Goal: Complete application form

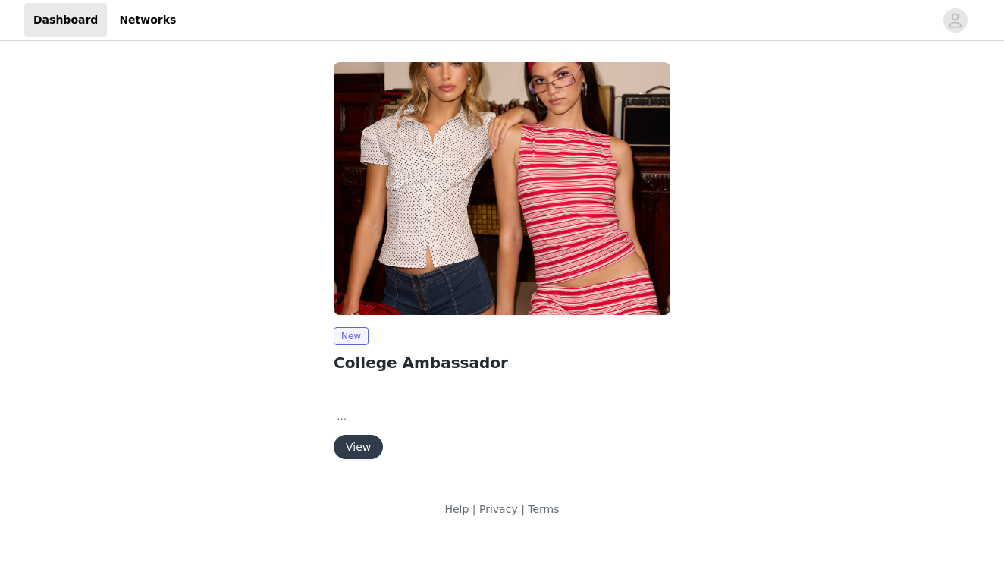
click at [353, 441] on button "View" at bounding box center [358, 446] width 49 height 24
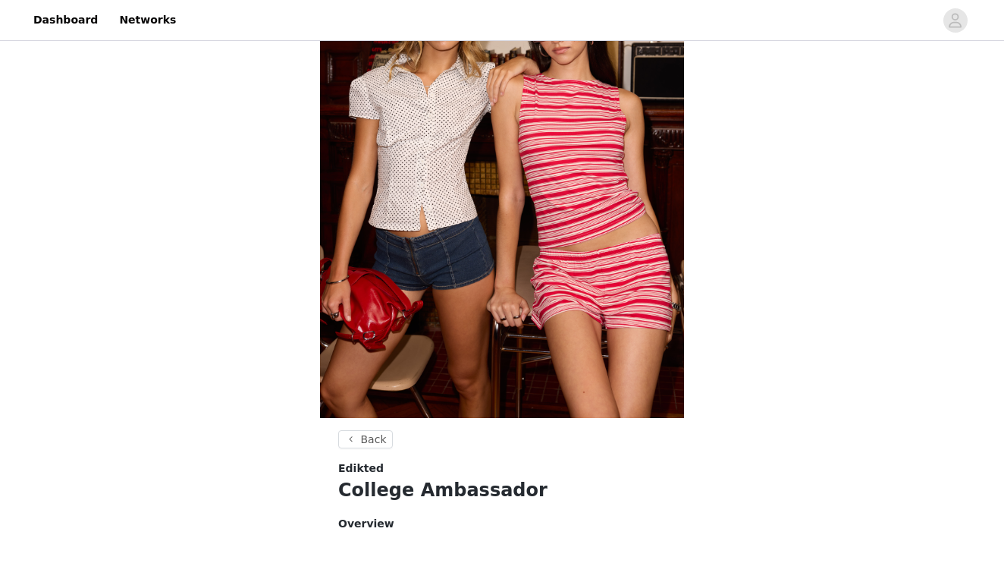
scroll to position [415, 0]
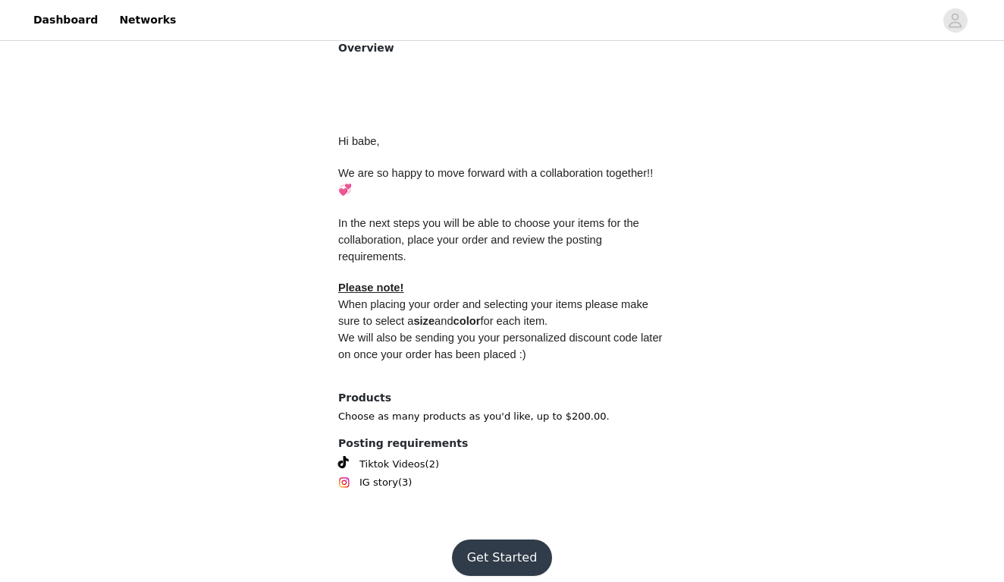
click at [482, 539] on button "Get Started" at bounding box center [502, 557] width 101 height 36
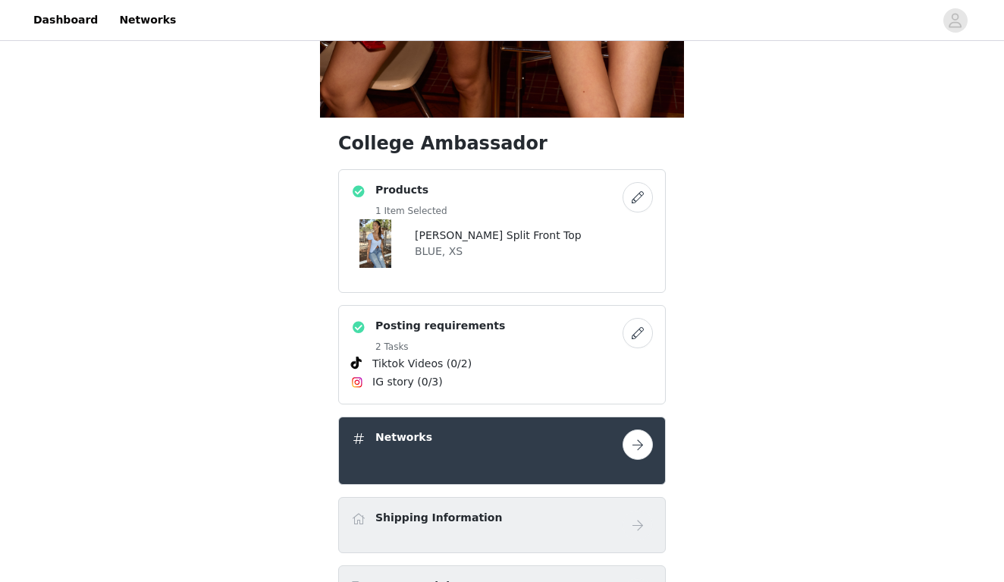
scroll to position [466, 0]
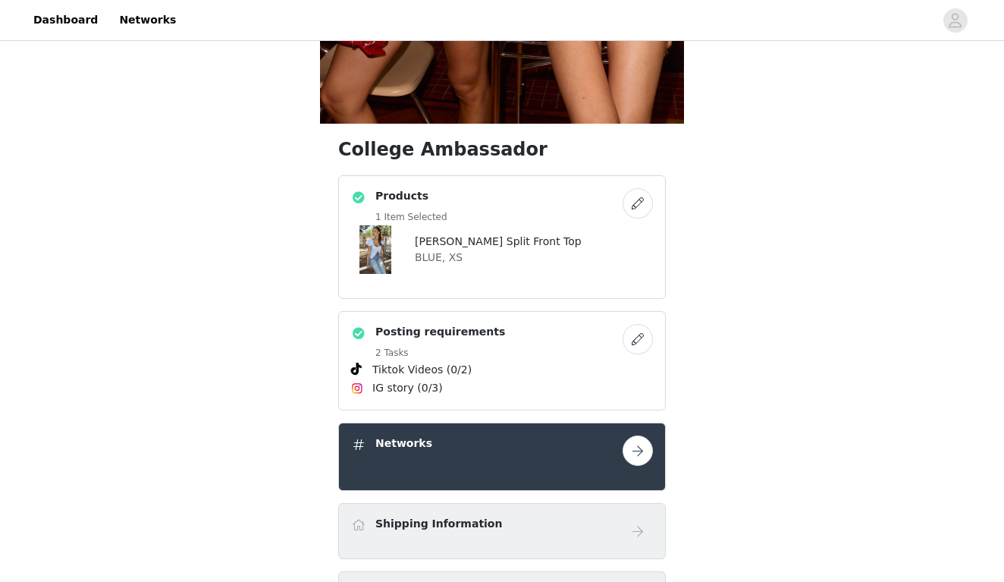
click at [425, 234] on h4 "[PERSON_NAME] Split Front Top" at bounding box center [498, 242] width 167 height 16
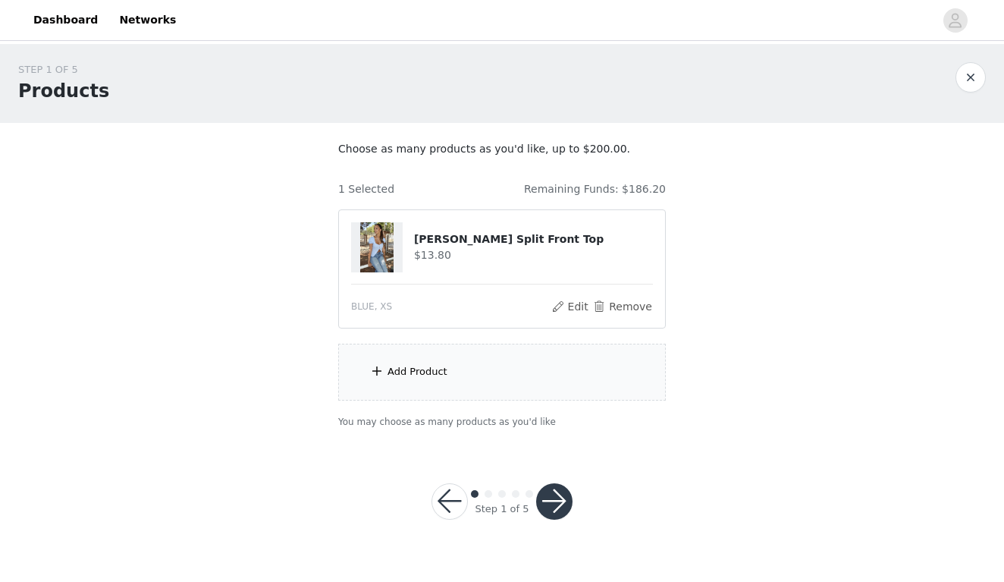
click at [405, 367] on div "Add Product" at bounding box center [417, 371] width 60 height 15
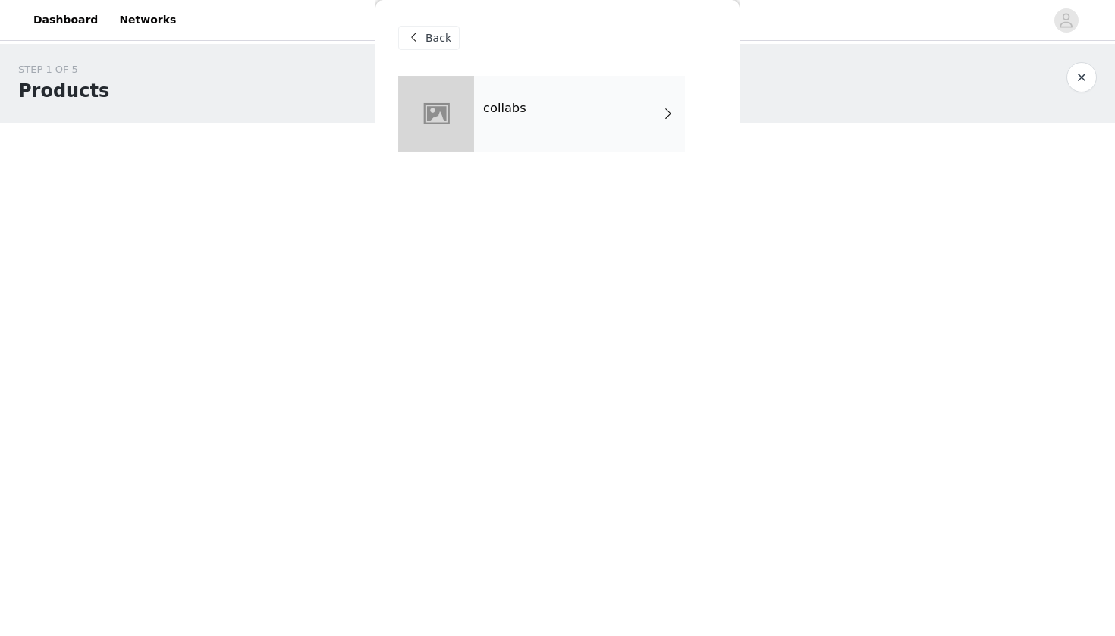
click at [486, 125] on div "collabs" at bounding box center [579, 114] width 211 height 76
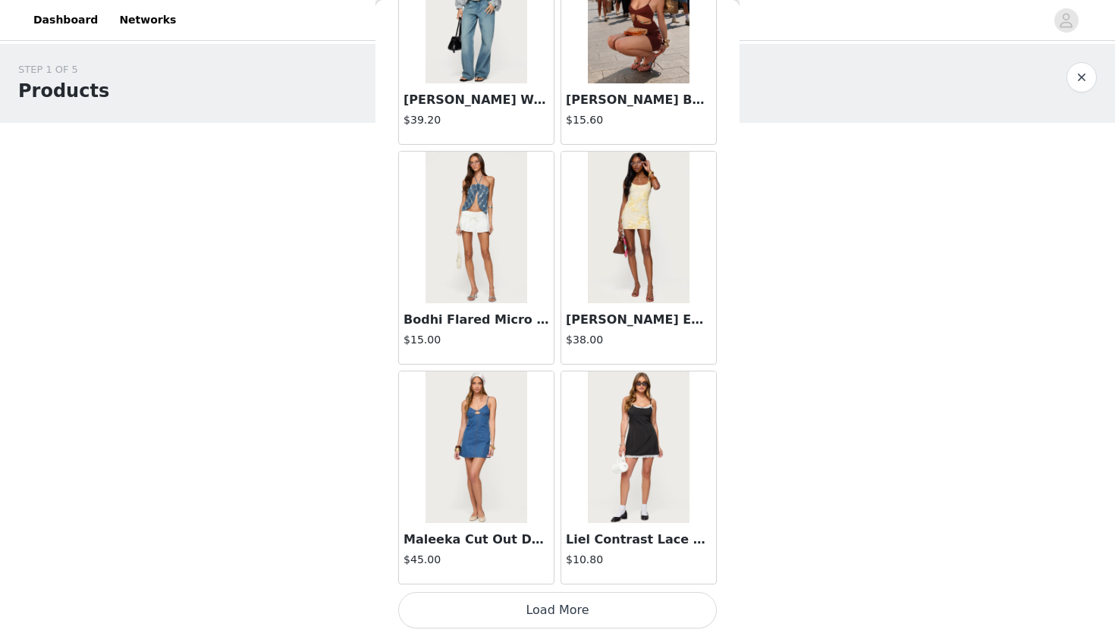
scroll to position [1684, 0]
click at [488, 581] on button "Load More" at bounding box center [557, 610] width 318 height 36
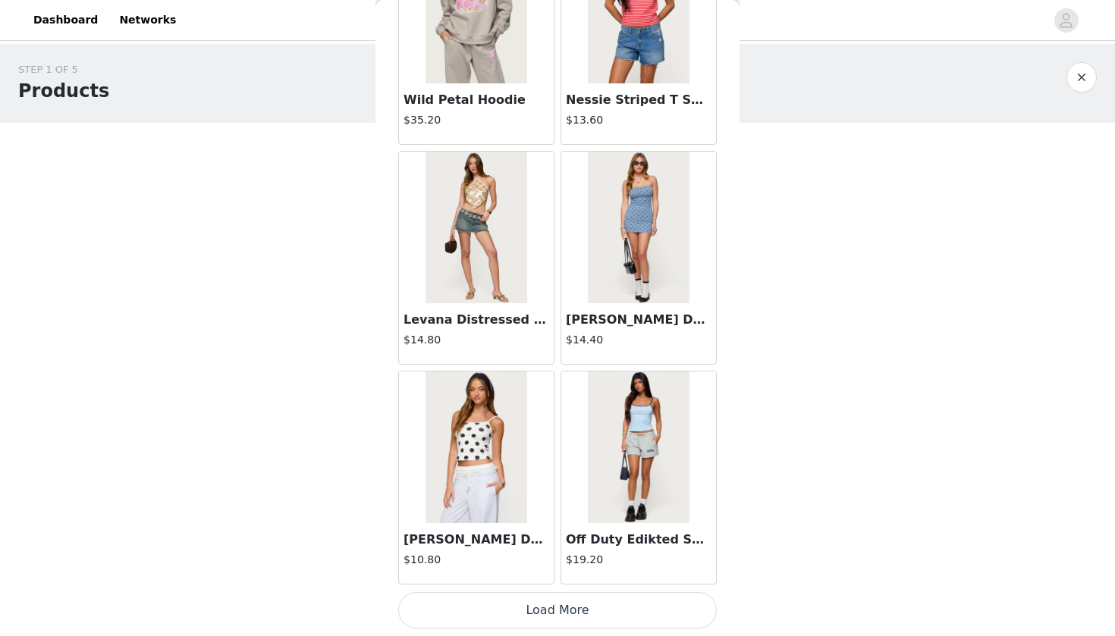
scroll to position [0, 0]
click at [597, 581] on button "Load More" at bounding box center [557, 610] width 318 height 36
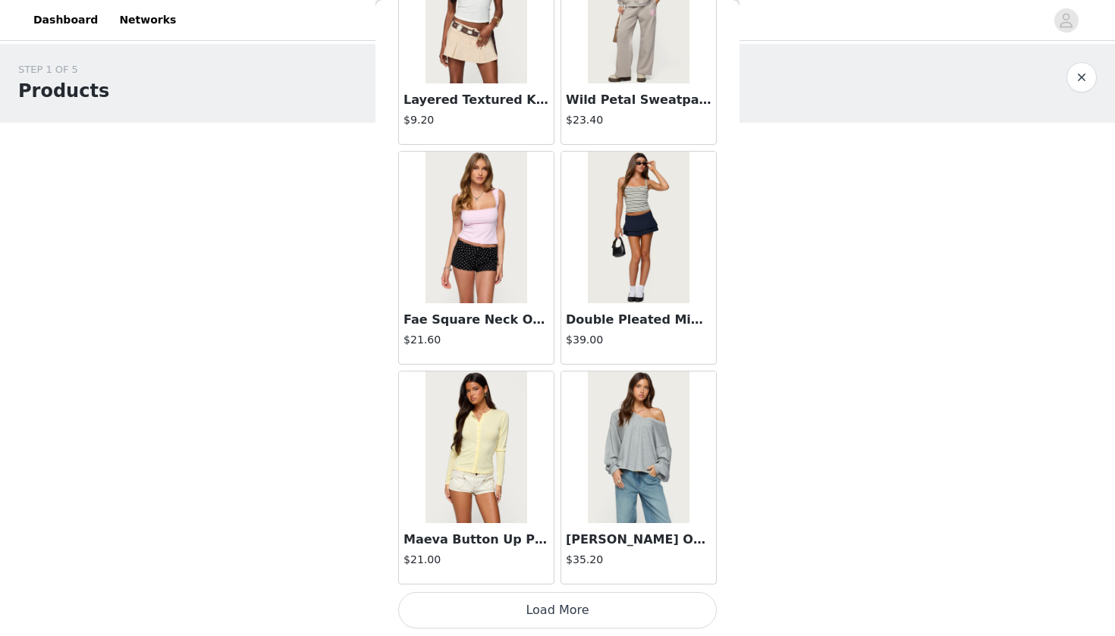
click at [560, 581] on button "Load More" at bounding box center [557, 610] width 318 height 36
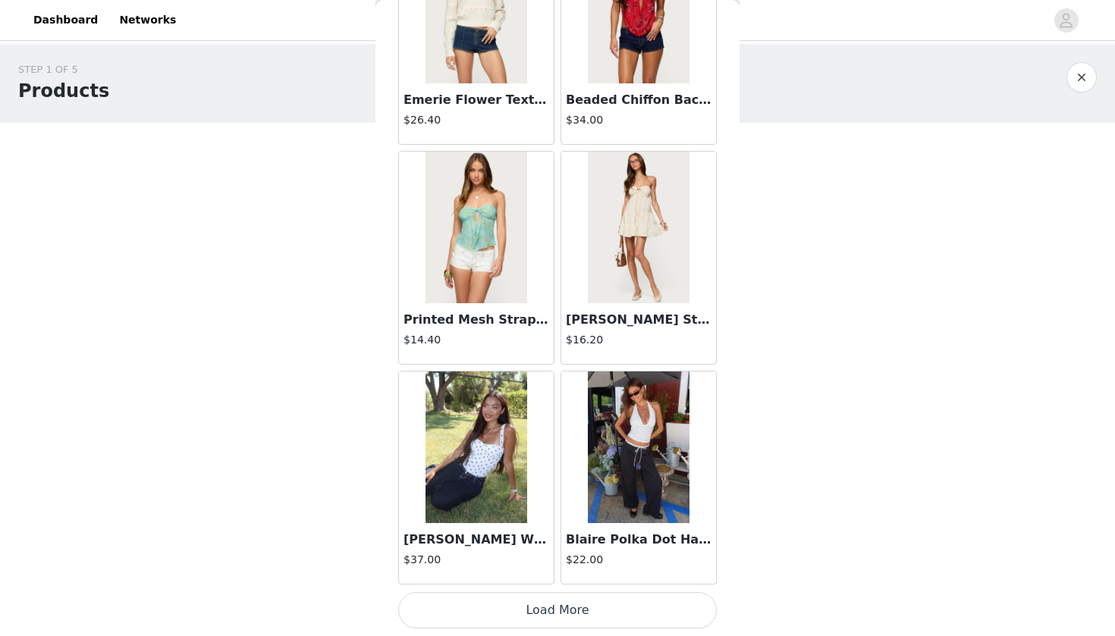
click at [557, 581] on button "Load More" at bounding box center [557, 610] width 318 height 36
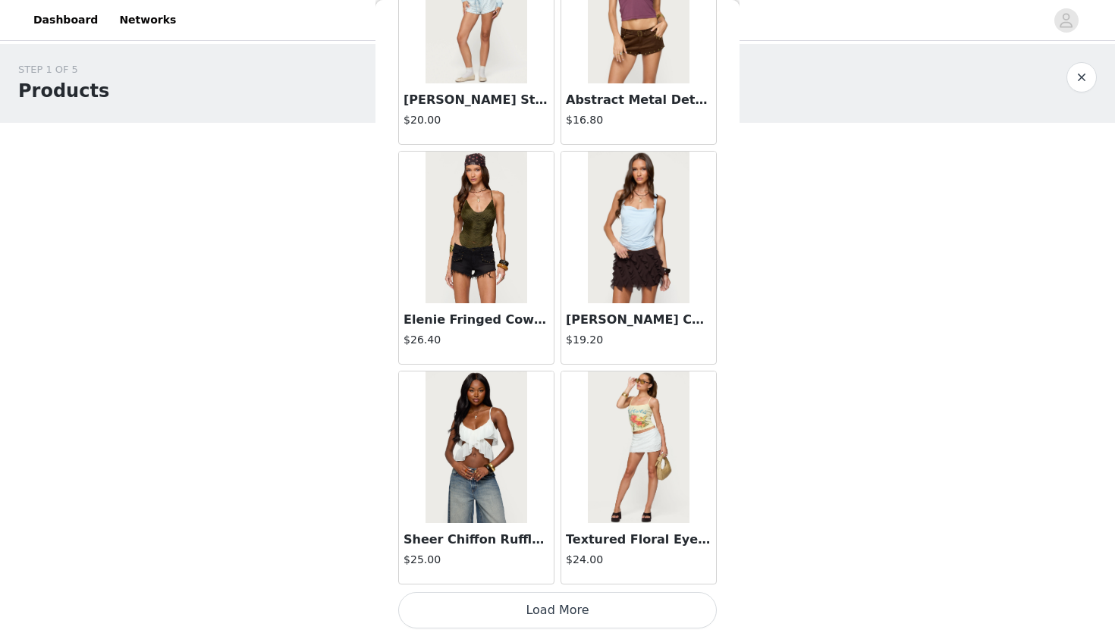
click at [541, 581] on button "Load More" at bounding box center [557, 610] width 318 height 36
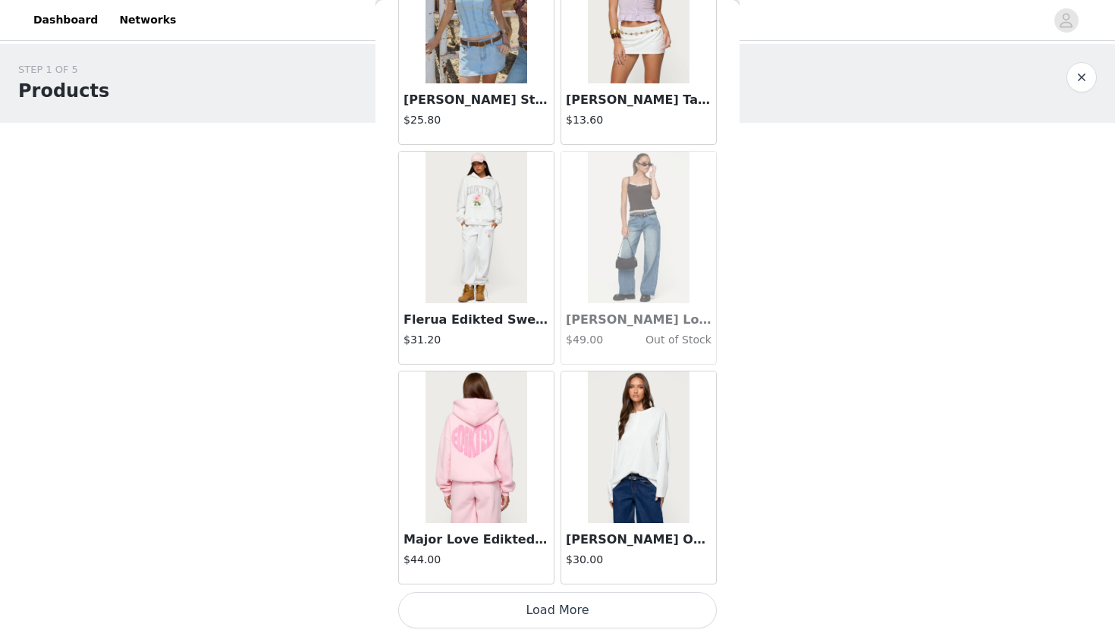
click at [538, 581] on button "Load More" at bounding box center [557, 610] width 318 height 36
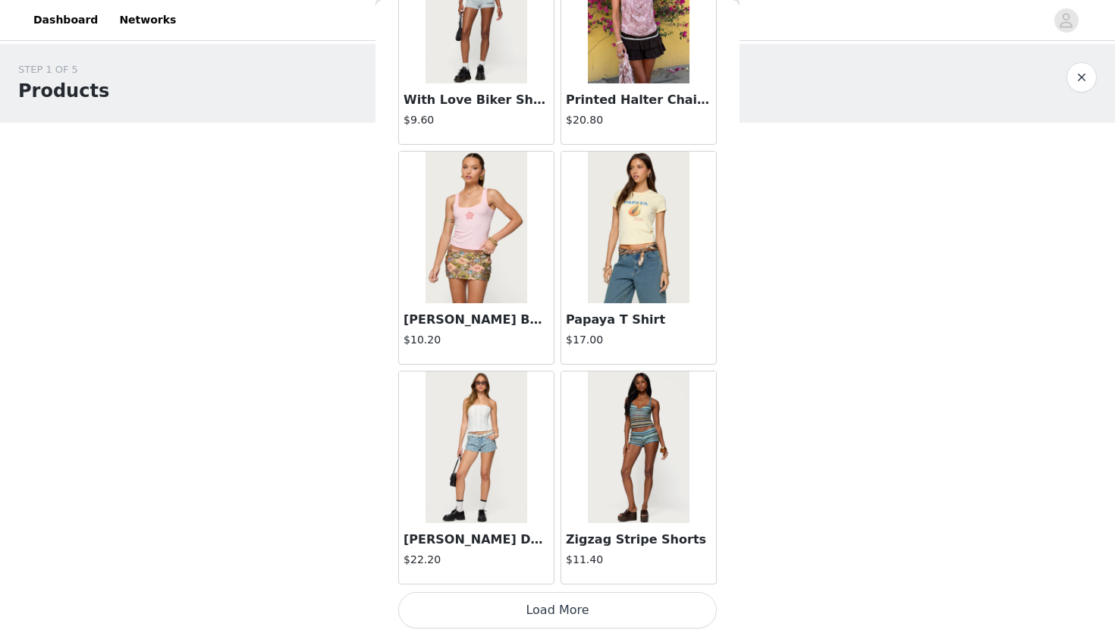
scroll to position [14877, 0]
click at [556, 581] on button "Load More" at bounding box center [557, 610] width 318 height 36
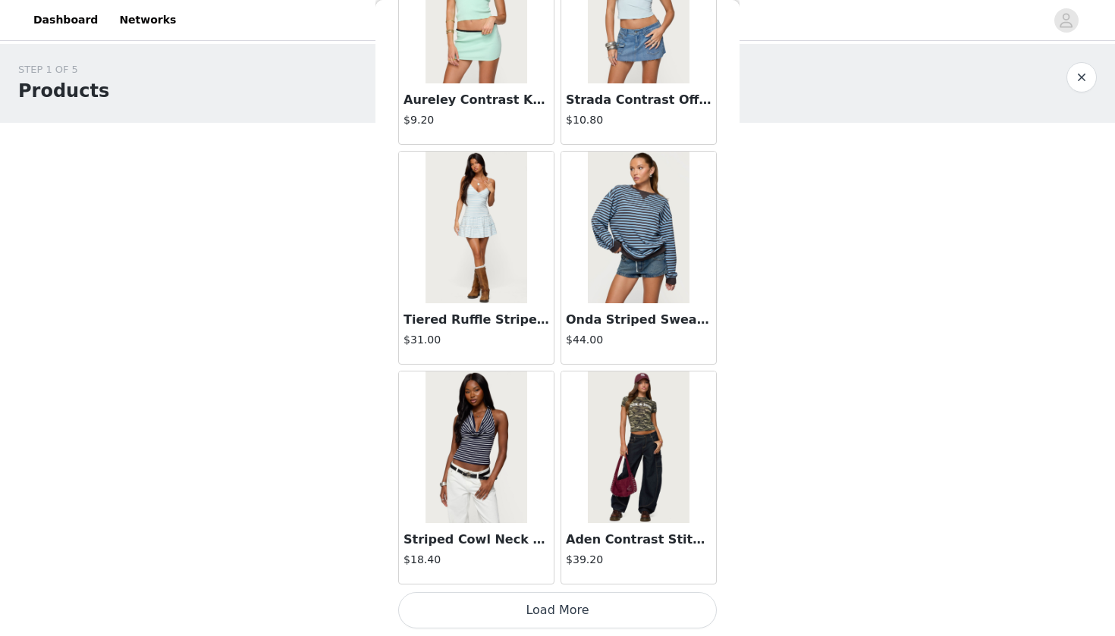
scroll to position [0, 0]
click at [481, 581] on button "Load More" at bounding box center [557, 610] width 318 height 36
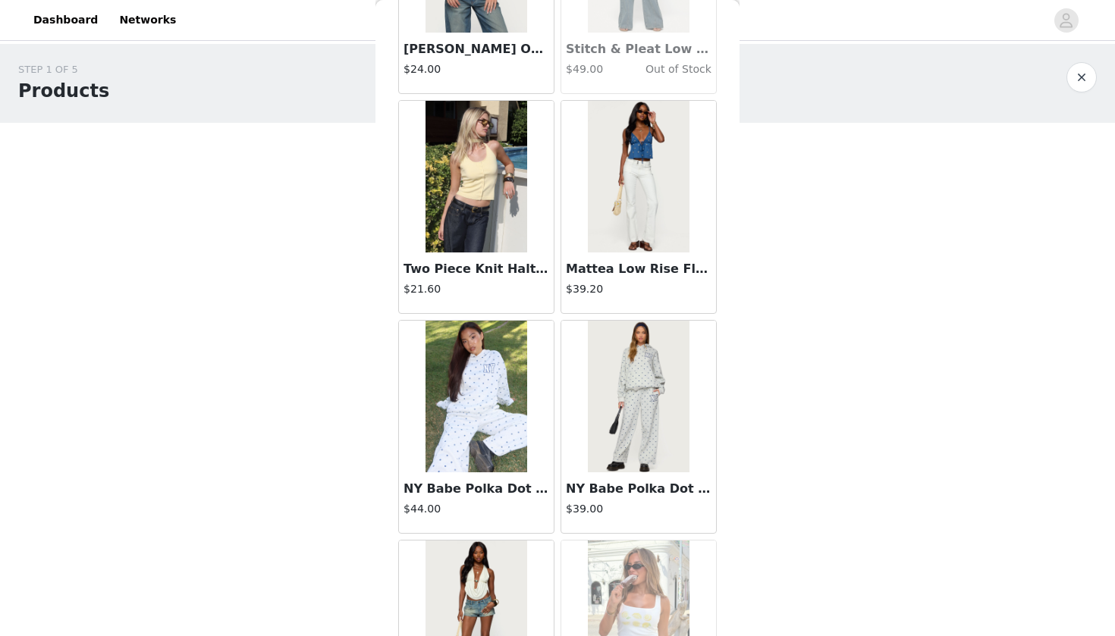
scroll to position [18891, 0]
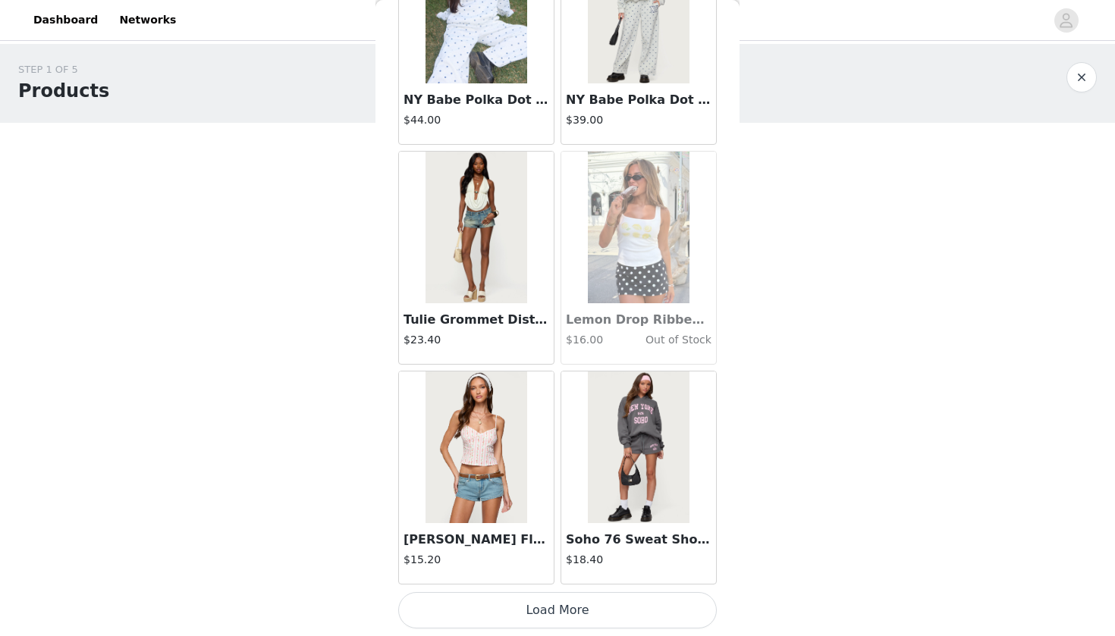
click at [553, 581] on button "Load More" at bounding box center [557, 610] width 318 height 36
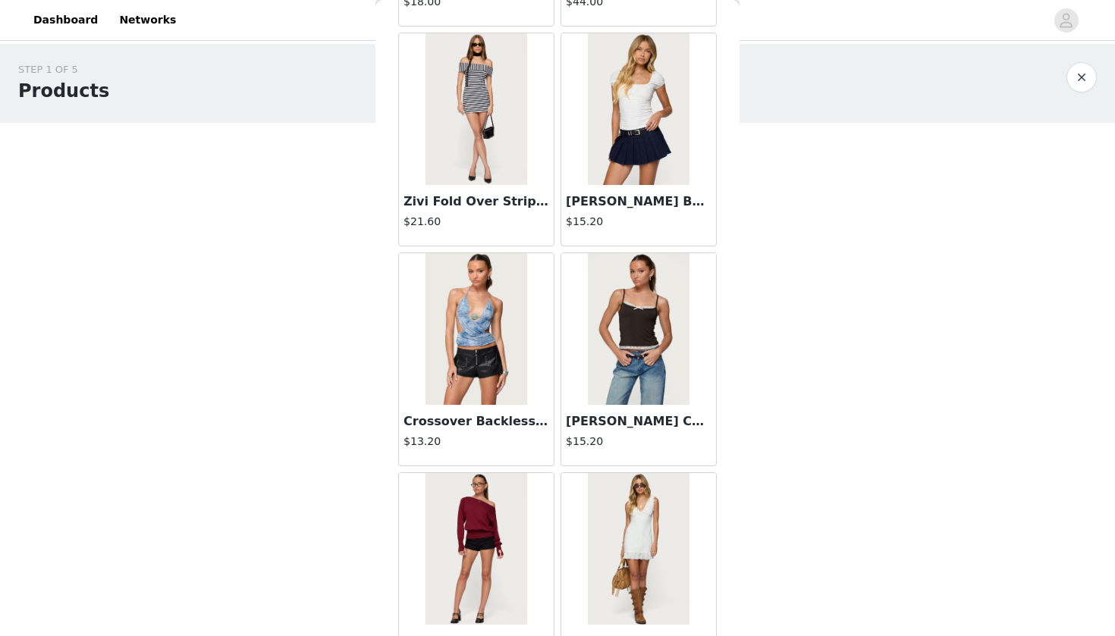
scroll to position [21373, 0]
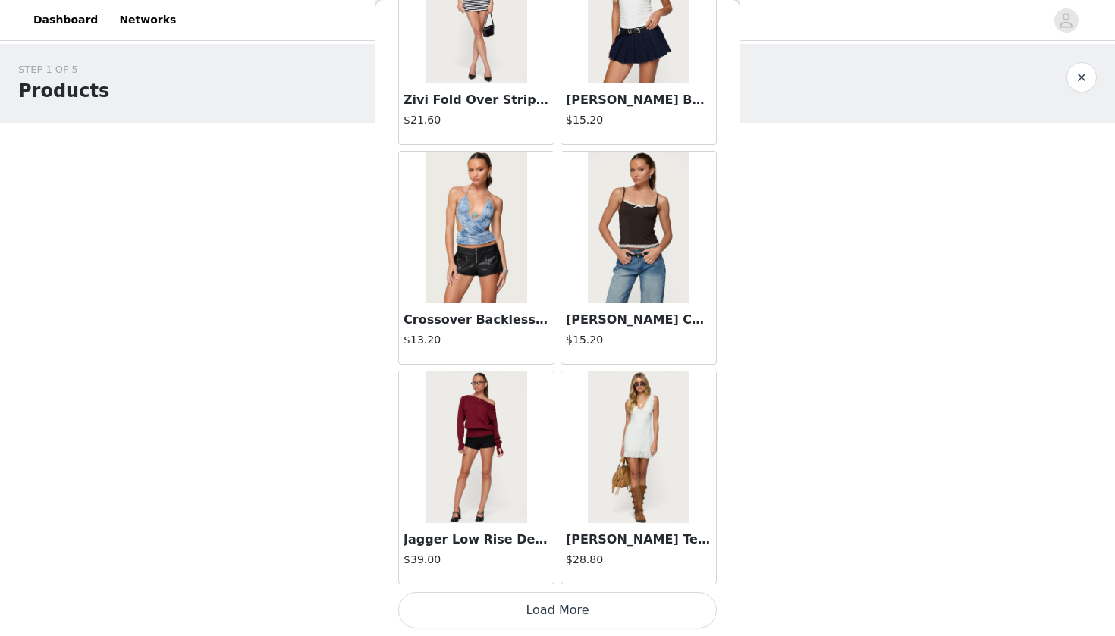
click at [498, 581] on button "Load More" at bounding box center [557, 610] width 318 height 36
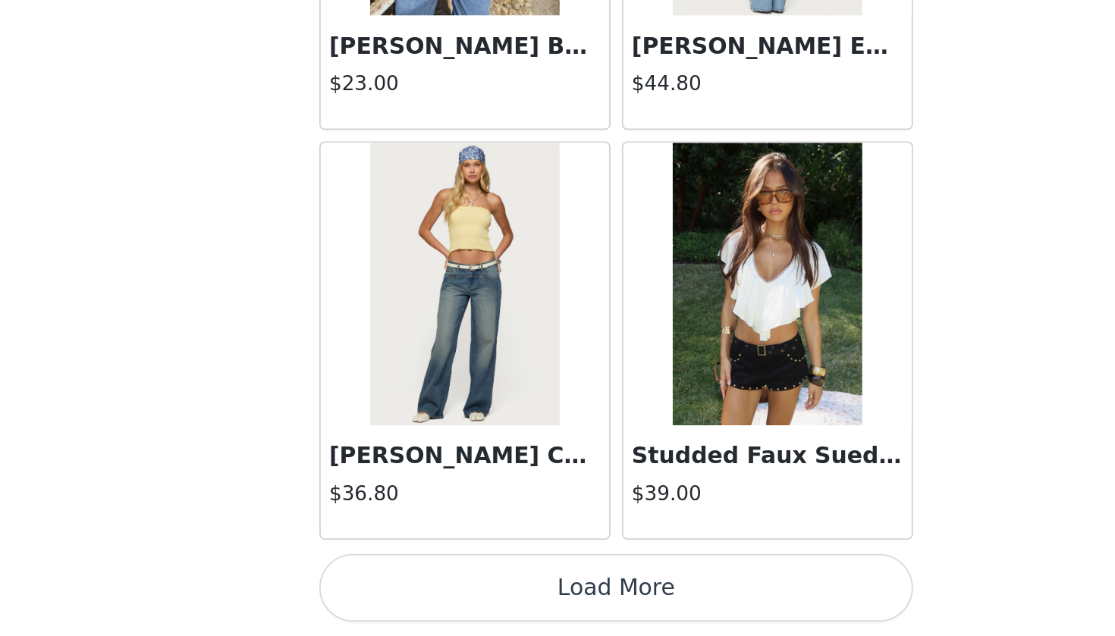
scroll to position [0, 0]
click at [398, 581] on button "Load More" at bounding box center [557, 610] width 318 height 36
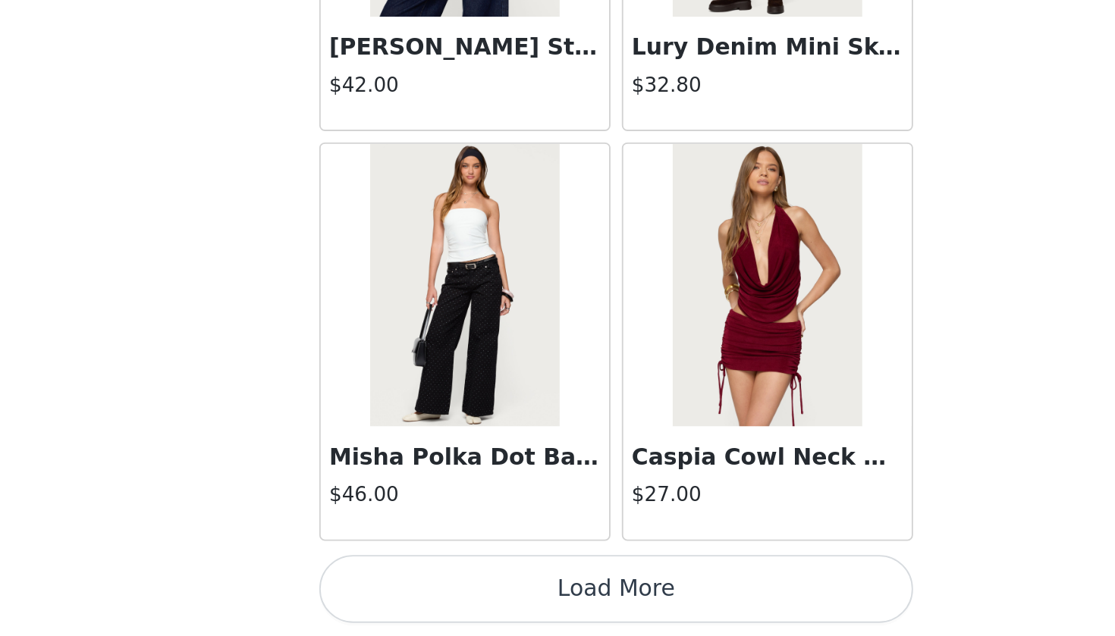
click at [398, 581] on button "Load More" at bounding box center [557, 610] width 318 height 36
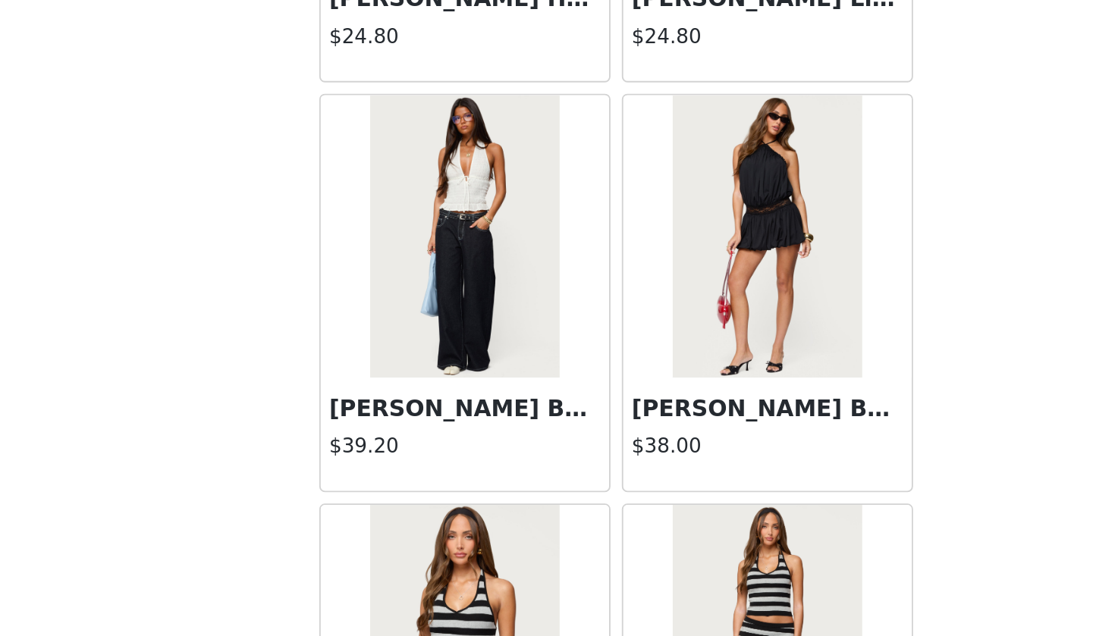
scroll to position [26995, 0]
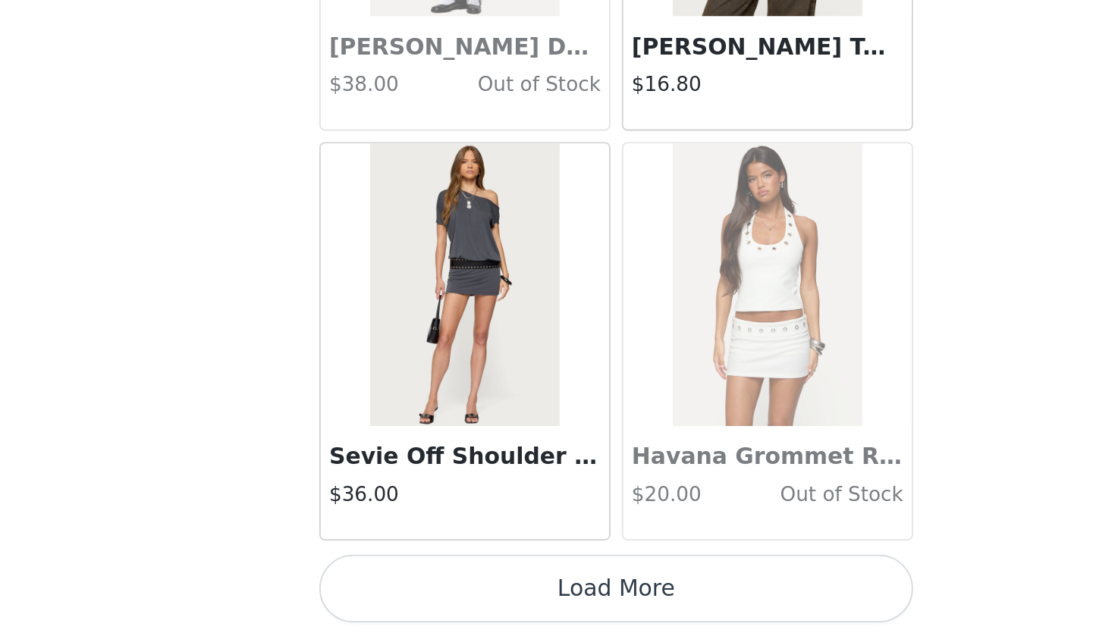
click at [398, 581] on button "Load More" at bounding box center [557, 610] width 318 height 36
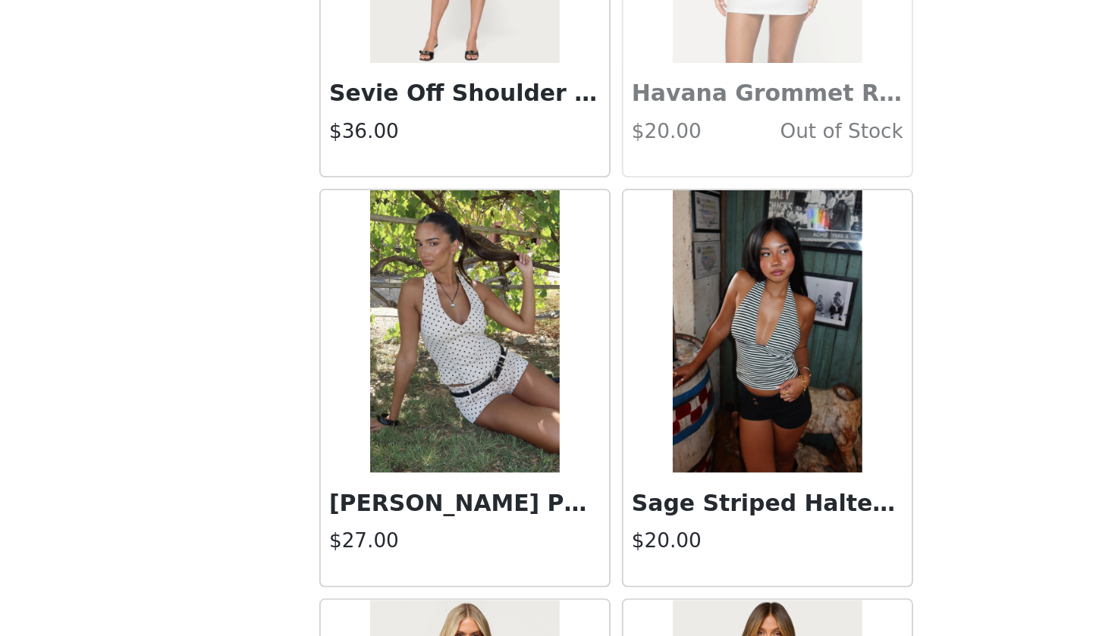
scroll to position [28265, 0]
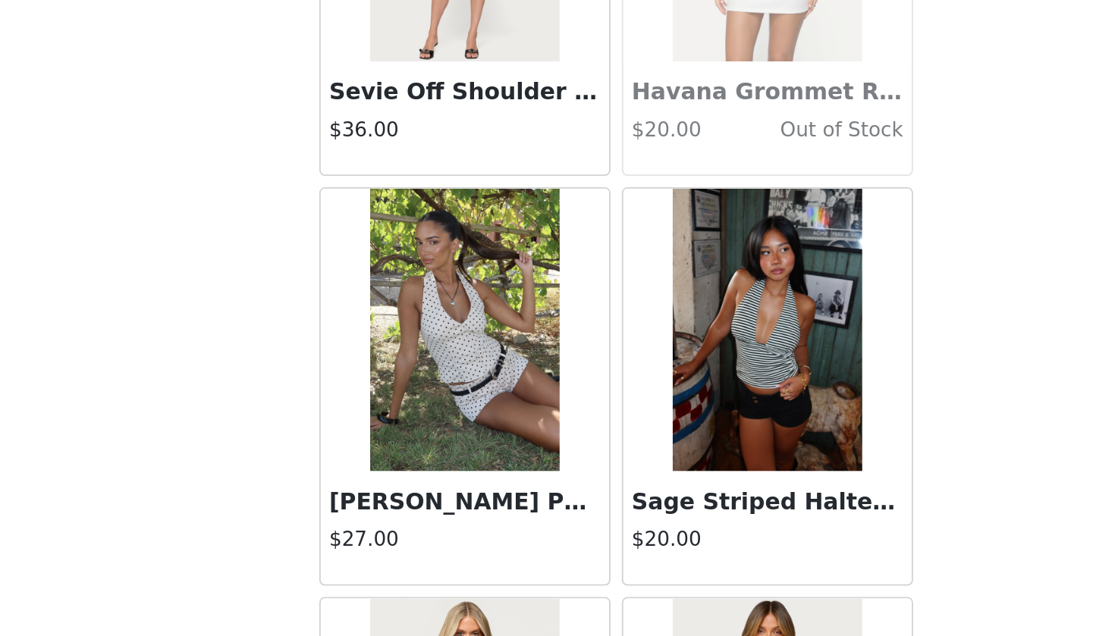
click at [425, 396] on img at bounding box center [475, 472] width 101 height 152
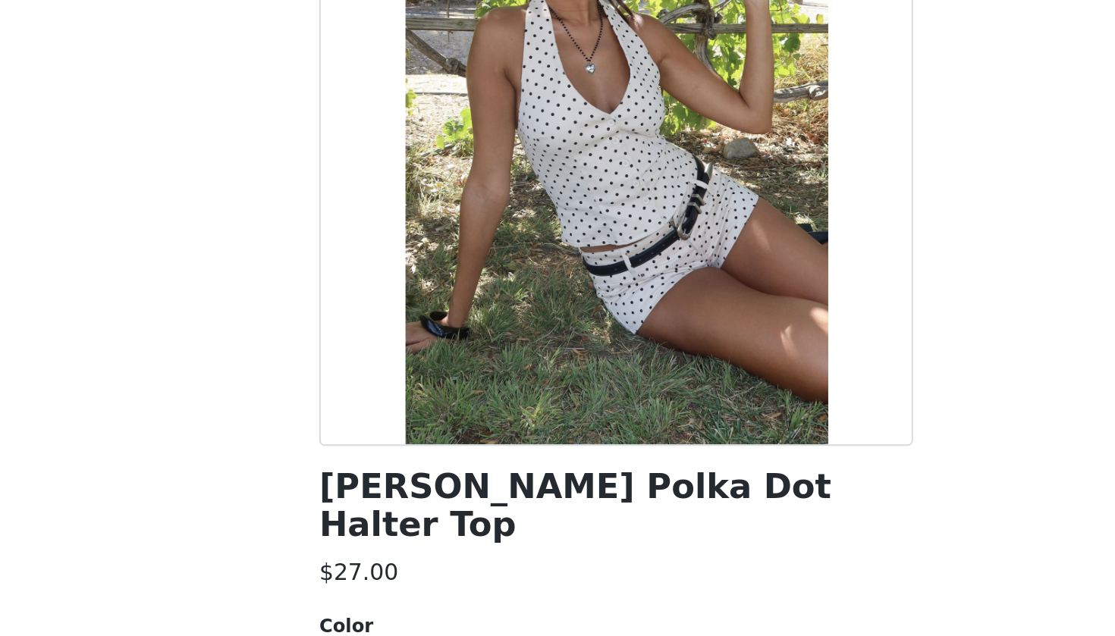
scroll to position [101, 0]
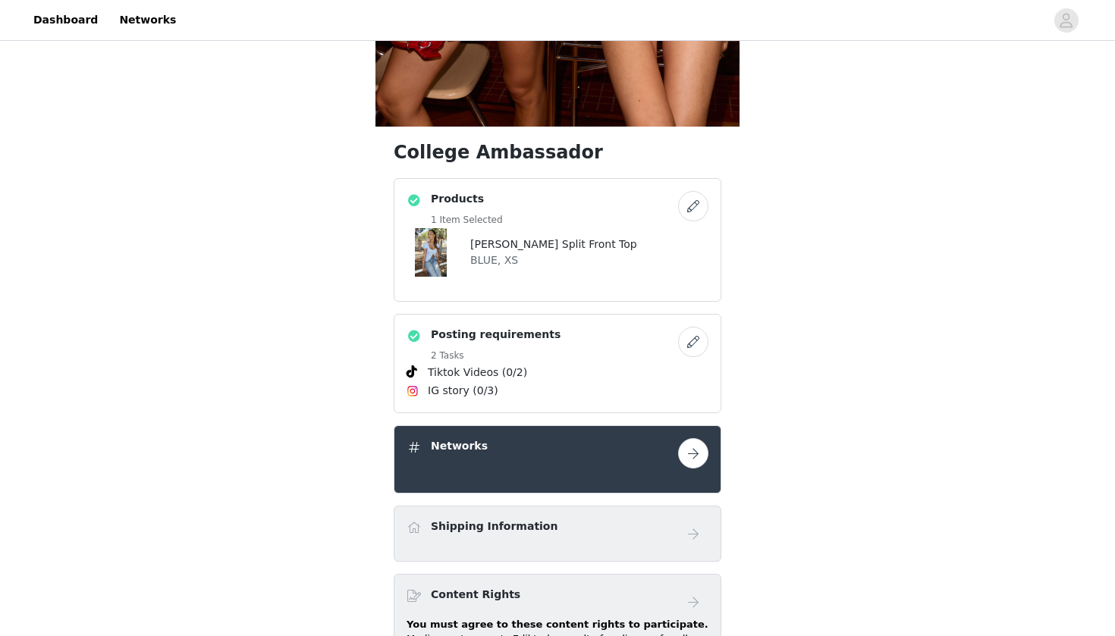
scroll to position [431, 0]
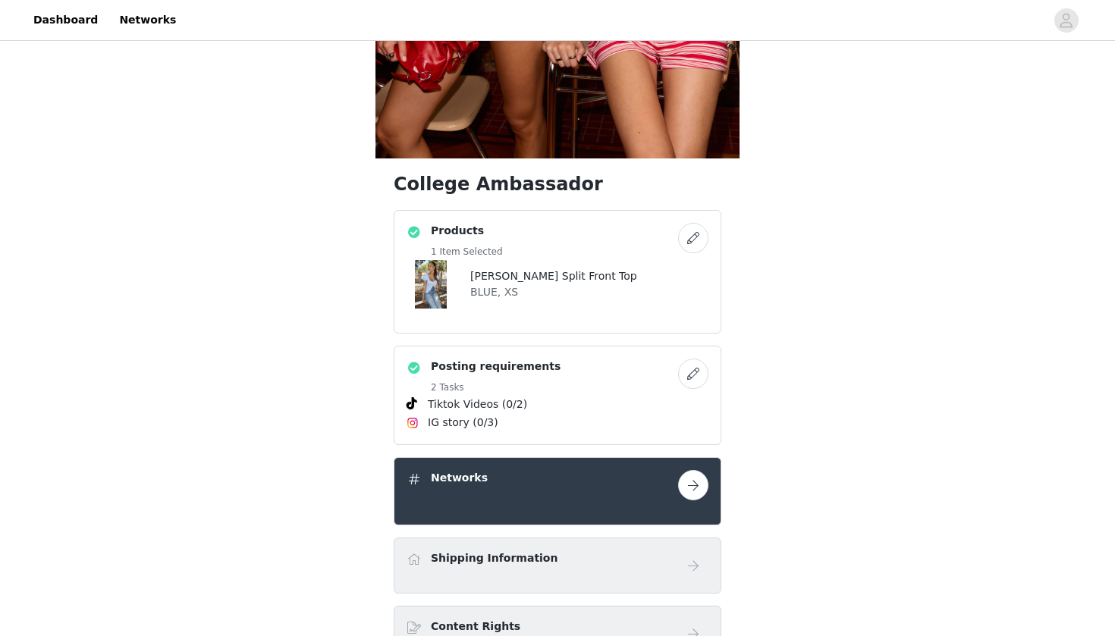
click at [556, 281] on h4 "[PERSON_NAME] Split Front Top" at bounding box center [553, 276] width 167 height 16
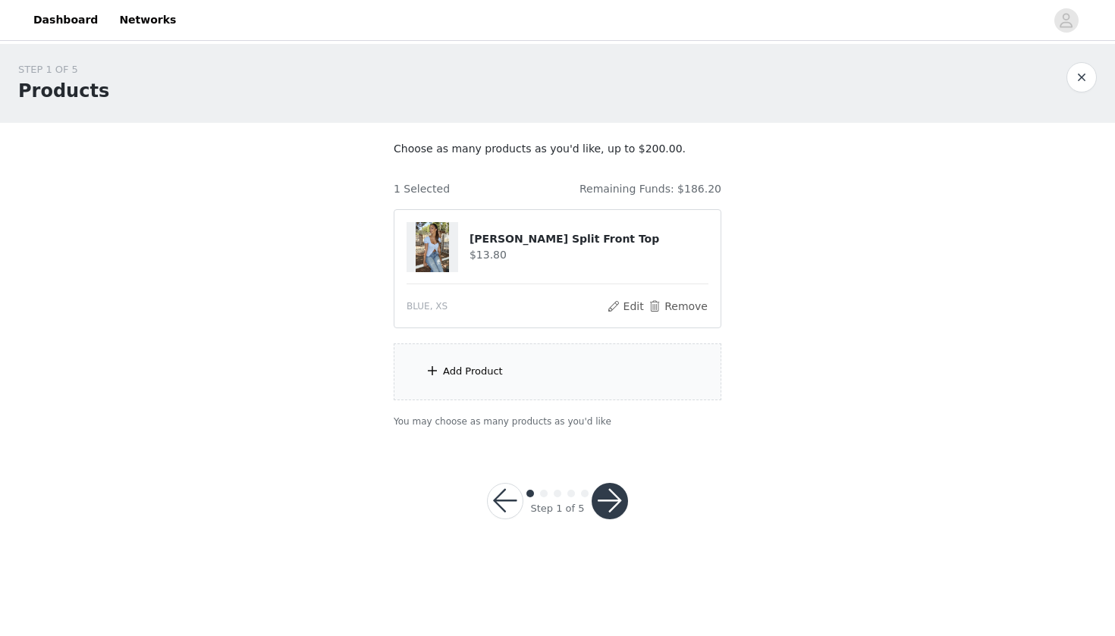
click at [545, 376] on div "Add Product" at bounding box center [558, 371] width 328 height 57
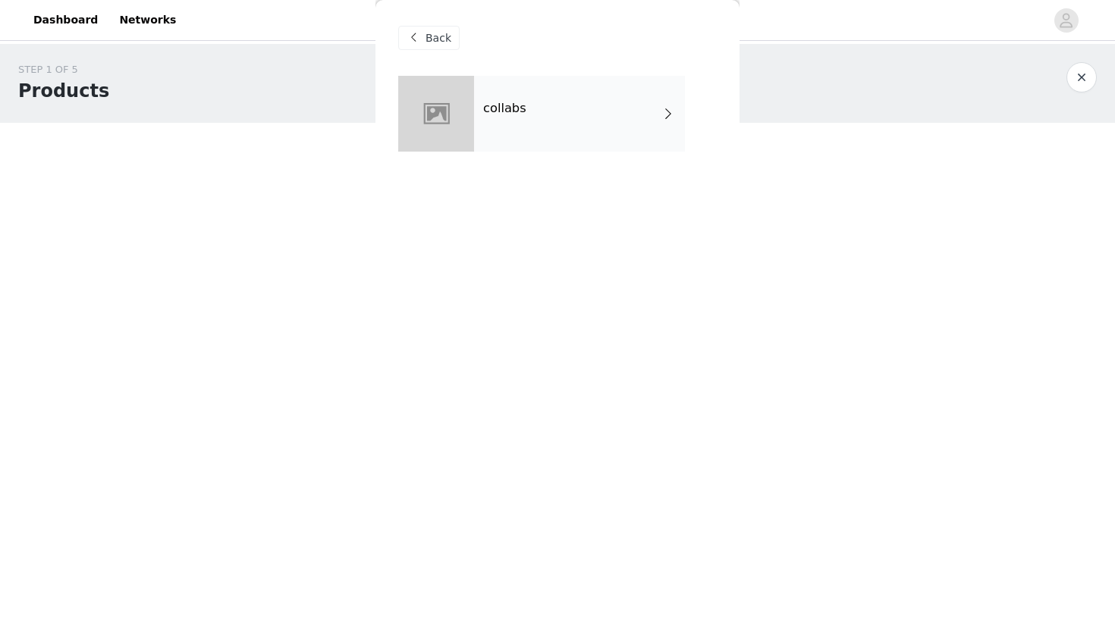
click at [536, 102] on div "collabs" at bounding box center [579, 114] width 211 height 76
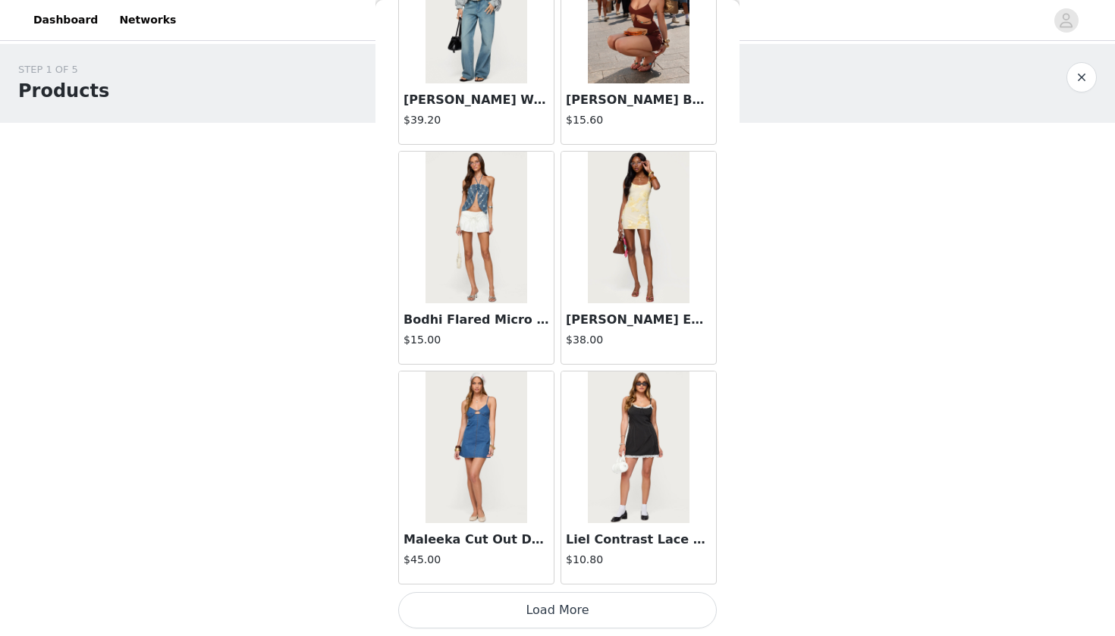
click at [495, 581] on button "Load More" at bounding box center [557, 610] width 318 height 36
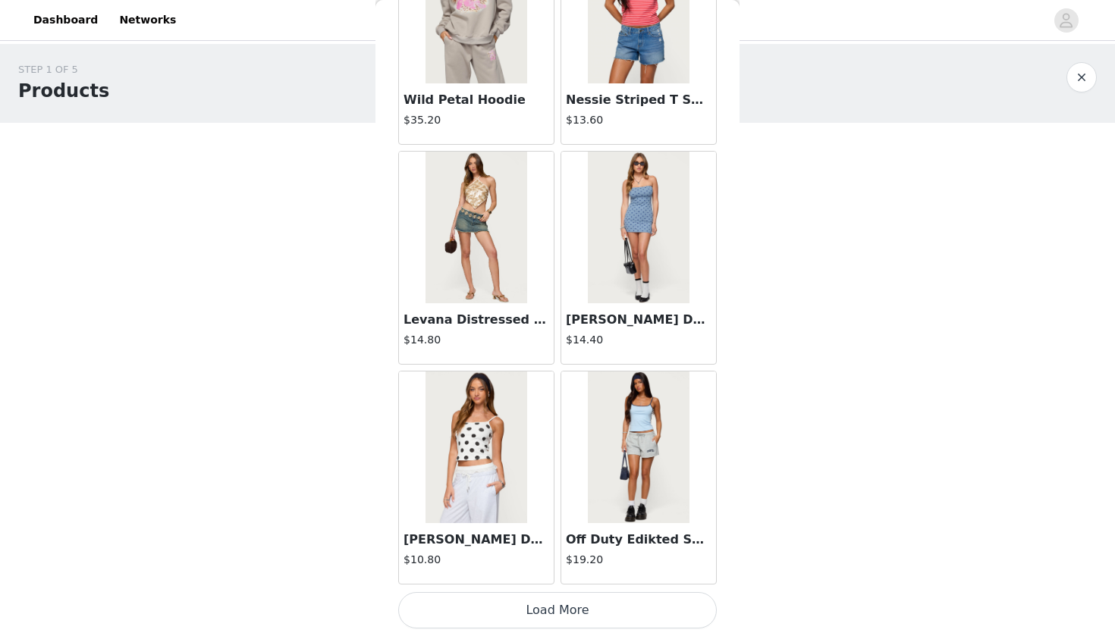
click at [468, 581] on button "Load More" at bounding box center [557, 610] width 318 height 36
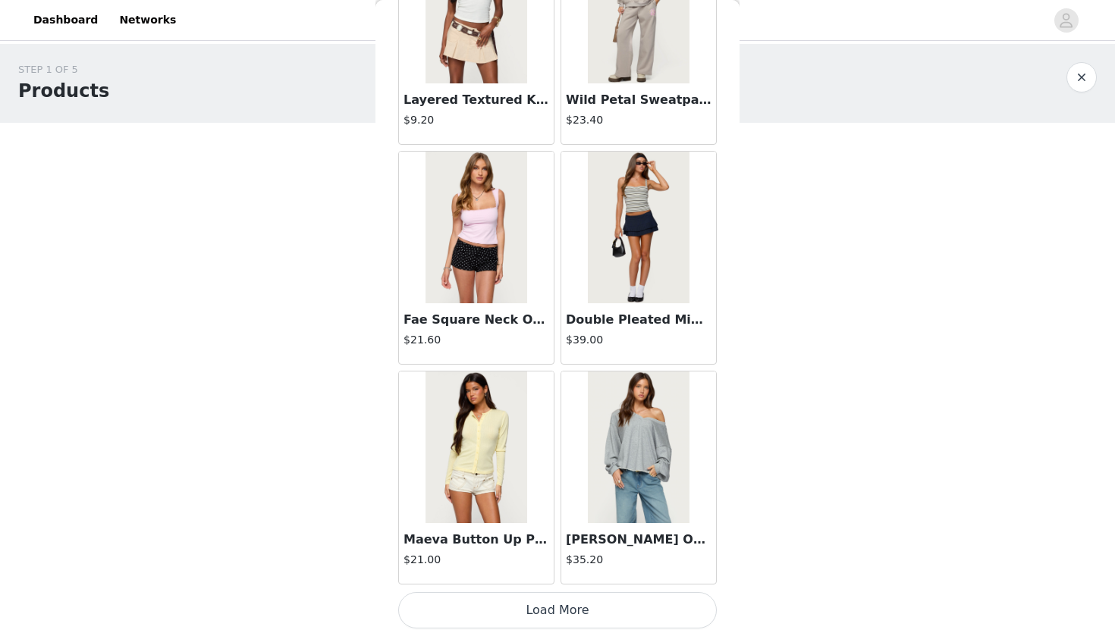
scroll to position [6082, 0]
click at [472, 581] on button "Load More" at bounding box center [557, 610] width 318 height 36
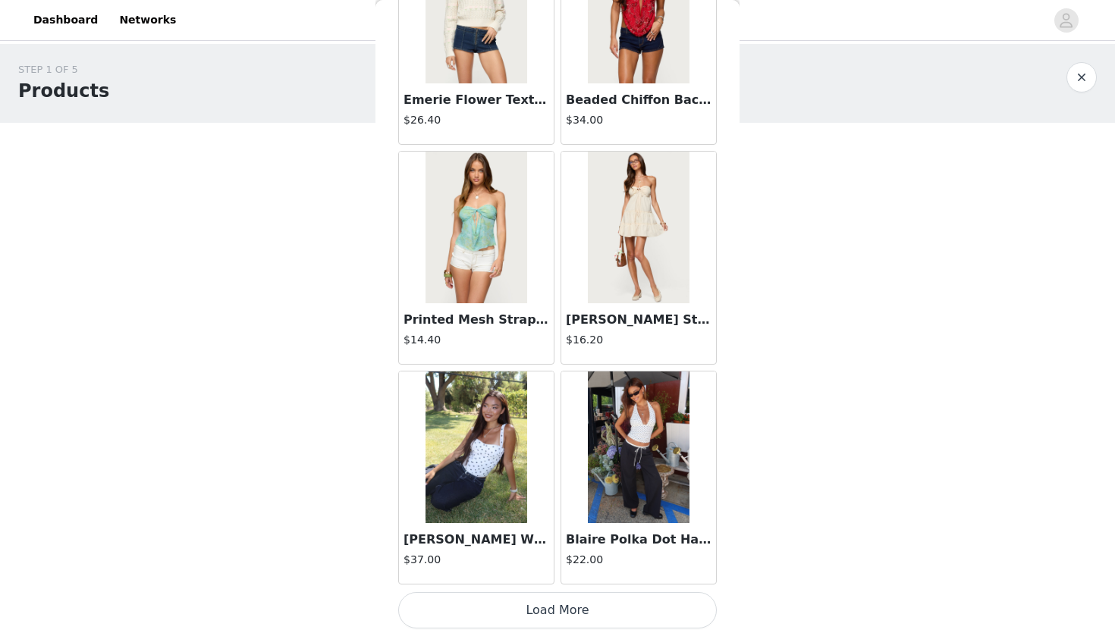
click at [496, 581] on button "Load More" at bounding box center [557, 610] width 318 height 36
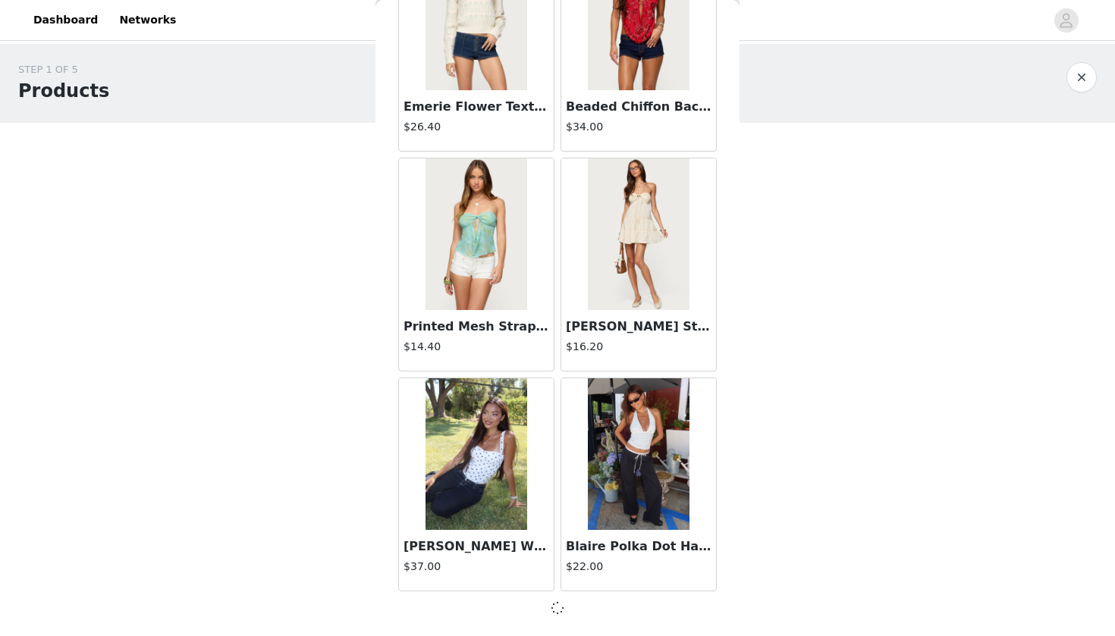
scroll to position [8274, 0]
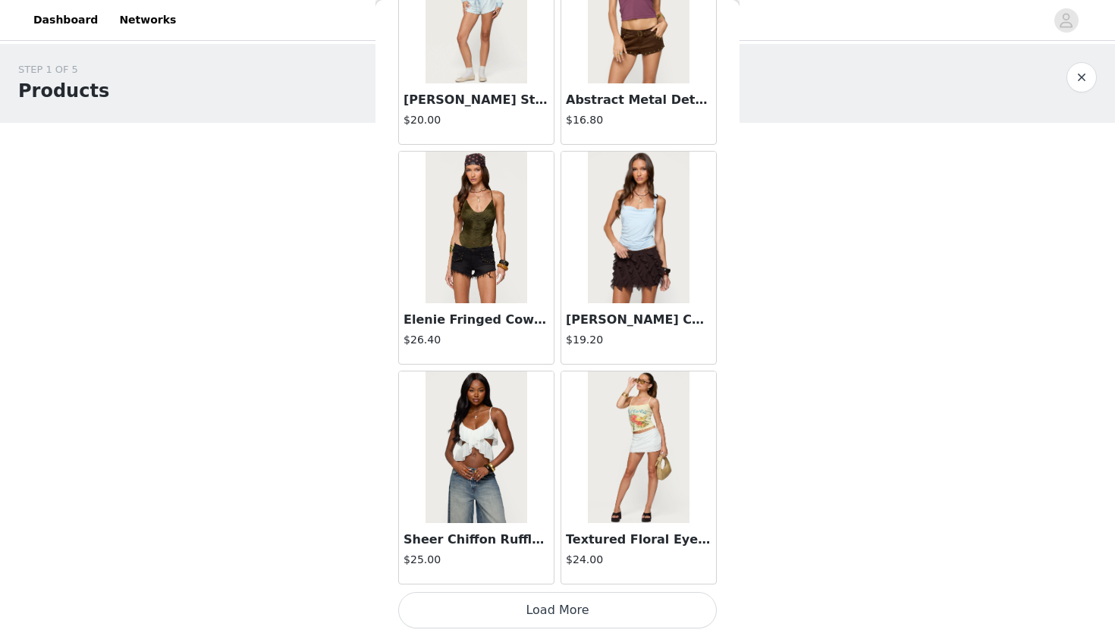
click at [478, 581] on button "Load More" at bounding box center [557, 610] width 318 height 36
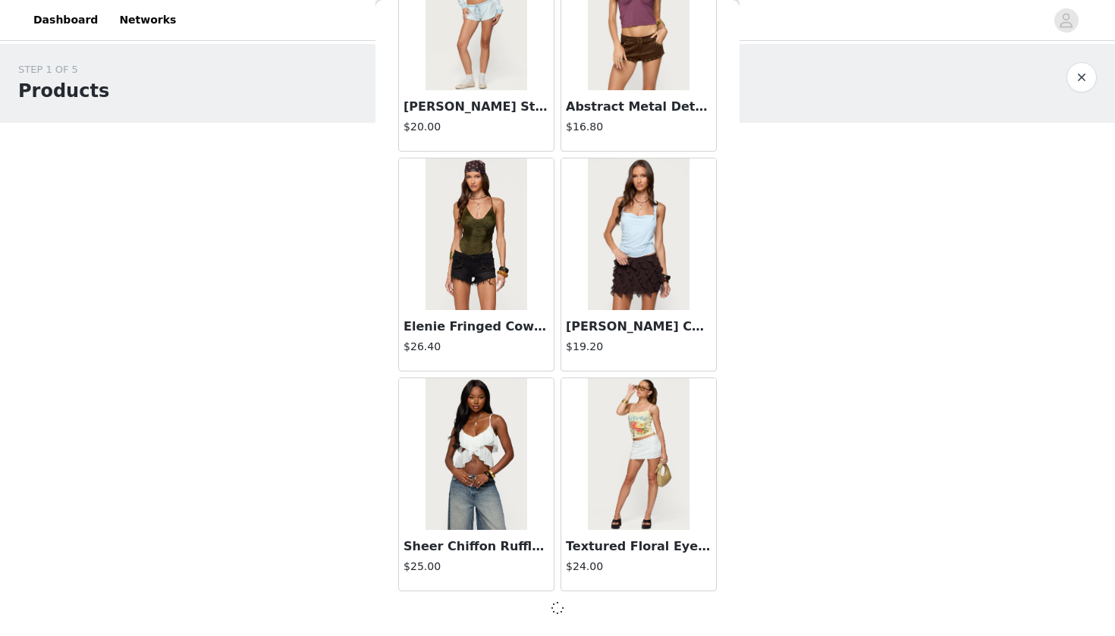
scroll to position [10472, 0]
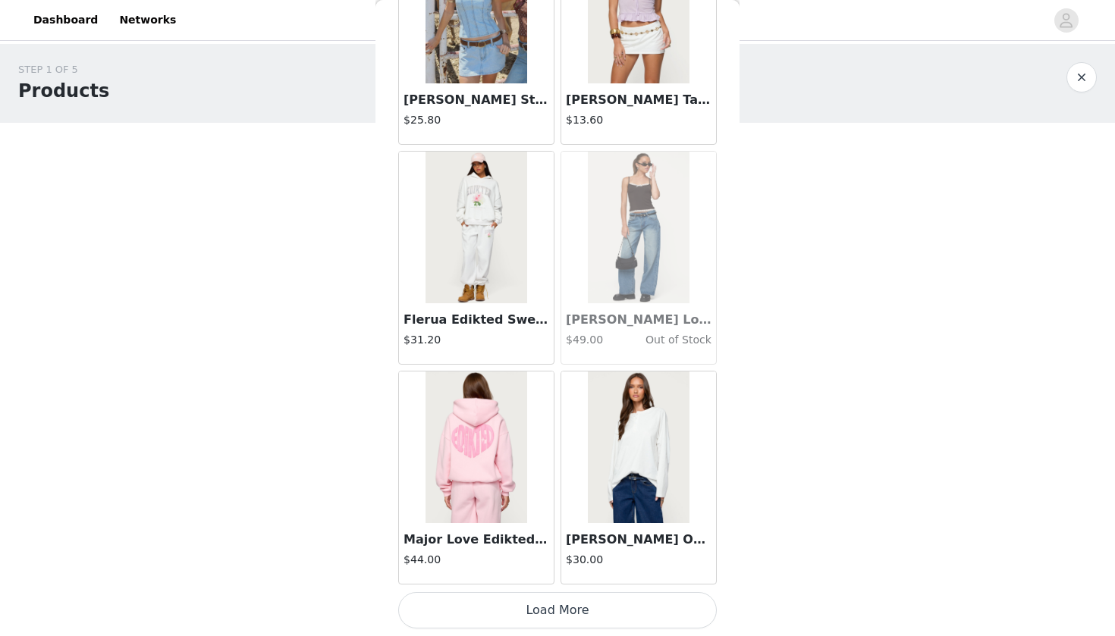
click at [502, 581] on button "Load More" at bounding box center [557, 610] width 318 height 36
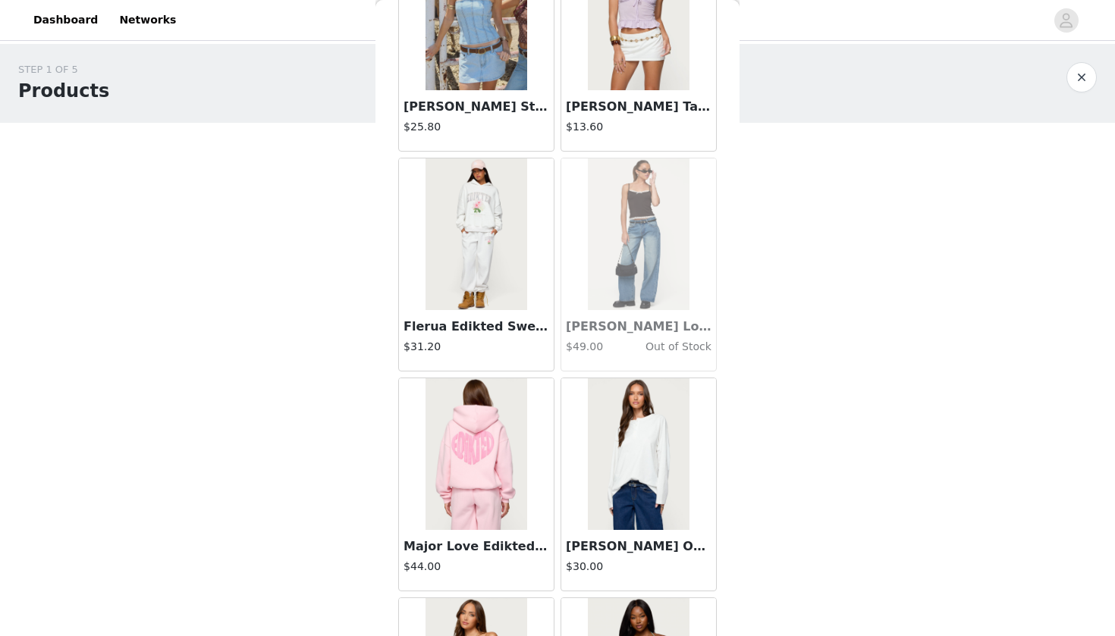
scroll to position [0, 0]
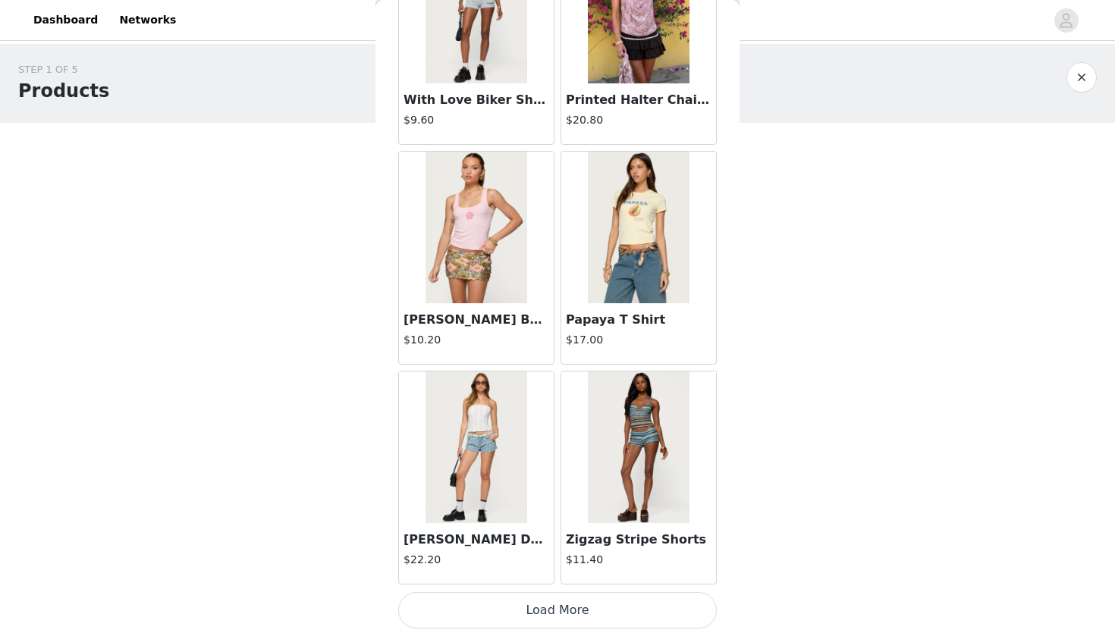
click at [472, 581] on button "Load More" at bounding box center [557, 610] width 318 height 36
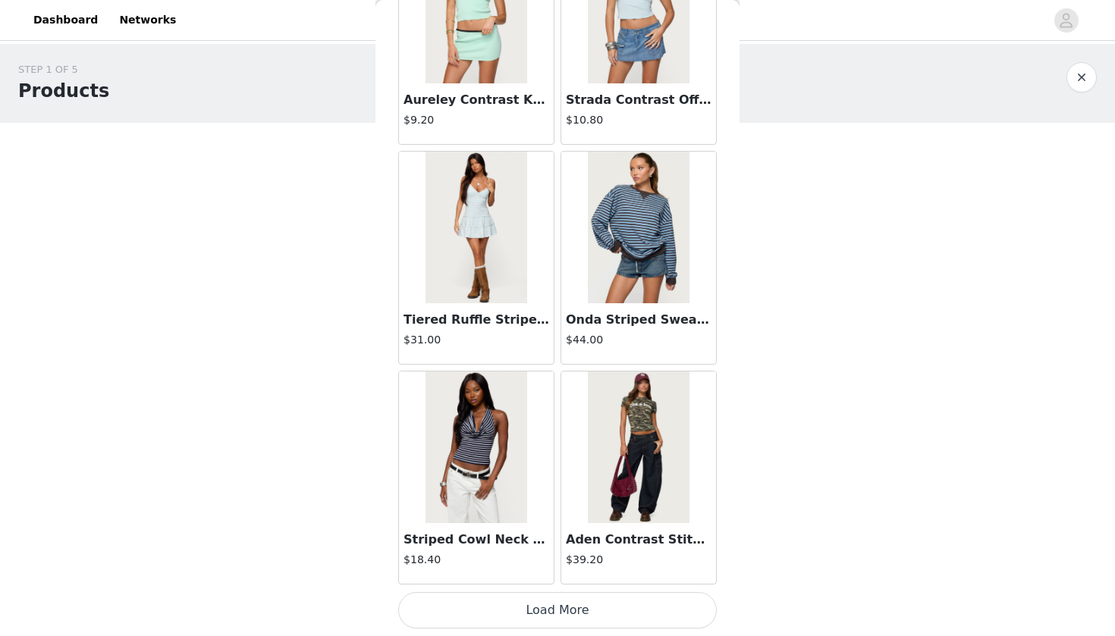
scroll to position [17076, 0]
click at [480, 581] on button "Load More" at bounding box center [557, 610] width 318 height 36
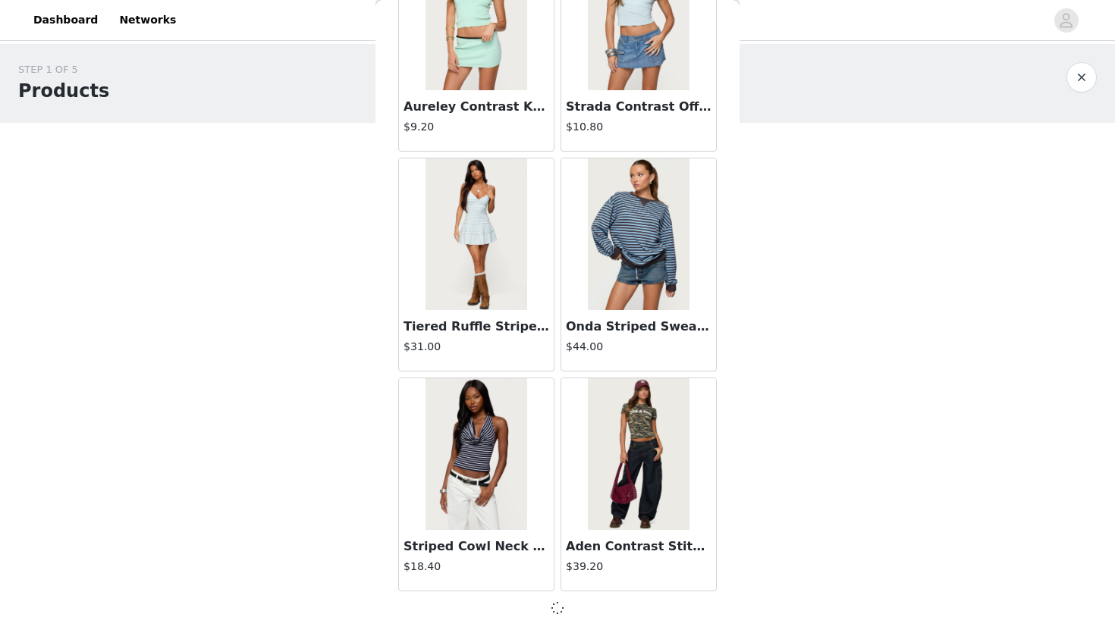
scroll to position [17069, 0]
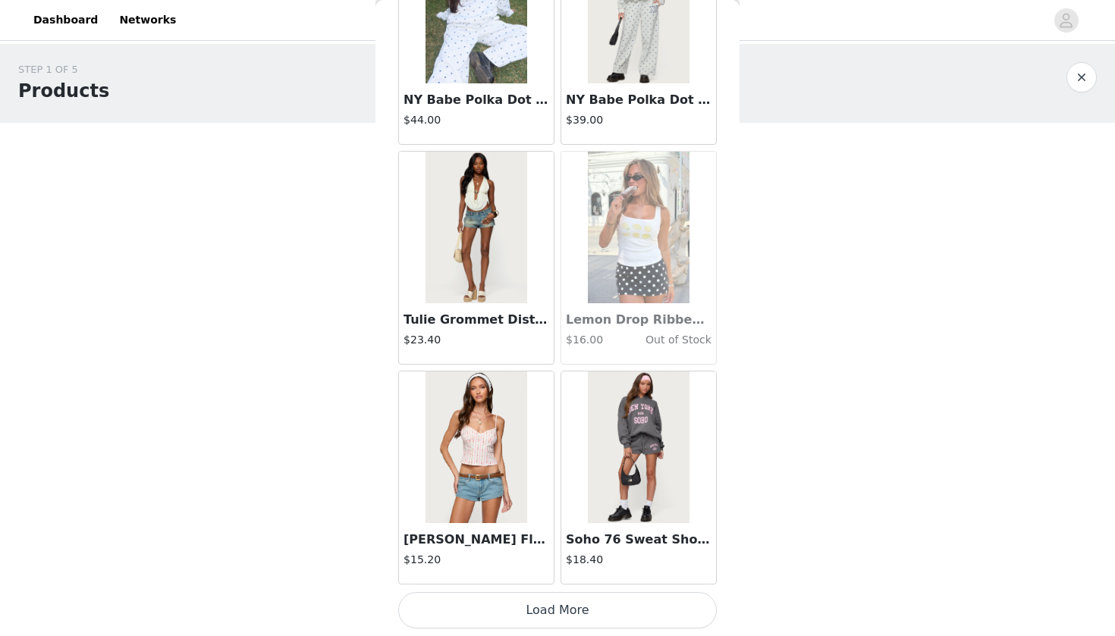
click at [482, 581] on button "Load More" at bounding box center [557, 610] width 318 height 36
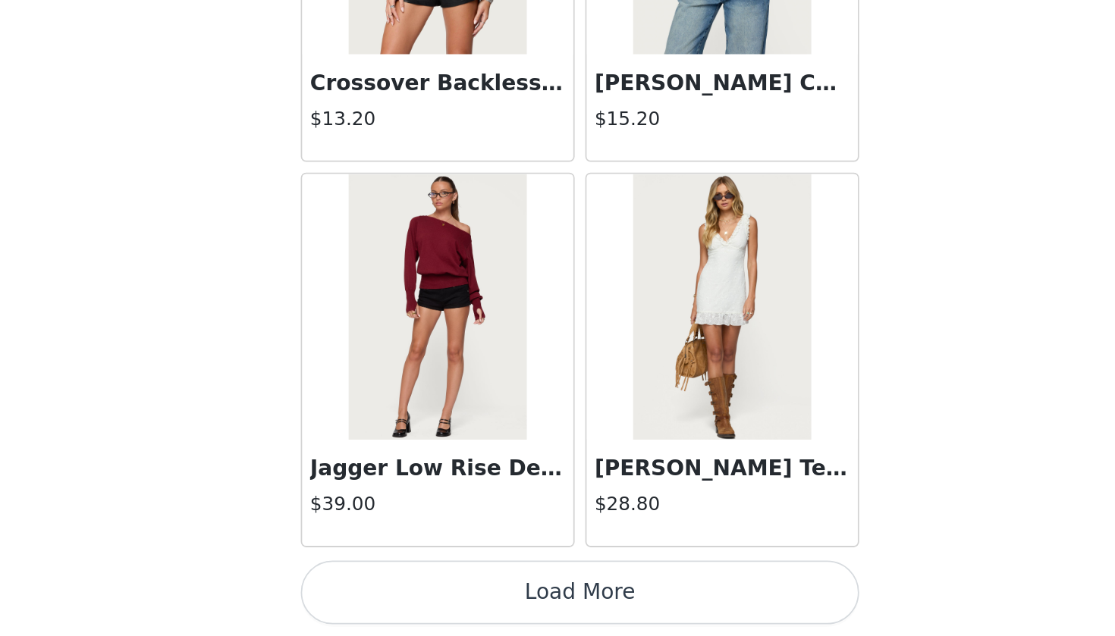
scroll to position [0, 0]
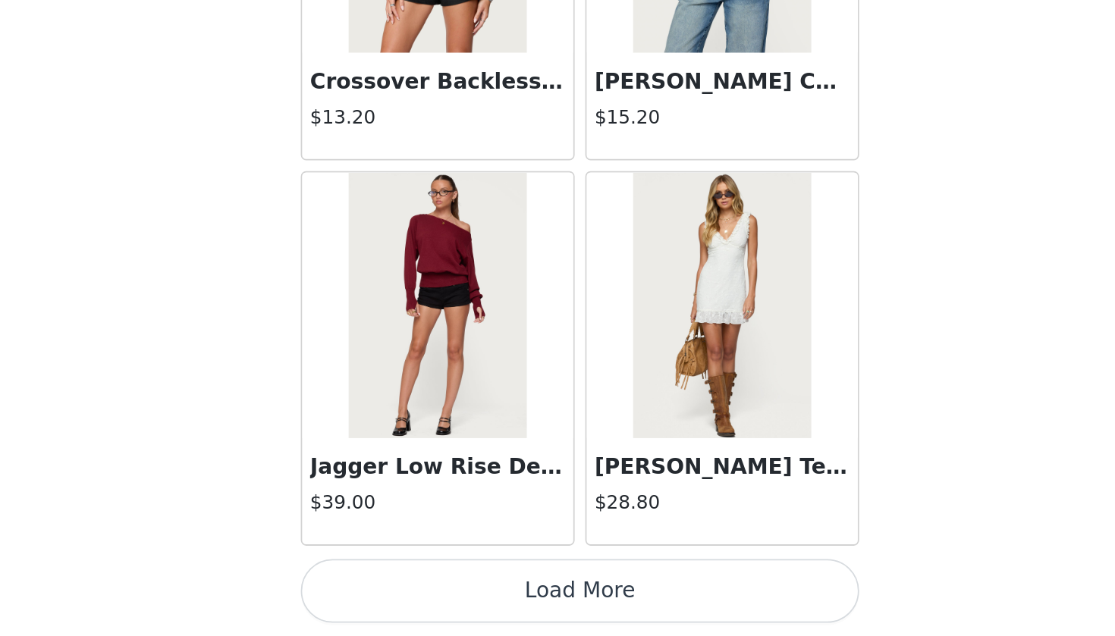
click at [398, 581] on button "Load More" at bounding box center [557, 610] width 318 height 36
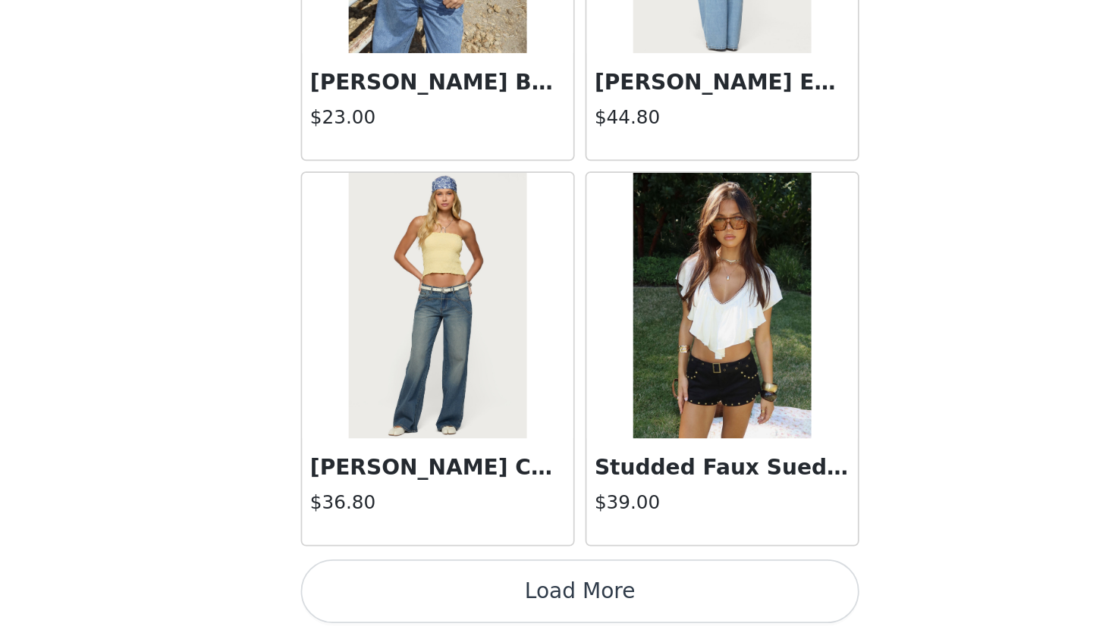
click at [398, 581] on button "Load More" at bounding box center [557, 610] width 318 height 36
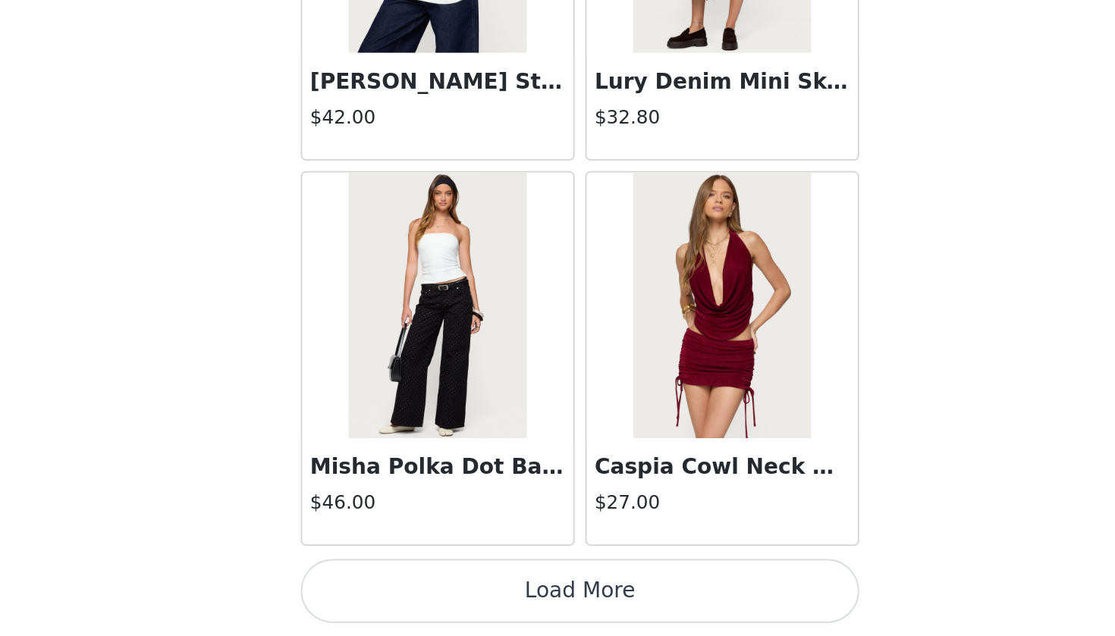
scroll to position [25871, 0]
click at [398, 581] on button "Load More" at bounding box center [557, 610] width 318 height 36
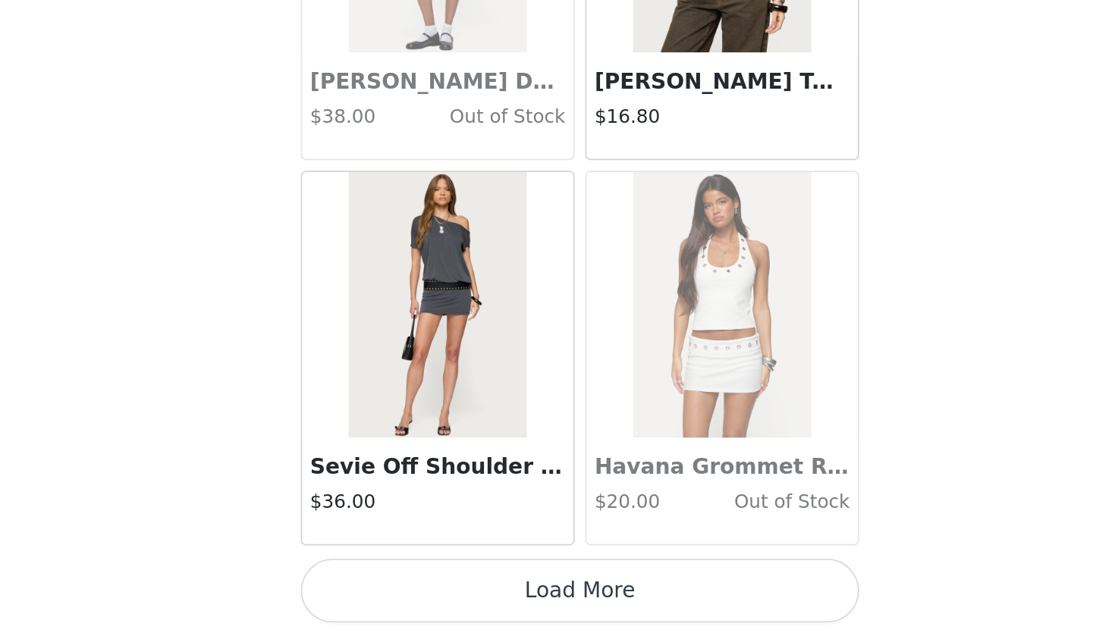
scroll to position [0, 0]
click at [398, 581] on button "Load More" at bounding box center [557, 610] width 318 height 36
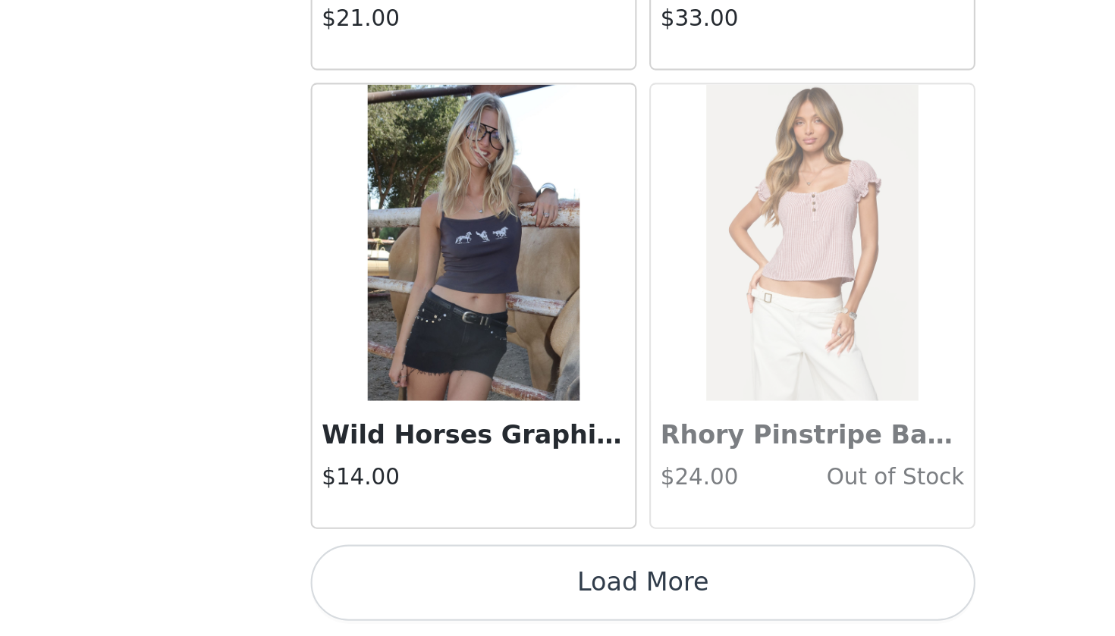
click at [398, 581] on button "Load More" at bounding box center [557, 610] width 318 height 36
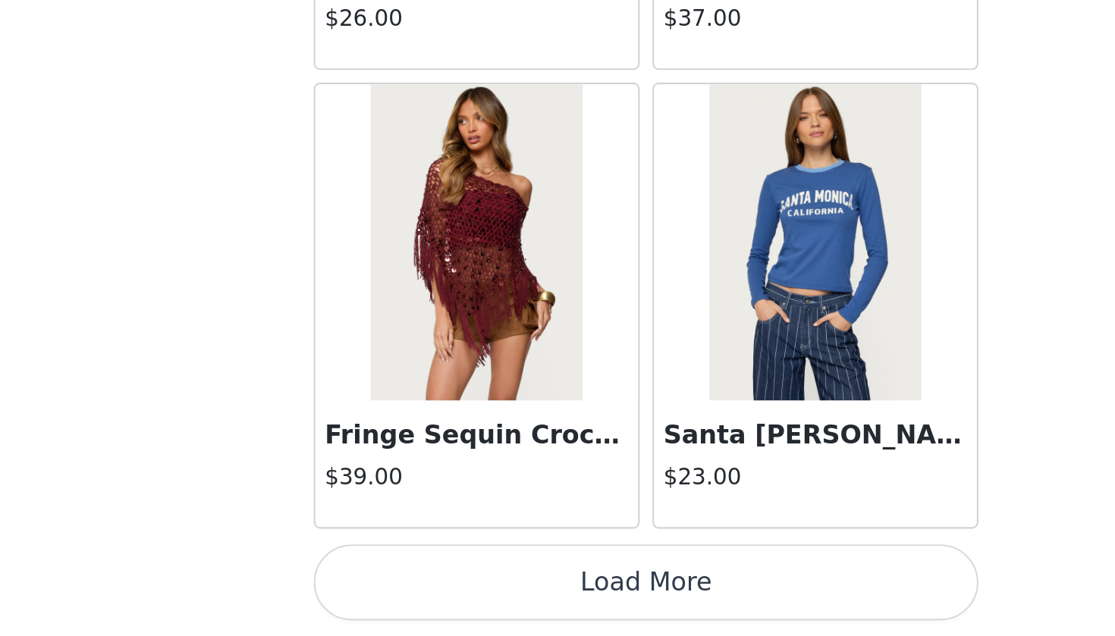
scroll to position [32467, 0]
click at [398, 581] on button "Load More" at bounding box center [557, 610] width 318 height 36
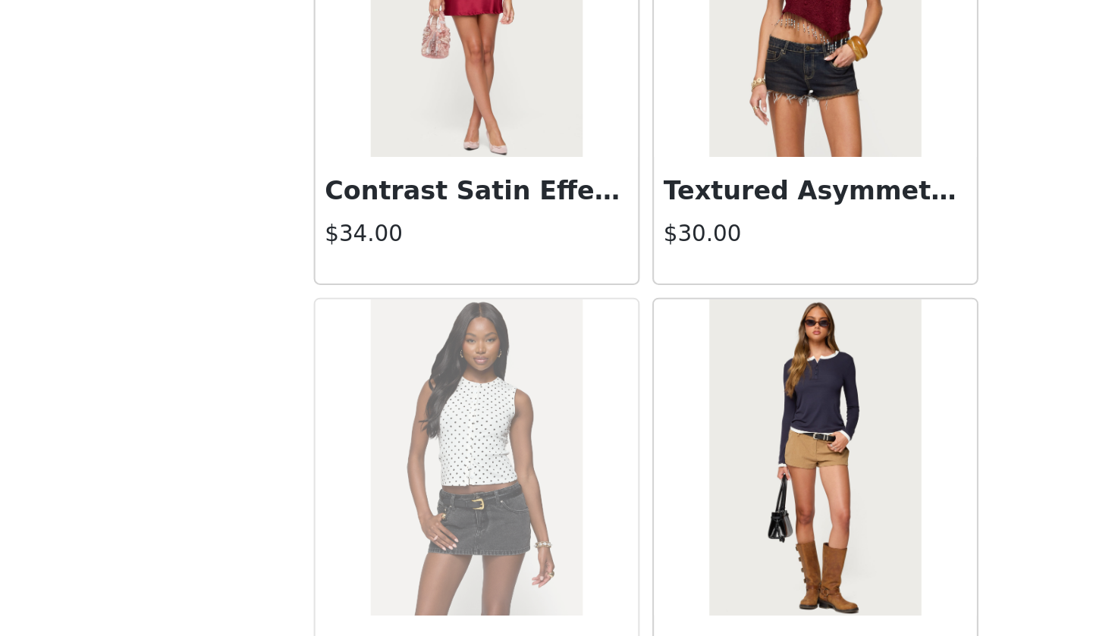
scroll to position [34412, 0]
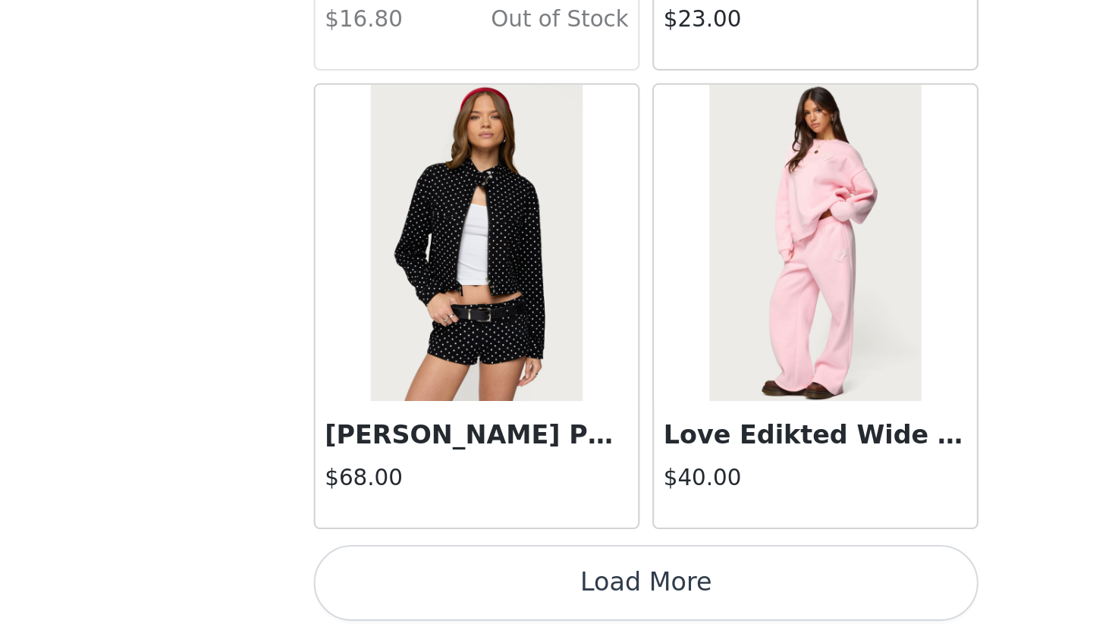
click at [398, 581] on button "Load More" at bounding box center [557, 610] width 318 height 36
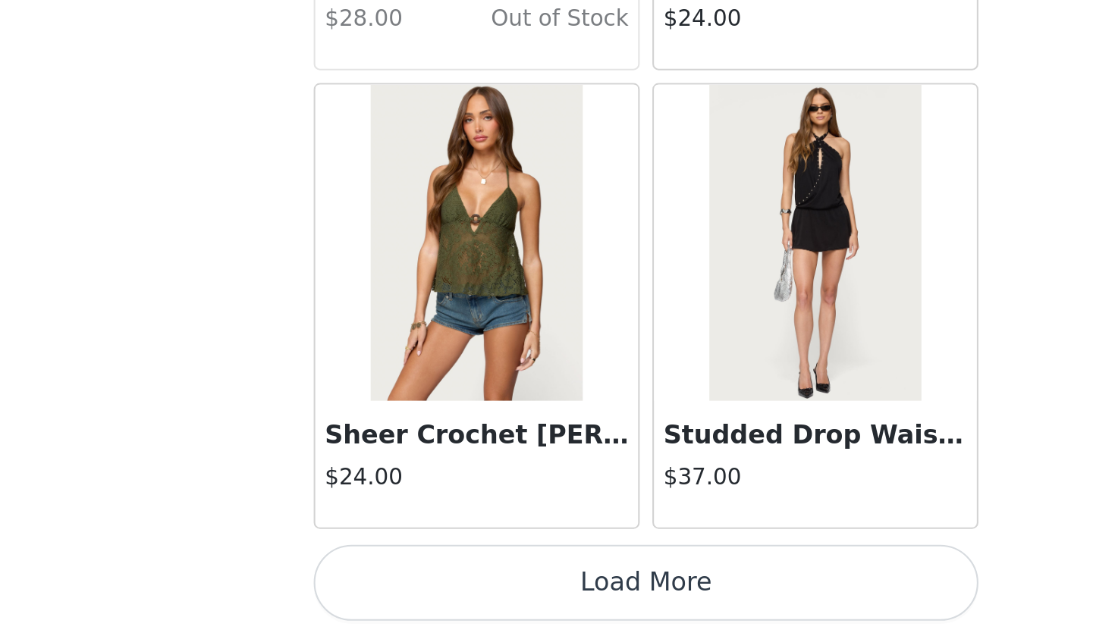
scroll to position [36865, 0]
click at [398, 581] on button "Load More" at bounding box center [557, 610] width 318 height 36
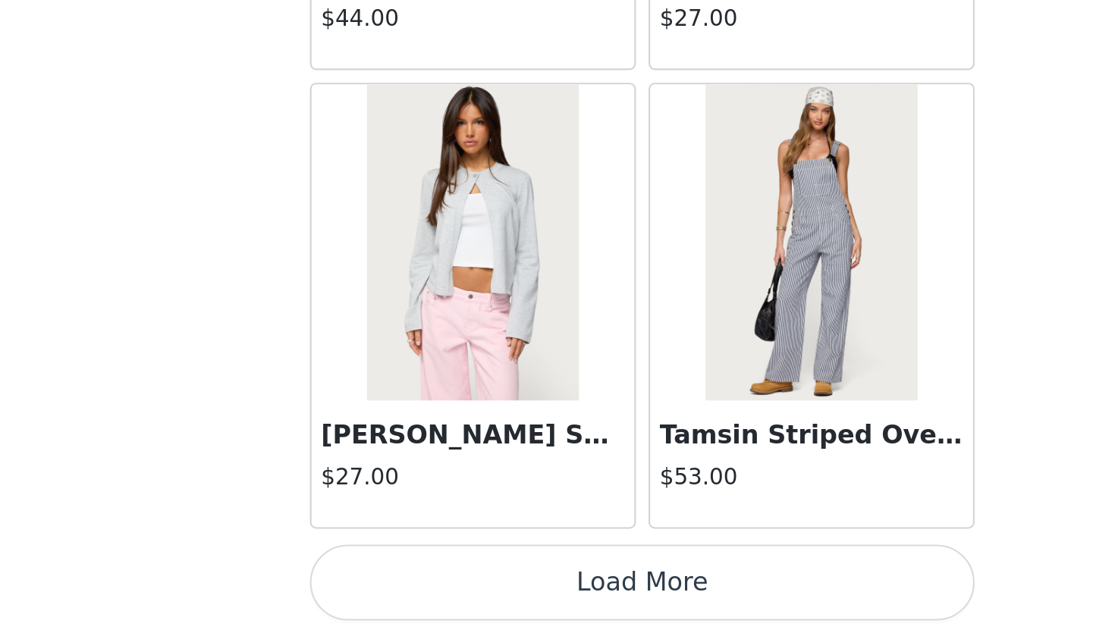
scroll to position [39063, 0]
click at [398, 581] on button "Load More" at bounding box center [557, 610] width 318 height 36
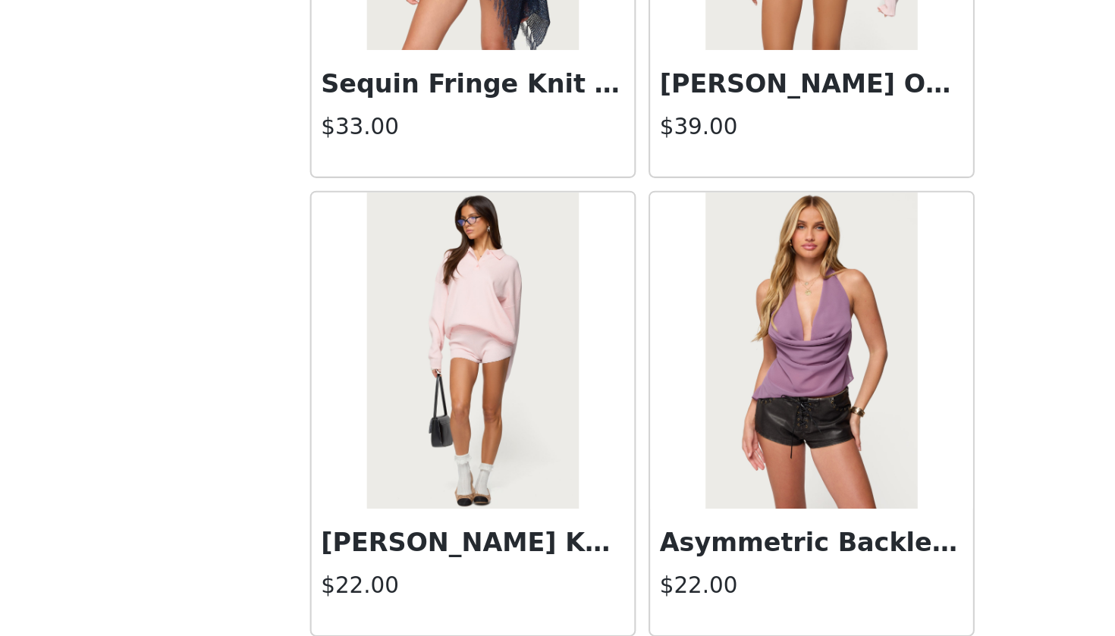
scroll to position [40550, 0]
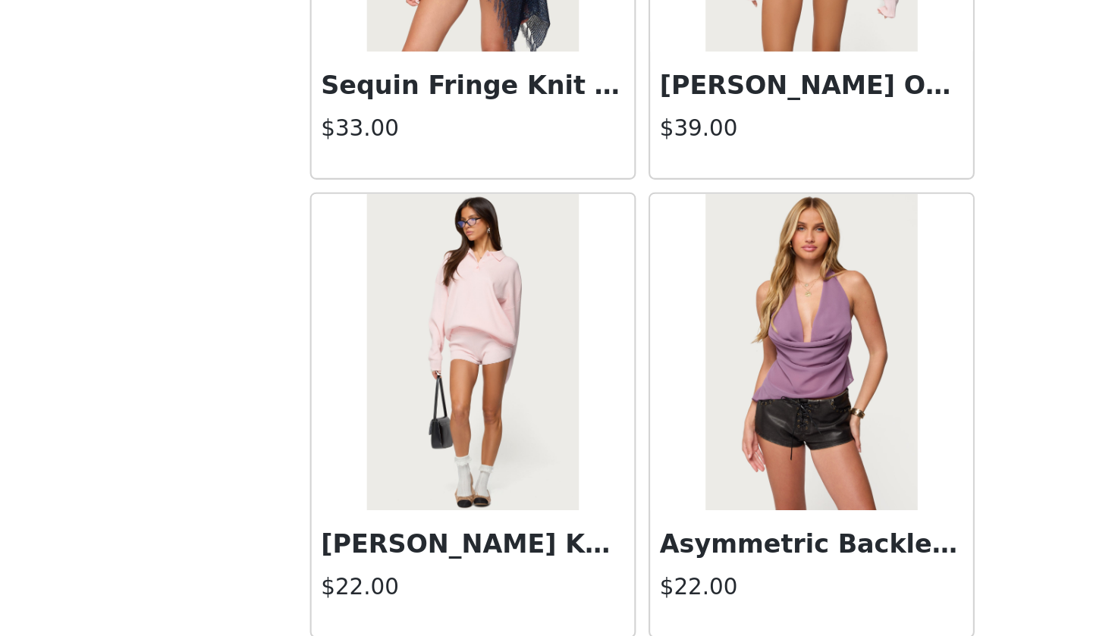
click at [566, 363] on h3 "[PERSON_NAME] Oversized Knit Polo Sweater" at bounding box center [639, 372] width 146 height 18
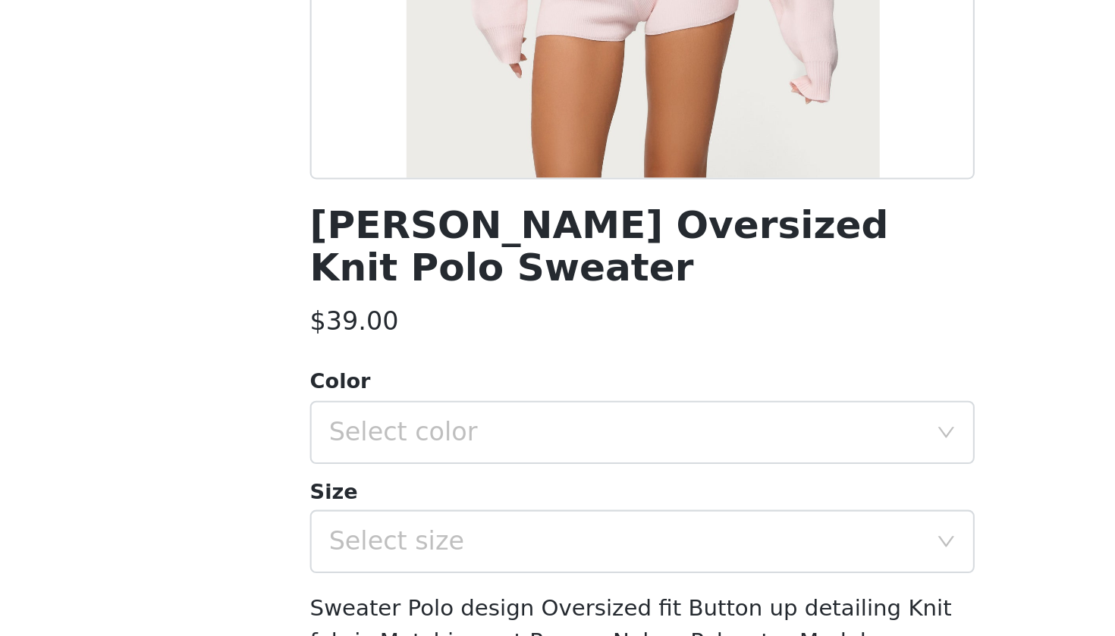
scroll to position [19, 0]
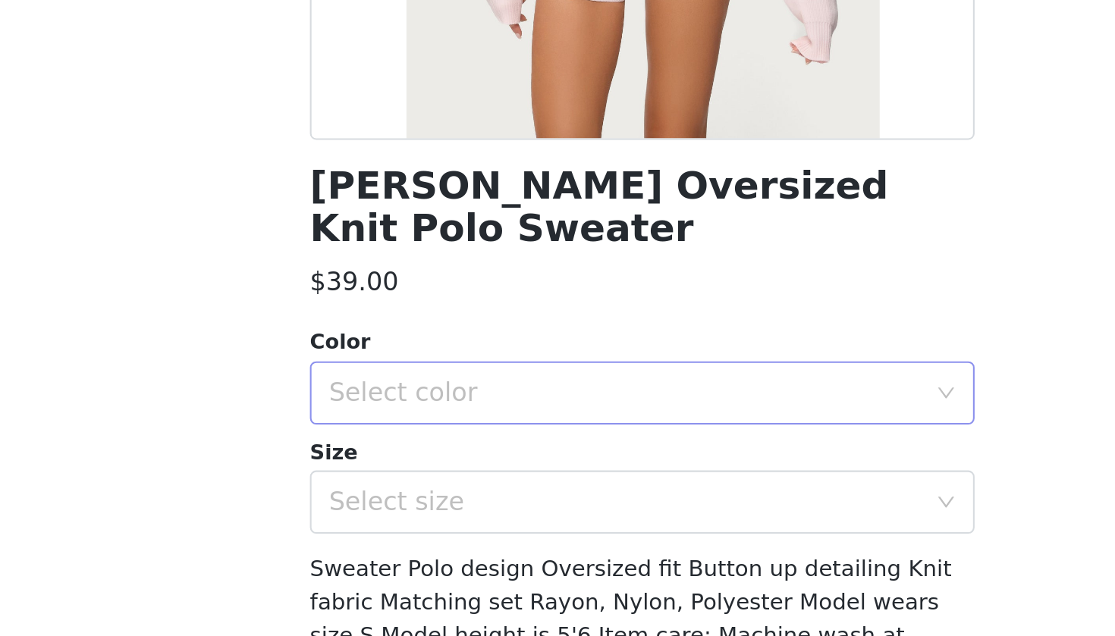
click at [407, 505] on div "Select color" at bounding box center [552, 519] width 290 height 29
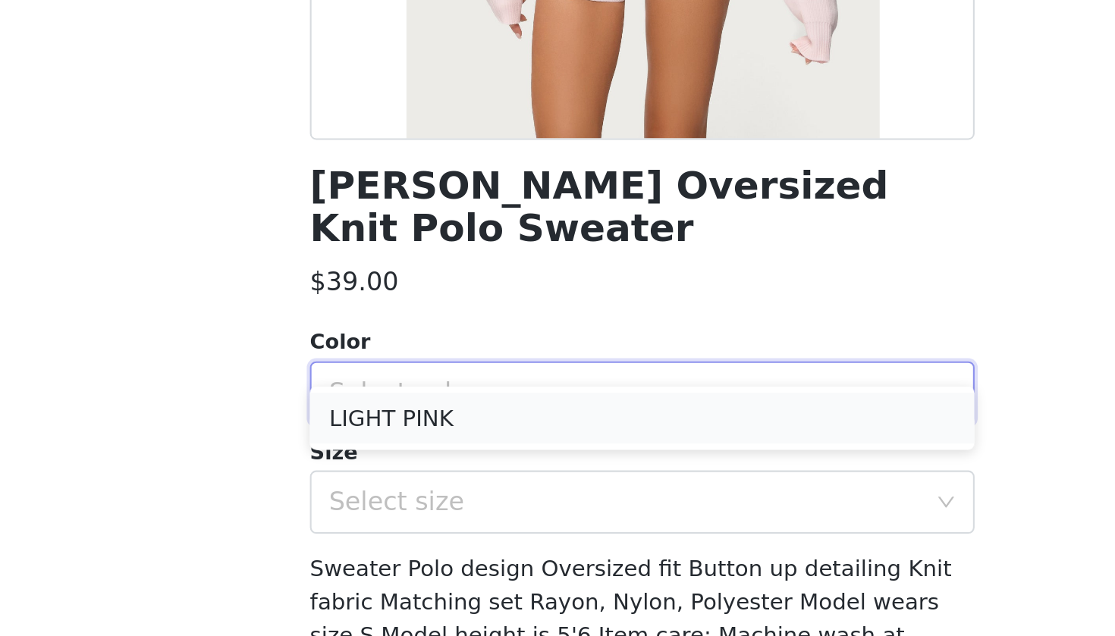
click at [398, 519] on li "LIGHT PINK" at bounding box center [557, 531] width 318 height 24
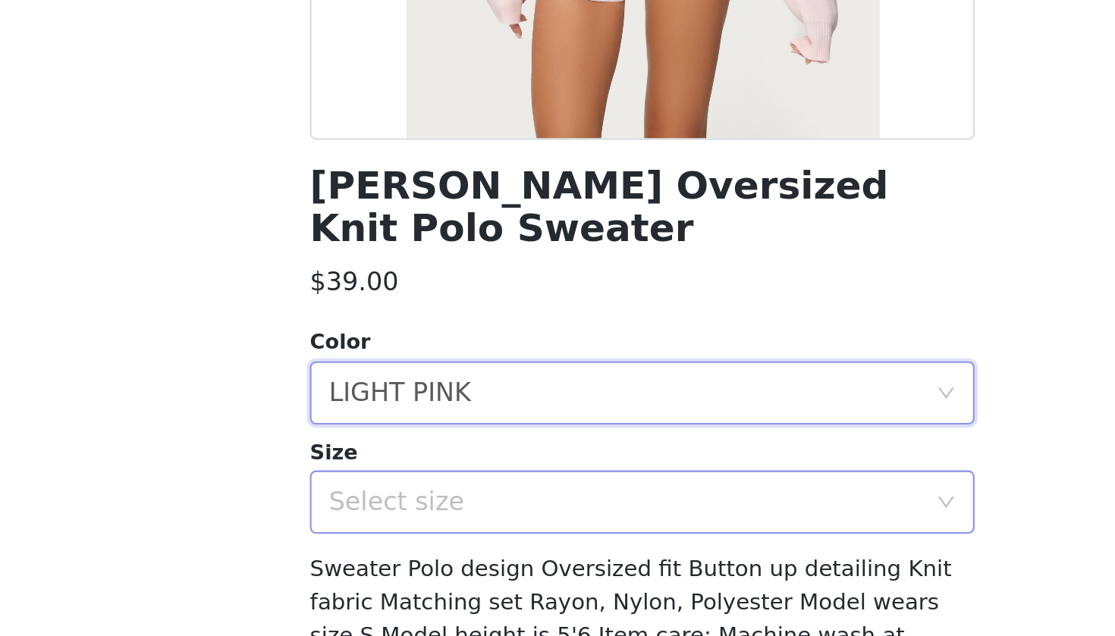
click at [407, 557] on div "Select size" at bounding box center [552, 571] width 290 height 29
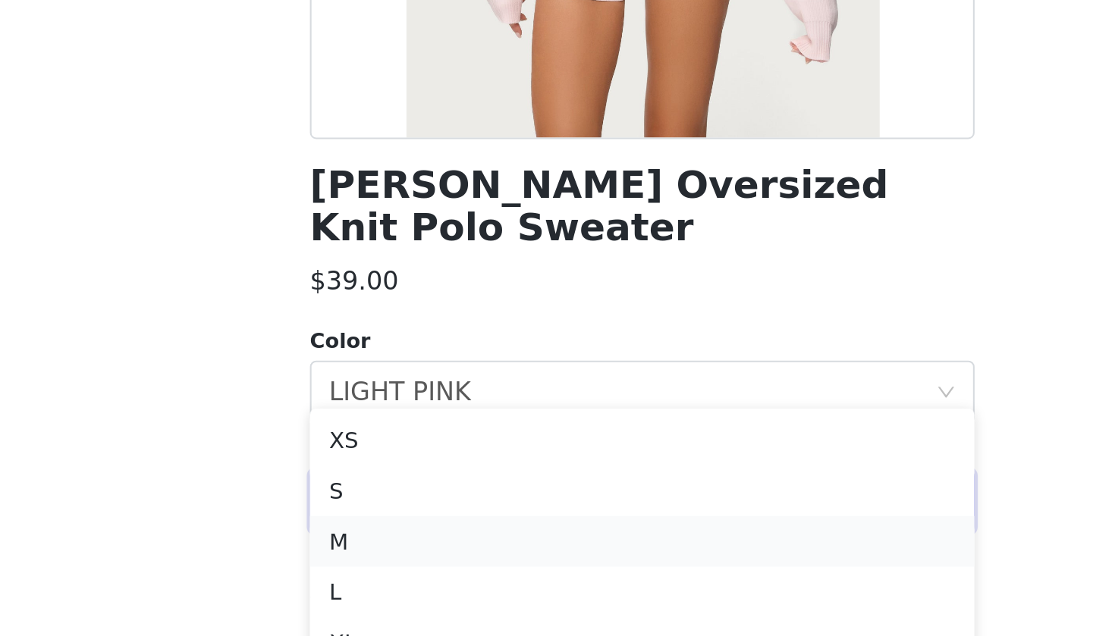
scroll to position [45, 0]
click at [398, 581] on li "L" at bounding box center [557, 611] width 318 height 24
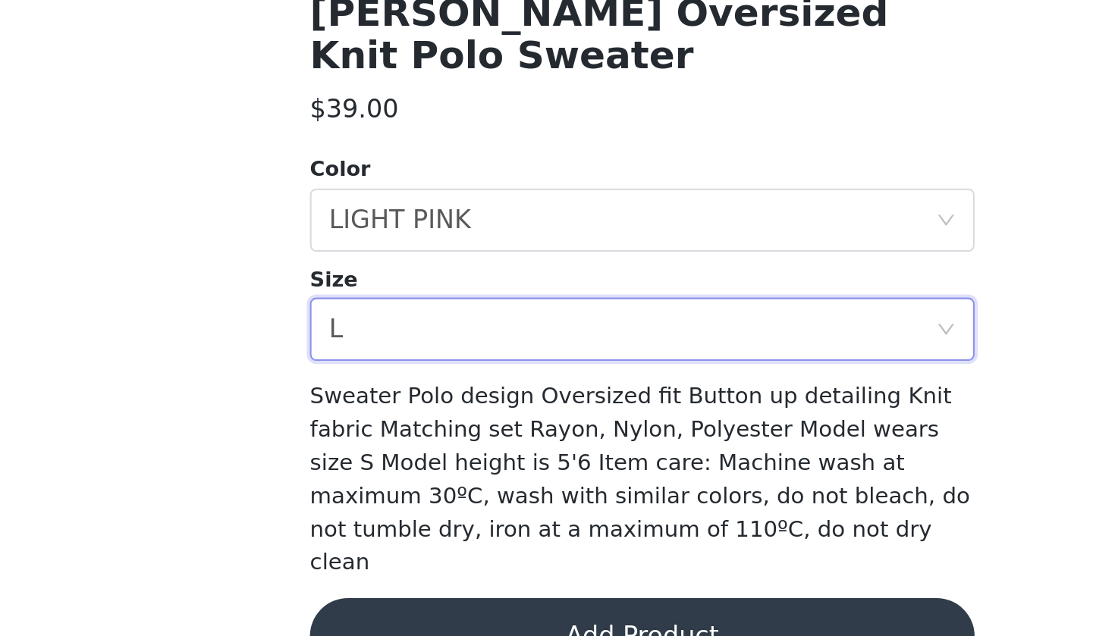
scroll to position [101, 0]
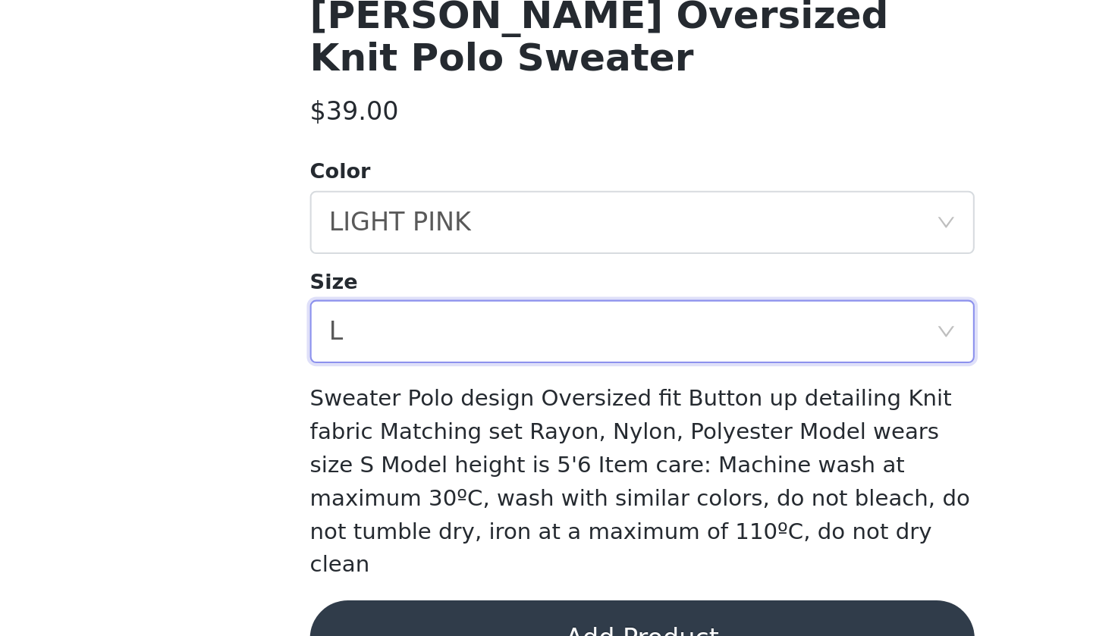
click at [398, 581] on button "Add Product" at bounding box center [557, 637] width 318 height 36
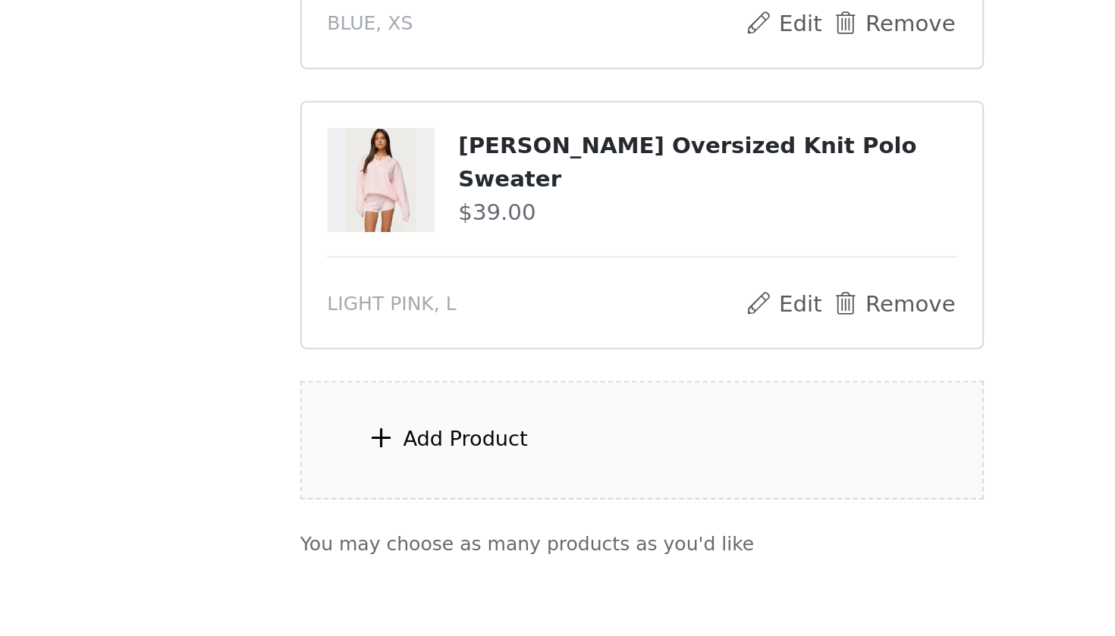
click at [394, 478] on div "Add Product" at bounding box center [558, 506] width 328 height 57
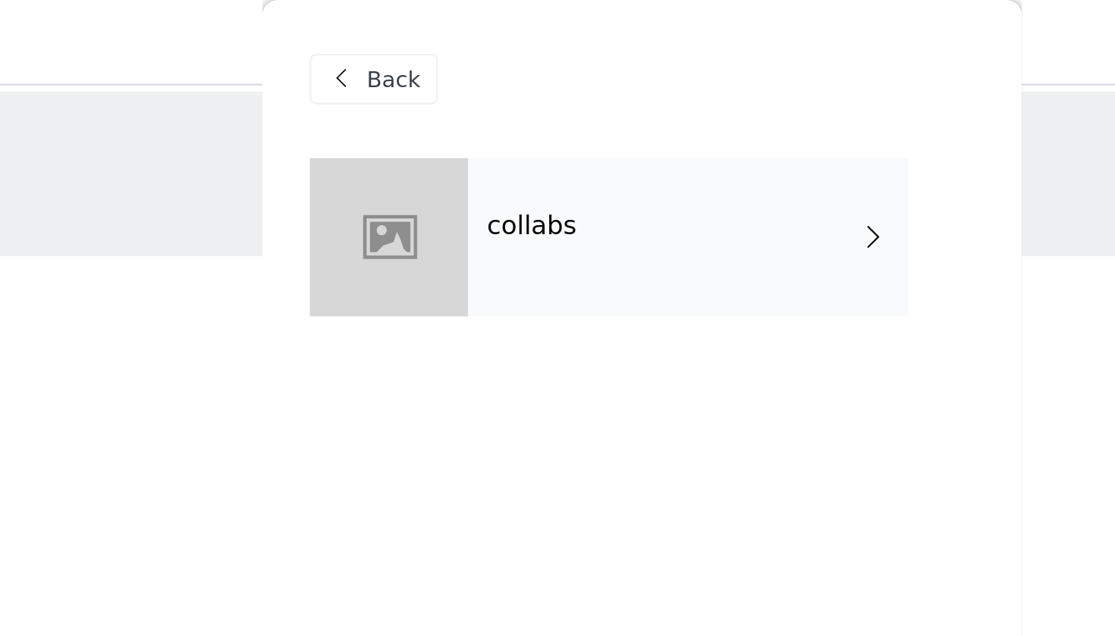
scroll to position [-2, 0]
click at [483, 107] on h4 "collabs" at bounding box center [504, 109] width 43 height 14
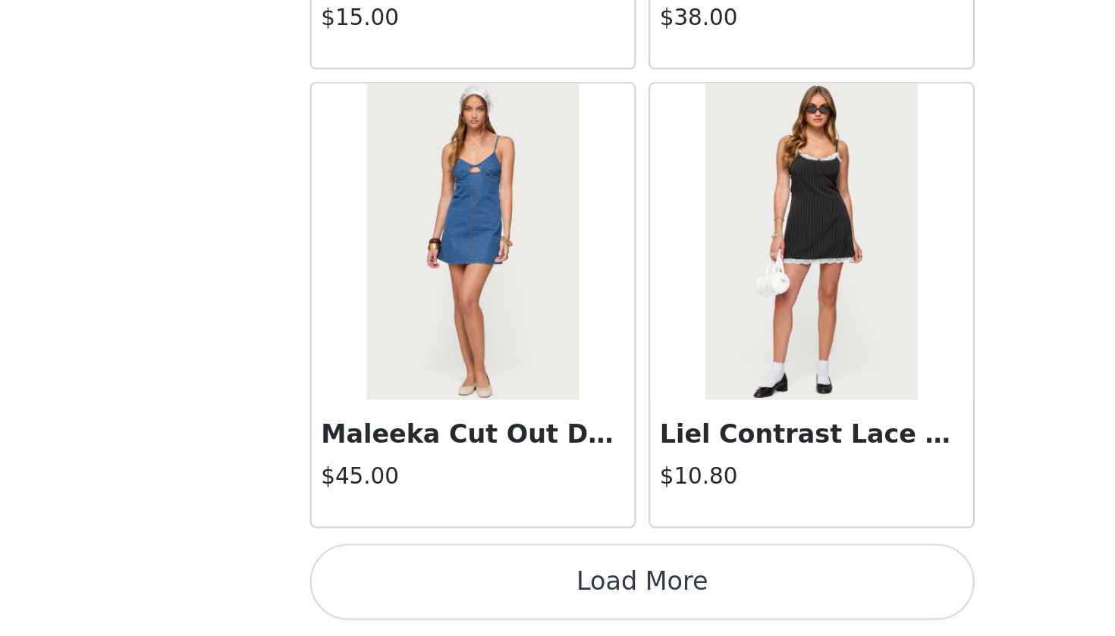
scroll to position [53, 0]
click at [398, 581] on button "Load More" at bounding box center [557, 610] width 318 height 36
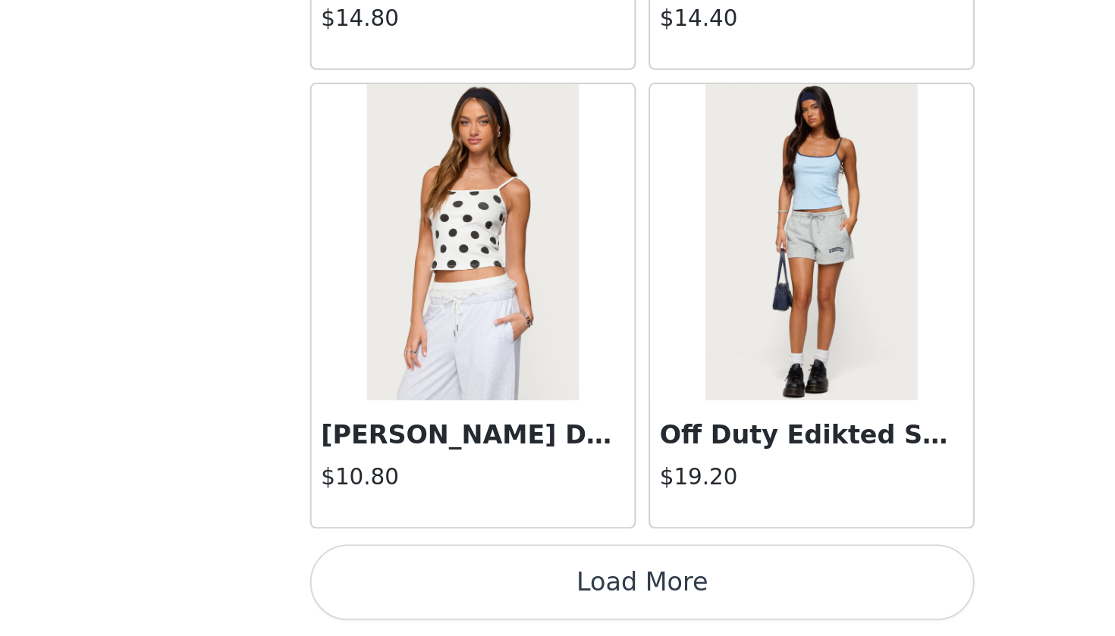
click at [398, 581] on button "Load More" at bounding box center [557, 610] width 318 height 36
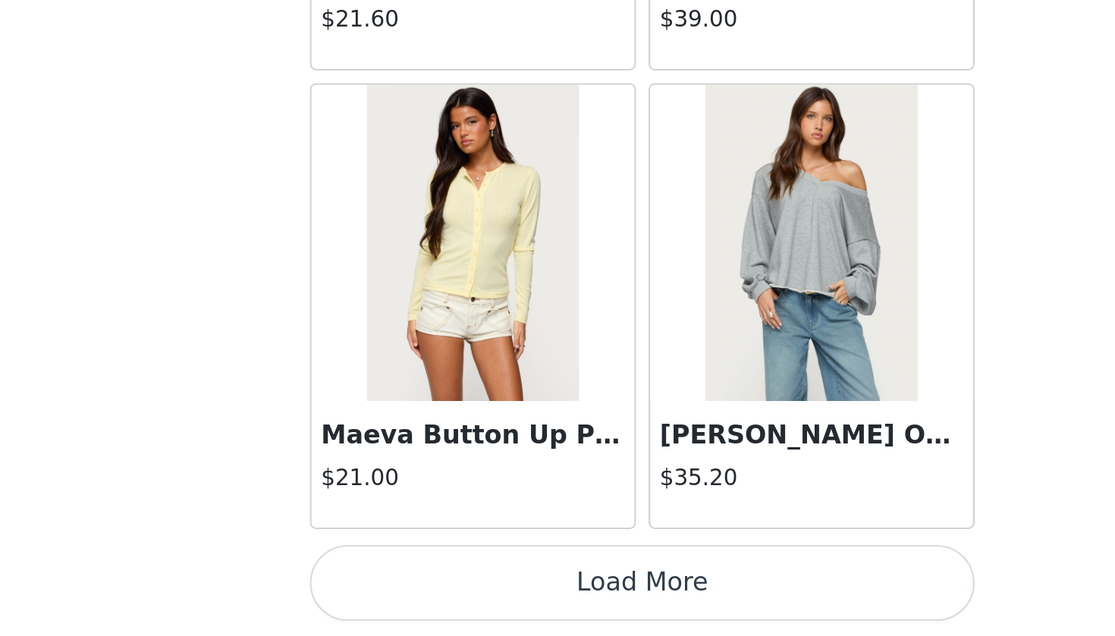
click at [398, 581] on button "Load More" at bounding box center [557, 610] width 318 height 36
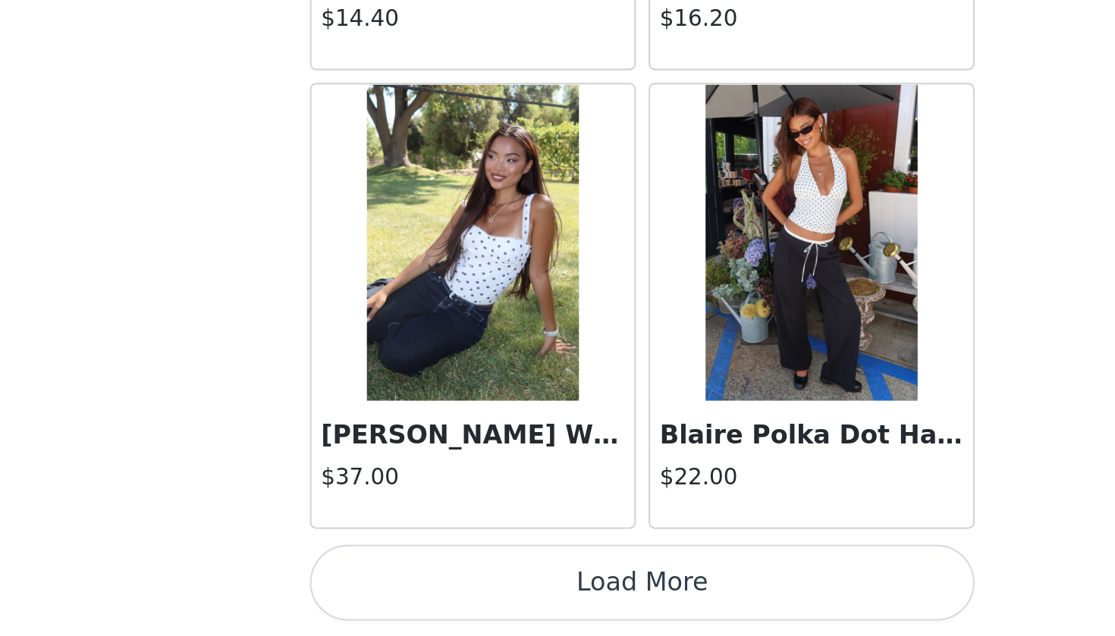
click at [398, 581] on button "Load More" at bounding box center [557, 610] width 318 height 36
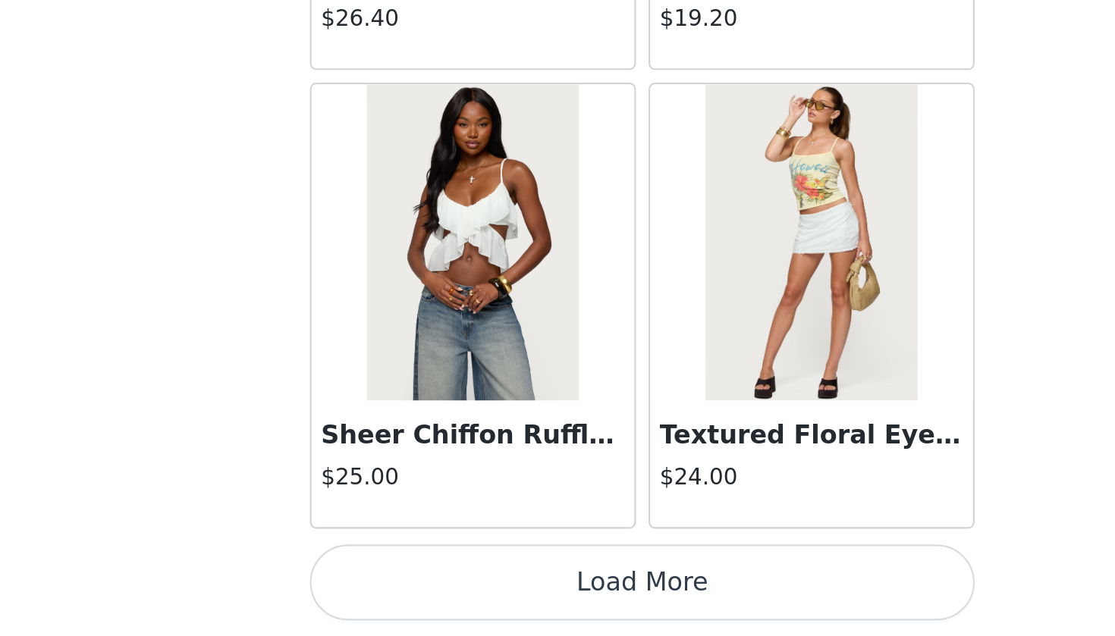
click at [398, 581] on button "Load More" at bounding box center [557, 610] width 318 height 36
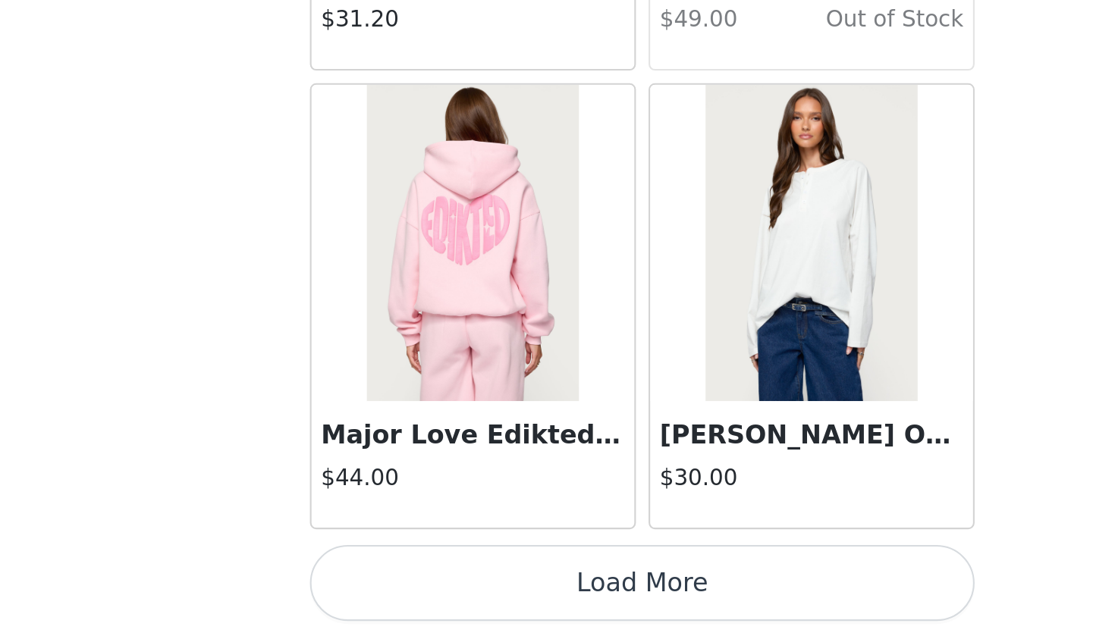
scroll to position [12671, 0]
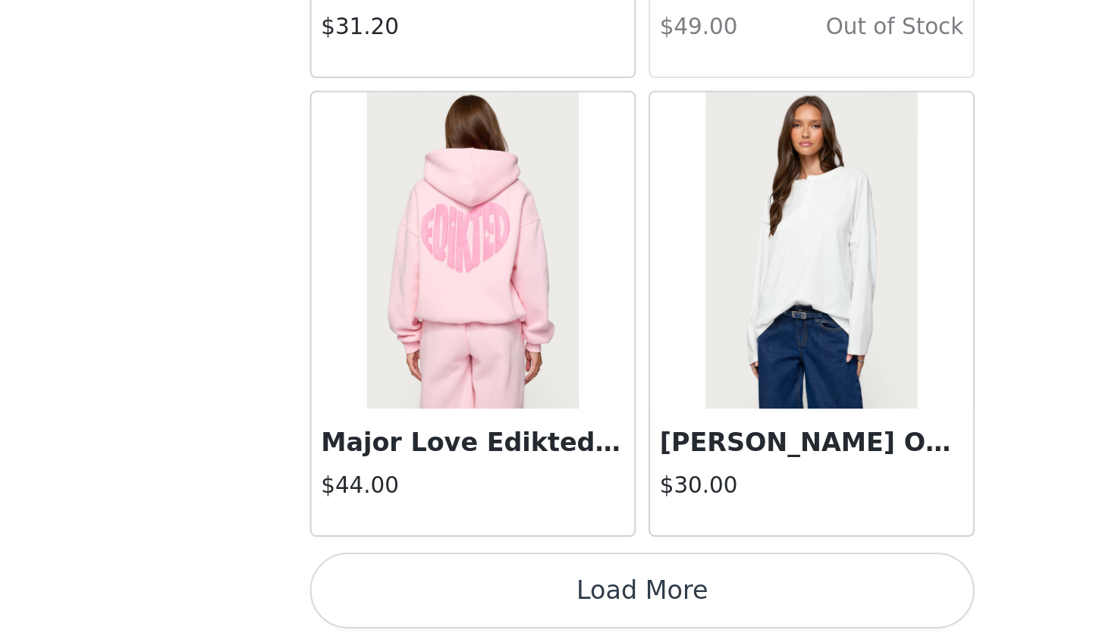
click at [398, 581] on button "Load More" at bounding box center [557, 614] width 318 height 36
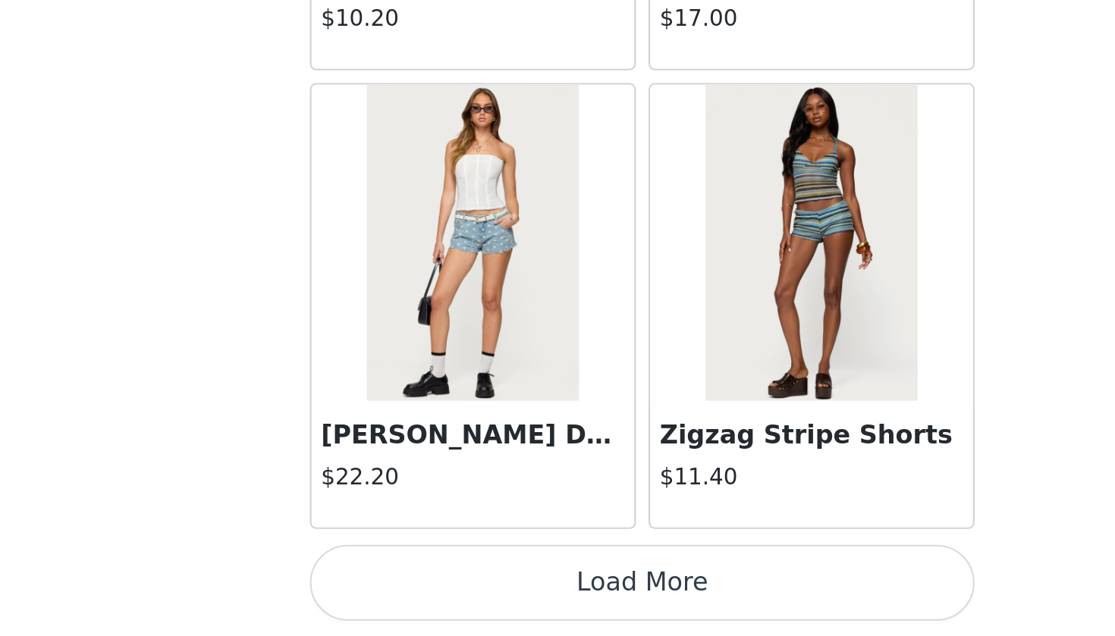
click at [398, 581] on button "Load More" at bounding box center [557, 610] width 318 height 36
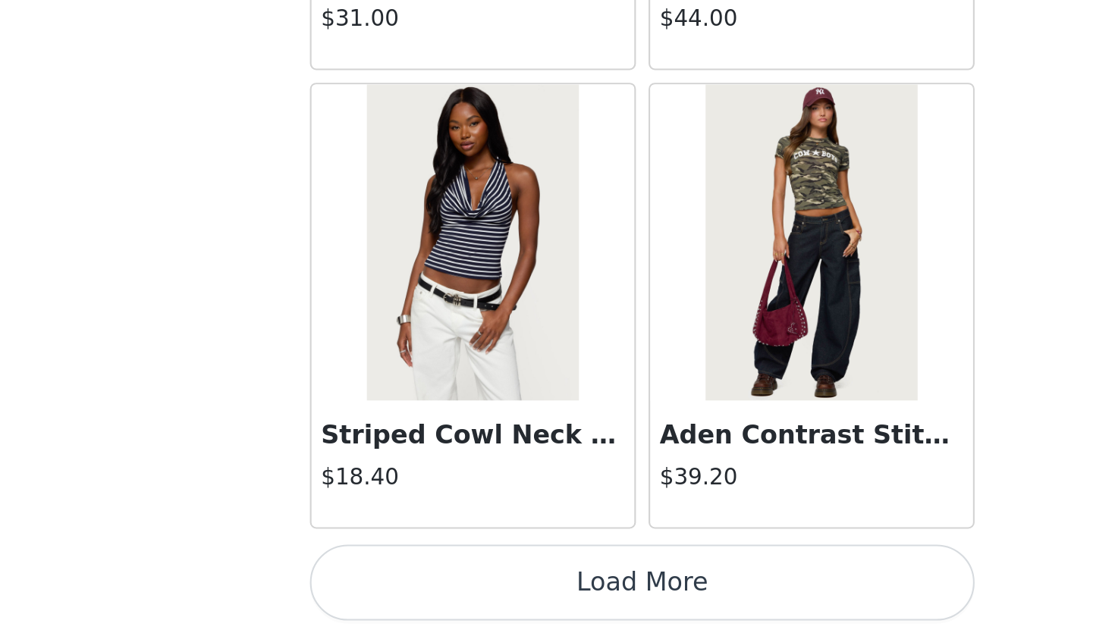
click at [398, 581] on button "Load More" at bounding box center [557, 610] width 318 height 36
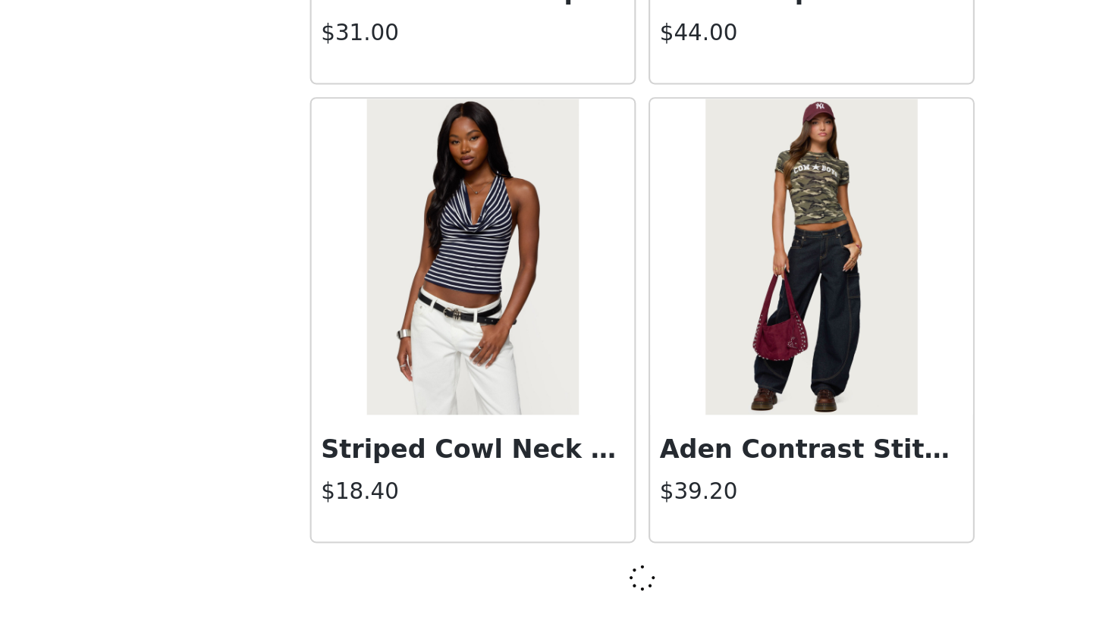
scroll to position [17069, 0]
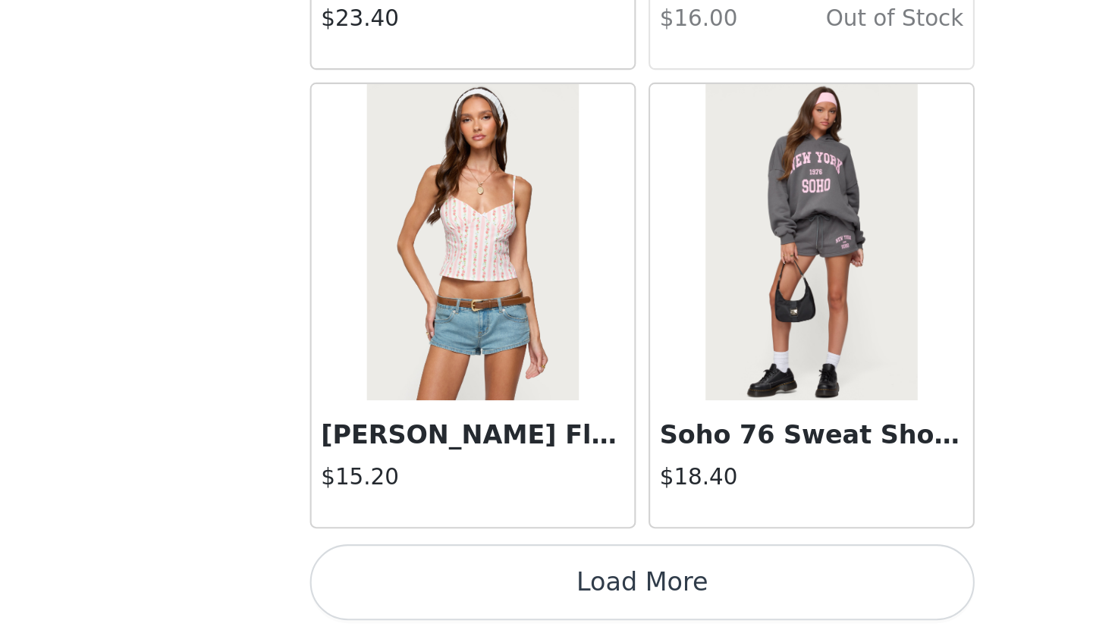
click at [398, 581] on button "Load More" at bounding box center [557, 610] width 318 height 36
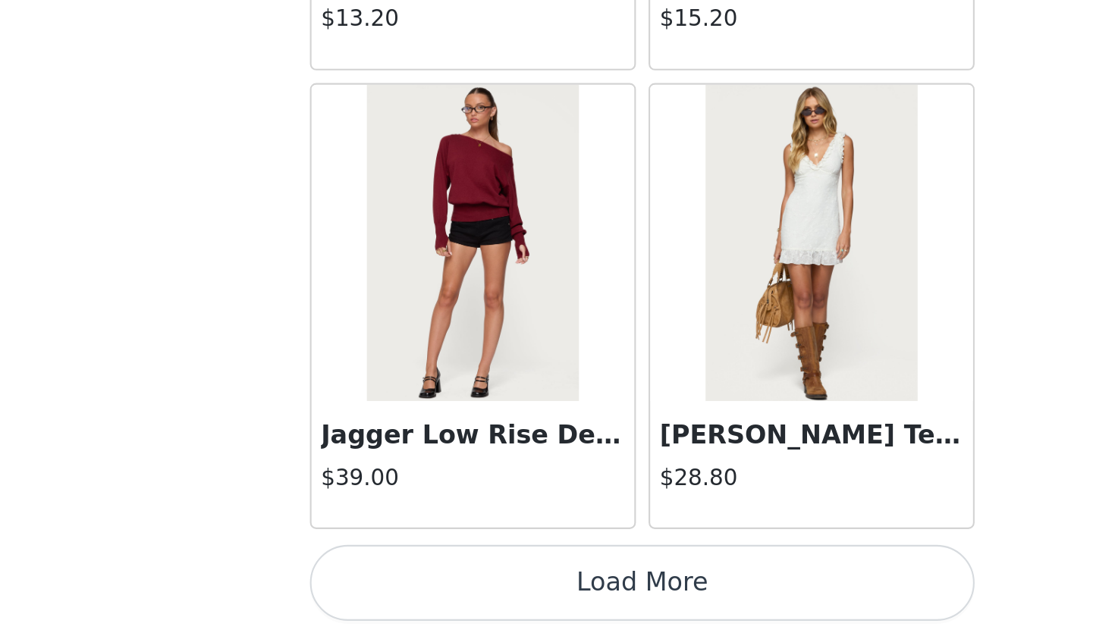
click at [398, 581] on button "Load More" at bounding box center [557, 610] width 318 height 36
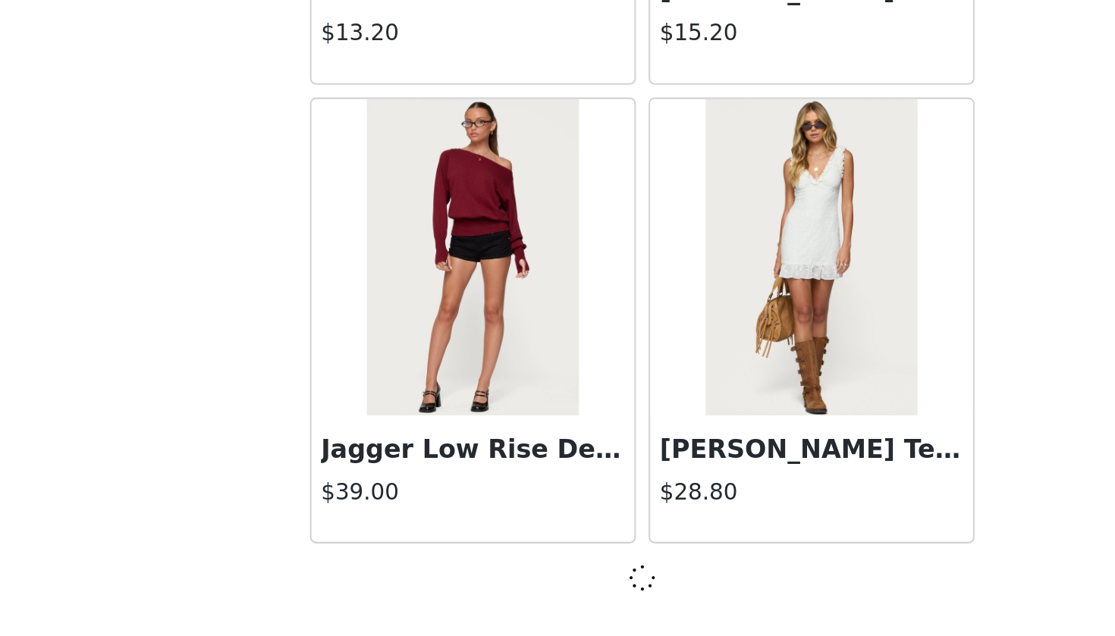
scroll to position [21466, 0]
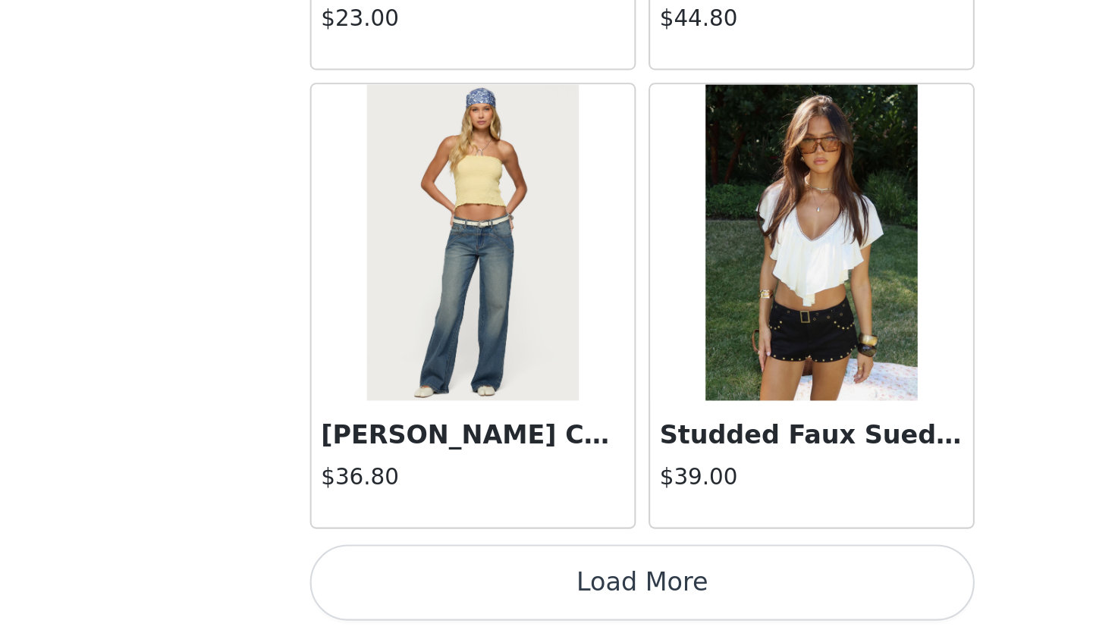
click at [398, 581] on button "Load More" at bounding box center [557, 610] width 318 height 36
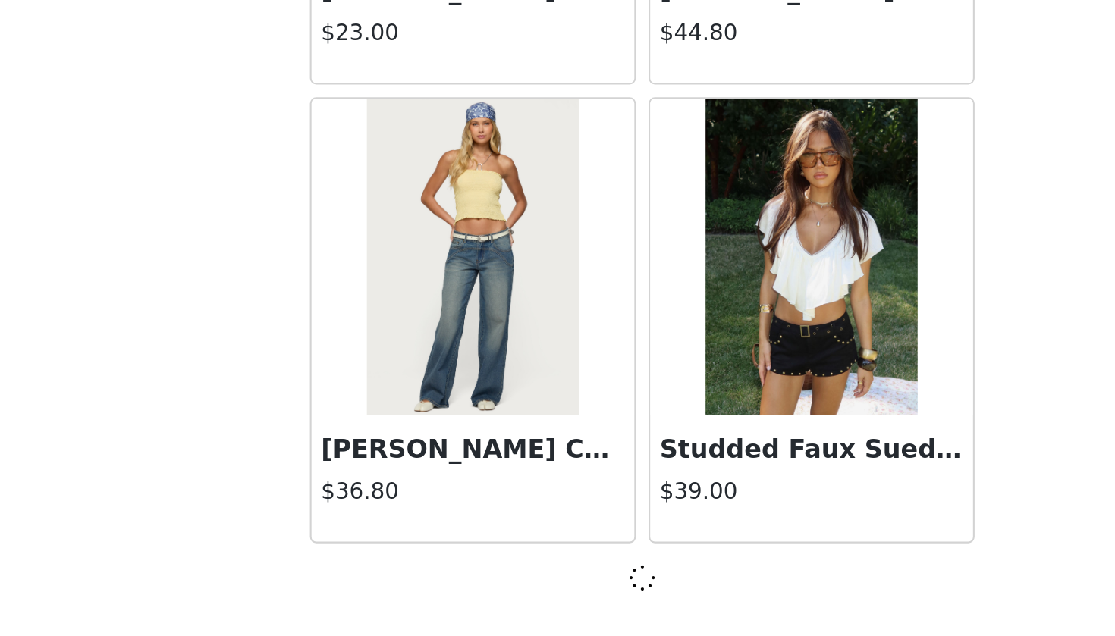
scroll to position [23665, 0]
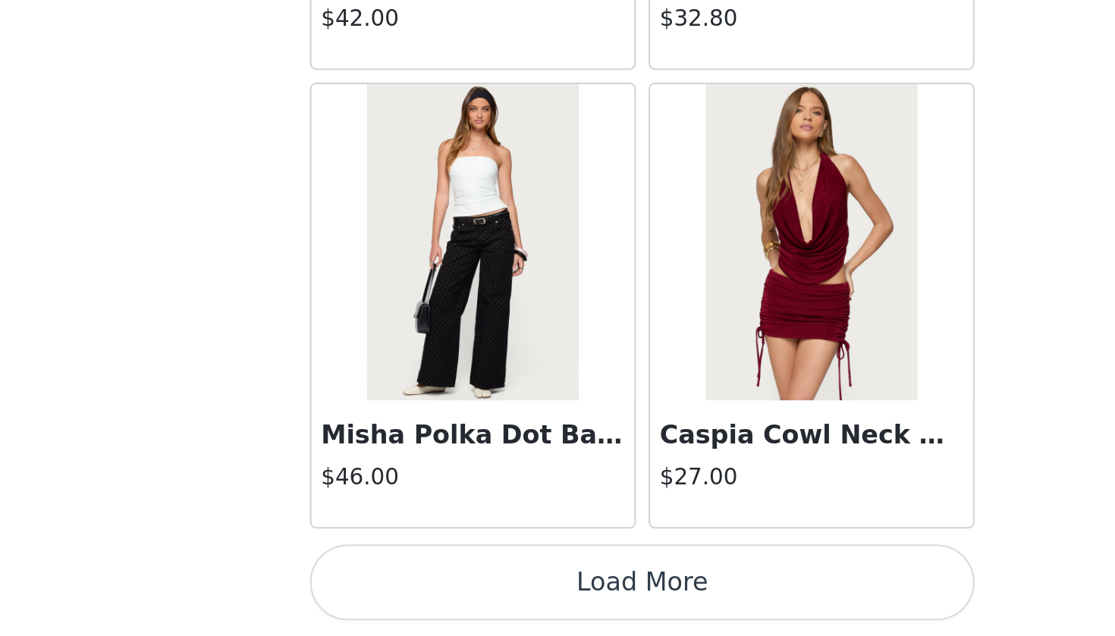
click at [398, 581] on button "Load More" at bounding box center [557, 610] width 318 height 36
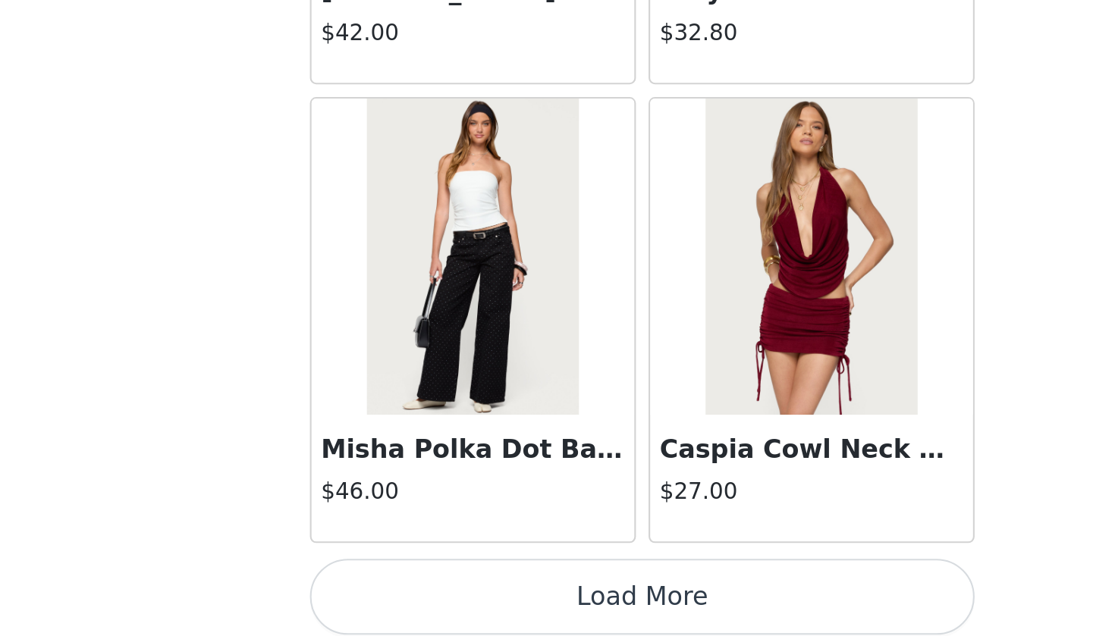
scroll to position [25864, 0]
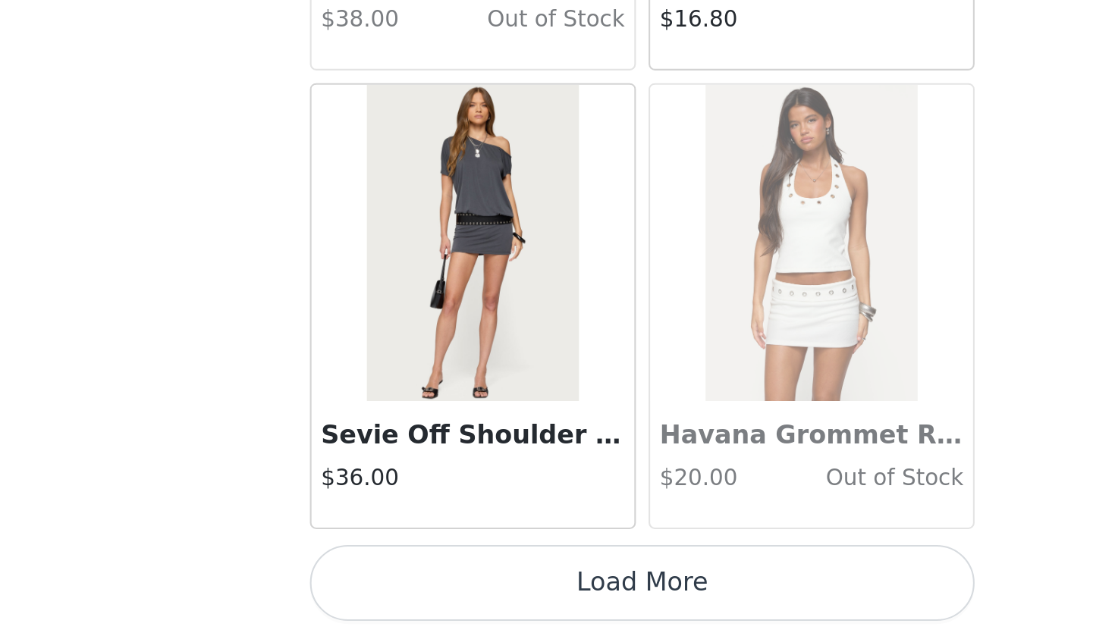
click at [398, 581] on button "Load More" at bounding box center [557, 610] width 318 height 36
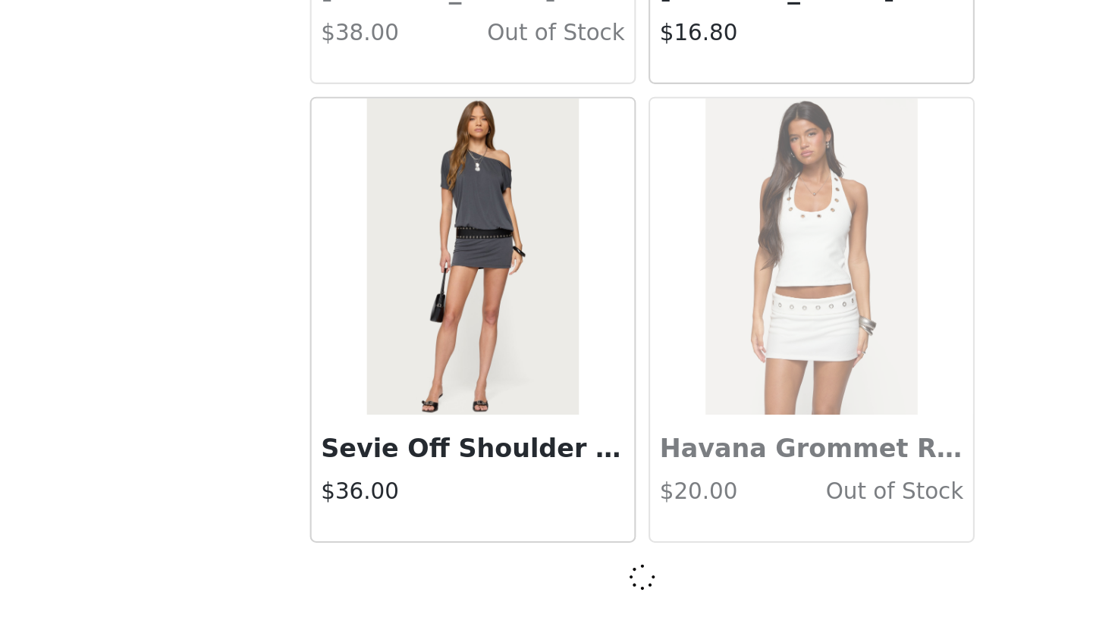
scroll to position [28063, 0]
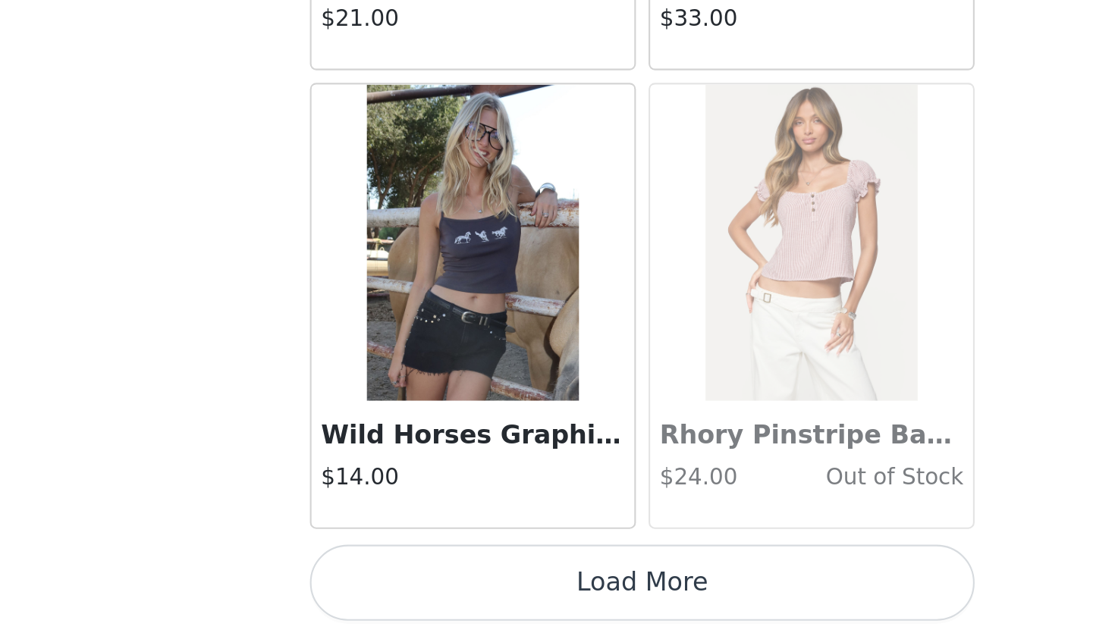
click at [398, 581] on button "Load More" at bounding box center [557, 610] width 318 height 36
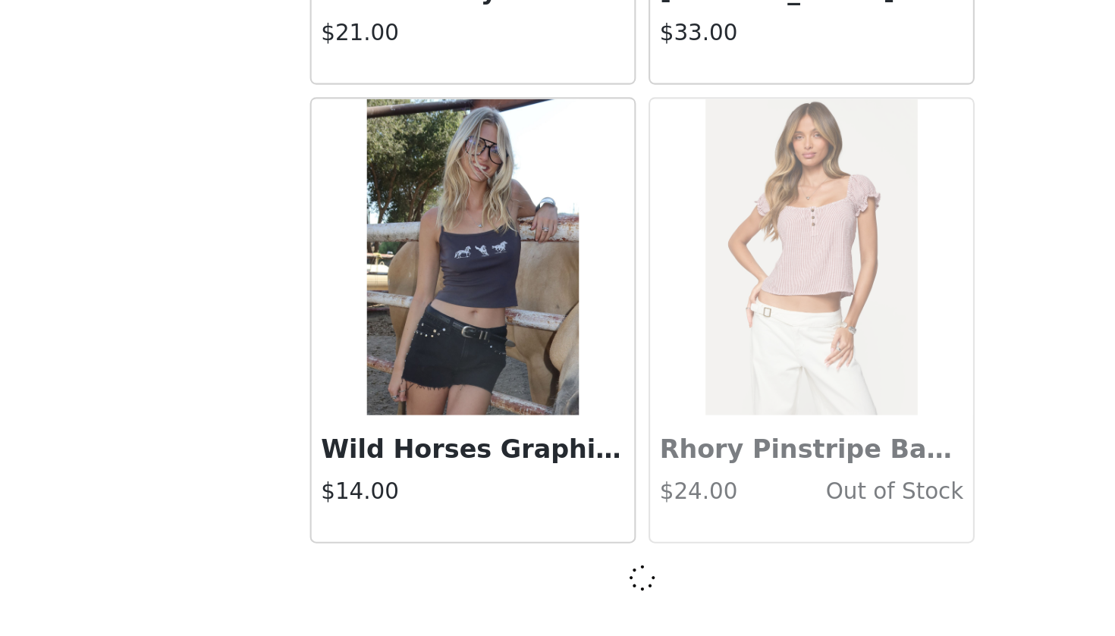
scroll to position [30261, 0]
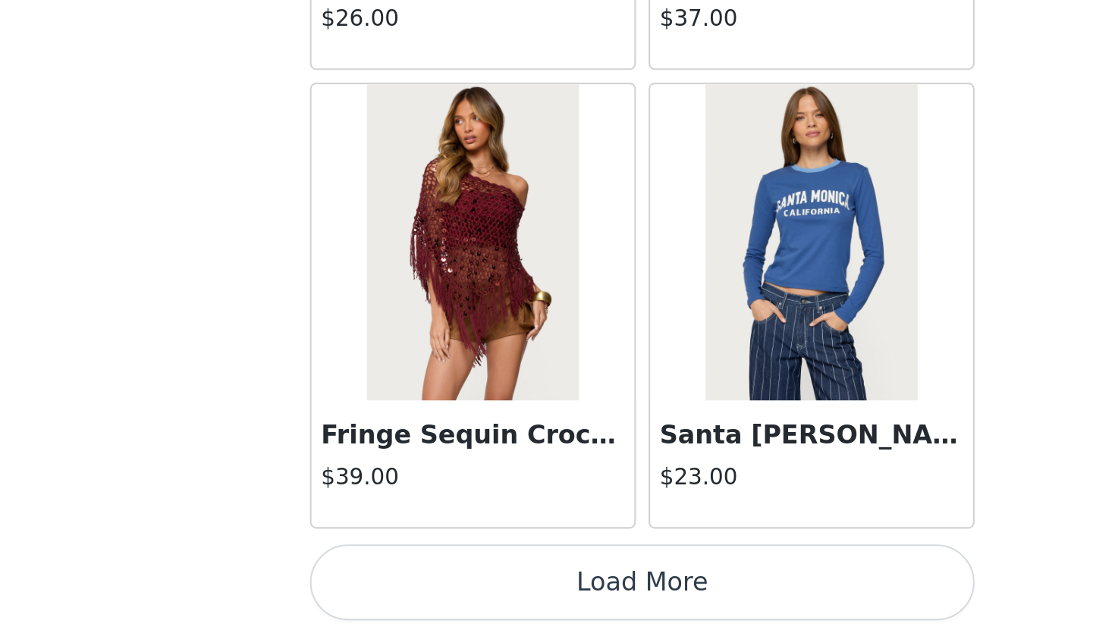
click at [398, 581] on button "Load More" at bounding box center [557, 610] width 318 height 36
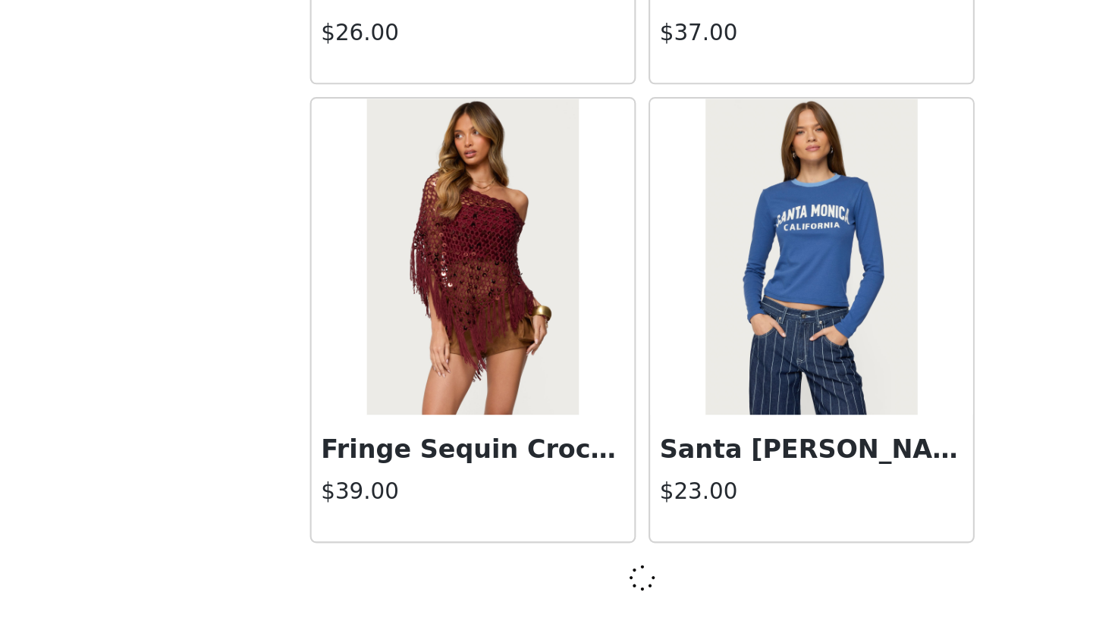
scroll to position [32460, 0]
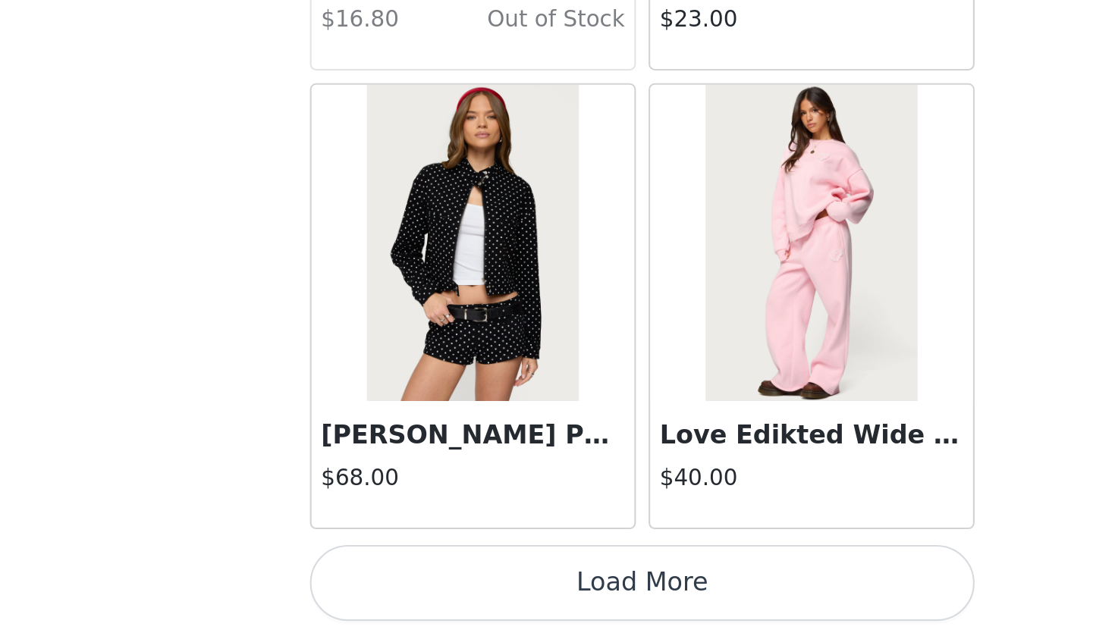
click at [398, 581] on button "Load More" at bounding box center [557, 610] width 318 height 36
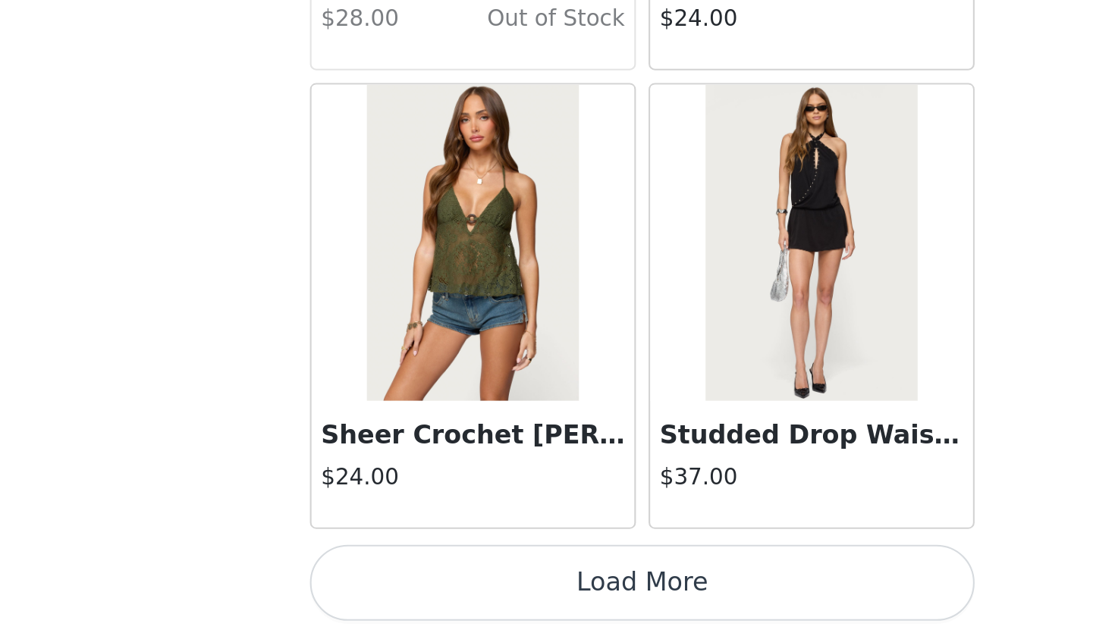
click at [398, 581] on button "Load More" at bounding box center [557, 610] width 318 height 36
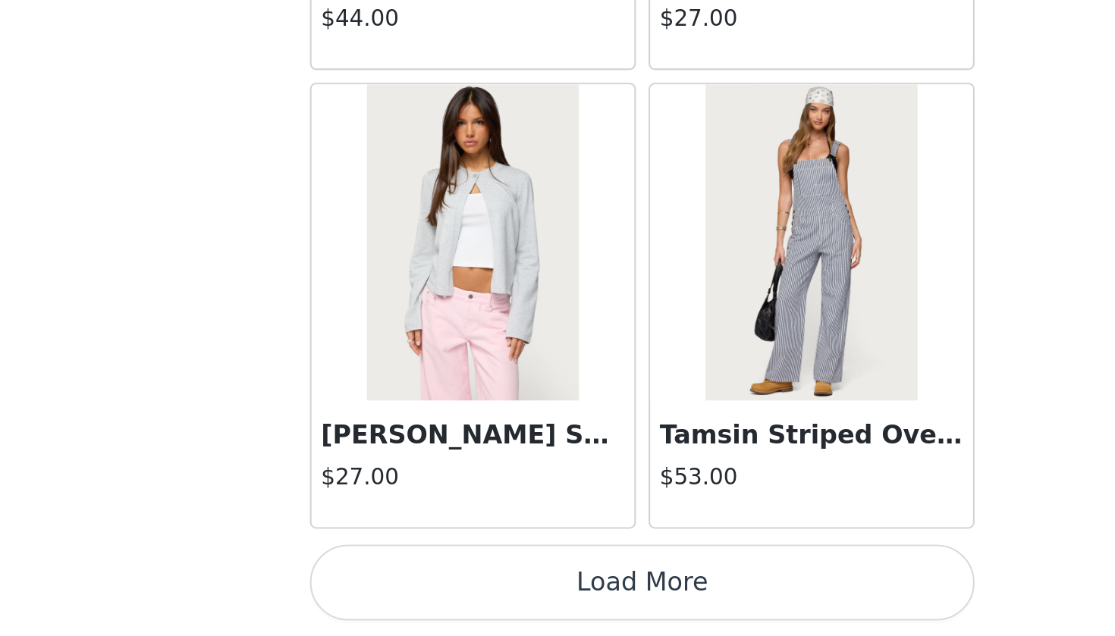
scroll to position [53, 0]
click at [398, 581] on button "Load More" at bounding box center [557, 610] width 318 height 36
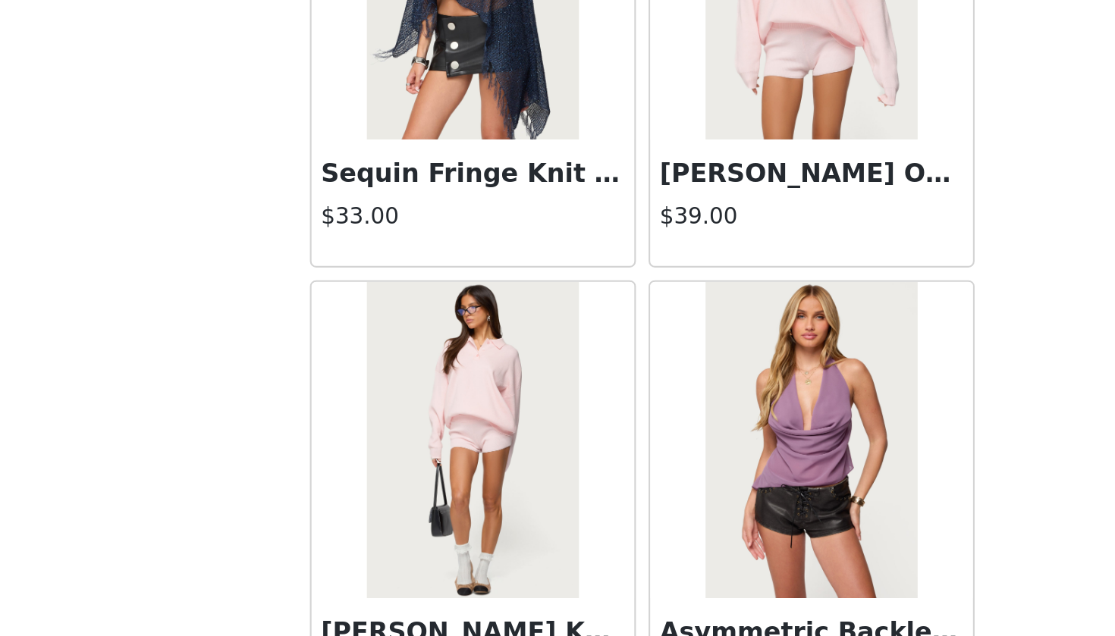
scroll to position [40543, 0]
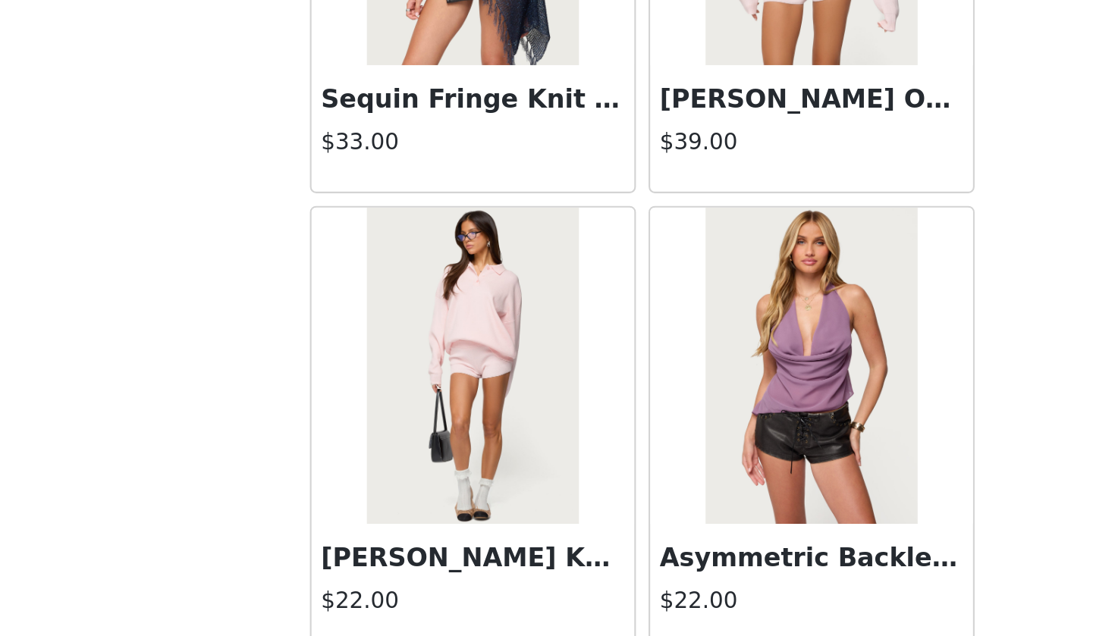
click at [425, 431] on img at bounding box center [475, 507] width 101 height 152
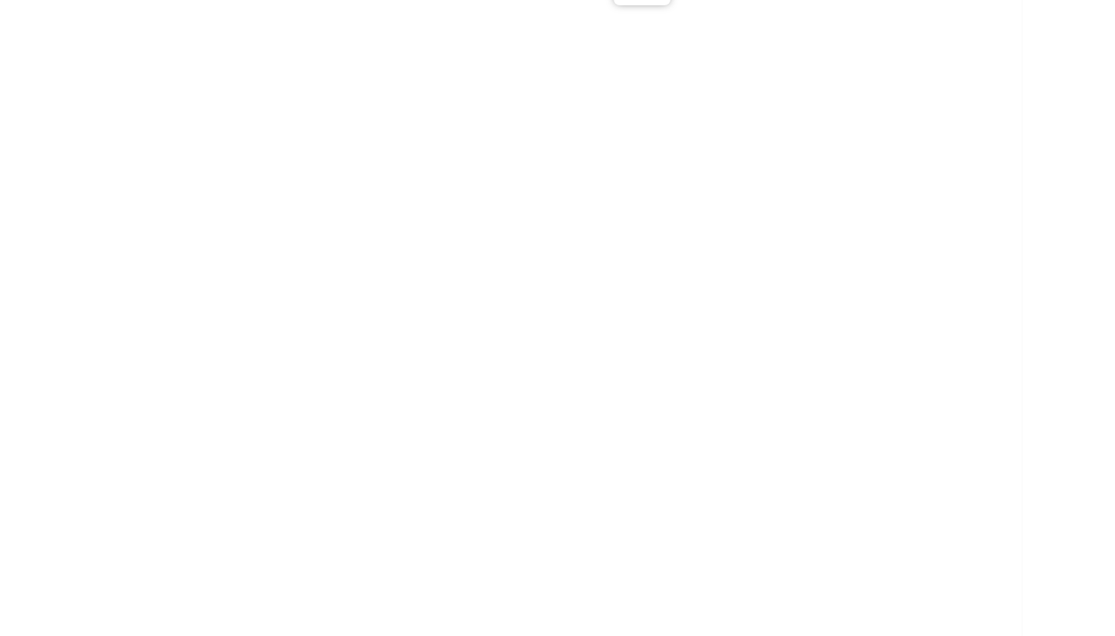
scroll to position [0, 0]
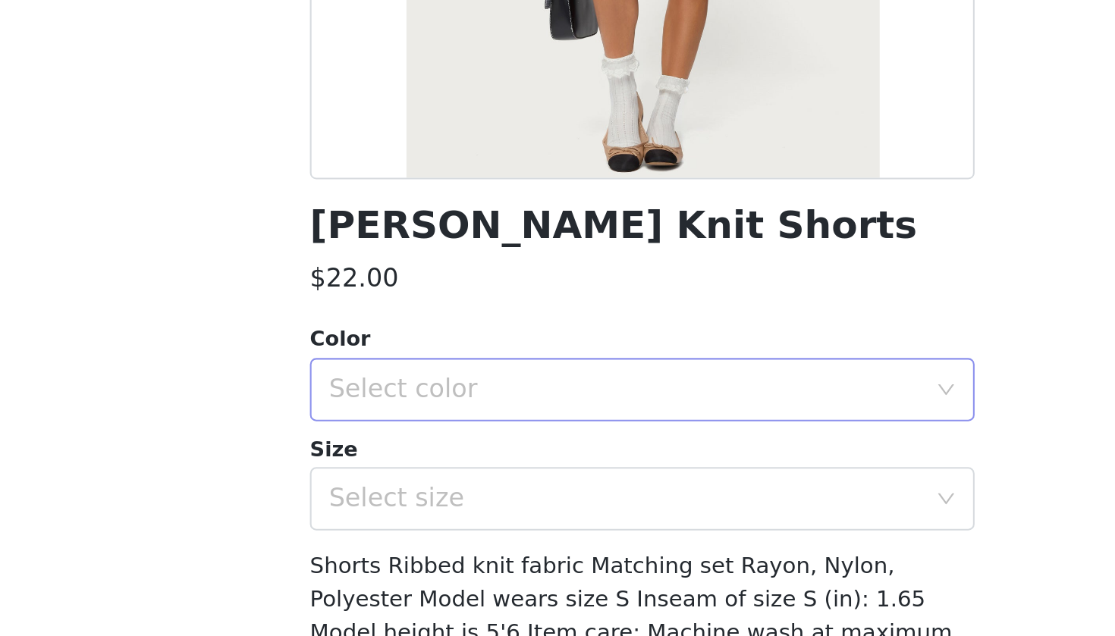
click at [407, 510] on div "Select color" at bounding box center [549, 517] width 284 height 15
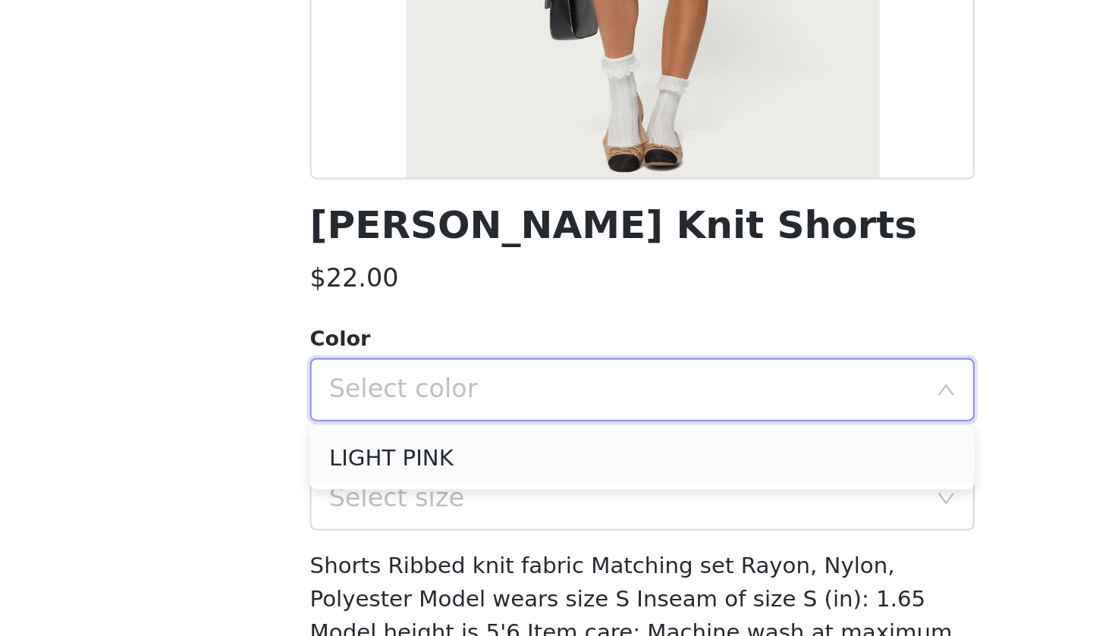
click at [398, 538] on li "LIGHT PINK" at bounding box center [557, 550] width 318 height 24
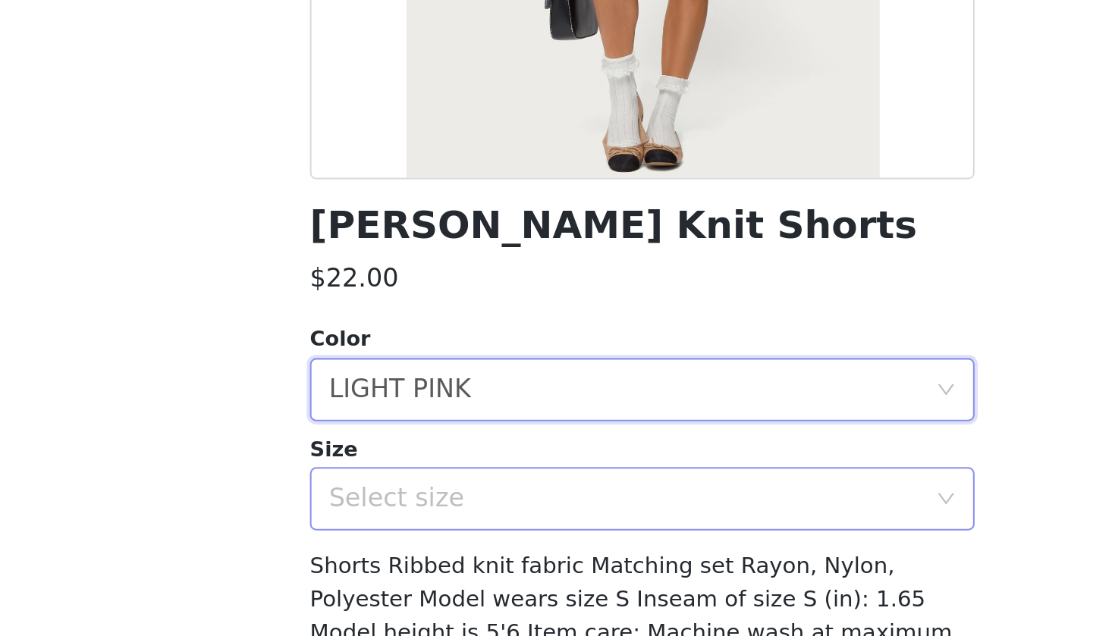
click at [407, 563] on div "Select size" at bounding box center [549, 570] width 284 height 15
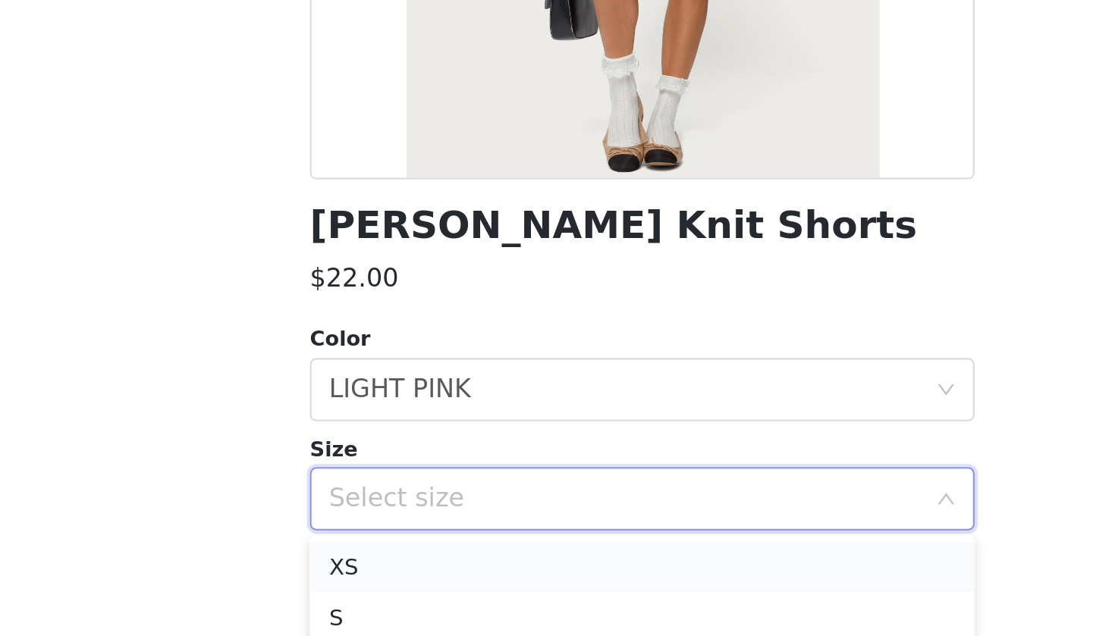
click at [398, 581] on li "XS" at bounding box center [557, 603] width 318 height 24
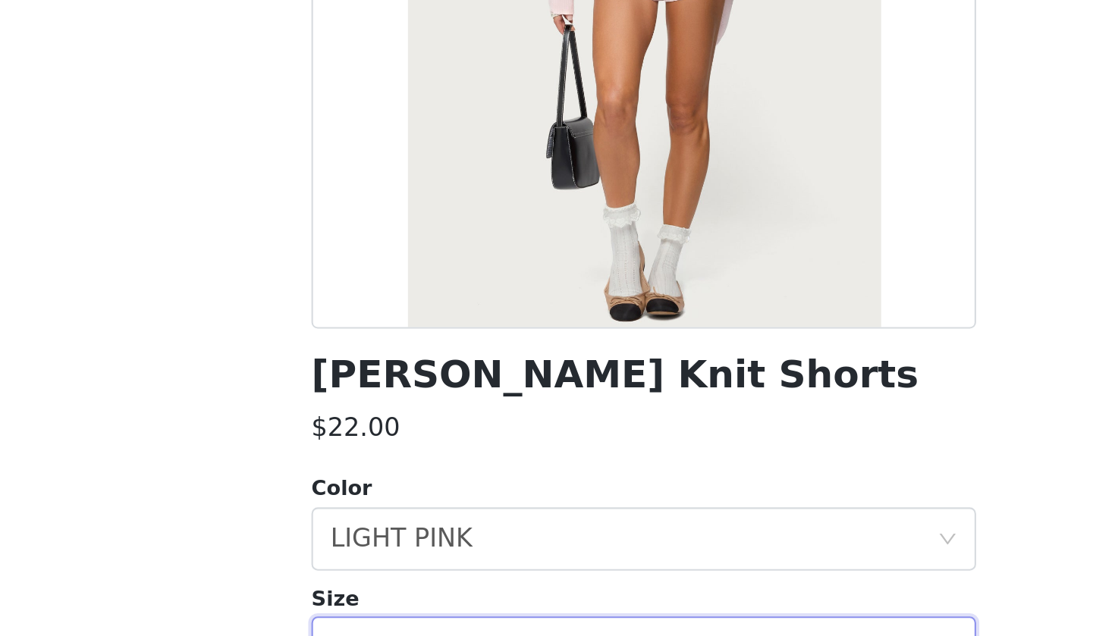
scroll to position [101, 0]
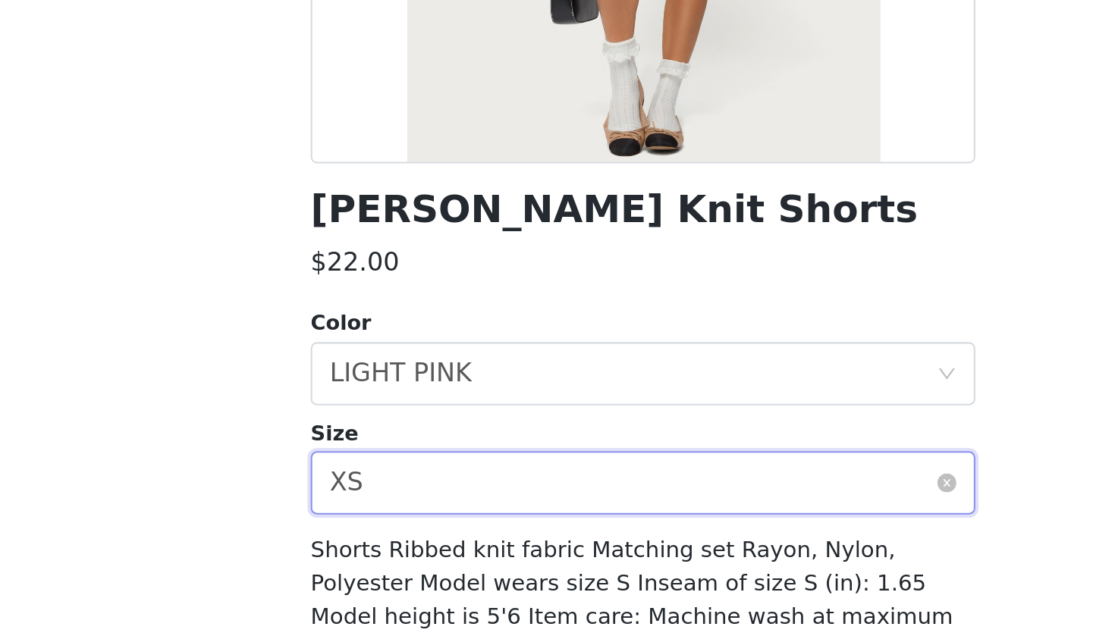
click at [407, 455] on div "Select size XS" at bounding box center [552, 469] width 290 height 29
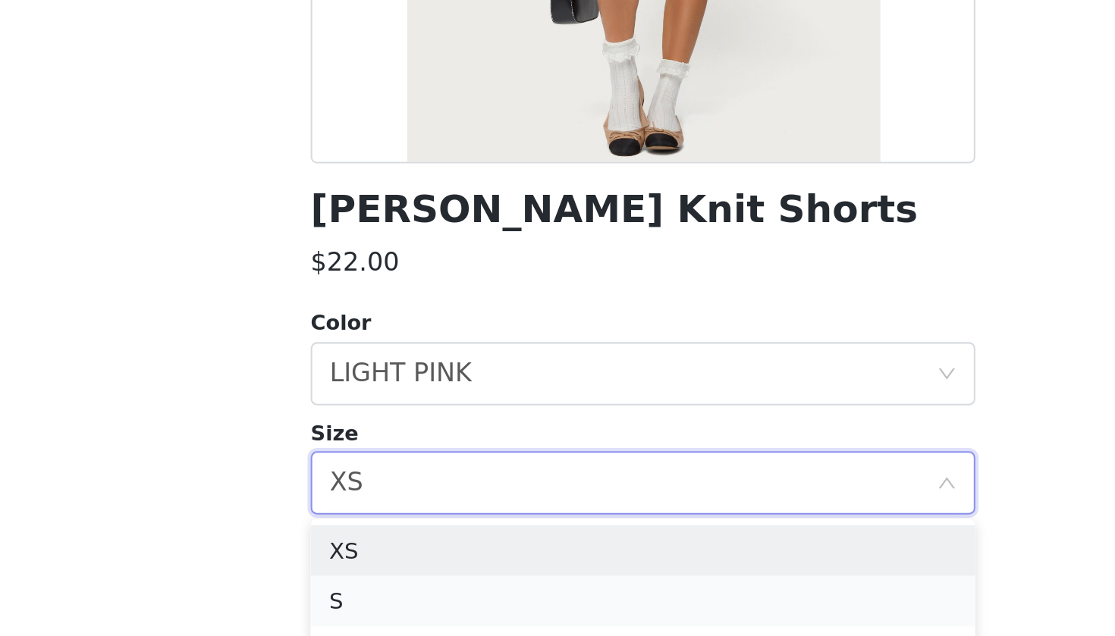
click at [398, 514] on li "S" at bounding box center [557, 526] width 318 height 24
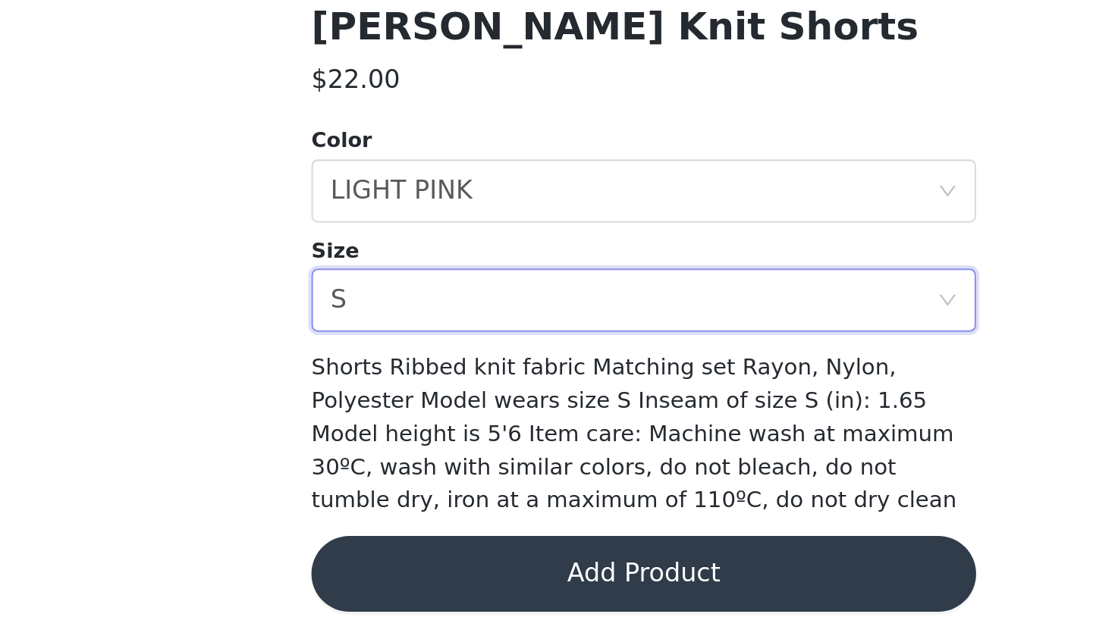
click at [398, 581] on button "Add Product" at bounding box center [557, 600] width 318 height 36
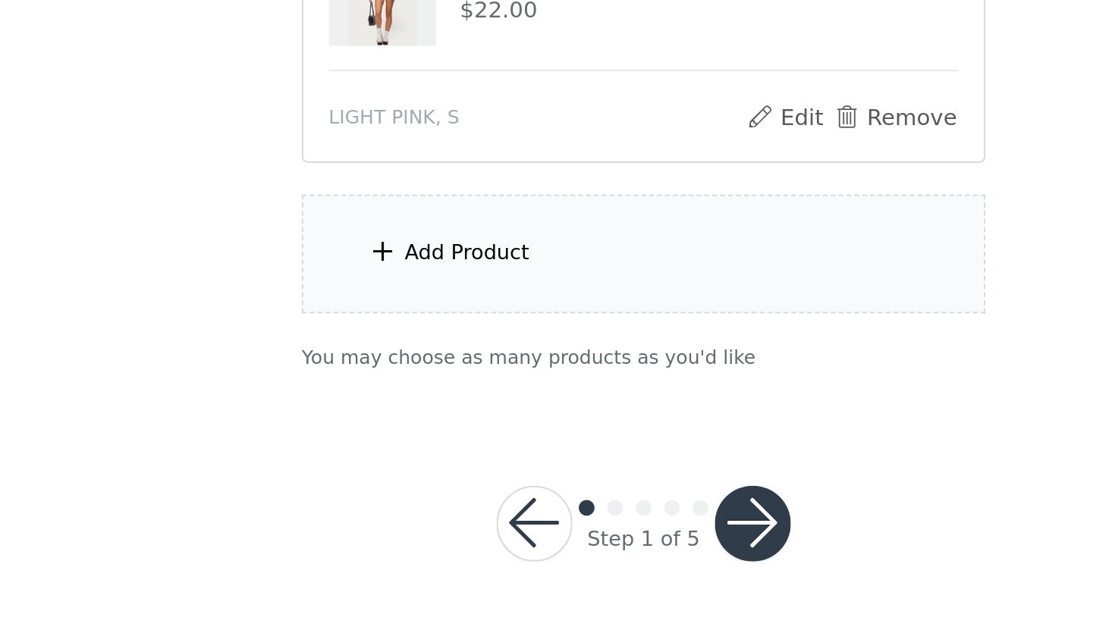
scroll to position [187, 0]
click at [394, 425] on div "Add Product" at bounding box center [558, 453] width 328 height 57
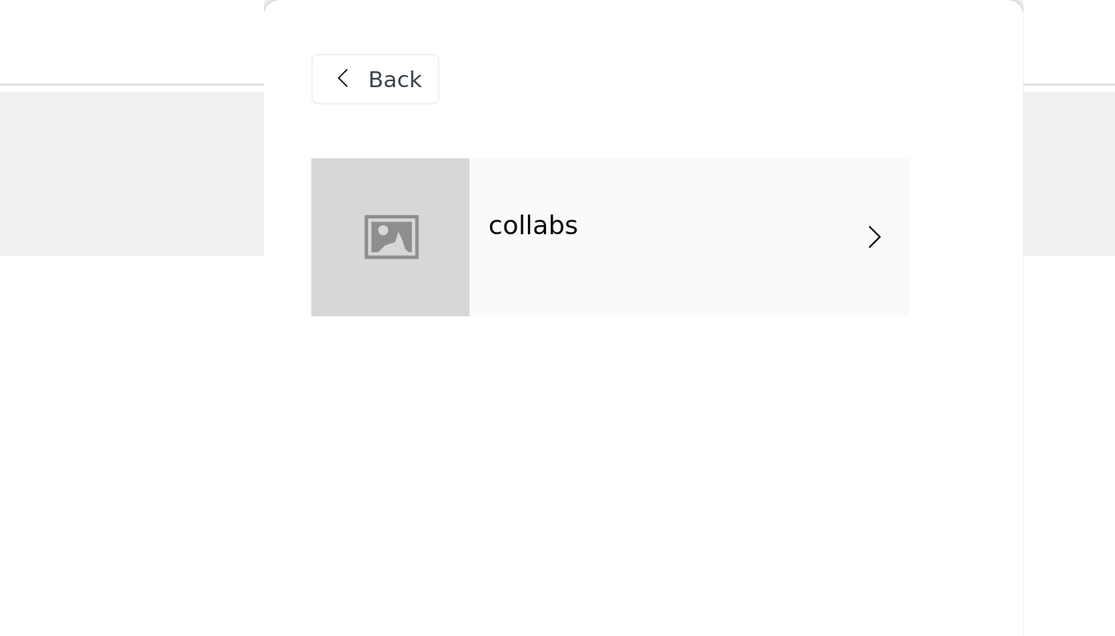
scroll to position [-1, 0]
click at [474, 122] on div "collabs" at bounding box center [579, 114] width 211 height 76
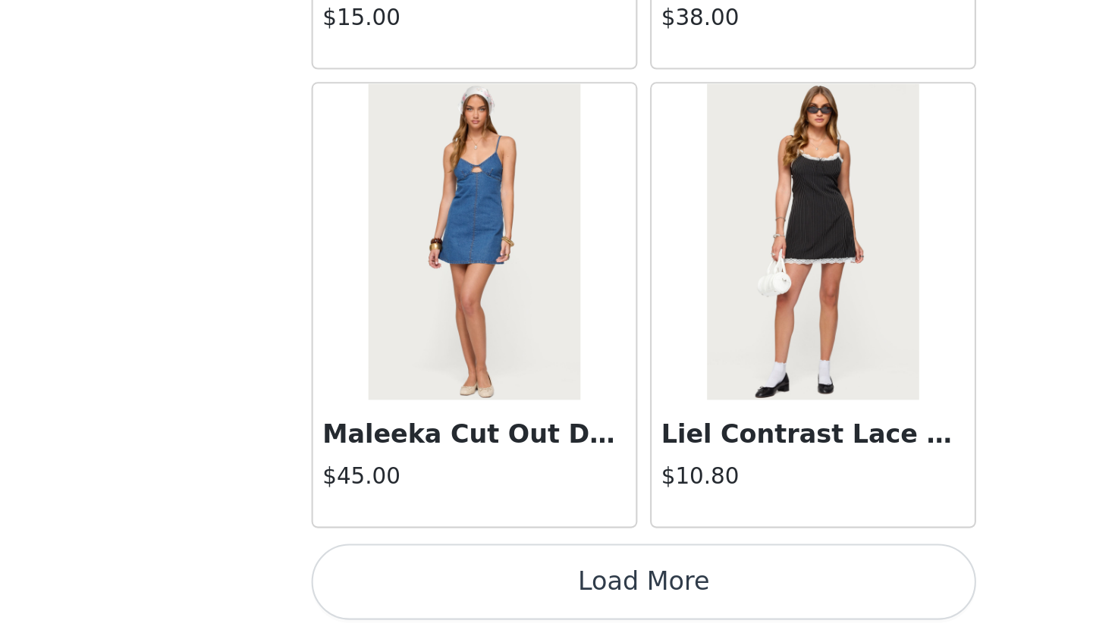
scroll to position [187, 0]
click at [398, 581] on button "Load More" at bounding box center [557, 610] width 318 height 36
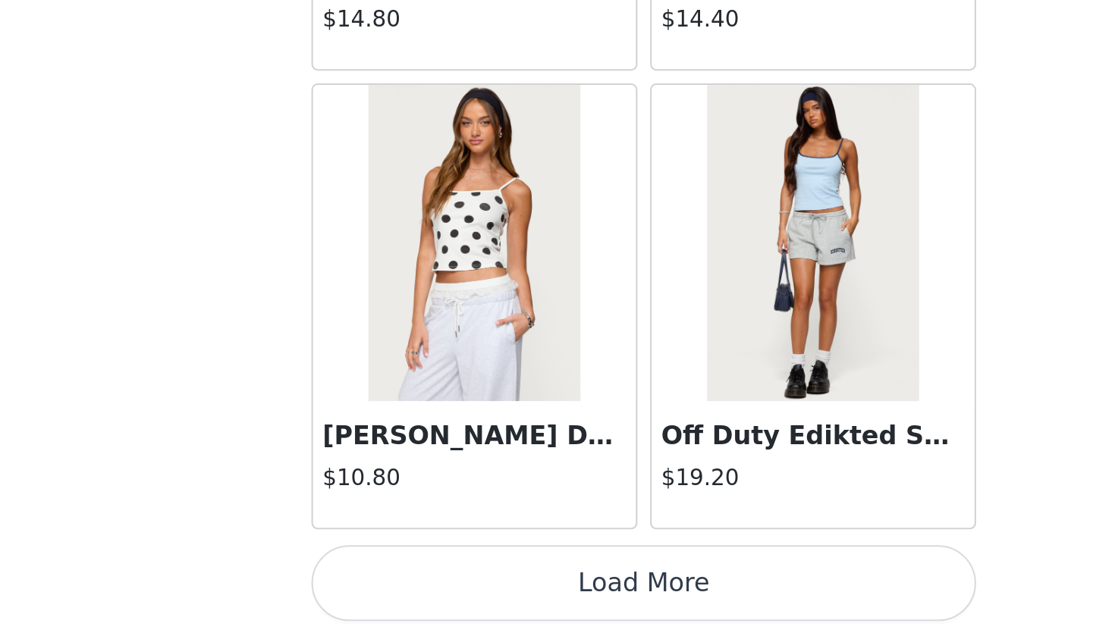
scroll to position [3883, 0]
click at [398, 581] on button "Load More" at bounding box center [557, 610] width 318 height 36
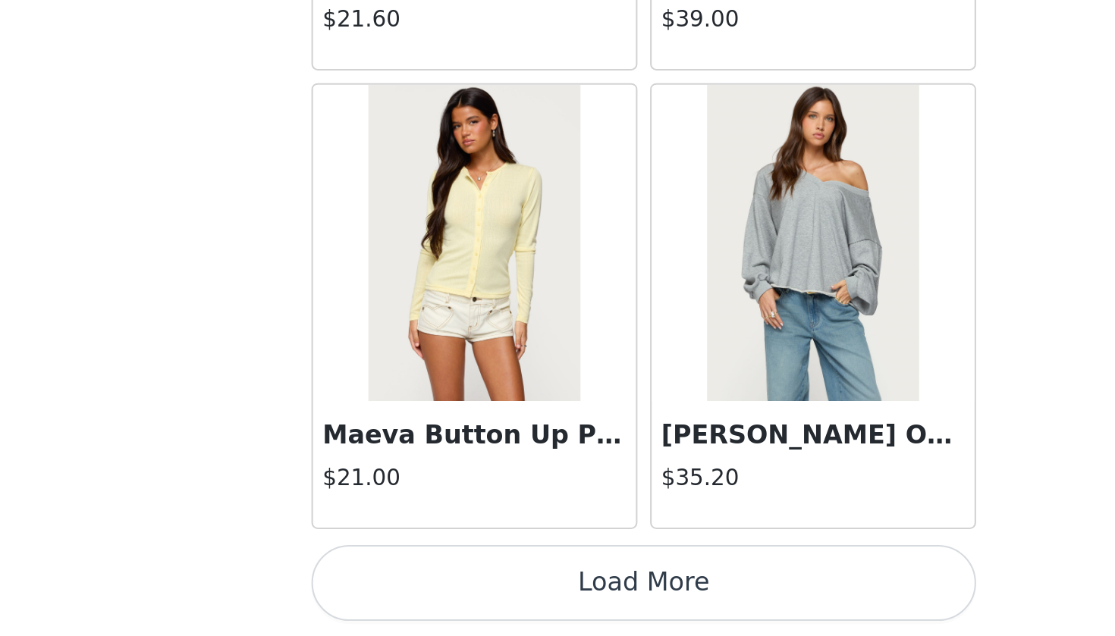
click at [398, 581] on button "Load More" at bounding box center [557, 610] width 318 height 36
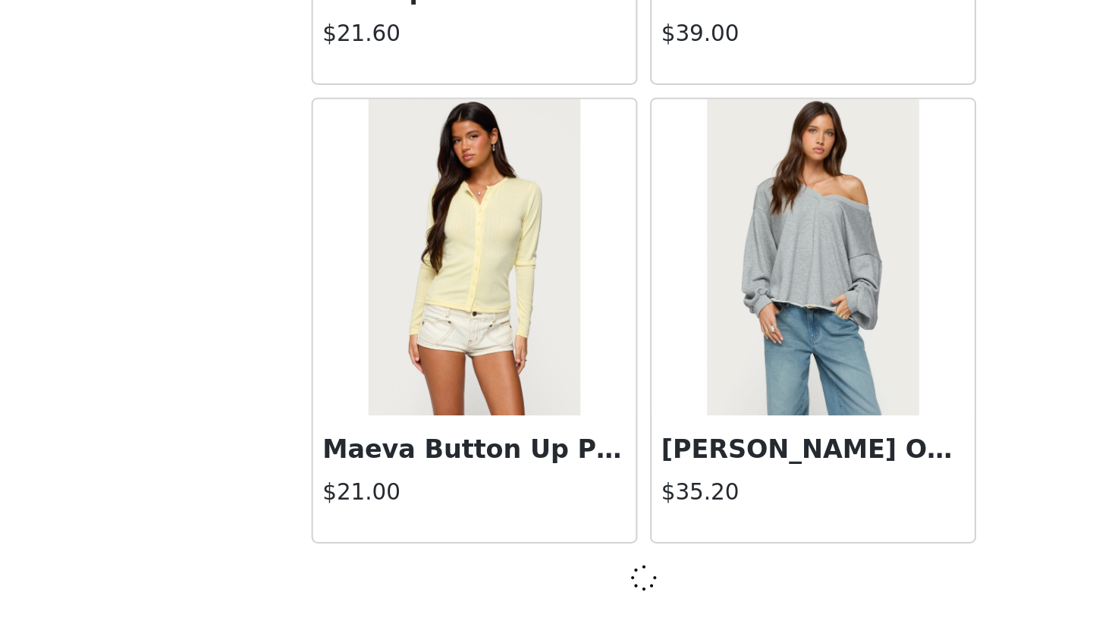
scroll to position [6075, 0]
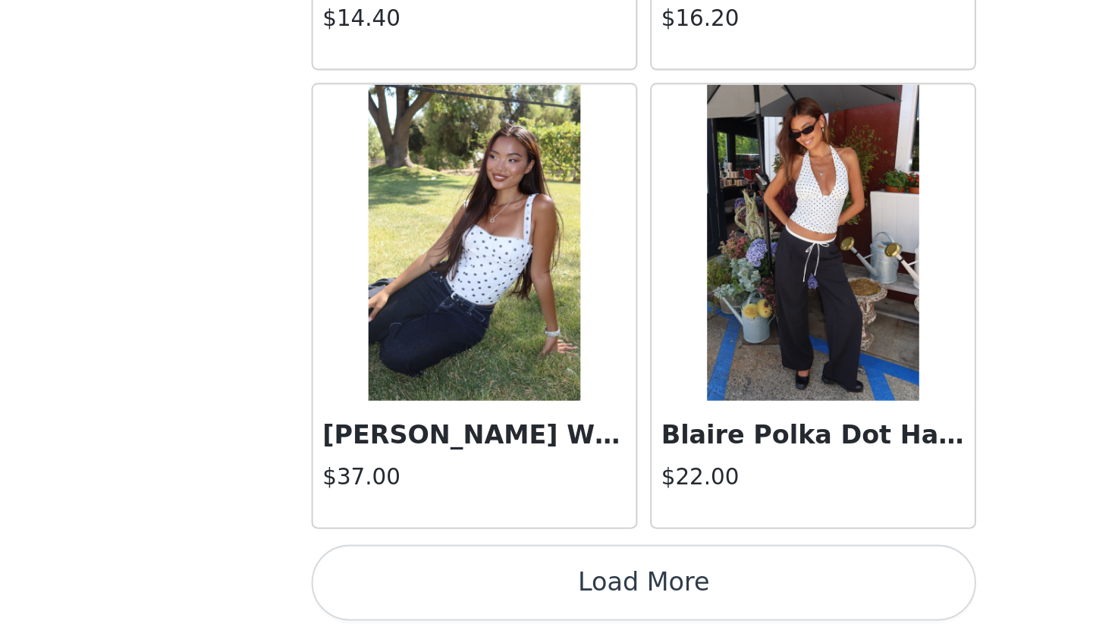
click at [398, 581] on button "Load More" at bounding box center [557, 610] width 318 height 36
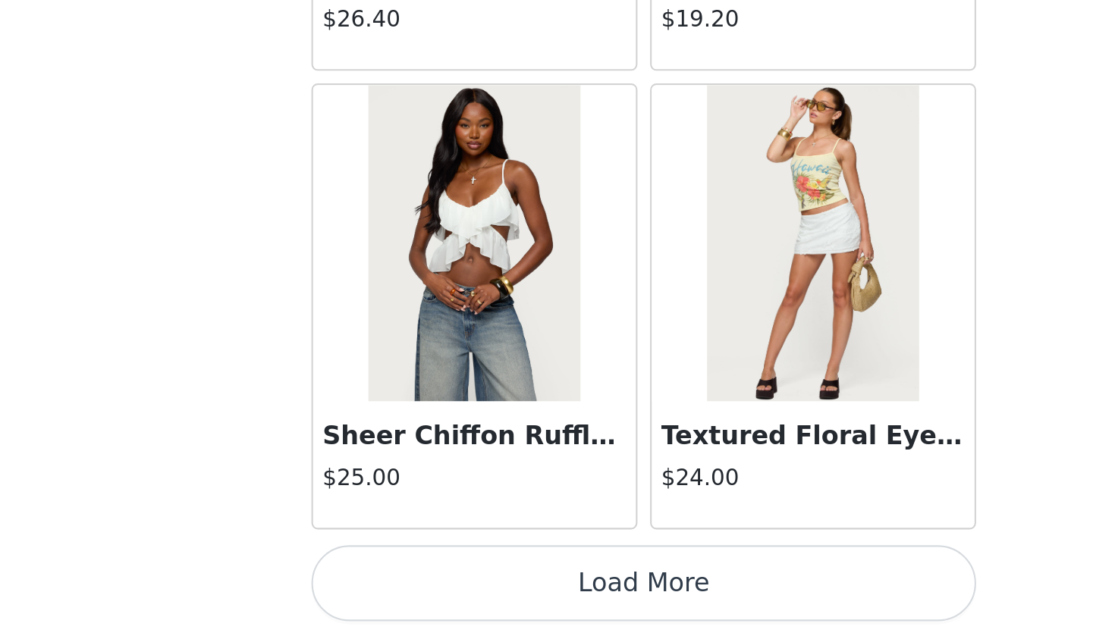
click at [398, 581] on button "Load More" at bounding box center [557, 610] width 318 height 36
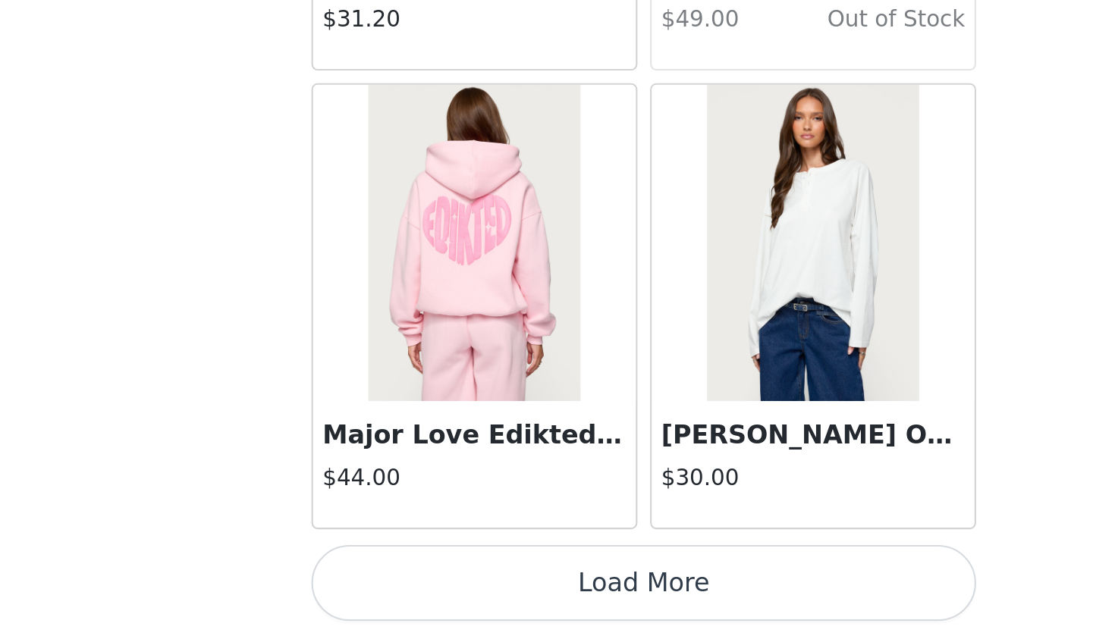
click at [398, 581] on button "Load More" at bounding box center [557, 610] width 318 height 36
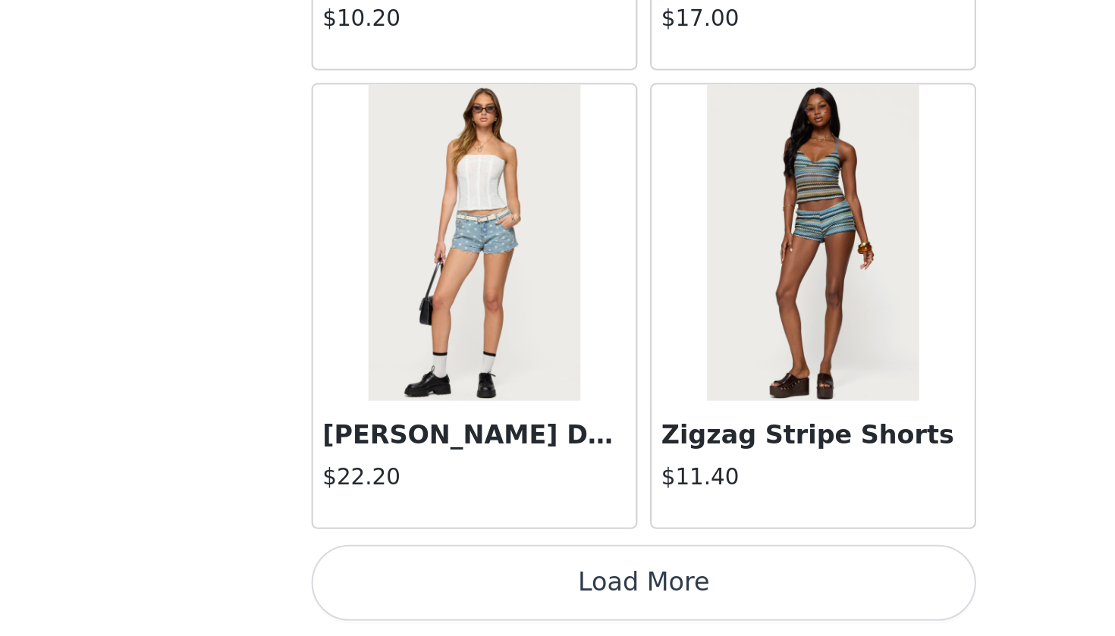
scroll to position [14870, 0]
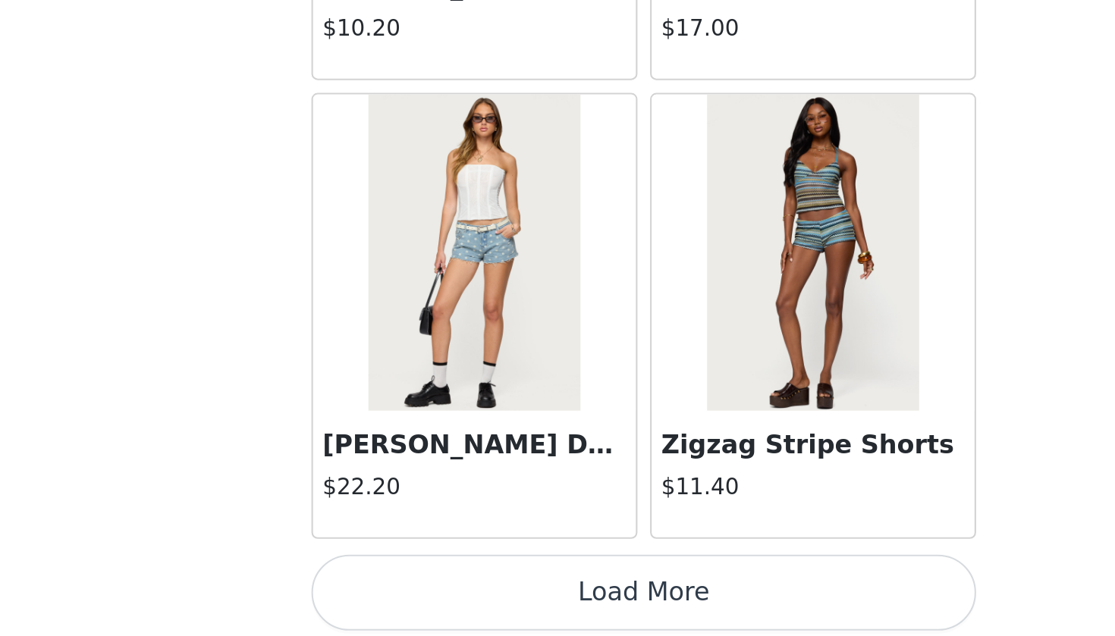
click at [398, 581] on button "Load More" at bounding box center [557, 615] width 318 height 36
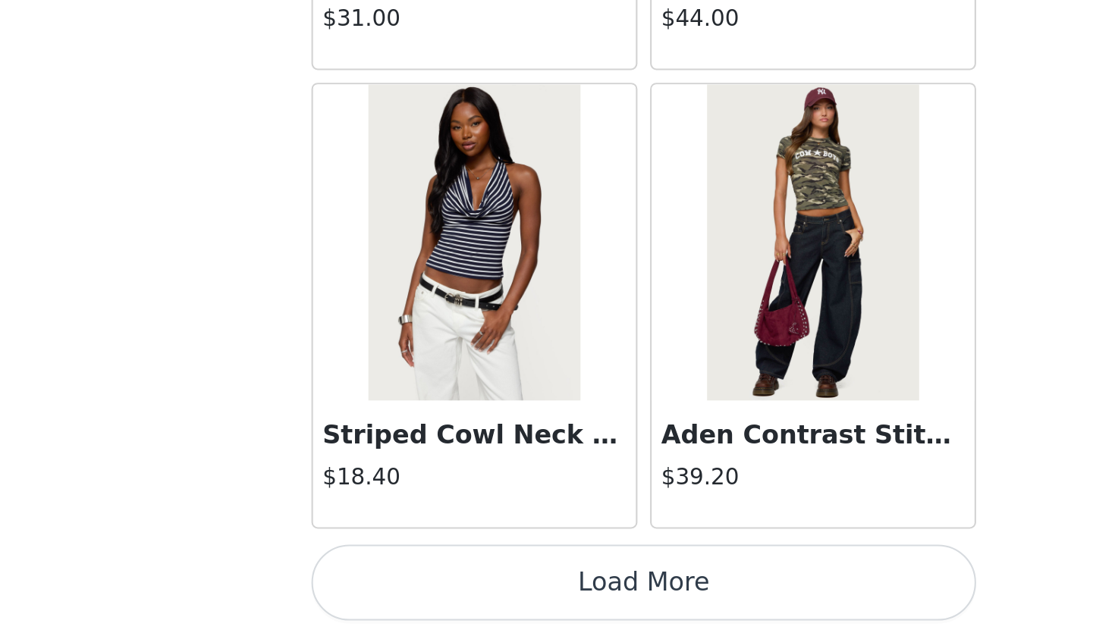
click at [398, 581] on button "Load More" at bounding box center [557, 610] width 318 height 36
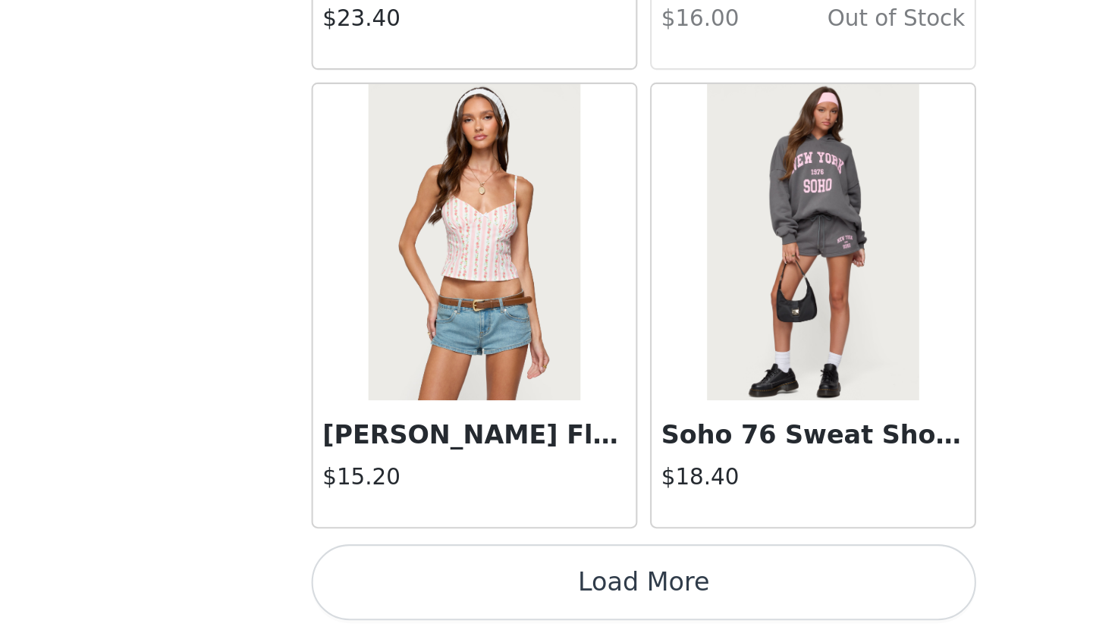
scroll to position [187, 0]
click at [398, 581] on button "Load More" at bounding box center [557, 610] width 318 height 36
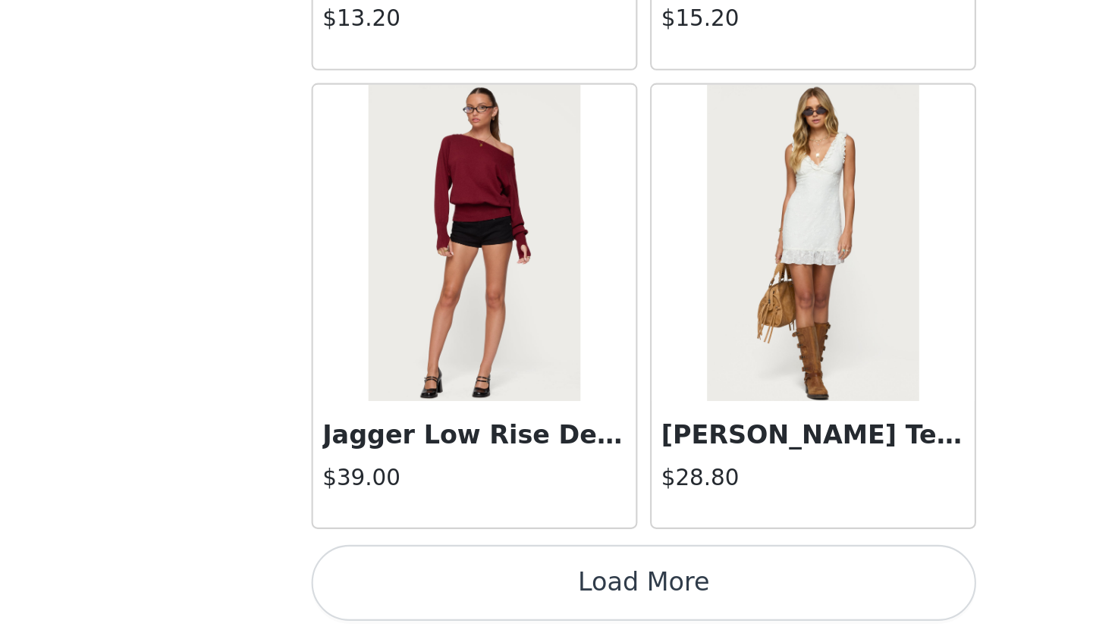
click at [398, 581] on button "Load More" at bounding box center [557, 610] width 318 height 36
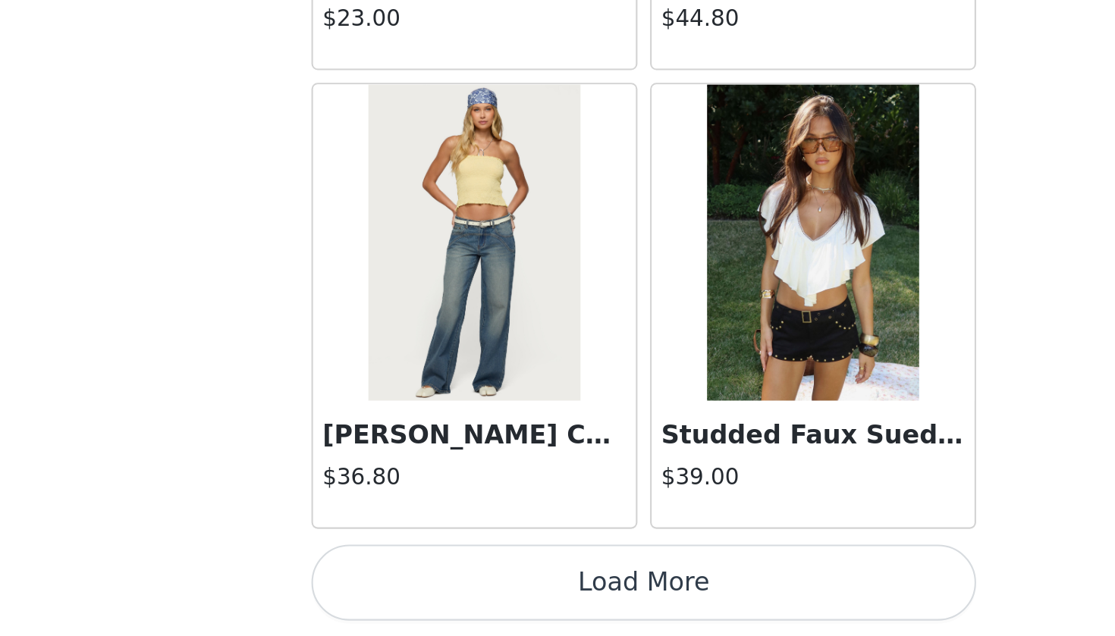
click at [398, 581] on button "Load More" at bounding box center [557, 610] width 318 height 36
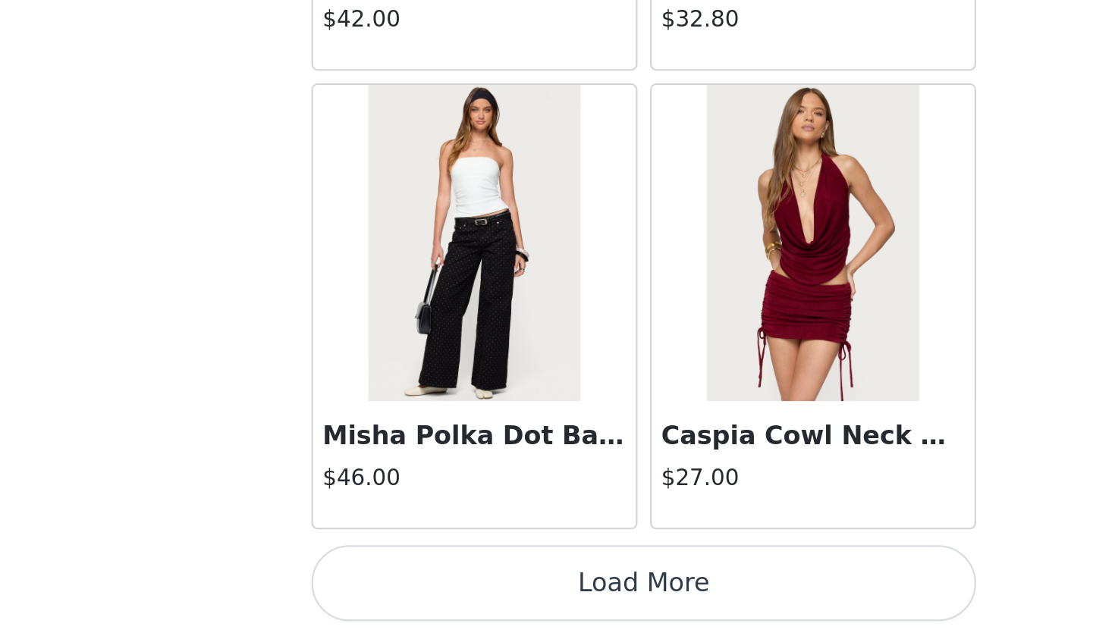
click at [398, 581] on button "Load More" at bounding box center [557, 610] width 318 height 36
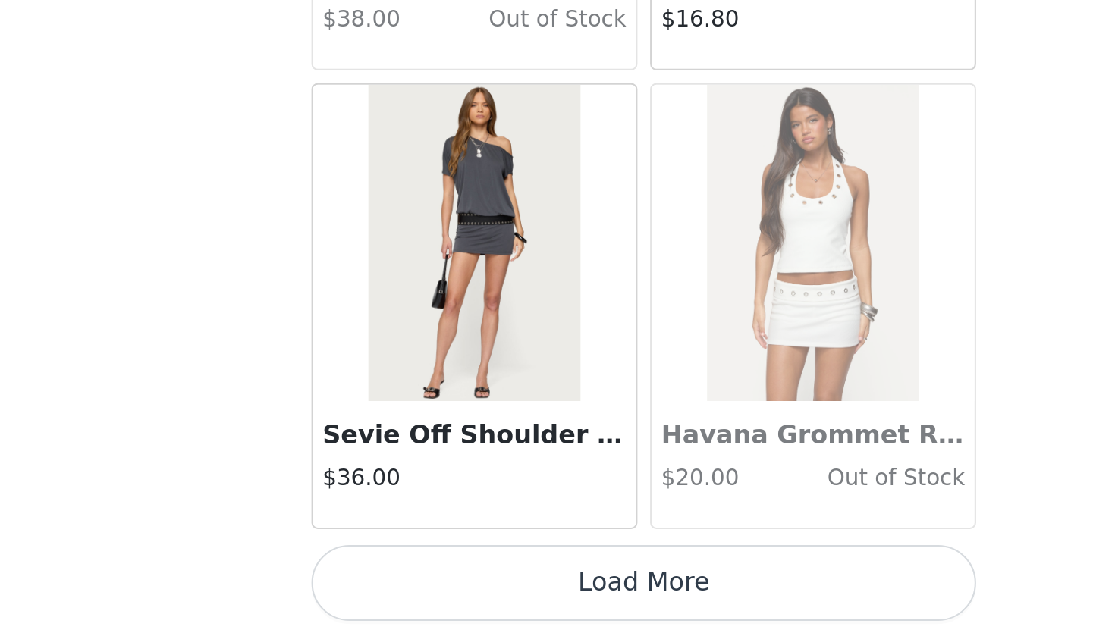
click at [398, 581] on button "Load More" at bounding box center [557, 610] width 318 height 36
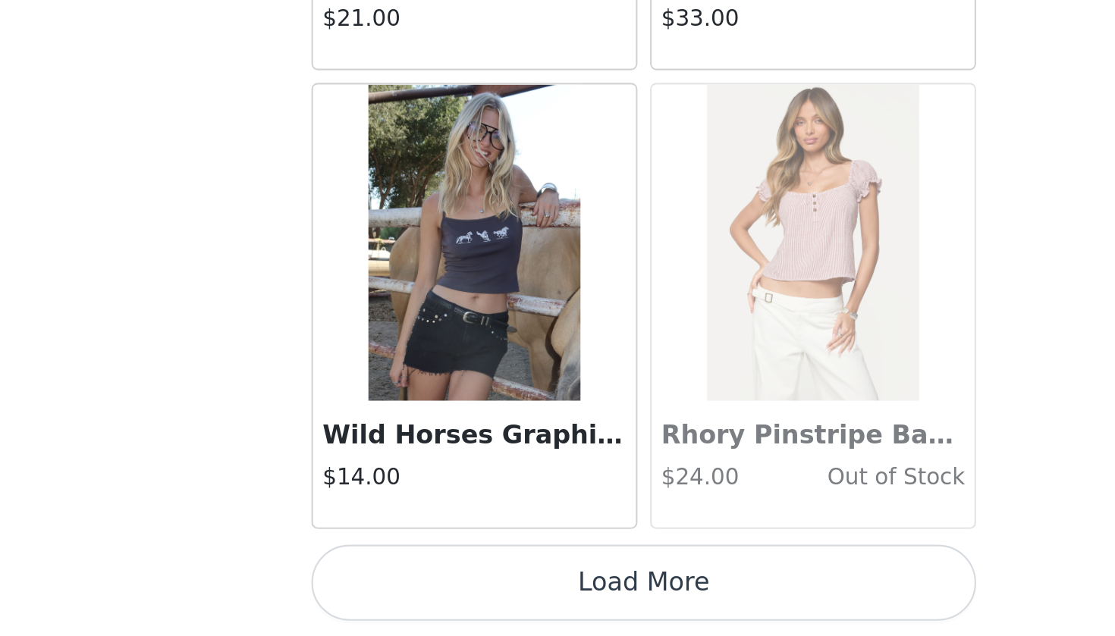
click at [398, 581] on button "Load More" at bounding box center [557, 610] width 318 height 36
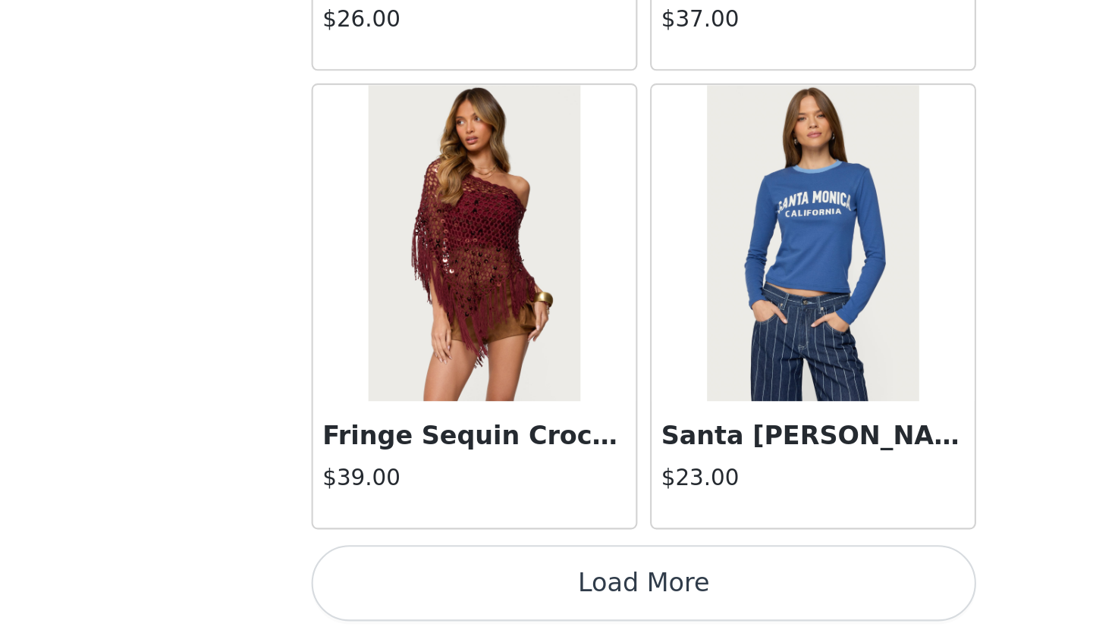
click at [398, 581] on button "Load More" at bounding box center [557, 610] width 318 height 36
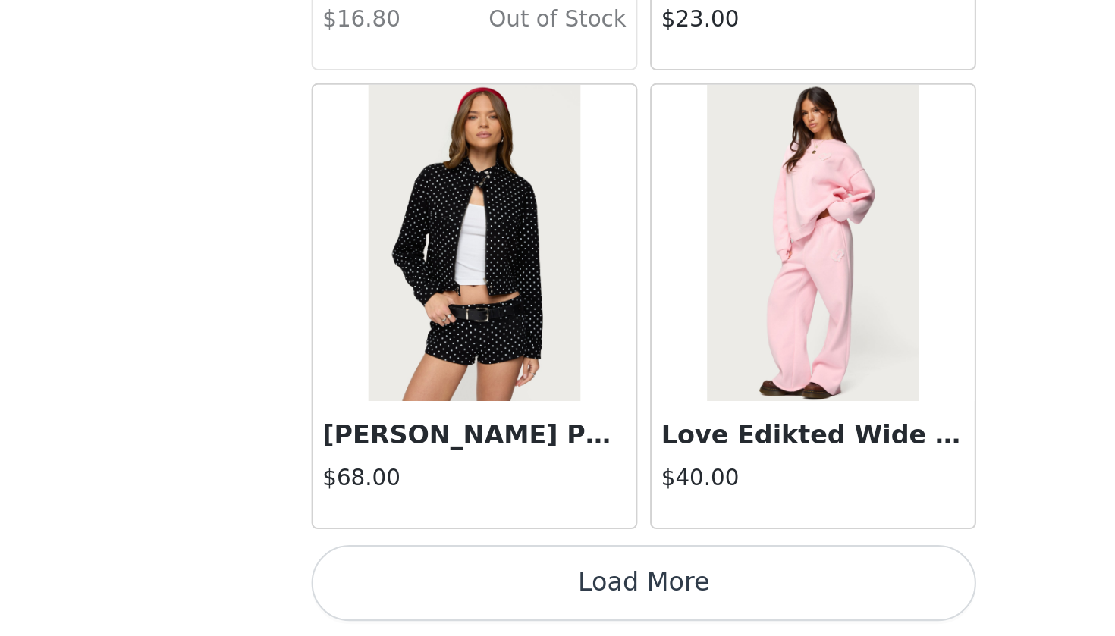
click at [398, 581] on button "Load More" at bounding box center [557, 610] width 318 height 36
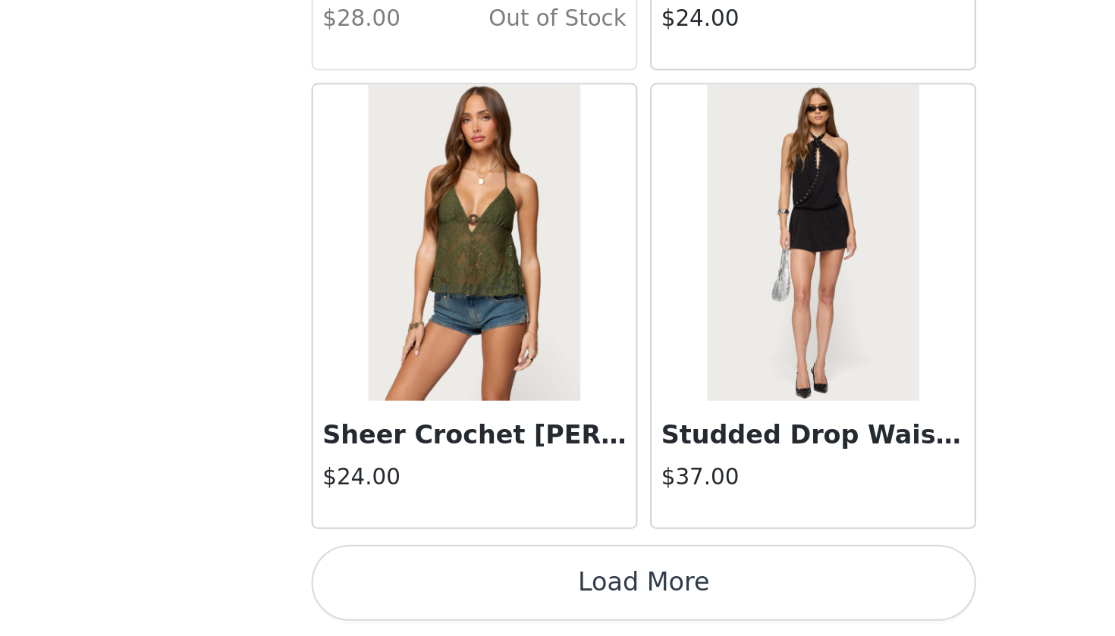
click at [398, 581] on button "Load More" at bounding box center [557, 610] width 318 height 36
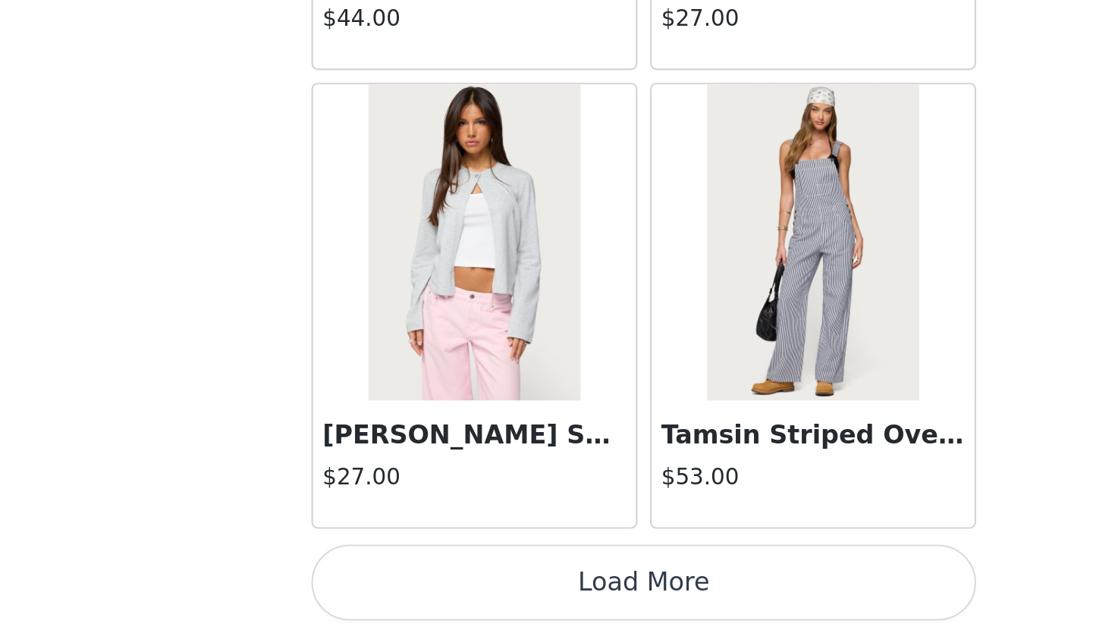
click at [398, 581] on button "Load More" at bounding box center [557, 610] width 318 height 36
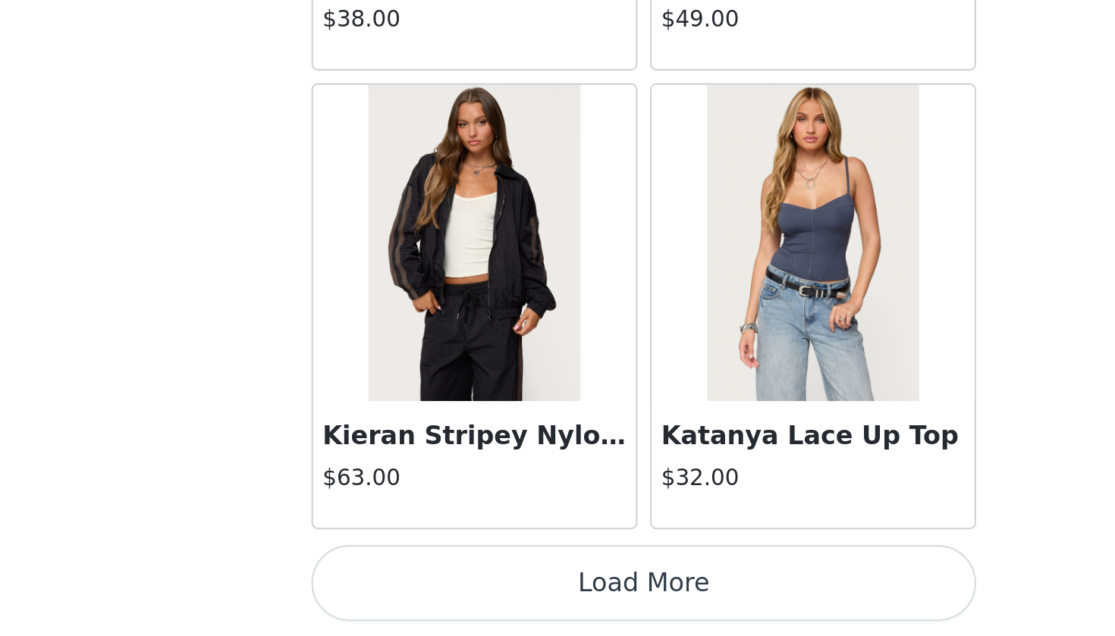
click at [398, 581] on button "Load More" at bounding box center [557, 610] width 318 height 36
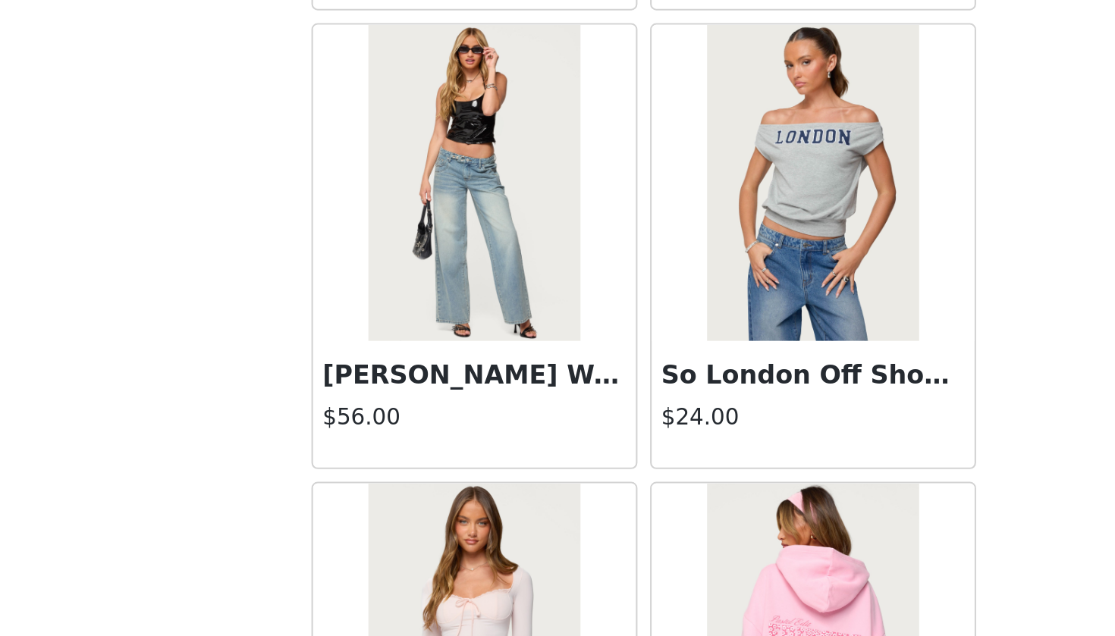
scroll to position [43275, 0]
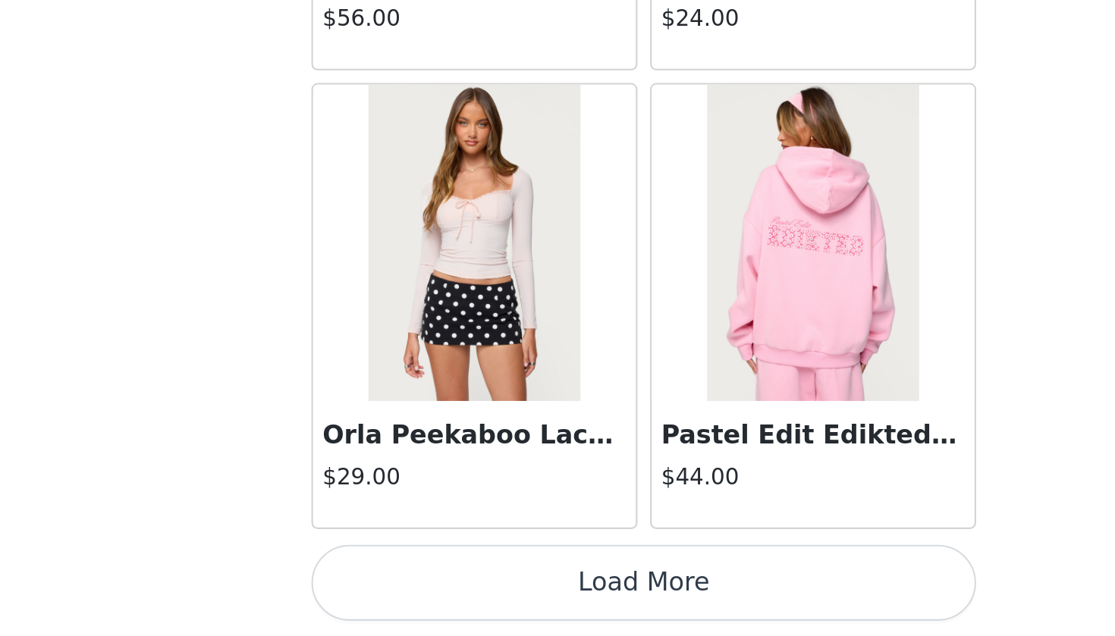
click at [398, 581] on button "Load More" at bounding box center [557, 610] width 318 height 36
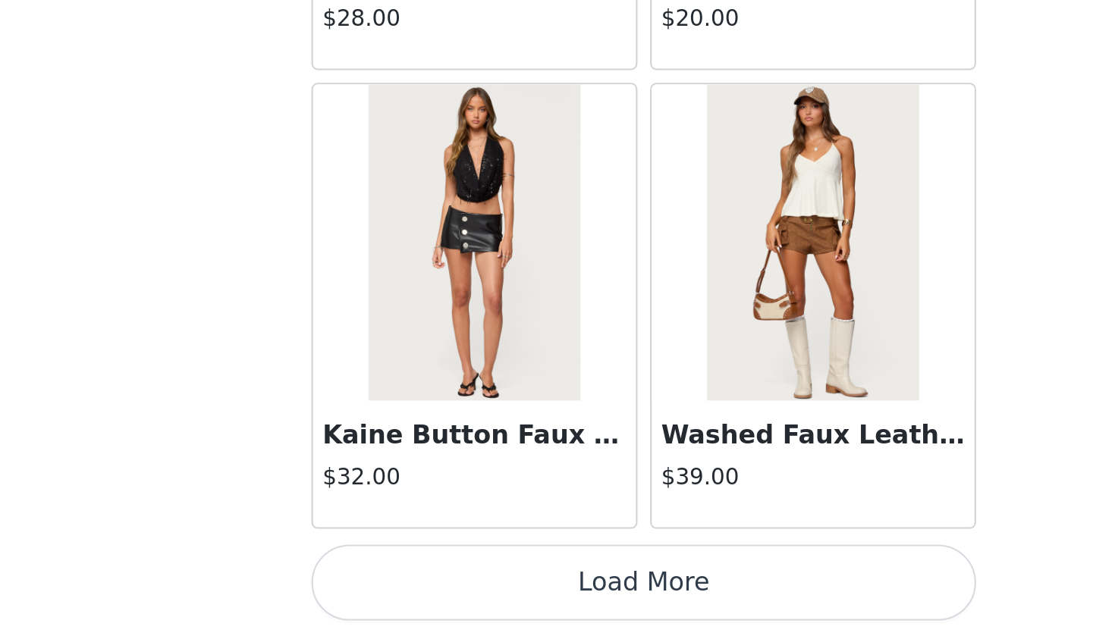
scroll to position [45660, 0]
click at [398, 581] on button "Load More" at bounding box center [557, 610] width 318 height 36
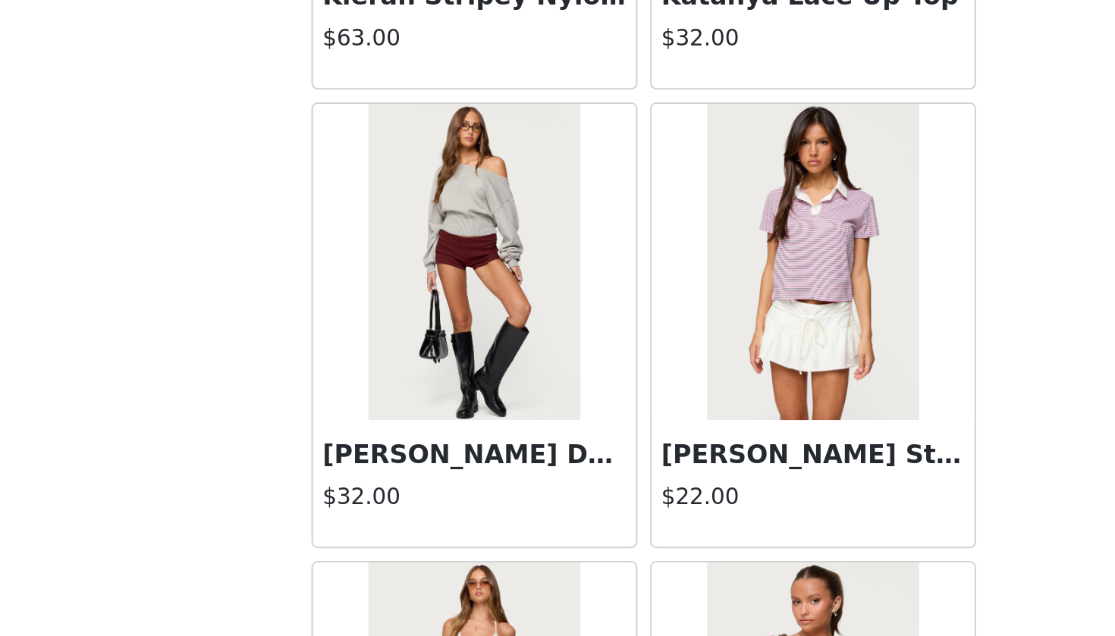
scroll to position [41473, 0]
click at [425, 381] on img at bounding box center [475, 457] width 101 height 152
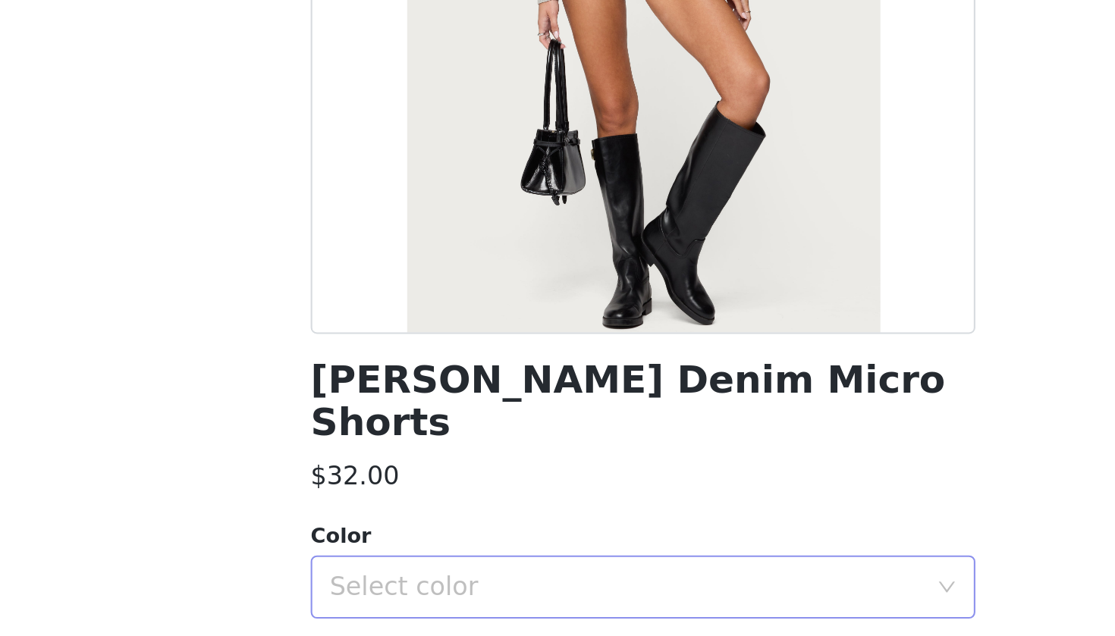
scroll to position [101, 0]
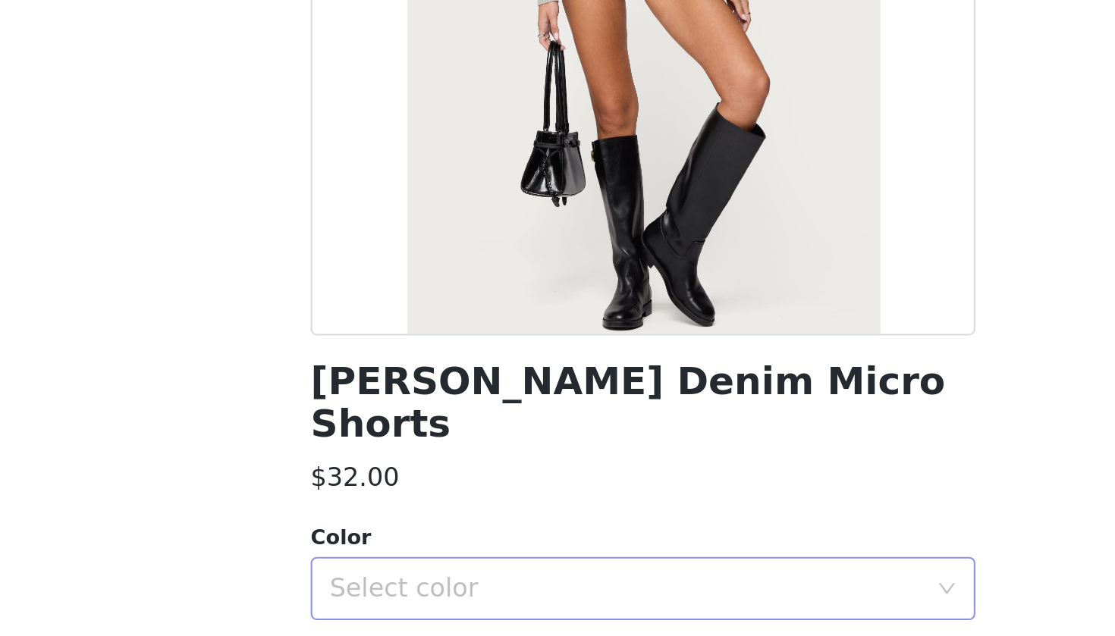
click at [407, 430] on div "Select color" at bounding box center [549, 437] width 284 height 15
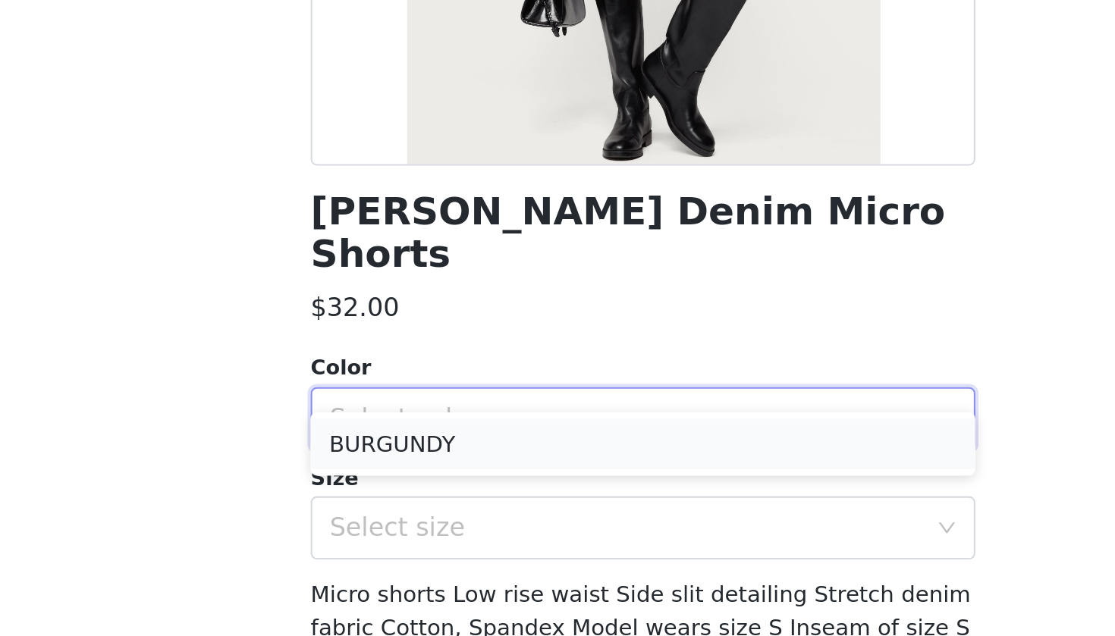
click at [398, 437] on li "BURGUNDY" at bounding box center [557, 449] width 318 height 24
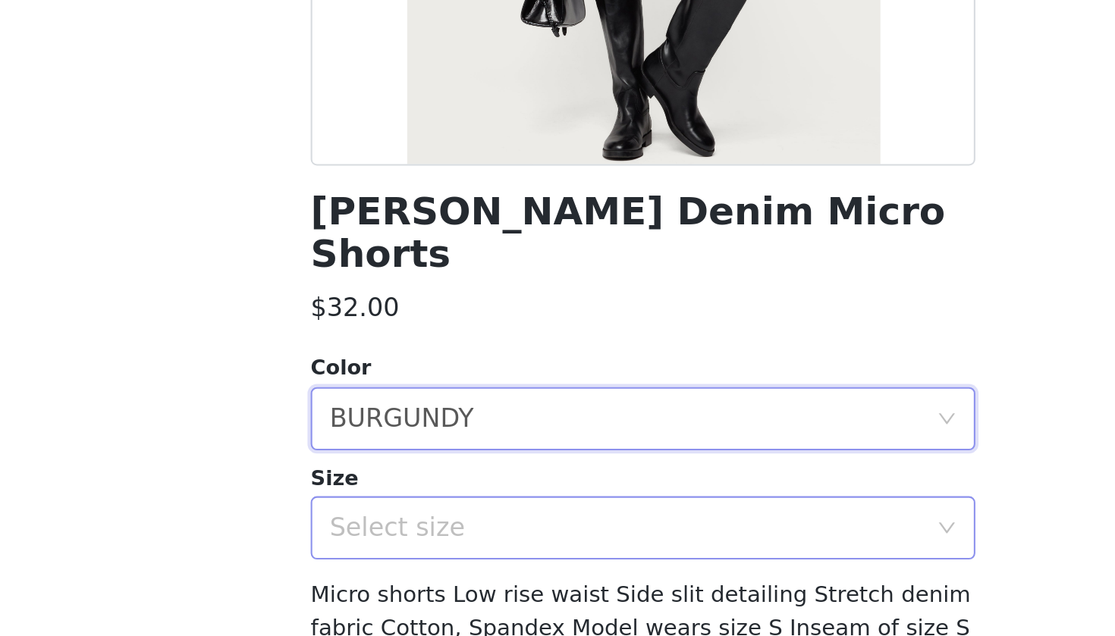
click at [407, 482] on div "Select size" at bounding box center [549, 489] width 284 height 15
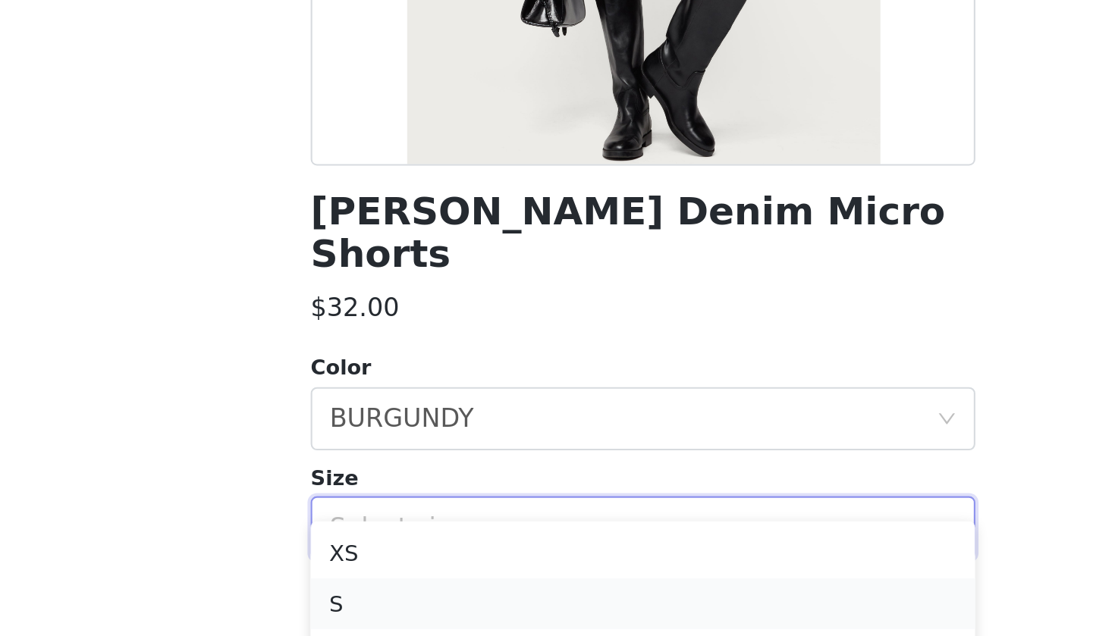
click at [398, 514] on li "S" at bounding box center [557, 526] width 318 height 24
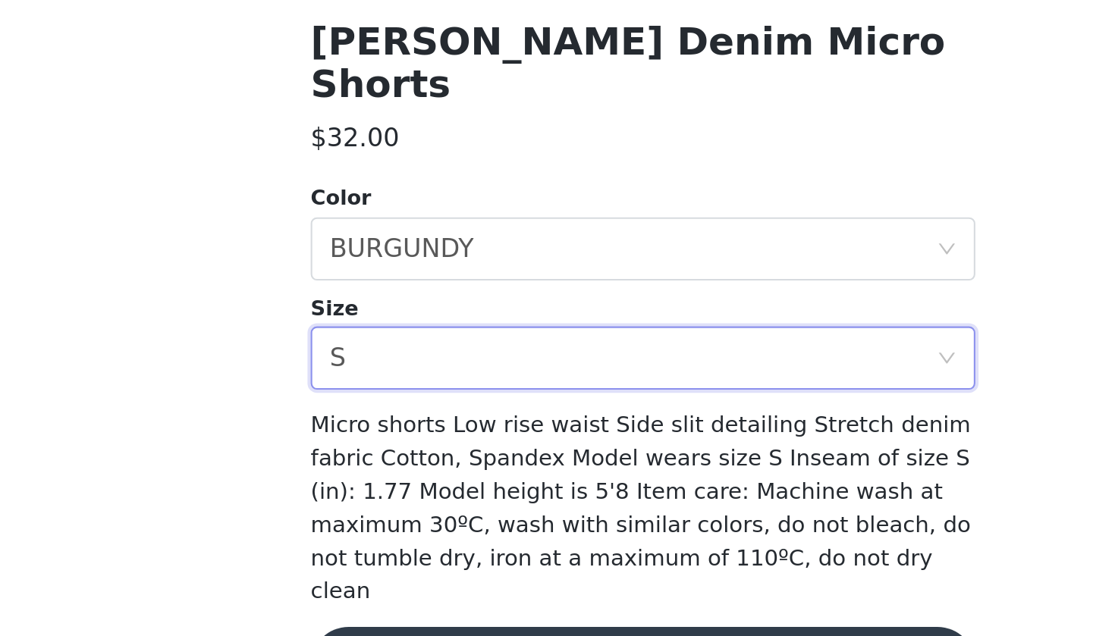
click at [398, 581] on button "Add Product" at bounding box center [557, 637] width 318 height 36
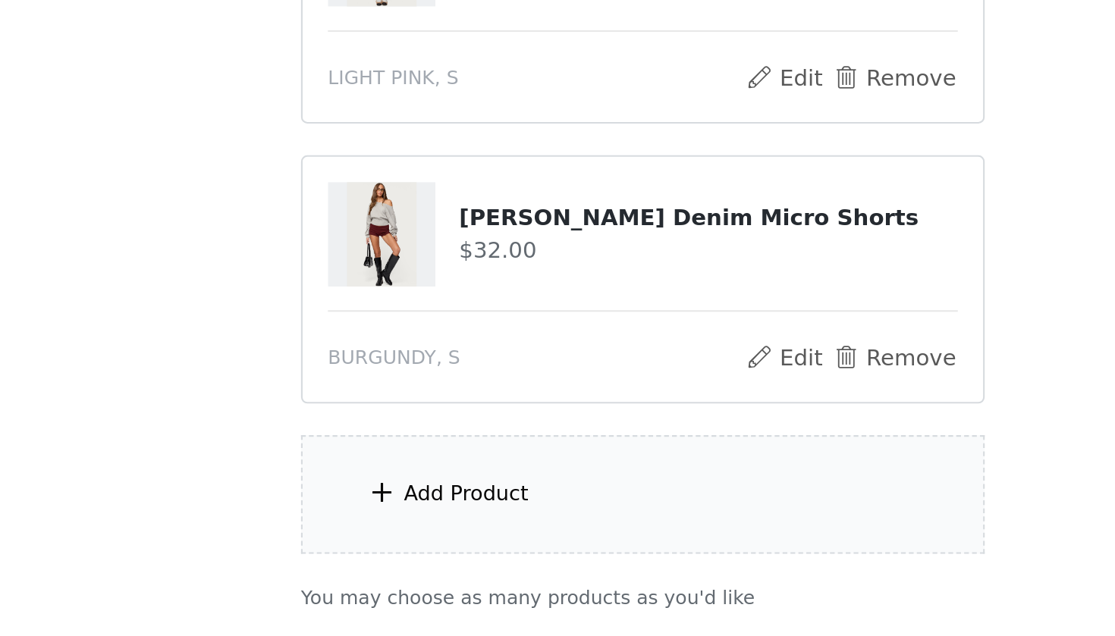
scroll to position [207, 0]
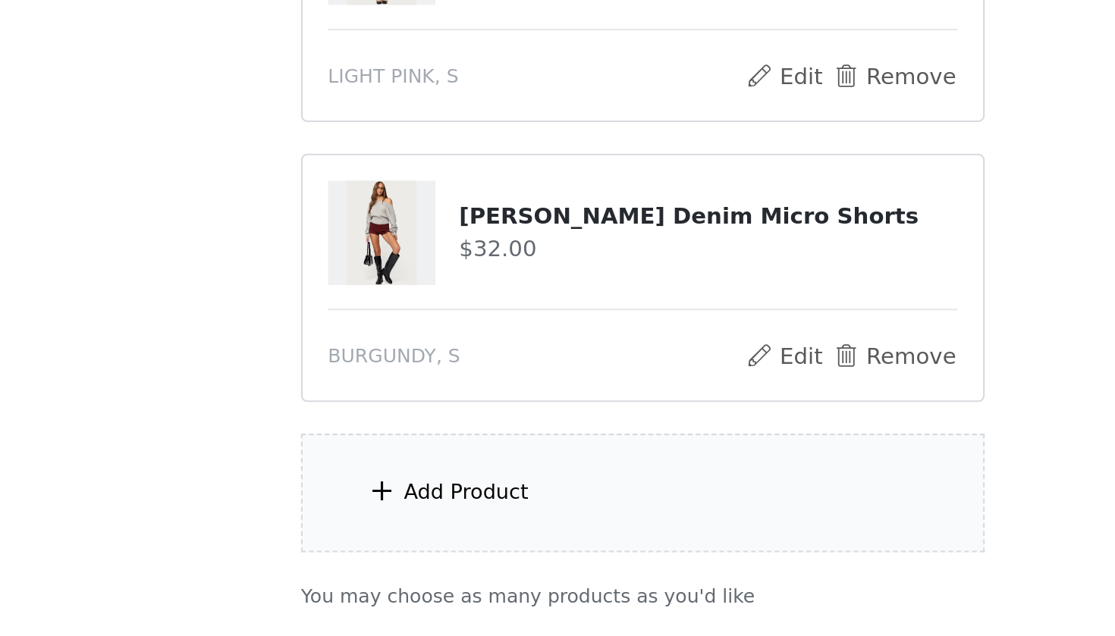
click at [443, 560] on div "Add Product" at bounding box center [473, 567] width 60 height 15
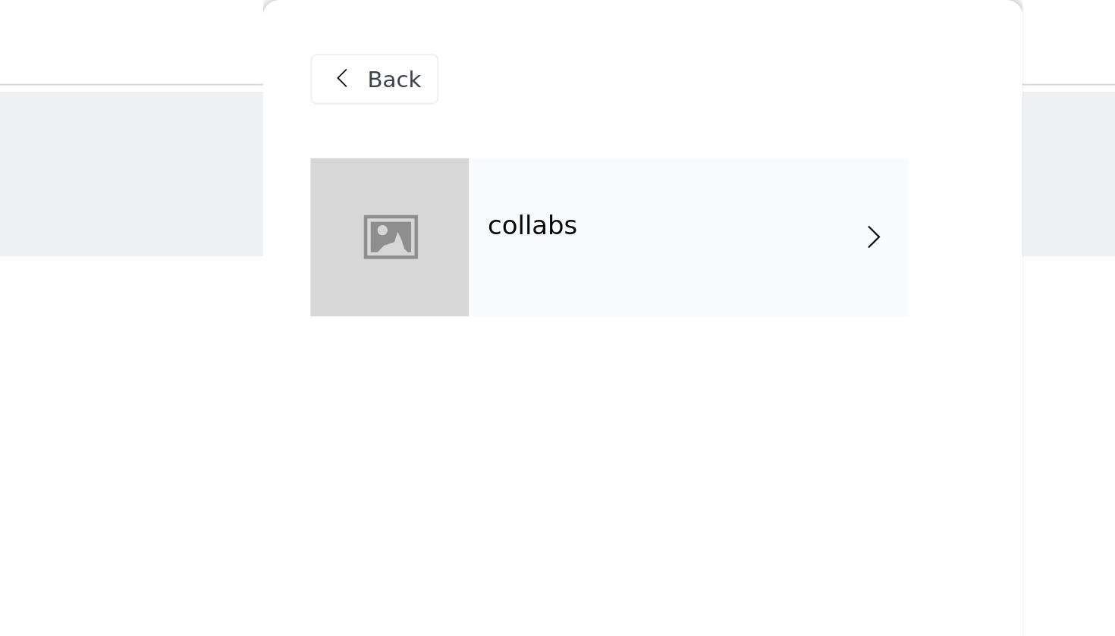
scroll to position [-2, 0]
click at [474, 125] on div "collabs" at bounding box center [579, 114] width 211 height 76
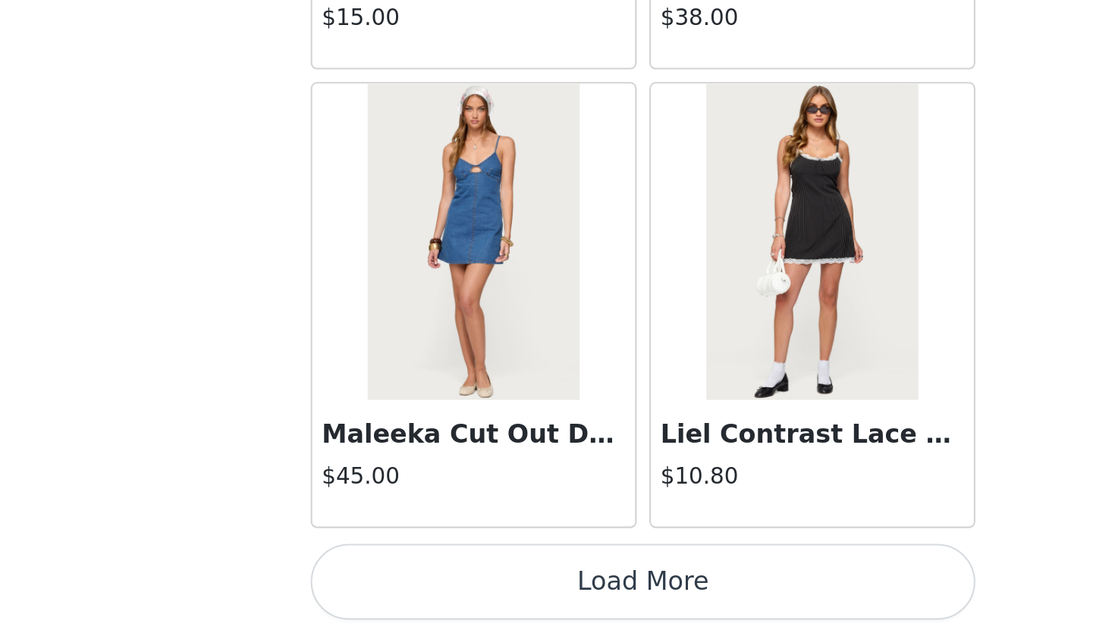
scroll to position [321, 0]
click at [398, 581] on button "Load More" at bounding box center [557, 610] width 318 height 36
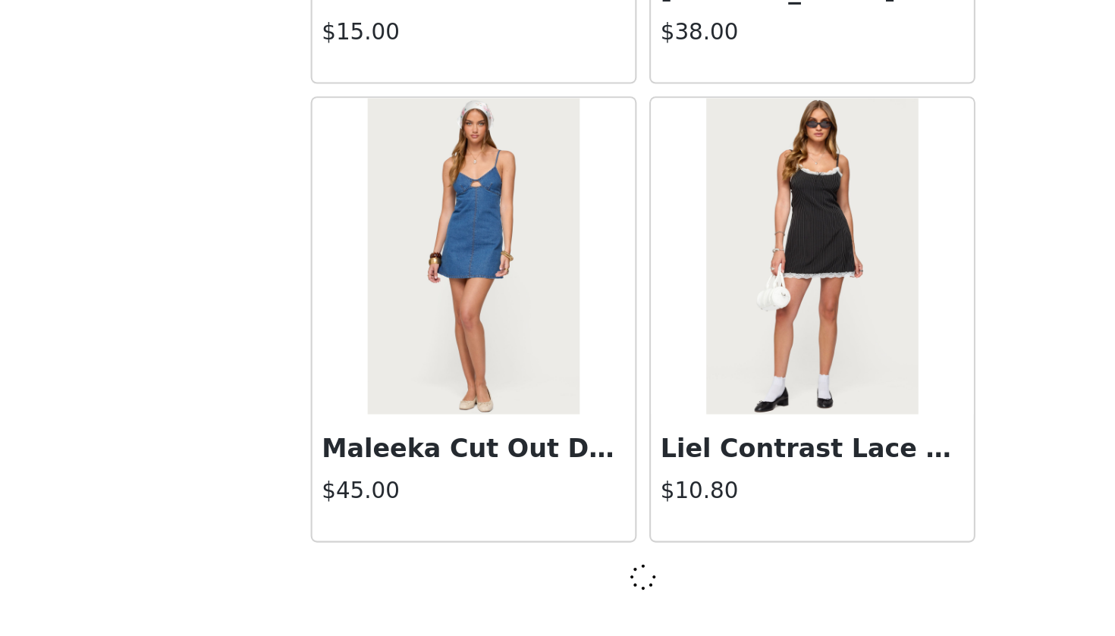
scroll to position [1677, 0]
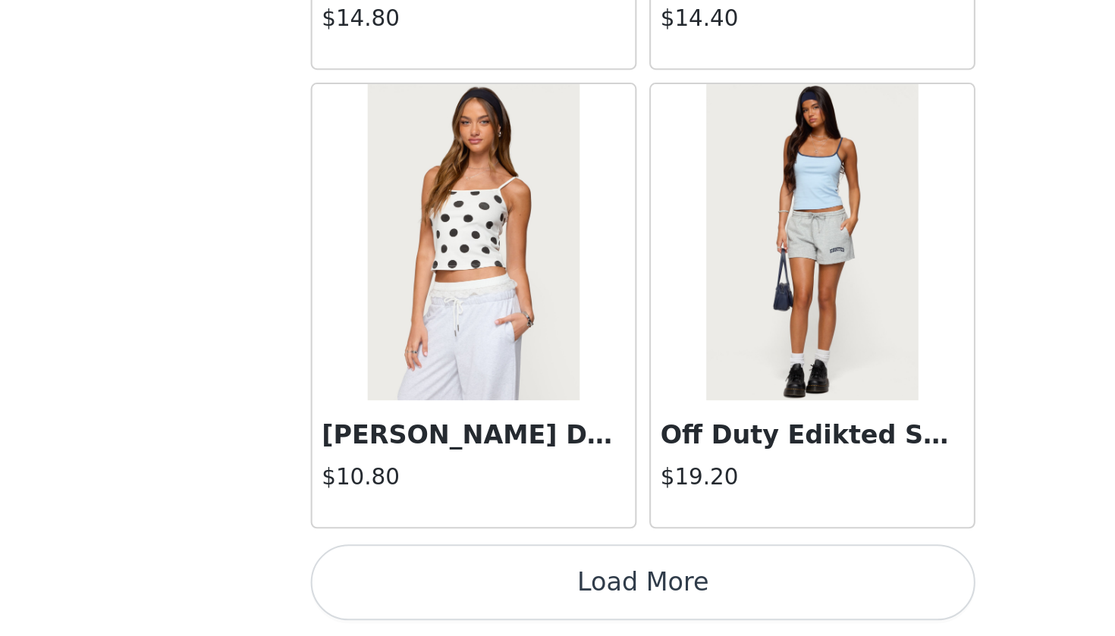
click at [398, 581] on button "Load More" at bounding box center [557, 610] width 318 height 36
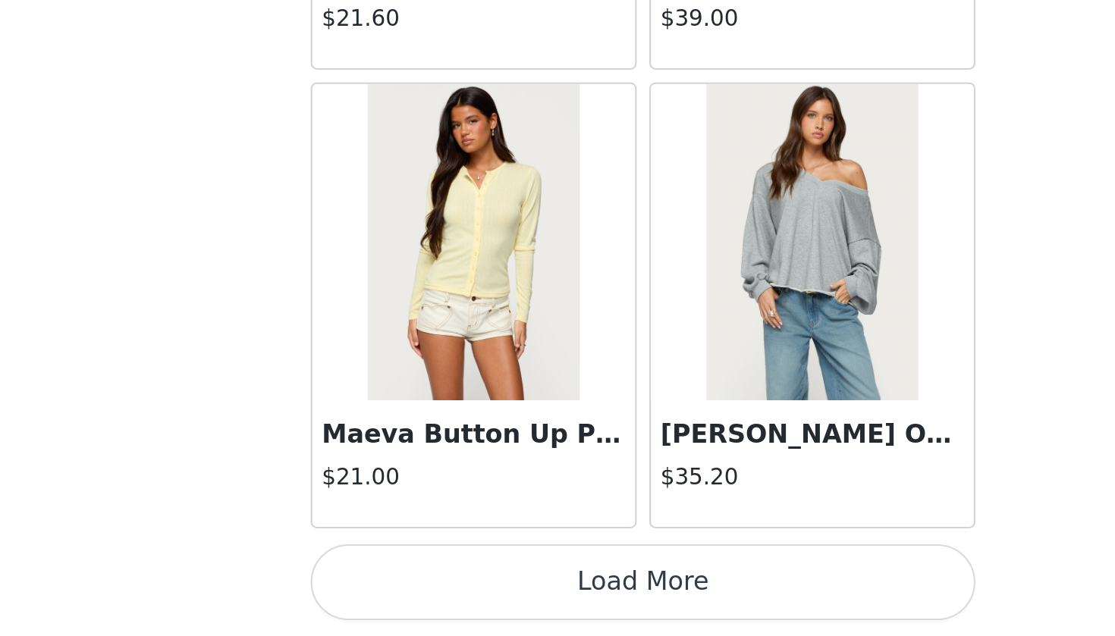
click at [398, 581] on button "Load More" at bounding box center [557, 610] width 318 height 36
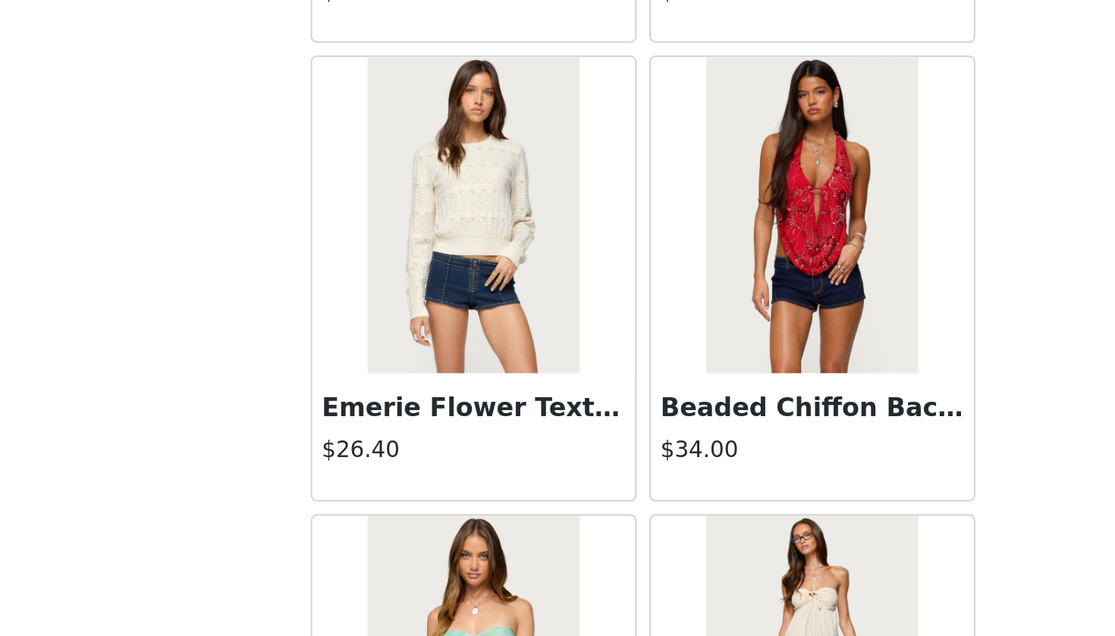
scroll to position [7853, 0]
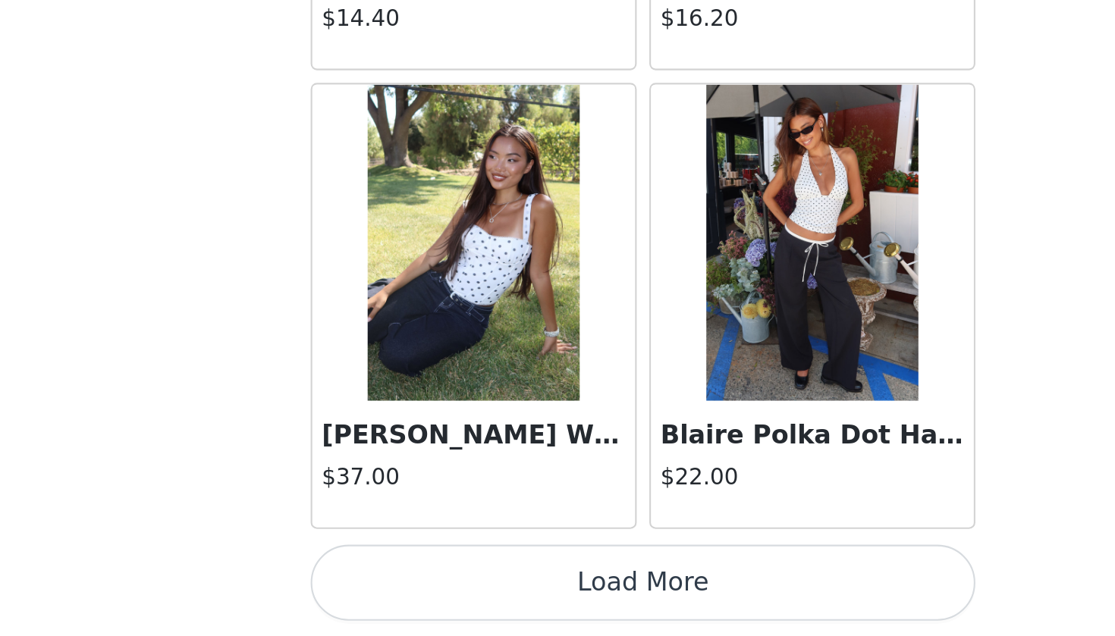
click at [398, 581] on button "Load More" at bounding box center [557, 610] width 318 height 36
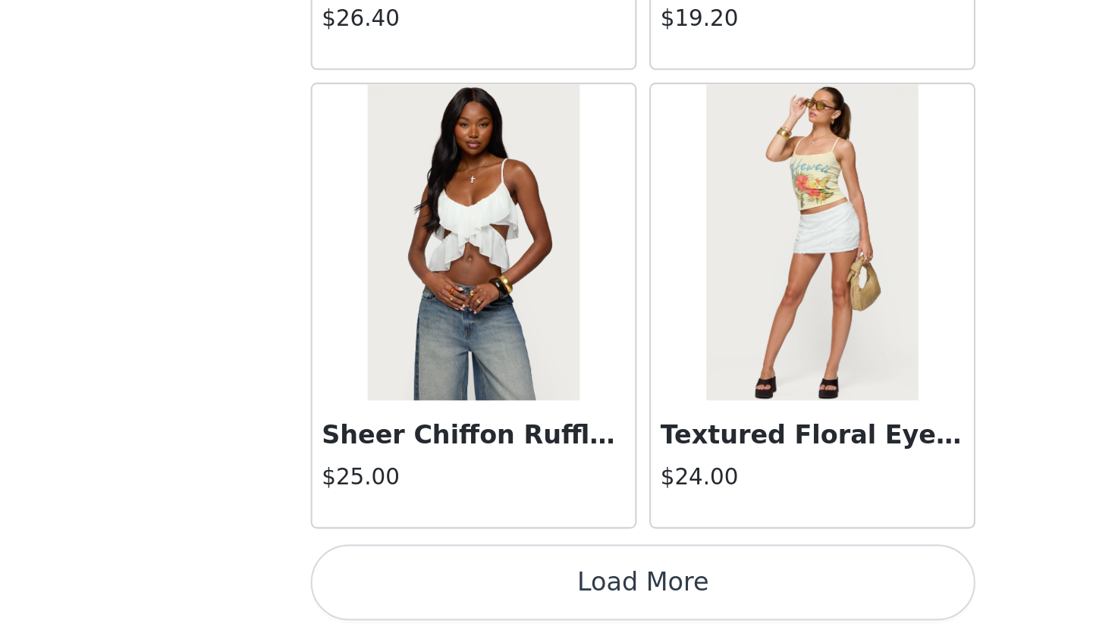
scroll to position [10479, 0]
click at [398, 581] on button "Load More" at bounding box center [557, 610] width 318 height 36
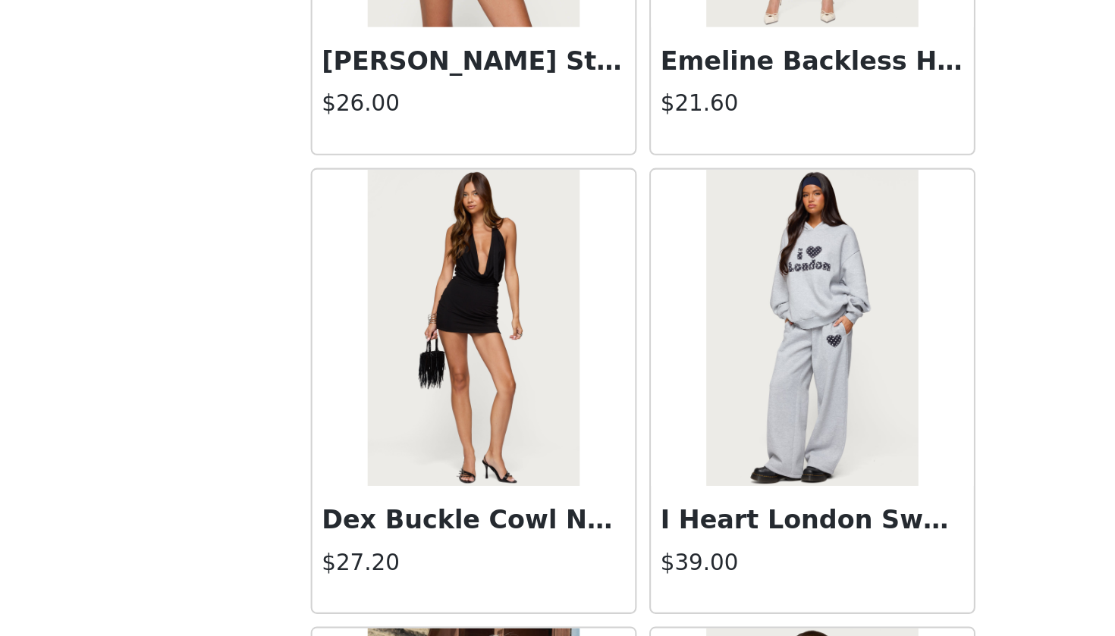
scroll to position [11976, 0]
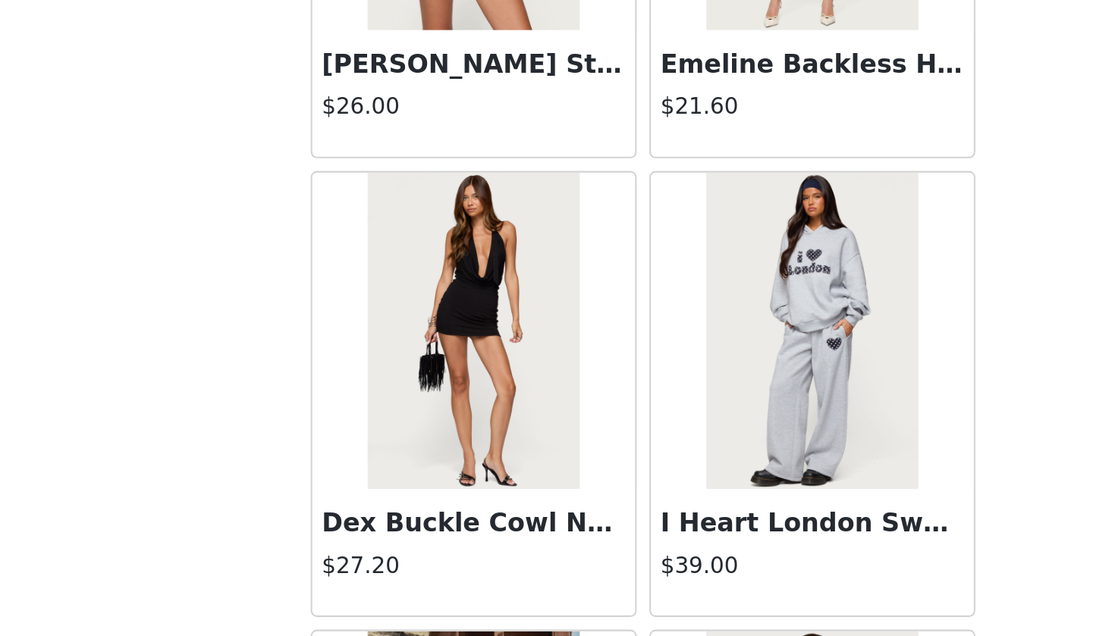
click at [425, 414] on img at bounding box center [475, 490] width 101 height 152
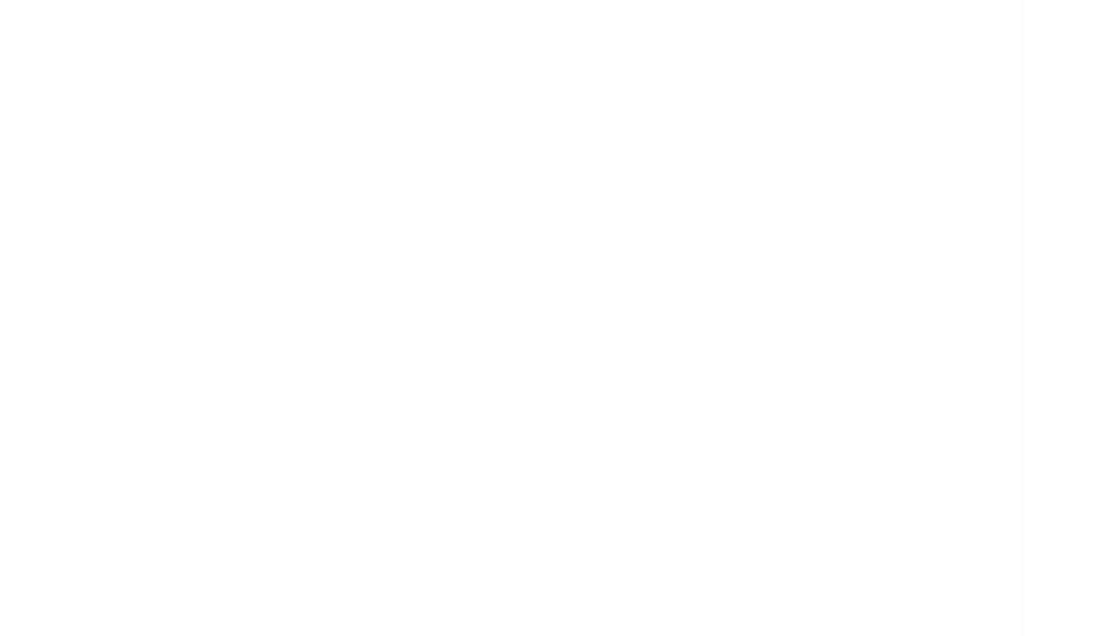
scroll to position [0, 0]
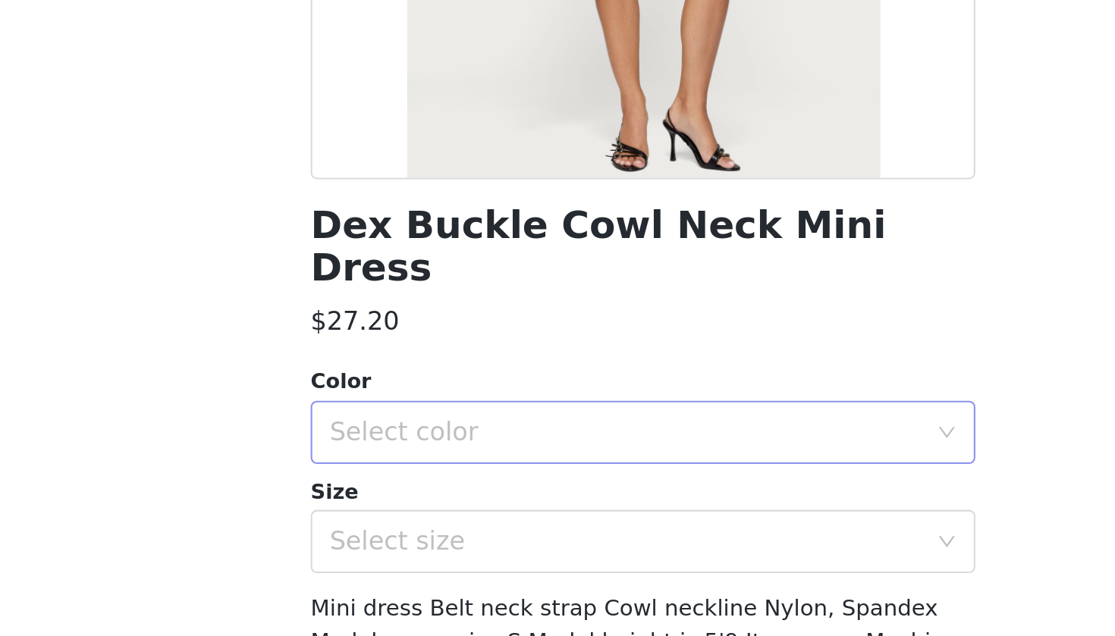
click at [407, 524] on div "Select color" at bounding box center [552, 538] width 290 height 29
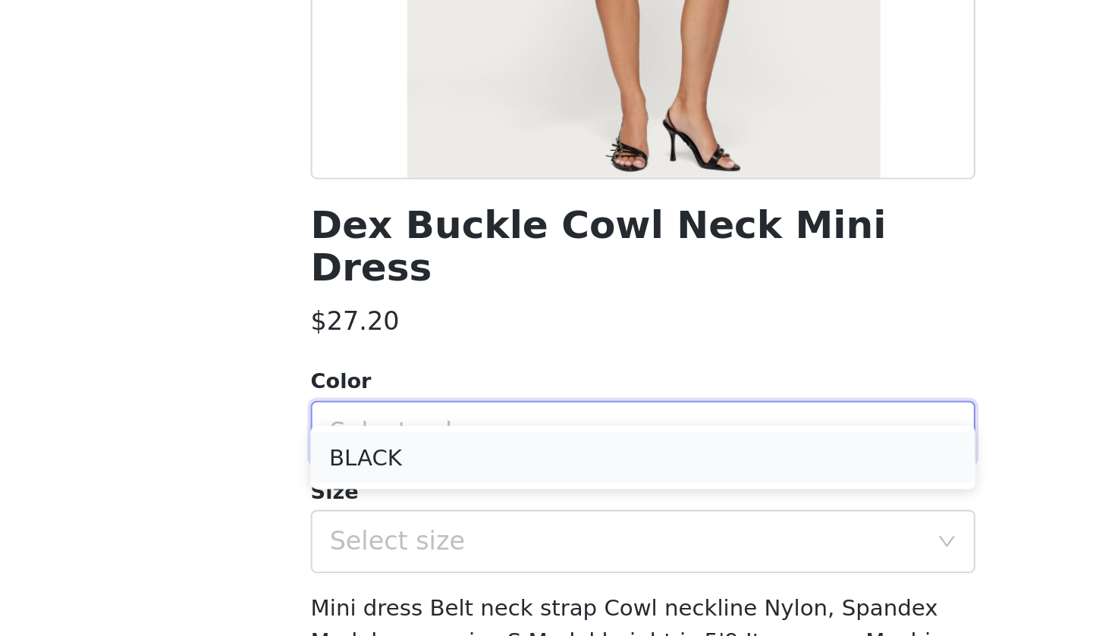
click at [398, 538] on li "BLACK" at bounding box center [557, 550] width 318 height 24
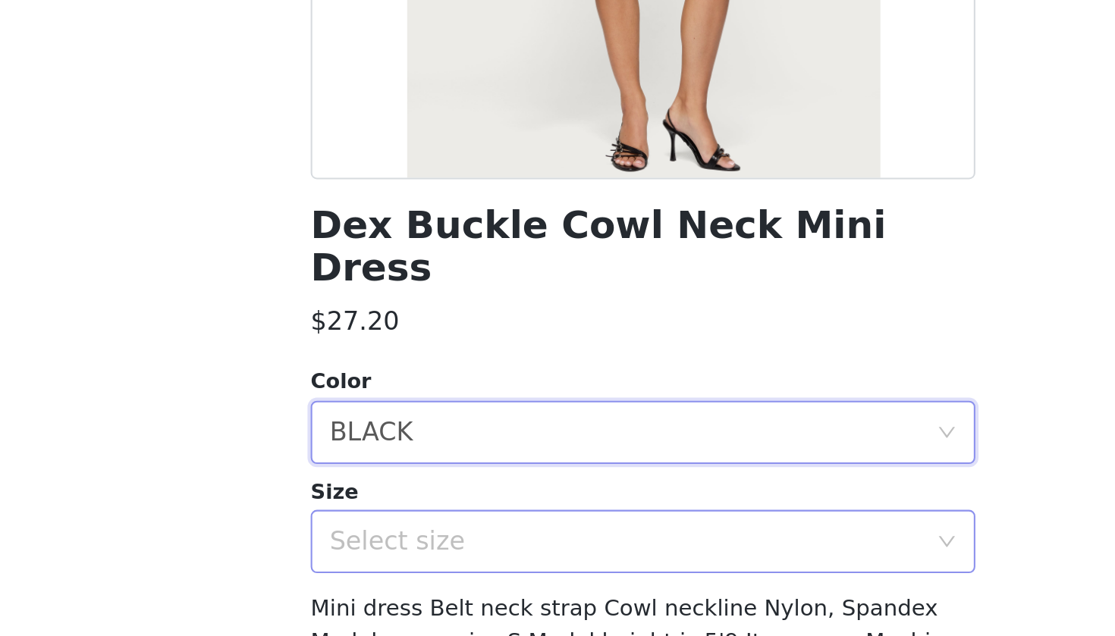
click at [407, 581] on div "Select size" at bounding box center [549, 590] width 284 height 15
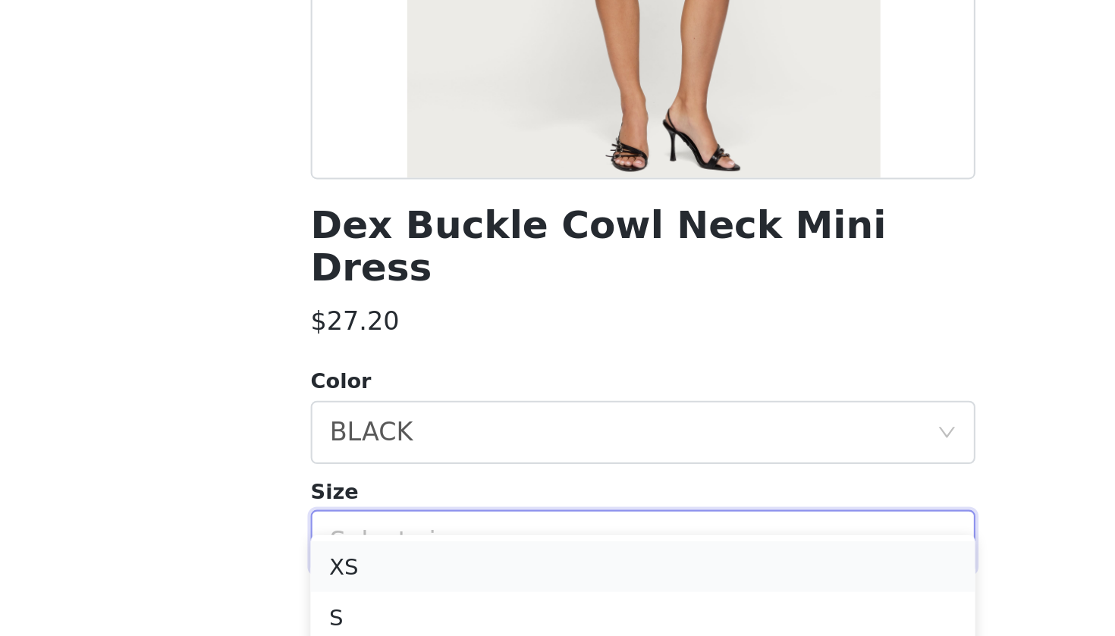
click at [398, 581] on li "XS" at bounding box center [557, 603] width 318 height 24
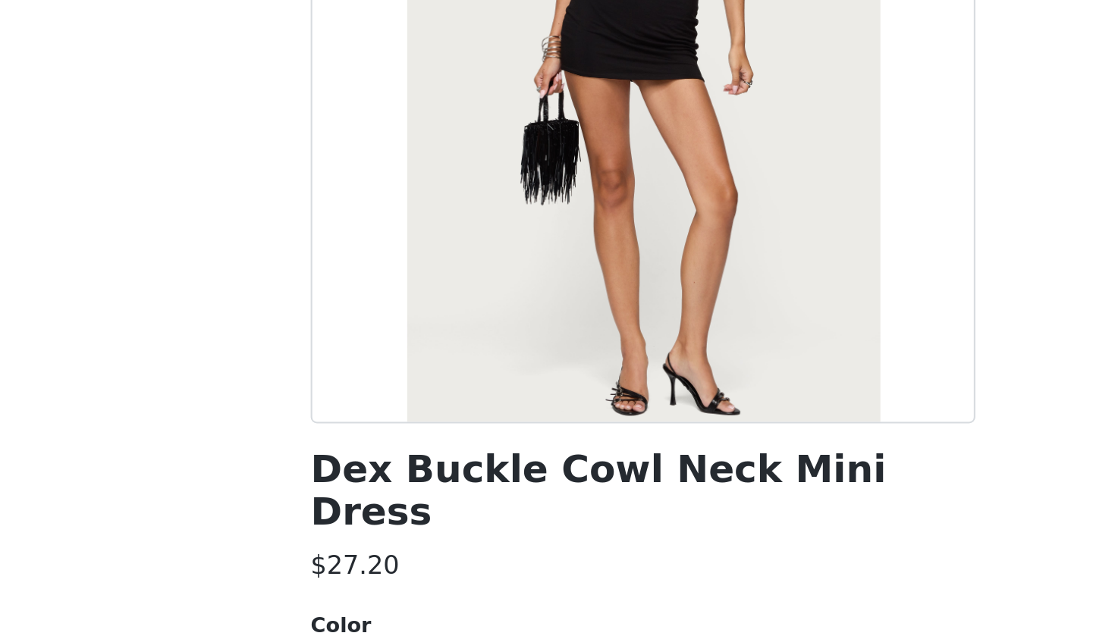
scroll to position [85, 0]
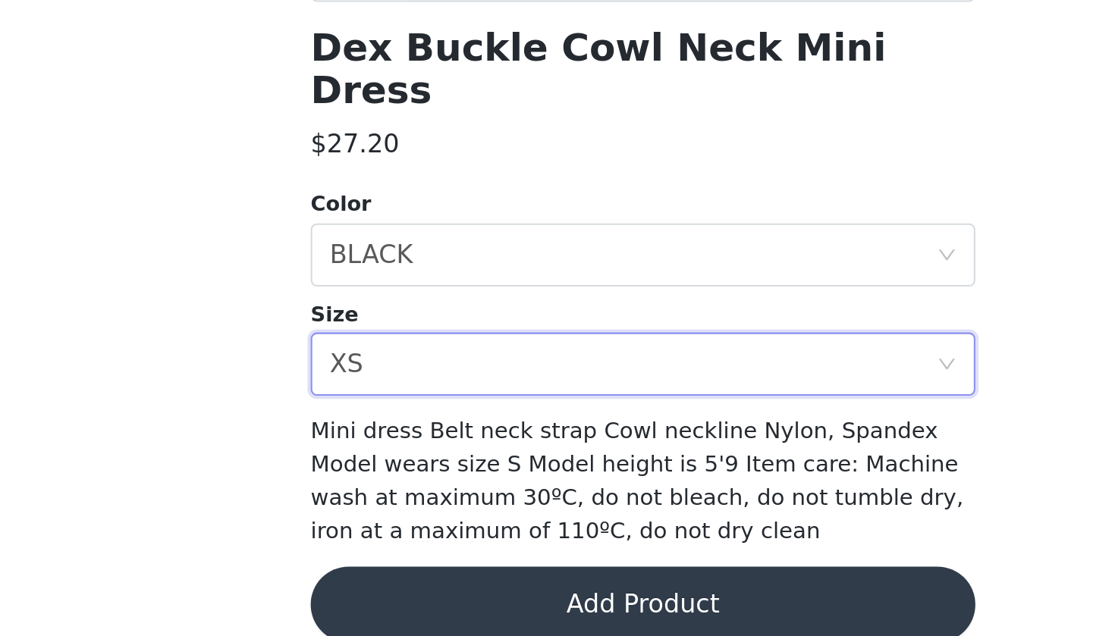
click at [398, 581] on button "Add Product" at bounding box center [557, 621] width 318 height 36
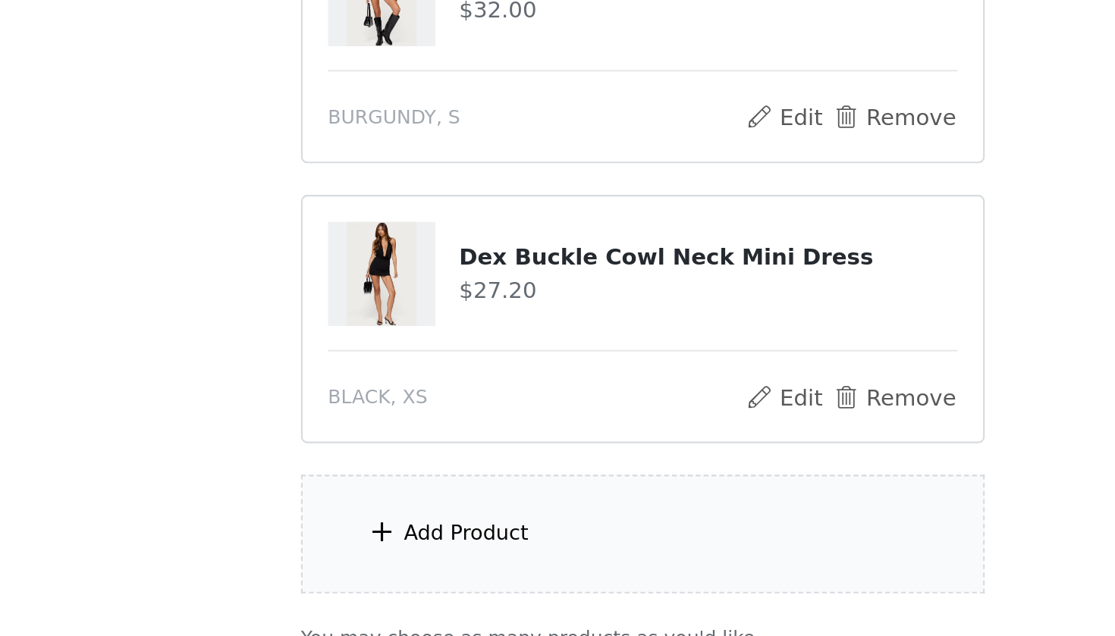
click at [443, 579] on div "Add Product" at bounding box center [473, 586] width 60 height 15
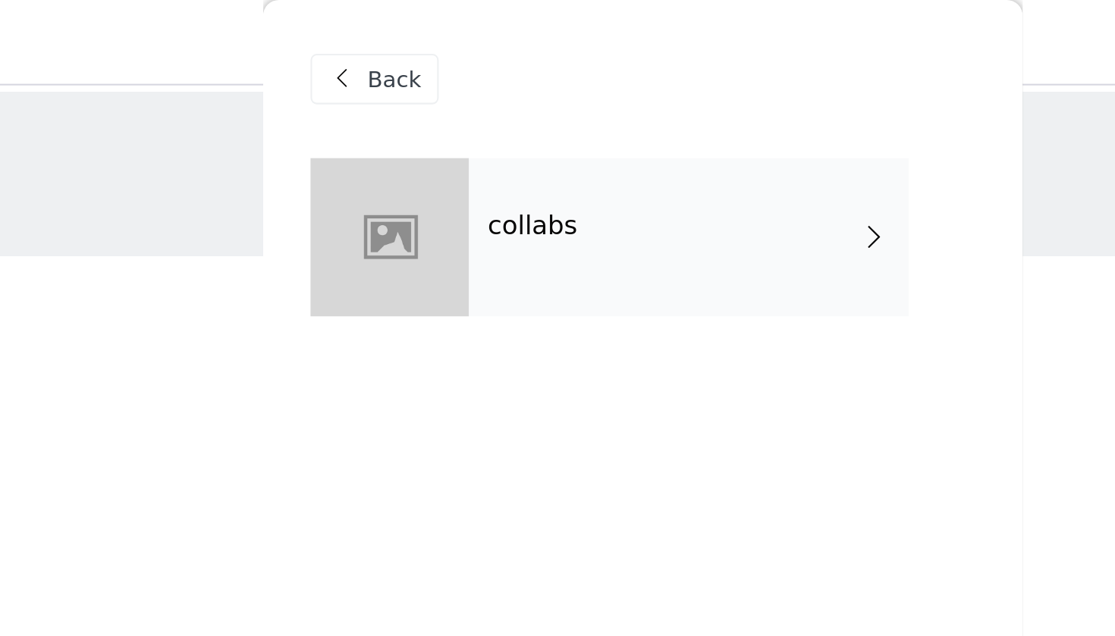
scroll to position [-1, 0]
click at [474, 117] on div "collabs" at bounding box center [579, 114] width 211 height 76
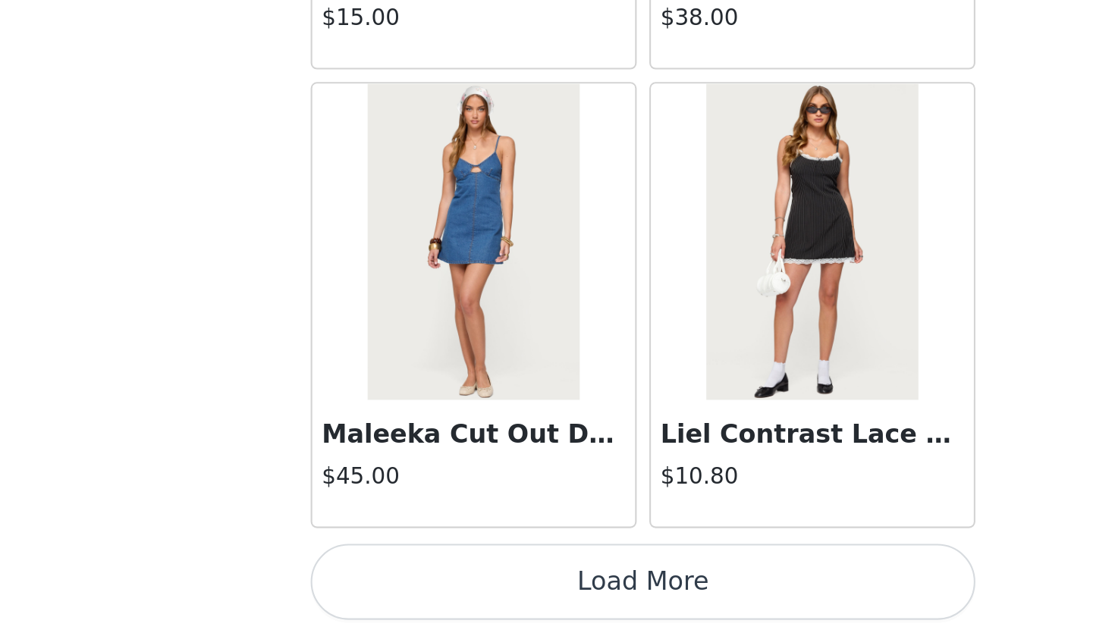
scroll to position [456, 0]
click at [398, 581] on button "Load More" at bounding box center [557, 610] width 318 height 36
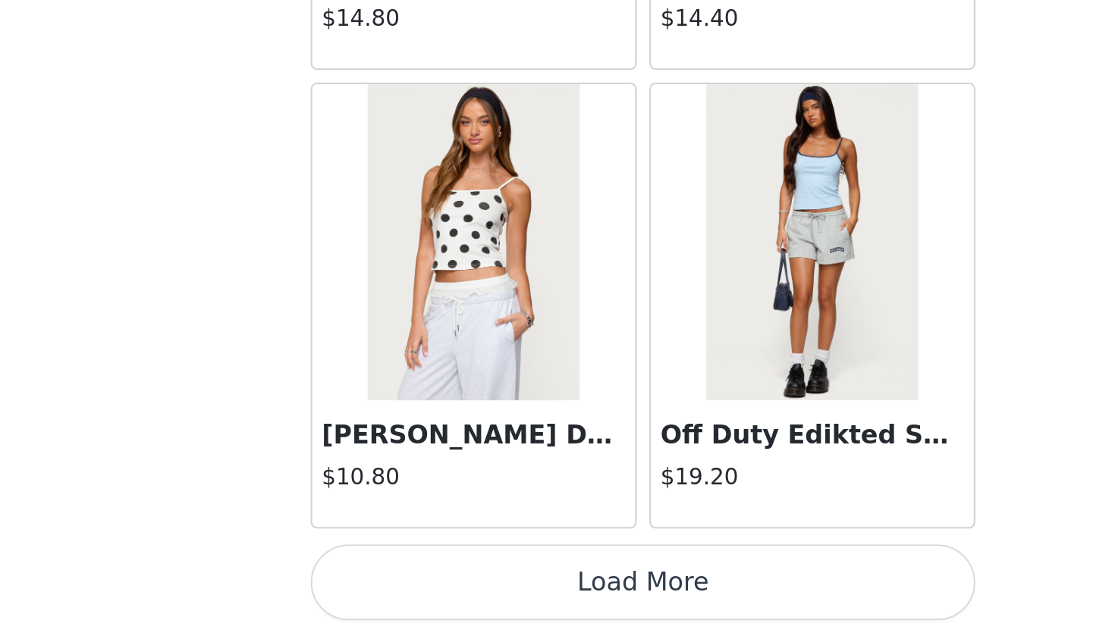
click at [398, 581] on button "Load More" at bounding box center [557, 610] width 318 height 36
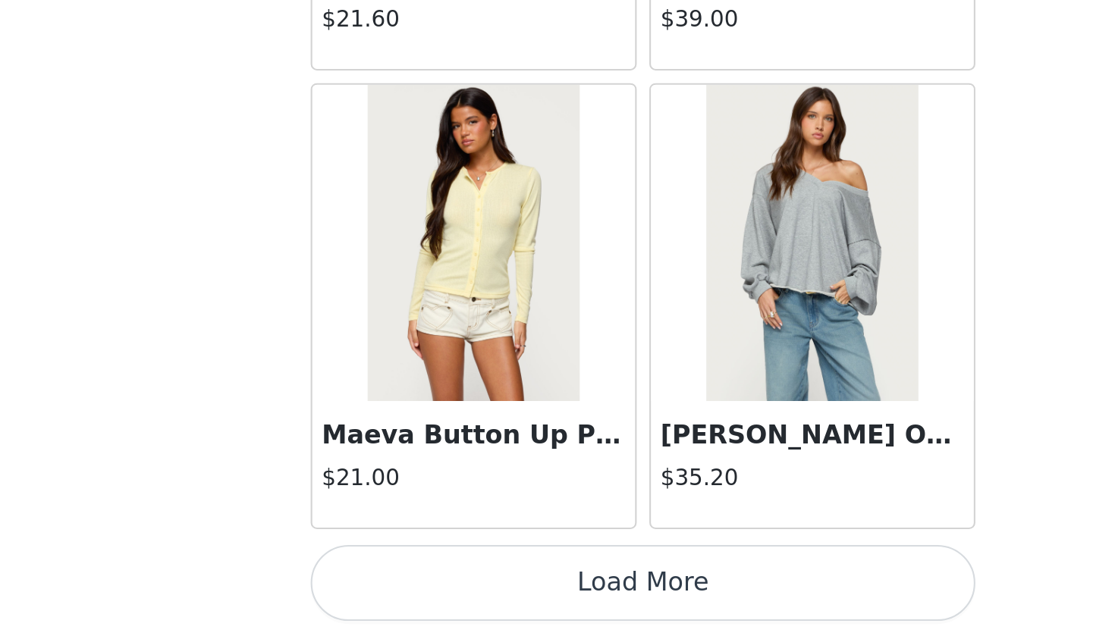
click at [398, 581] on button "Load More" at bounding box center [557, 610] width 318 height 36
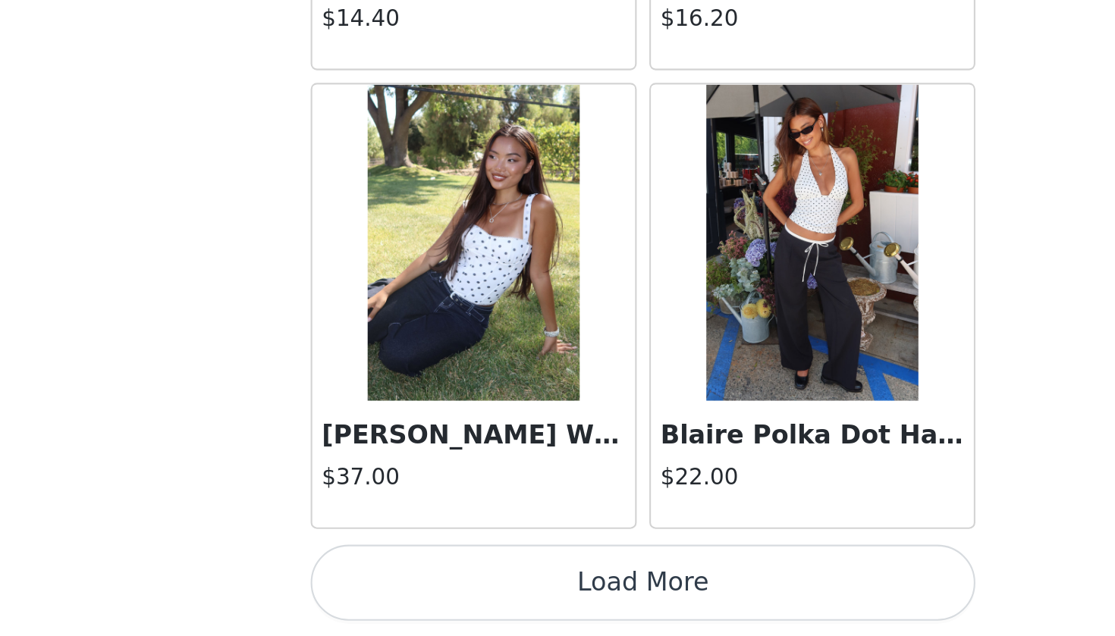
click at [398, 581] on button "Load More" at bounding box center [557, 610] width 318 height 36
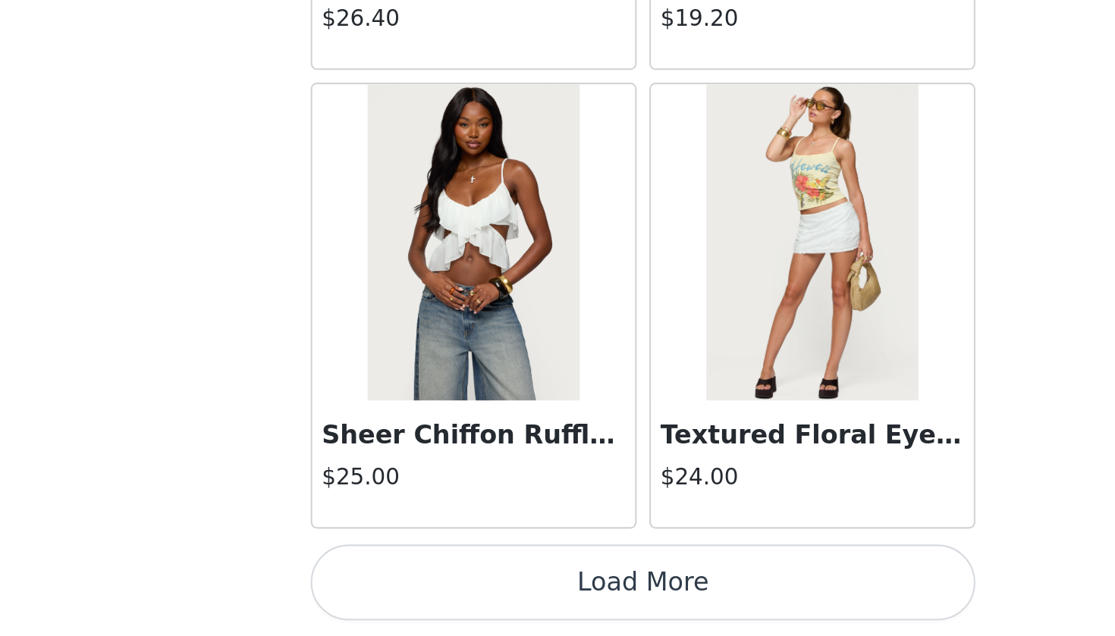
click at [398, 581] on button "Load More" at bounding box center [557, 610] width 318 height 36
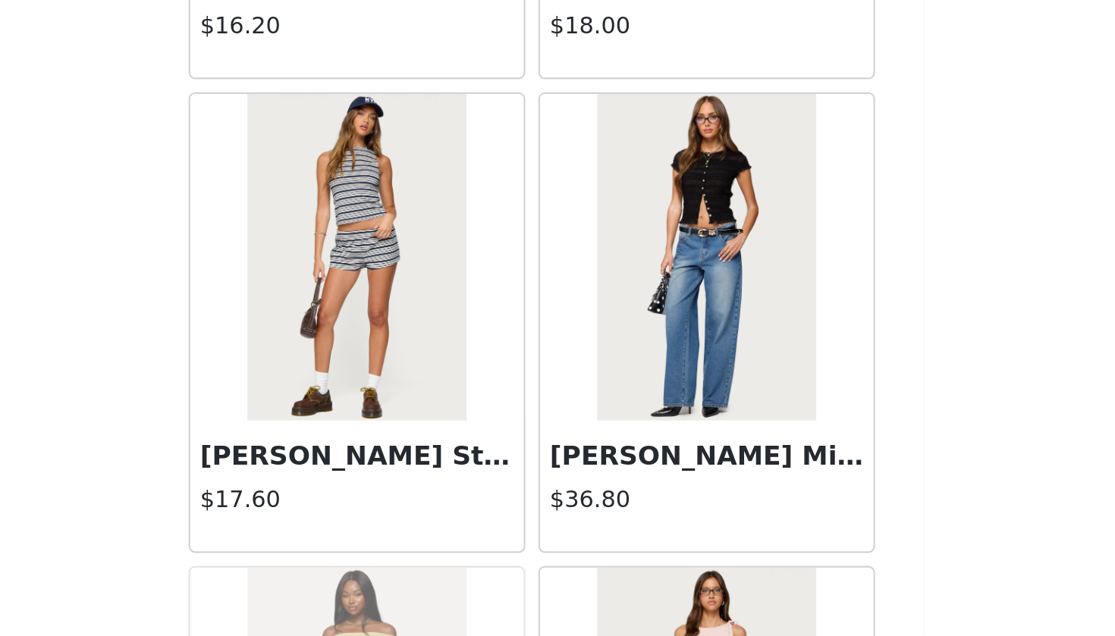
scroll to position [10905, 0]
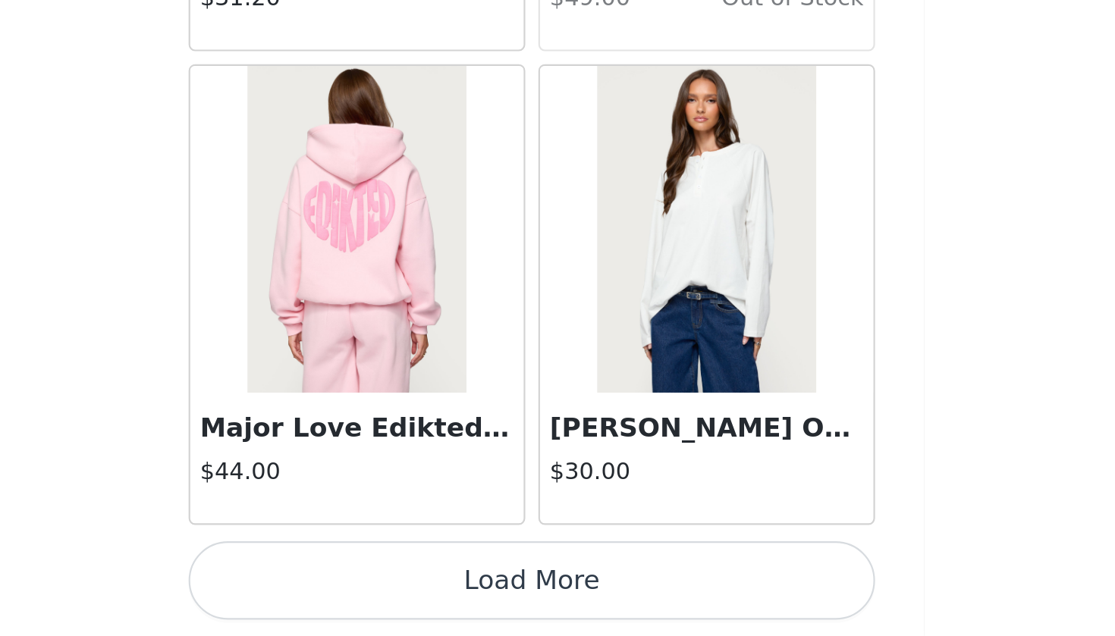
click at [398, 581] on button "Load More" at bounding box center [557, 610] width 318 height 36
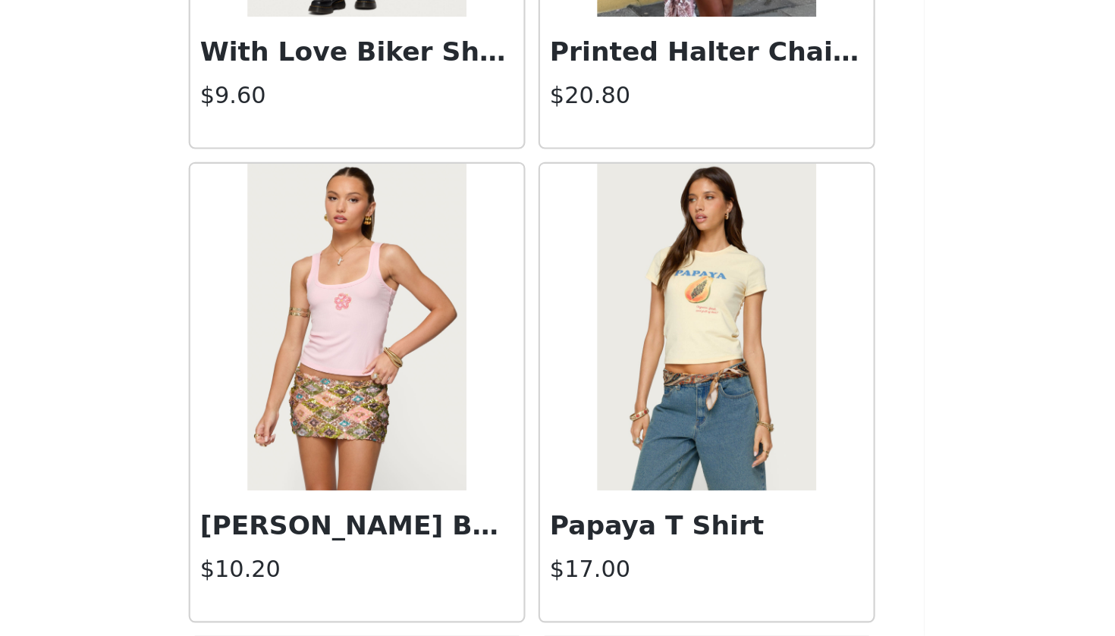
scroll to position [14610, 0]
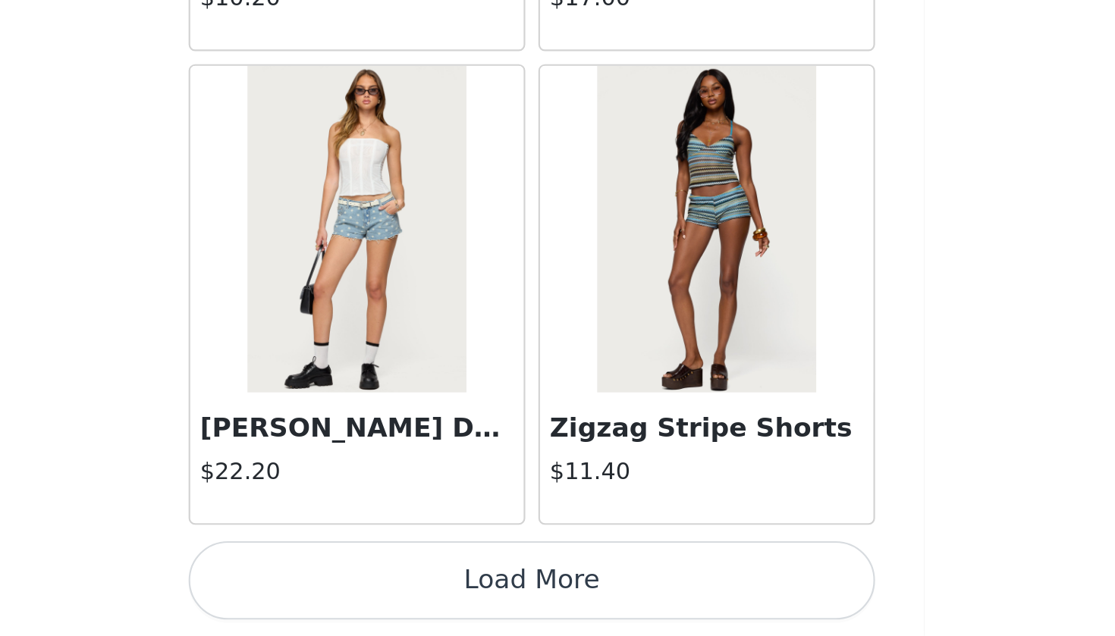
click at [398, 581] on button "Load More" at bounding box center [557, 610] width 318 height 36
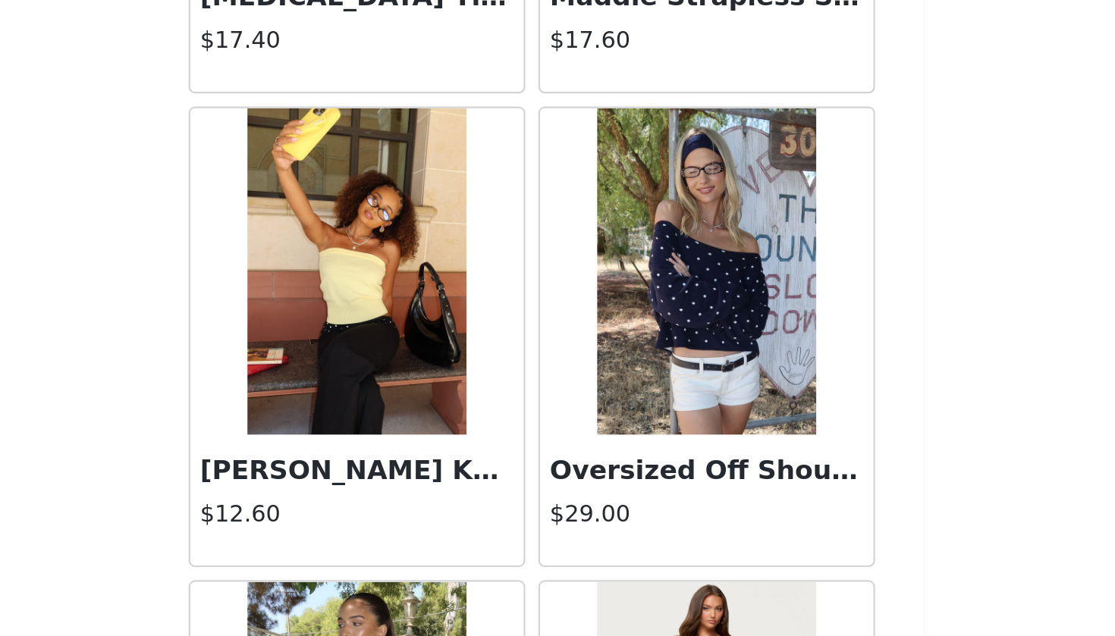
scroll to position [15303, 0]
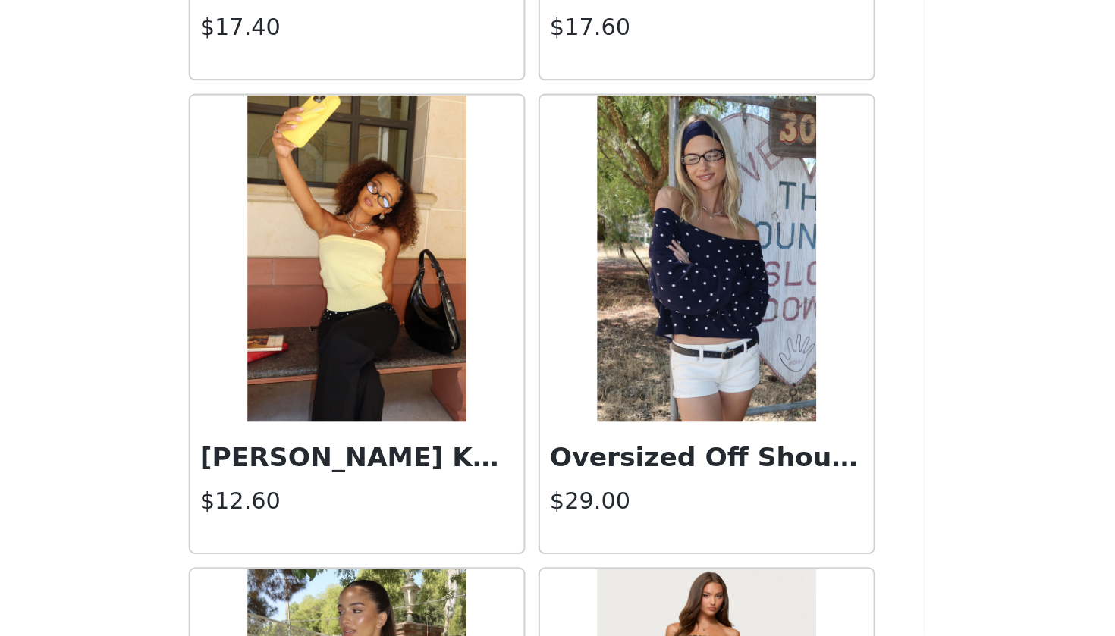
click at [588, 385] on img at bounding box center [638, 461] width 101 height 152
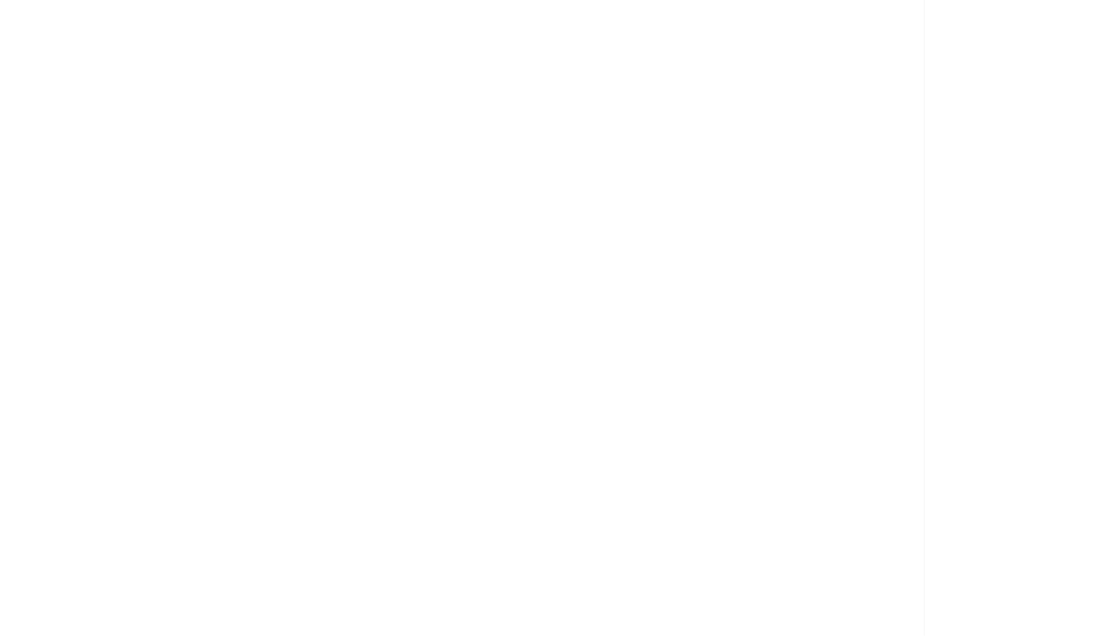
scroll to position [0, 0]
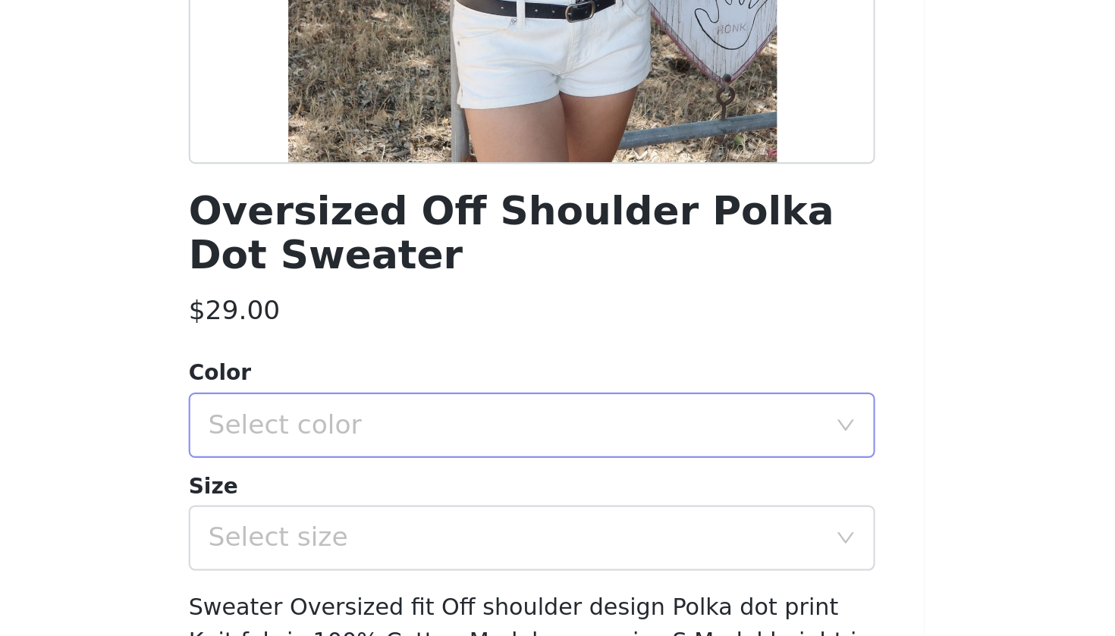
click at [407, 524] on div "Select color" at bounding box center [552, 538] width 290 height 29
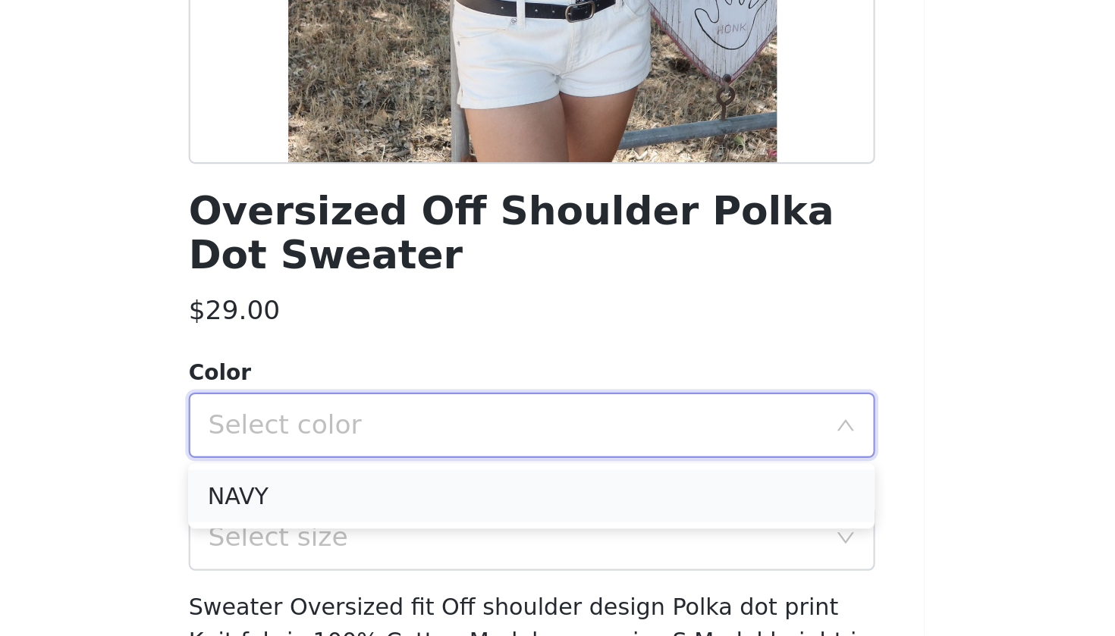
click at [398, 559] on li "NAVY" at bounding box center [557, 571] width 318 height 24
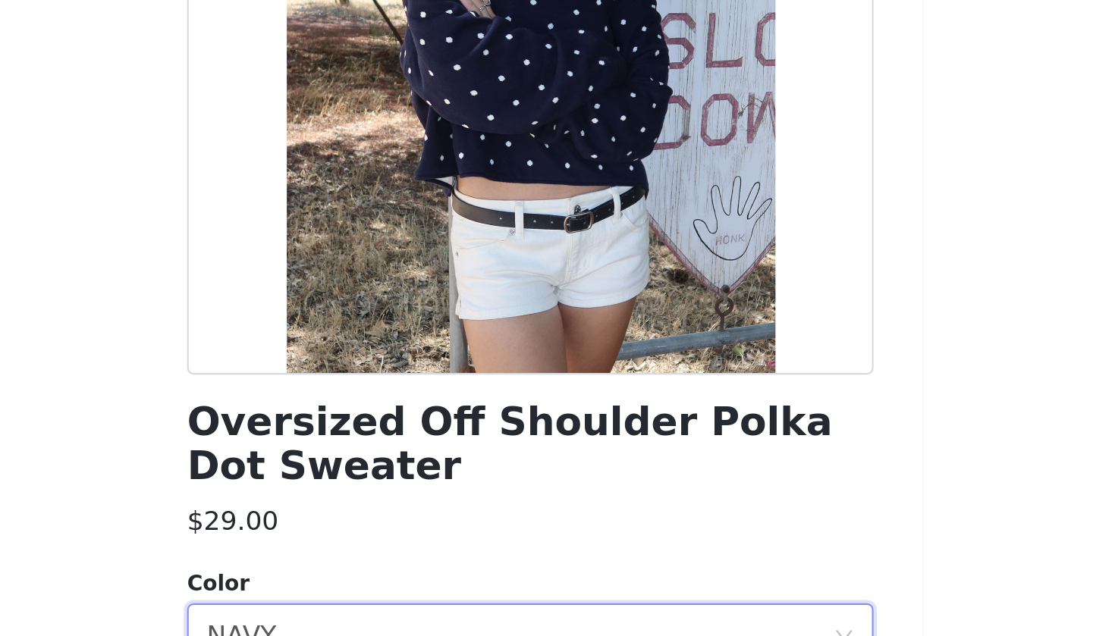
scroll to position [105, 0]
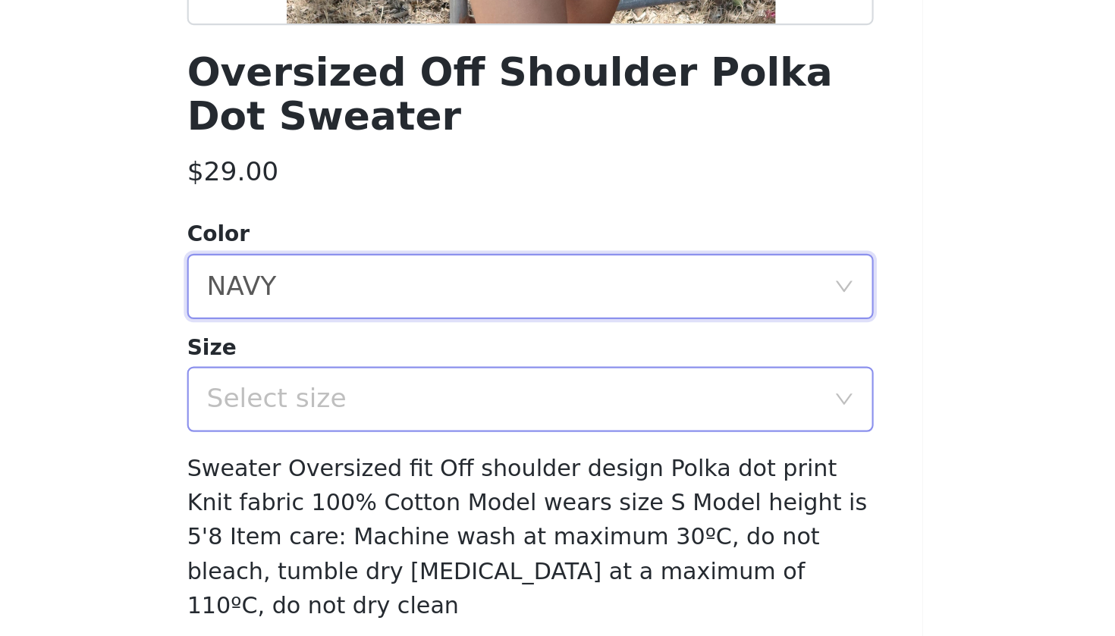
click at [407, 478] on div "Select size" at bounding box center [549, 485] width 284 height 15
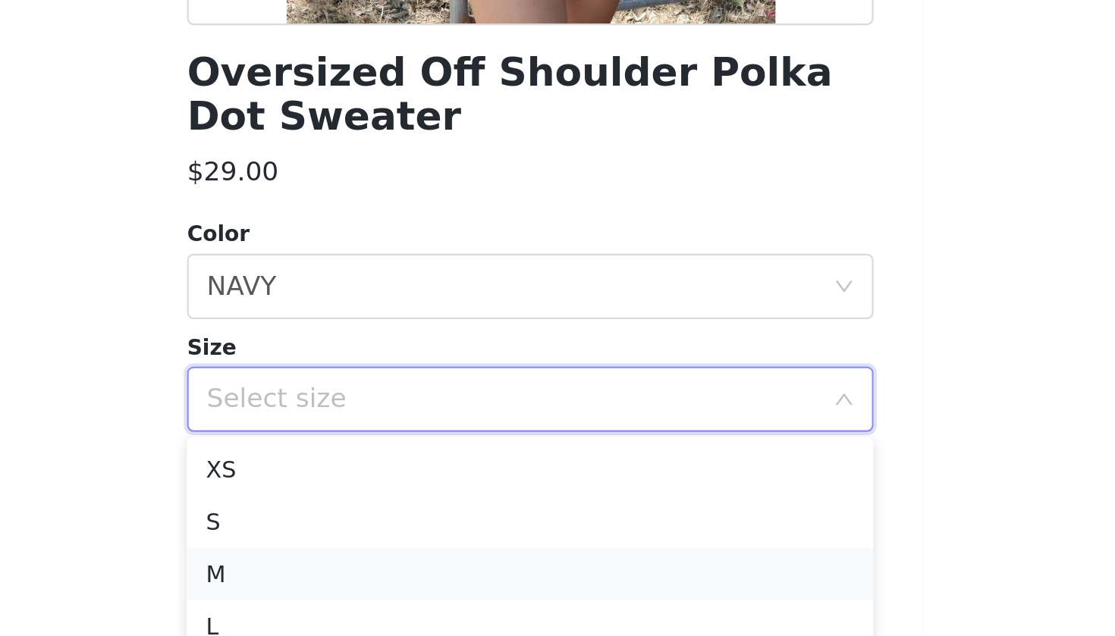
click at [398, 554] on li "M" at bounding box center [557, 566] width 318 height 24
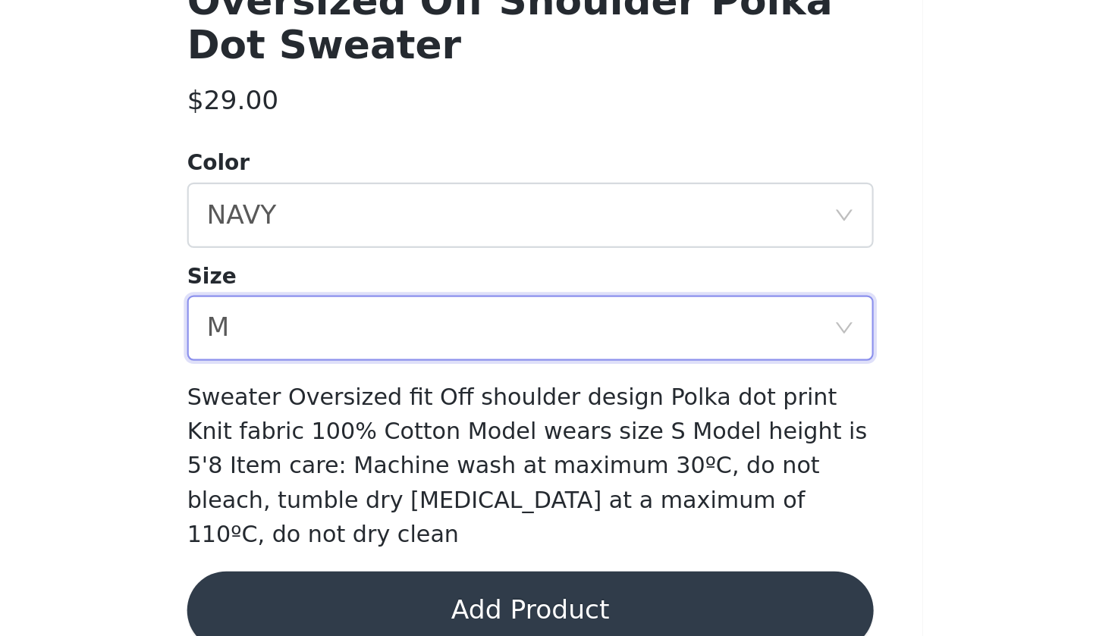
scroll to position [358, 0]
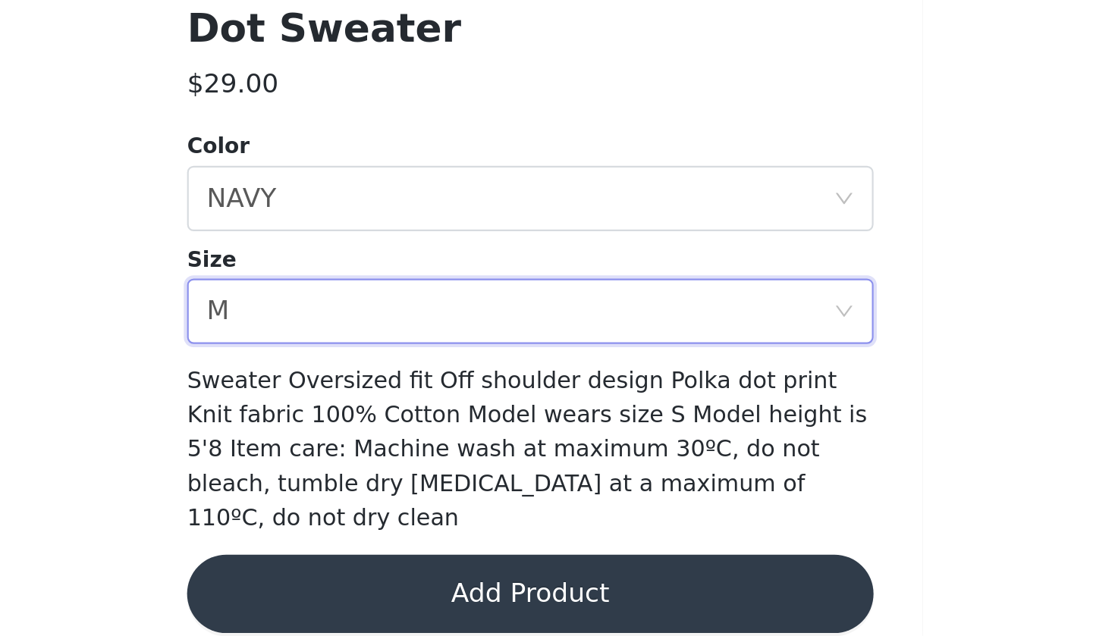
click at [398, 581] on button "Add Product" at bounding box center [557, 616] width 318 height 36
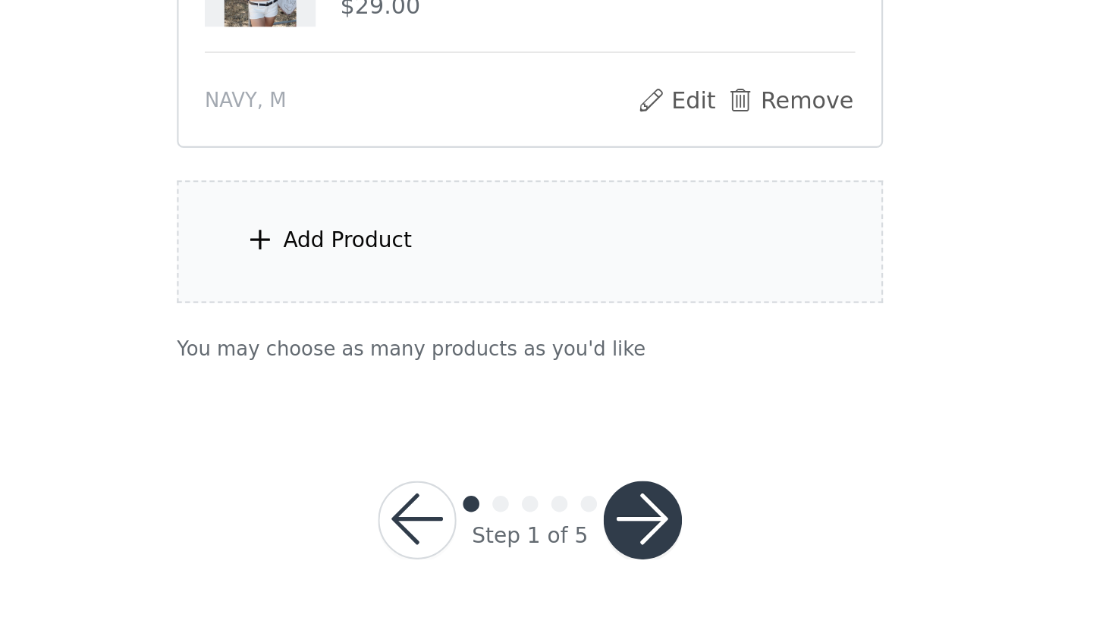
scroll to position [590, 0]
click at [394, 425] on div "Add Product" at bounding box center [558, 453] width 328 height 57
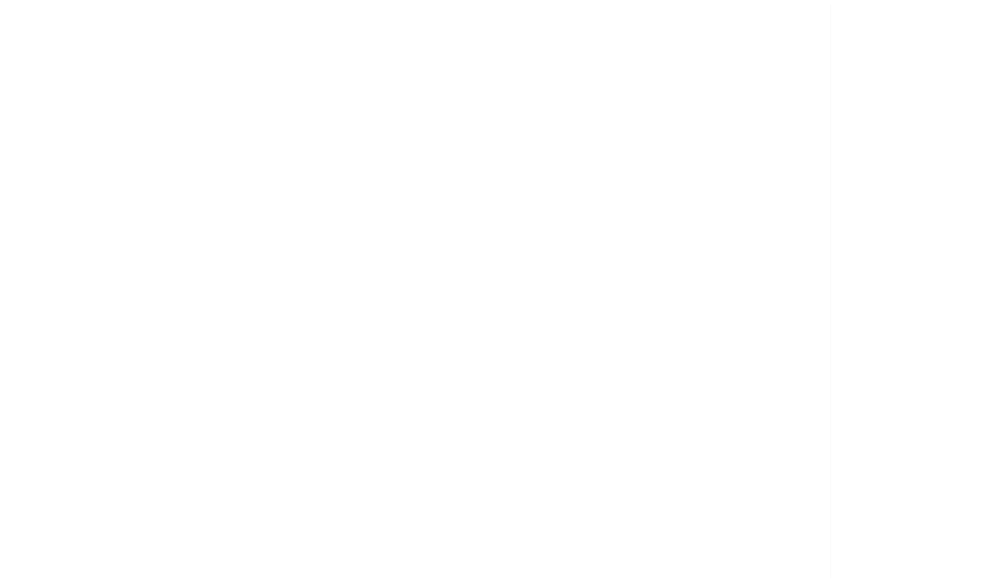
scroll to position [619, 0]
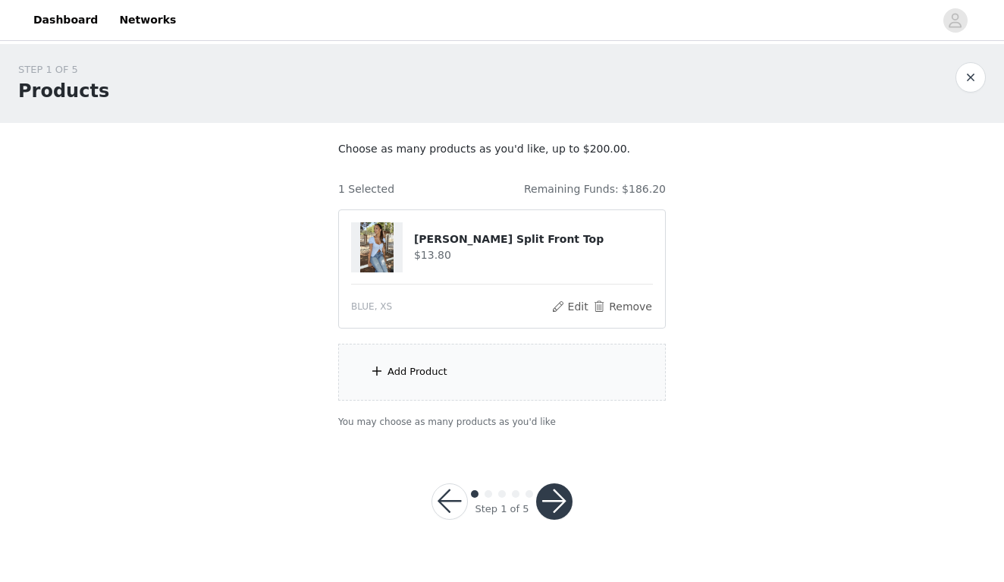
click at [408, 384] on div "Add Product" at bounding box center [502, 371] width 328 height 57
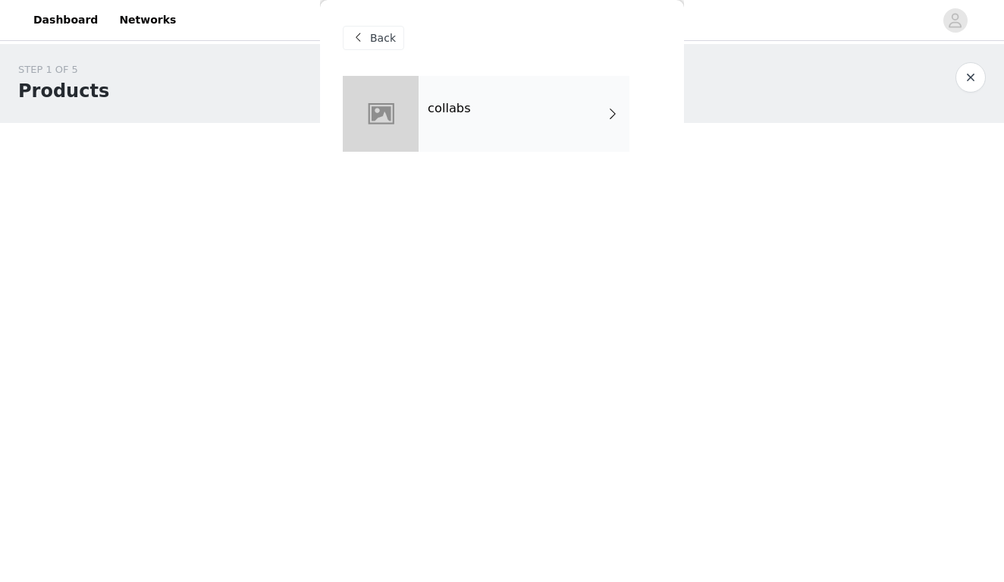
click at [522, 114] on div "collabs" at bounding box center [524, 114] width 211 height 76
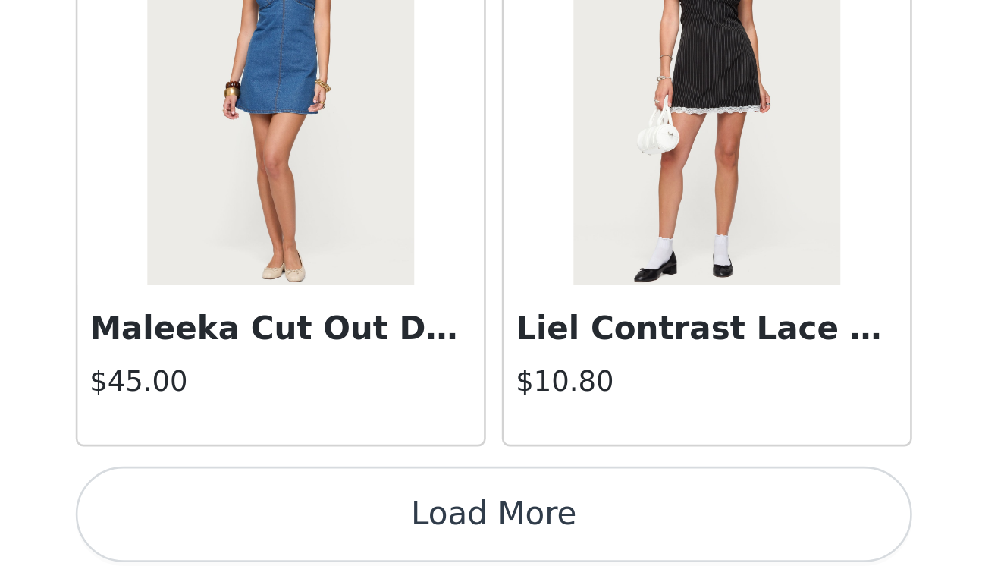
click at [343, 538] on button "Load More" at bounding box center [502, 556] width 318 height 36
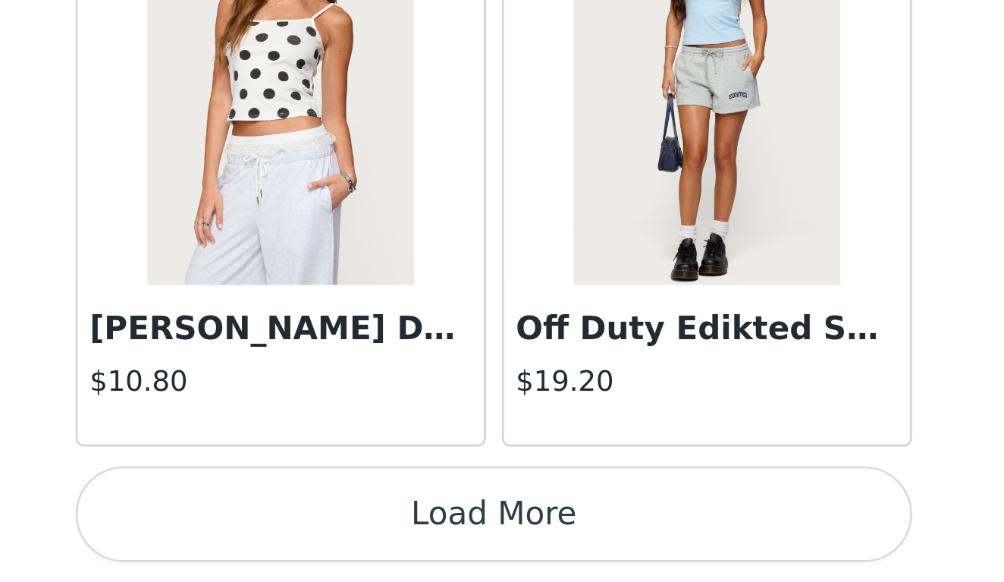
click at [343, 538] on button "Load More" at bounding box center [502, 556] width 318 height 36
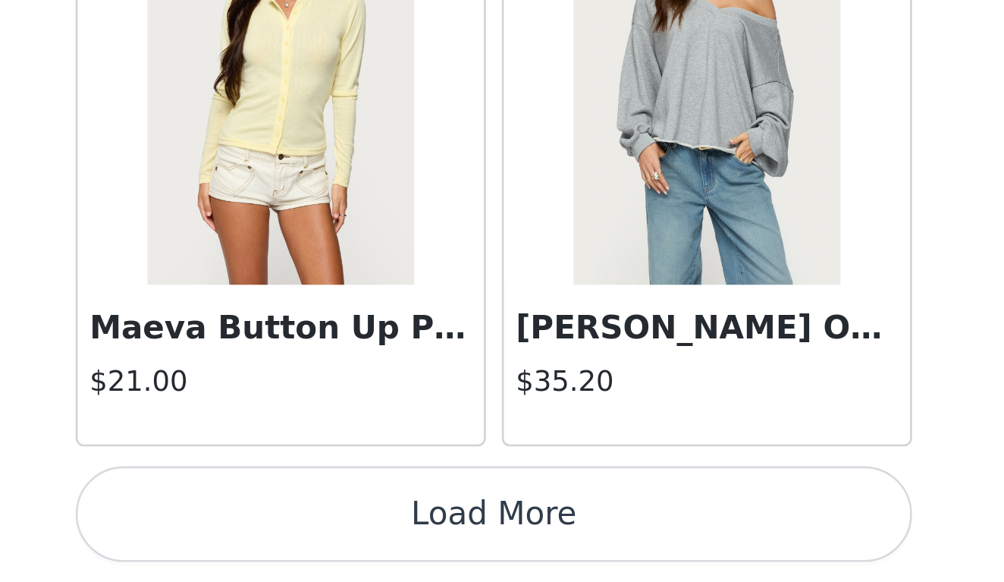
scroll to position [6136, 0]
click at [343, 538] on button "Load More" at bounding box center [502, 556] width 318 height 36
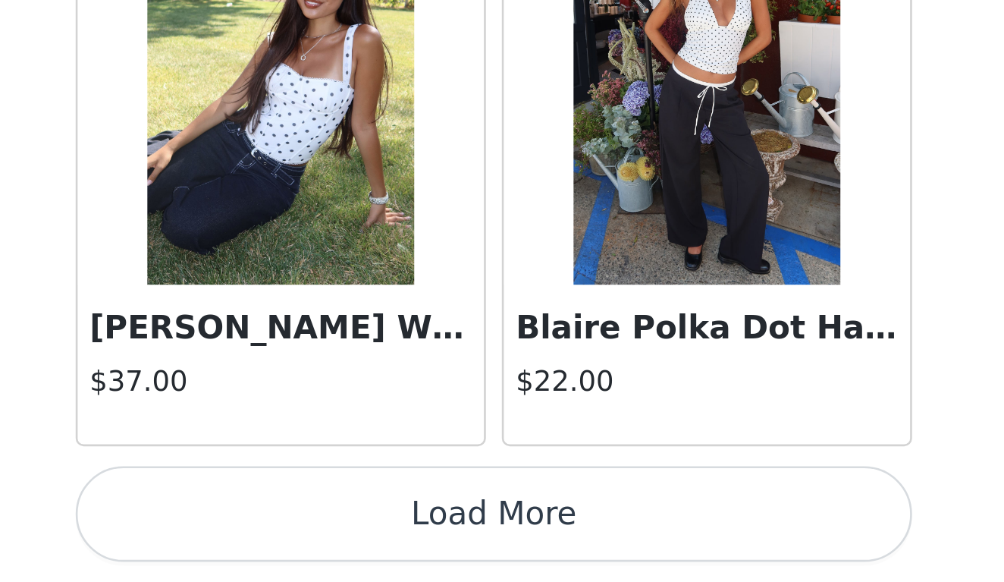
scroll to position [0, 0]
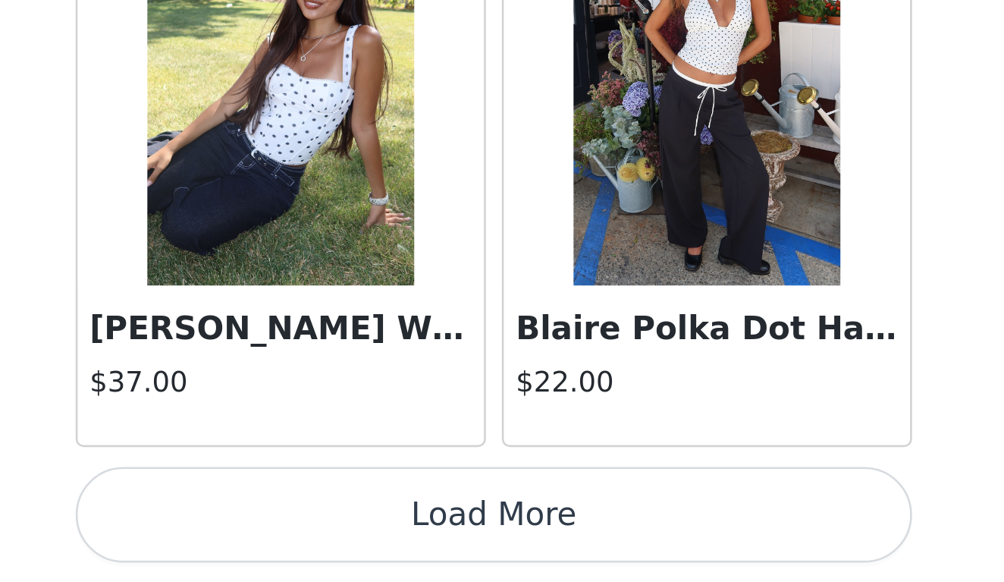
click at [343, 538] on button "Load More" at bounding box center [502, 556] width 318 height 36
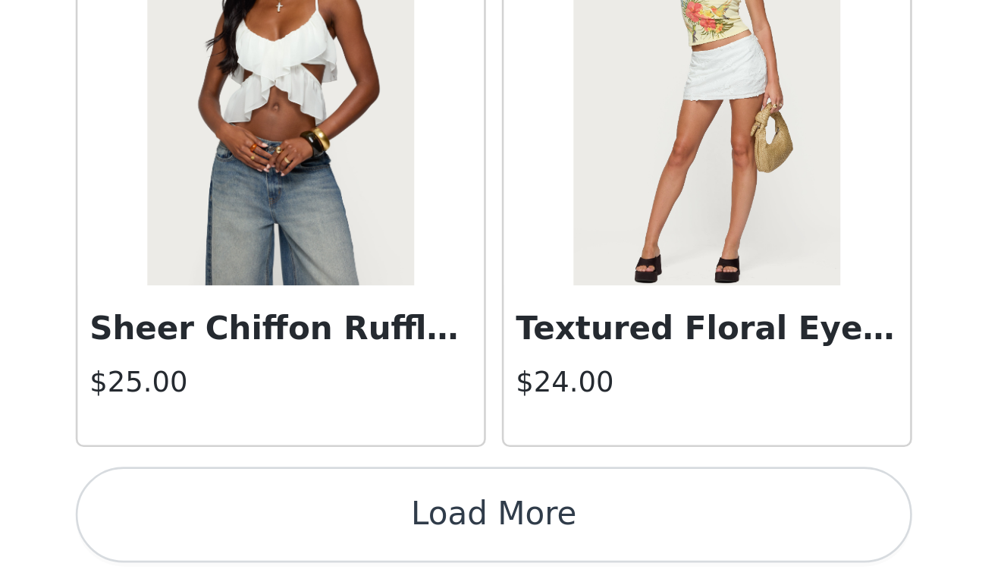
click at [343, 538] on button "Load More" at bounding box center [502, 556] width 318 height 36
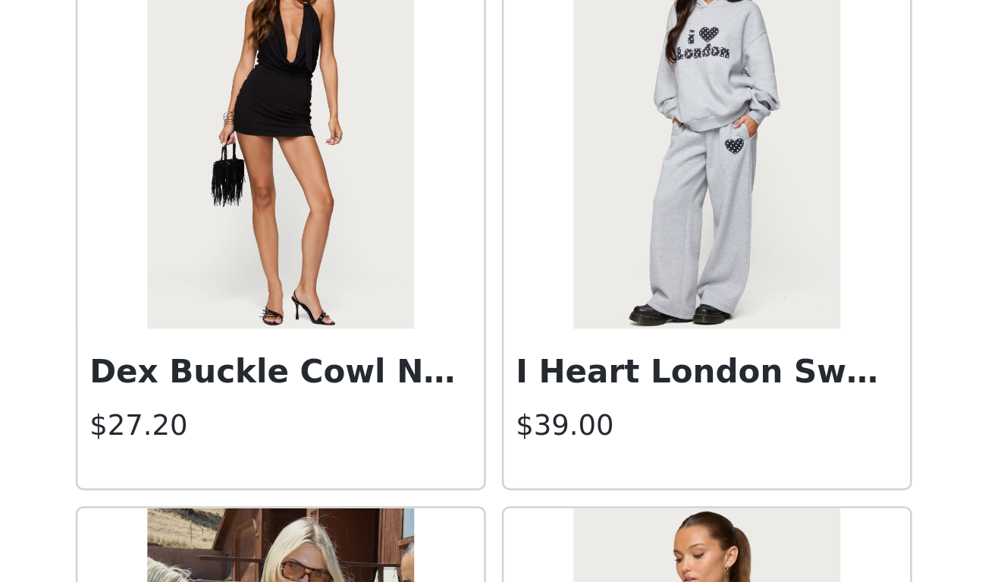
scroll to position [11929, 0]
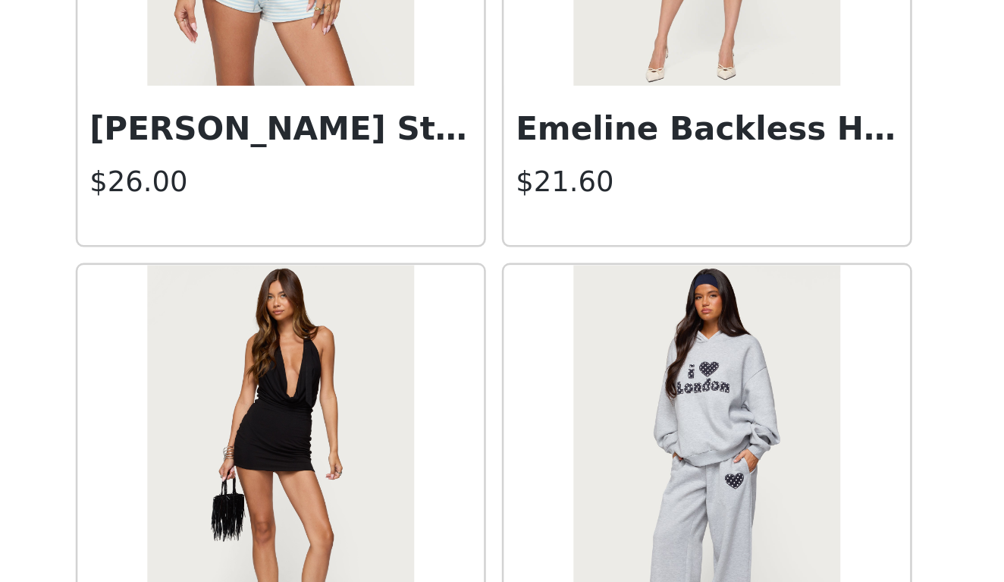
click at [370, 461] on img at bounding box center [420, 537] width 101 height 152
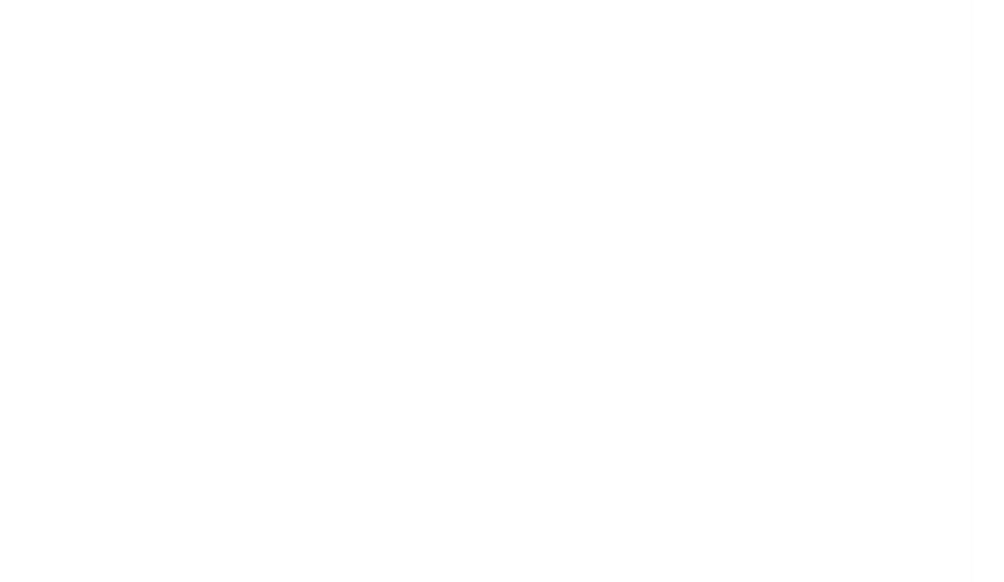
scroll to position [0, 0]
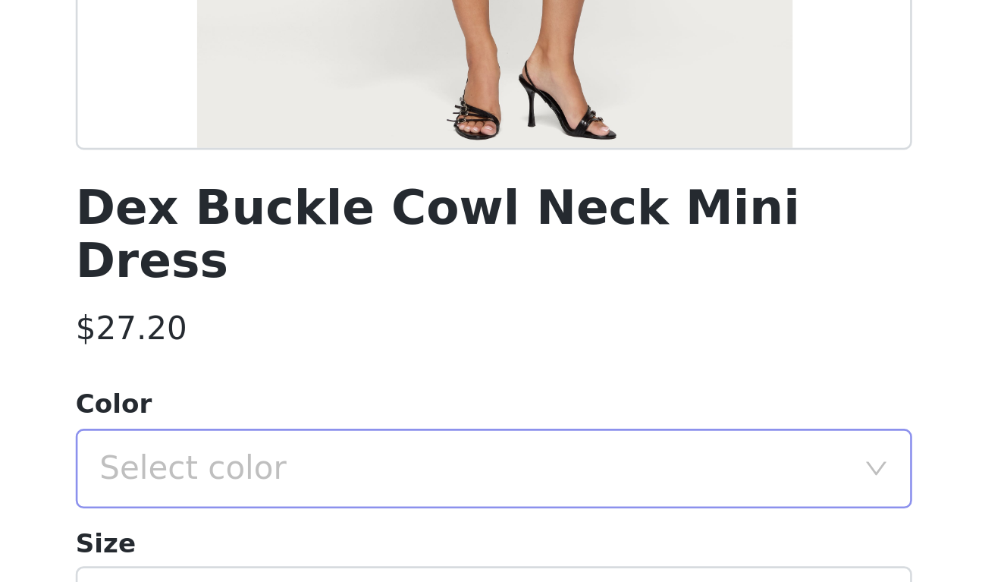
click at [352, 531] on div "Select color" at bounding box center [494, 538] width 284 height 15
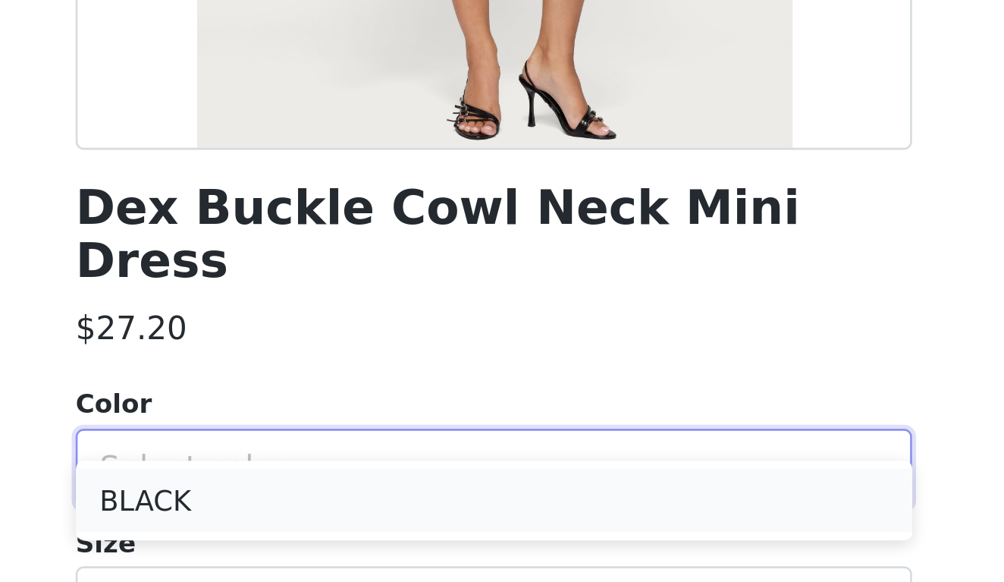
click at [343, 538] on li "BLACK" at bounding box center [502, 550] width 318 height 24
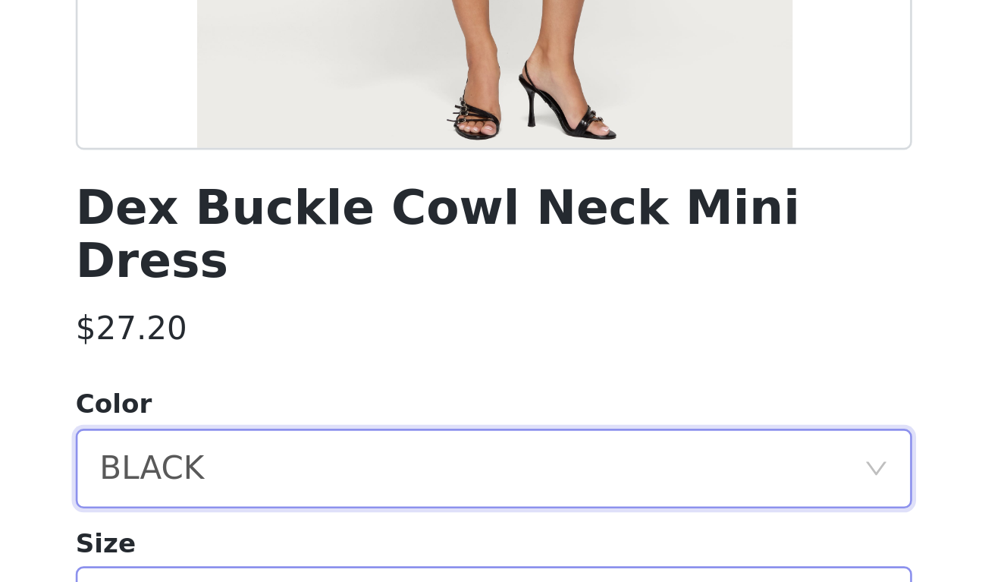
click at [352, 581] on div "Select size" at bounding box center [494, 590] width 284 height 15
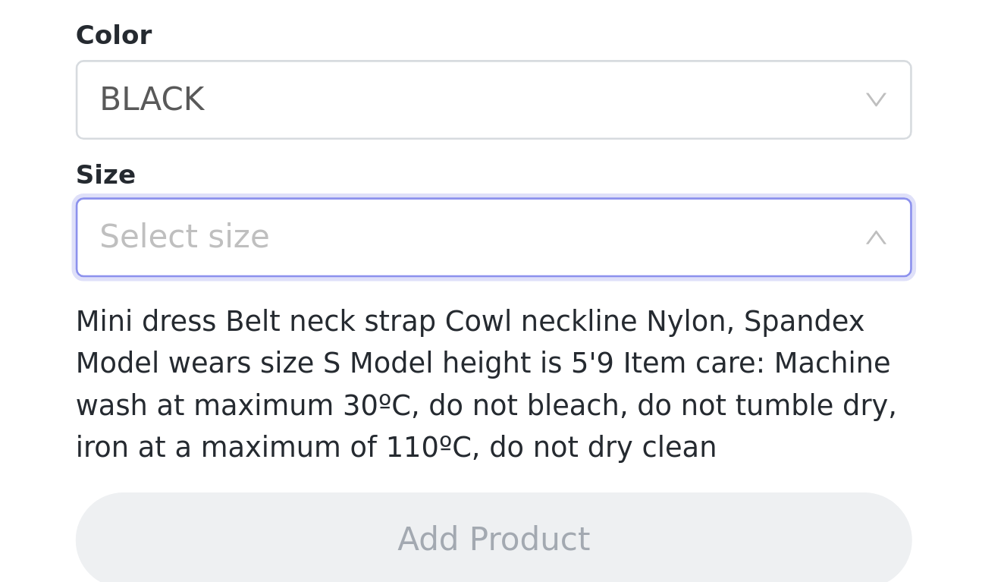
scroll to position [140, 0]
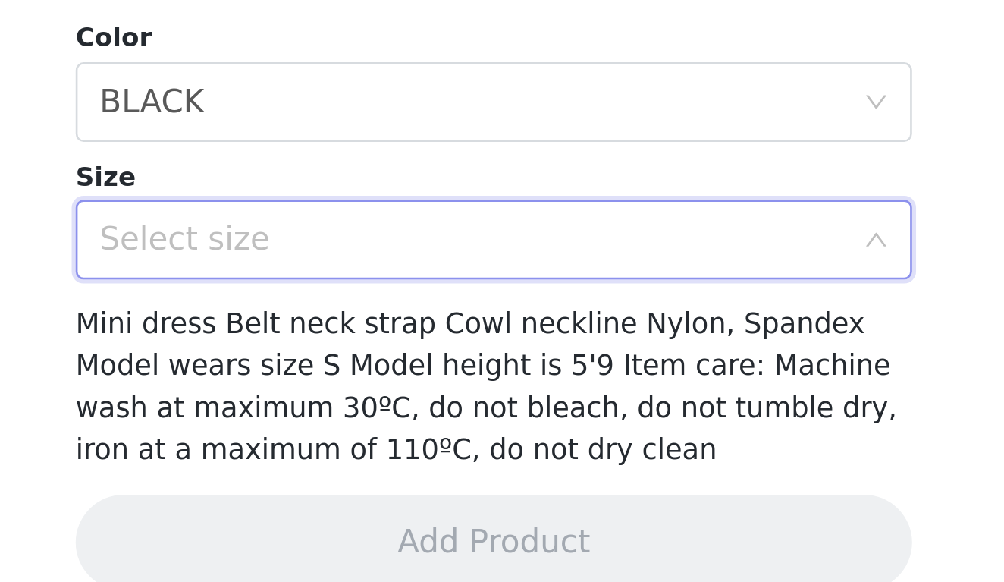
click at [352, 444] on div "Select size" at bounding box center [494, 451] width 284 height 15
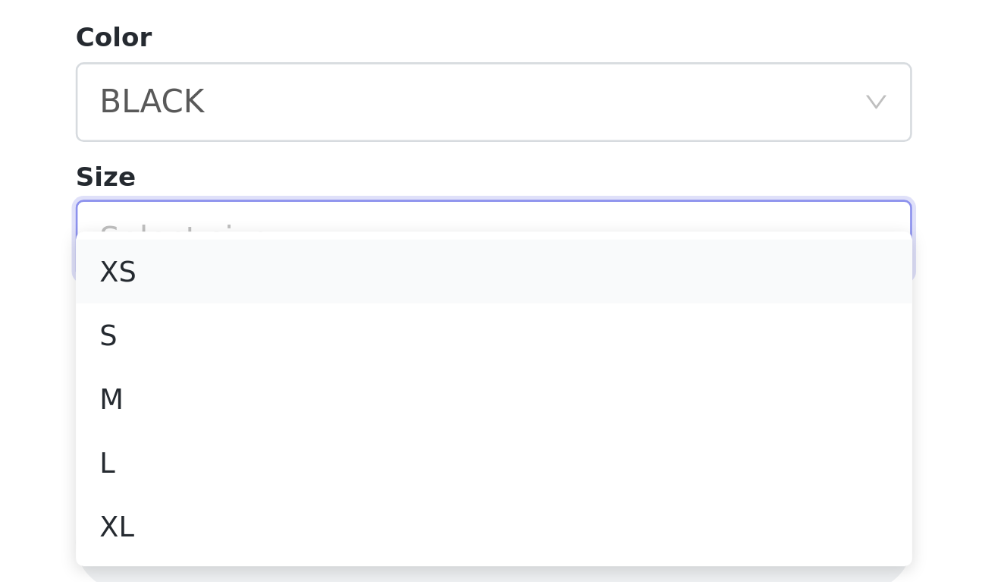
click at [343, 451] on li "XS" at bounding box center [502, 463] width 318 height 24
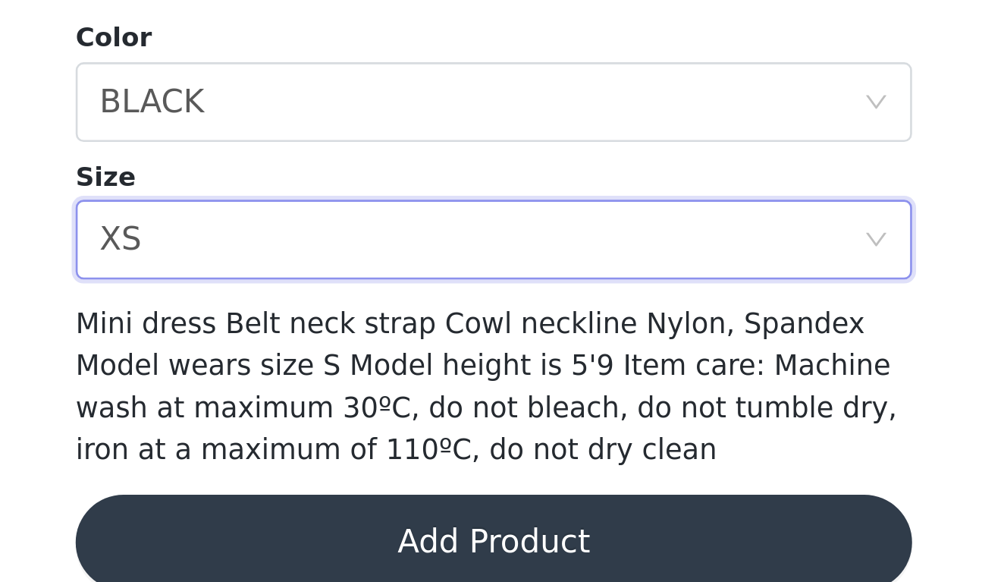
click at [343, 548] on button "Add Product" at bounding box center [502, 566] width 318 height 36
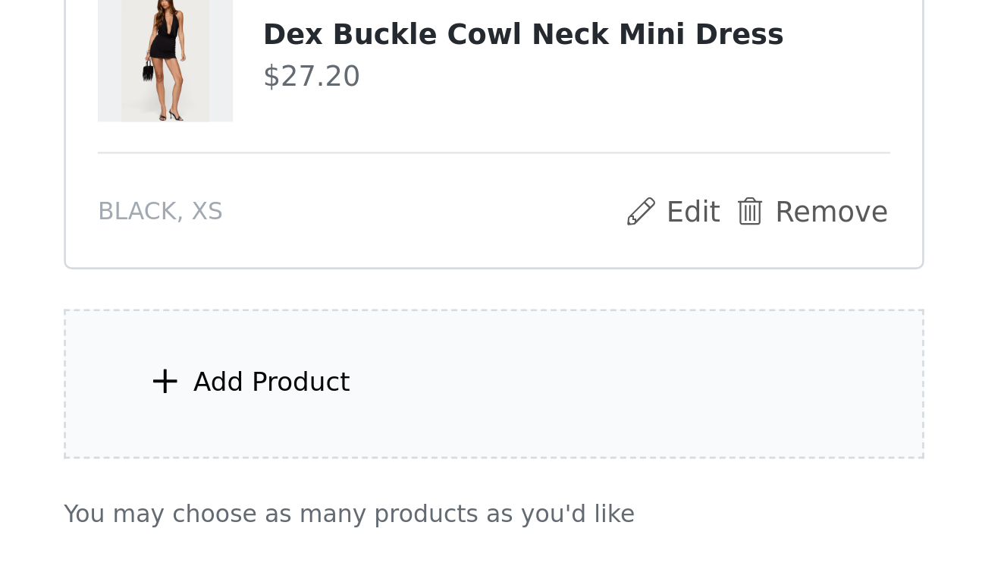
click at [387, 498] on div "Add Product" at bounding box center [417, 505] width 60 height 15
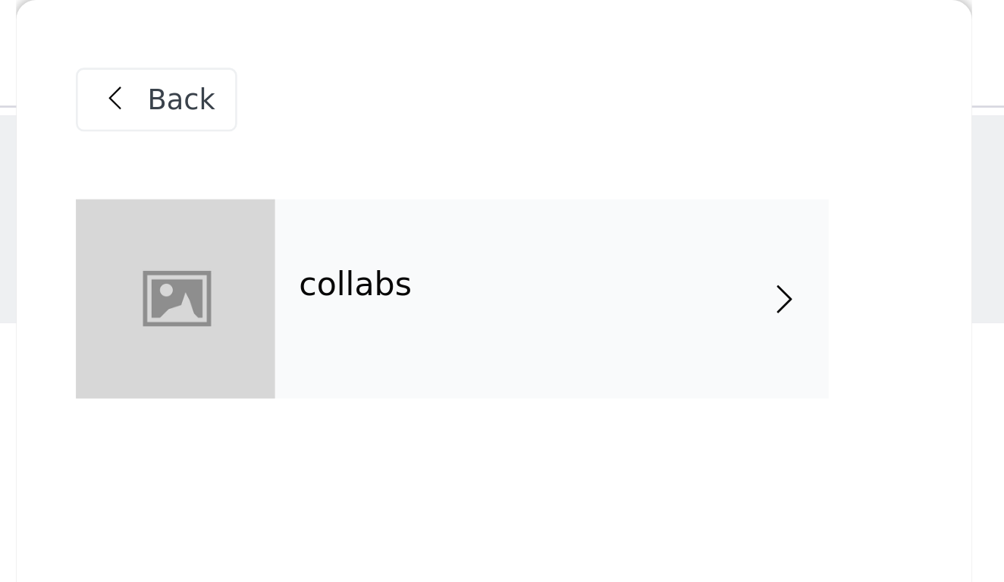
scroll to position [-1, 0]
click at [419, 127] on div "collabs" at bounding box center [524, 114] width 211 height 76
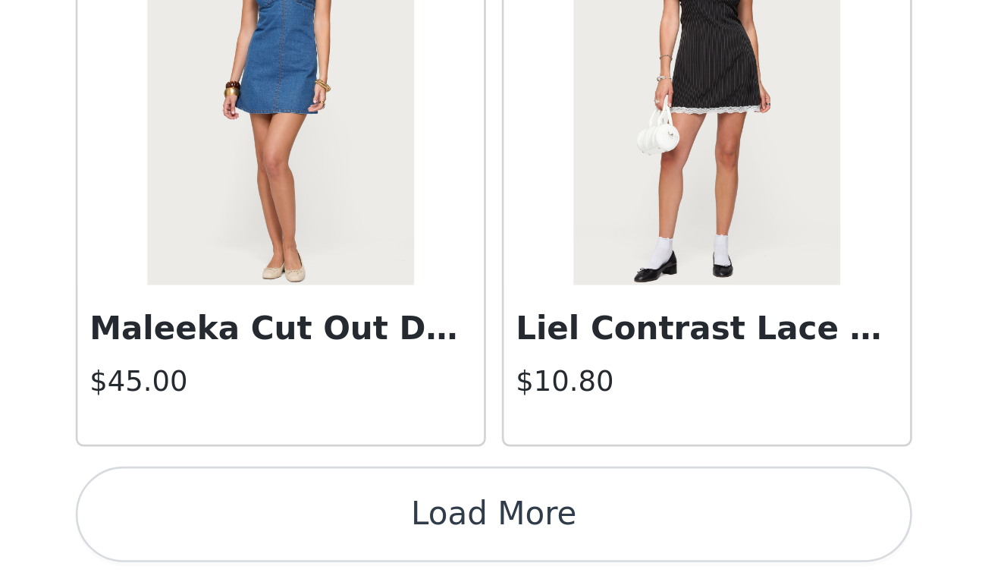
scroll to position [108, 0]
click at [343, 538] on button "Load More" at bounding box center [502, 556] width 318 height 36
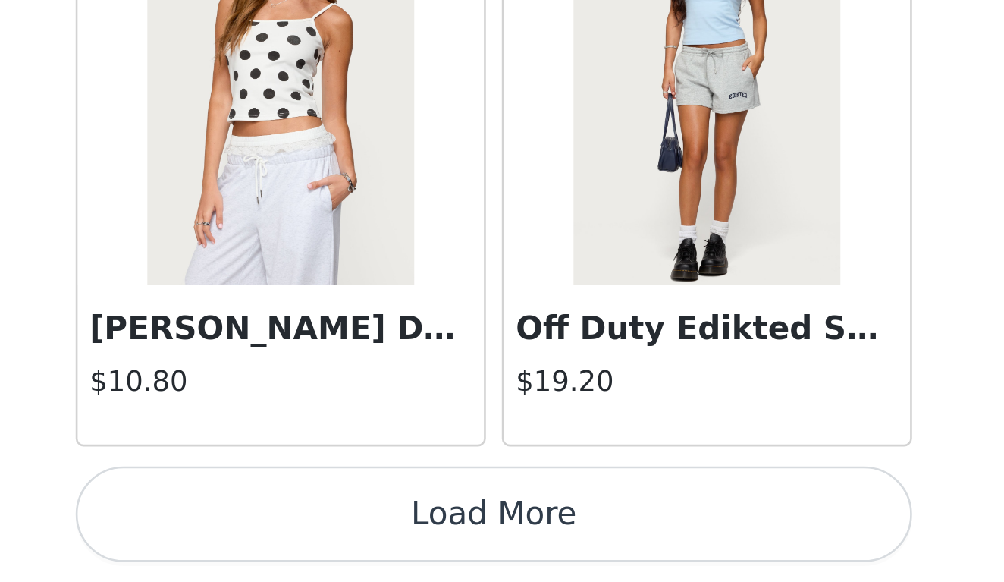
click at [343, 538] on button "Load More" at bounding box center [502, 556] width 318 height 36
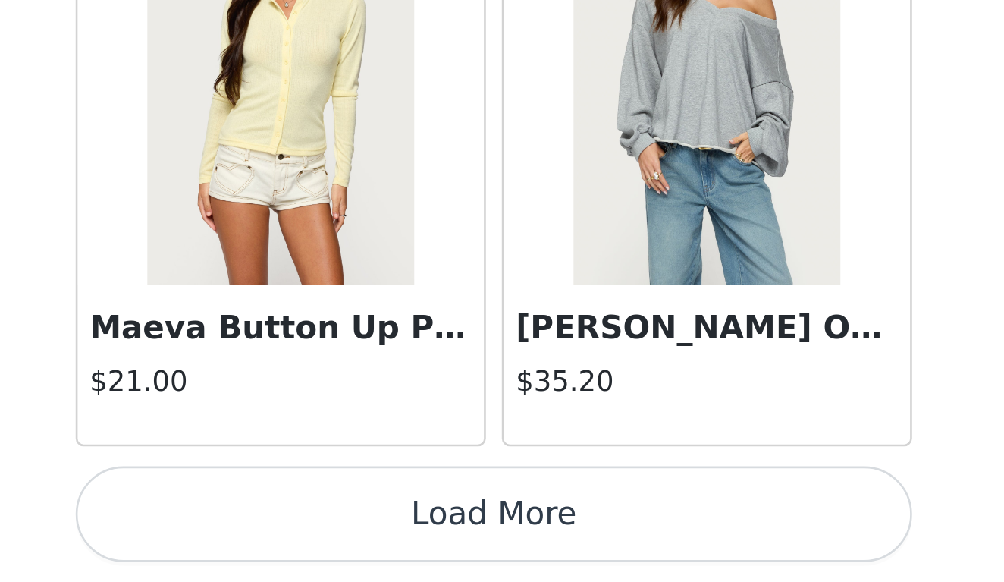
scroll to position [6129, 0]
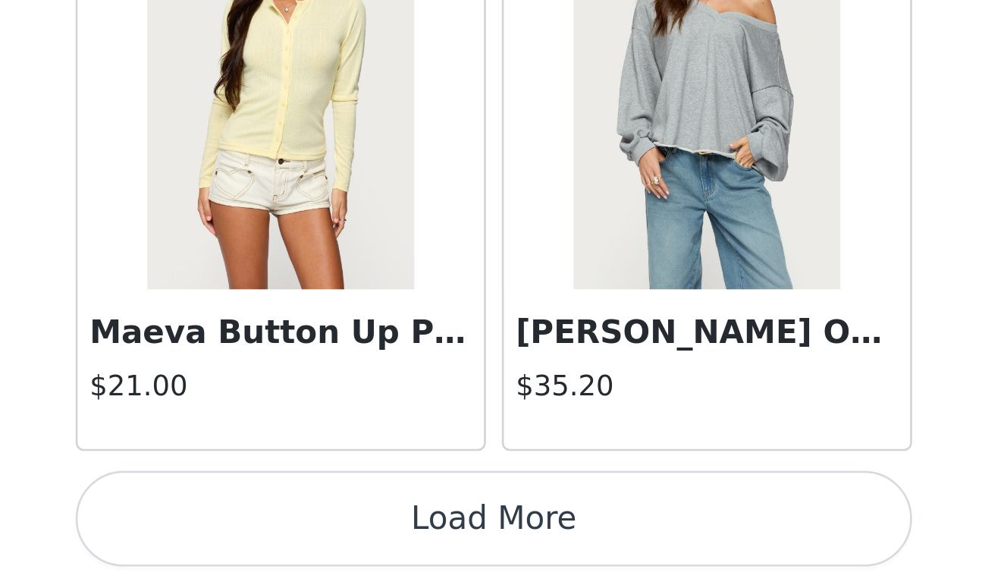
click at [343, 539] on button "Load More" at bounding box center [502, 557] width 318 height 36
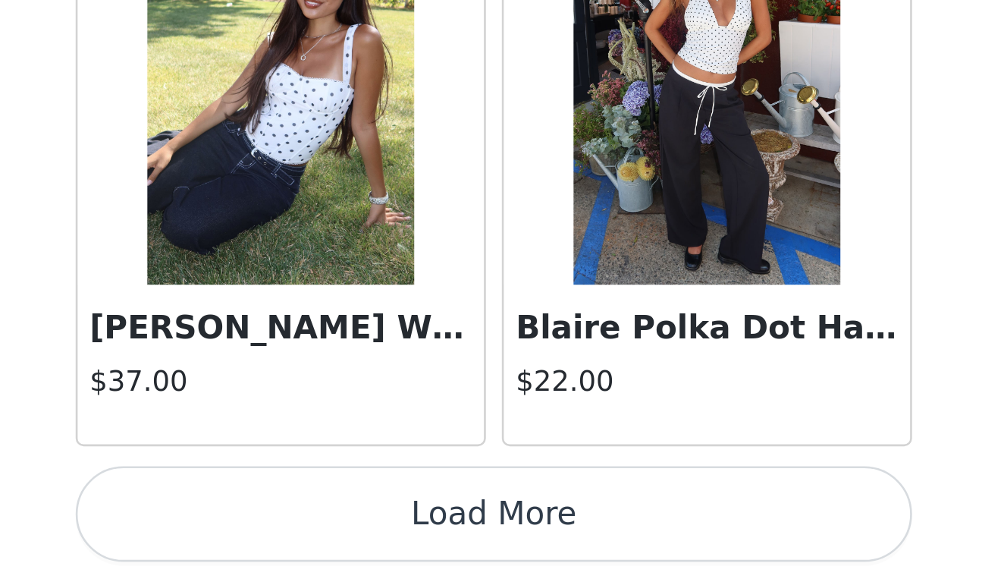
click at [343, 538] on button "Load More" at bounding box center [502, 556] width 318 height 36
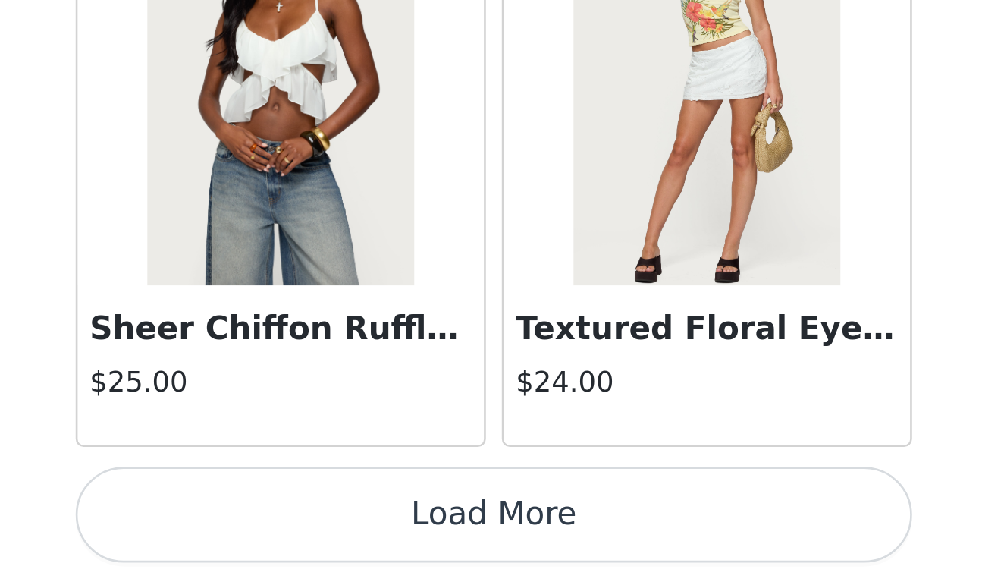
click at [343, 538] on button "Load More" at bounding box center [502, 556] width 318 height 36
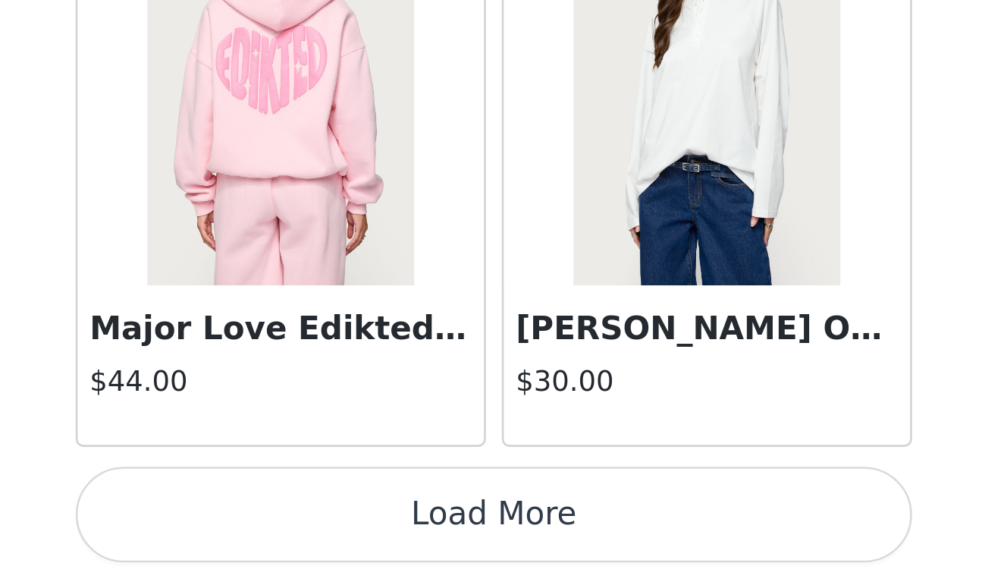
click at [343, 538] on button "Load More" at bounding box center [502, 556] width 318 height 36
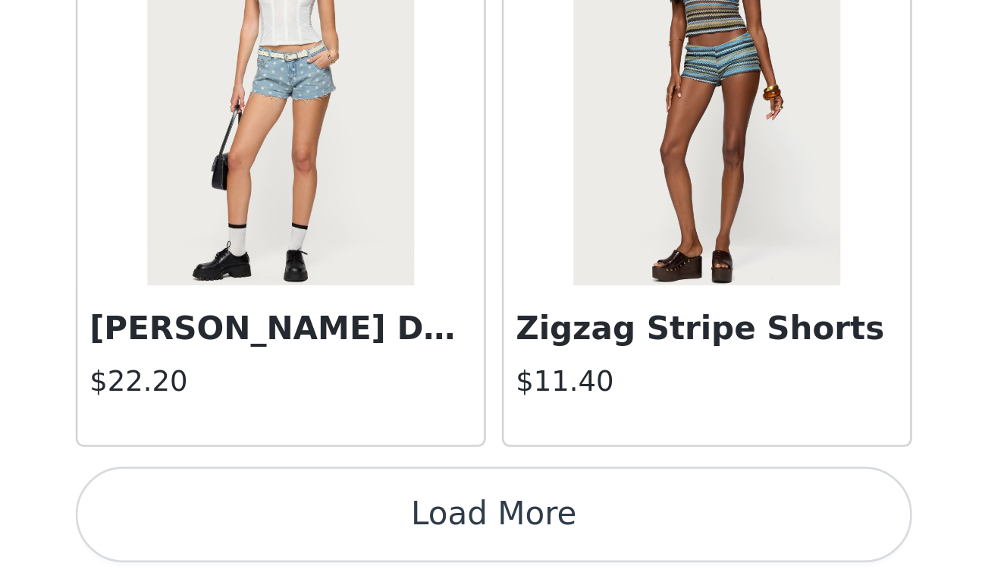
click at [343, 538] on button "Load More" at bounding box center [502, 556] width 318 height 36
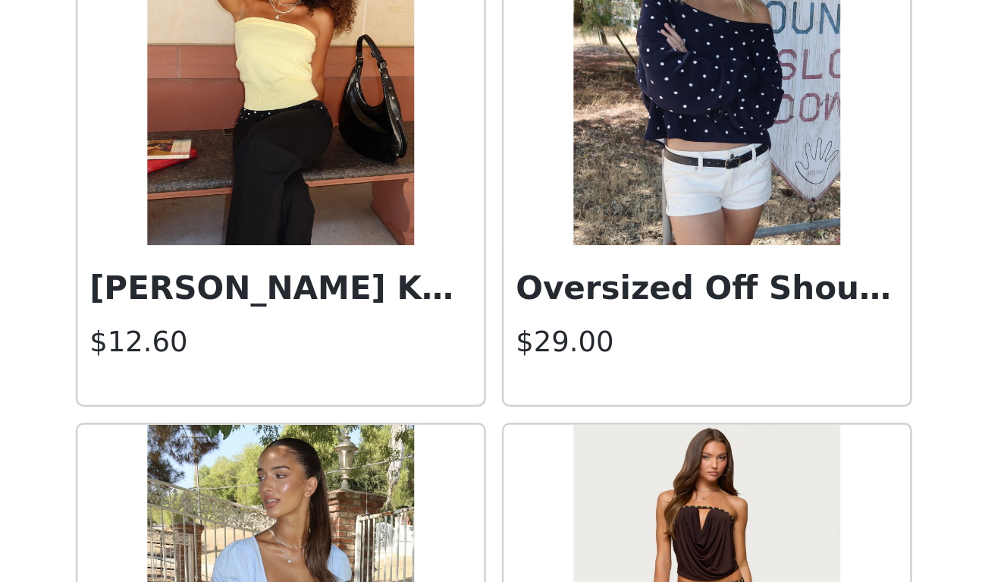
scroll to position [15388, 0]
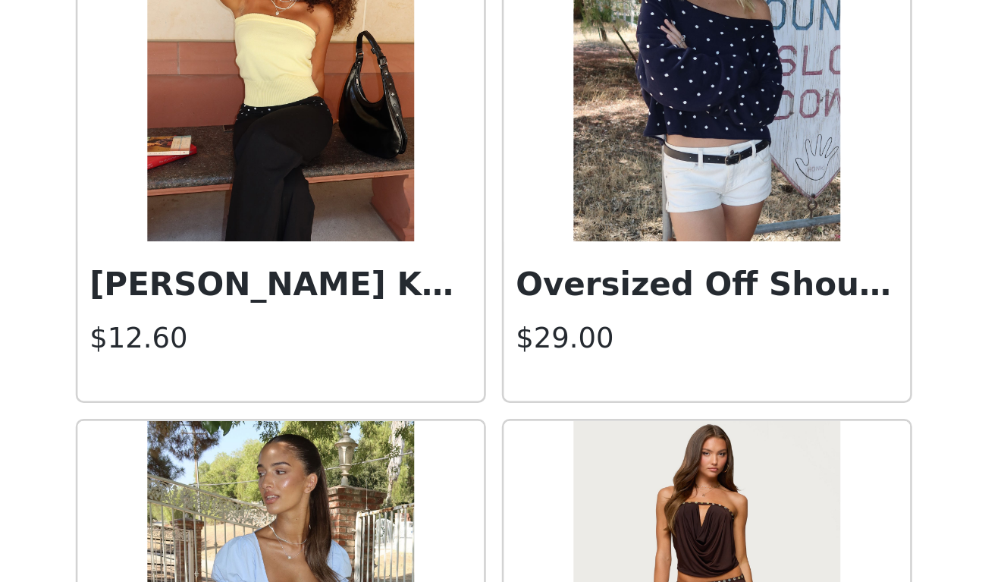
click at [532, 300] on img at bounding box center [582, 376] width 101 height 152
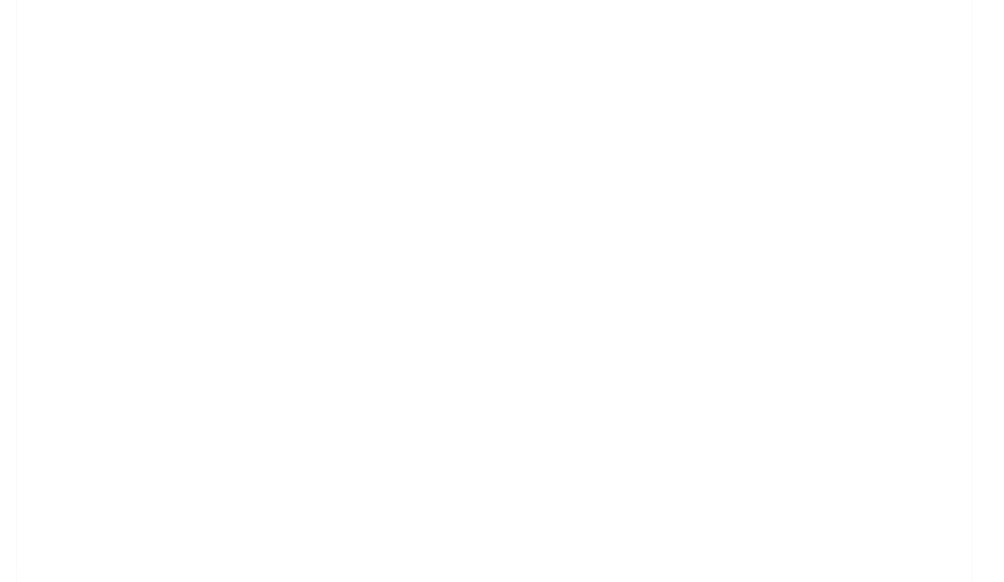
scroll to position [0, 0]
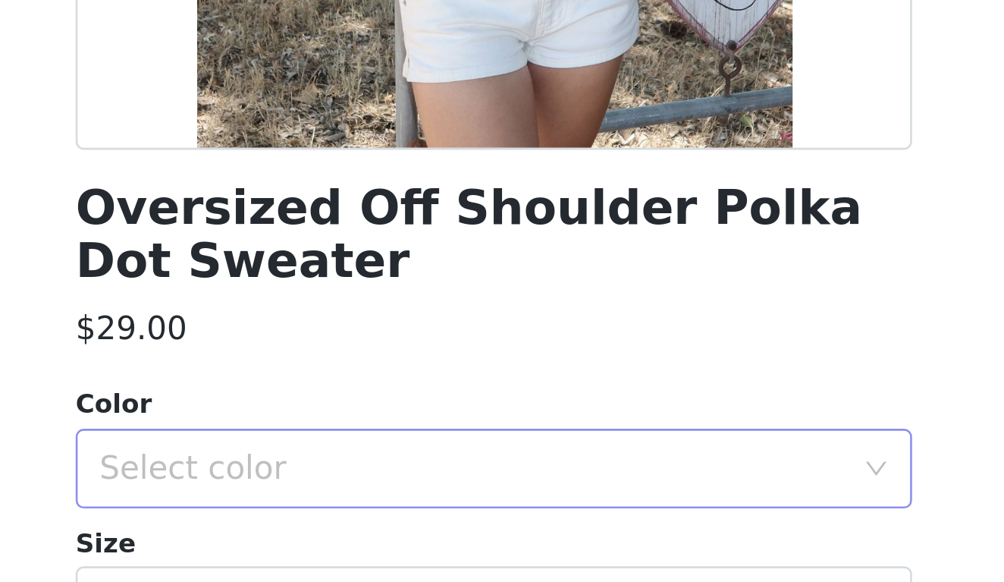
click at [352, 531] on div "Select color" at bounding box center [494, 538] width 284 height 15
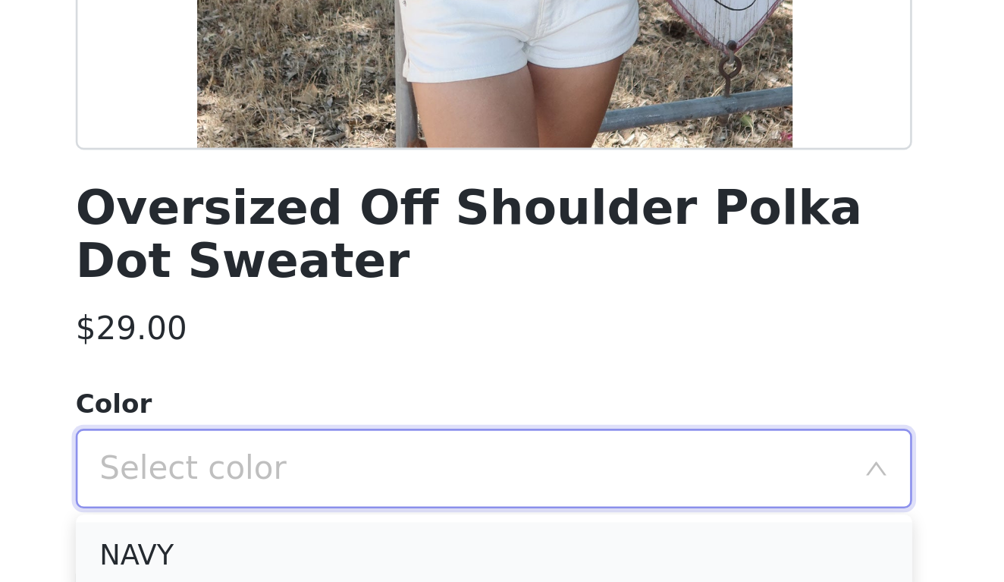
click at [343, 559] on li "NAVY" at bounding box center [502, 571] width 318 height 24
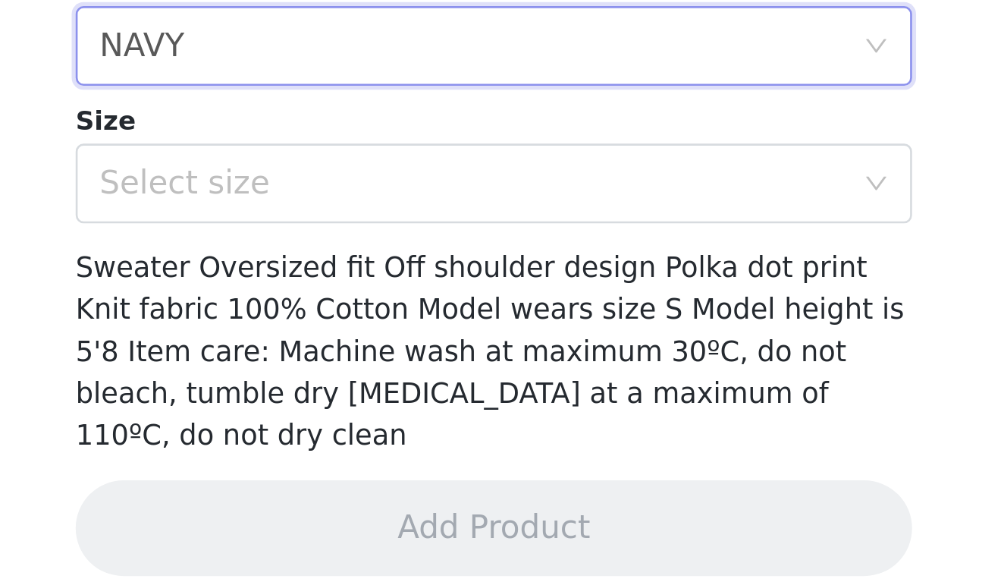
scroll to position [160, 0]
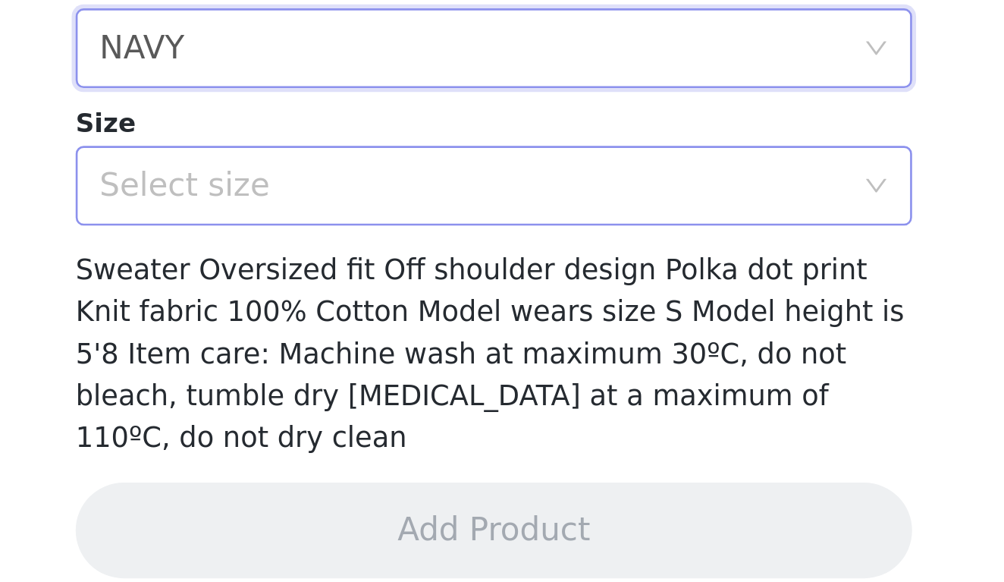
click at [352, 423] on div "Select size" at bounding box center [494, 430] width 284 height 15
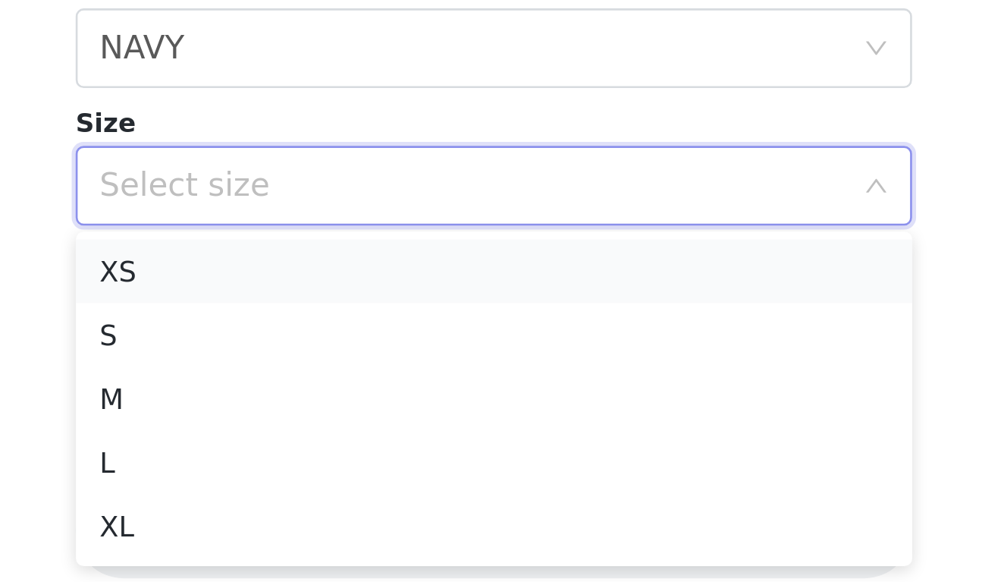
click at [343, 451] on li "XS" at bounding box center [502, 463] width 318 height 24
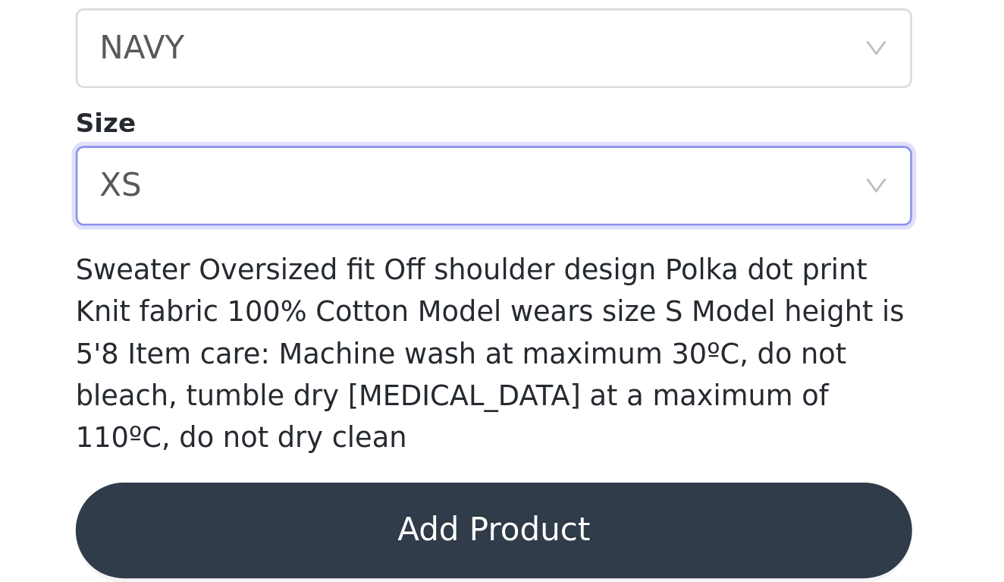
click at [343, 544] on button "Add Product" at bounding box center [502, 562] width 318 height 36
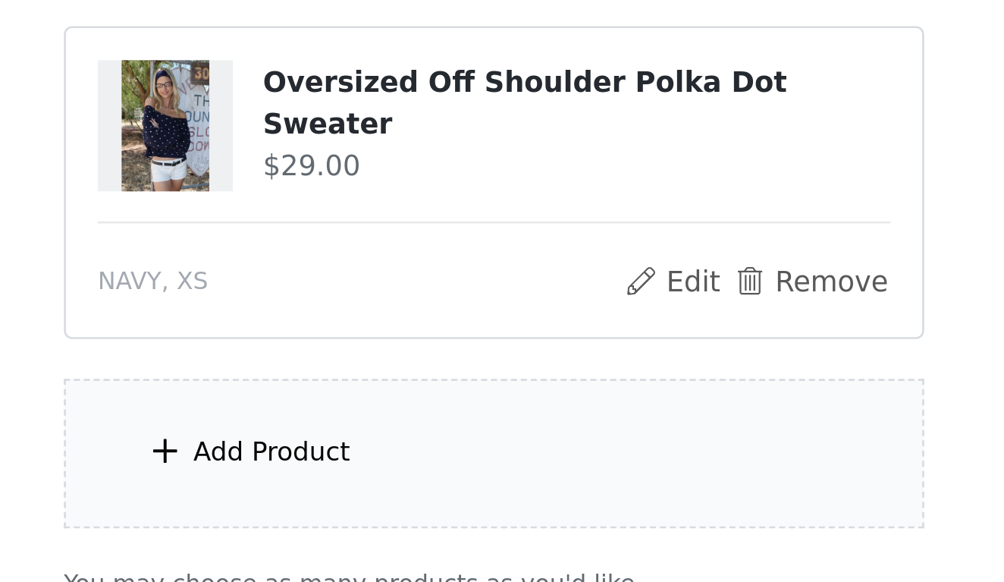
click at [338, 504] on div "Add Product" at bounding box center [502, 532] width 328 height 57
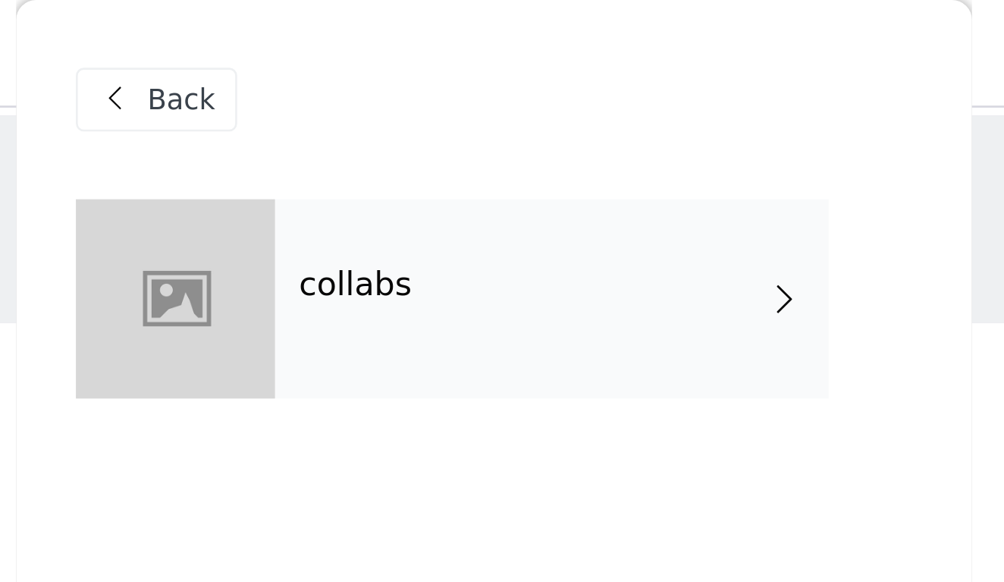
scroll to position [-1, 0]
click at [419, 114] on div "collabs" at bounding box center [524, 114] width 211 height 76
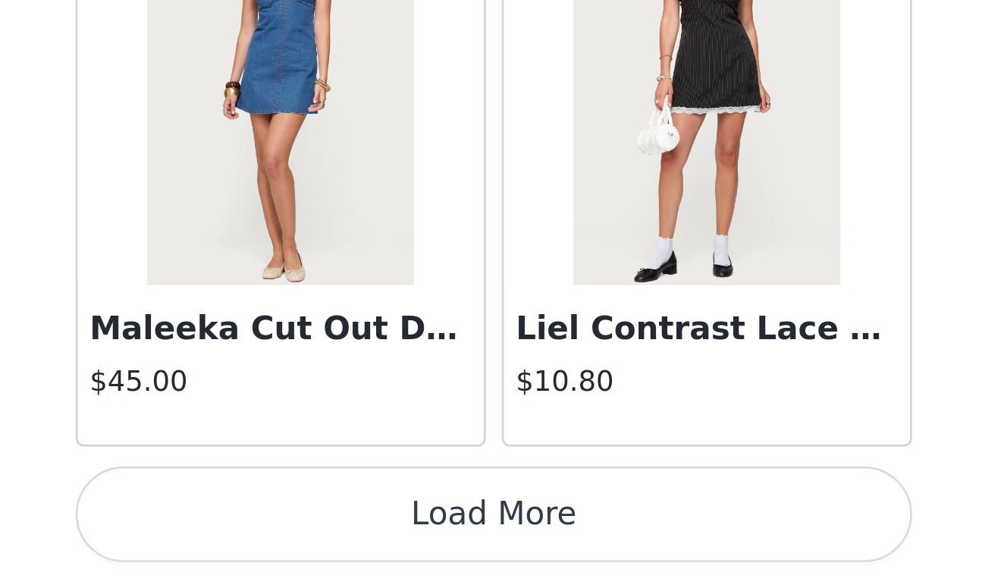
scroll to position [242, 0]
click at [343, 538] on button "Load More" at bounding box center [502, 556] width 318 height 36
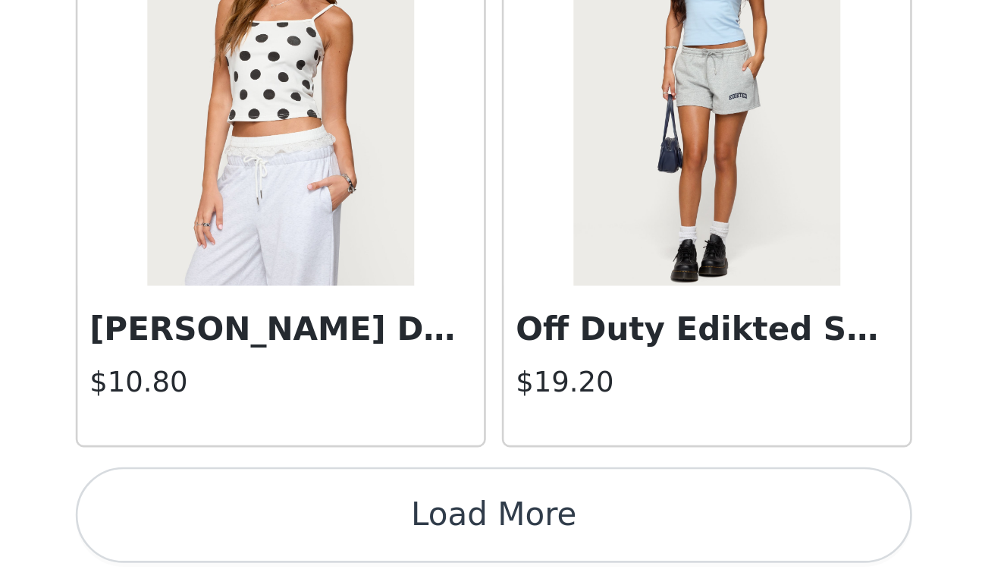
click at [343, 538] on button "Load More" at bounding box center [502, 556] width 318 height 36
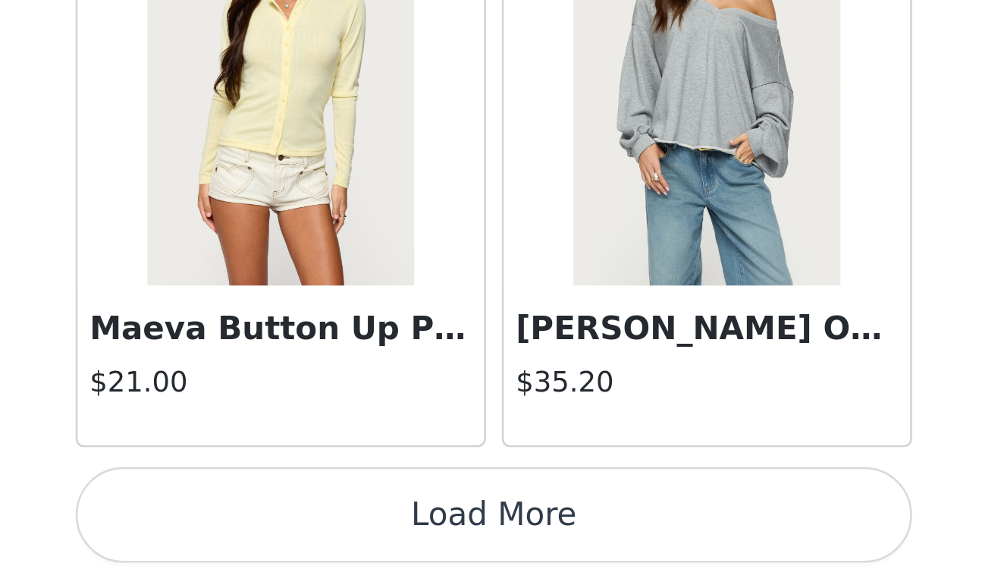
click at [343, 538] on button "Load More" at bounding box center [502, 556] width 318 height 36
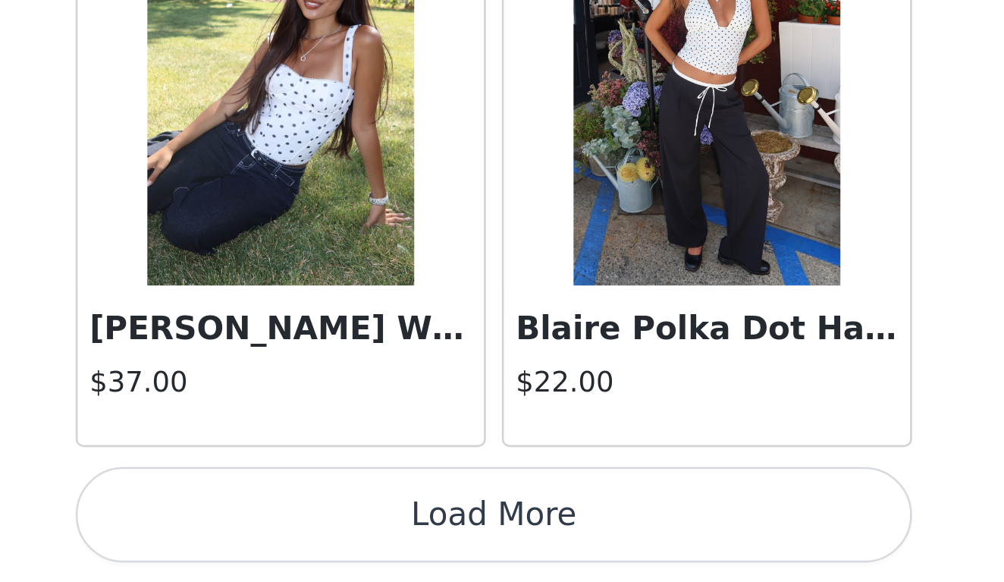
click at [343, 538] on button "Load More" at bounding box center [502, 556] width 318 height 36
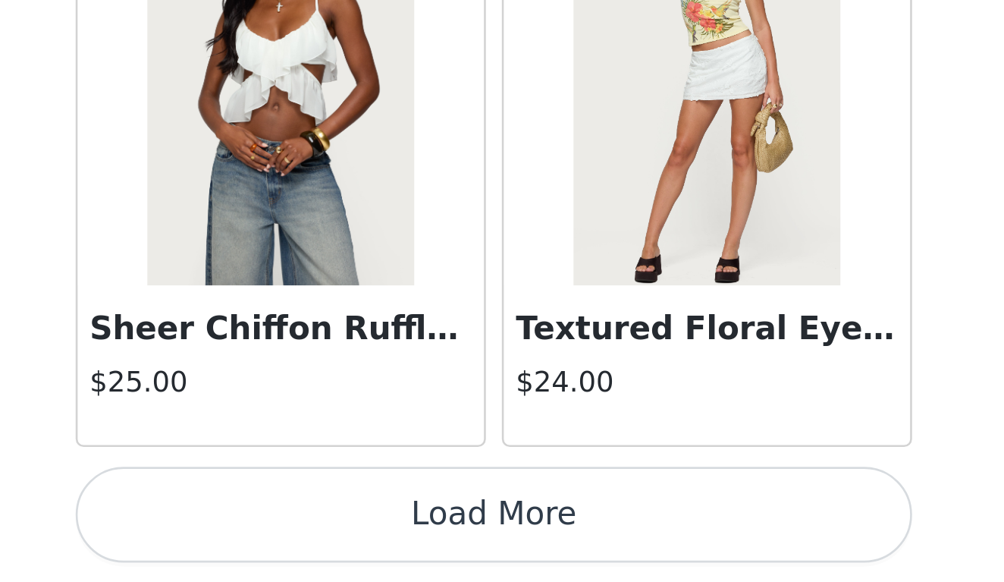
click at [343, 538] on button "Load More" at bounding box center [502, 556] width 318 height 36
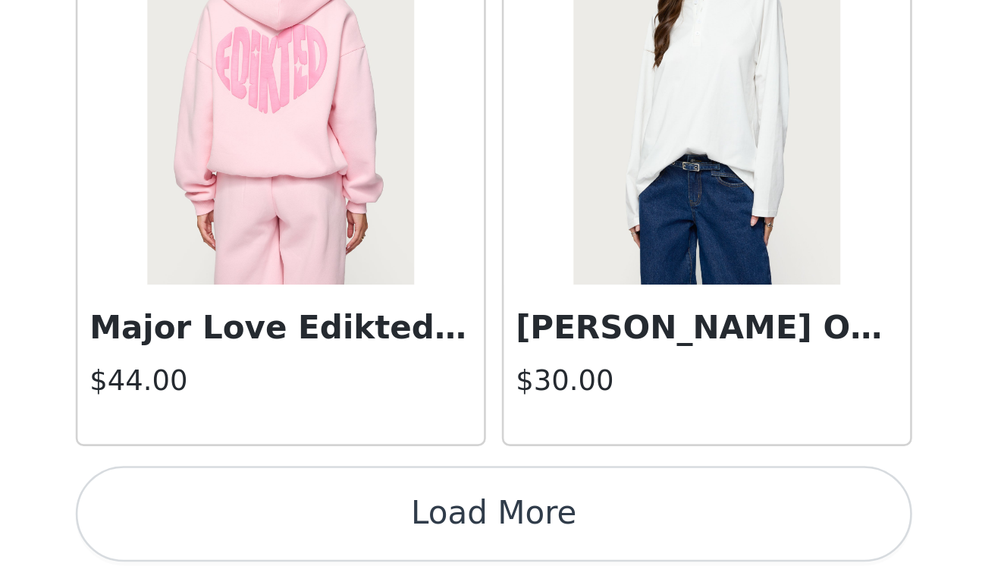
scroll to position [242, 0]
click at [343, 538] on button "Load More" at bounding box center [502, 556] width 318 height 36
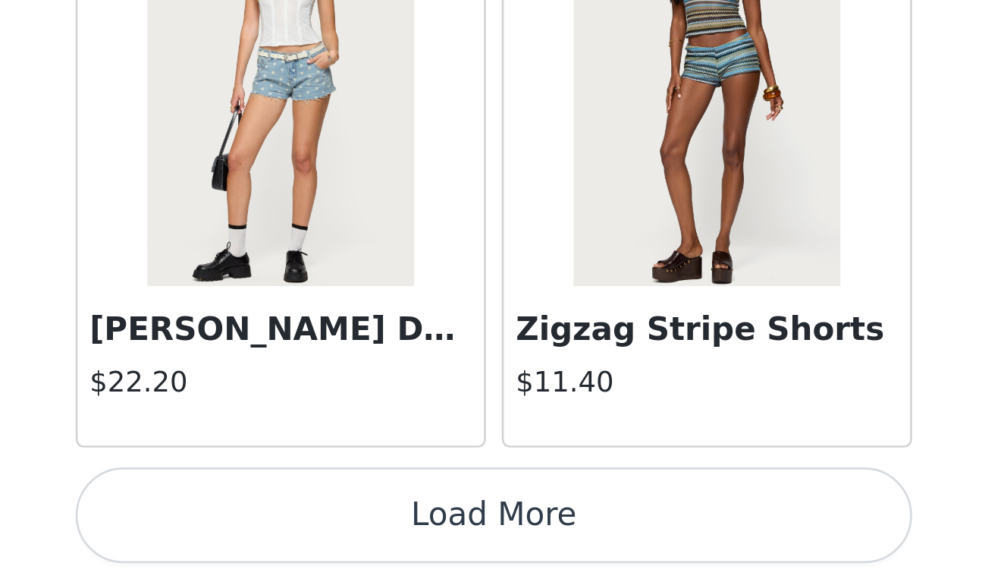
click at [343, 538] on button "Load More" at bounding box center [502, 556] width 318 height 36
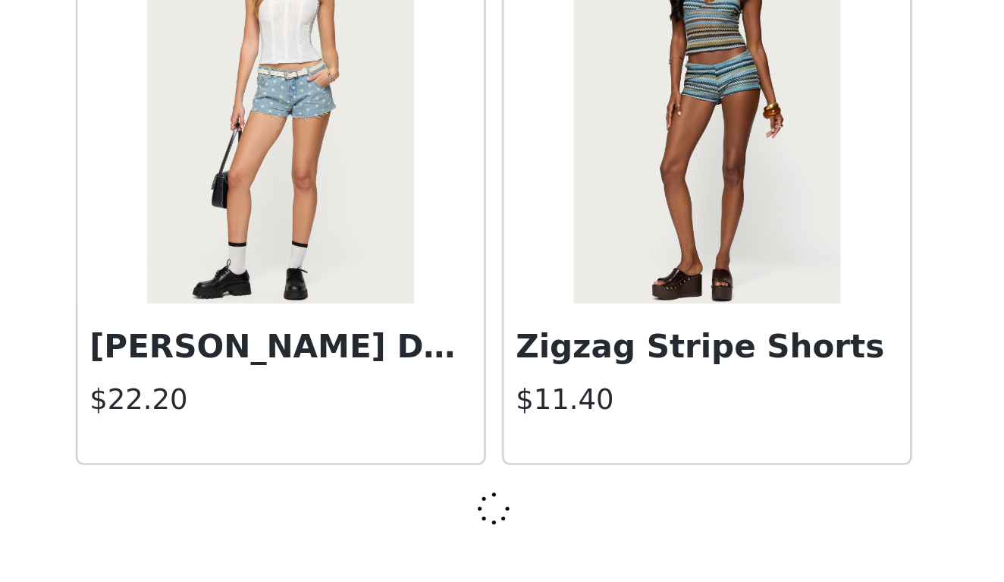
scroll to position [14924, 0]
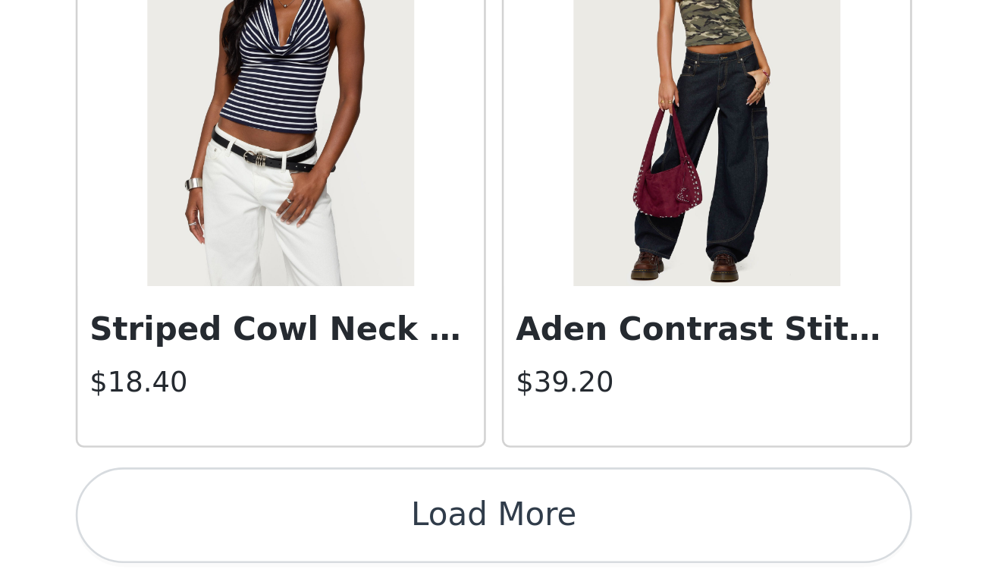
click at [343, 538] on button "Load More" at bounding box center [502, 556] width 318 height 36
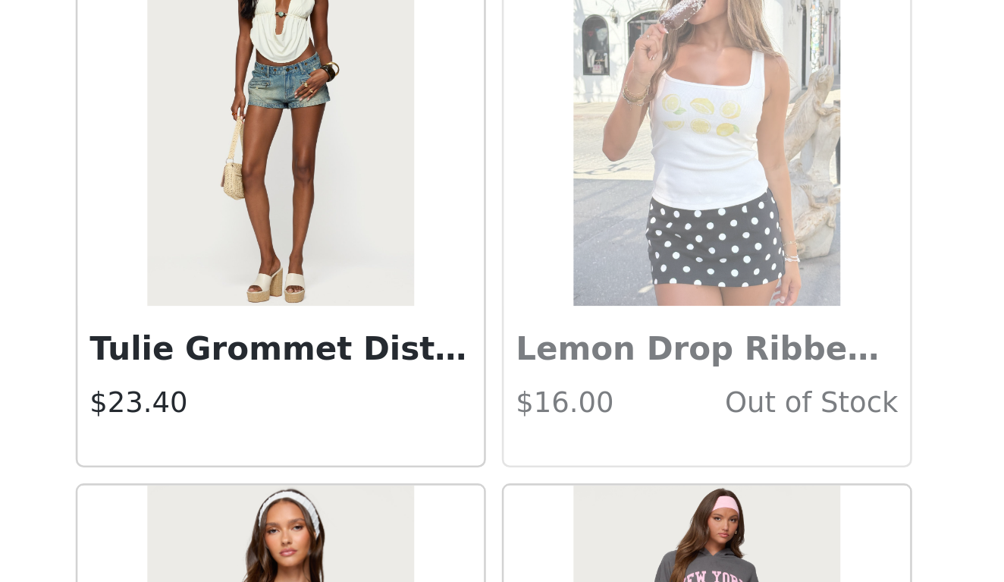
scroll to position [19101, 0]
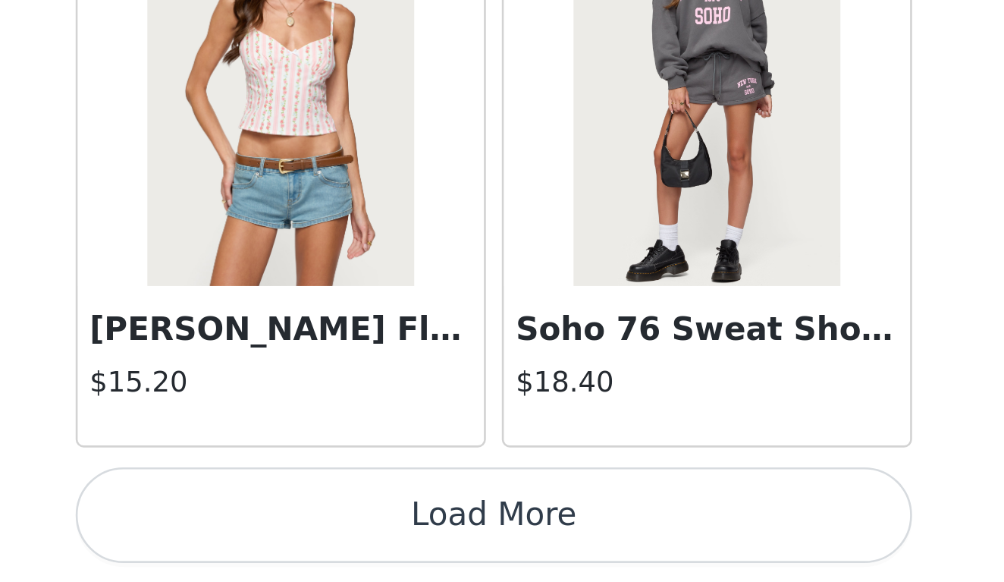
click at [343, 538] on button "Load More" at bounding box center [502, 556] width 318 height 36
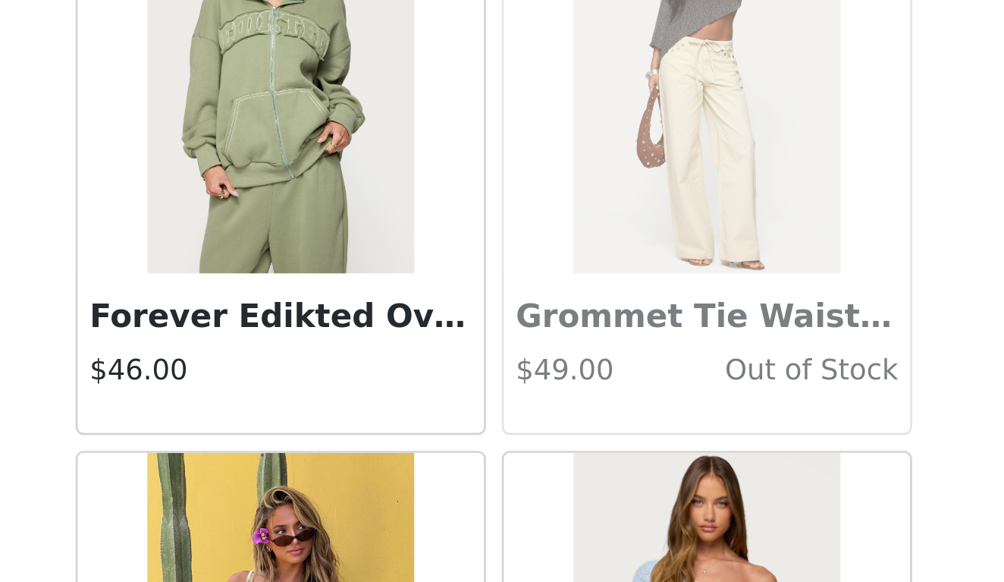
scroll to position [19716, 0]
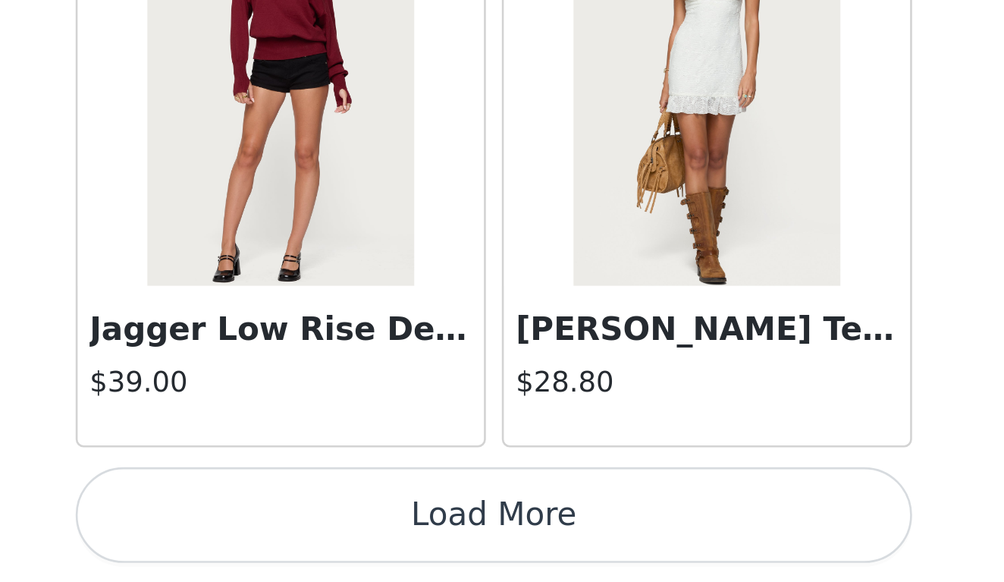
click at [343, 538] on button "Load More" at bounding box center [502, 556] width 318 height 36
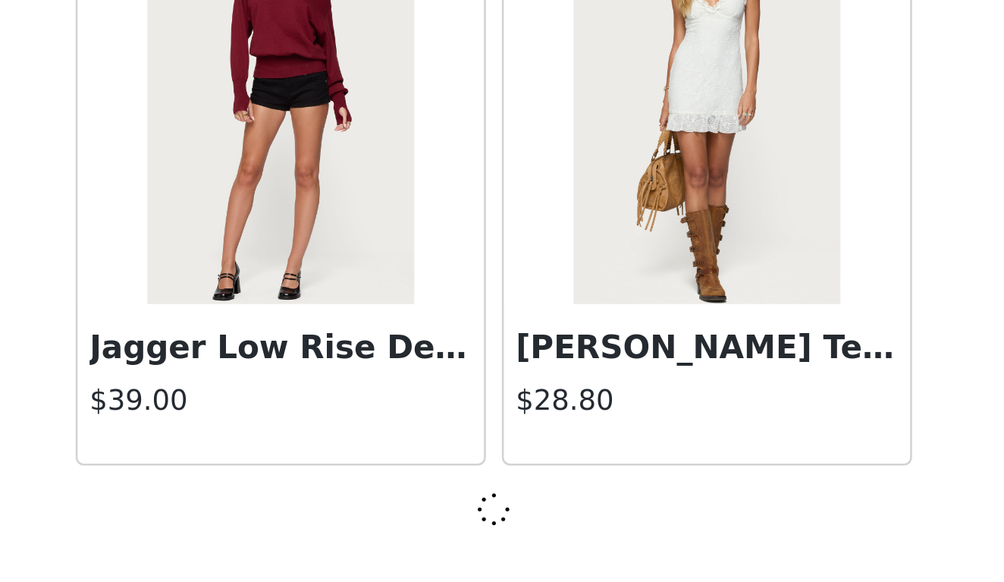
scroll to position [21521, 0]
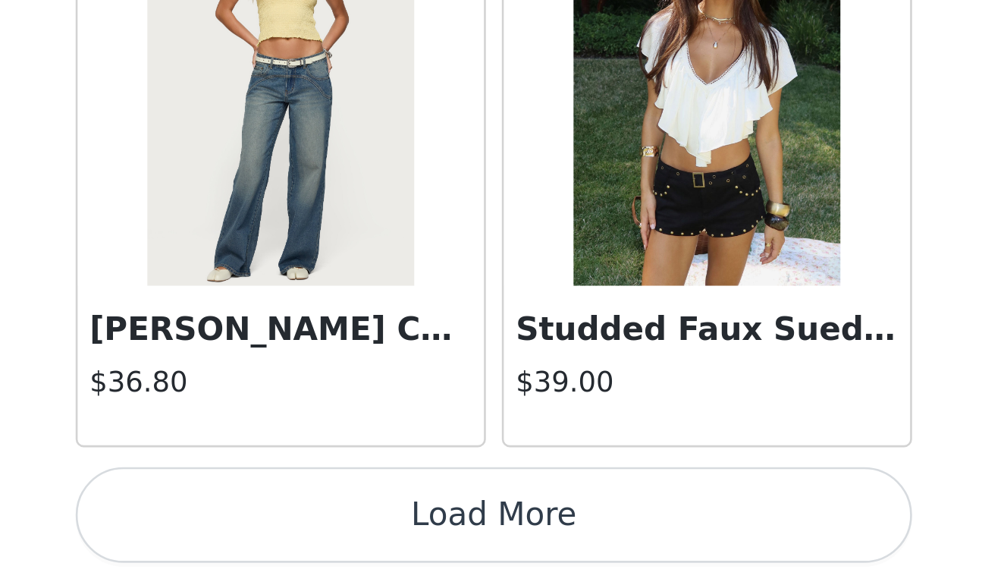
click at [343, 538] on button "Load More" at bounding box center [502, 556] width 318 height 36
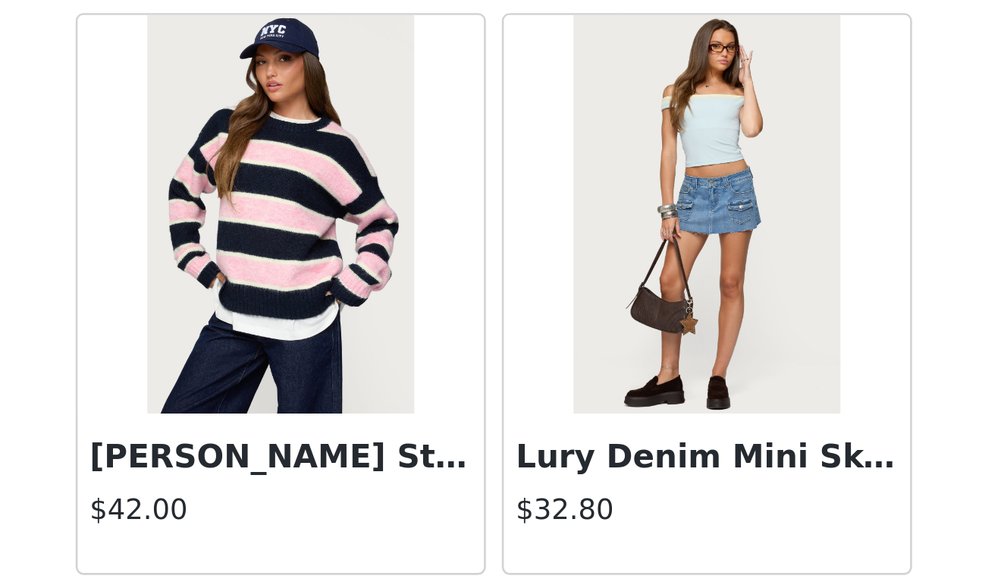
scroll to position [25667, 0]
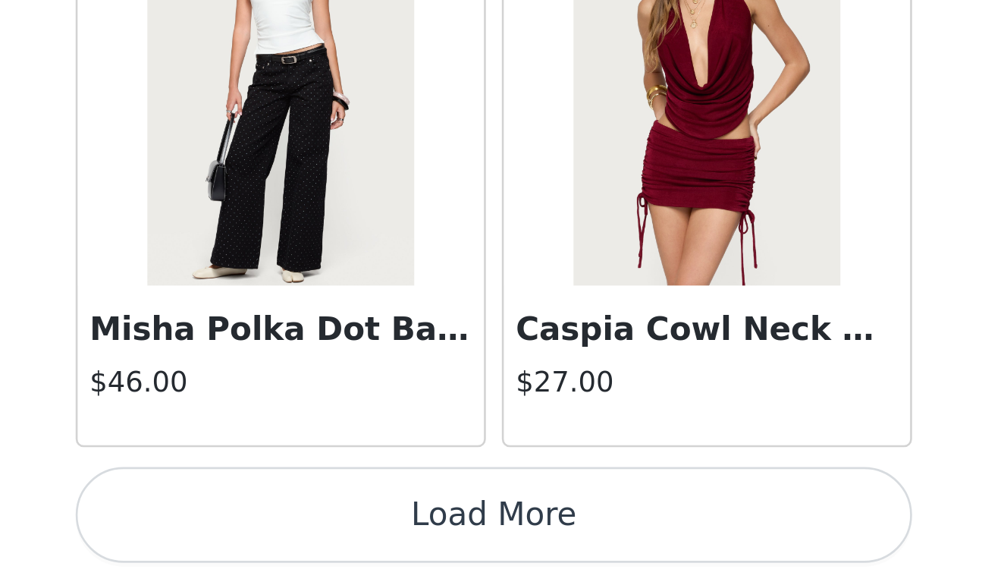
click at [343, 538] on button "Load More" at bounding box center [502, 556] width 318 height 36
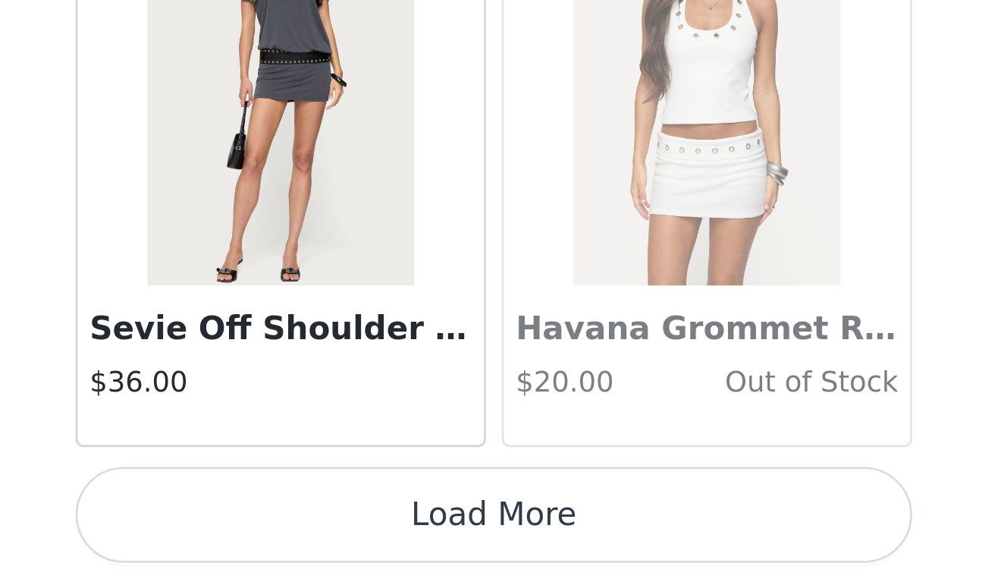
scroll to position [28124, 0]
click at [343, 538] on button "Load More" at bounding box center [502, 556] width 318 height 36
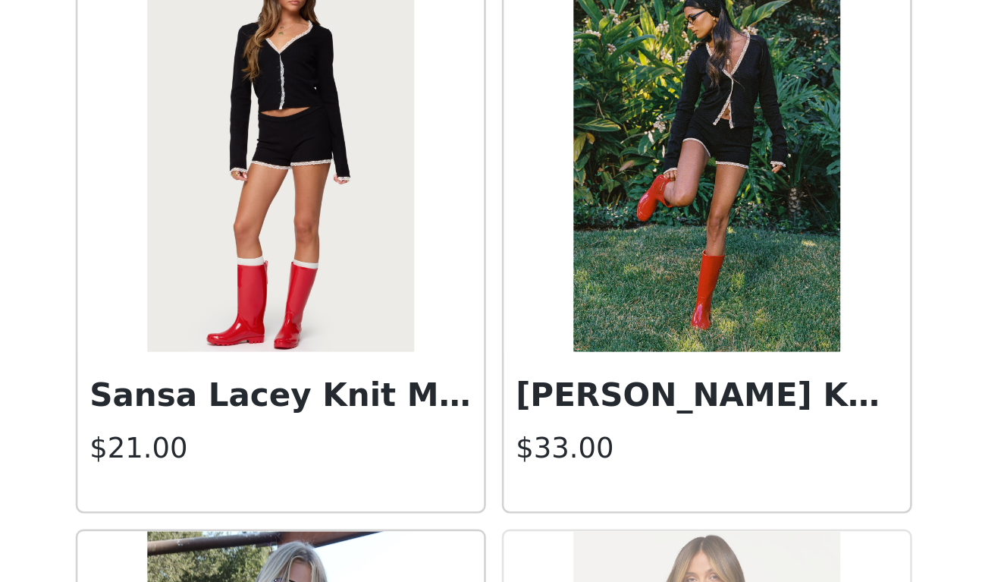
scroll to position [30082, 0]
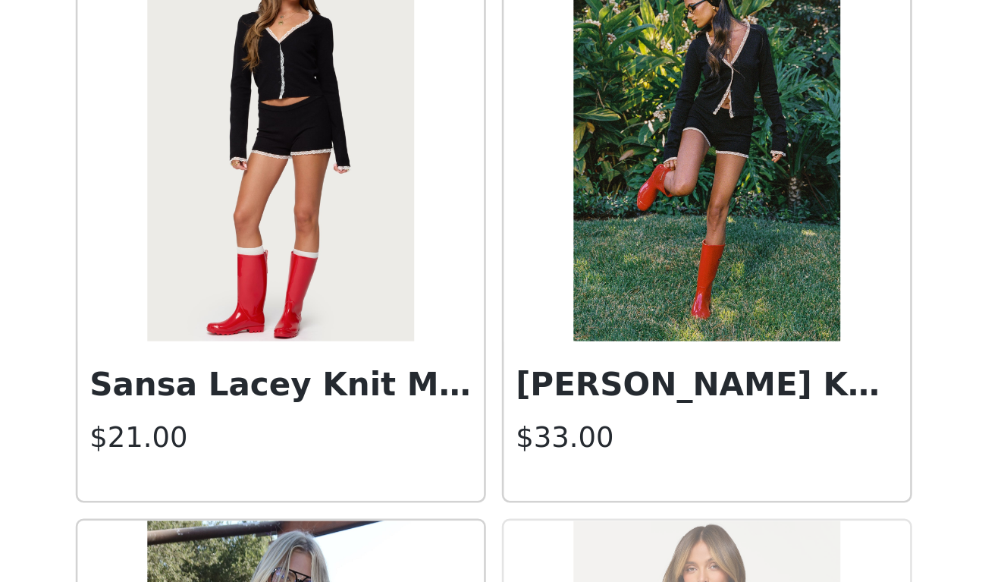
click at [370, 338] on img at bounding box center [420, 414] width 101 height 152
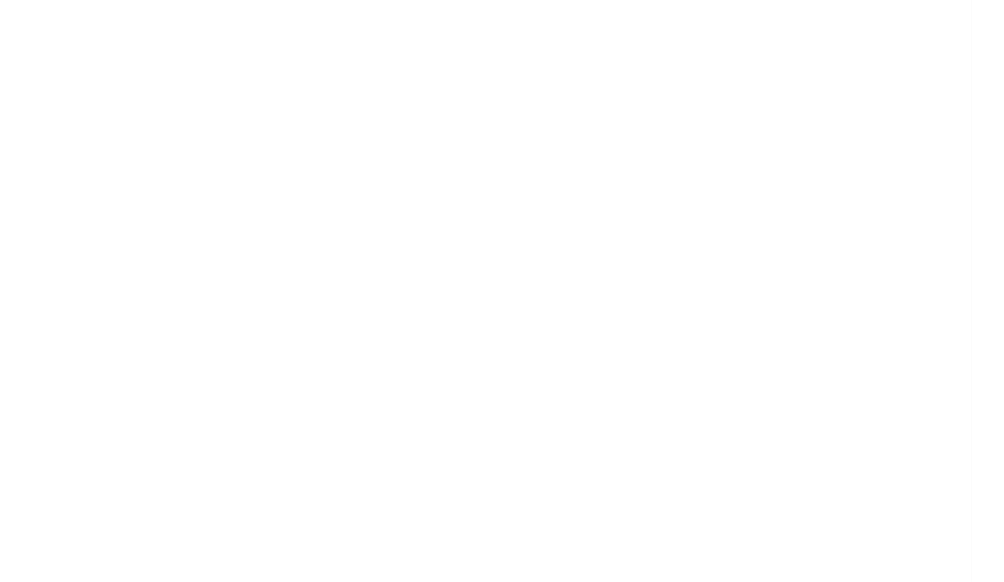
scroll to position [0, 0]
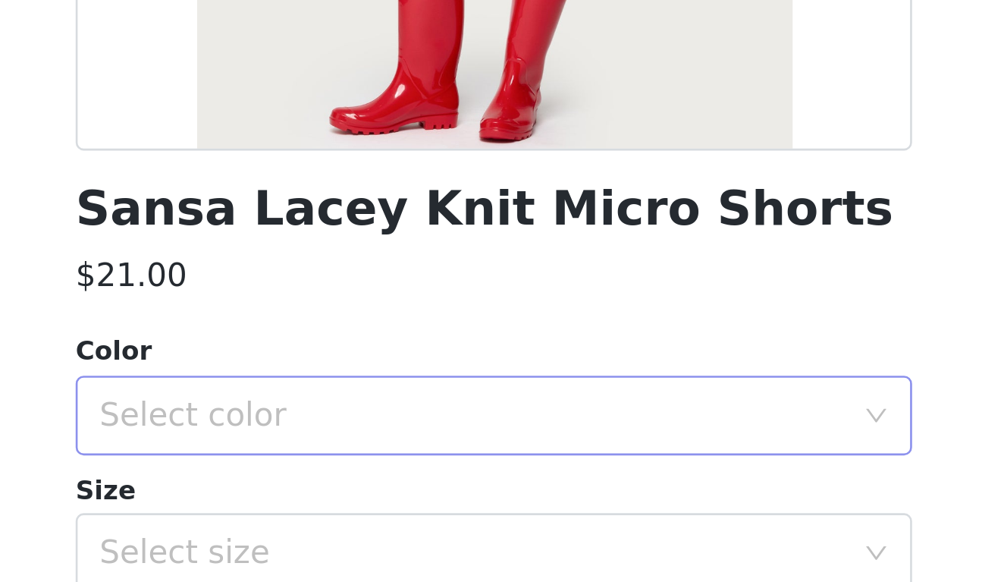
click at [352, 510] on div "Select color" at bounding box center [494, 517] width 284 height 15
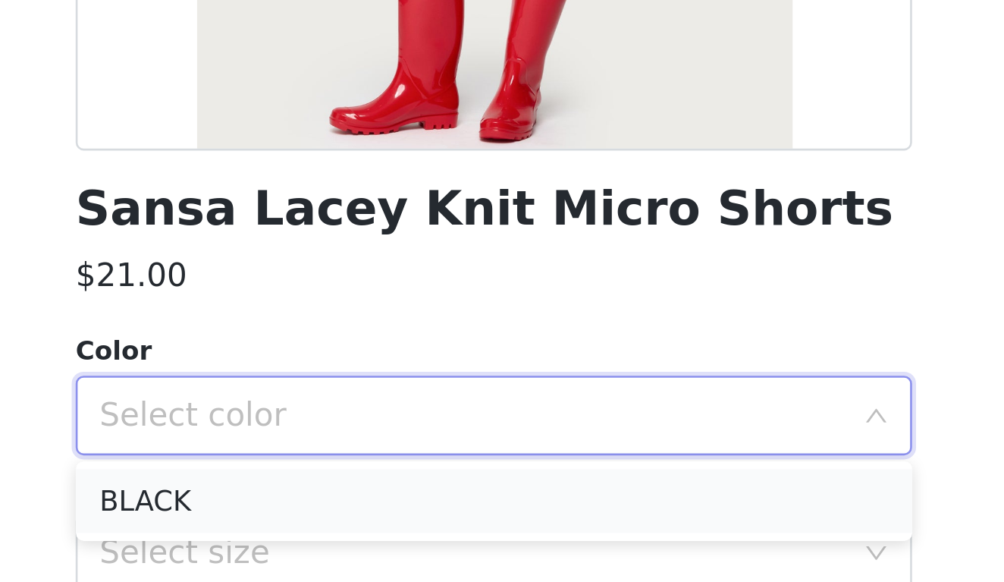
click at [343, 538] on li "BLACK" at bounding box center [502, 550] width 318 height 24
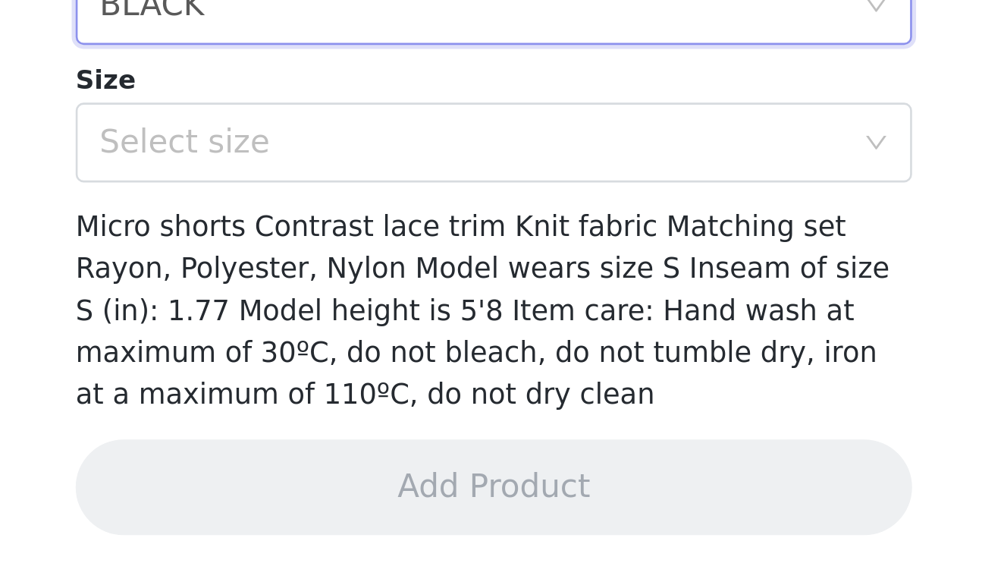
scroll to position [155, 0]
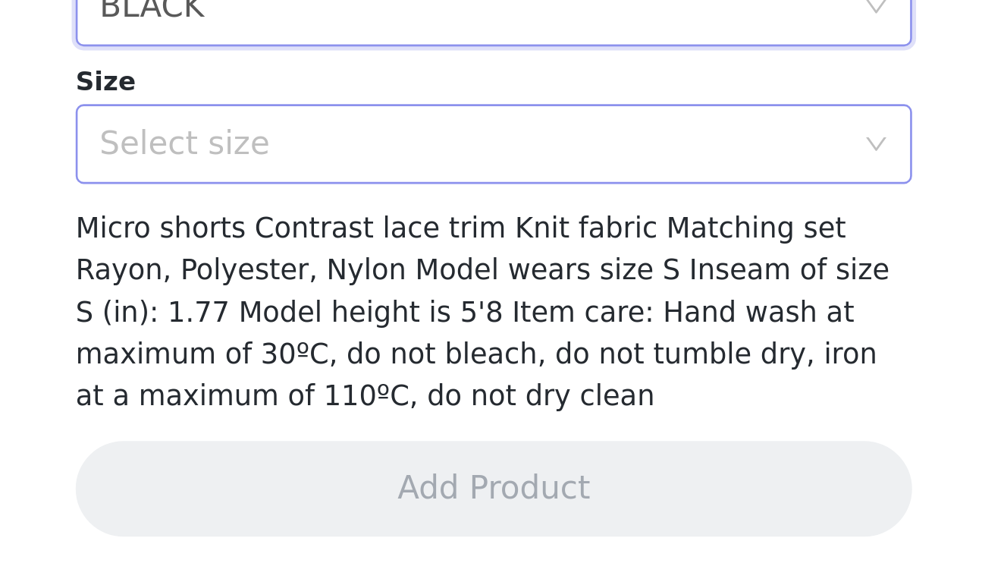
click at [352, 407] on div "Select size" at bounding box center [494, 414] width 284 height 15
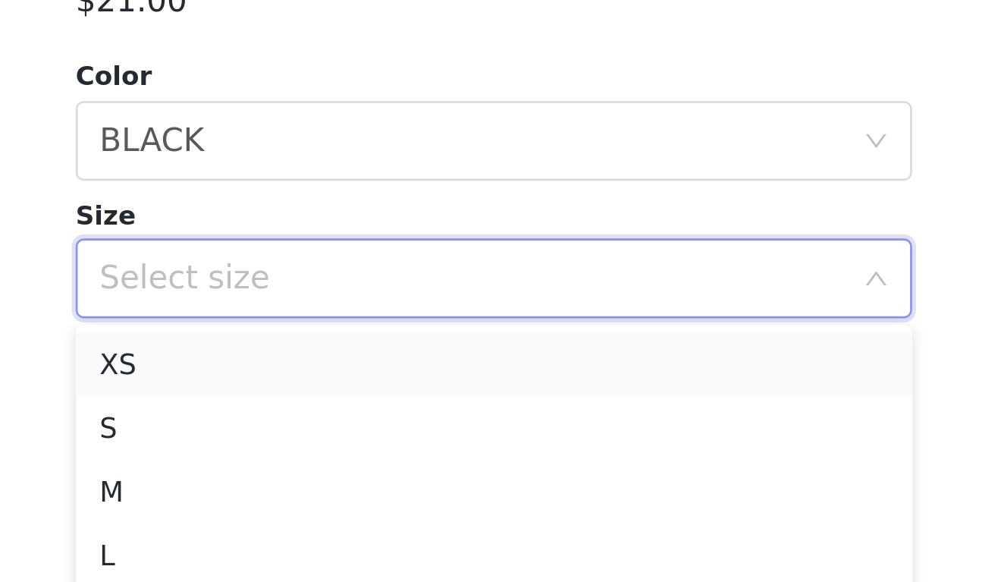
click at [343, 435] on li "XS" at bounding box center [502, 447] width 318 height 24
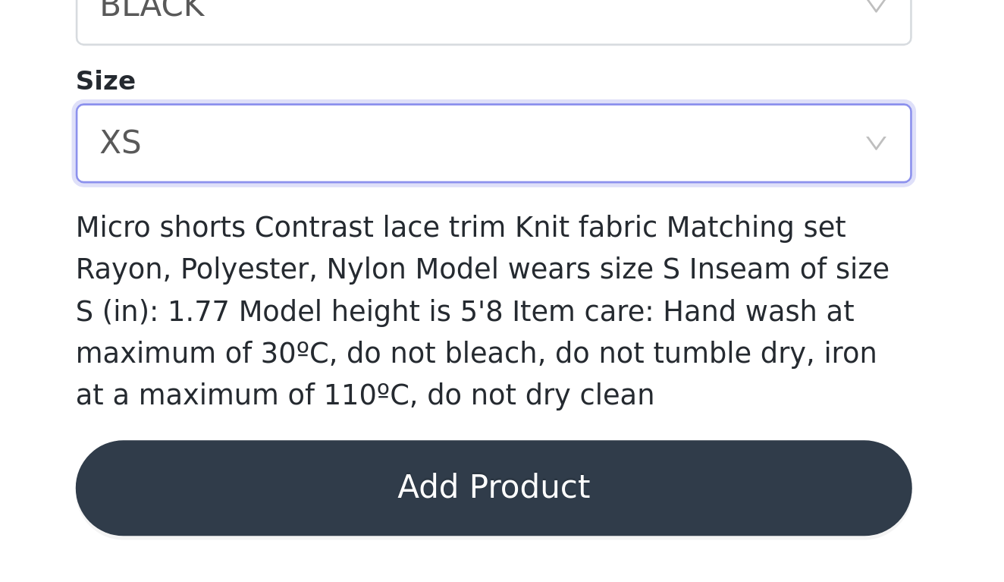
scroll to position [242, 0]
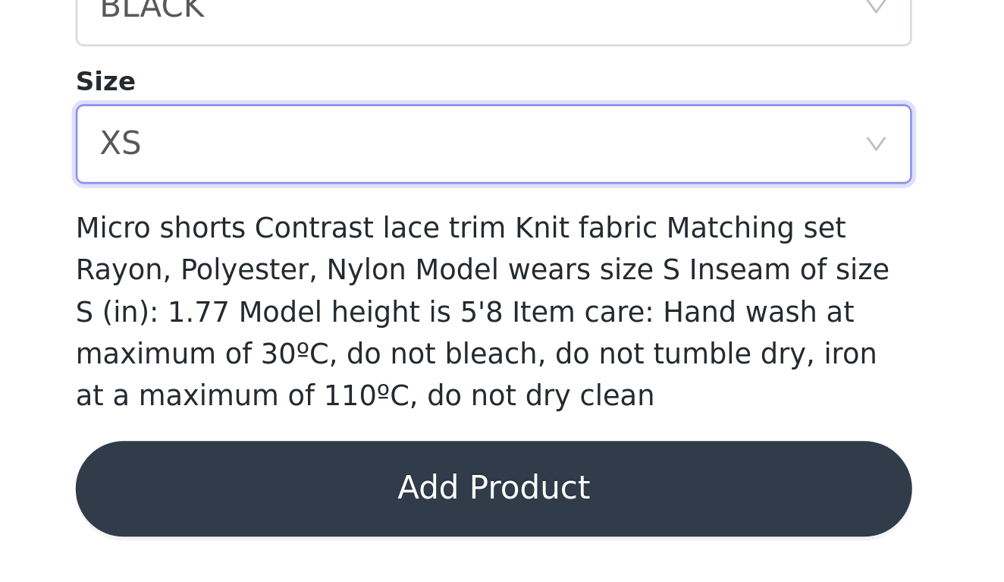
click at [343, 528] on button "Add Product" at bounding box center [502, 546] width 318 height 36
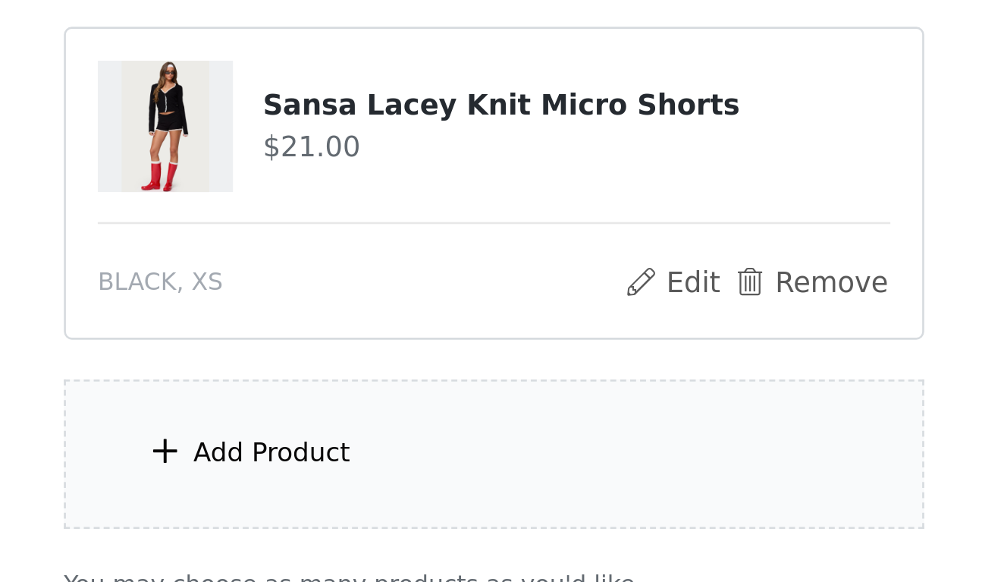
click at [338, 504] on div "Add Product" at bounding box center [502, 532] width 328 height 57
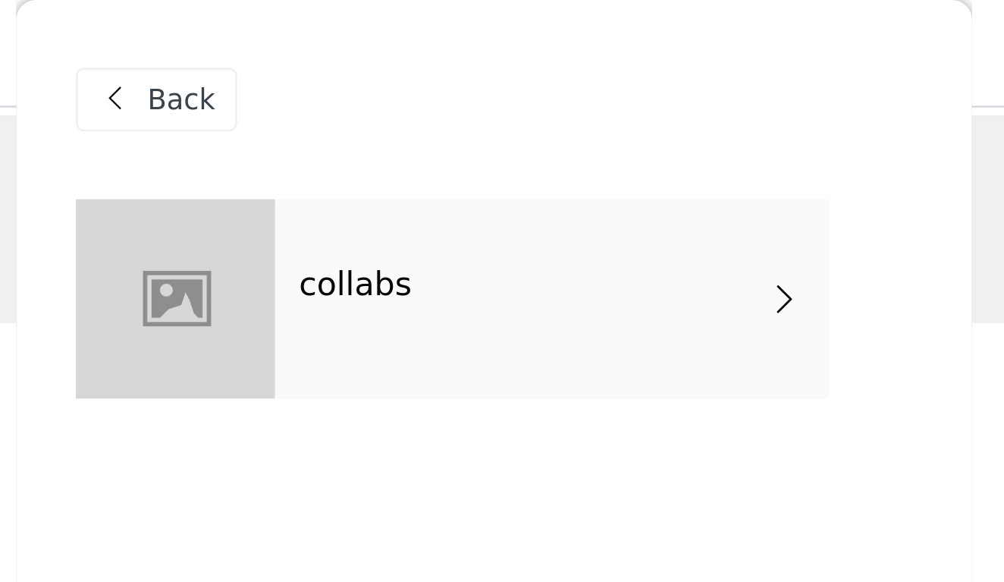
scroll to position [-1, 0]
click at [419, 119] on div "collabs" at bounding box center [524, 114] width 211 height 76
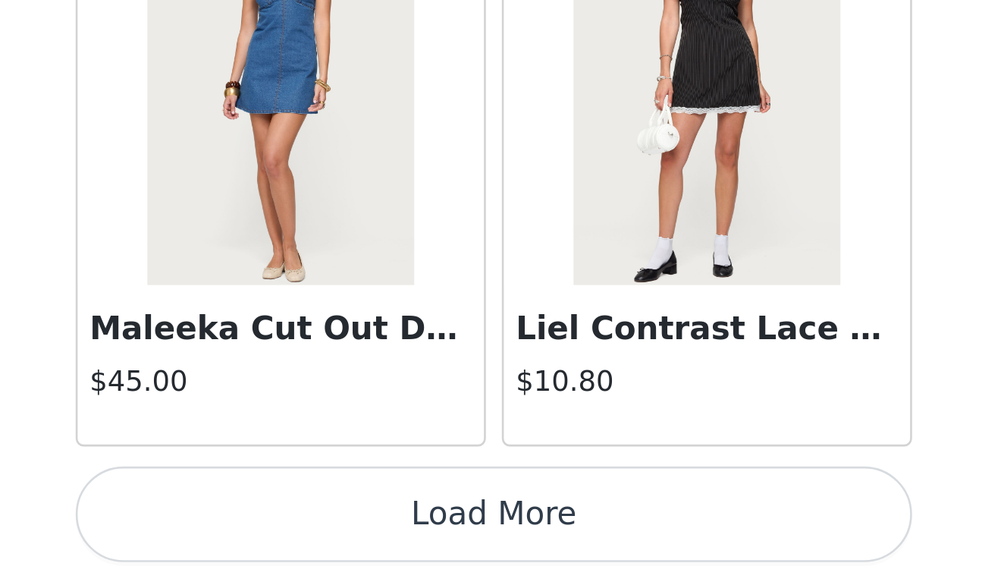
scroll to position [376, 0]
click at [343, 538] on button "Load More" at bounding box center [502, 556] width 318 height 36
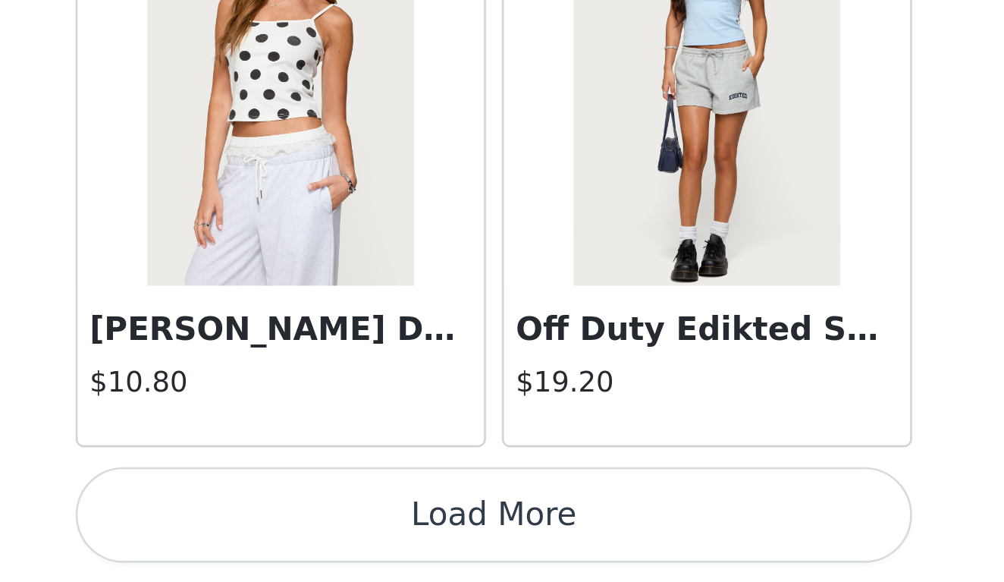
click at [343, 538] on button "Load More" at bounding box center [502, 556] width 318 height 36
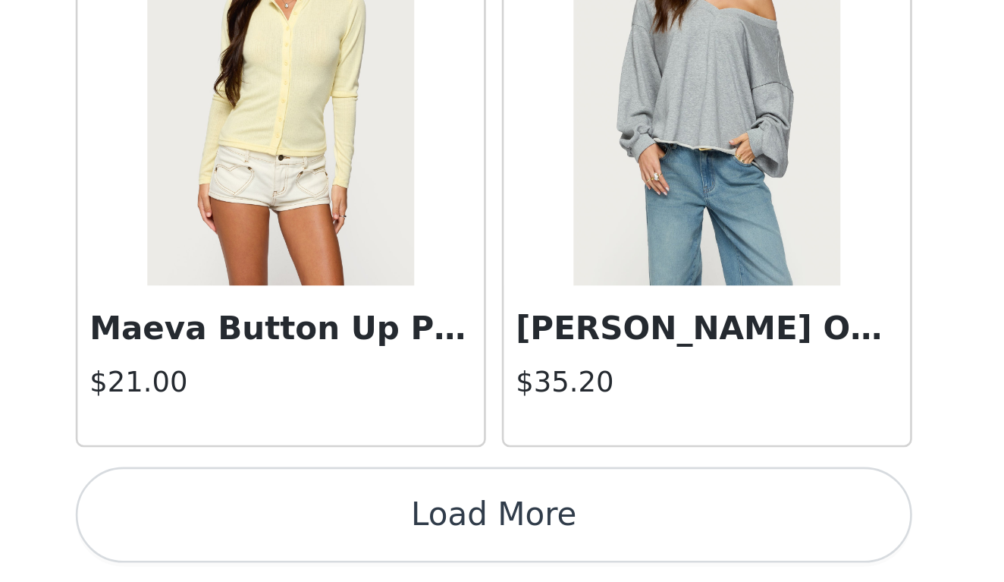
click at [343, 538] on button "Load More" at bounding box center [502, 556] width 318 height 36
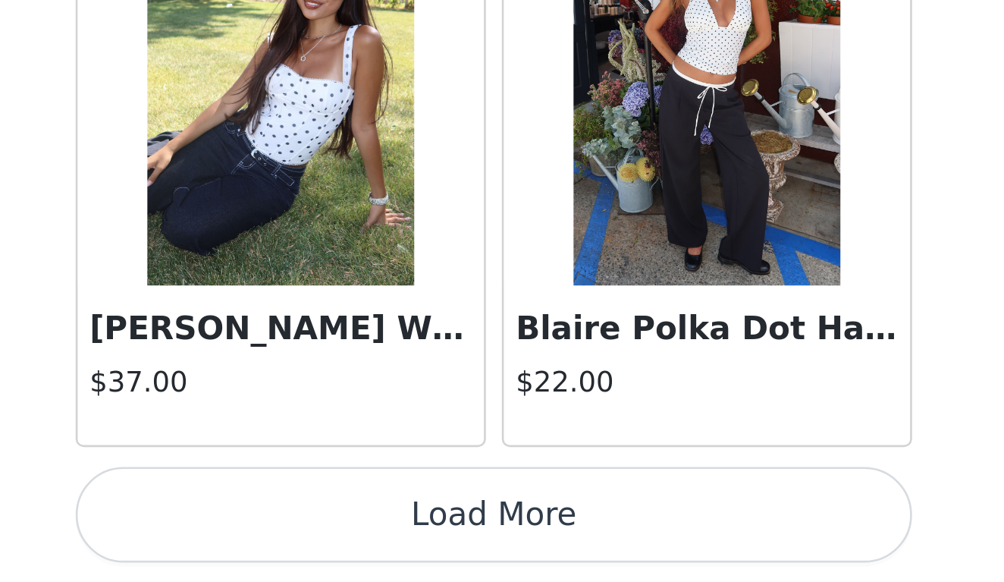
click at [343, 538] on button "Load More" at bounding box center [502, 556] width 318 height 36
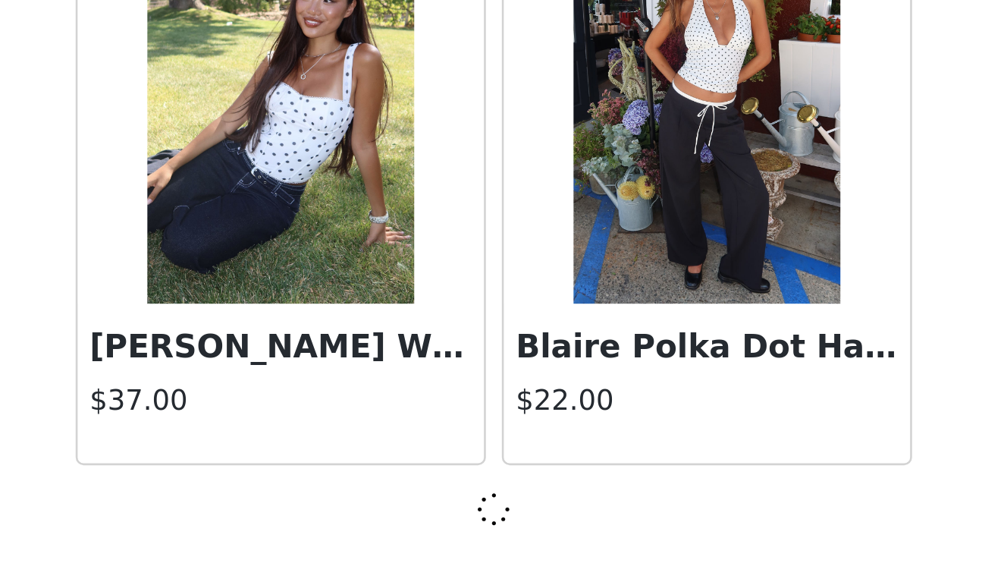
scroll to position [8328, 0]
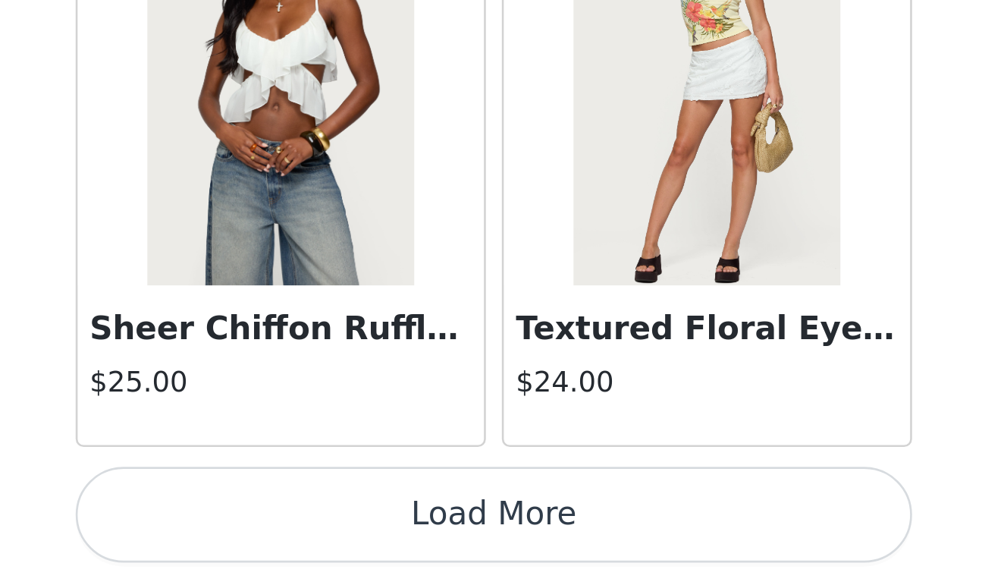
click at [343, 538] on button "Load More" at bounding box center [502, 556] width 318 height 36
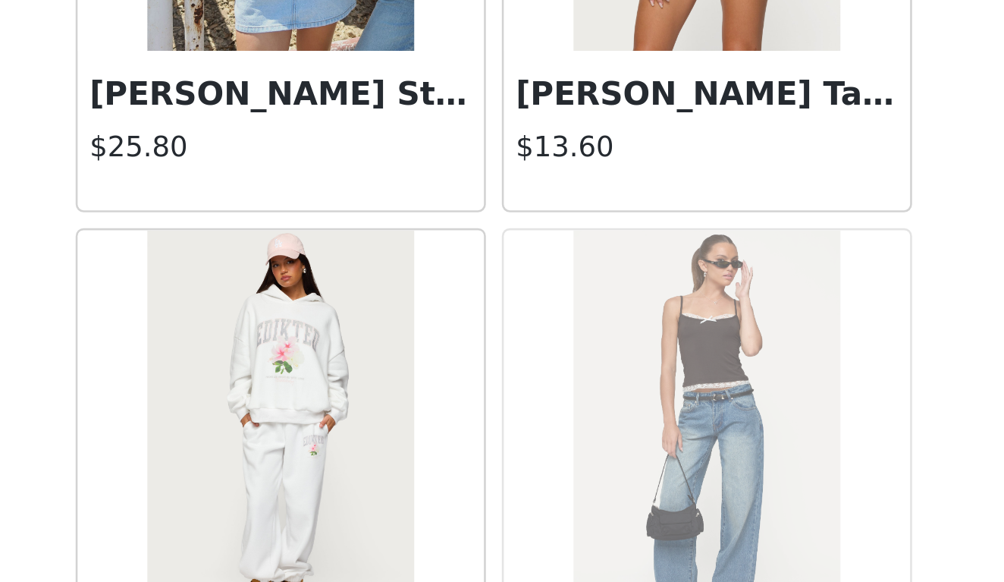
scroll to position [12383, 0]
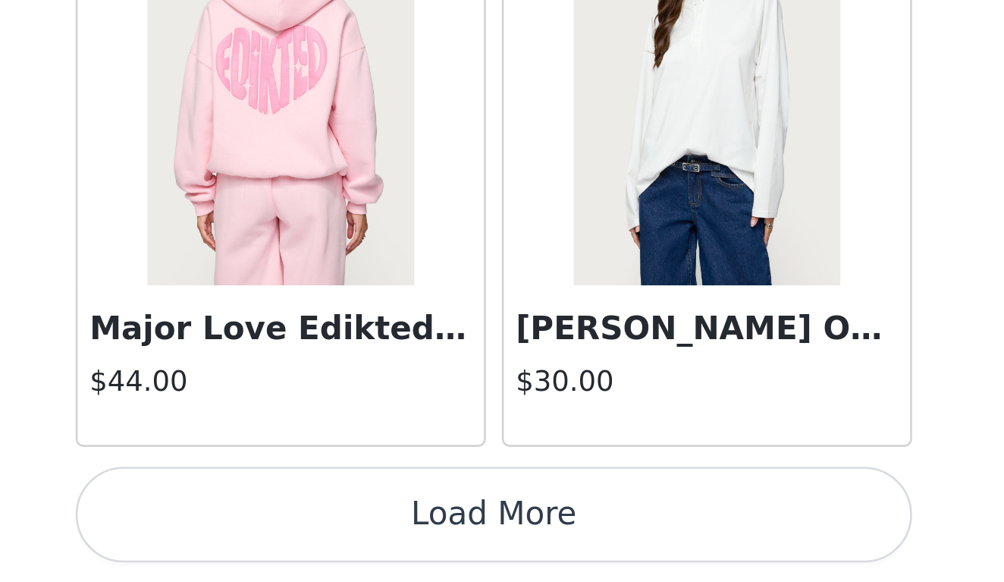
click at [343, 538] on button "Load More" at bounding box center [502, 556] width 318 height 36
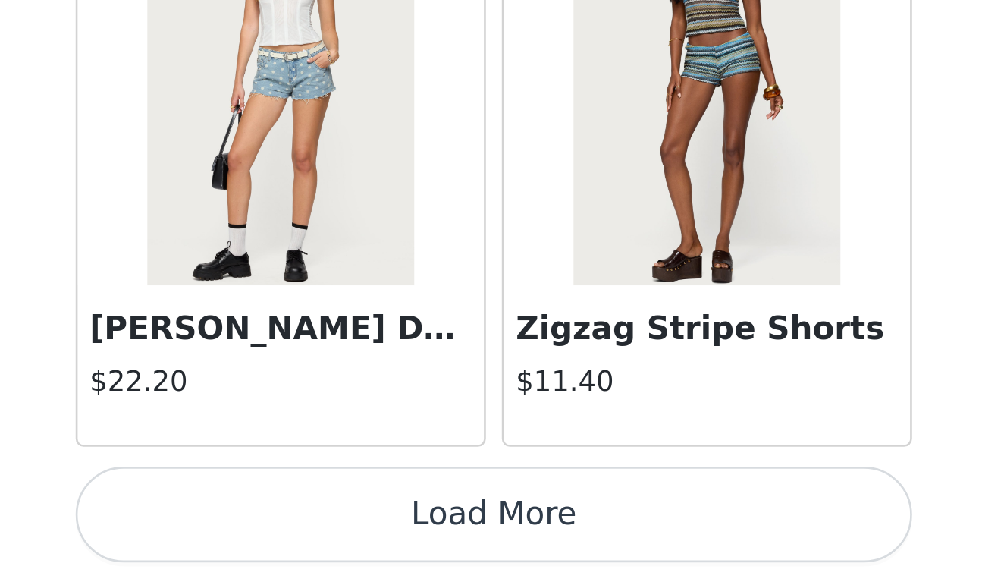
click at [343, 538] on button "Load More" at bounding box center [502, 556] width 318 height 36
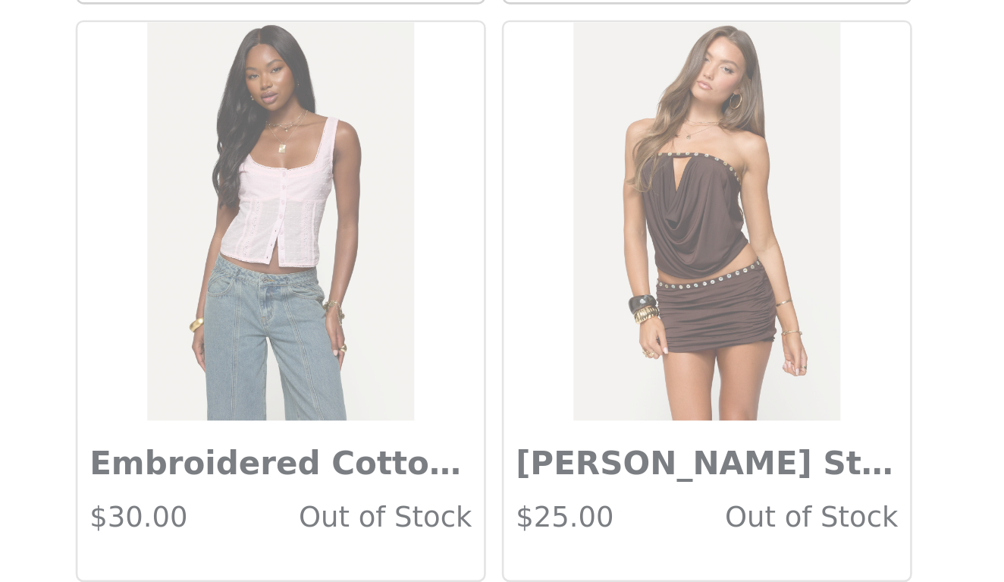
scroll to position [376, 0]
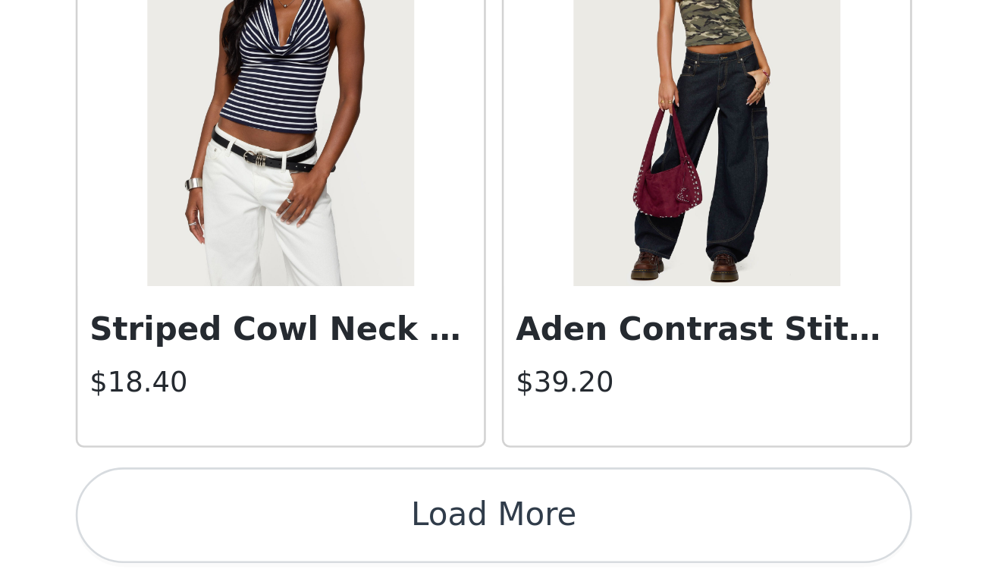
click at [343, 538] on button "Load More" at bounding box center [502, 556] width 318 height 36
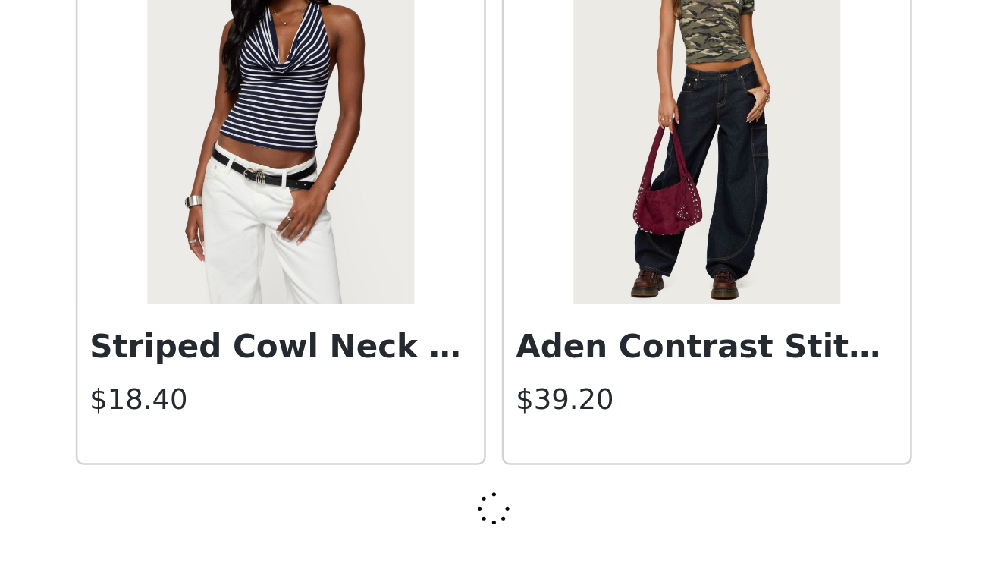
scroll to position [17123, 0]
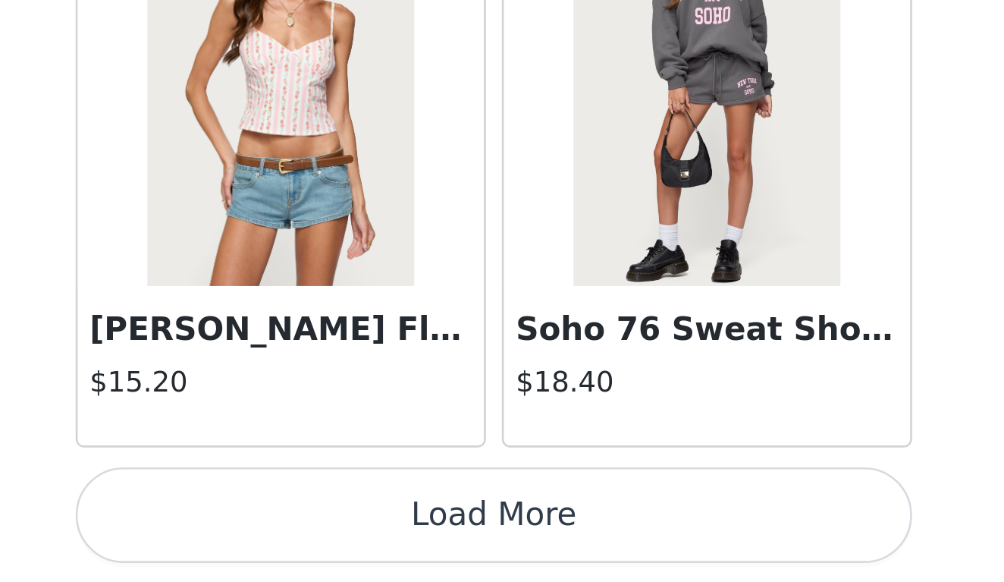
click at [343, 538] on button "Load More" at bounding box center [502, 556] width 318 height 36
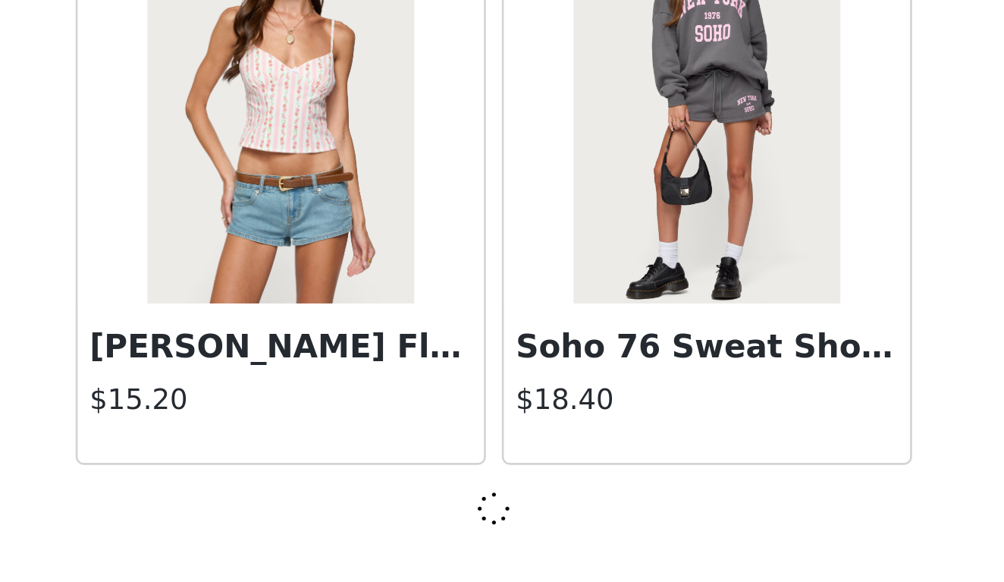
scroll to position [19322, 0]
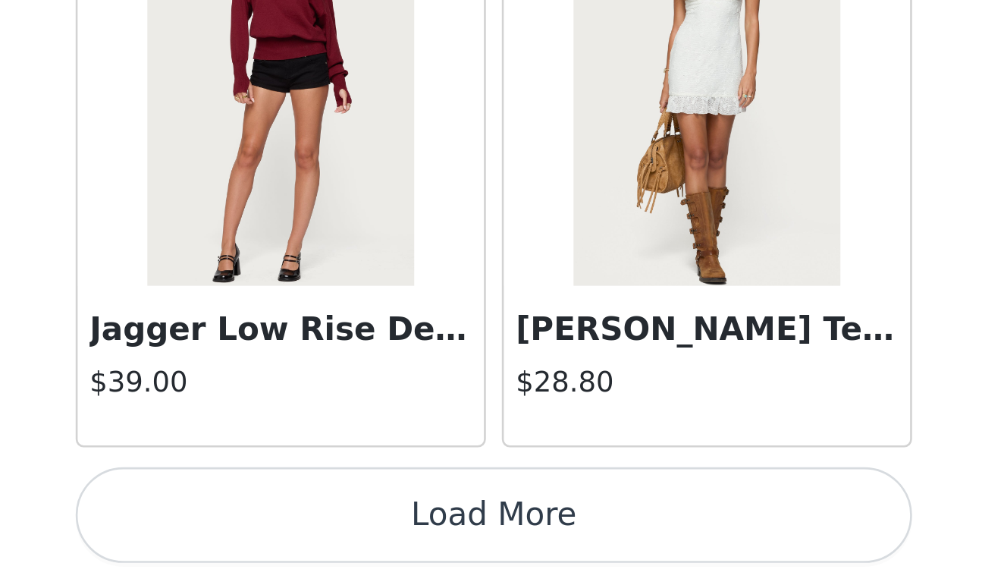
click at [343, 538] on button "Load More" at bounding box center [502, 556] width 318 height 36
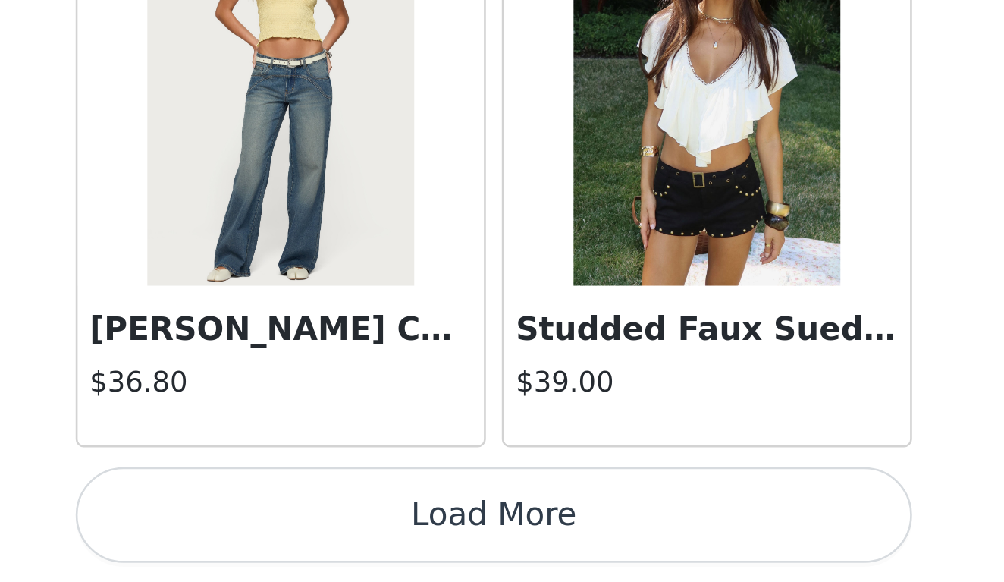
click at [343, 538] on button "Load More" at bounding box center [502, 556] width 318 height 36
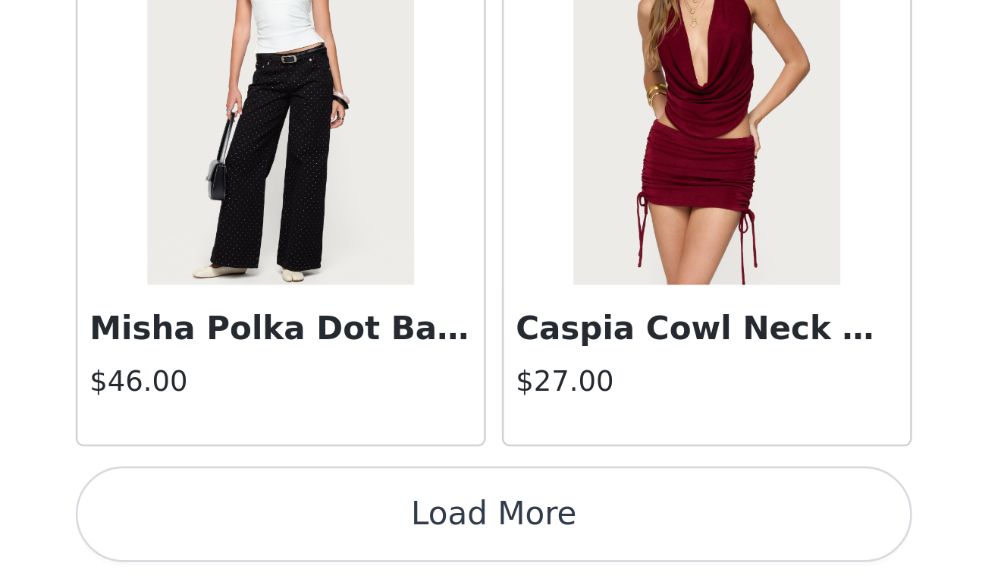
scroll to position [376, 0]
click at [343, 538] on button "Load More" at bounding box center [502, 556] width 318 height 36
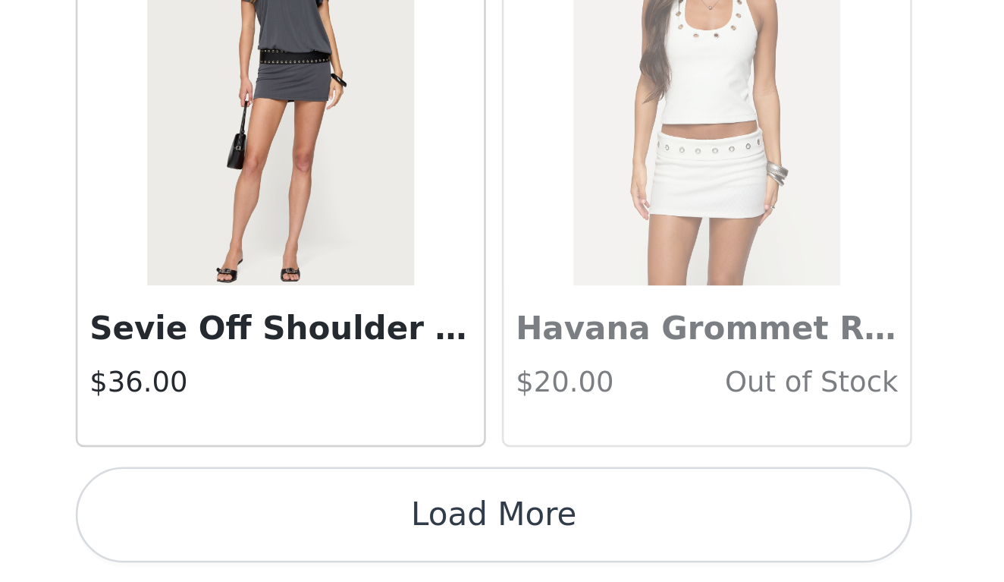
click at [343, 538] on button "Load More" at bounding box center [502, 556] width 318 height 36
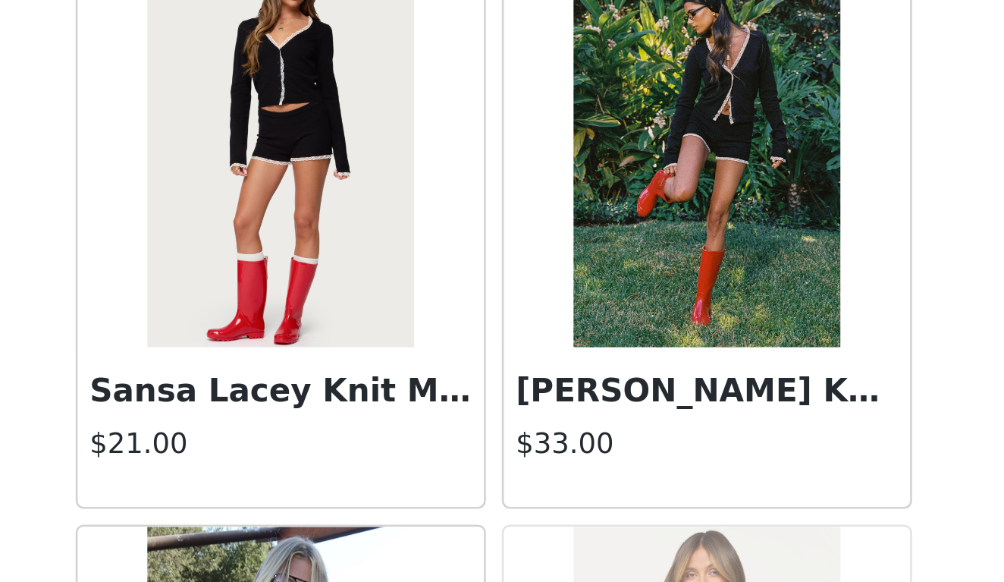
scroll to position [30105, 0]
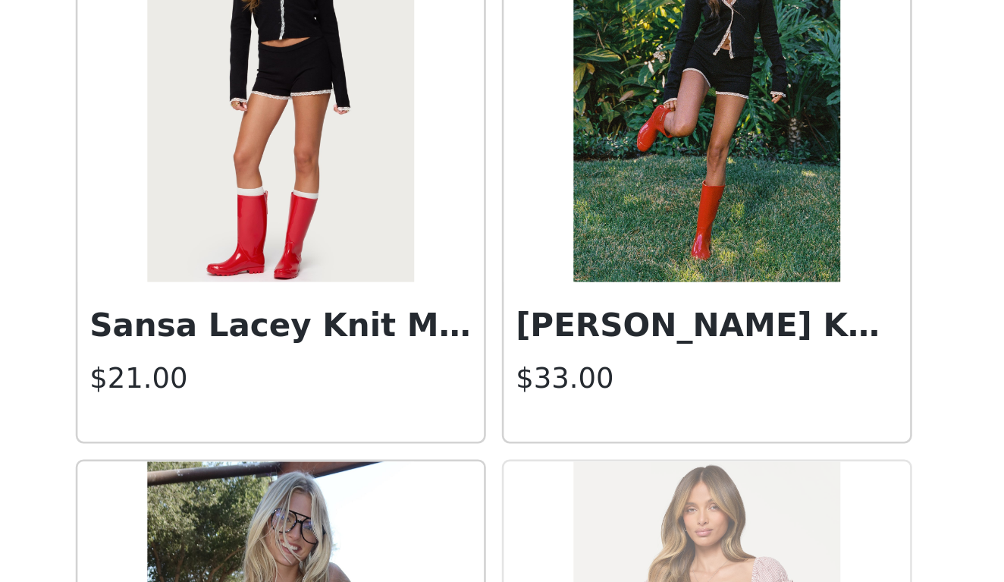
click at [532, 315] on img at bounding box center [582, 391] width 101 height 152
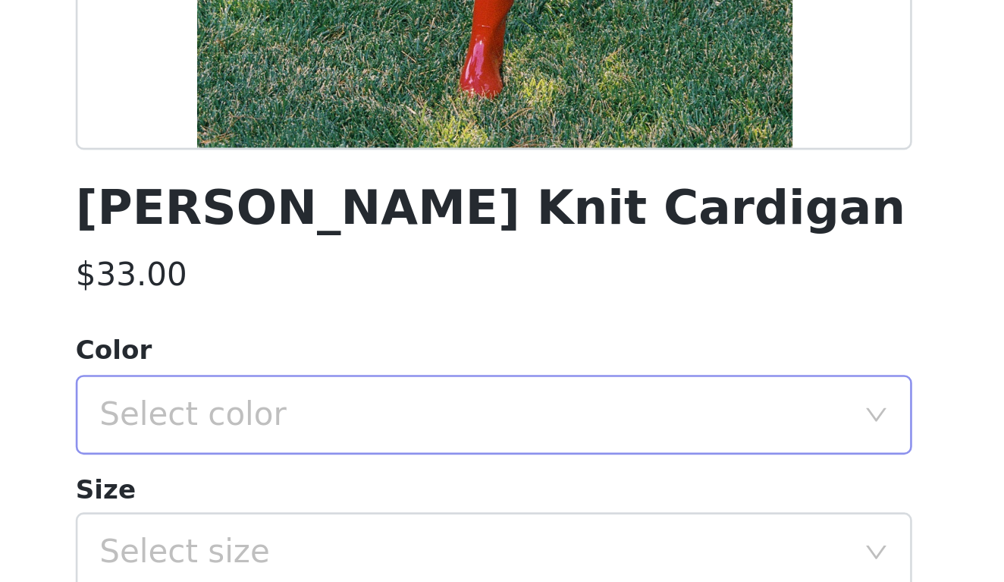
scroll to position [376, 0]
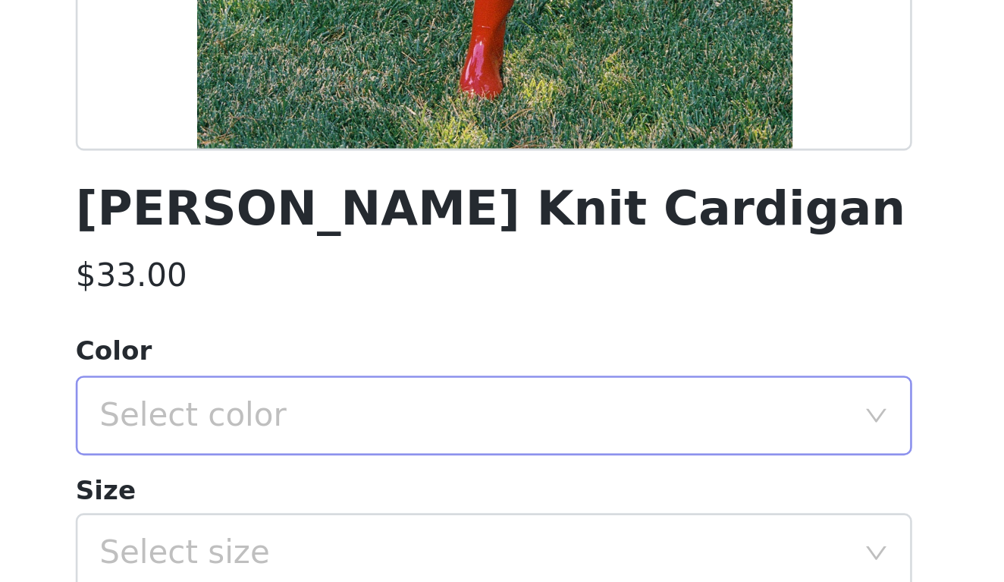
click at [352, 510] on div "Select color" at bounding box center [494, 517] width 284 height 15
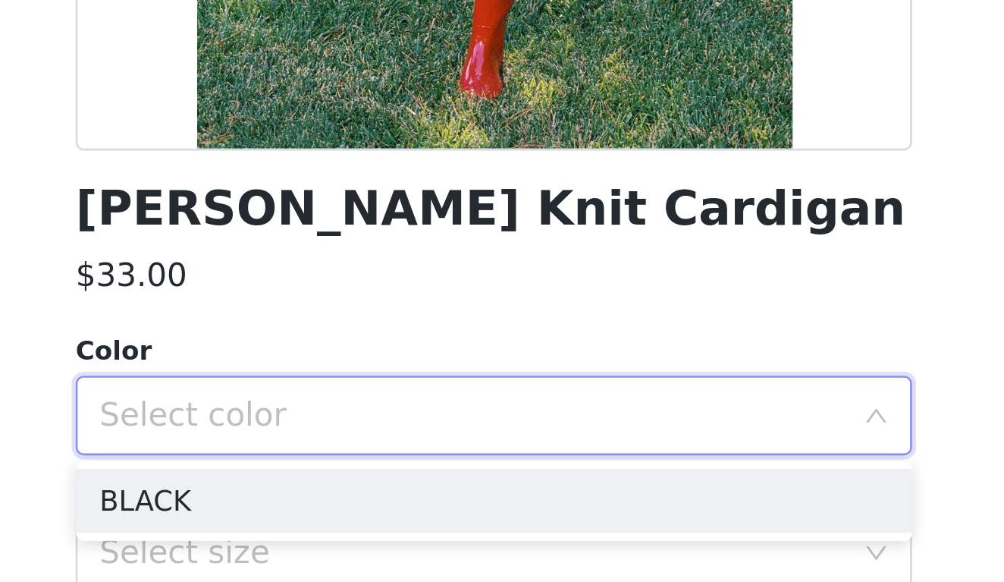
click at [343, 535] on ul "BLACK" at bounding box center [502, 550] width 318 height 30
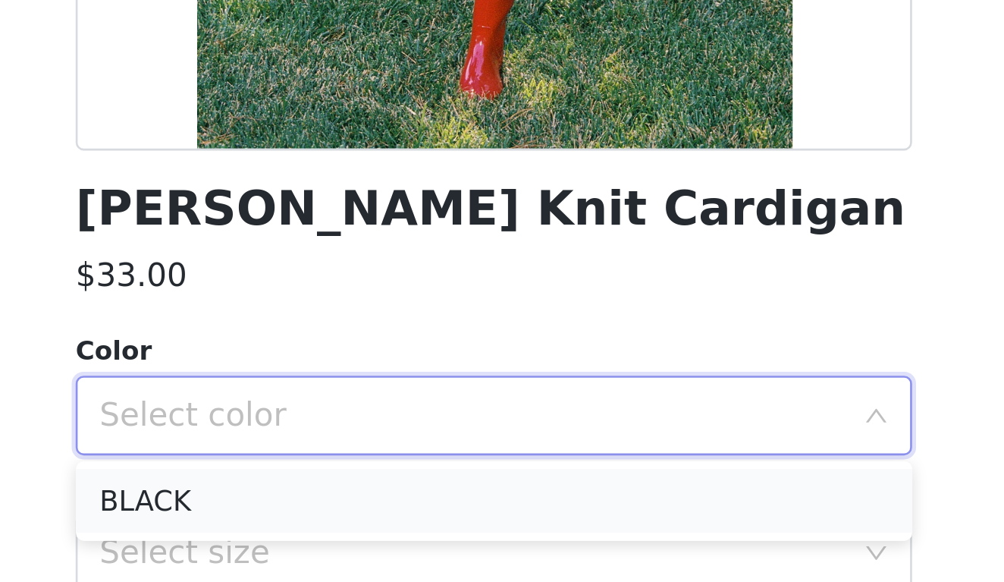
click at [343, 538] on li "BLACK" at bounding box center [502, 550] width 318 height 24
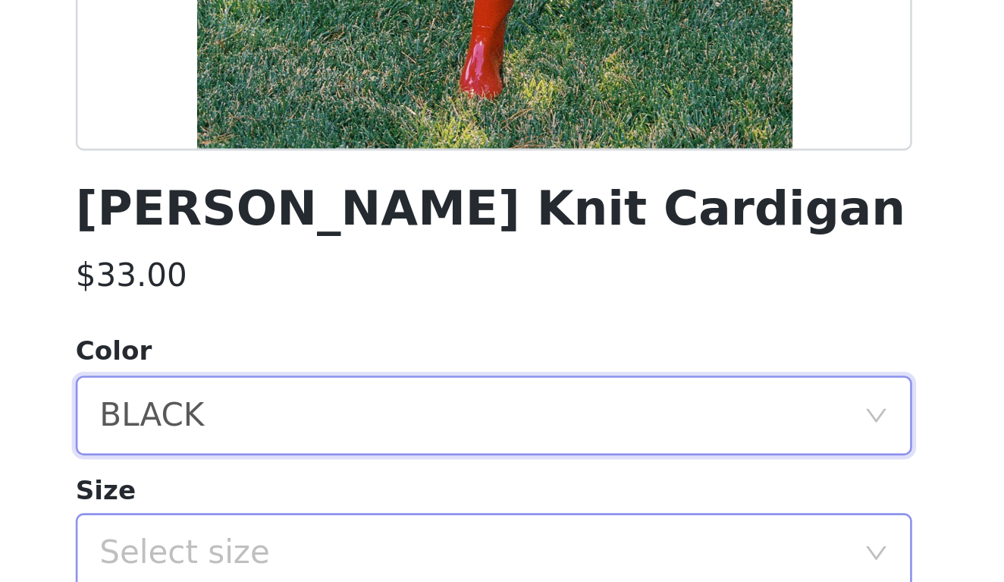
click at [352, 563] on div "Select size" at bounding box center [494, 570] width 284 height 15
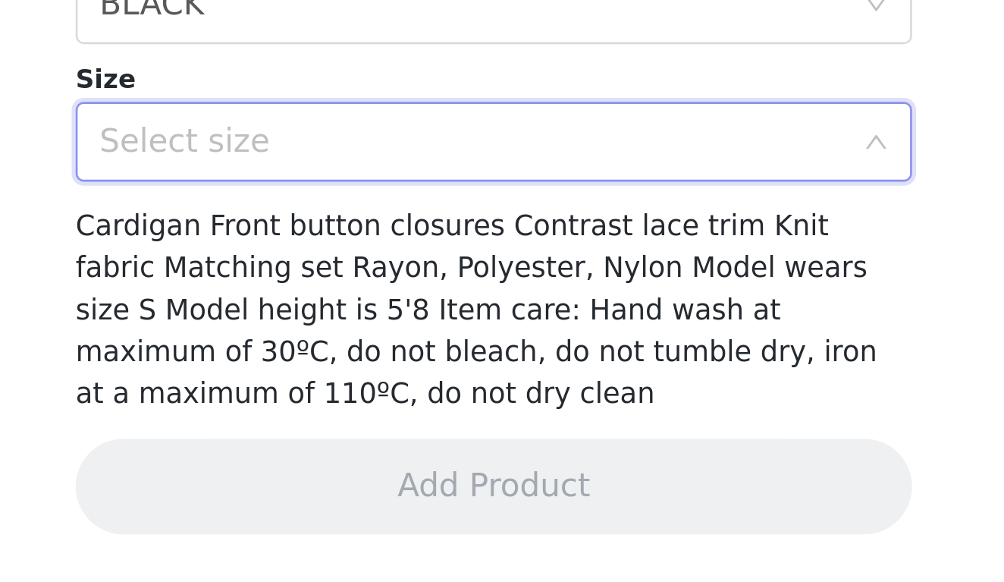
scroll to position [155, 0]
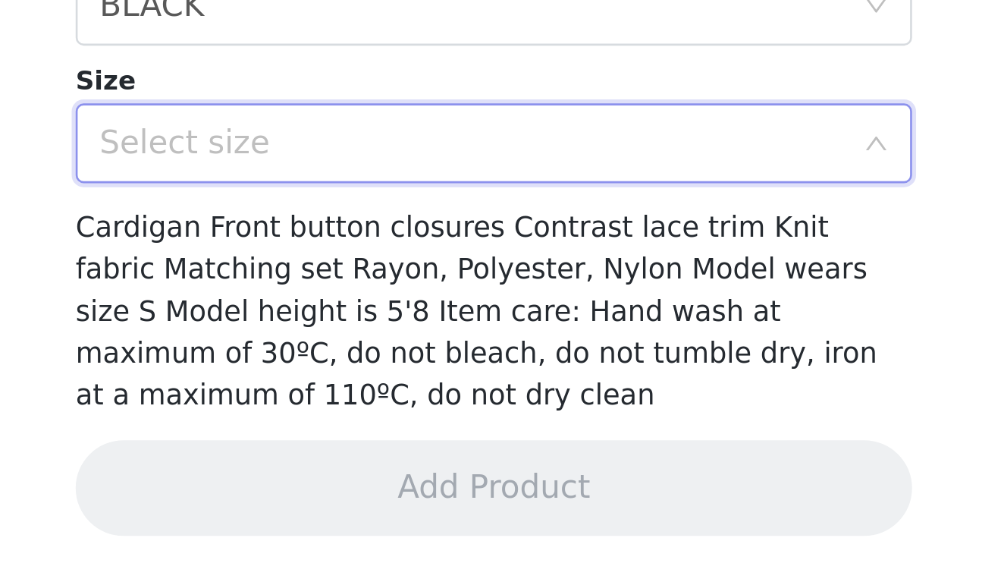
click at [352, 407] on div "Select size" at bounding box center [494, 414] width 284 height 15
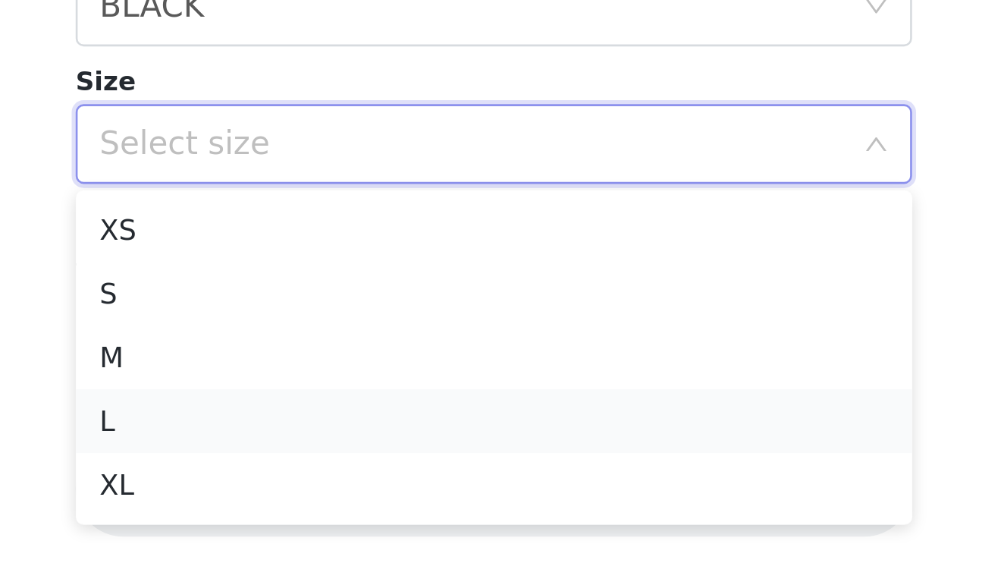
click at [343, 508] on li "L" at bounding box center [502, 520] width 318 height 24
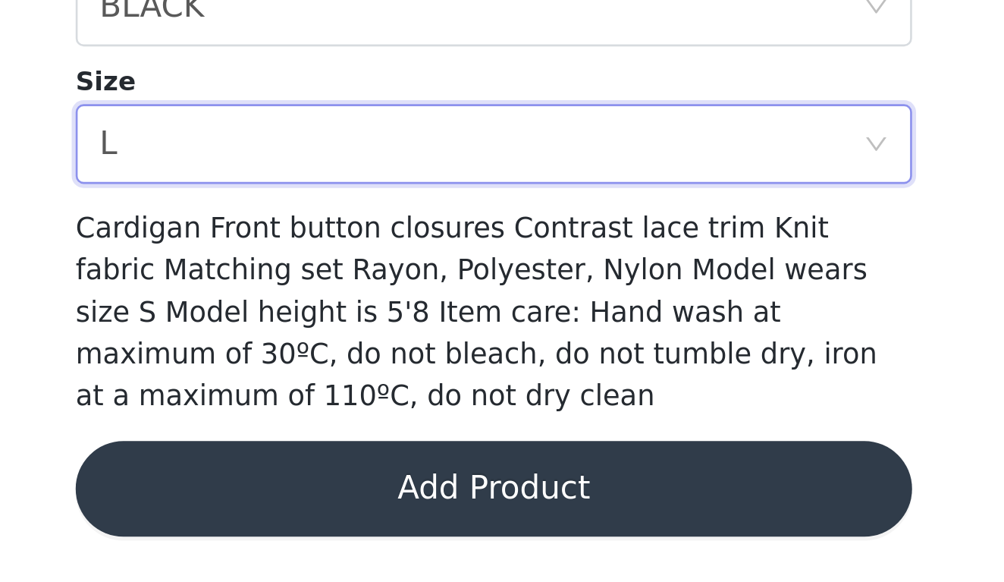
click at [343, 528] on button "Add Product" at bounding box center [502, 546] width 318 height 36
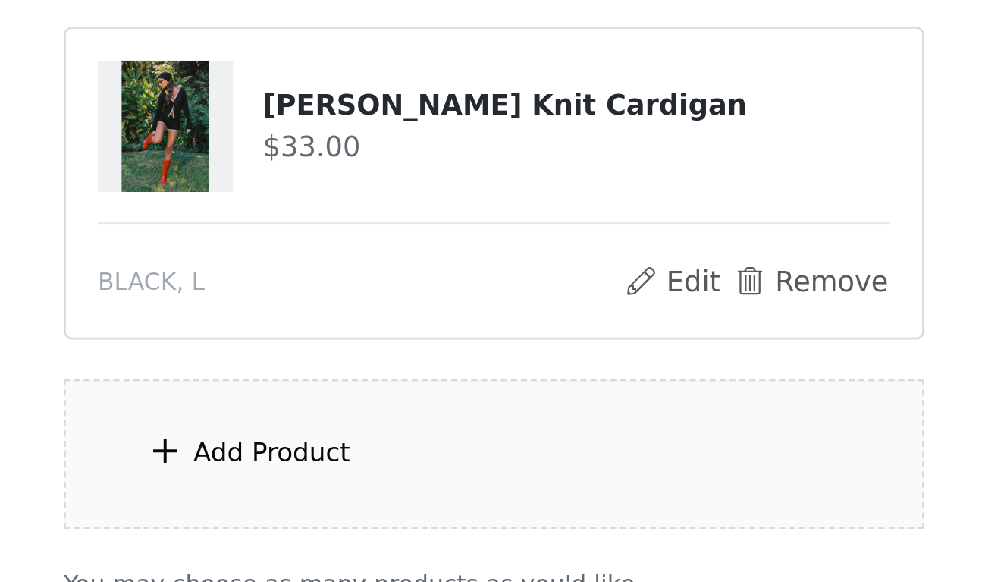
click at [338, 504] on div "Add Product" at bounding box center [502, 532] width 328 height 57
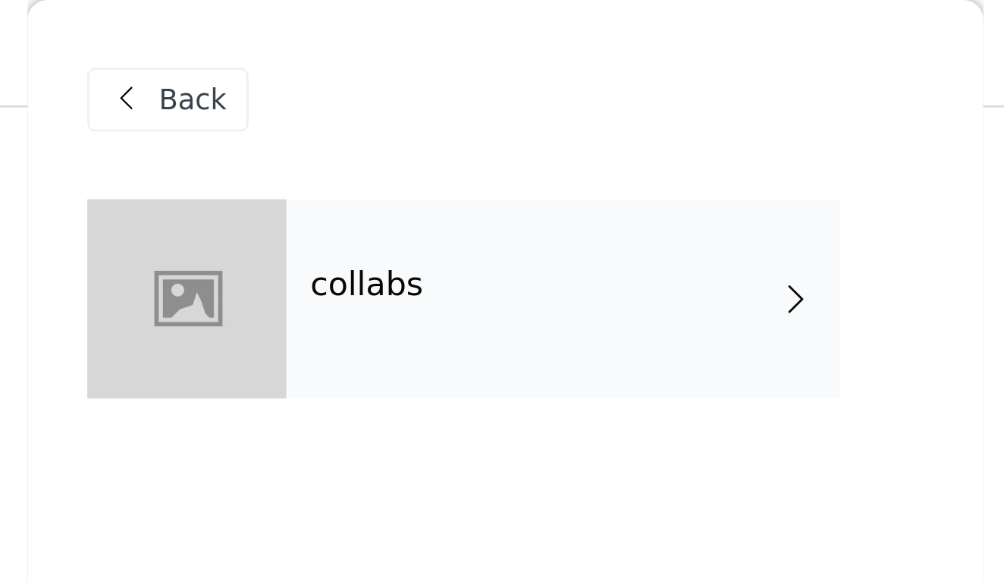
scroll to position [237, 0]
click at [419, 135] on div "collabs" at bounding box center [524, 114] width 211 height 76
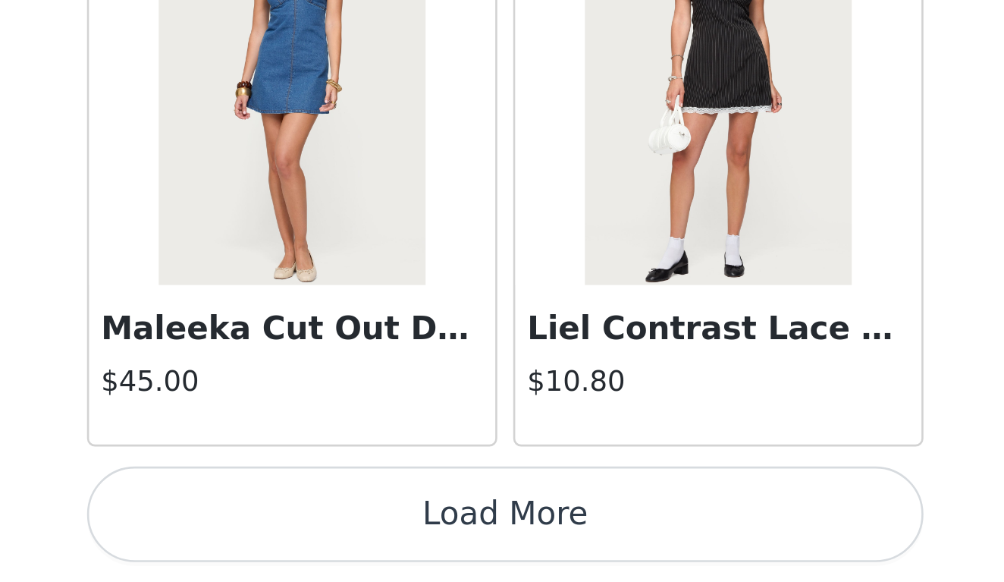
scroll to position [510, 0]
click at [343, 538] on button "Load More" at bounding box center [502, 556] width 318 height 36
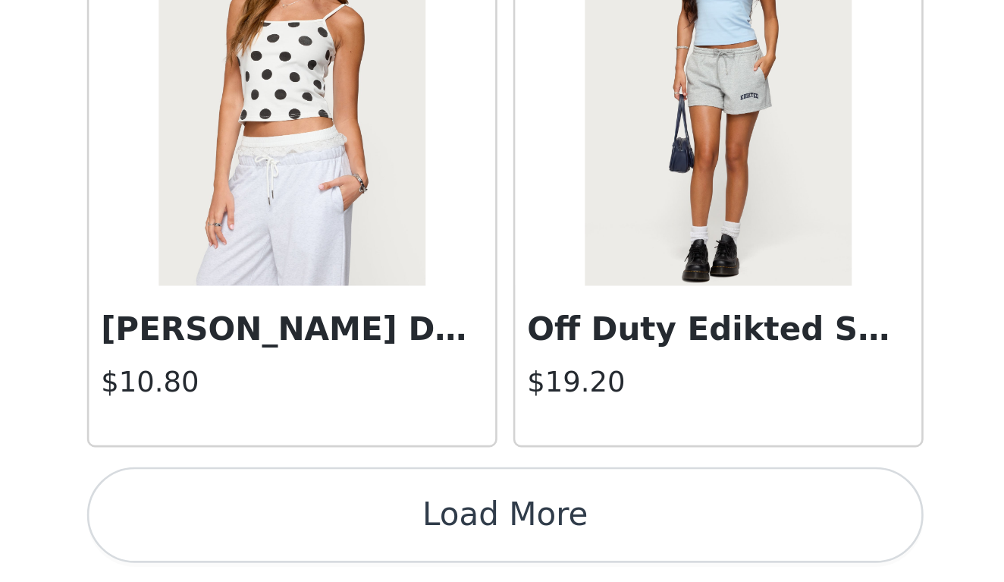
click at [343, 538] on button "Load More" at bounding box center [502, 556] width 318 height 36
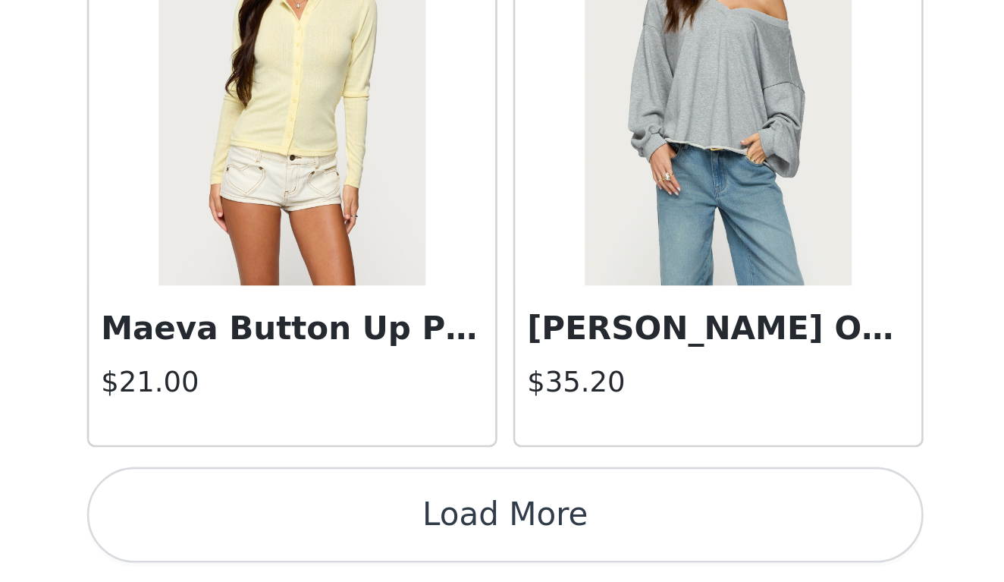
click at [343, 538] on button "Load More" at bounding box center [502, 556] width 318 height 36
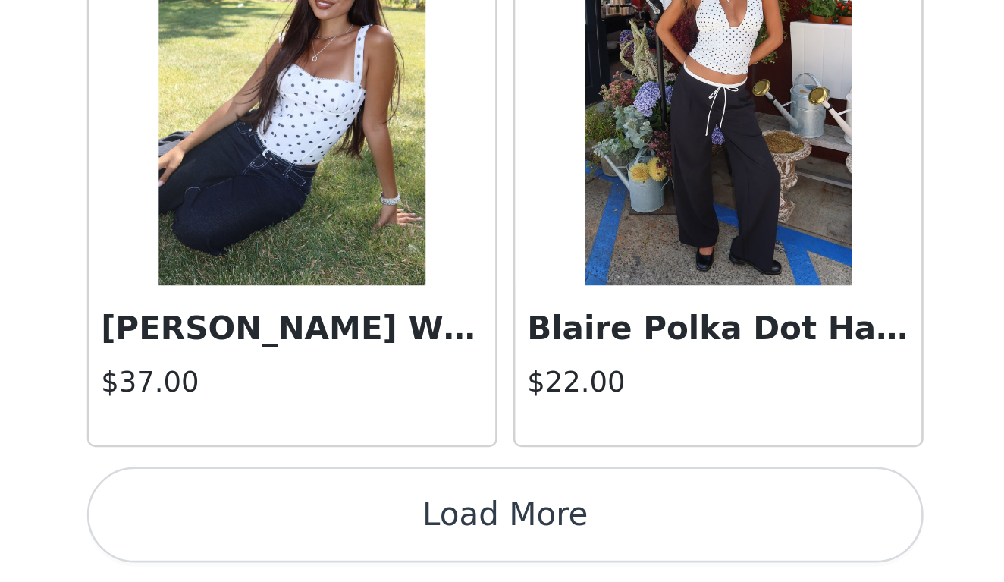
click at [343, 538] on button "Load More" at bounding box center [502, 556] width 318 height 36
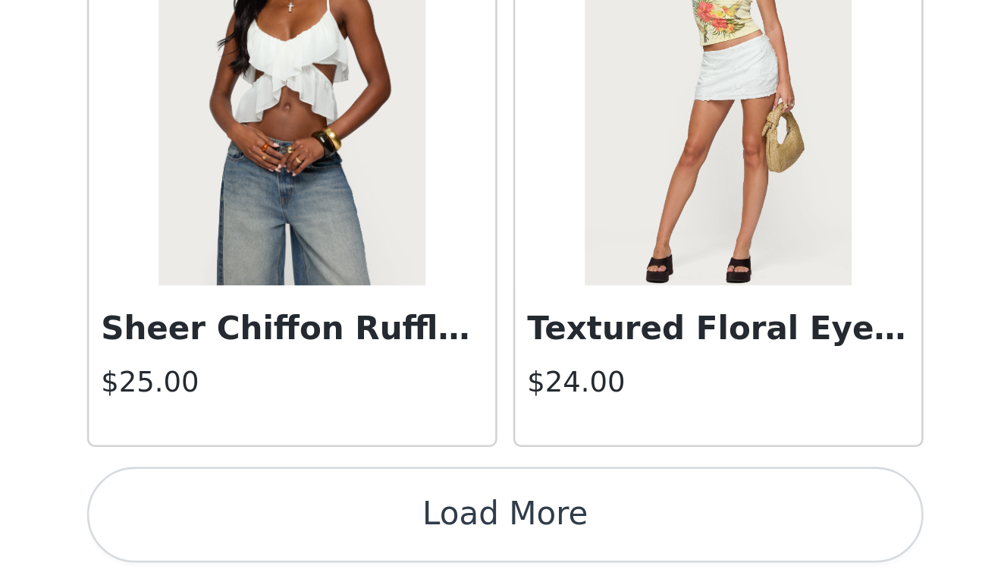
scroll to position [10527, 0]
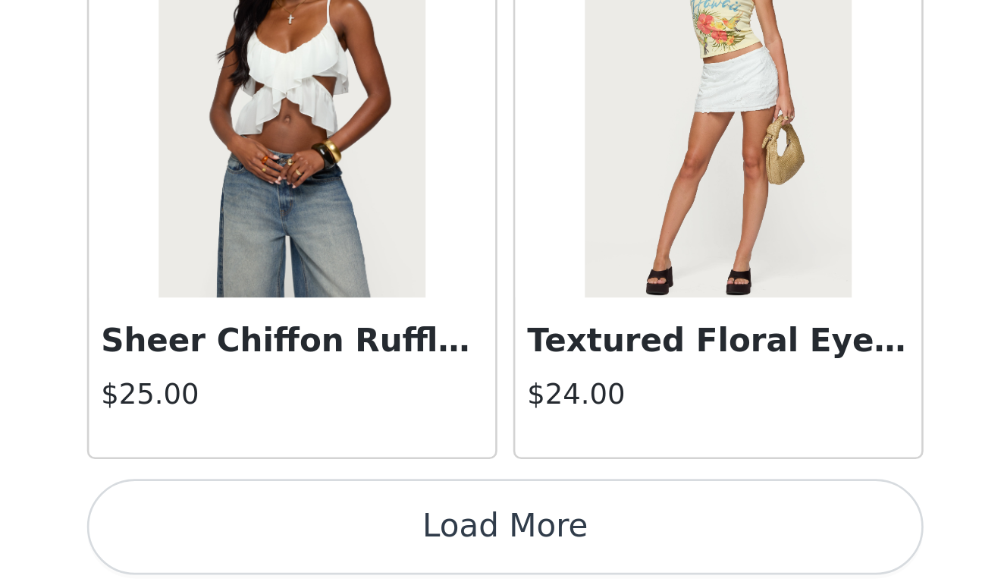
click at [343, 542] on button "Load More" at bounding box center [502, 560] width 318 height 36
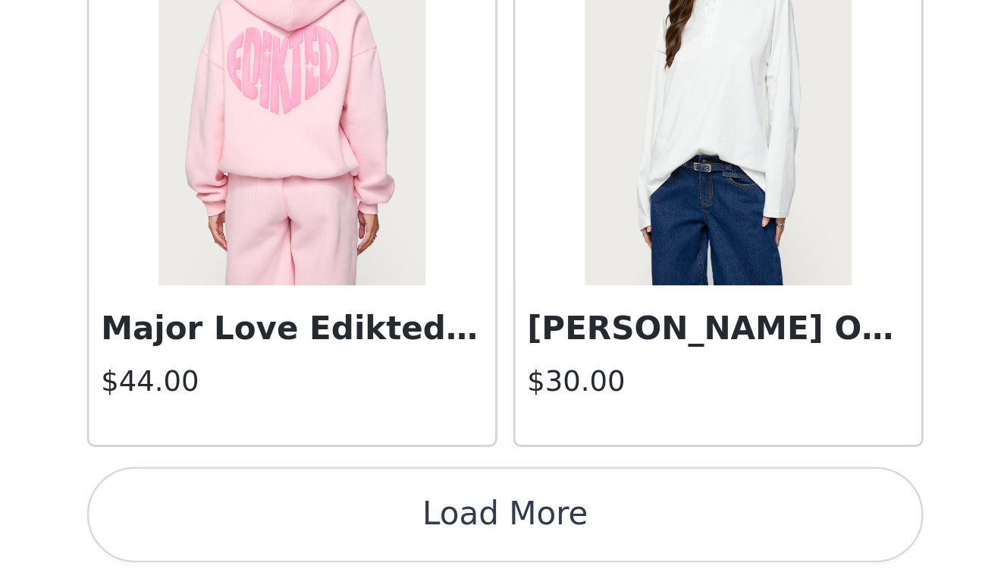
click at [343, 538] on button "Load More" at bounding box center [502, 556] width 318 height 36
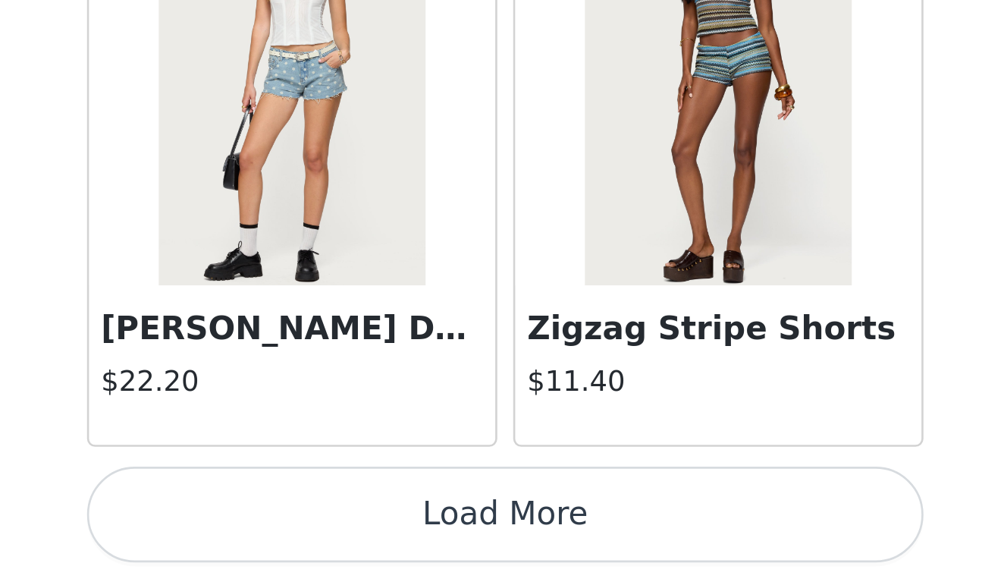
click at [343, 538] on button "Load More" at bounding box center [502, 556] width 318 height 36
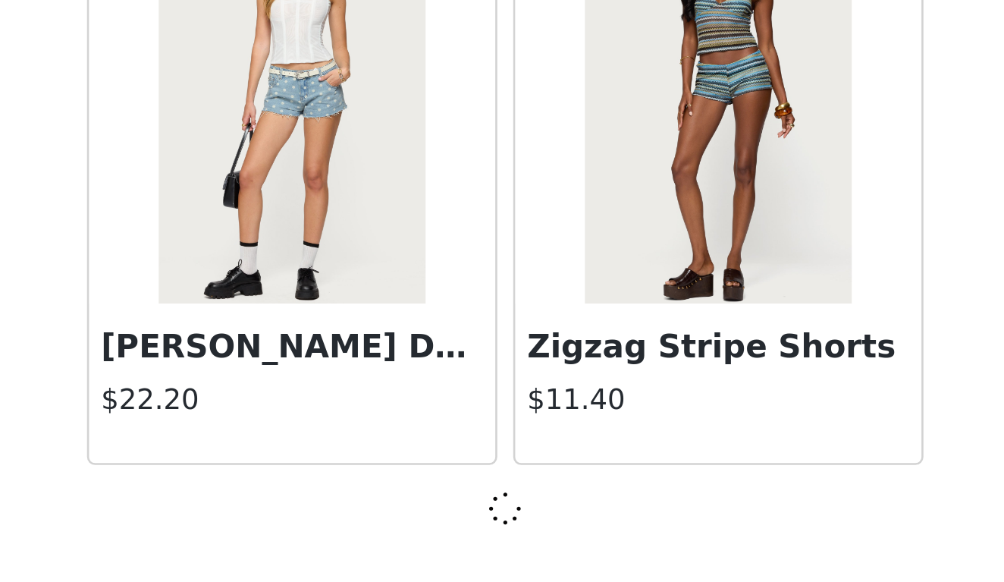
scroll to position [14924, 0]
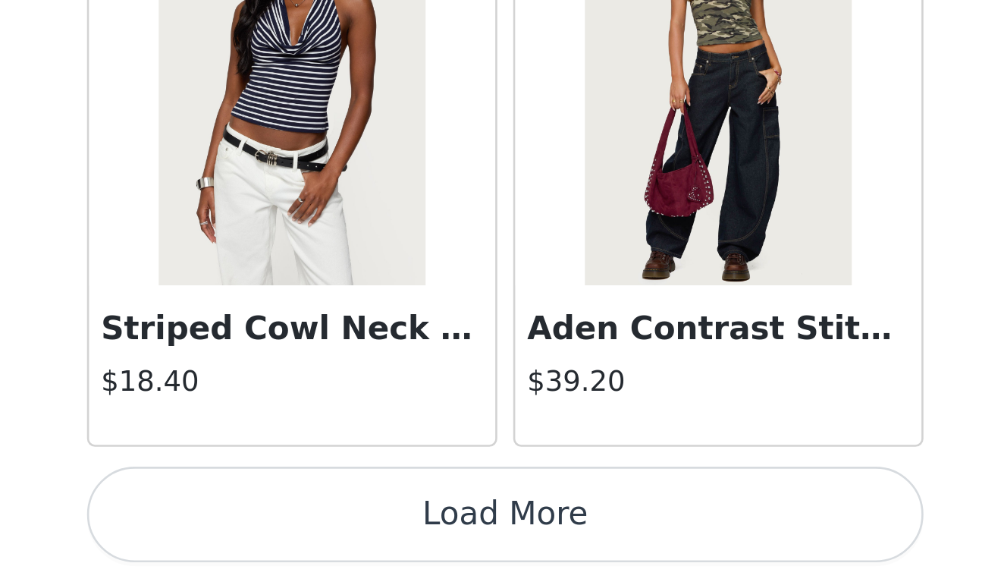
click at [343, 538] on button "Load More" at bounding box center [502, 556] width 318 height 36
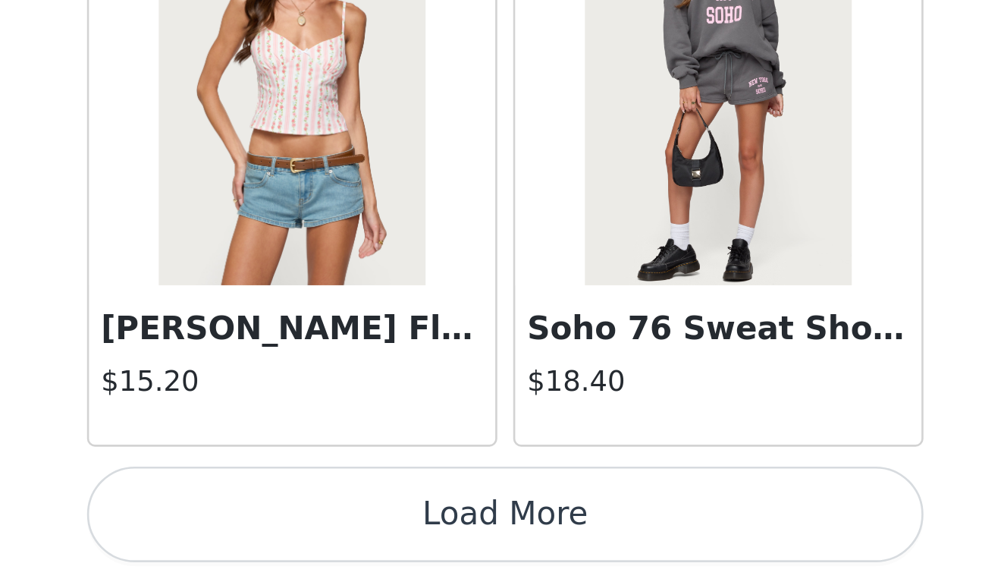
scroll to position [510, 0]
click at [343, 538] on button "Load More" at bounding box center [502, 556] width 318 height 36
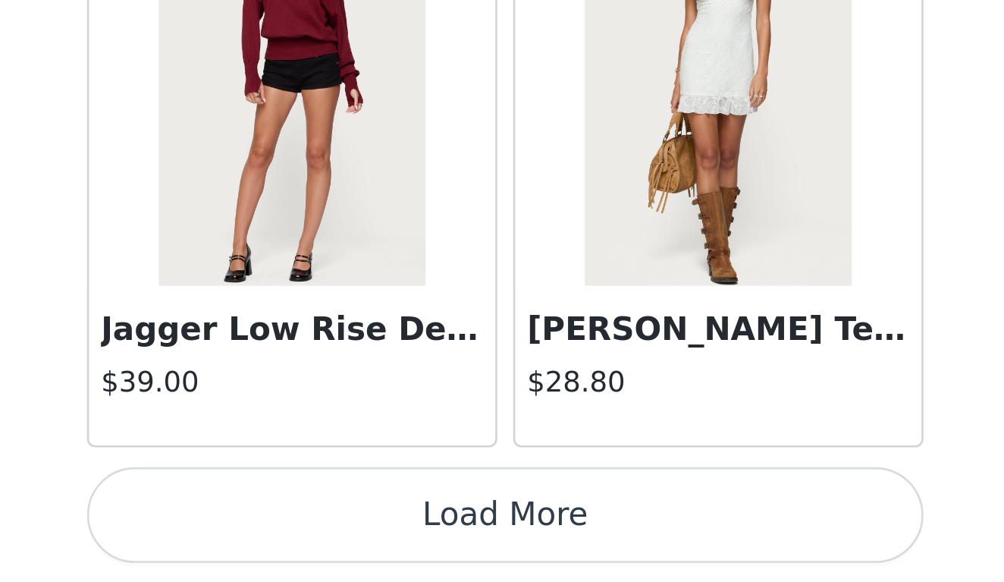
click at [343, 538] on button "Load More" at bounding box center [502, 556] width 318 height 36
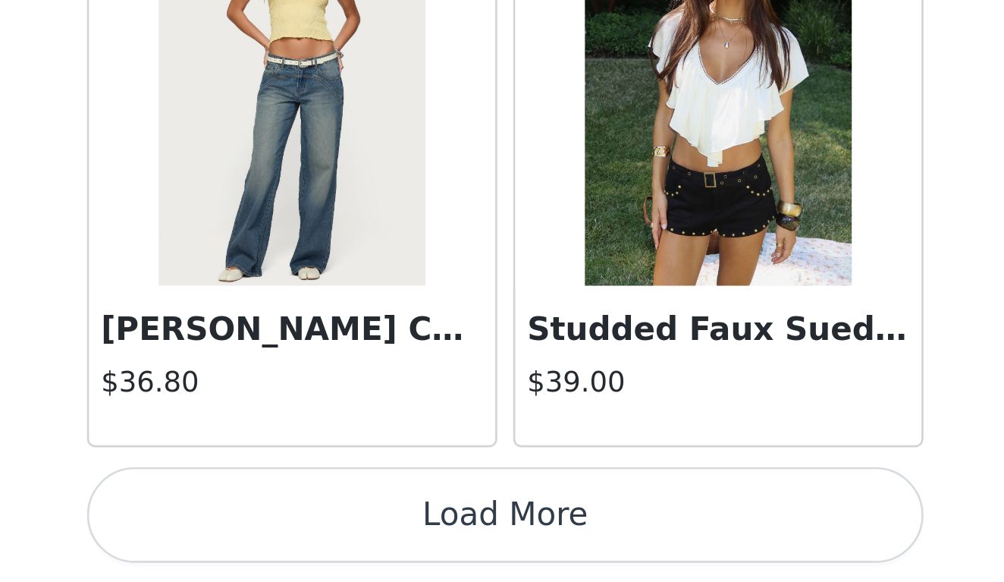
scroll to position [23726, 0]
click at [343, 538] on button "Load More" at bounding box center [502, 556] width 318 height 36
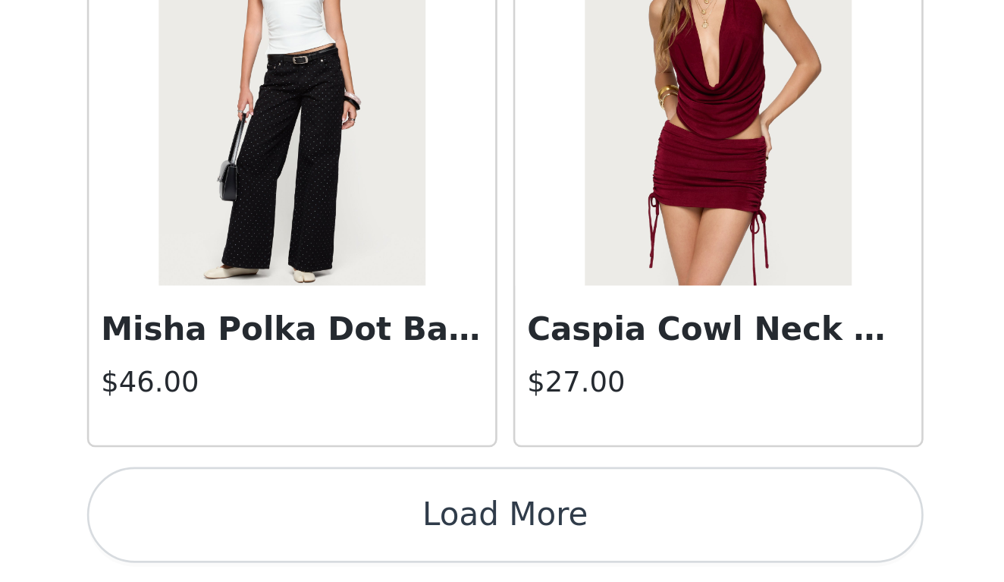
click at [343, 538] on button "Load More" at bounding box center [502, 556] width 318 height 36
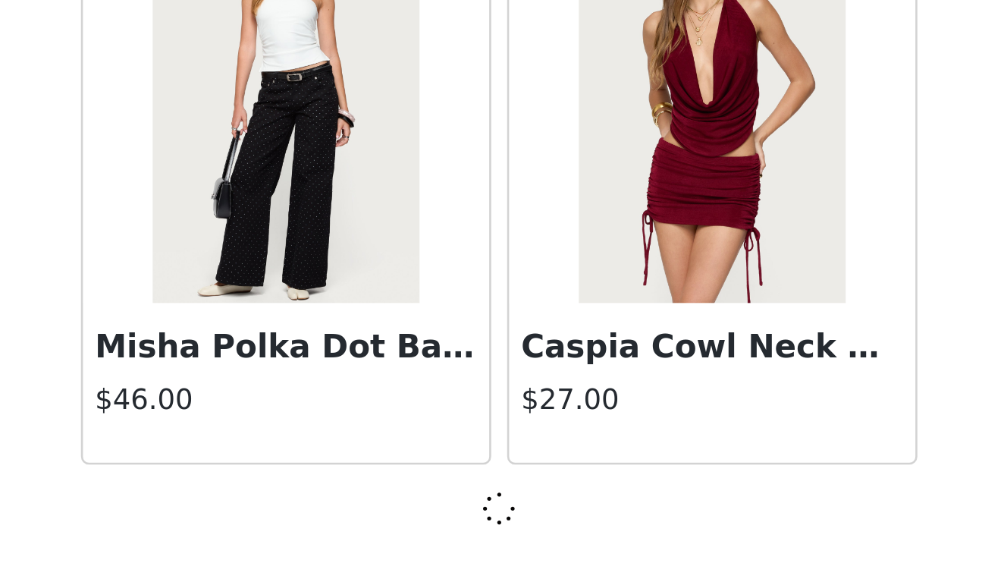
scroll to position [510, 0]
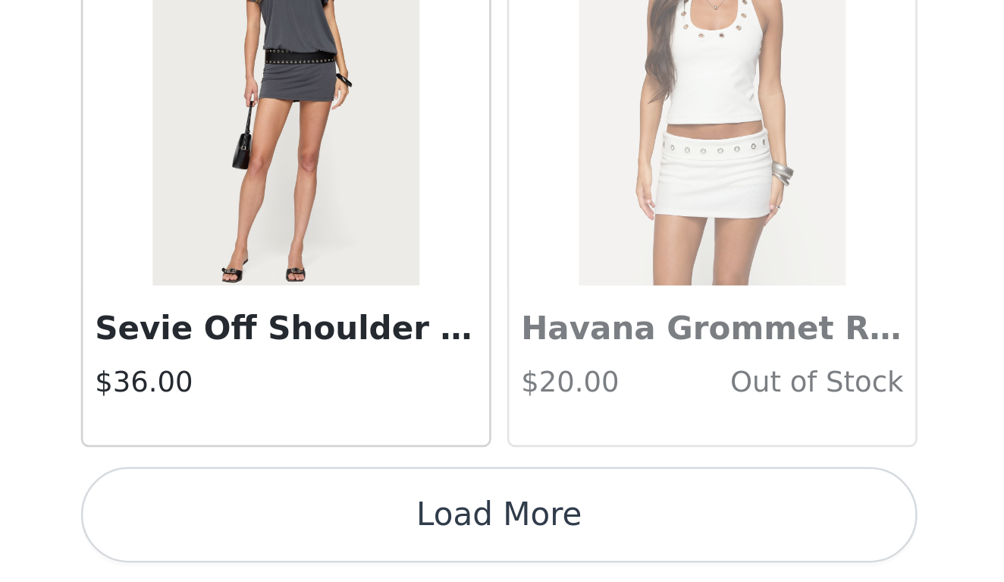
click at [343, 538] on button "Load More" at bounding box center [502, 556] width 318 height 36
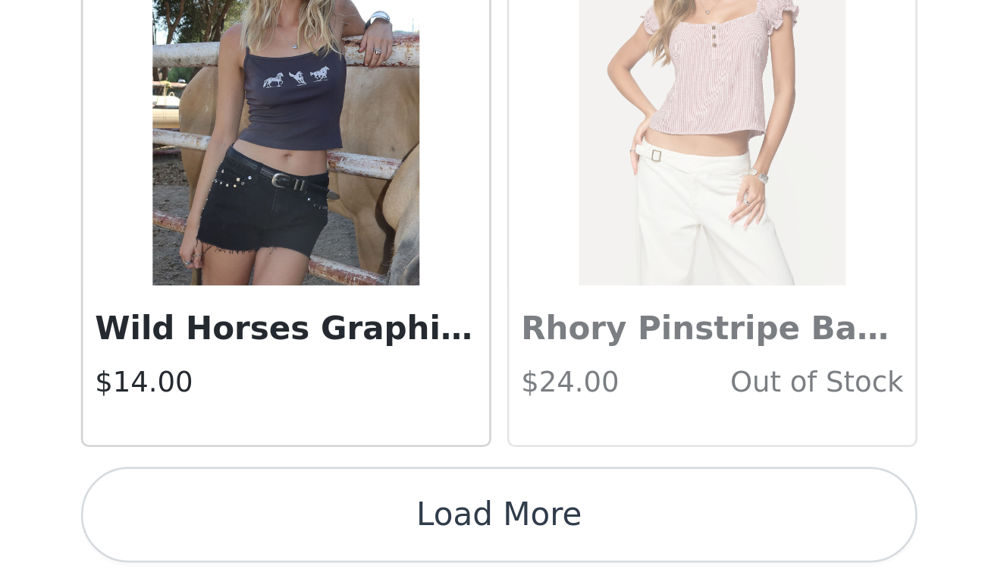
click at [343, 538] on button "Load More" at bounding box center [502, 556] width 318 height 36
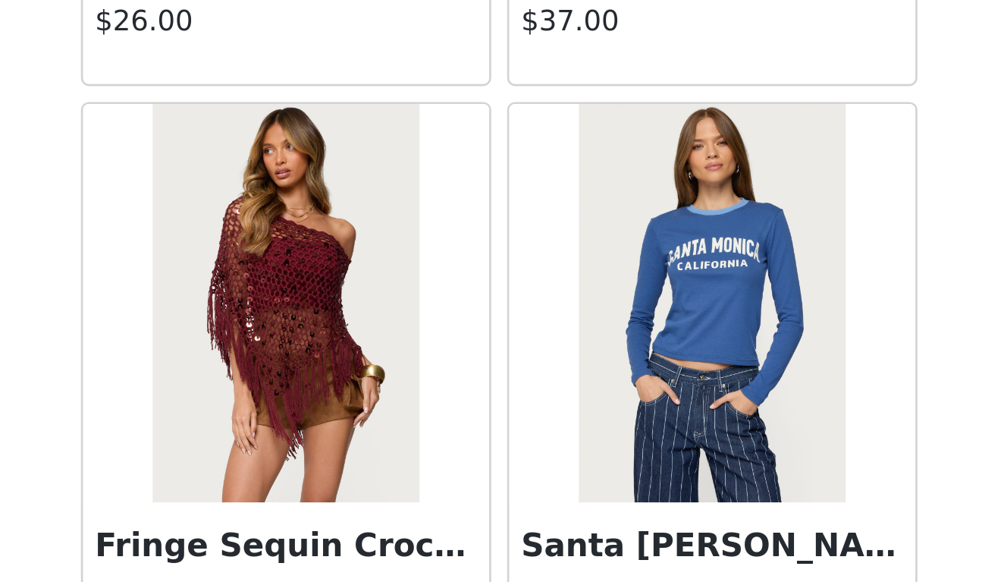
scroll to position [32457, 0]
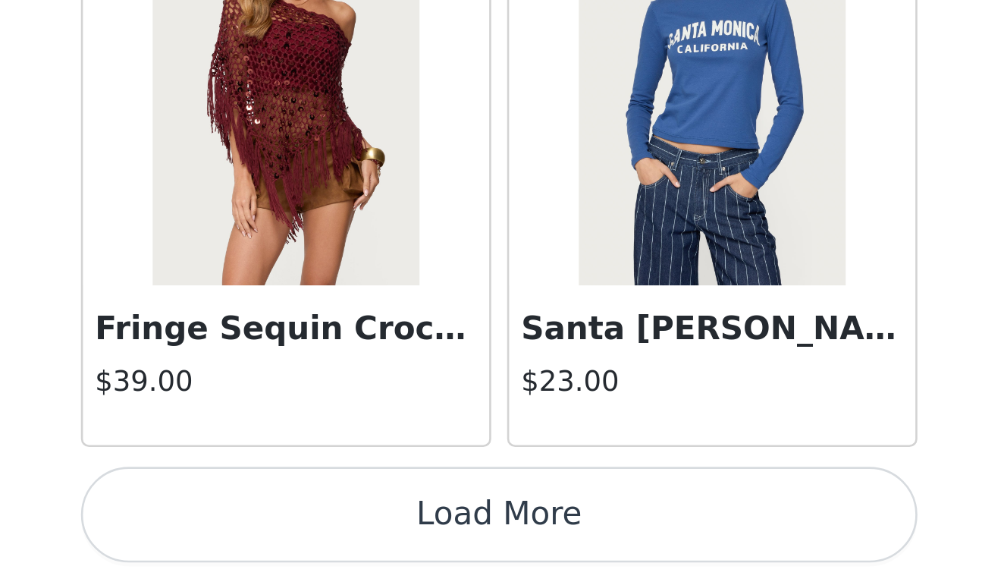
click at [343, 538] on button "Load More" at bounding box center [502, 556] width 318 height 36
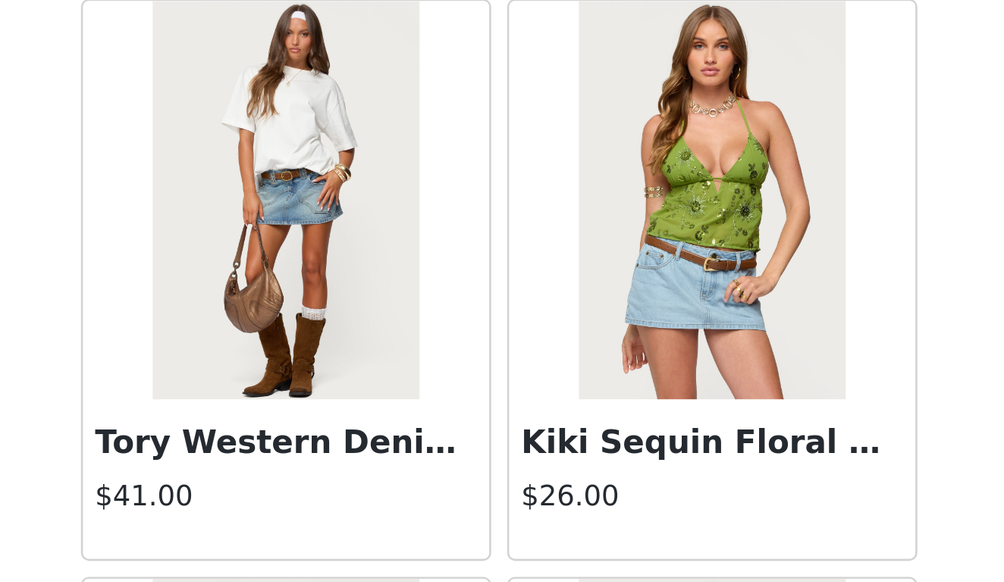
scroll to position [34018, 0]
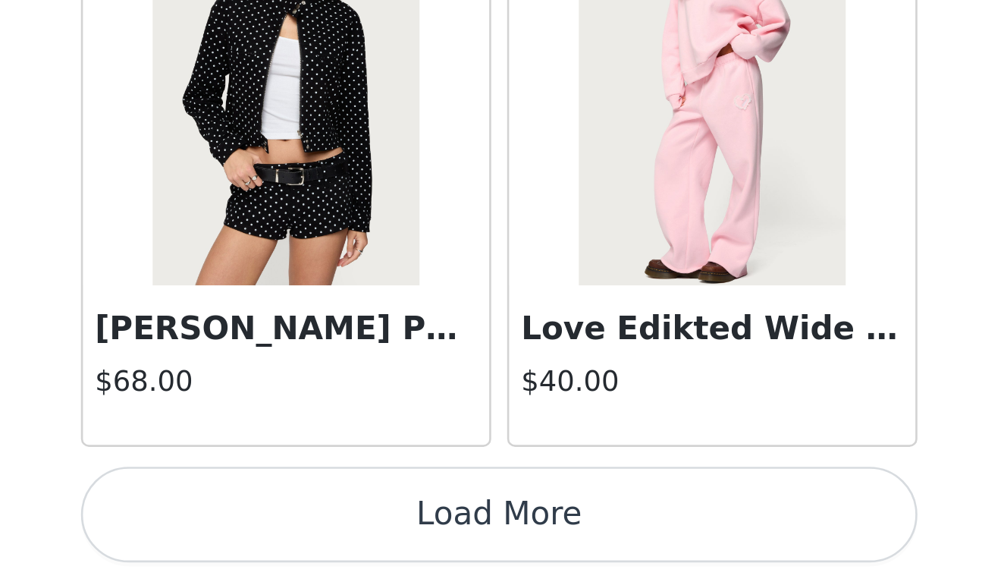
click at [343, 538] on button "Load More" at bounding box center [502, 556] width 318 height 36
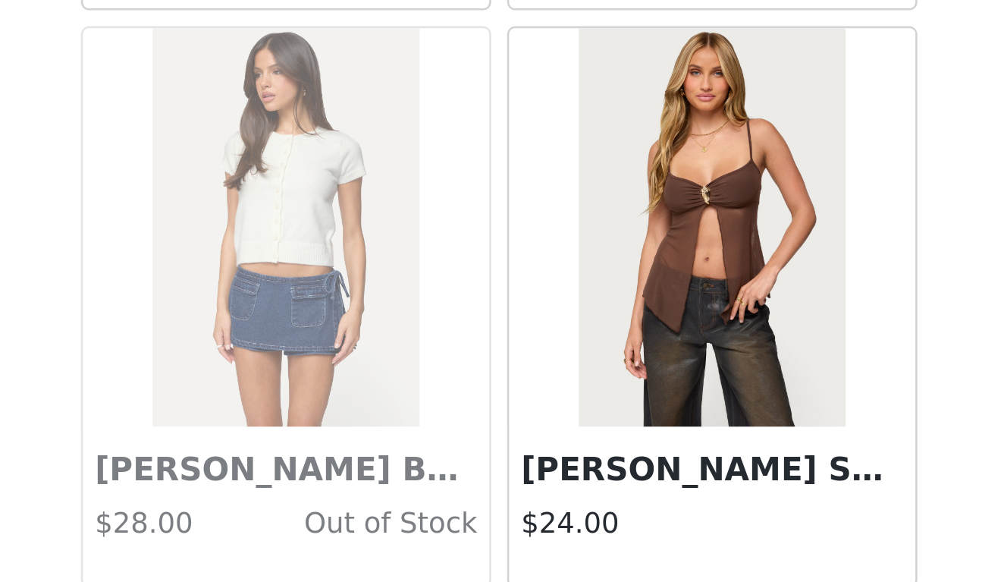
scroll to position [36676, 0]
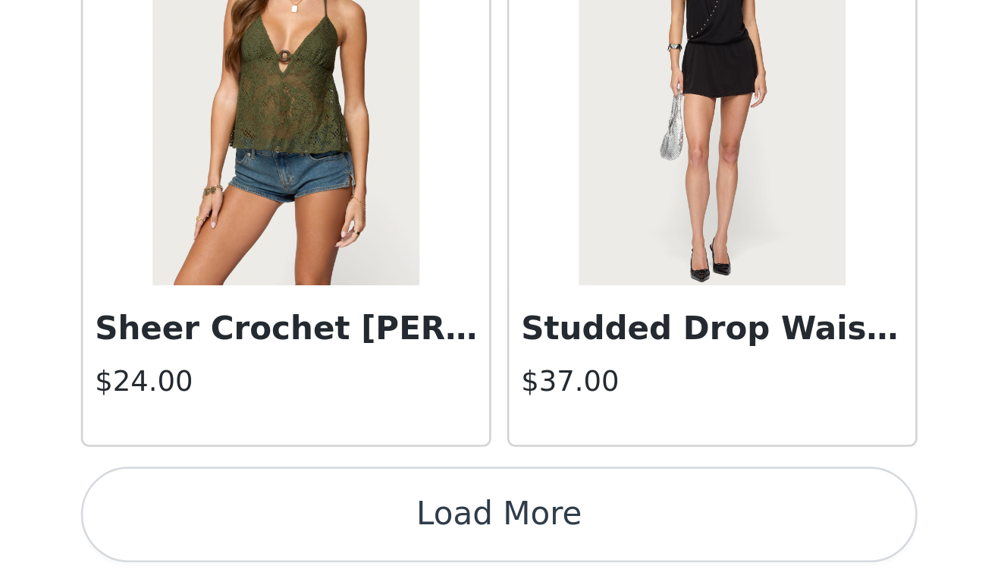
click at [343, 538] on button "Load More" at bounding box center [502, 556] width 318 height 36
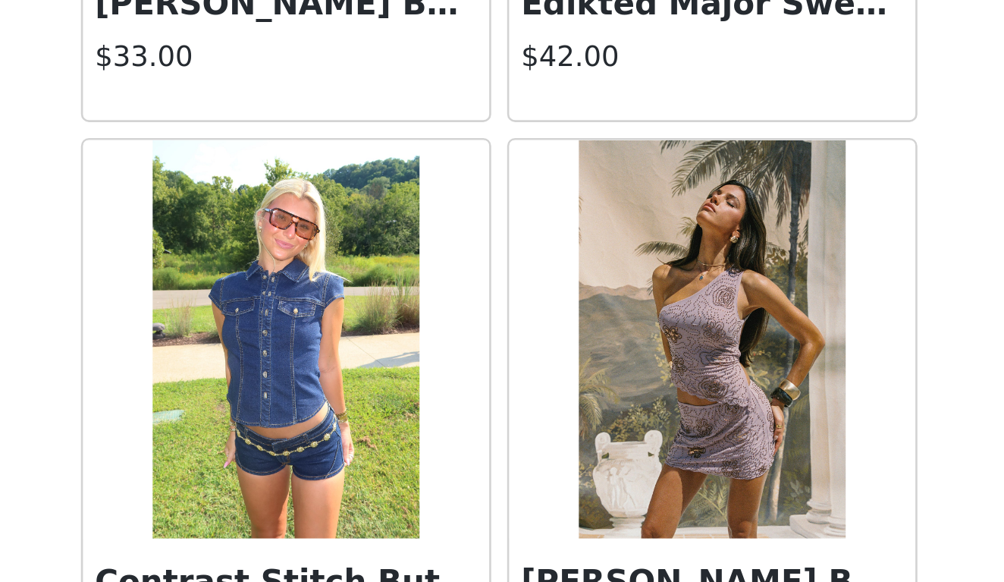
scroll to position [38654, 0]
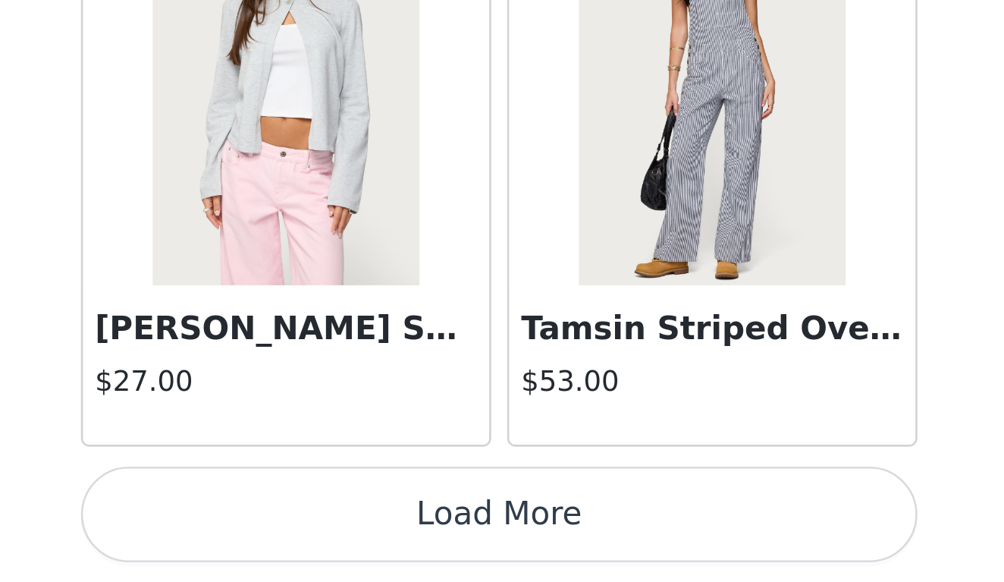
click at [343, 538] on button "Load More" at bounding box center [502, 556] width 318 height 36
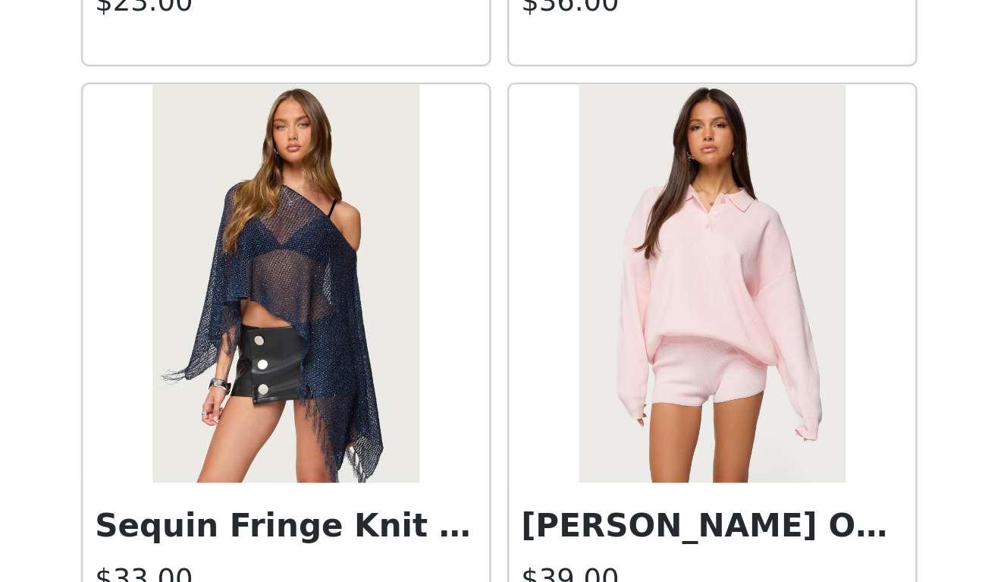
scroll to position [40361, 0]
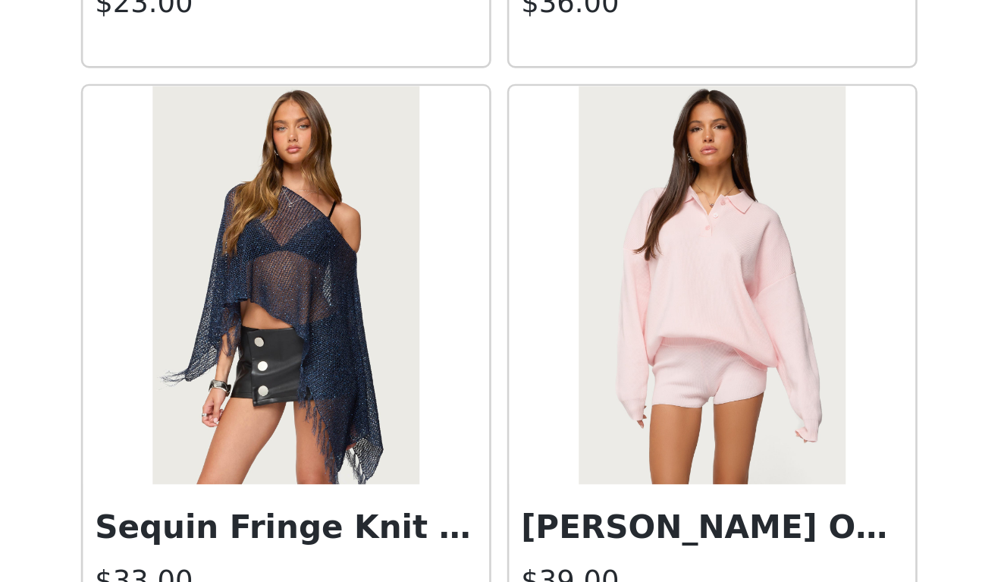
click at [532, 393] on img at bounding box center [582, 469] width 101 height 152
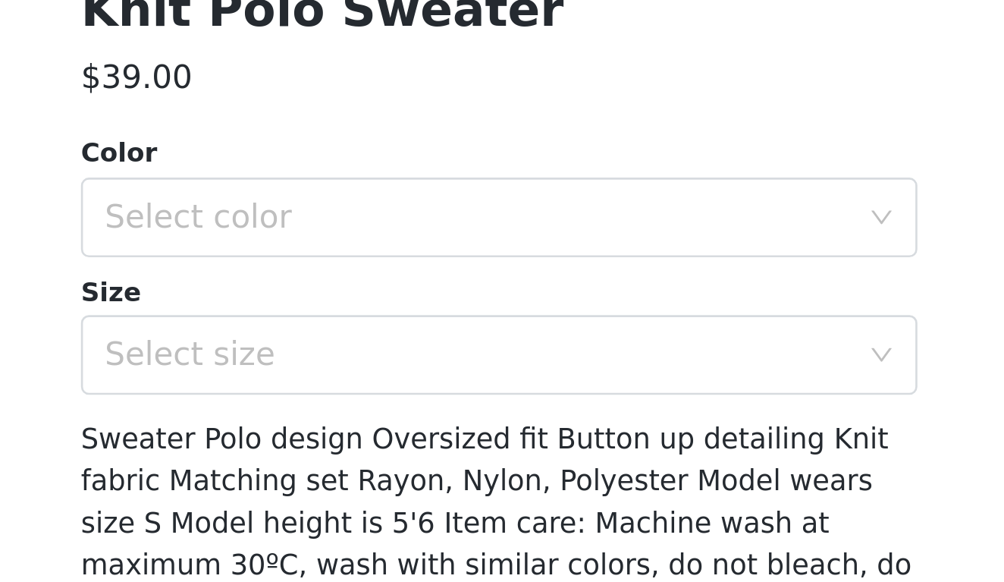
scroll to position [96, 0]
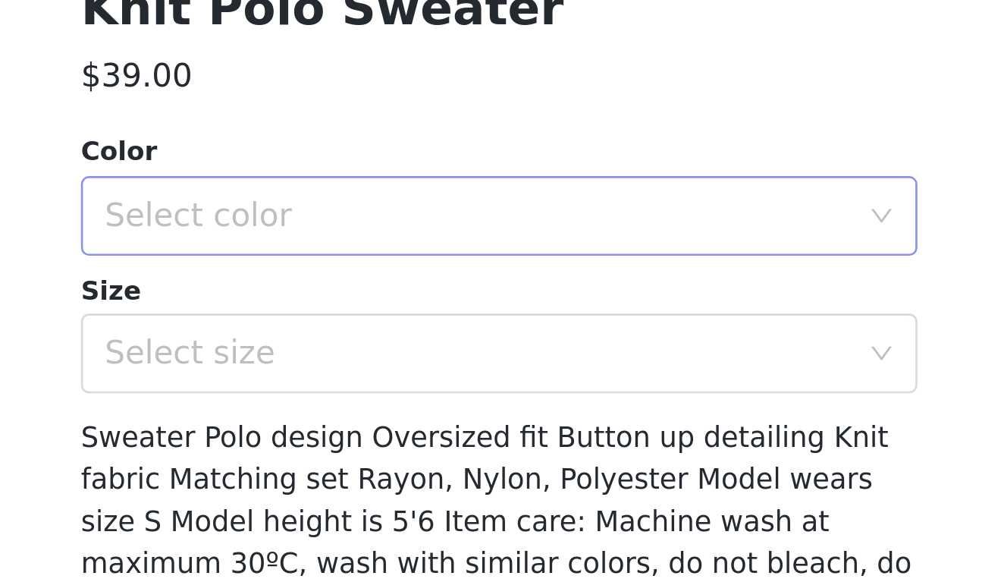
click at [352, 428] on div "Select color" at bounding box center [497, 442] width 290 height 29
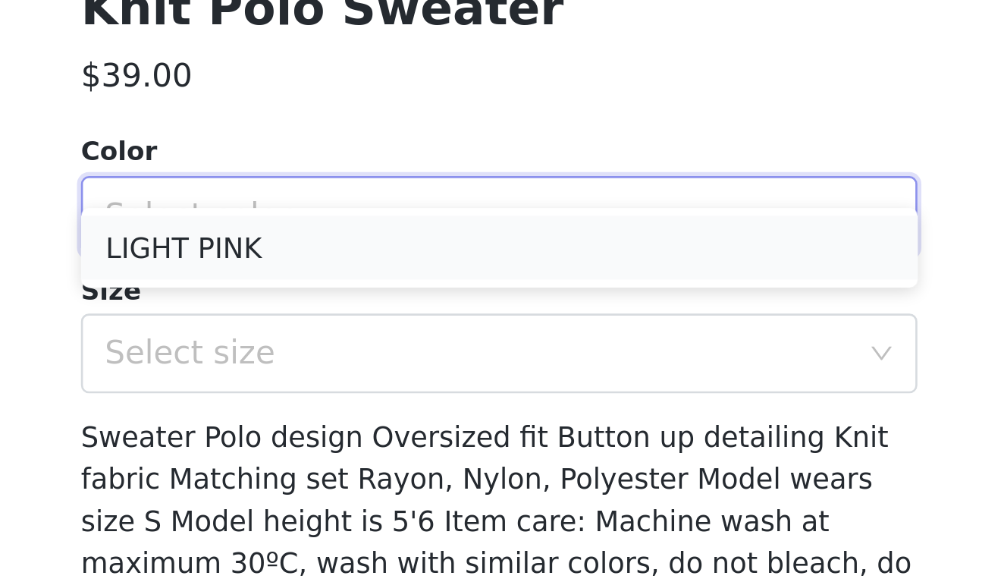
click at [343, 442] on li "LIGHT PINK" at bounding box center [502, 454] width 318 height 24
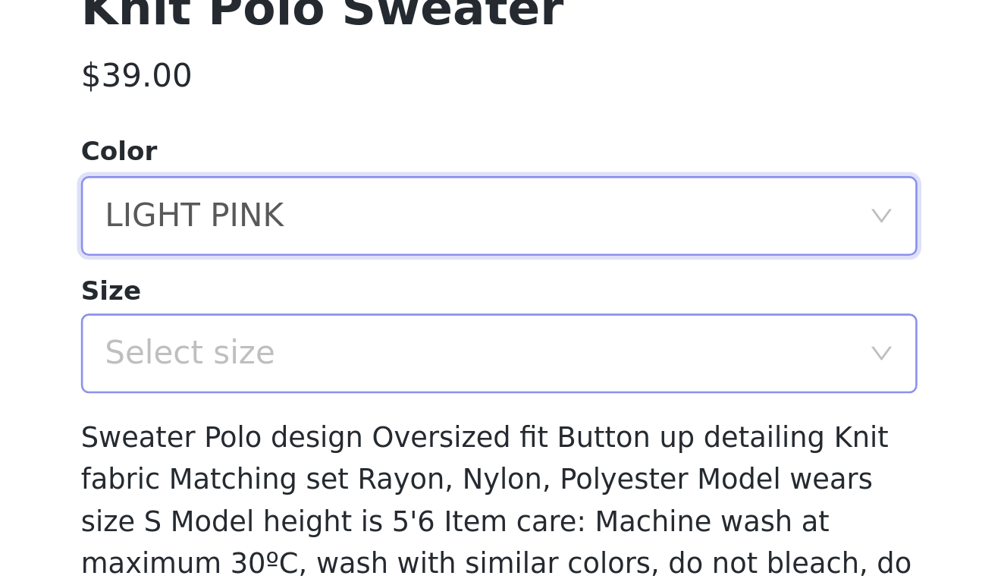
click at [352, 487] on div "Select size" at bounding box center [494, 494] width 284 height 15
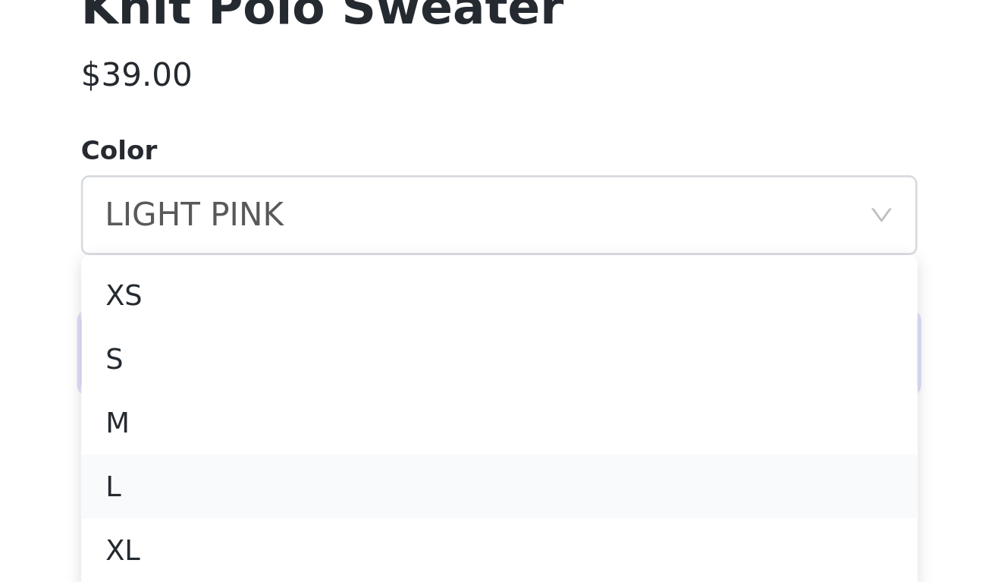
scroll to position [545, 0]
click at [343, 532] on li "L" at bounding box center [502, 544] width 318 height 24
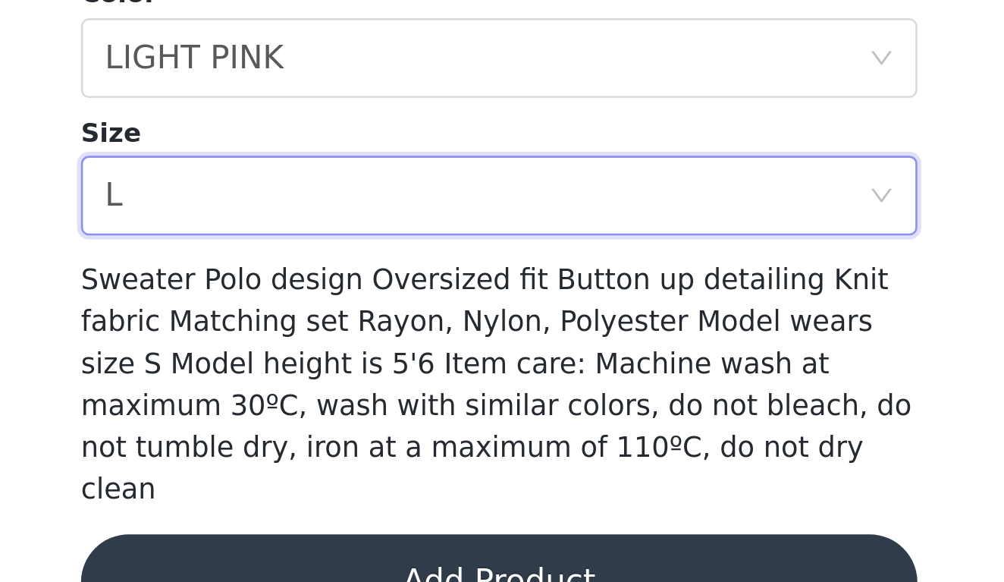
scroll to position [155, 0]
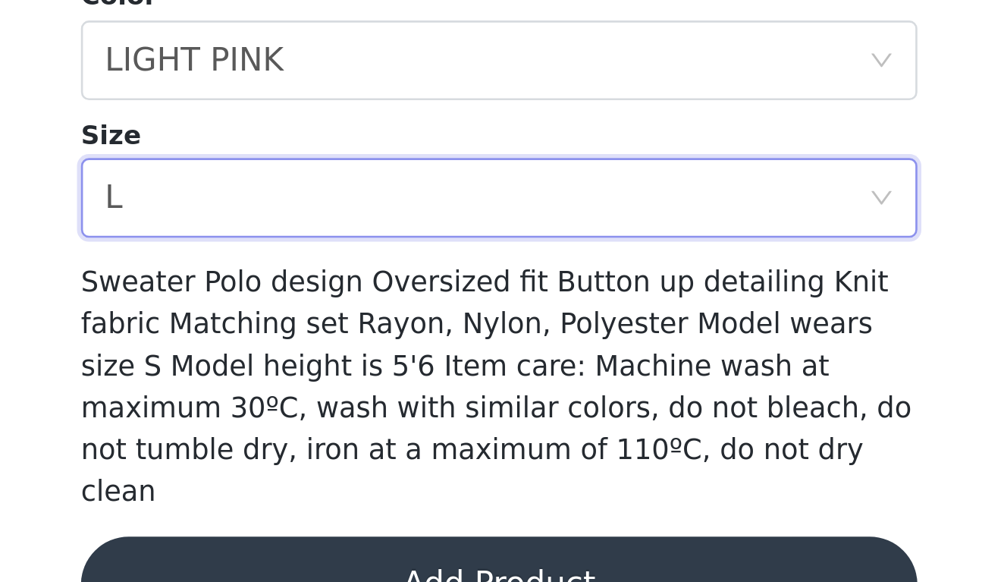
click at [343, 564] on button "Add Product" at bounding box center [502, 582] width 318 height 36
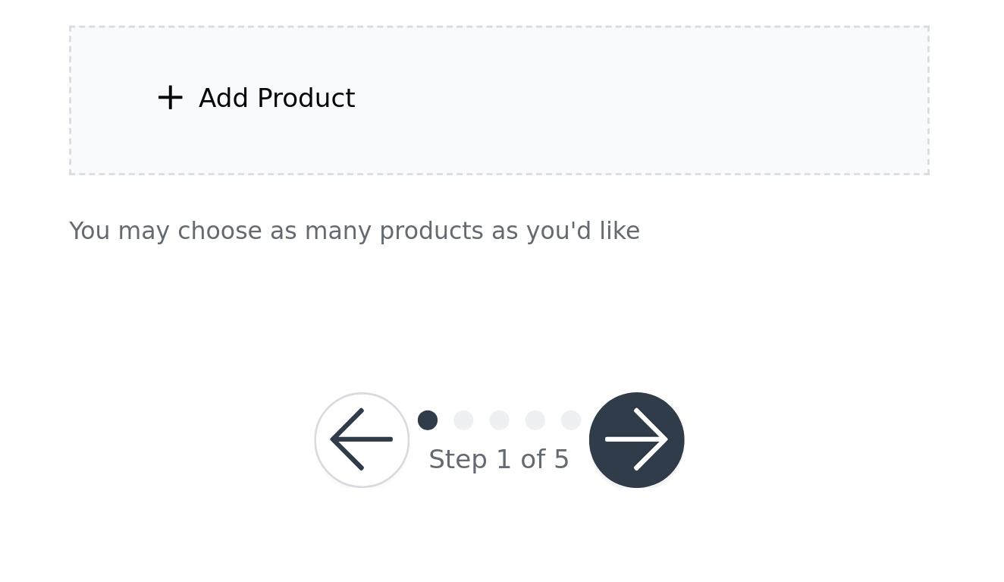
scroll to position [644, 0]
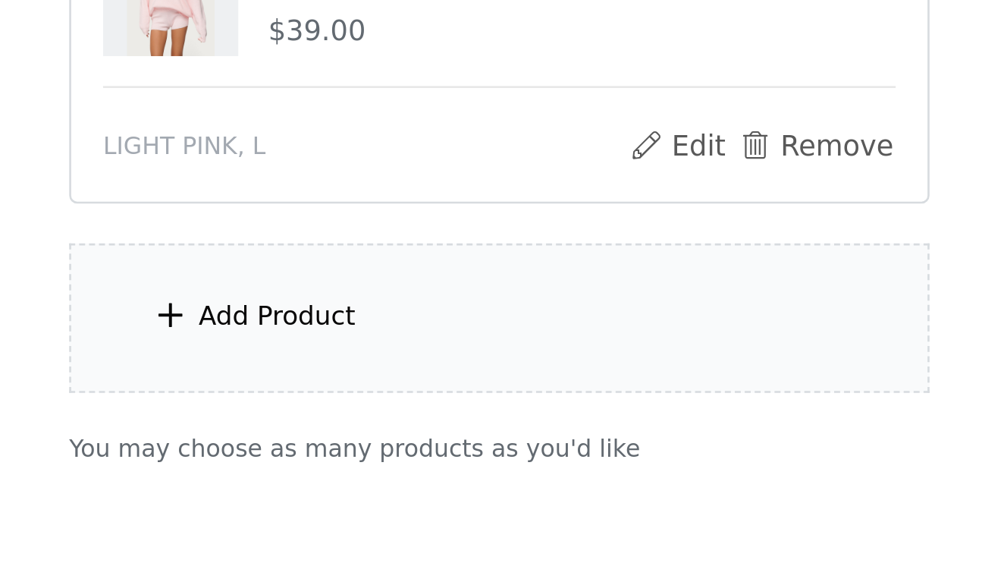
click at [387, 390] on div "Add Product" at bounding box center [417, 397] width 60 height 15
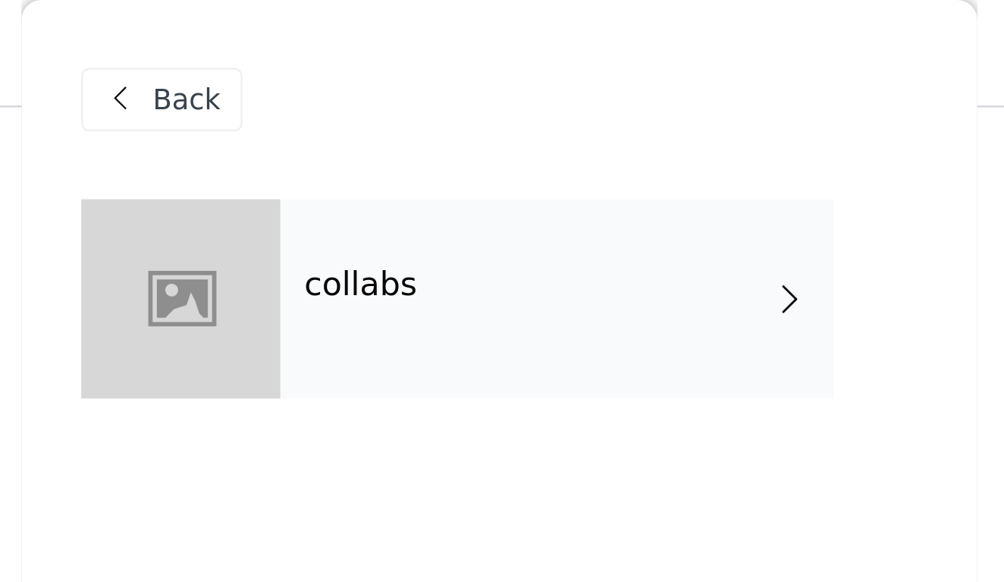
scroll to position [393, 0]
click at [419, 102] on div "collabs" at bounding box center [524, 114] width 211 height 76
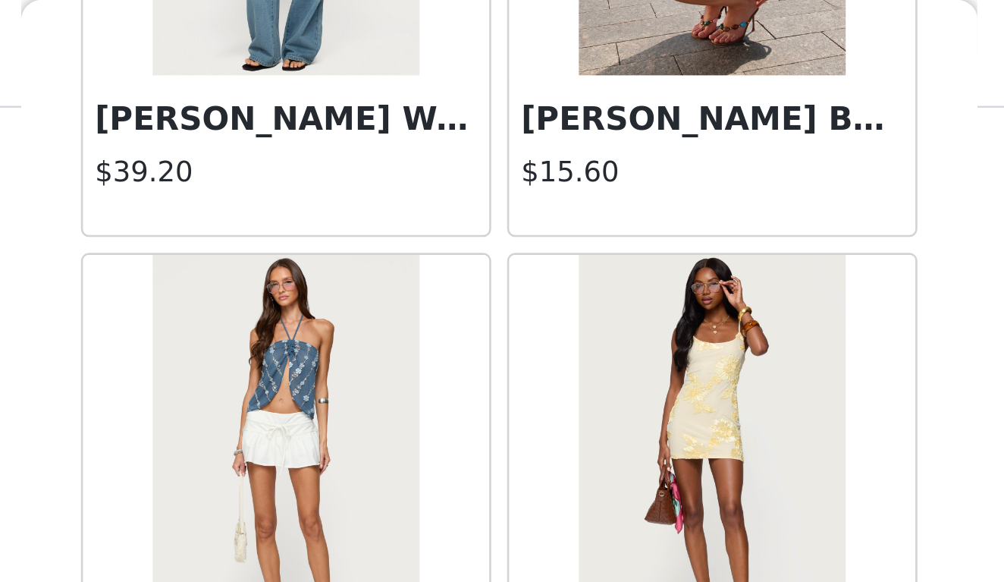
scroll to position [1739, 0]
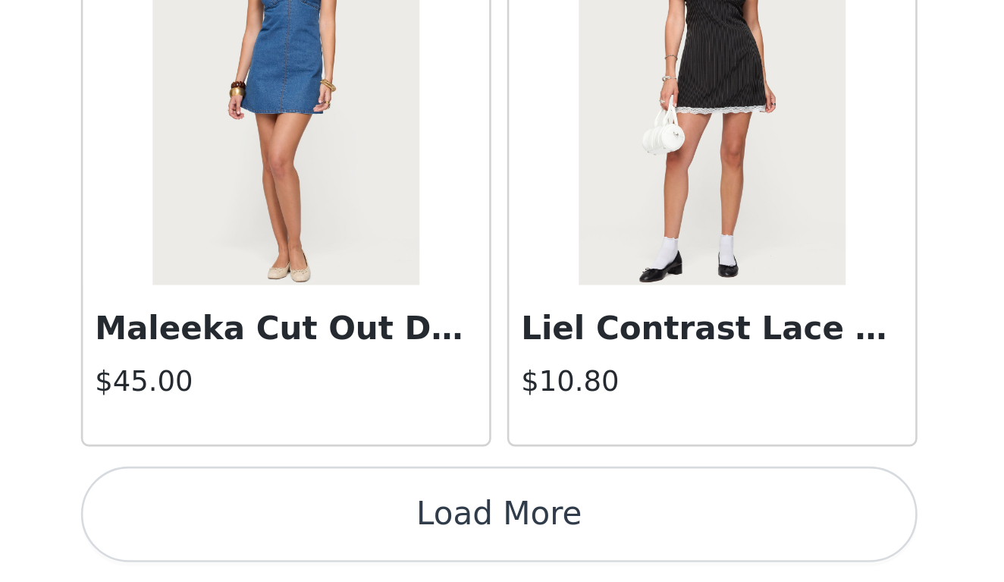
click at [343, 538] on button "Load More" at bounding box center [502, 556] width 318 height 36
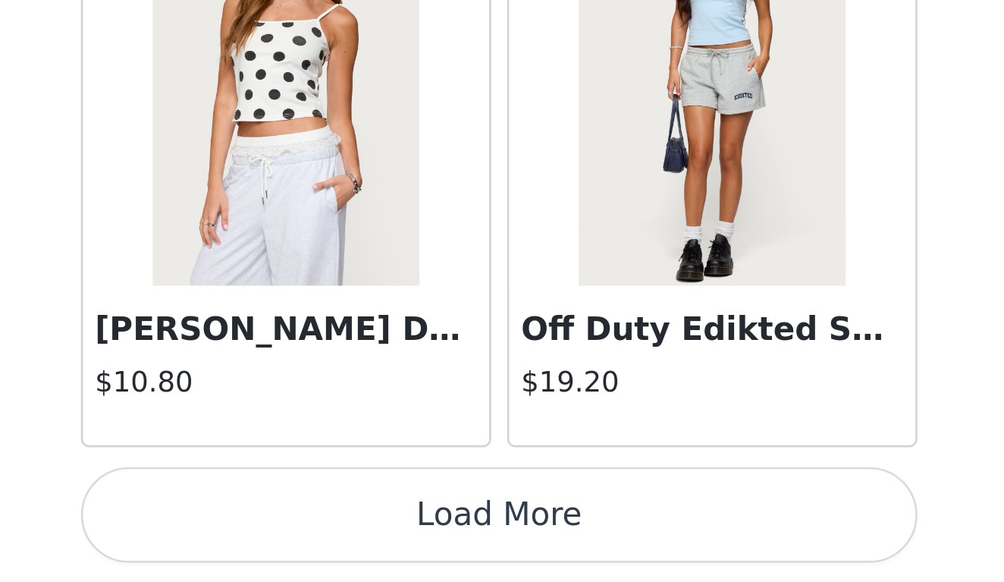
click at [343, 538] on button "Load More" at bounding box center [502, 556] width 318 height 36
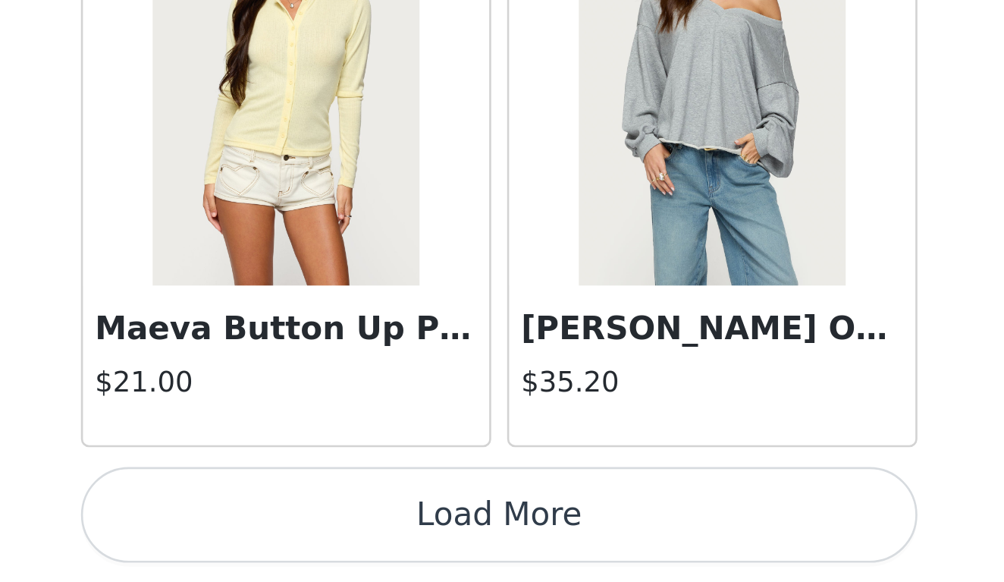
click at [343, 538] on button "Load More" at bounding box center [502, 556] width 318 height 36
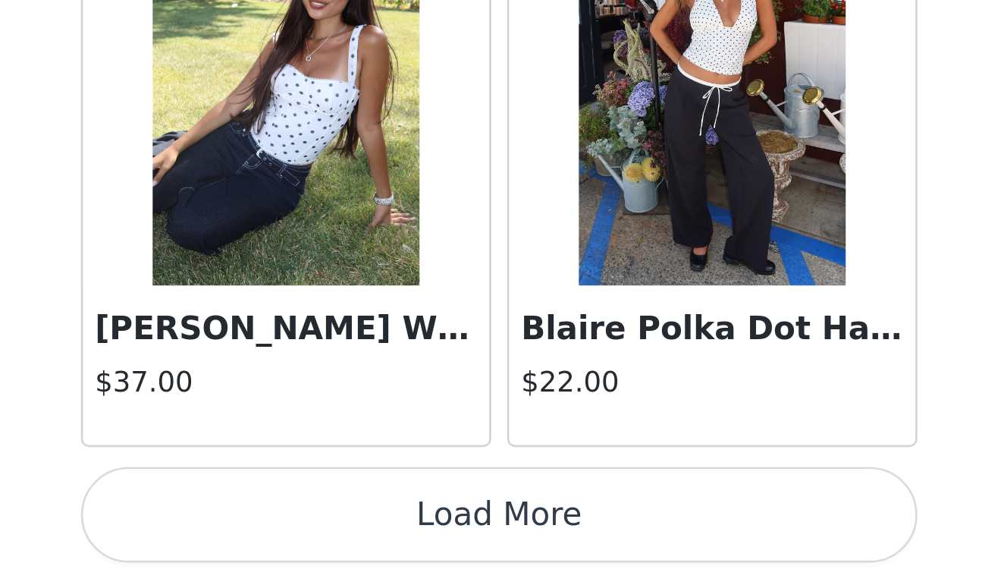
click at [343, 538] on button "Load More" at bounding box center [502, 556] width 318 height 36
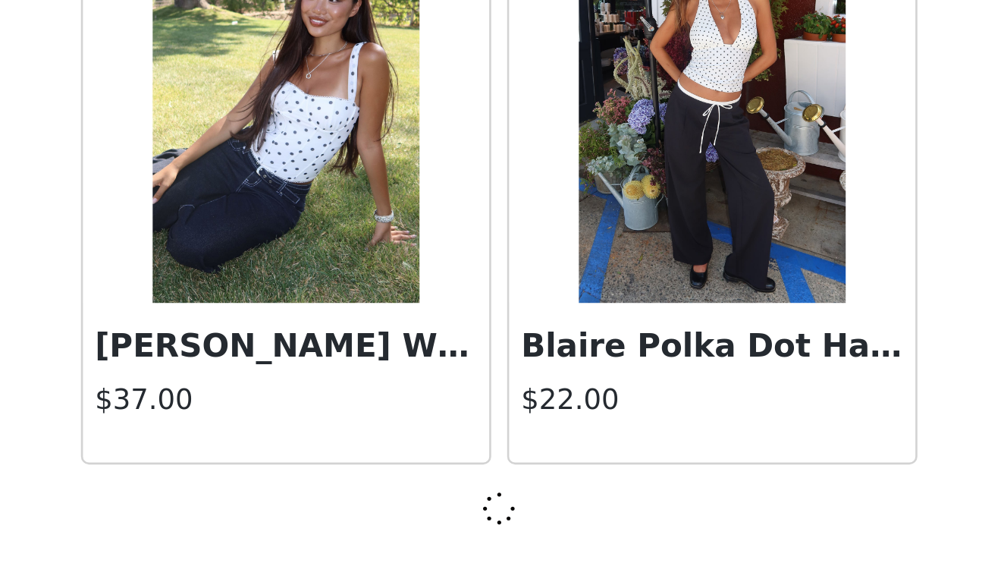
scroll to position [8328, 0]
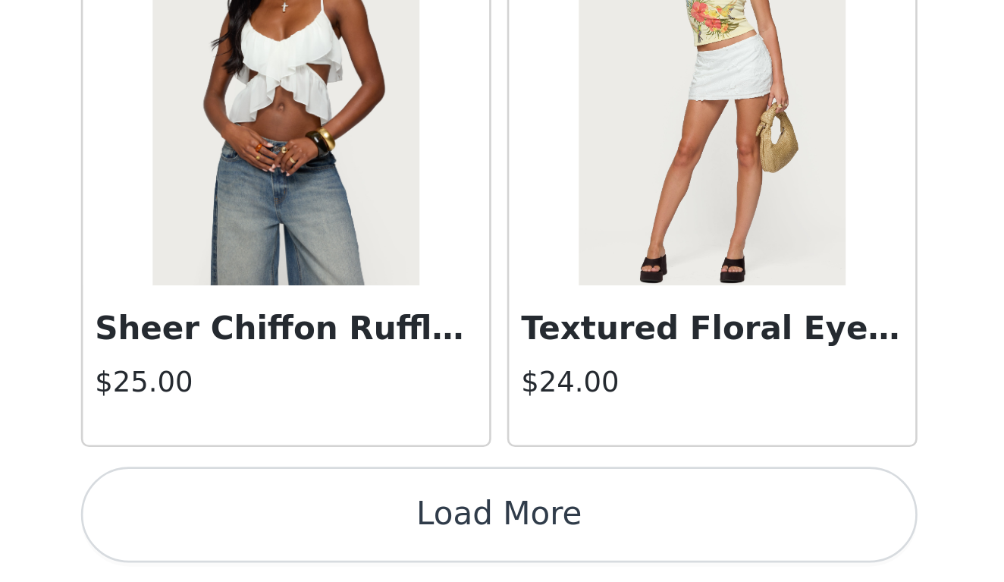
click at [343, 538] on button "Load More" at bounding box center [502, 556] width 318 height 36
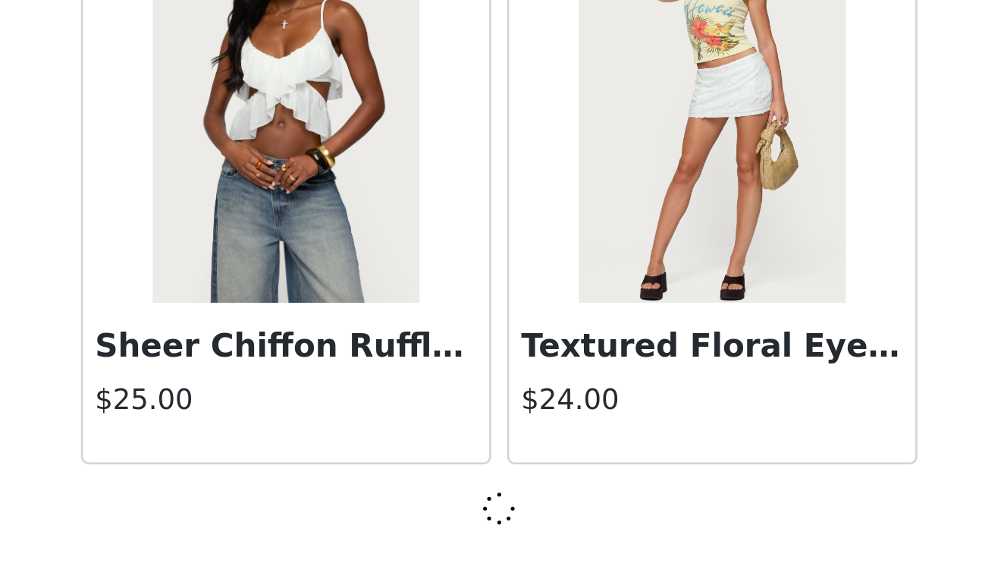
scroll to position [10527, 0]
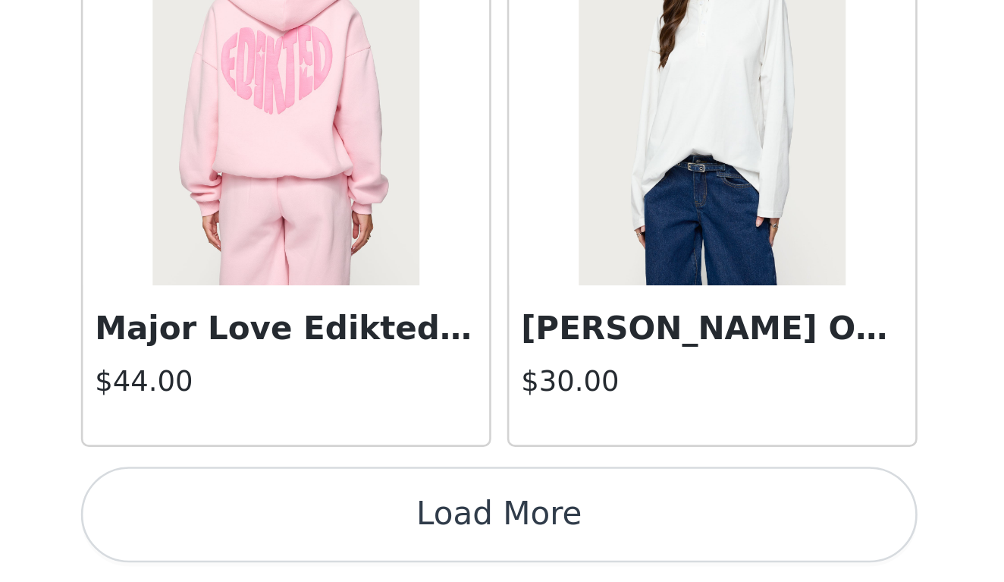
click at [343, 538] on button "Load More" at bounding box center [502, 556] width 318 height 36
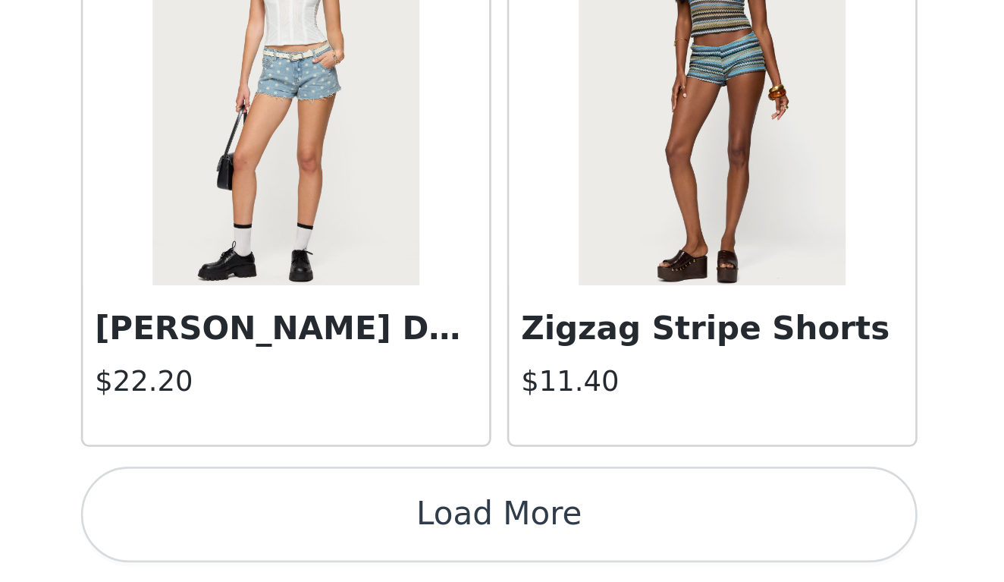
click at [343, 538] on button "Load More" at bounding box center [502, 556] width 318 height 36
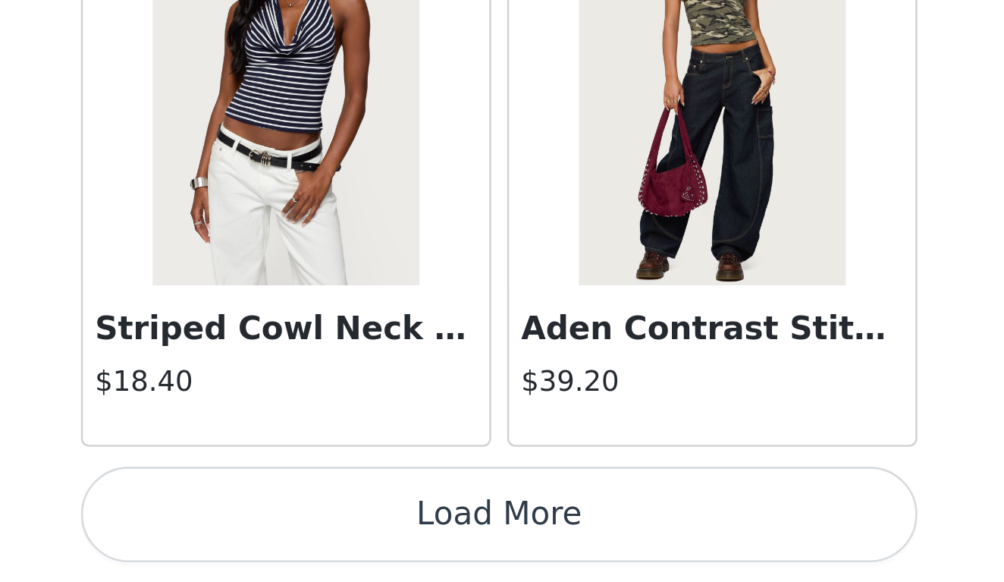
scroll to position [644, 0]
click at [343, 538] on button "Load More" at bounding box center [502, 556] width 318 height 36
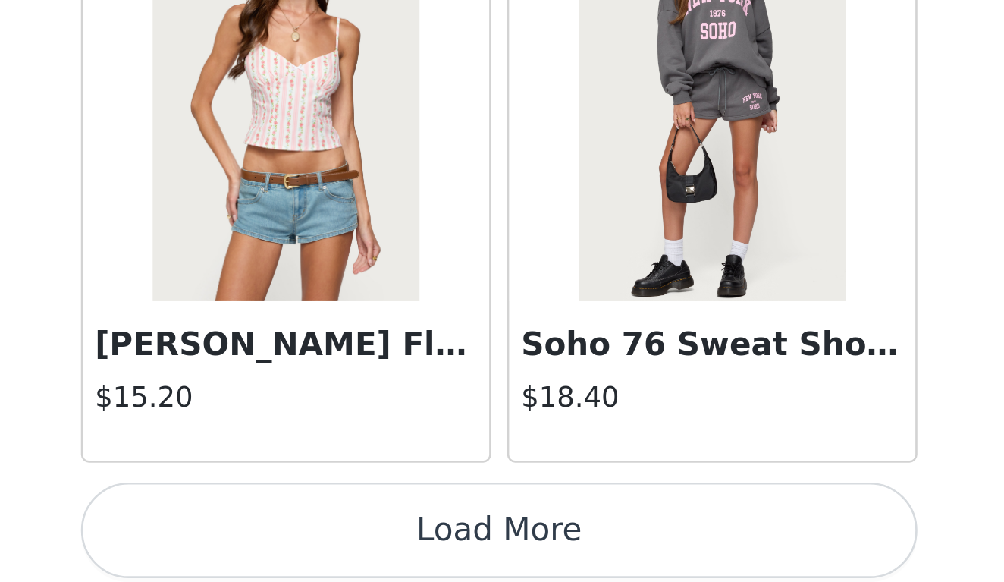
click at [343, 544] on button "Load More" at bounding box center [502, 562] width 318 height 36
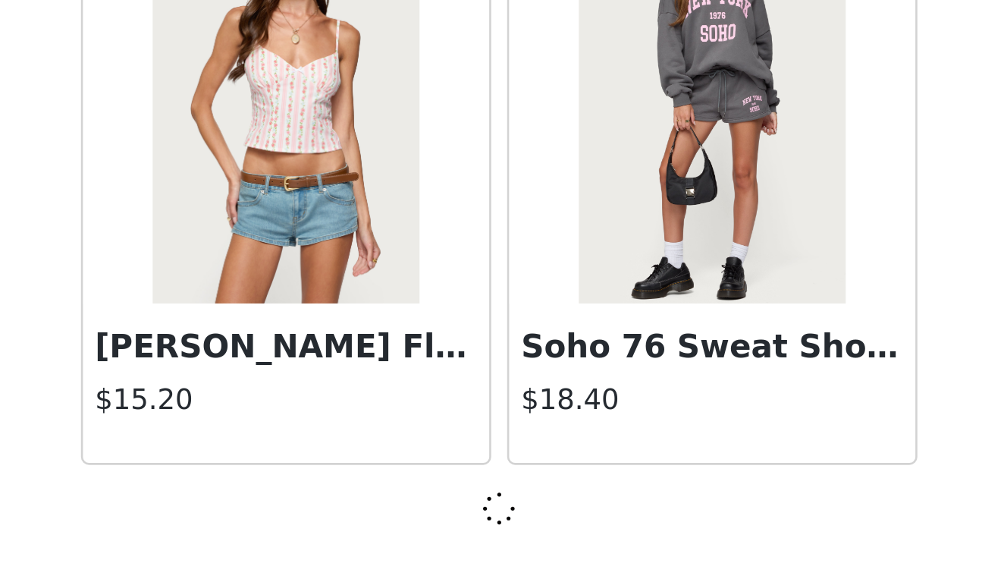
scroll to position [19322, 0]
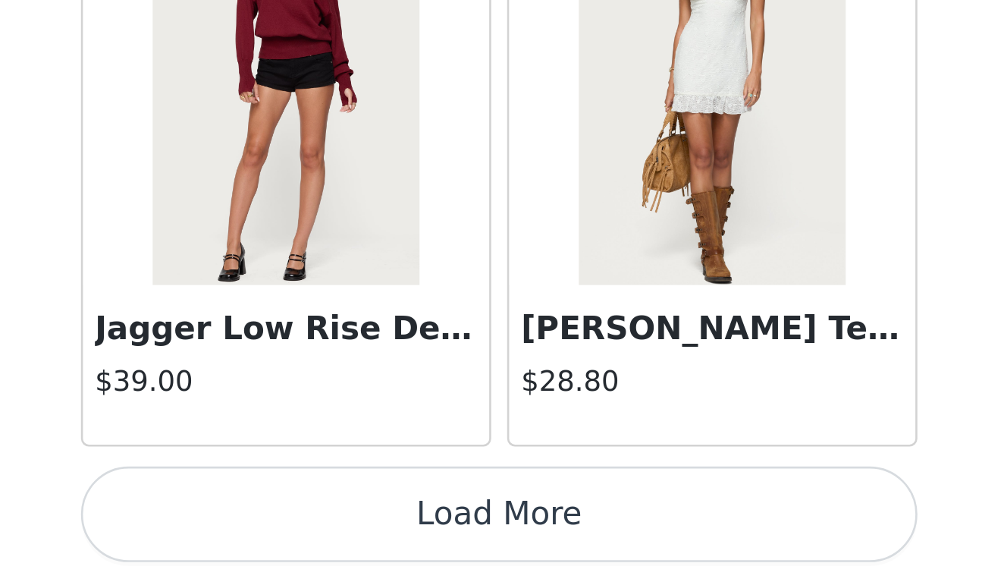
click at [343, 538] on button "Load More" at bounding box center [502, 556] width 318 height 36
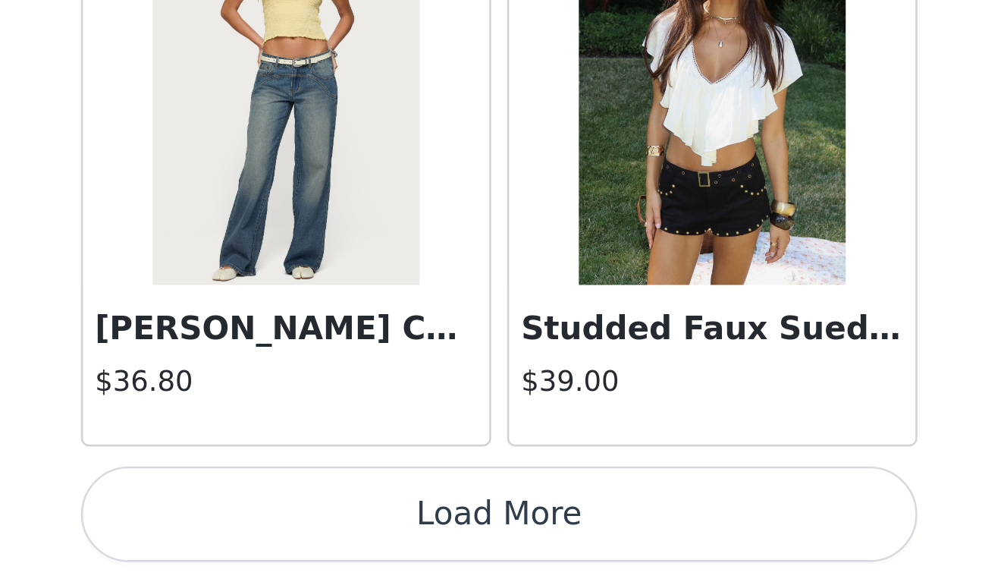
click at [343, 538] on button "Load More" at bounding box center [502, 556] width 318 height 36
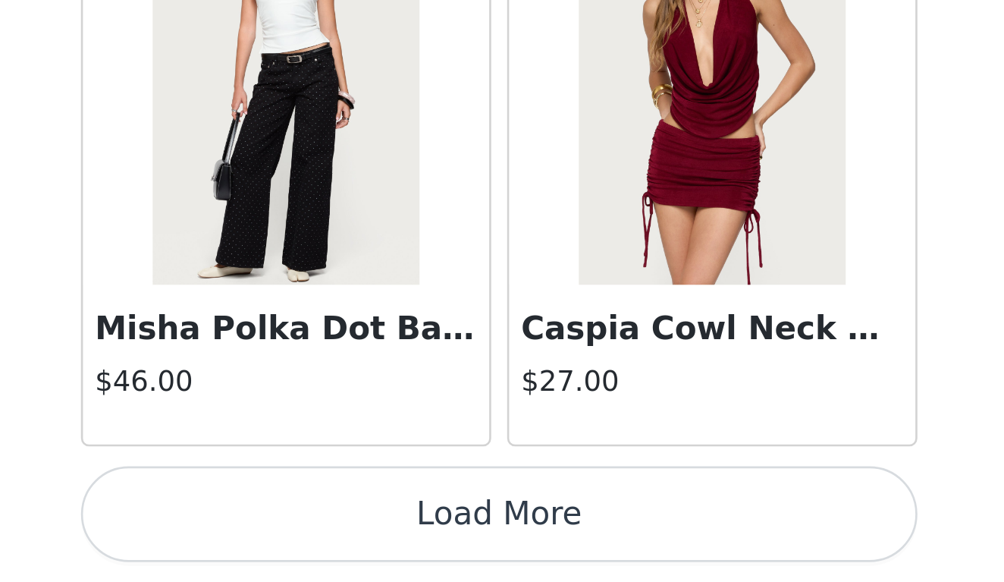
scroll to position [644, 0]
click at [343, 538] on button "Load More" at bounding box center [502, 556] width 318 height 36
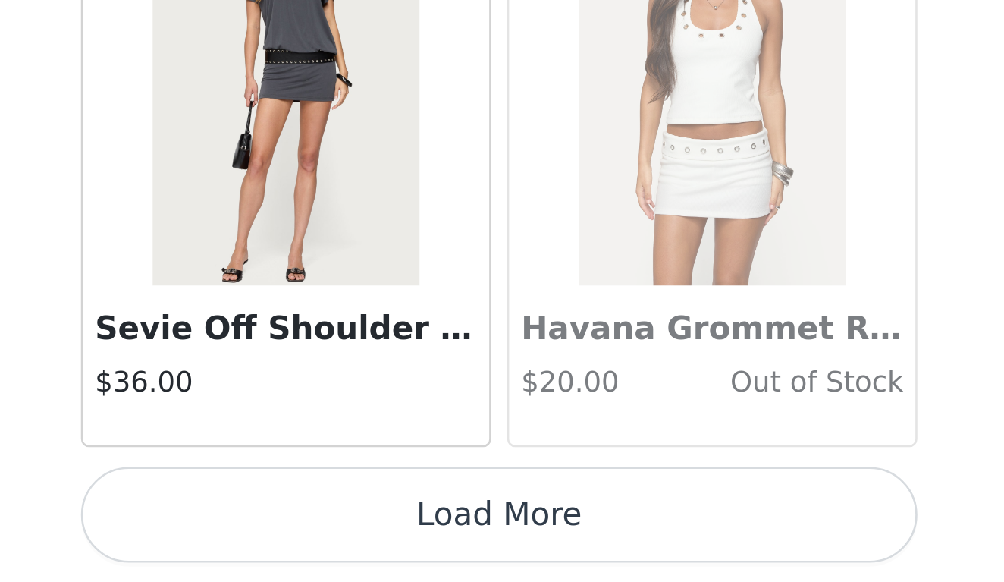
click at [343, 538] on button "Load More" at bounding box center [502, 556] width 318 height 36
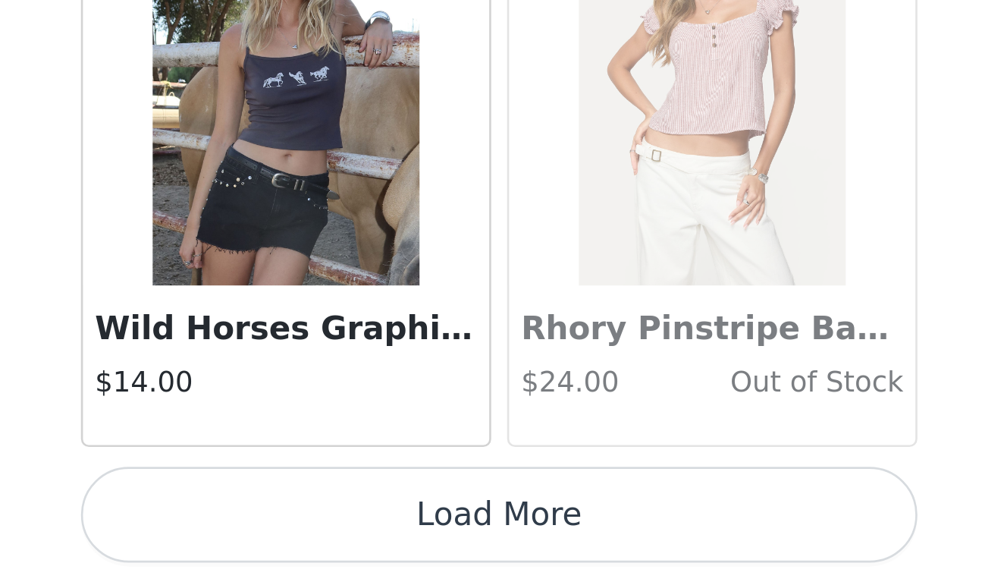
click at [343, 538] on button "Load More" at bounding box center [502, 556] width 318 height 36
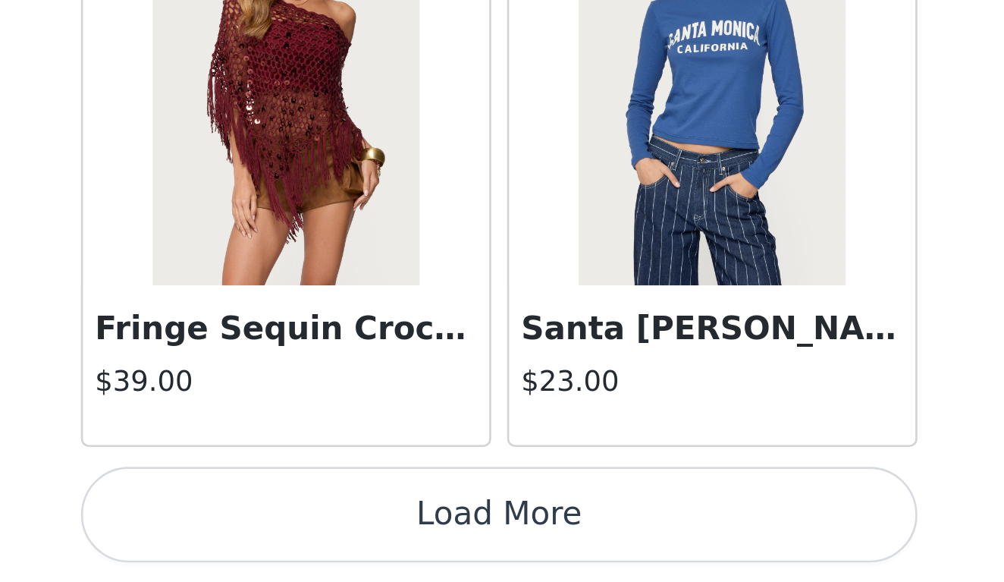
click at [343, 538] on button "Load More" at bounding box center [502, 556] width 318 height 36
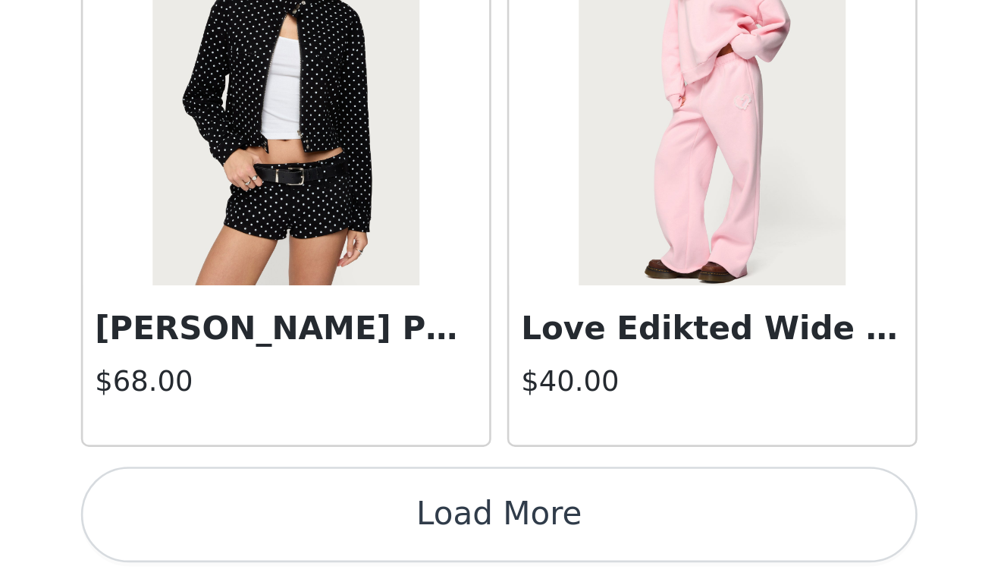
click at [343, 538] on button "Load More" at bounding box center [502, 556] width 318 height 36
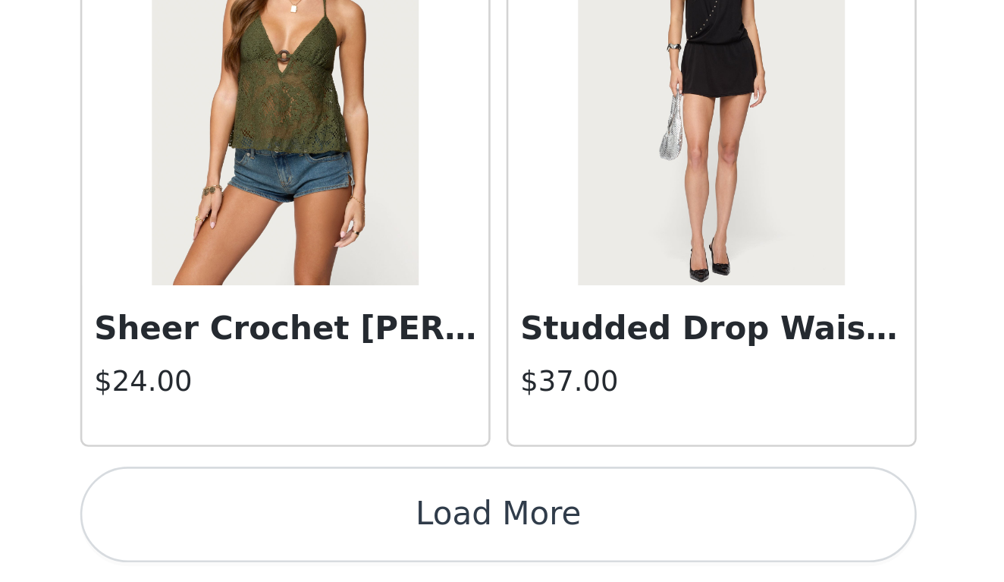
scroll to position [644, 0]
click at [343, 538] on button "Load More" at bounding box center [502, 556] width 318 height 36
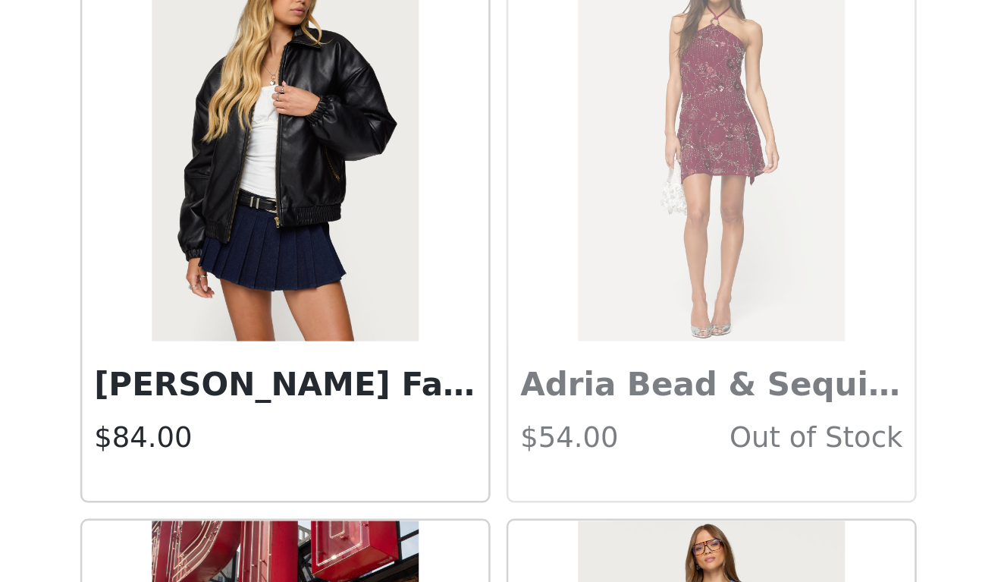
scroll to position [37835, 0]
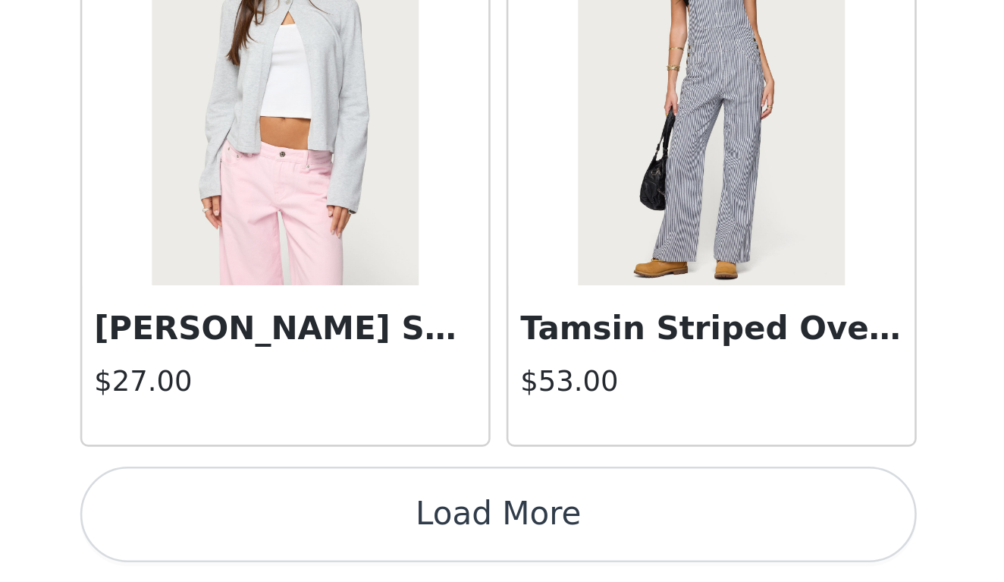
click at [343, 538] on button "Load More" at bounding box center [502, 556] width 318 height 36
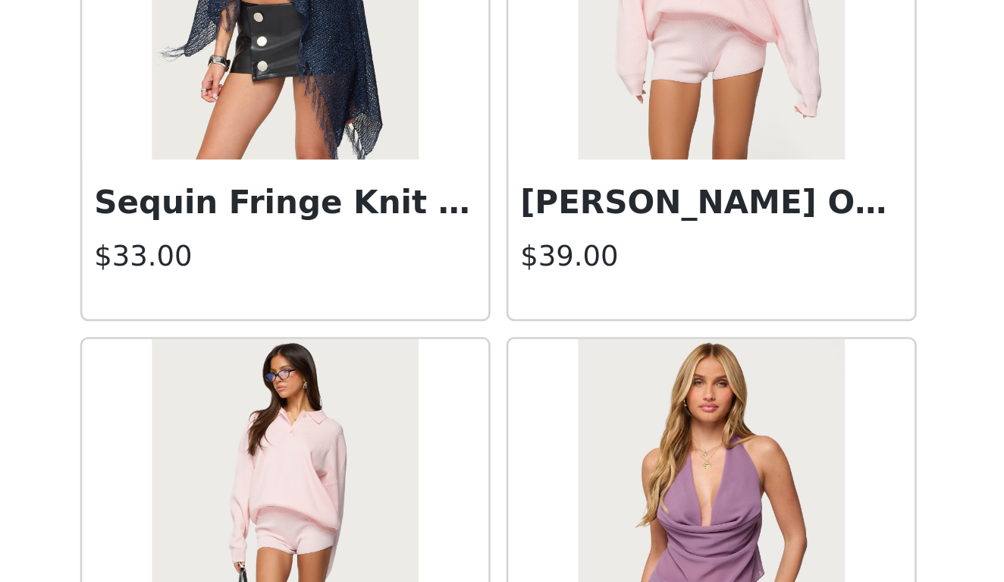
scroll to position [40531, 0]
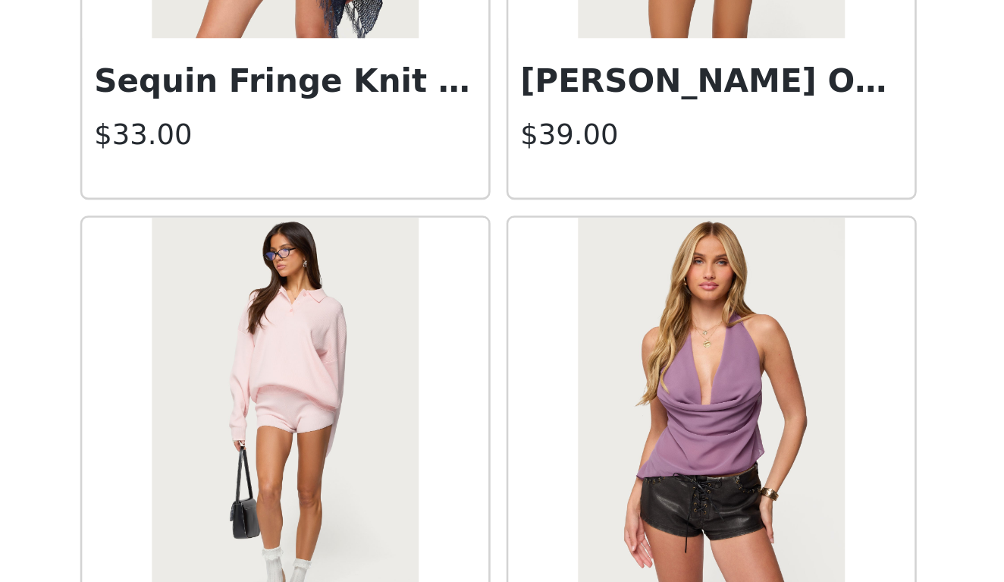
click at [370, 443] on img at bounding box center [420, 519] width 101 height 152
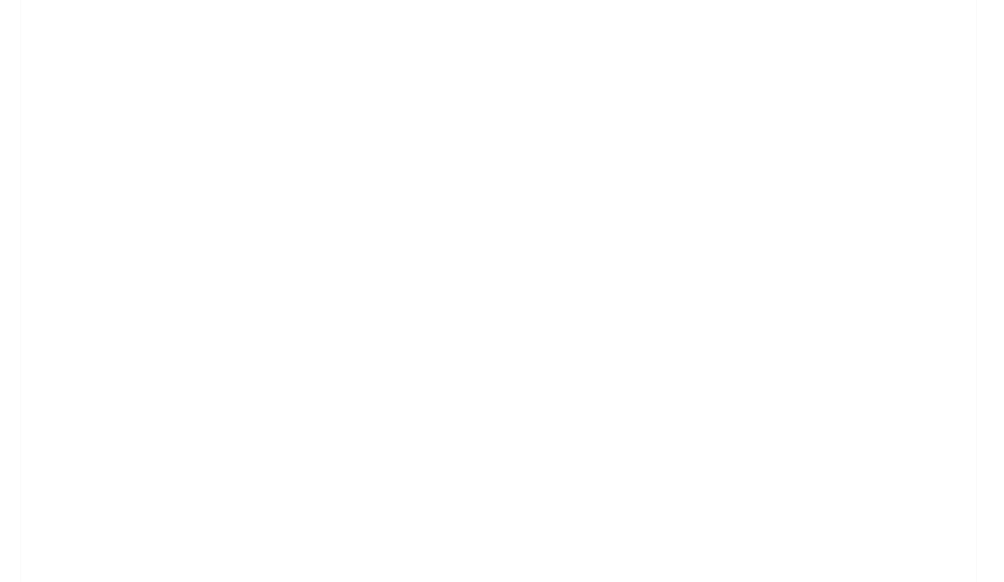
scroll to position [0, 0]
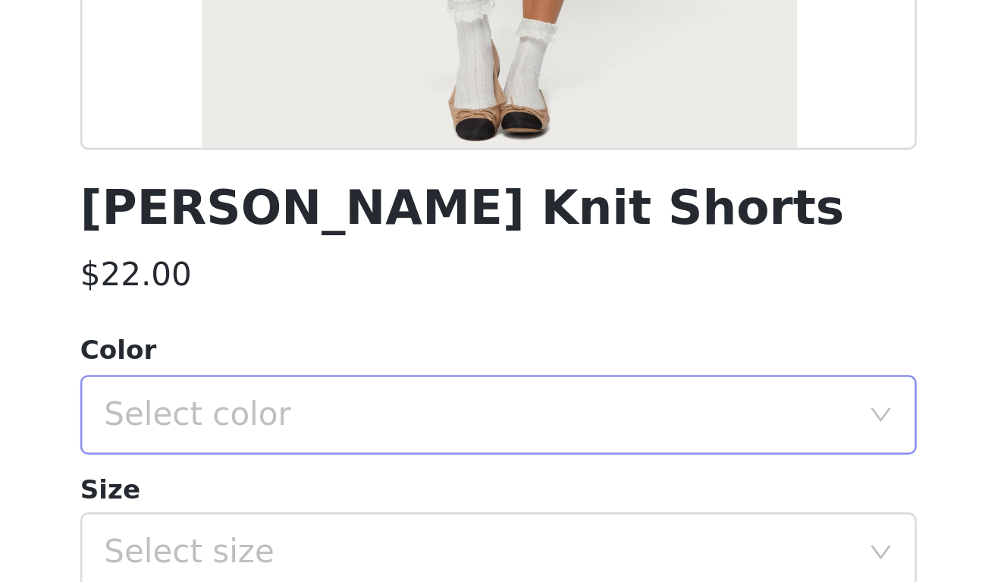
click at [352, 510] on div "Select color" at bounding box center [494, 517] width 284 height 15
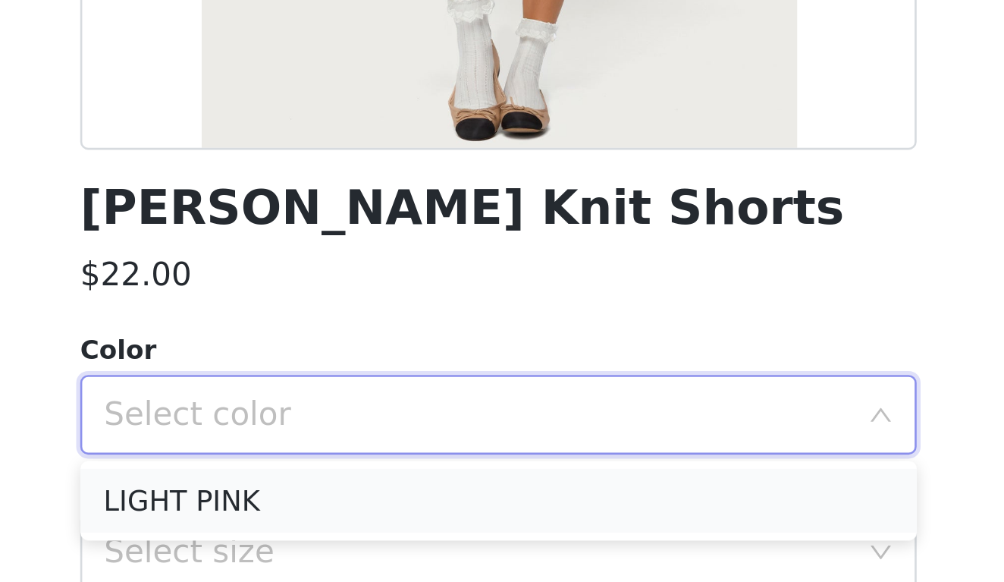
click at [343, 538] on li "LIGHT PINK" at bounding box center [502, 550] width 318 height 24
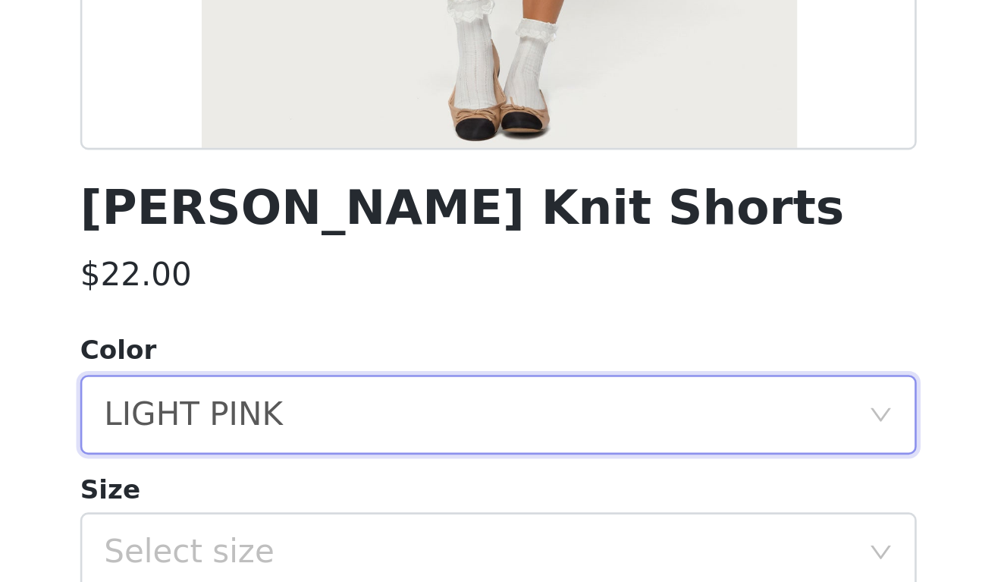
scroll to position [63, 0]
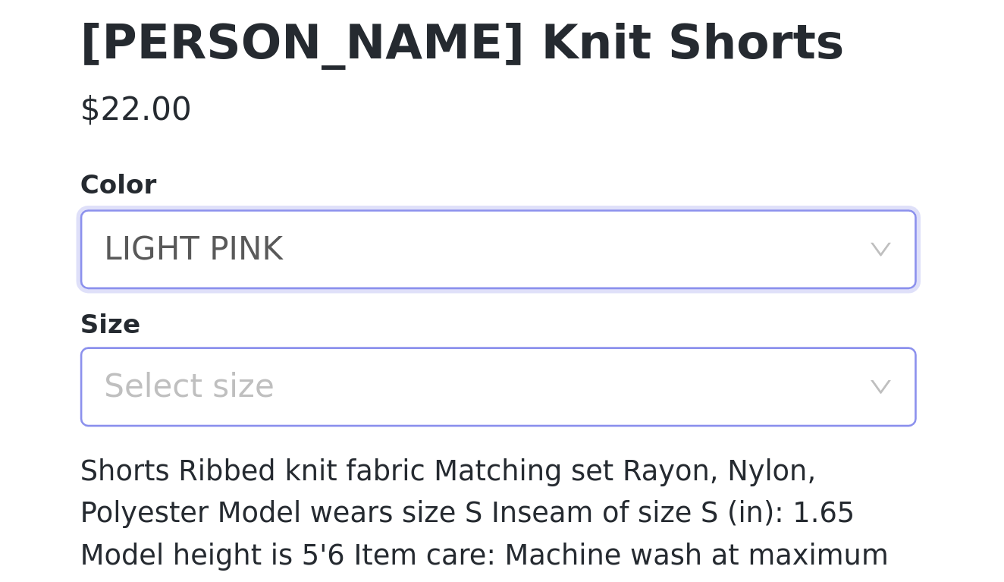
click at [352, 500] on div "Select size" at bounding box center [494, 507] width 284 height 15
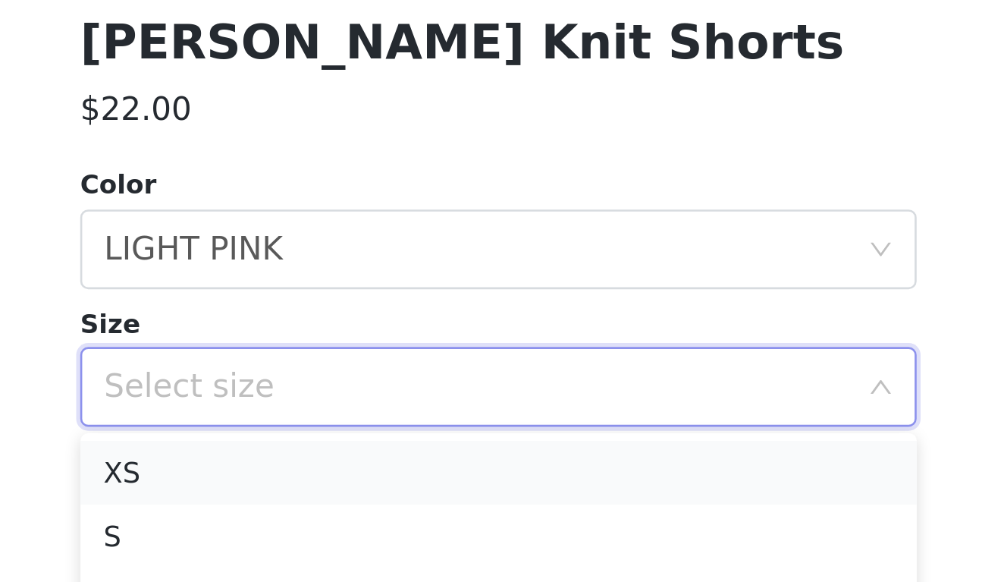
click at [343, 528] on li "XS" at bounding box center [502, 540] width 318 height 24
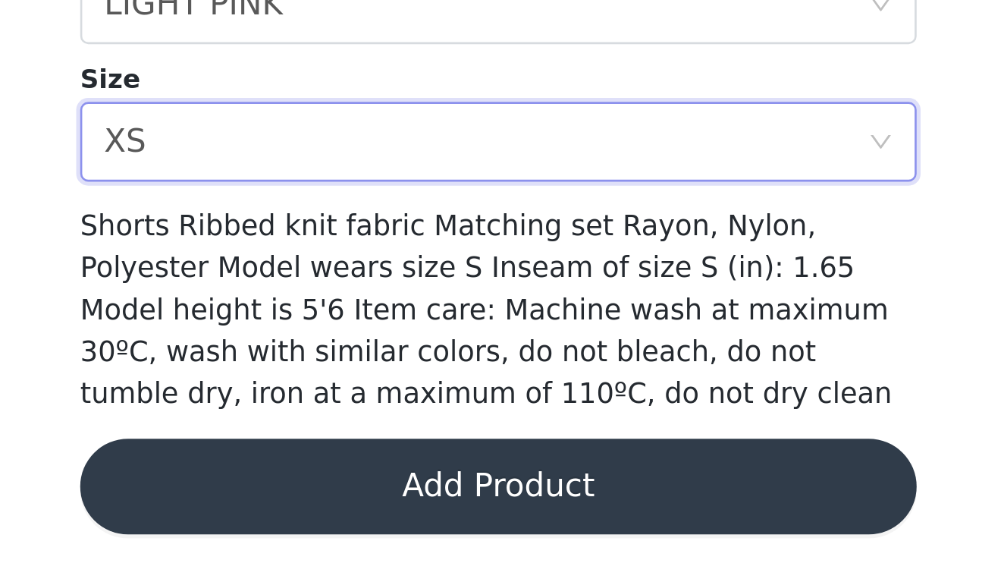
scroll to position [155, 0]
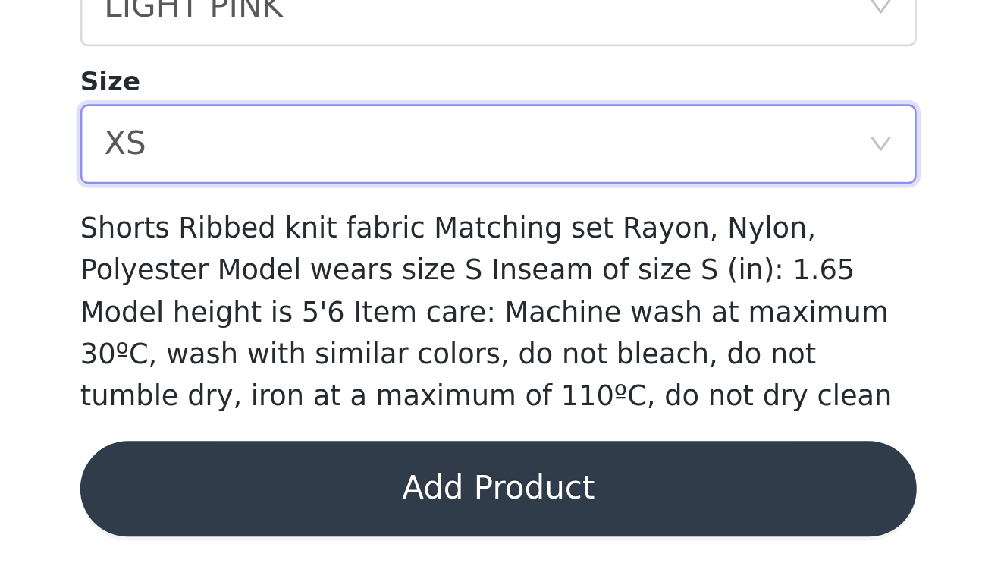
click at [343, 528] on button "Add Product" at bounding box center [502, 546] width 318 height 36
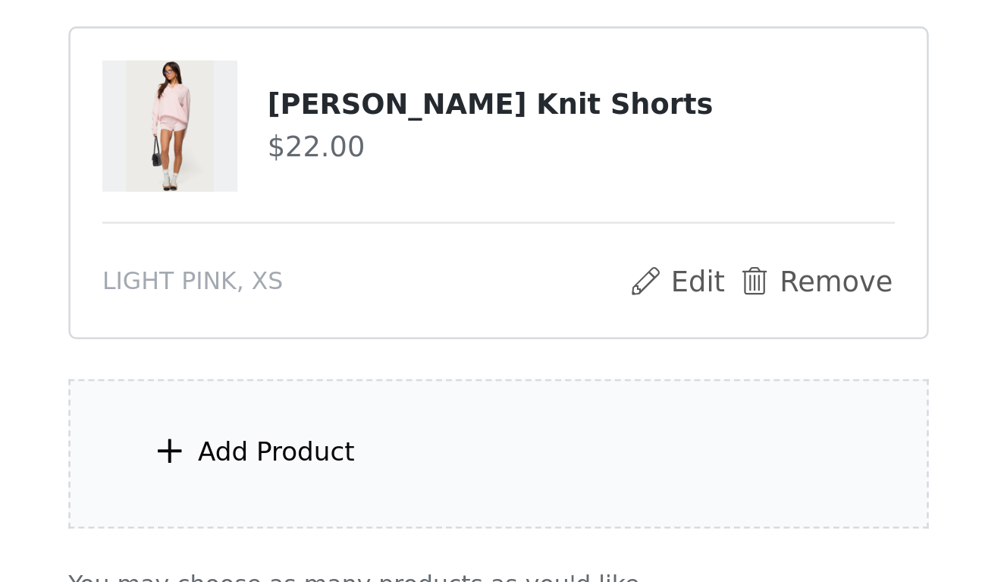
click at [387, 525] on div "Add Product" at bounding box center [417, 532] width 60 height 15
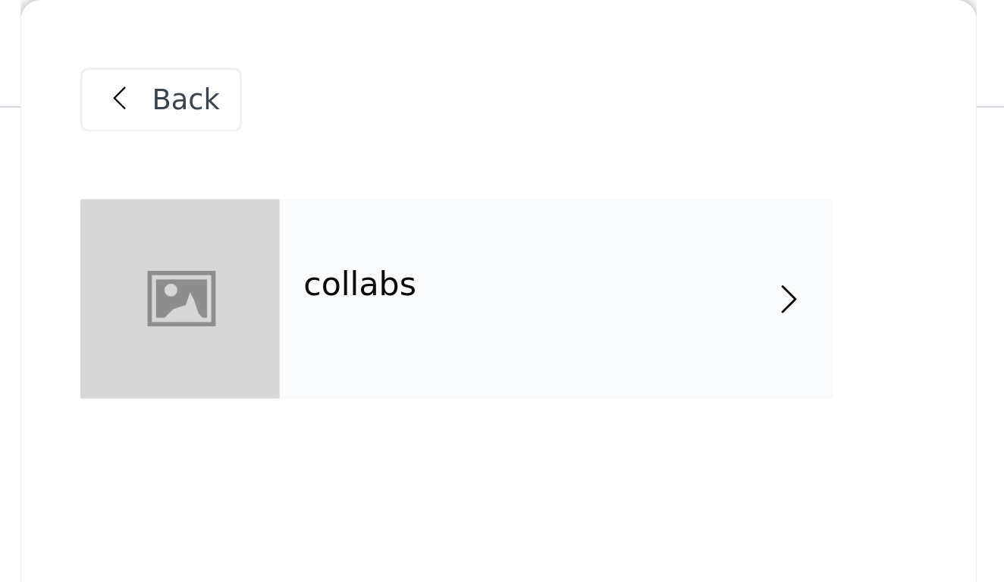
scroll to position [422, 0]
click at [419, 105] on div "collabs" at bounding box center [524, 114] width 211 height 76
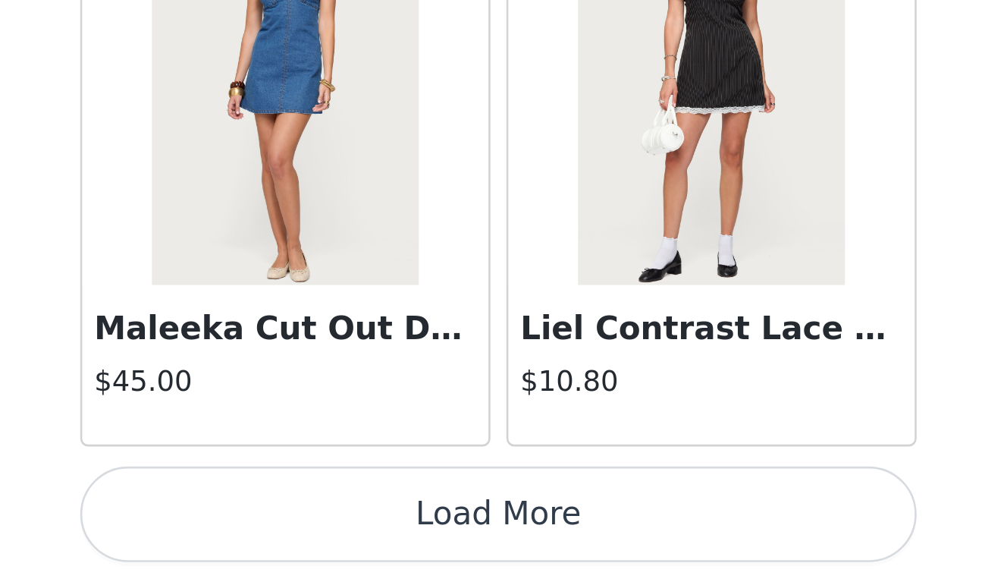
scroll to position [779, 0]
click at [343, 538] on button "Load More" at bounding box center [502, 556] width 318 height 36
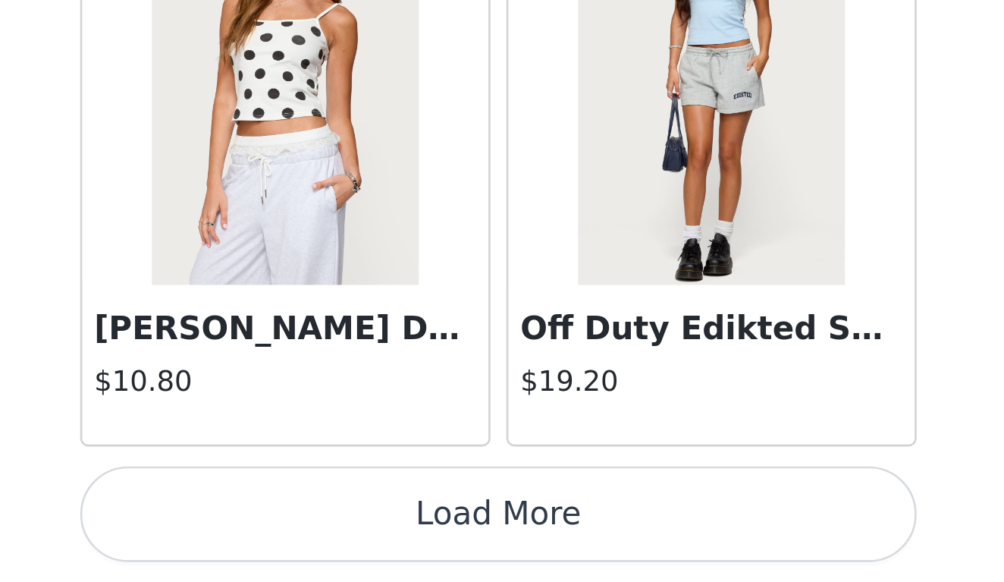
click at [343, 538] on button "Load More" at bounding box center [502, 556] width 318 height 36
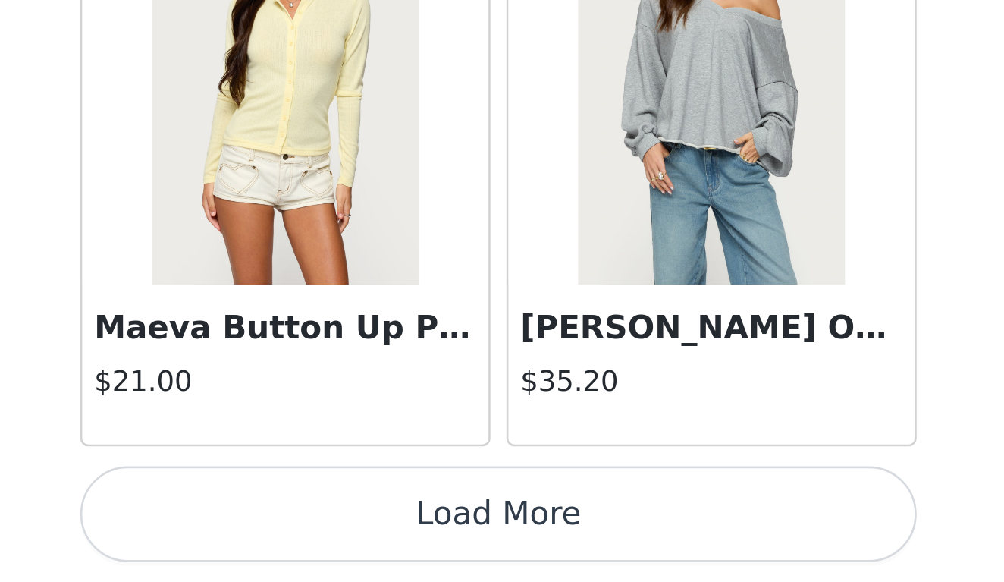
click at [343, 538] on button "Load More" at bounding box center [502, 556] width 318 height 36
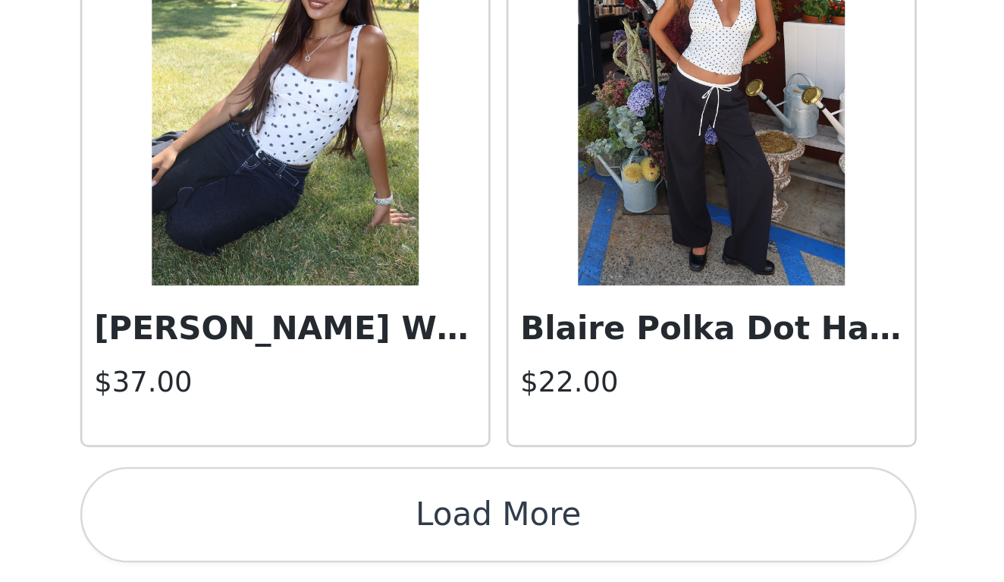
click at [343, 538] on button "Load More" at bounding box center [502, 556] width 318 height 36
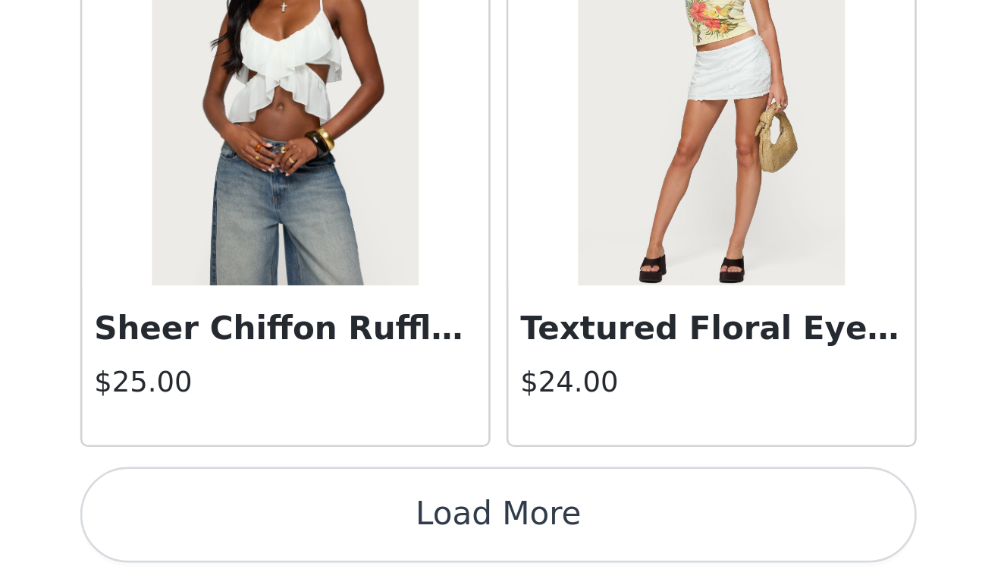
click at [343, 538] on button "Load More" at bounding box center [502, 556] width 318 height 36
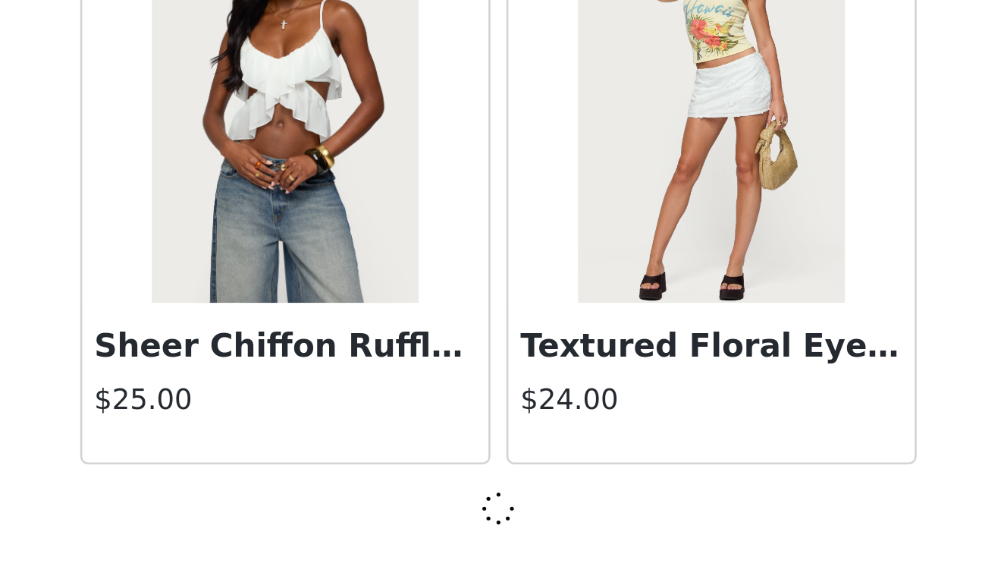
scroll to position [10527, 0]
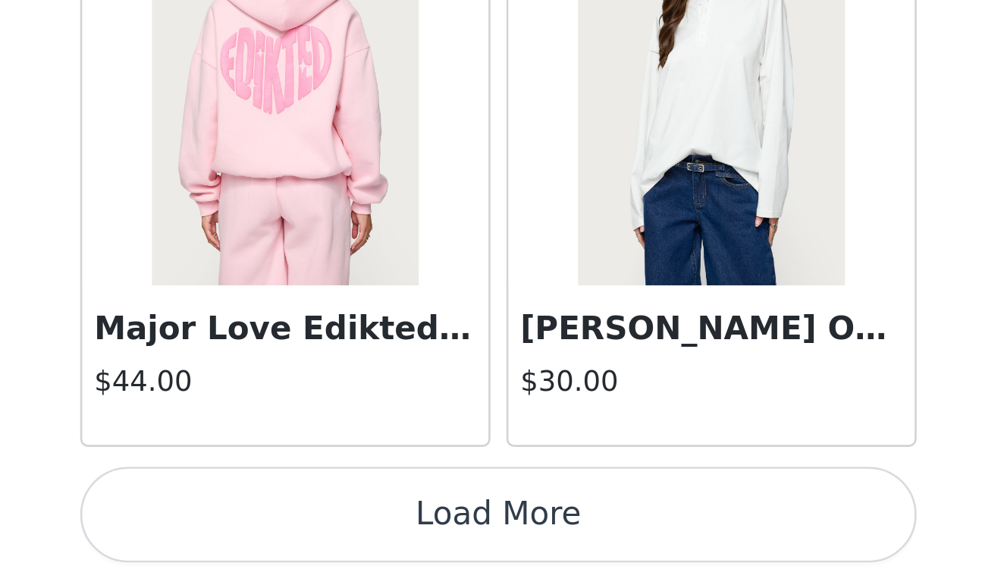
click at [343, 538] on button "Load More" at bounding box center [502, 556] width 318 height 36
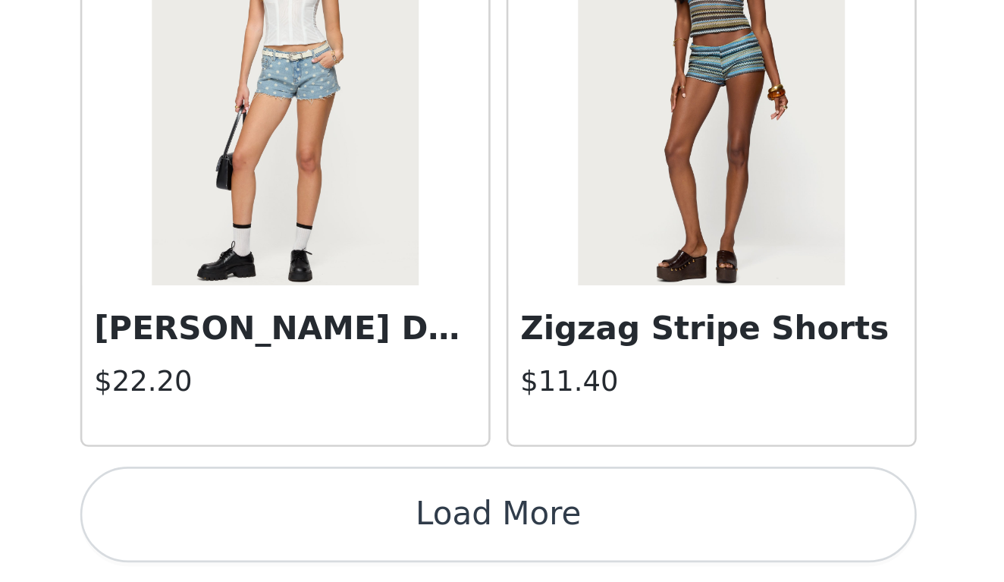
click at [343, 538] on button "Load More" at bounding box center [502, 556] width 318 height 36
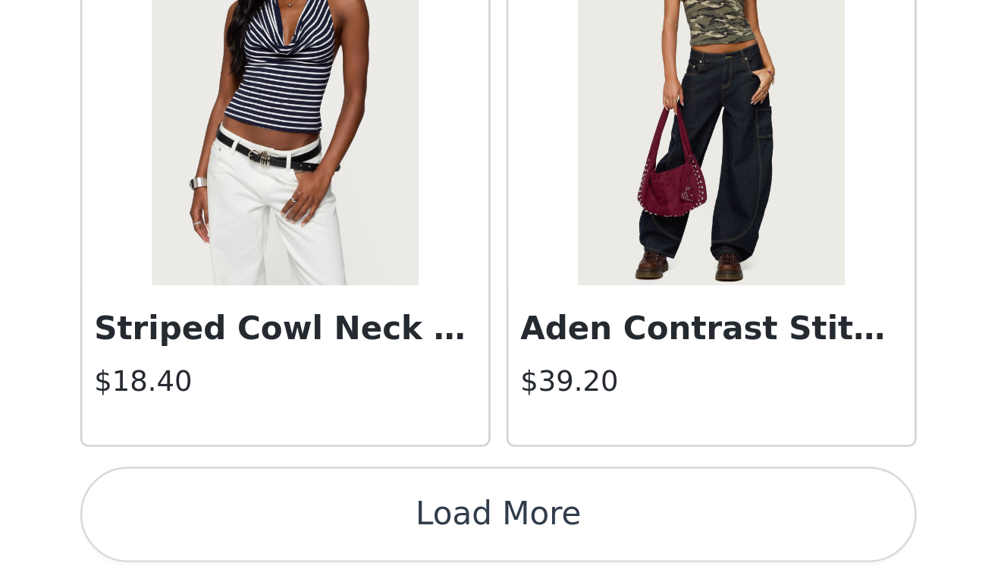
click at [343, 538] on button "Load More" at bounding box center [502, 556] width 318 height 36
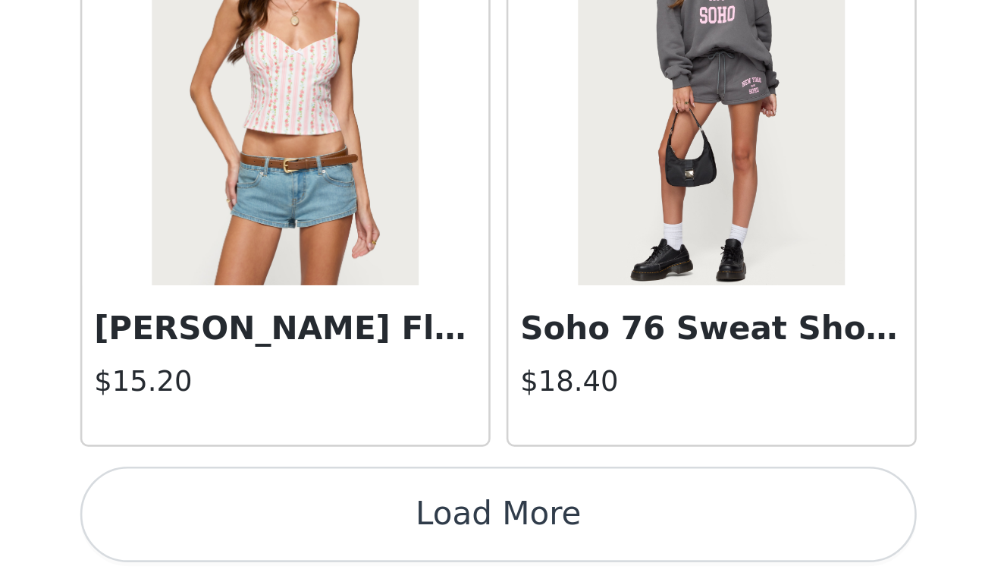
click at [343, 538] on button "Load More" at bounding box center [502, 556] width 318 height 36
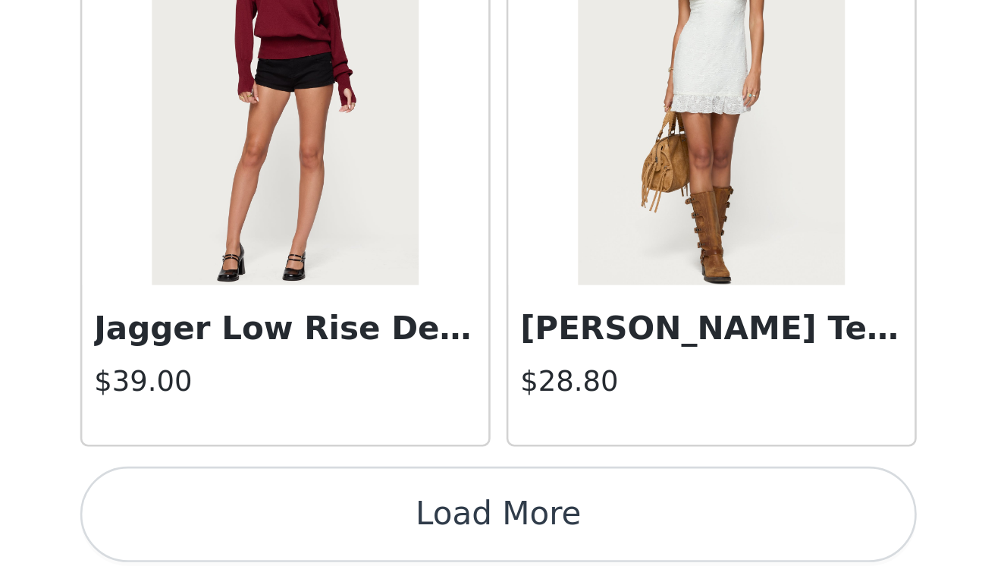
scroll to position [21528, 0]
click at [343, 538] on button "Load More" at bounding box center [502, 556] width 318 height 36
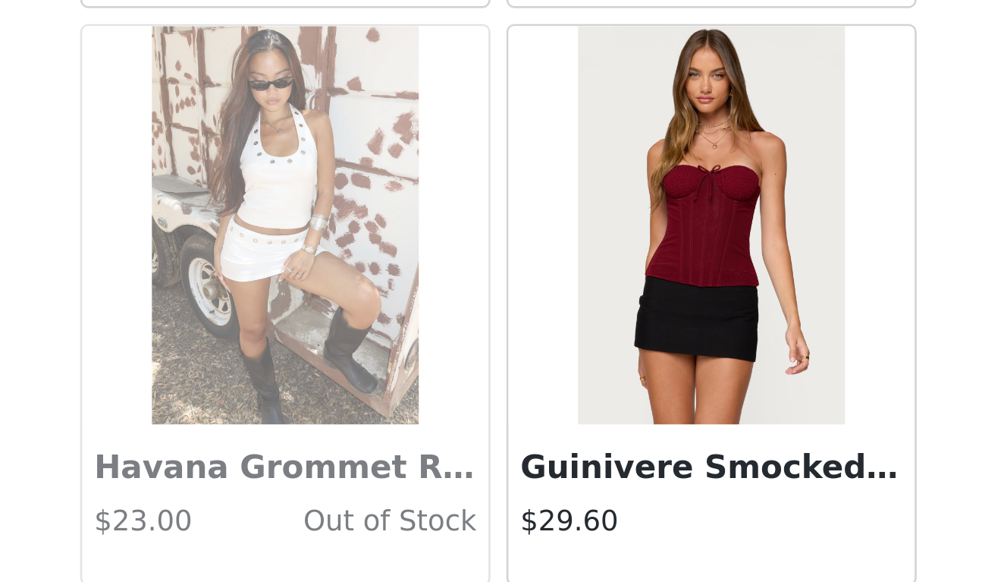
scroll to position [23297, 0]
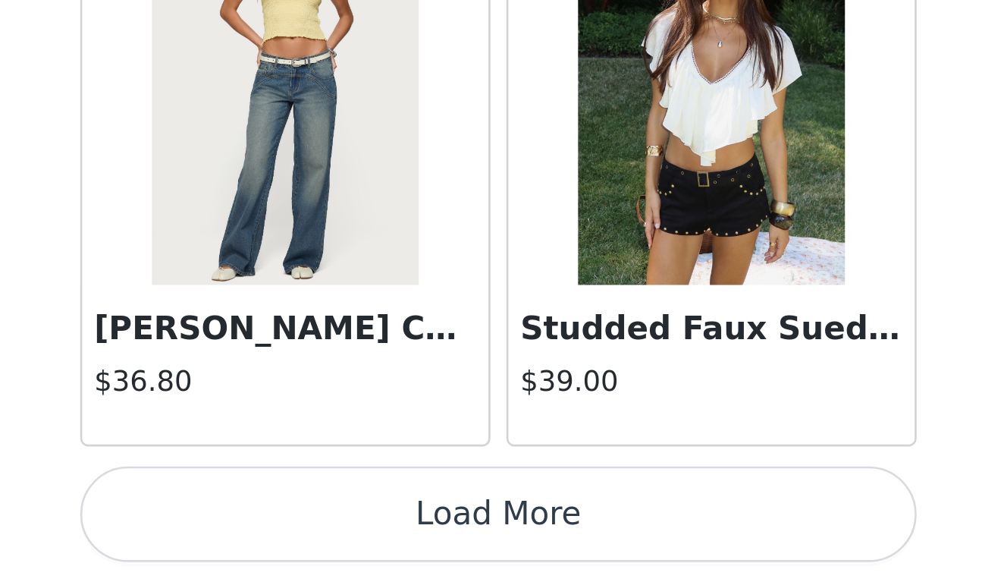
click at [343, 538] on button "Load More" at bounding box center [502, 556] width 318 height 36
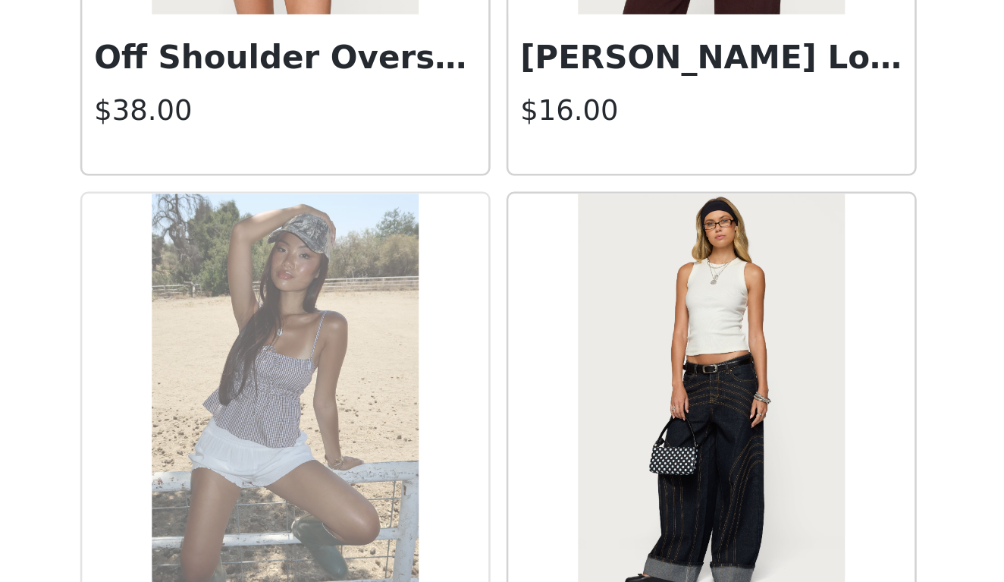
scroll to position [24272, 0]
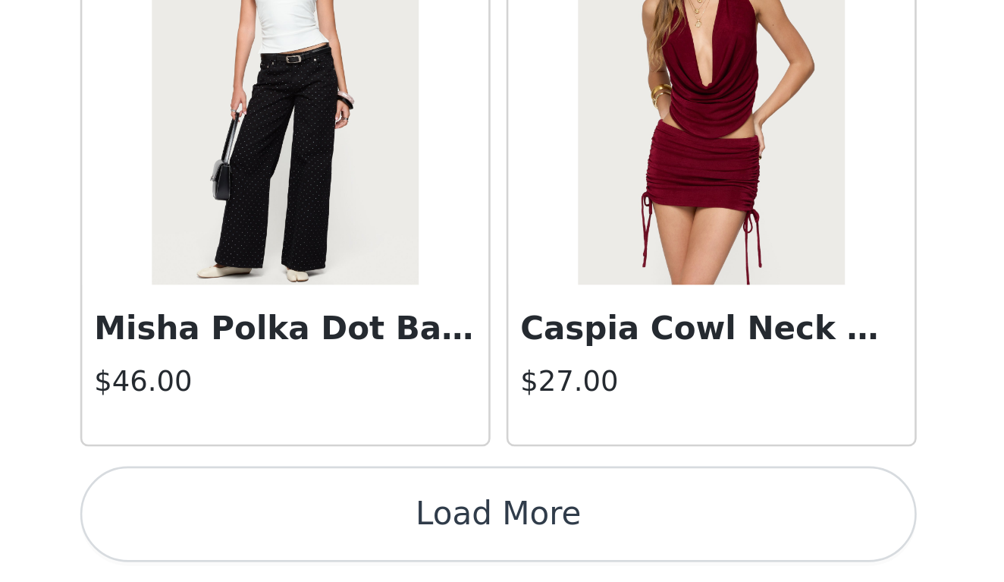
click at [343, 538] on button "Load More" at bounding box center [502, 556] width 318 height 36
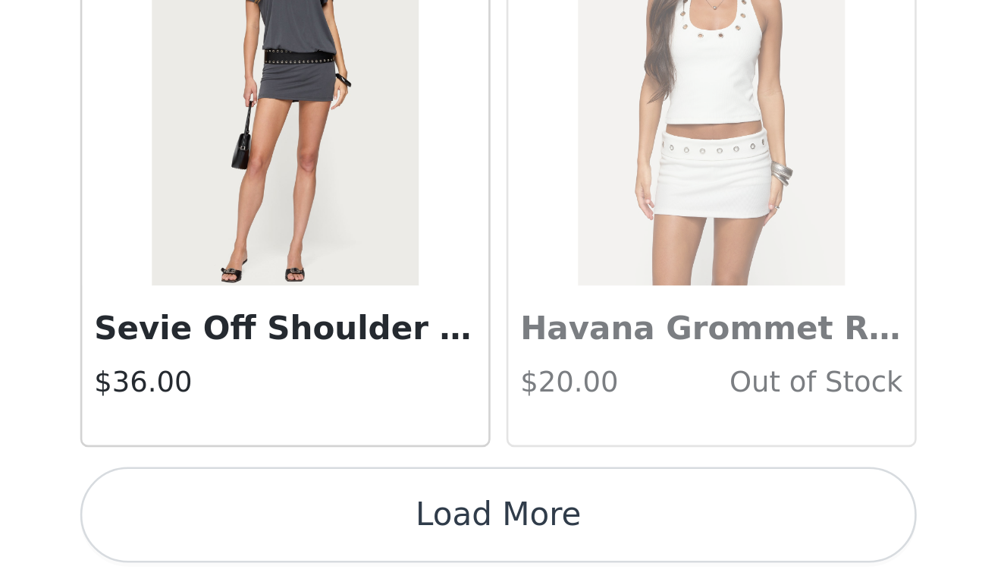
click at [343, 538] on button "Load More" at bounding box center [502, 556] width 318 height 36
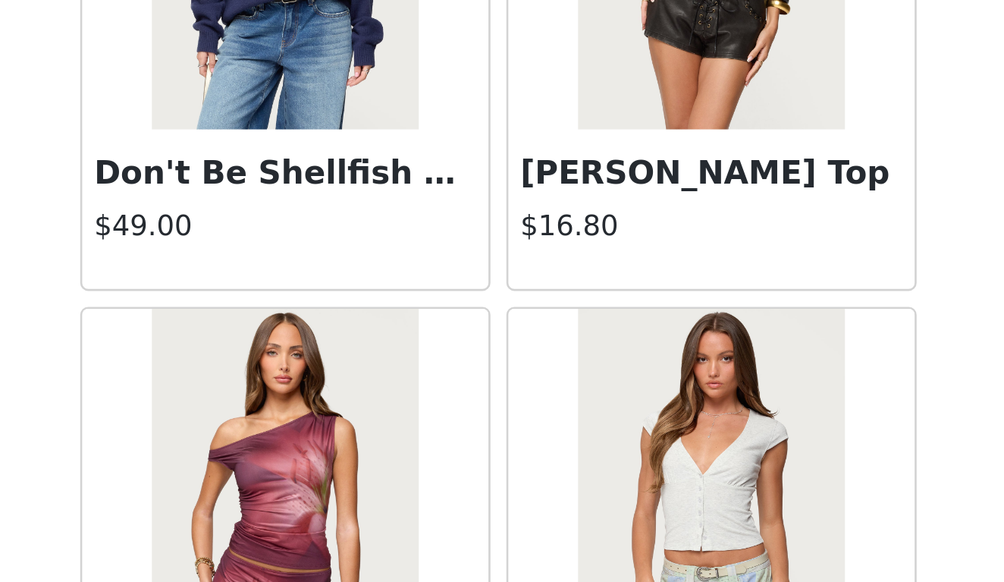
scroll to position [779, 0]
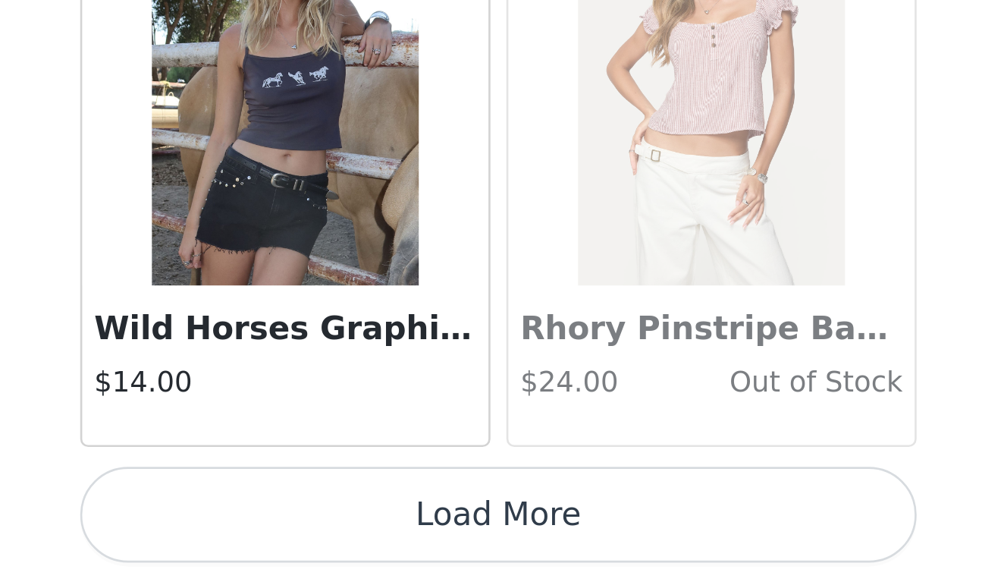
click at [343, 538] on button "Load More" at bounding box center [502, 556] width 318 height 36
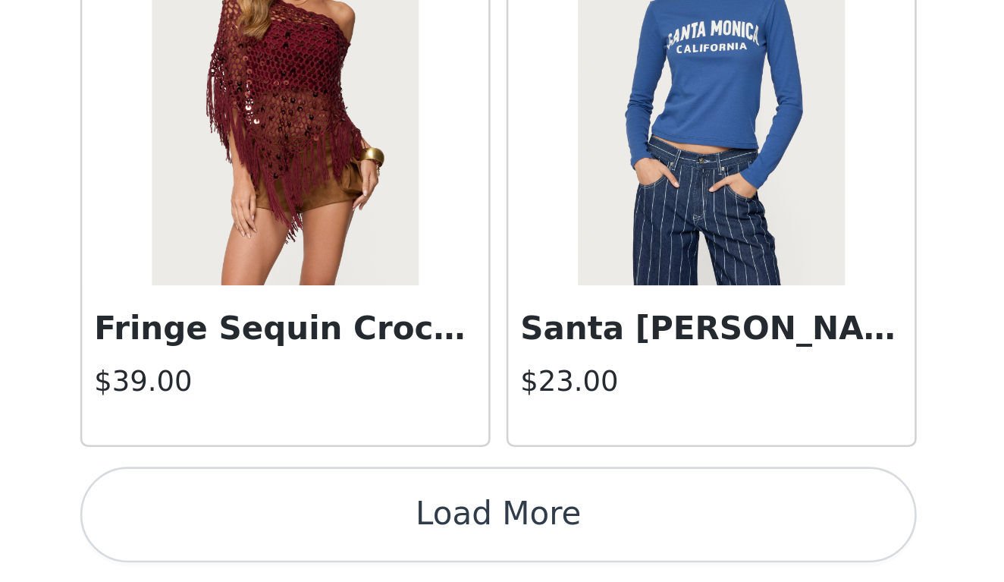
click at [343, 538] on button "Load More" at bounding box center [502, 556] width 318 height 36
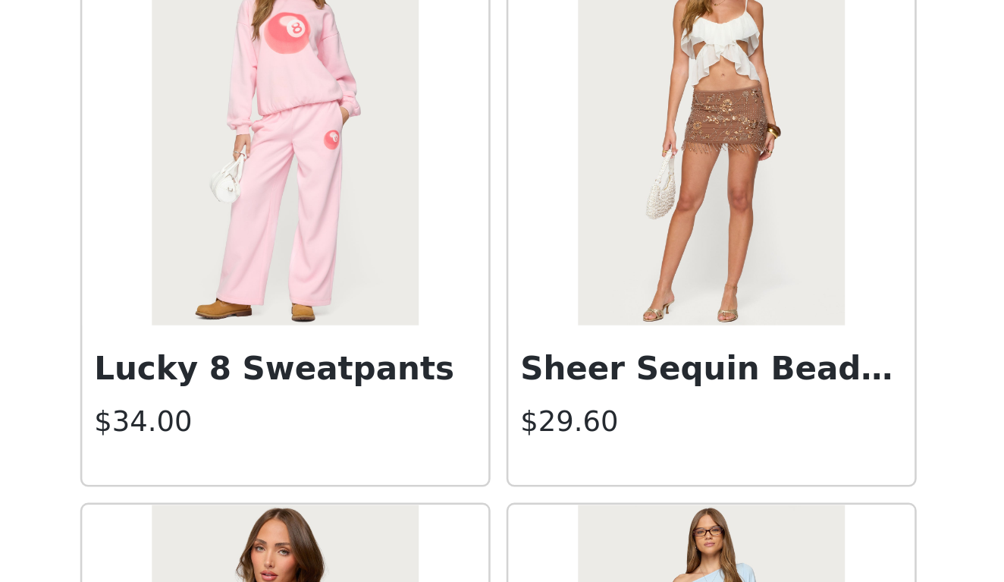
scroll to position [32809, 0]
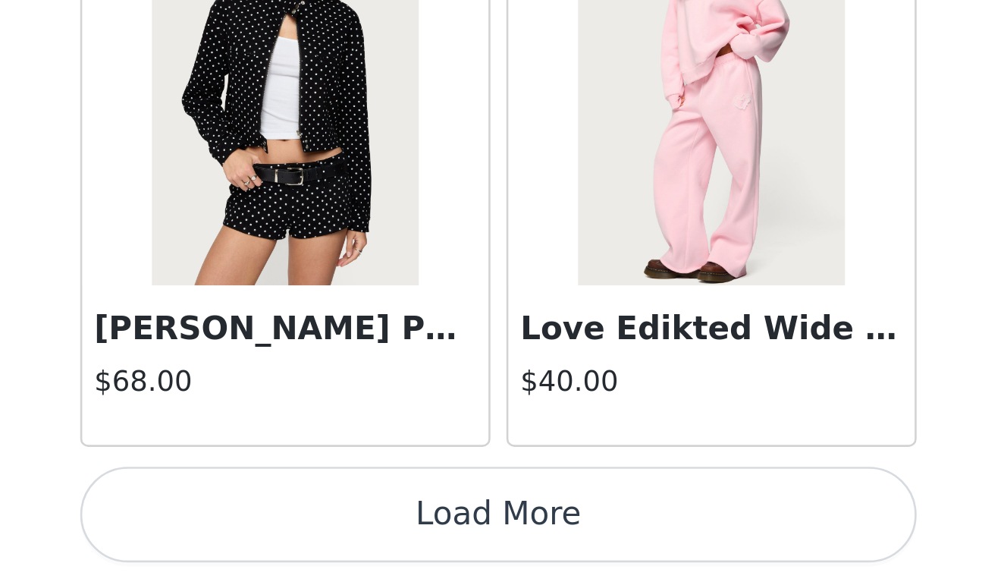
click at [343, 538] on button "Load More" at bounding box center [502, 556] width 318 height 36
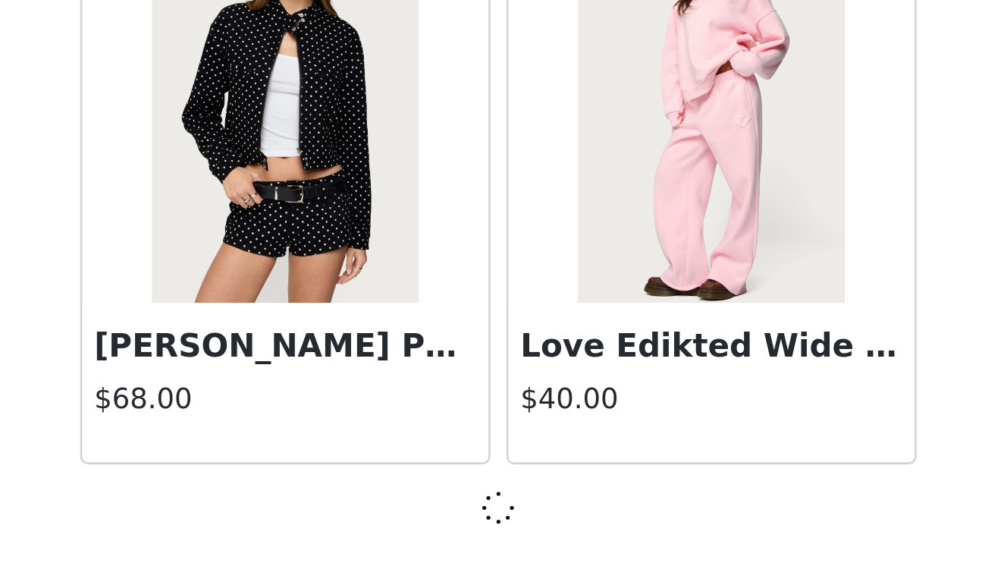
scroll to position [34714, 0]
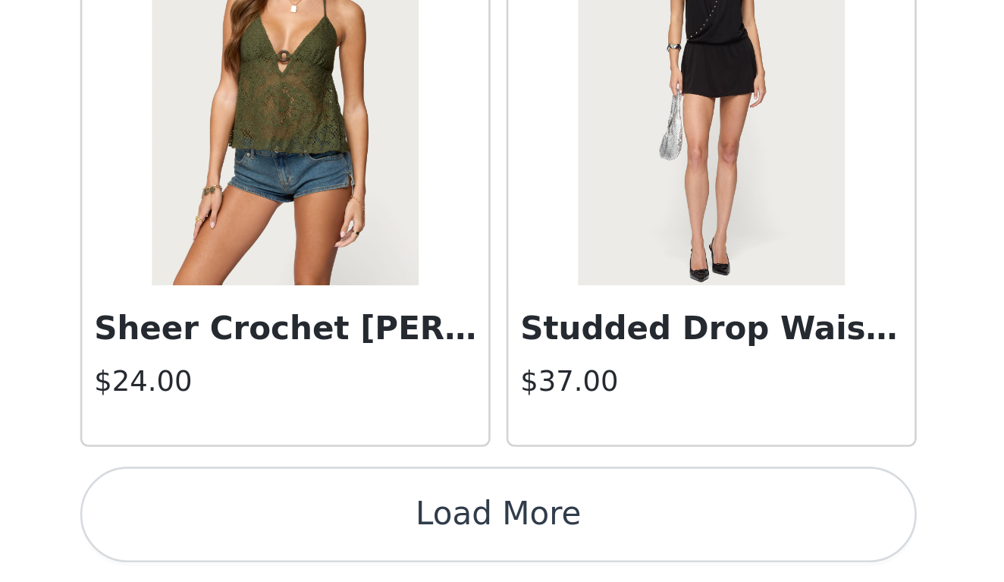
click at [343, 538] on button "Load More" at bounding box center [502, 556] width 318 height 36
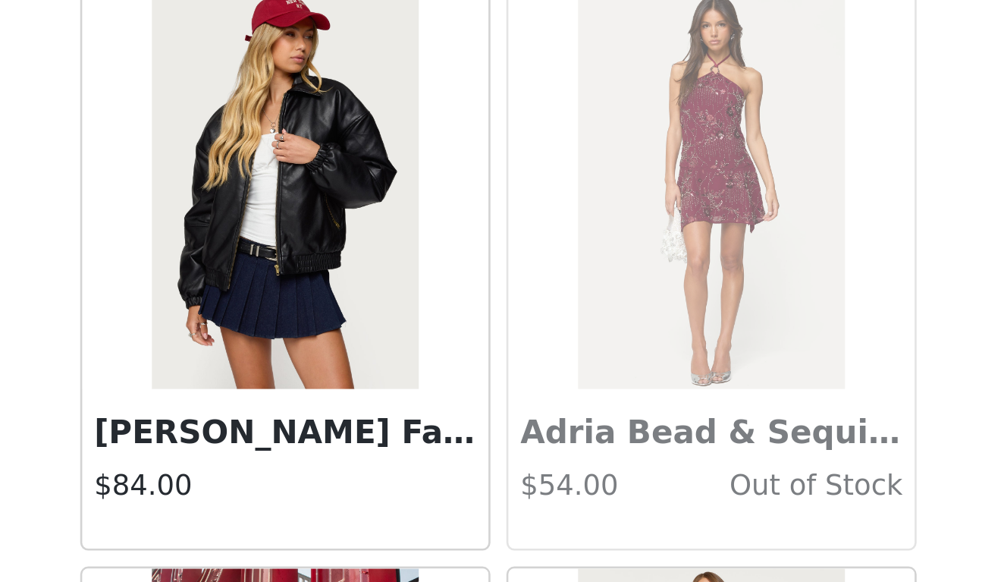
scroll to position [37539, 0]
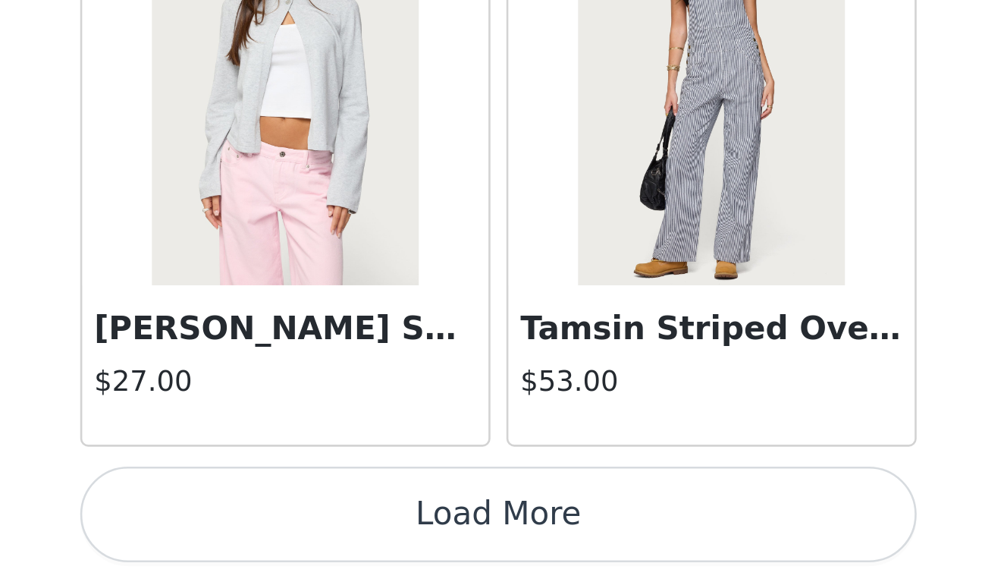
click at [343, 538] on button "Load More" at bounding box center [502, 556] width 318 height 36
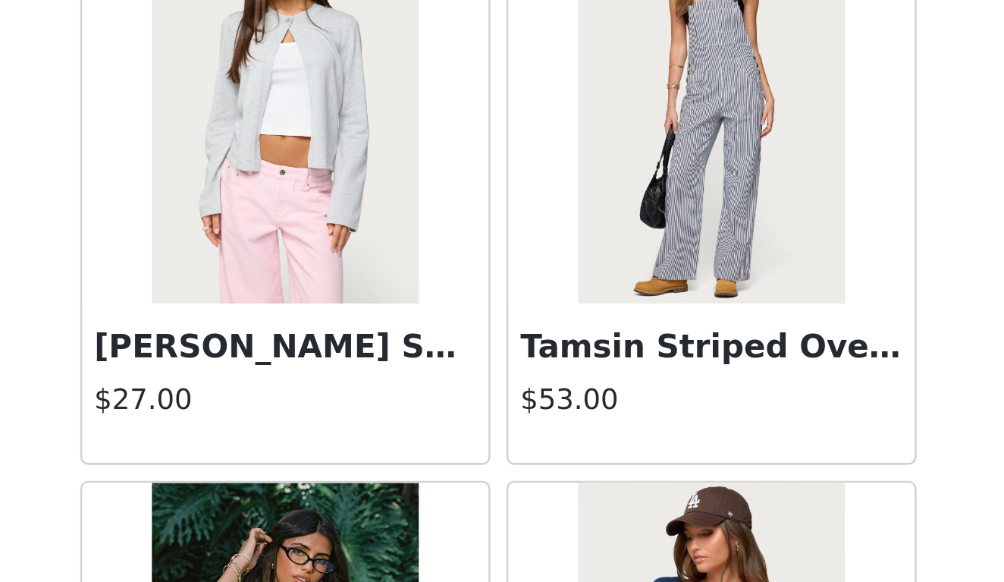
scroll to position [39328, 0]
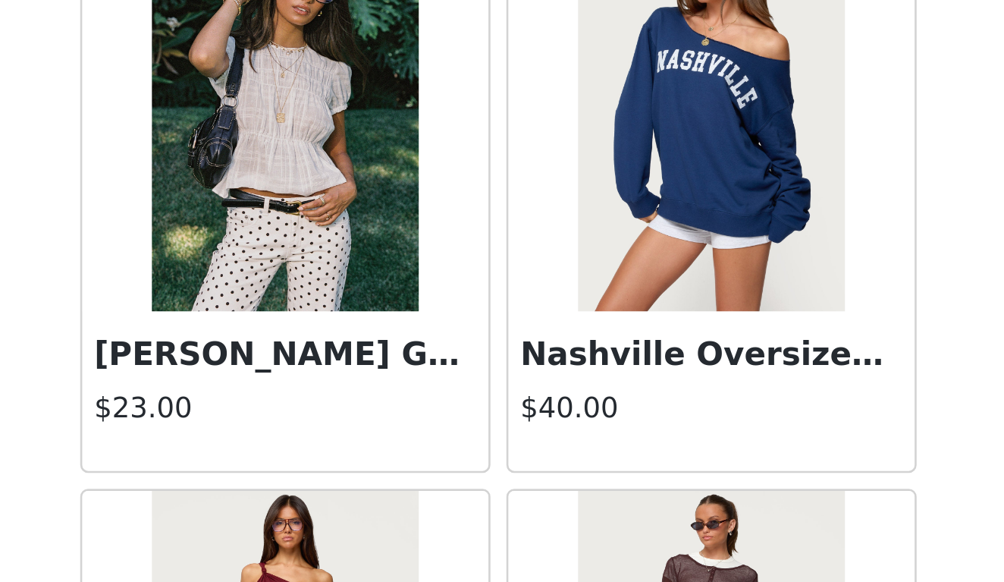
click at [370, 327] on img at bounding box center [420, 403] width 101 height 152
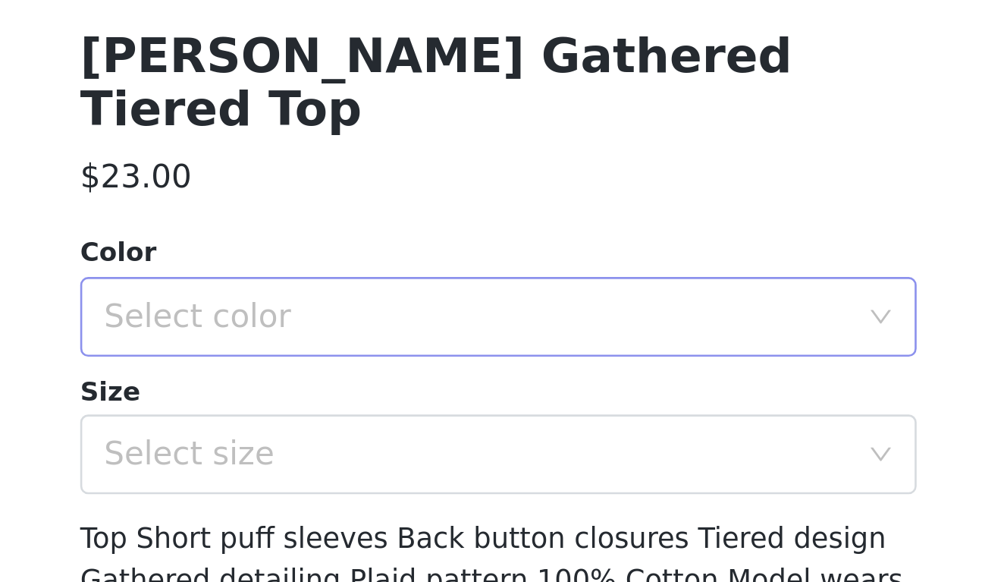
scroll to position [45, 0]
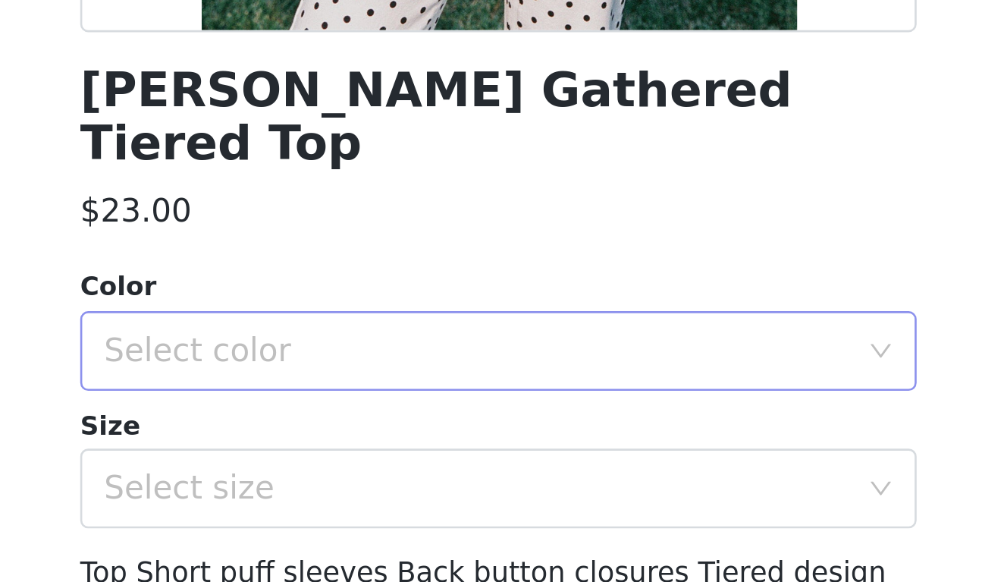
click at [352, 486] on div "Select color" at bounding box center [494, 493] width 284 height 15
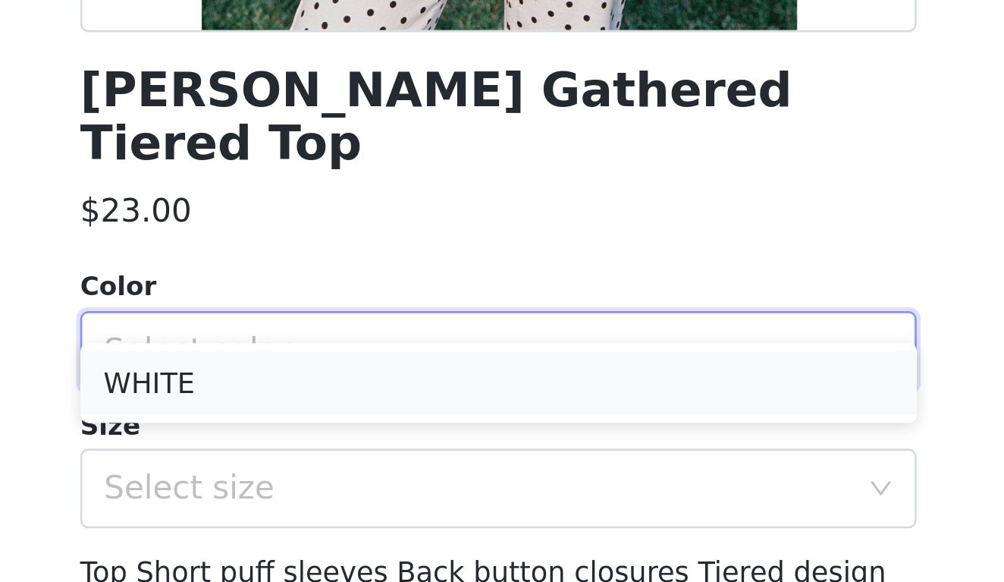
click at [343, 494] on li "WHITE" at bounding box center [502, 506] width 318 height 24
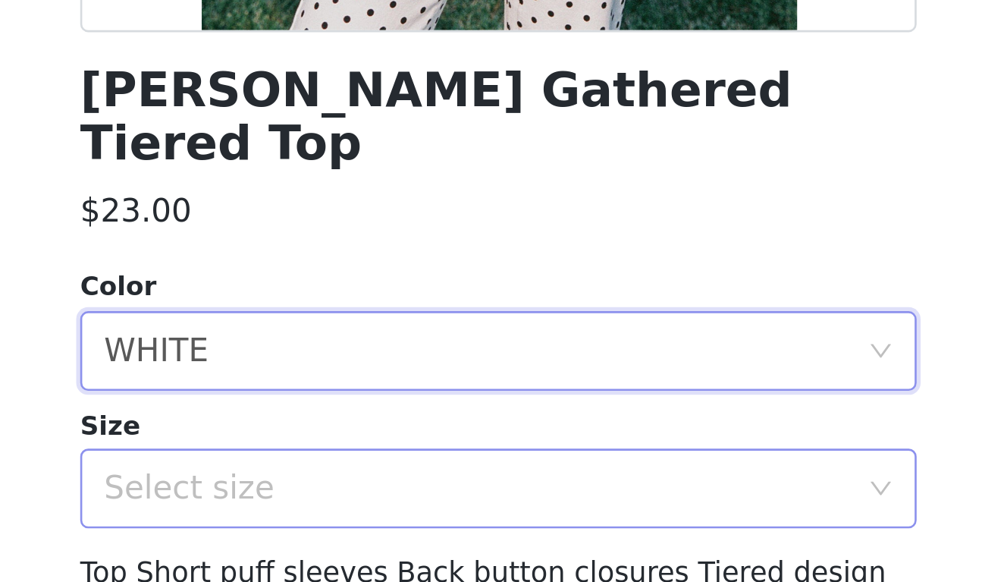
click at [352, 532] on div "Select size" at bounding box center [497, 546] width 290 height 29
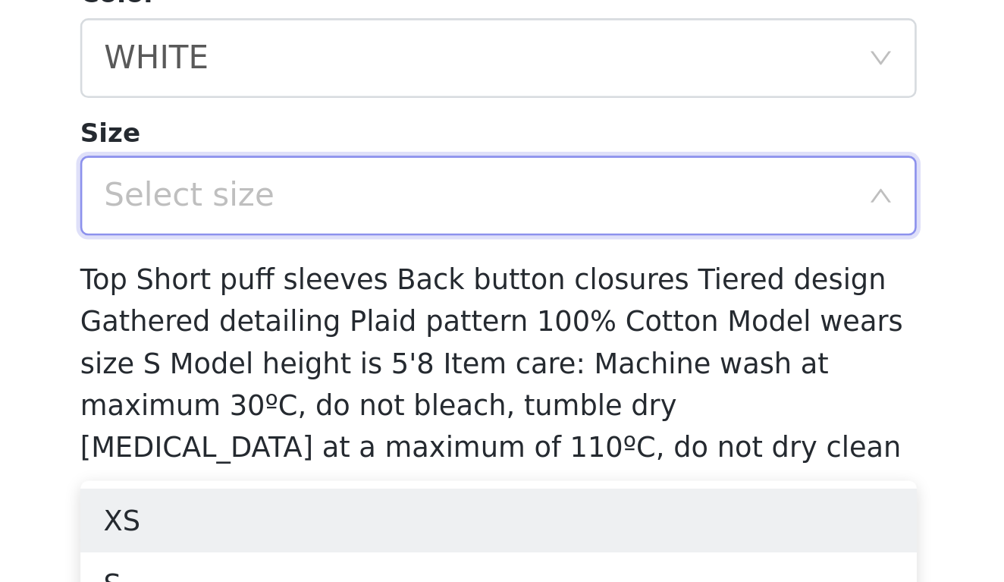
scroll to position [155, 0]
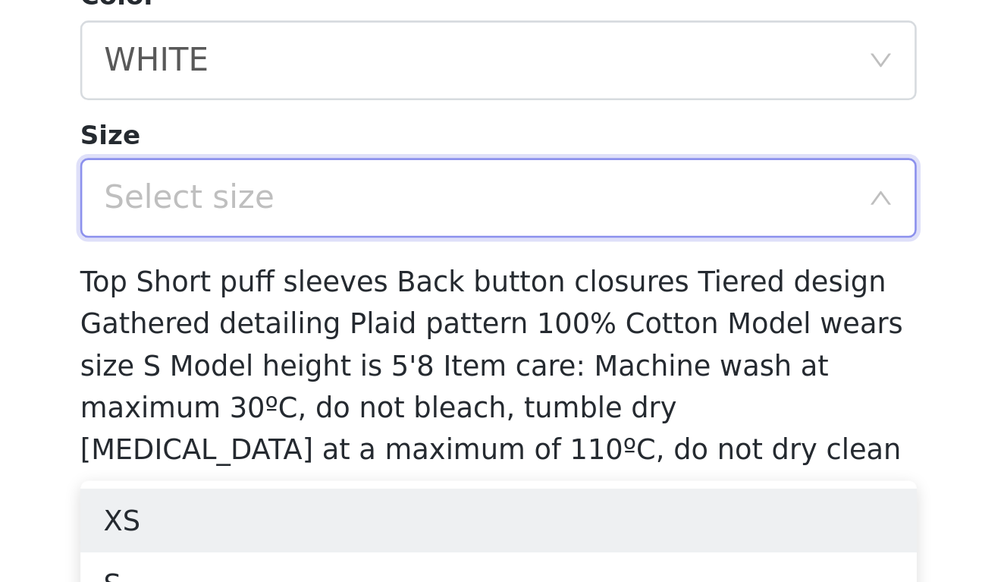
click at [343, 461] on span "Top Short puff sleeves Back button closures Tiered design Gathered detailing Pl…" at bounding box center [499, 499] width 313 height 76
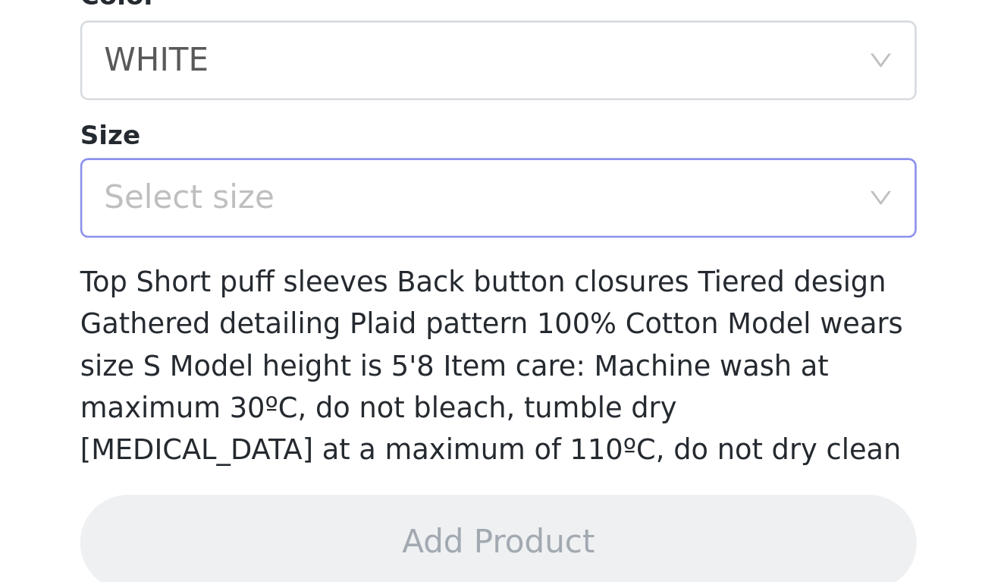
click at [352, 428] on div "Select size" at bounding box center [494, 435] width 284 height 15
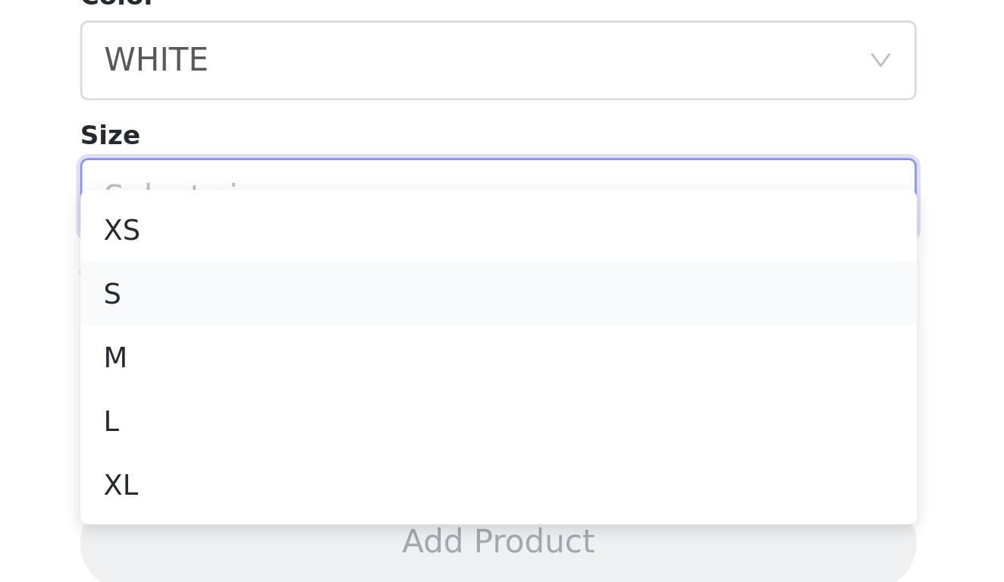
click at [343, 459] on li "S" at bounding box center [502, 471] width 318 height 24
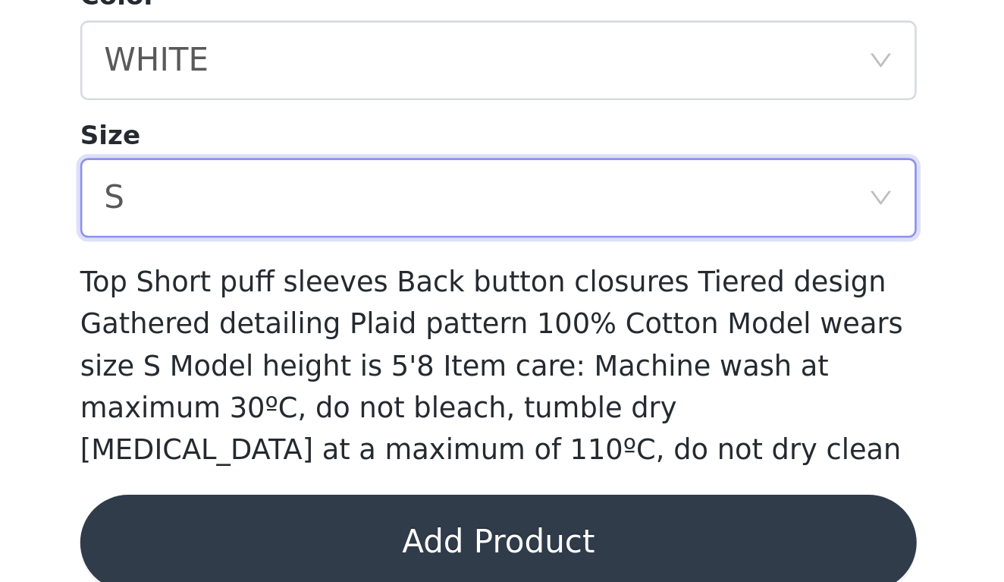
click at [343, 548] on button "Add Product" at bounding box center [502, 566] width 318 height 36
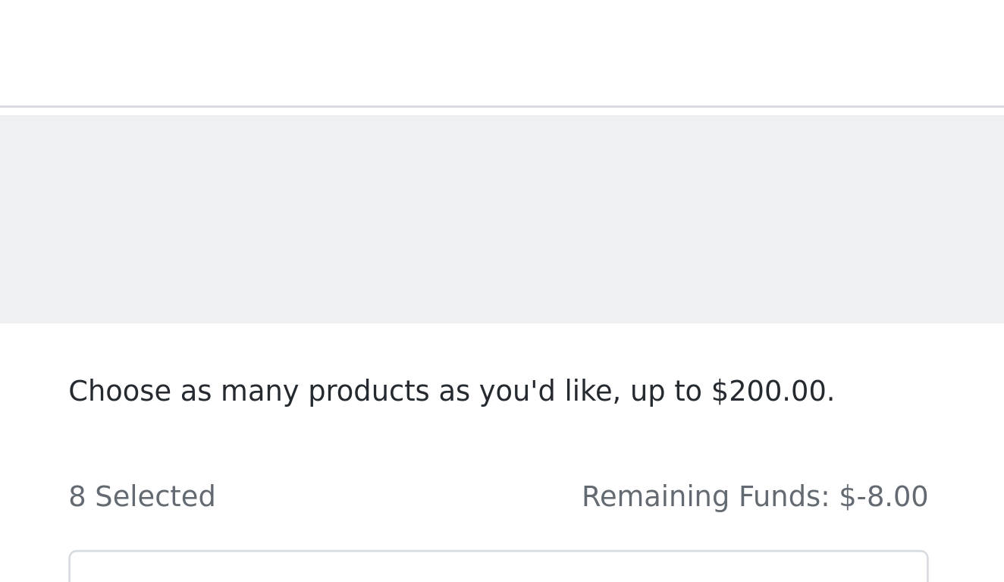
scroll to position [0, 0]
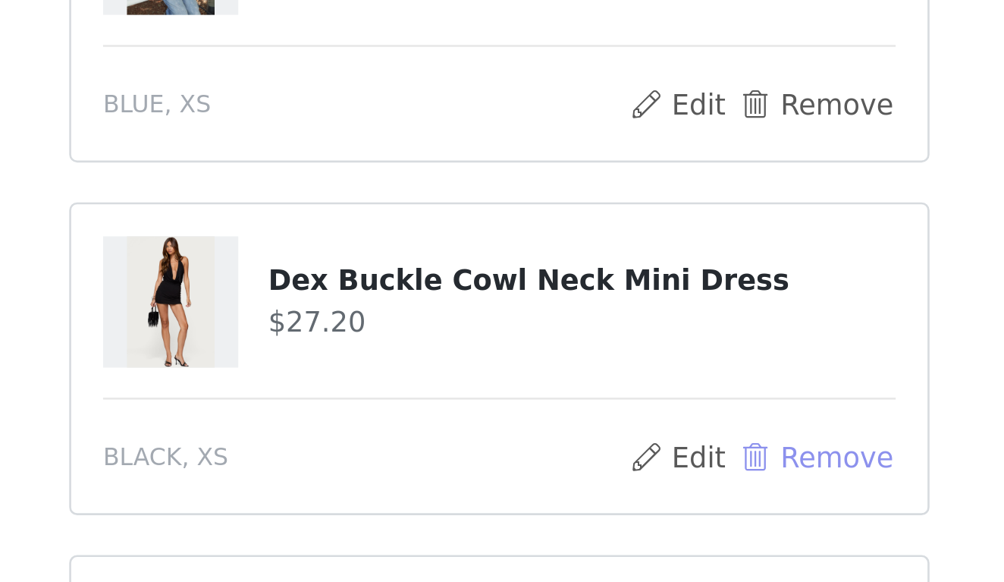
click at [592, 431] on button "Remove" at bounding box center [622, 440] width 61 height 18
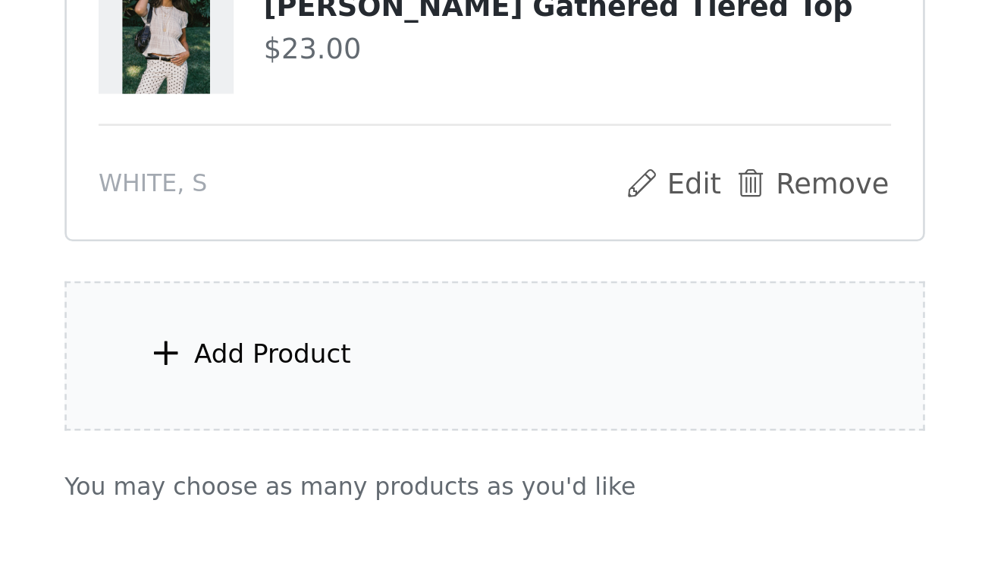
scroll to position [700, 0]
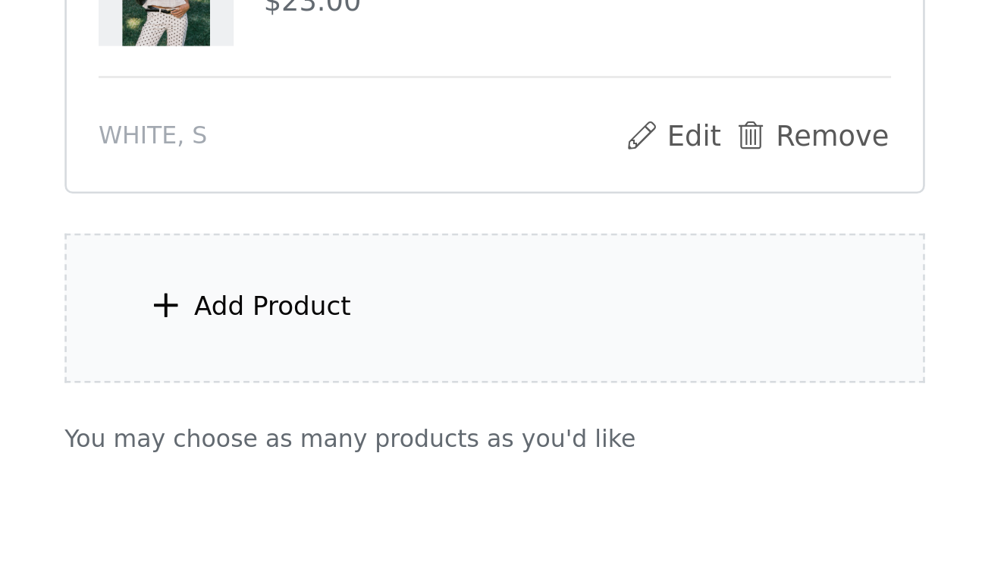
click at [387, 469] on div "Add Product" at bounding box center [417, 476] width 60 height 15
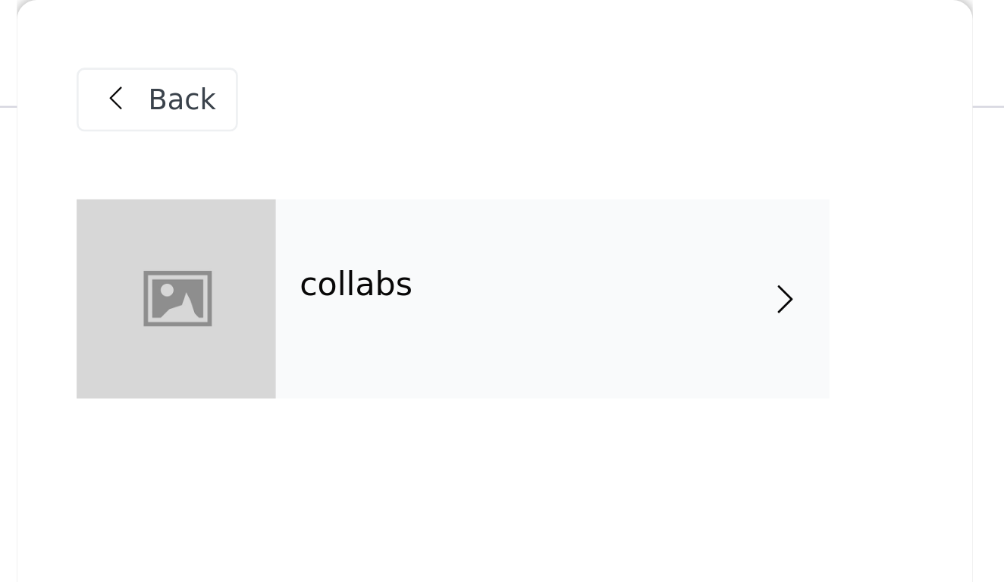
scroll to position [499, 0]
click at [419, 100] on div "collabs" at bounding box center [524, 114] width 211 height 76
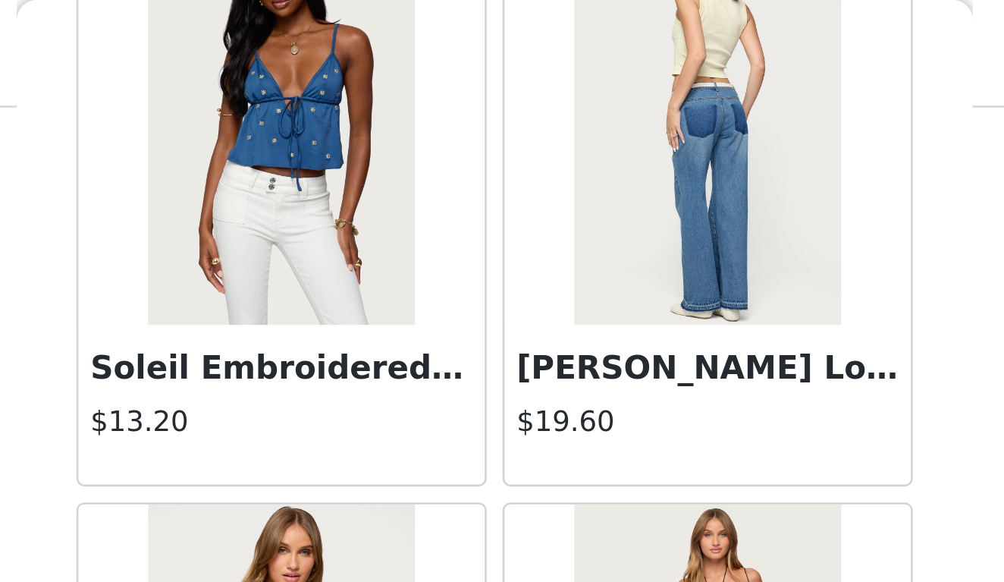
scroll to position [1201, 0]
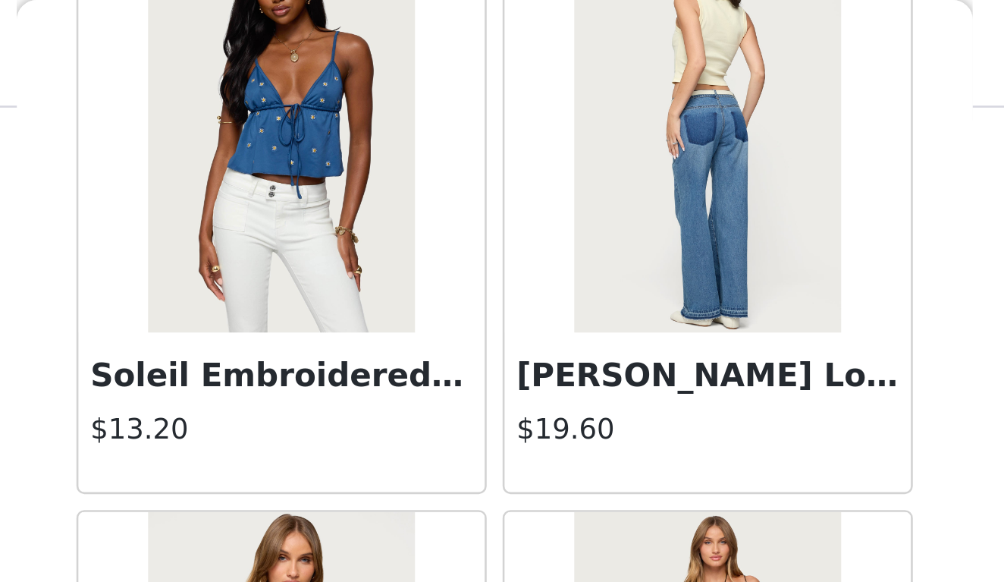
click at [532, 100] on img at bounding box center [582, 51] width 101 height 152
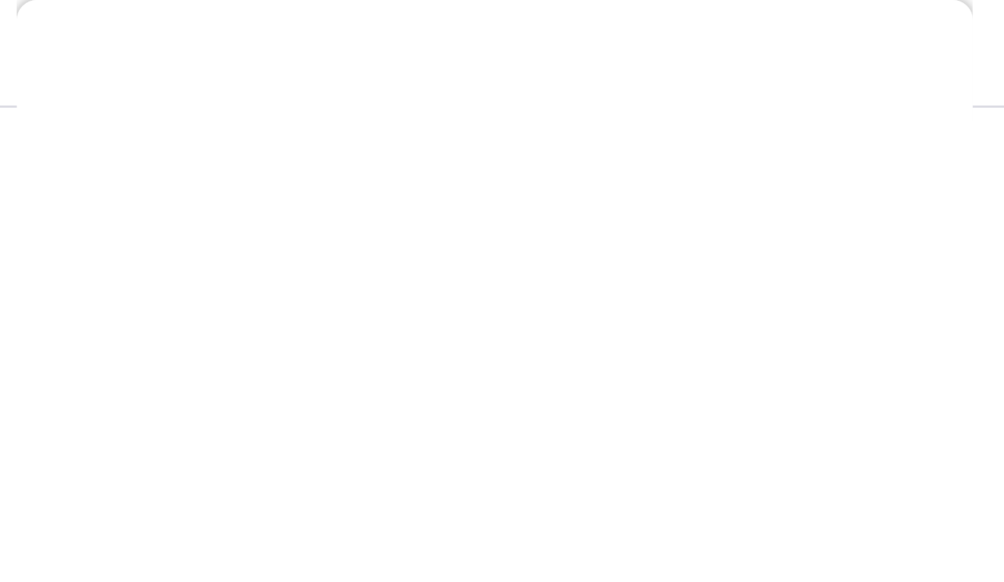
scroll to position [0, 0]
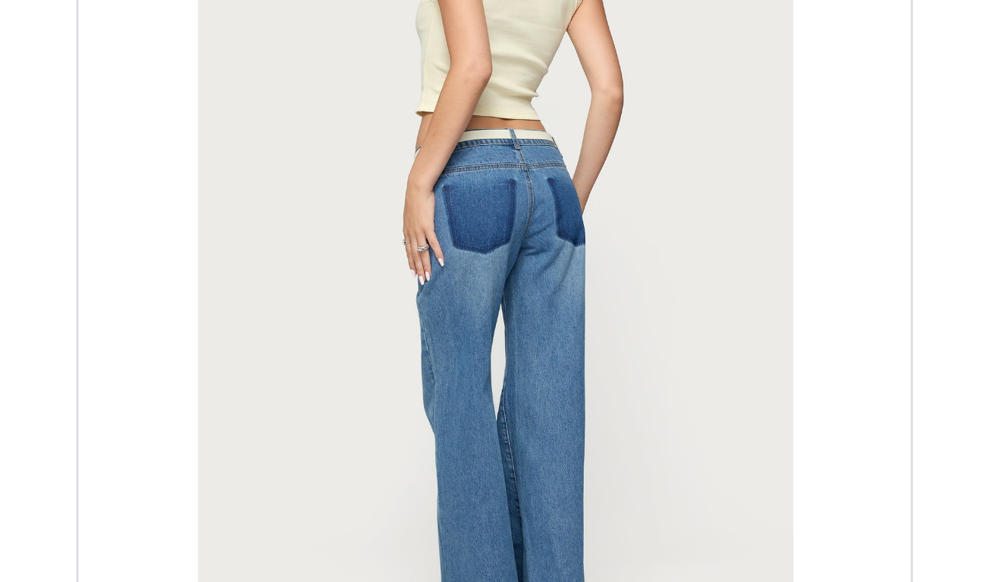
click at [343, 130] on div at bounding box center [502, 246] width 318 height 341
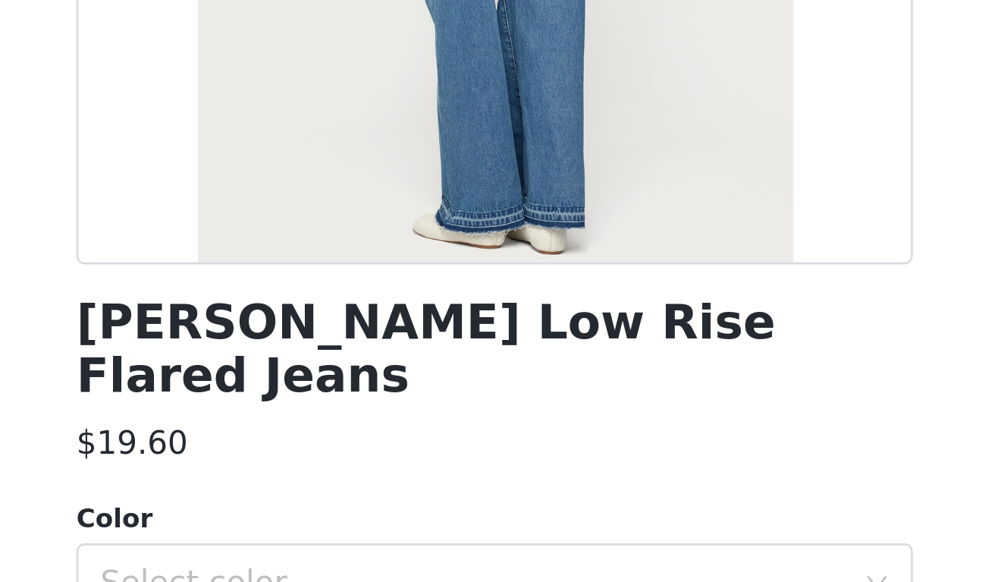
scroll to position [155, 0]
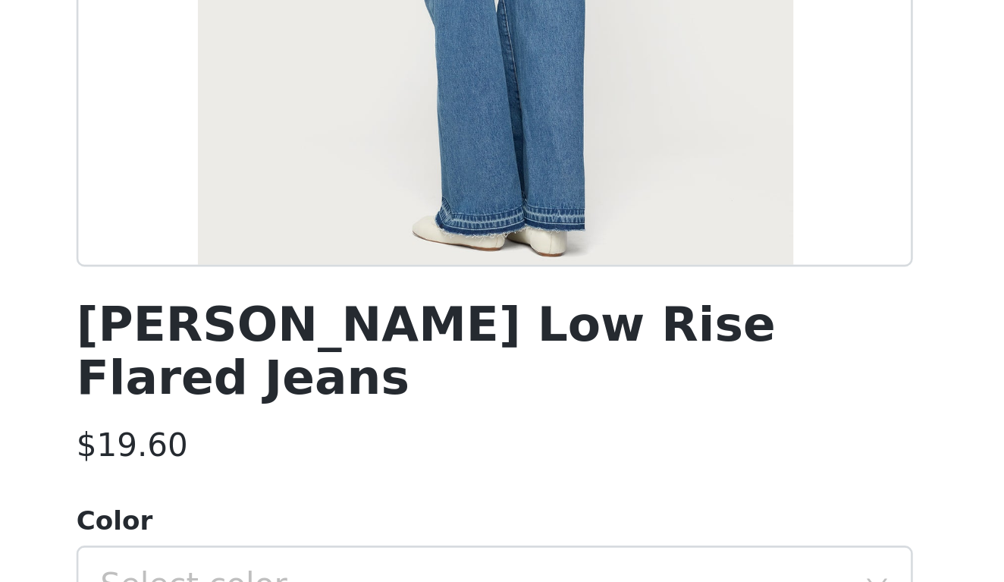
click at [343, 274] on h1 "[PERSON_NAME] Low Rise Flared Jeans" at bounding box center [502, 294] width 318 height 41
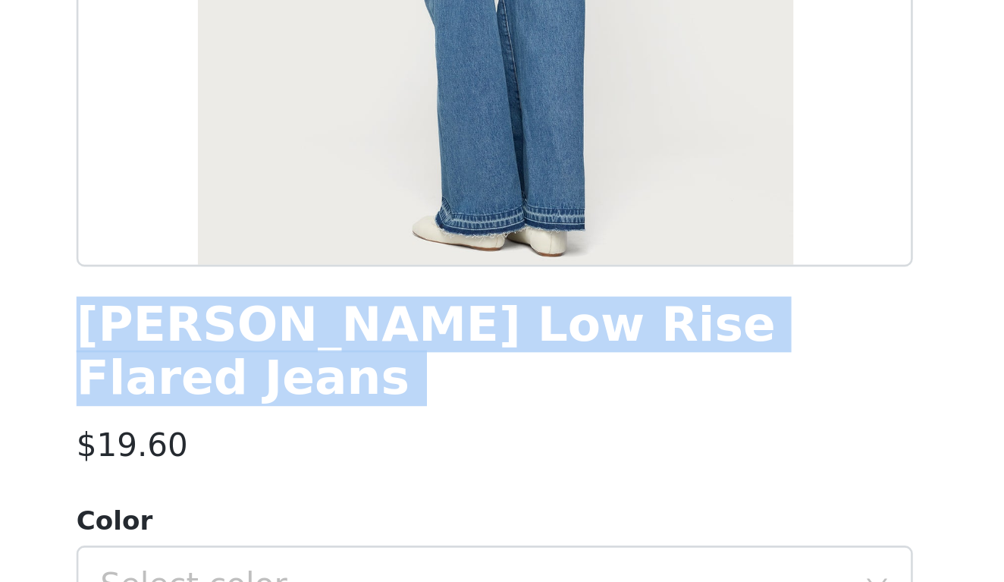
click at [343, 274] on h1 "[PERSON_NAME] Low Rise Flared Jeans" at bounding box center [502, 294] width 318 height 41
copy div "[PERSON_NAME] Low Rise Flared Jeans"
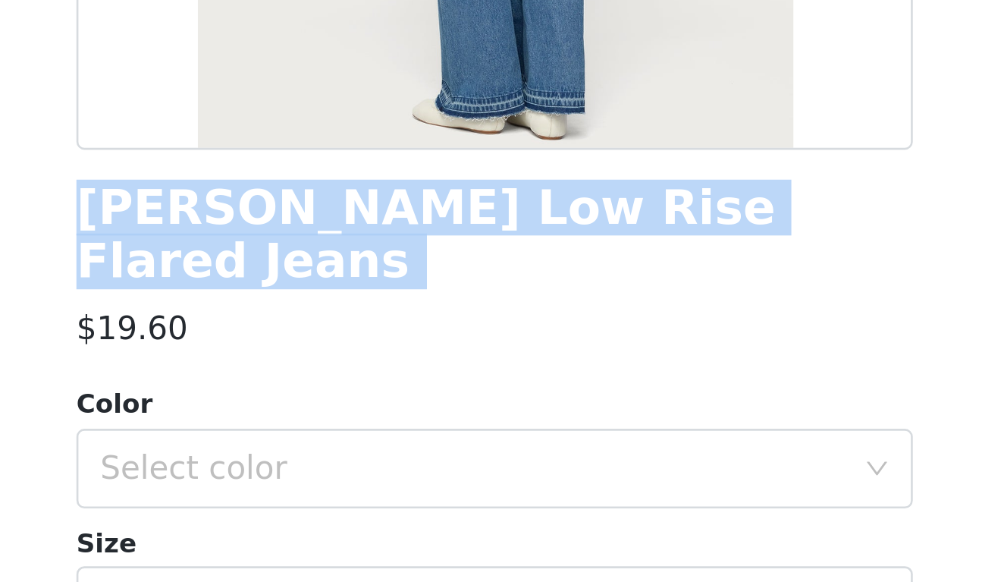
scroll to position [431, 0]
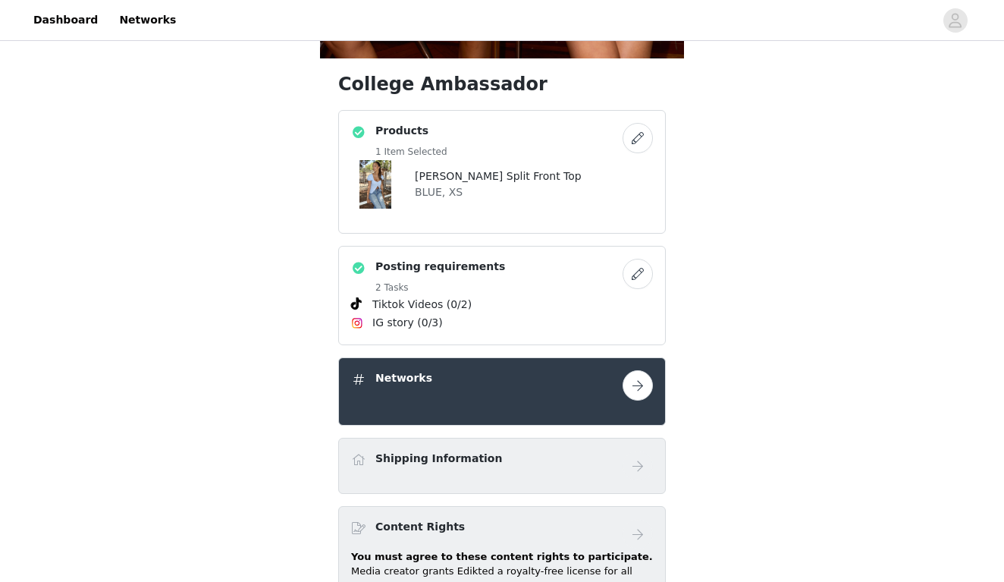
scroll to position [531, 0]
click at [457, 174] on h4 "[PERSON_NAME] Split Front Top" at bounding box center [498, 177] width 167 height 16
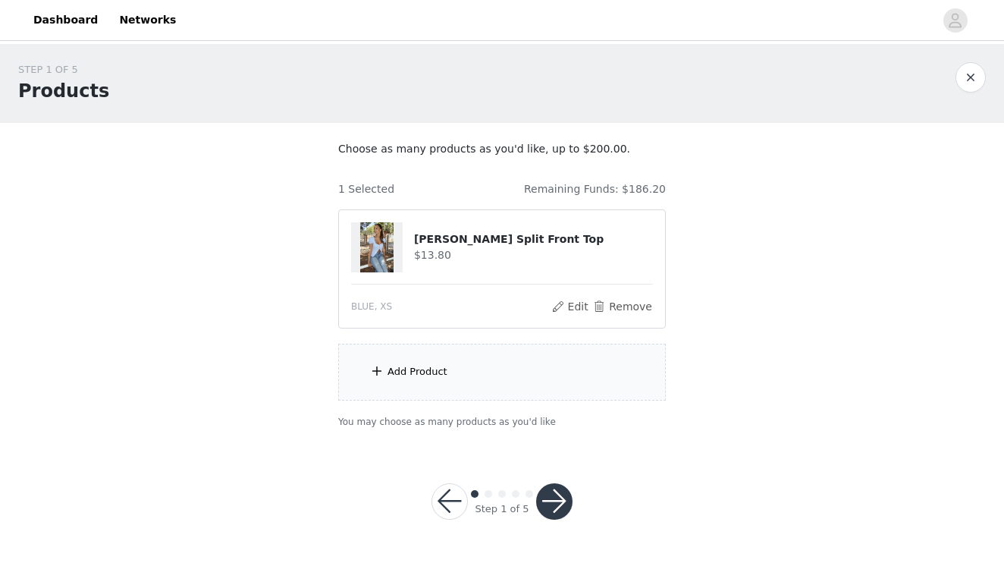
click at [484, 355] on div "Add Product" at bounding box center [502, 371] width 328 height 57
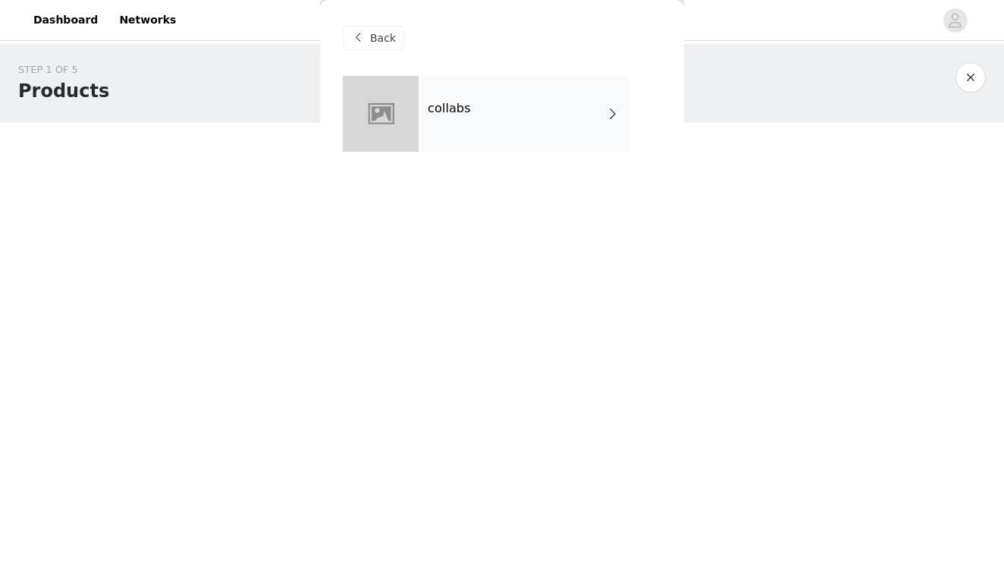
click at [469, 115] on div "collabs" at bounding box center [524, 114] width 211 height 76
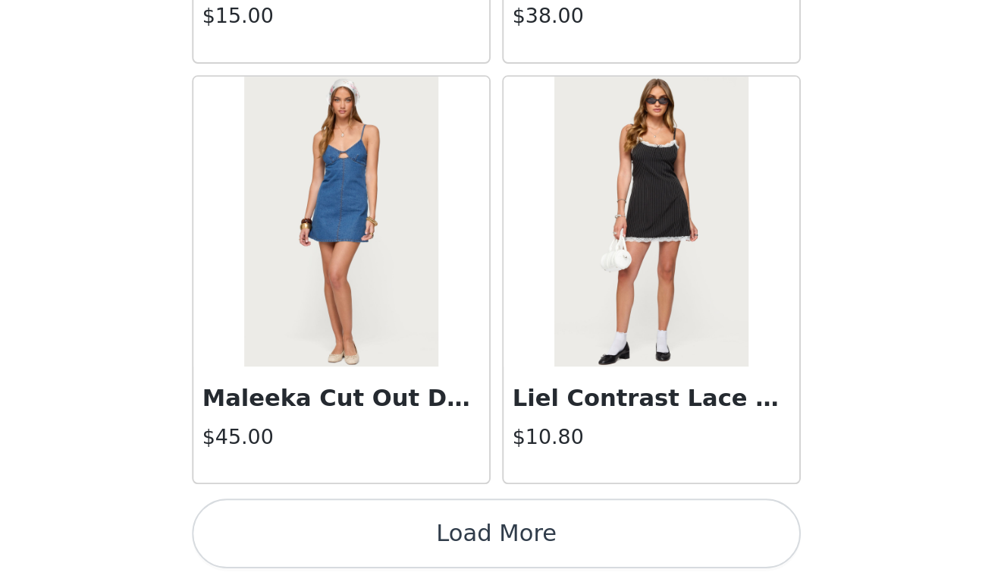
click at [343, 538] on button "Load More" at bounding box center [502, 556] width 318 height 36
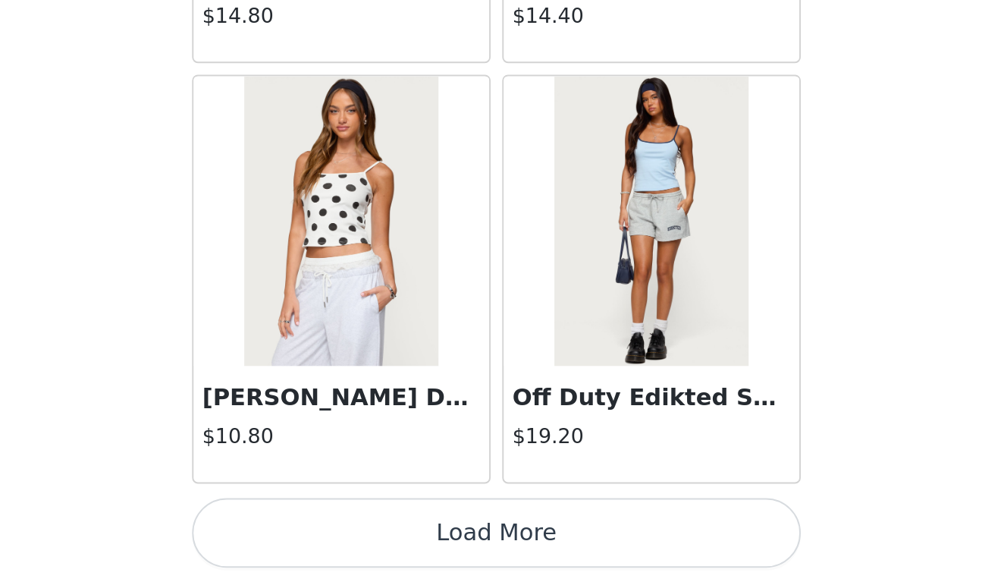
click at [343, 538] on button "Load More" at bounding box center [502, 556] width 318 height 36
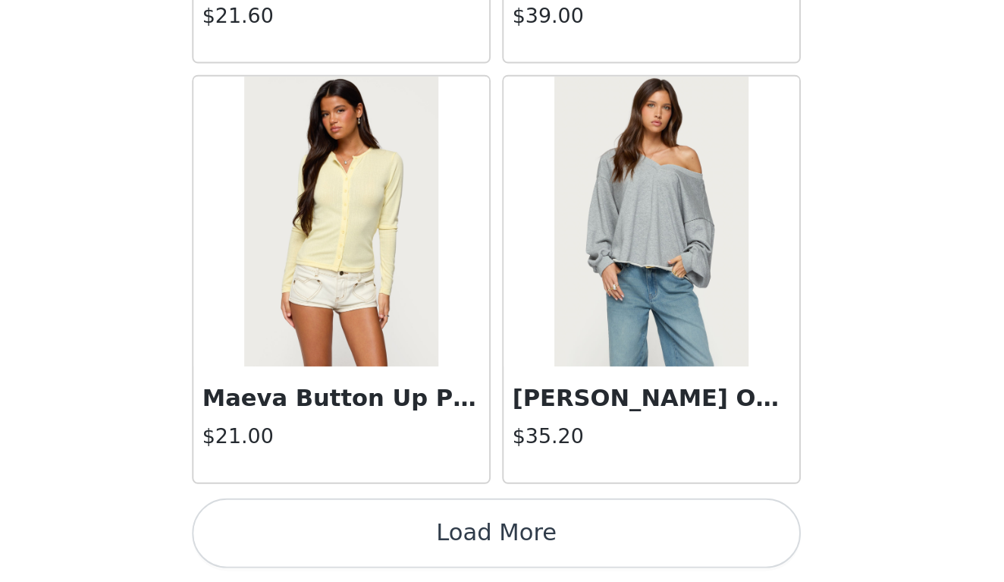
click at [343, 538] on button "Load More" at bounding box center [502, 556] width 318 height 36
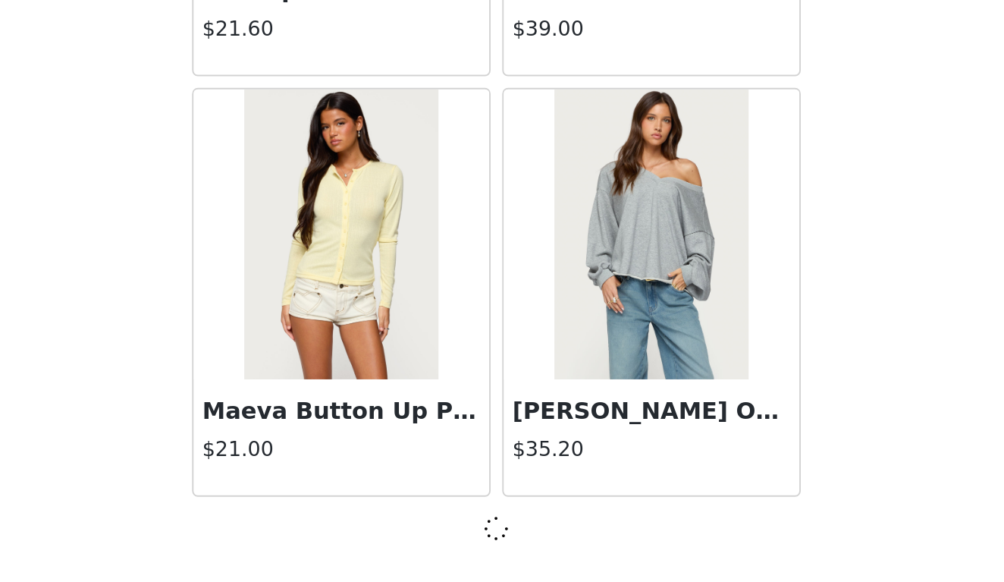
scroll to position [6129, 0]
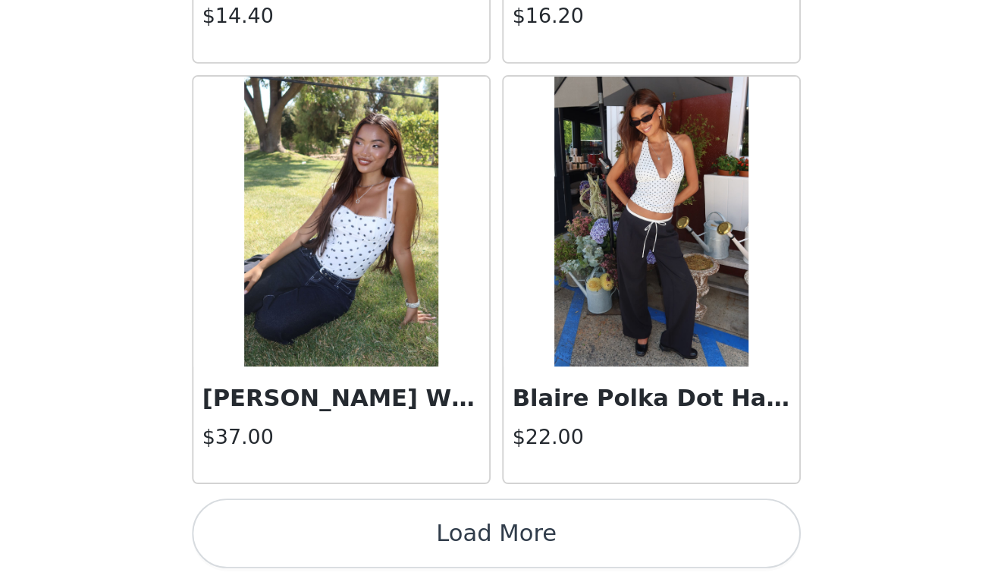
click at [343, 538] on button "Load More" at bounding box center [502, 556] width 318 height 36
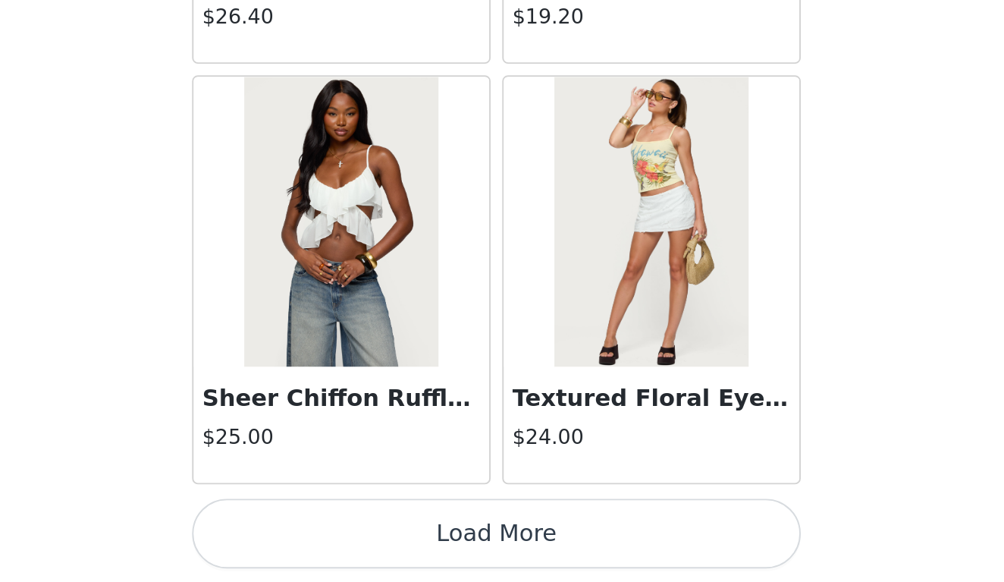
scroll to position [10534, 0]
click at [343, 538] on button "Load More" at bounding box center [502, 556] width 318 height 36
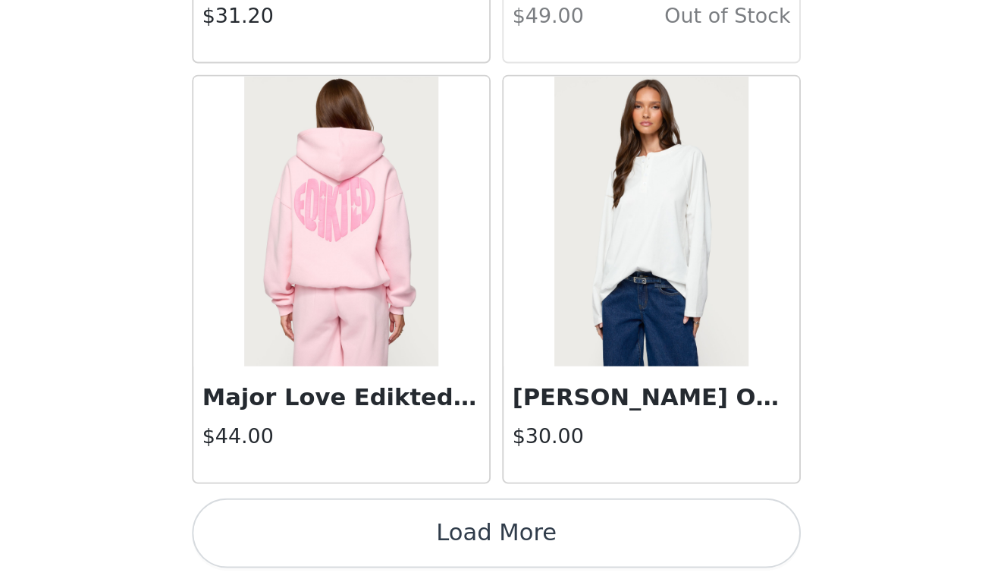
click at [343, 538] on button "Load More" at bounding box center [502, 556] width 318 height 36
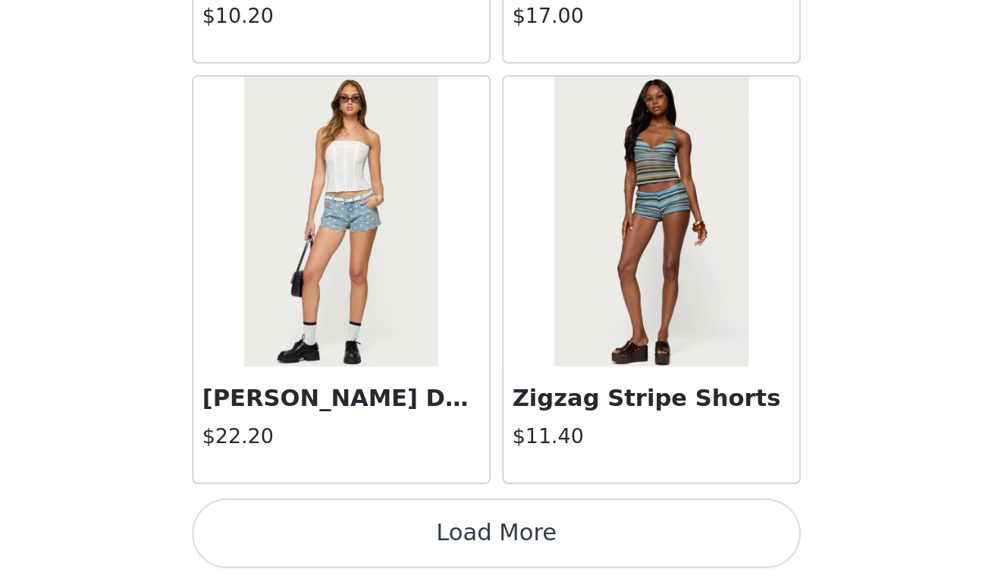
click at [343, 538] on button "Load More" at bounding box center [502, 556] width 318 height 36
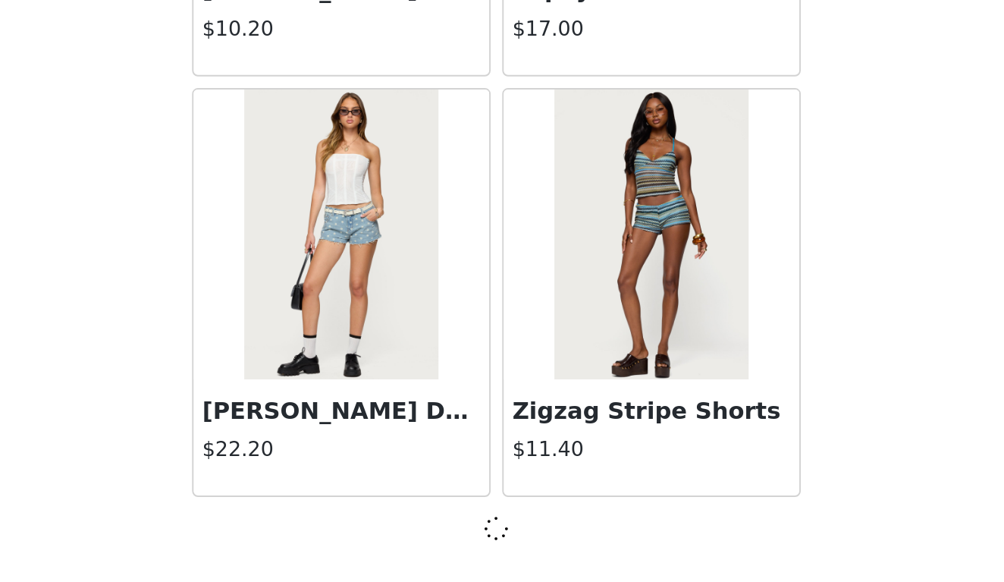
scroll to position [14924, 0]
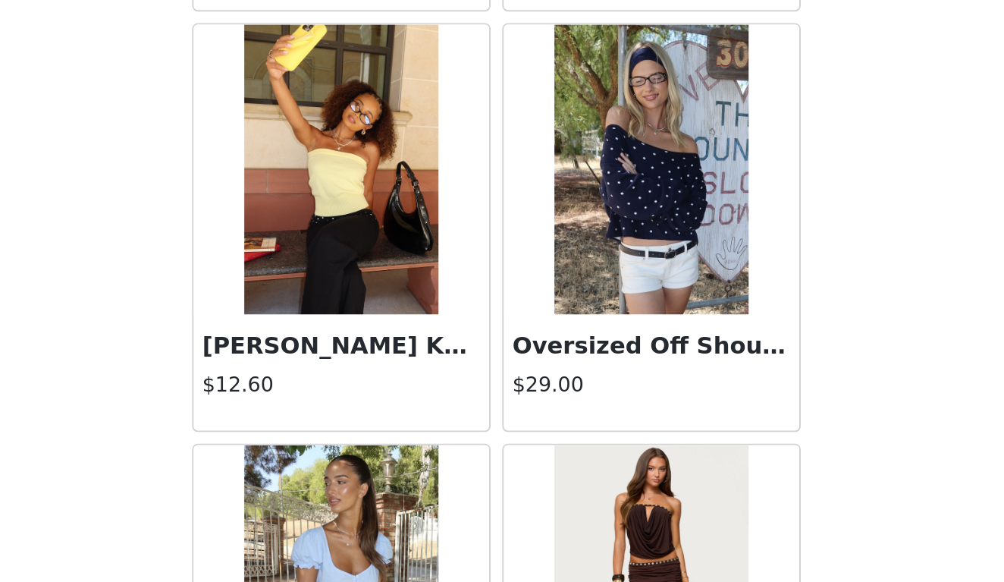
click at [510, 449] on h3 "Oversized Off Shoulder Polka Dot Sweater" at bounding box center [583, 458] width 146 height 18
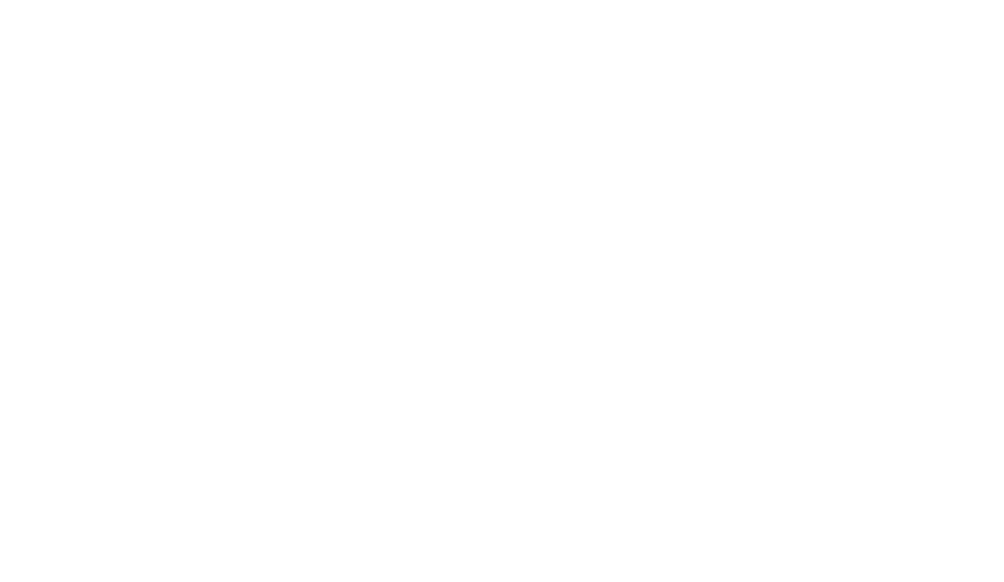
scroll to position [160, 0]
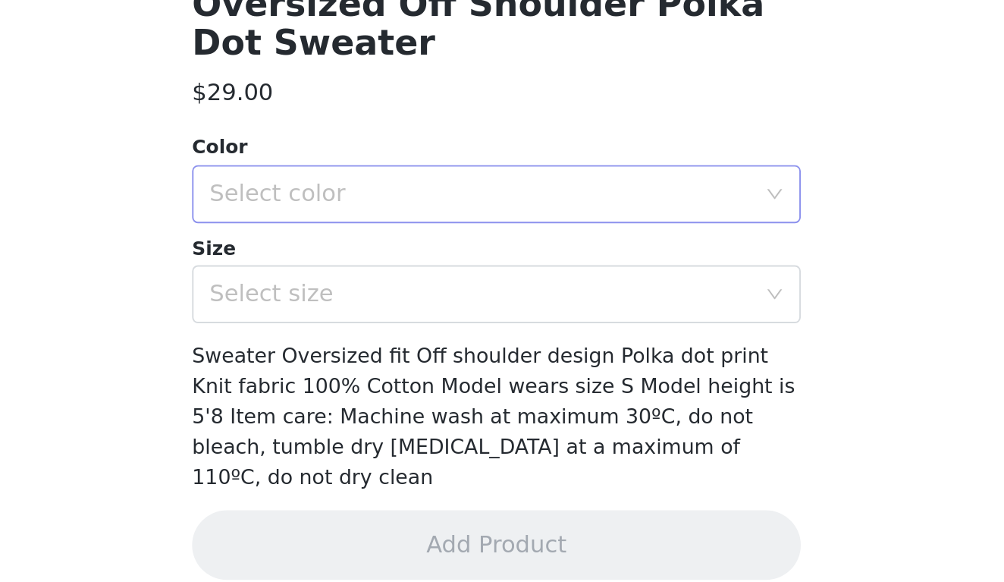
click at [352, 364] on div "Select color" at bounding box center [497, 378] width 290 height 29
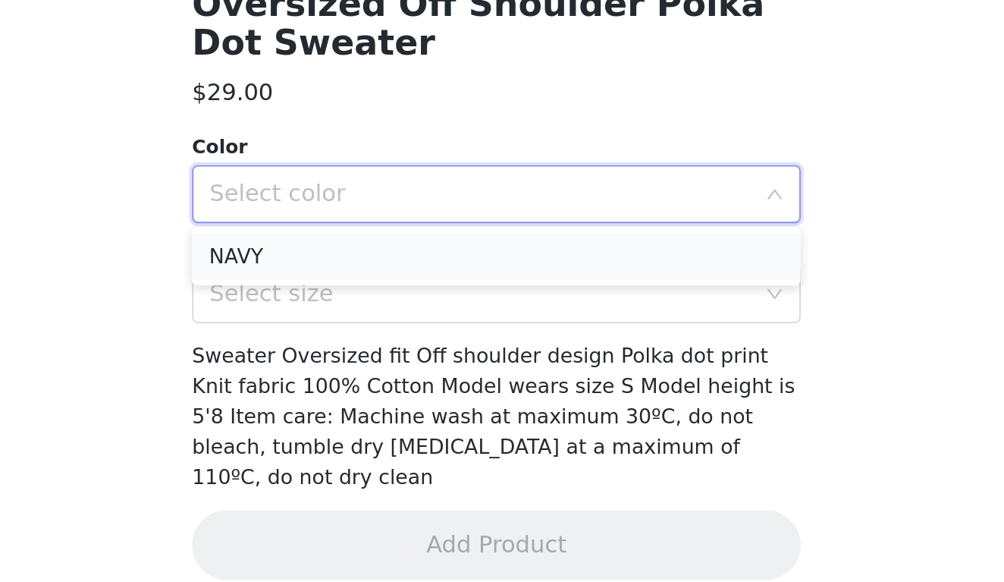
click at [343, 399] on li "NAVY" at bounding box center [502, 411] width 318 height 24
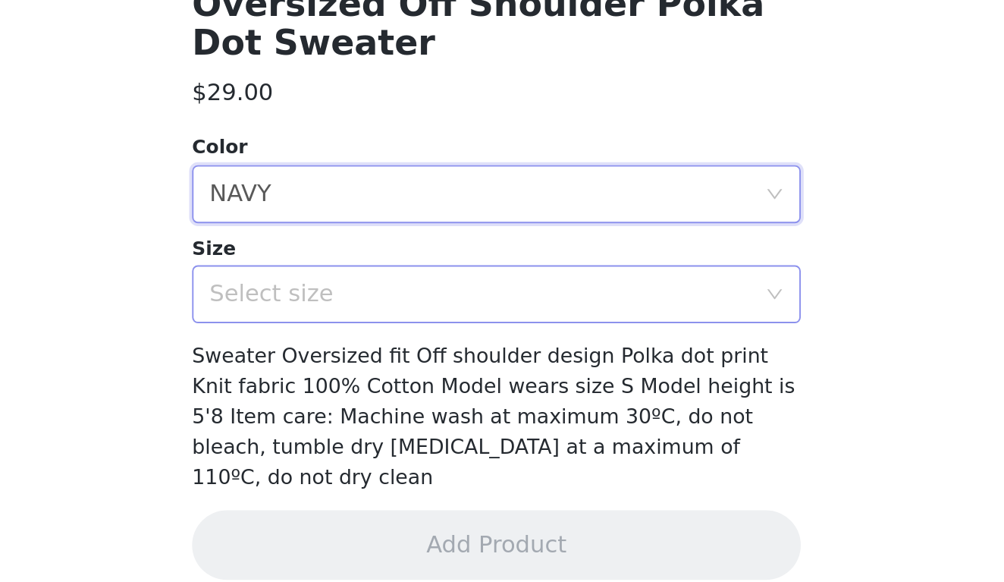
click at [352, 423] on div "Select size" at bounding box center [494, 430] width 284 height 15
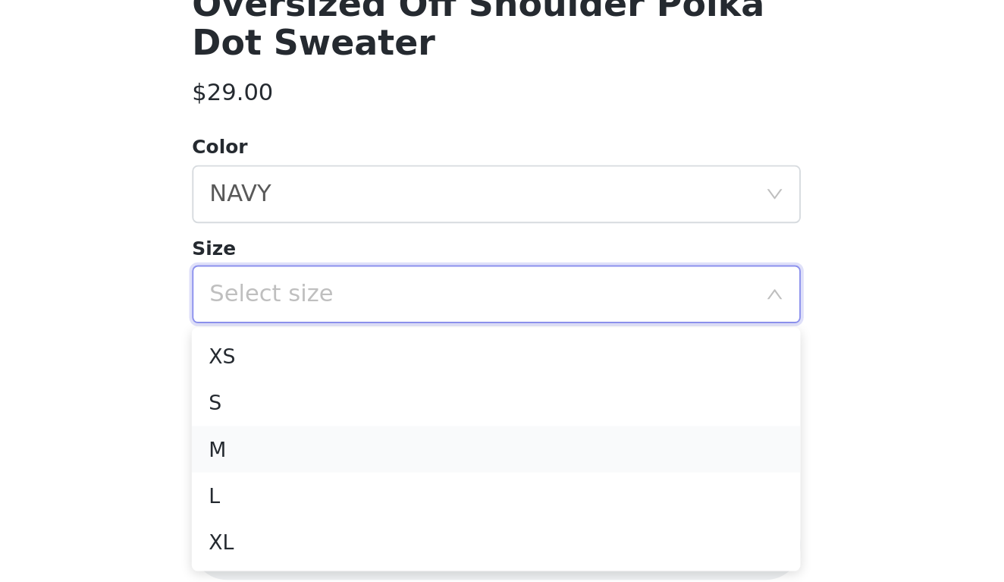
click at [343, 500] on li "M" at bounding box center [502, 512] width 318 height 24
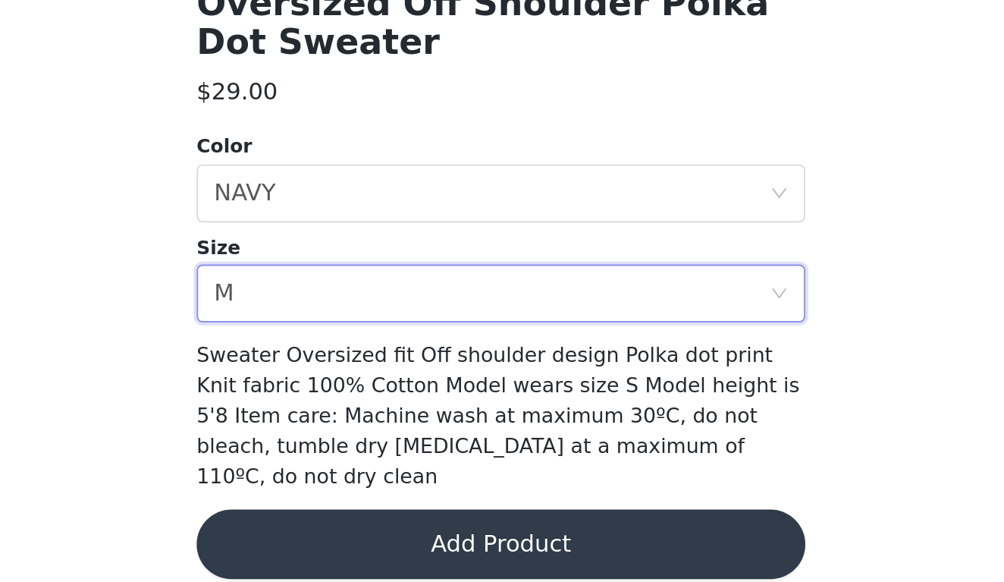
scroll to position [0, 0]
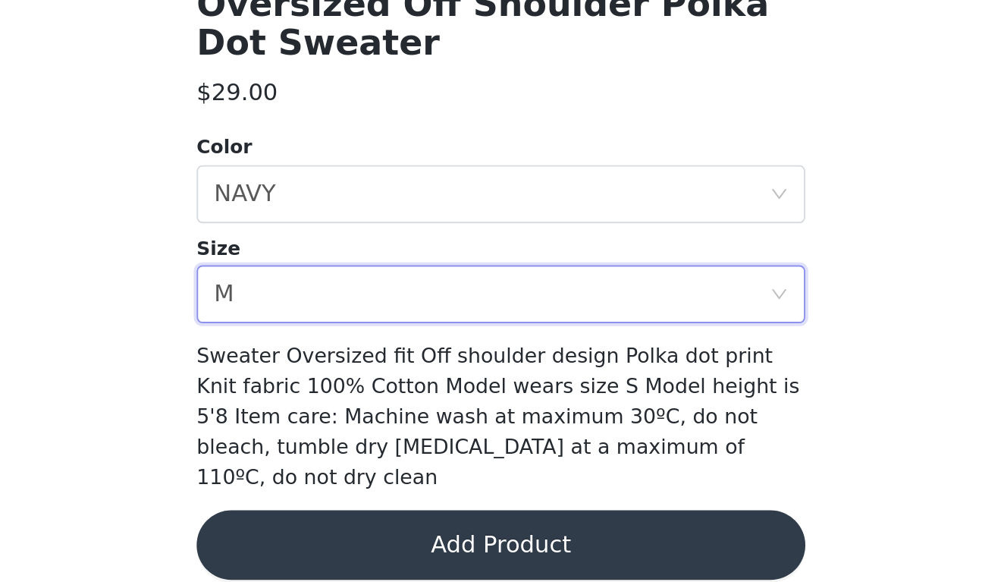
click at [343, 544] on button "Add Product" at bounding box center [502, 562] width 318 height 36
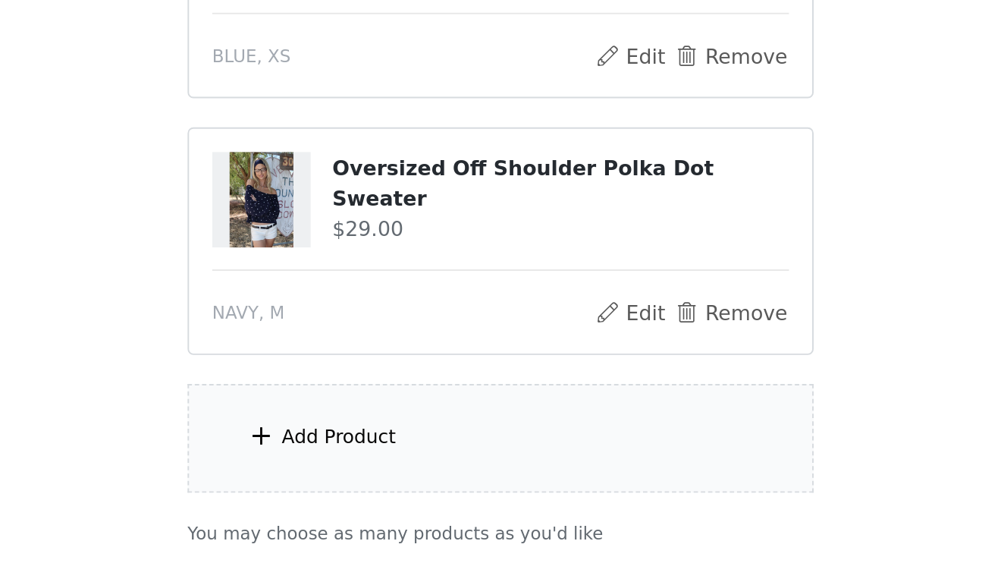
click at [338, 478] on div "Add Product" at bounding box center [502, 506] width 328 height 57
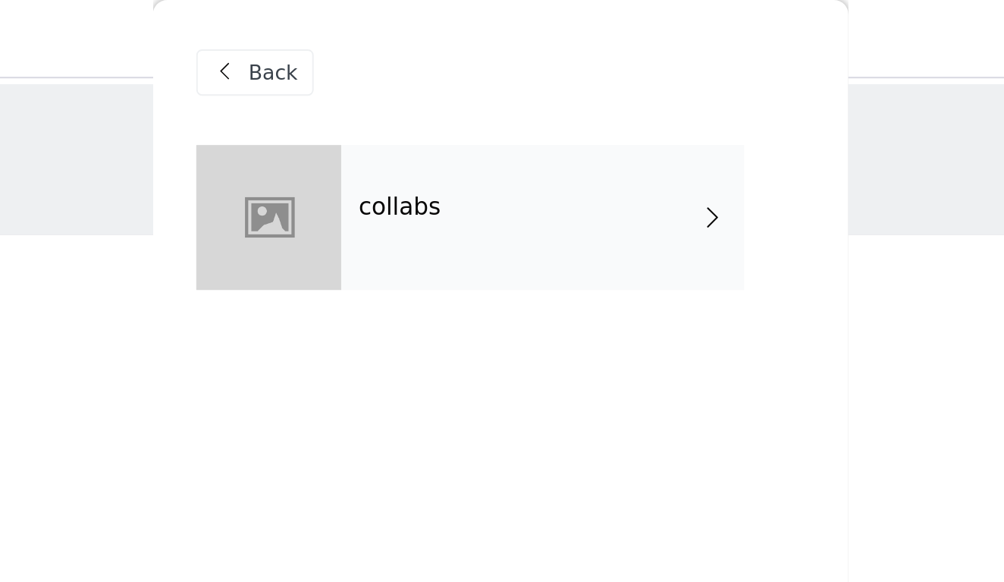
scroll to position [-1, 0]
click at [428, 112] on h4 "collabs" at bounding box center [449, 109] width 43 height 14
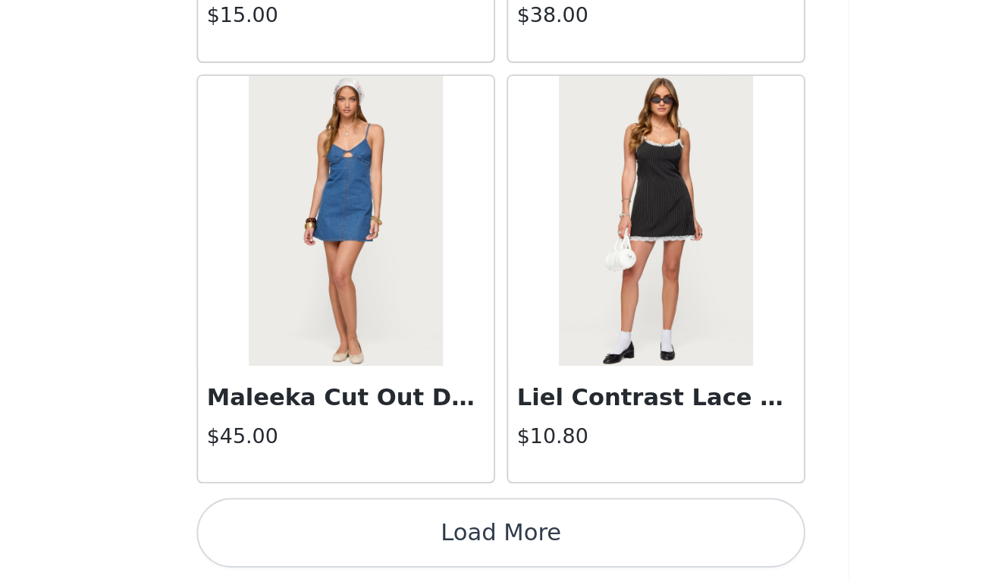
scroll to position [108, 0]
click at [343, 538] on button "Load More" at bounding box center [502, 556] width 318 height 36
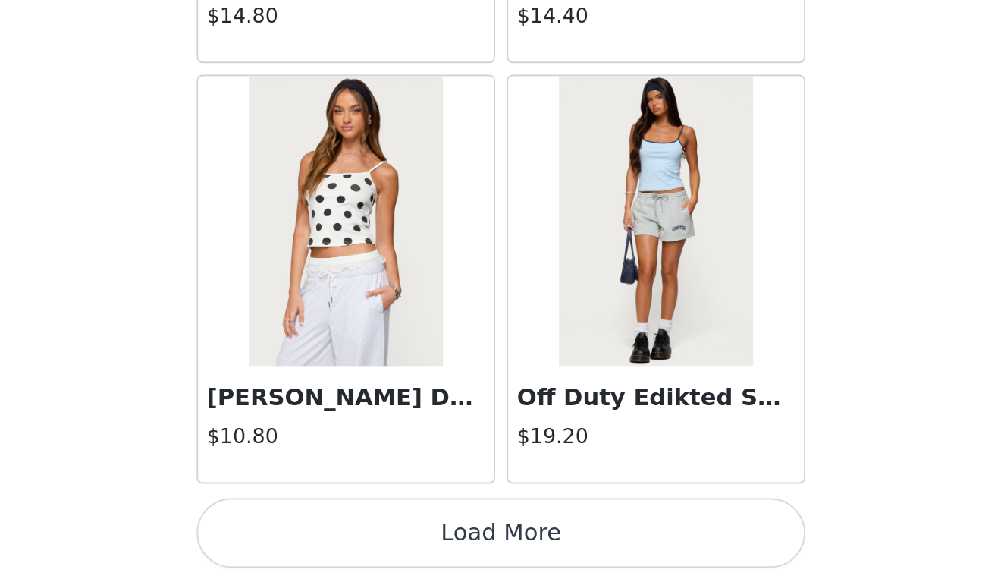
scroll to position [3931, 0]
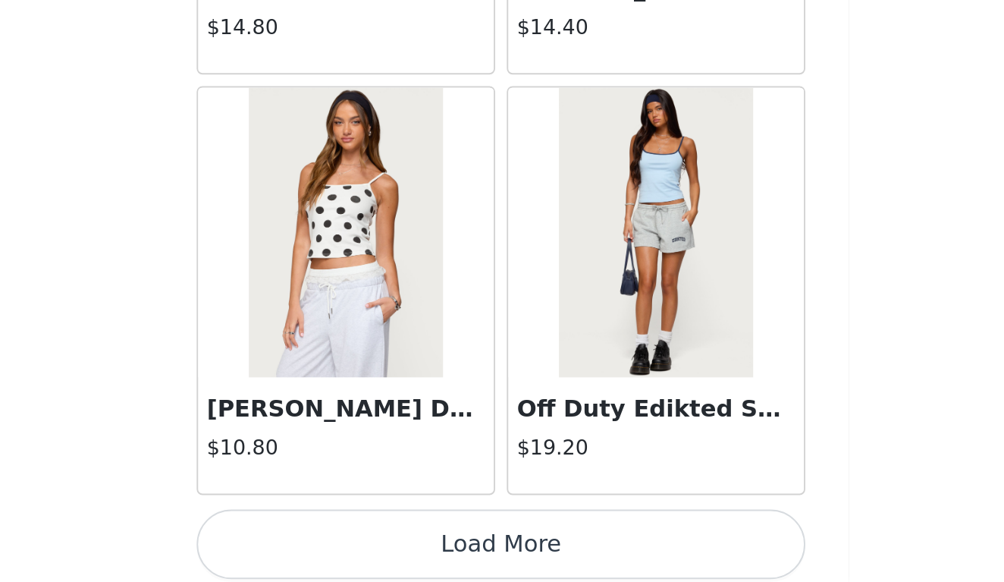
click at [343, 544] on button "Load More" at bounding box center [502, 562] width 318 height 36
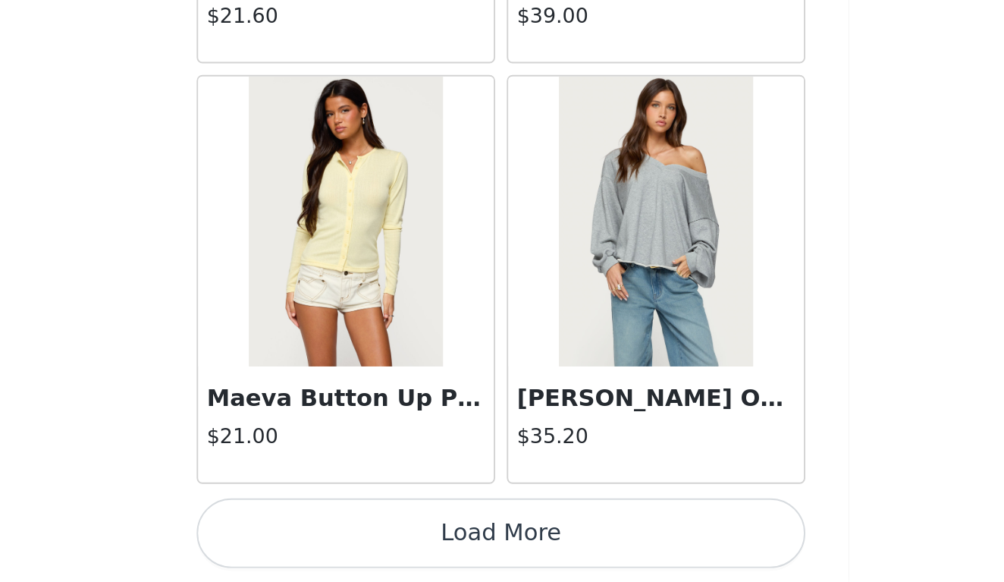
click at [343, 538] on button "Load More" at bounding box center [502, 556] width 318 height 36
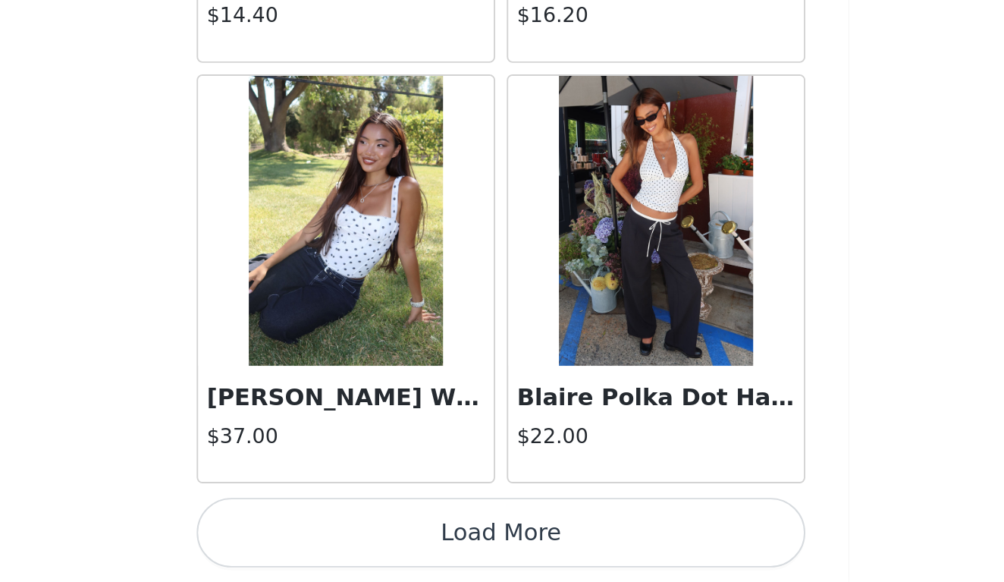
scroll to position [108, 0]
click at [343, 538] on button "Load More" at bounding box center [502, 556] width 318 height 36
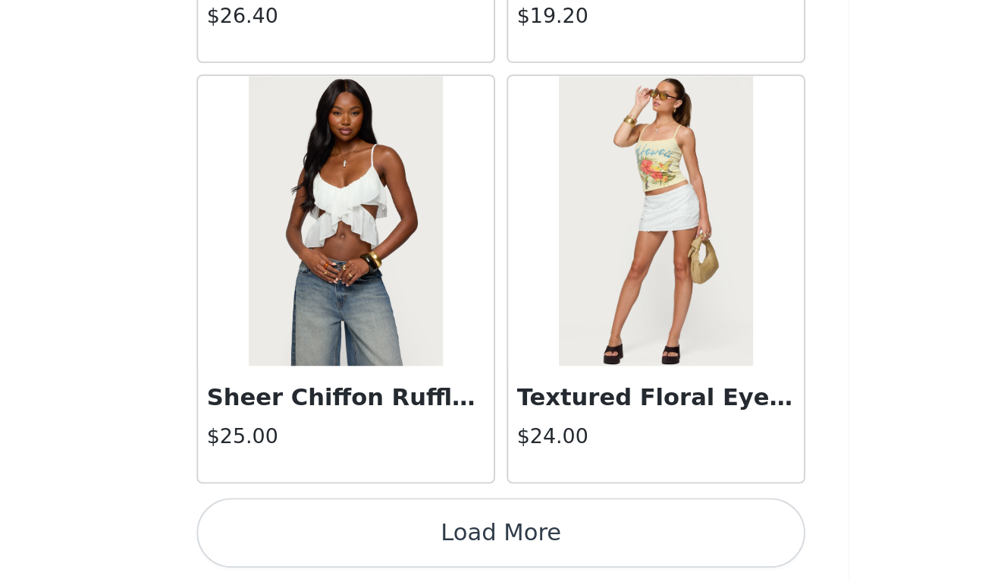
click at [343, 538] on button "Load More" at bounding box center [502, 556] width 318 height 36
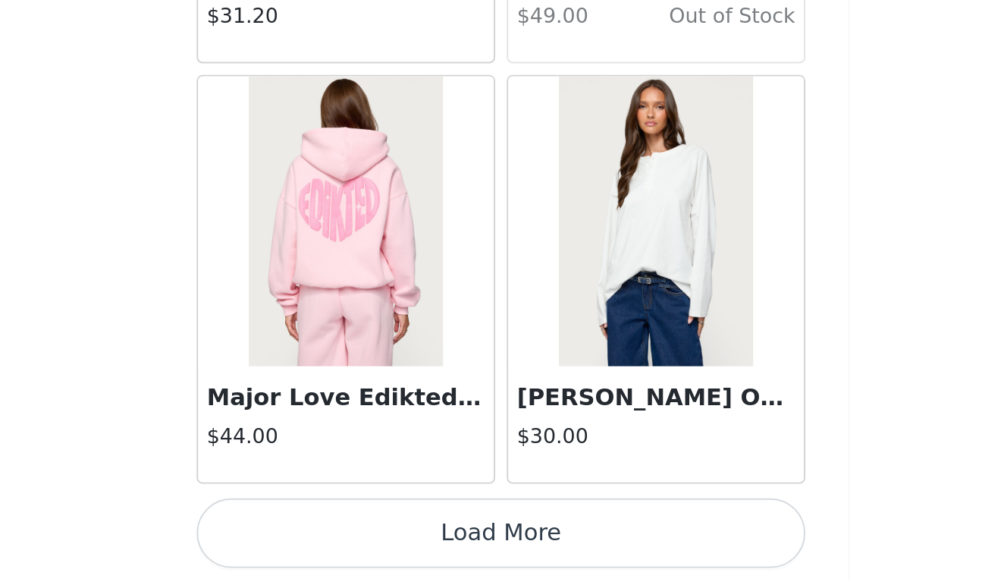
click at [343, 538] on button "Load More" at bounding box center [502, 556] width 318 height 36
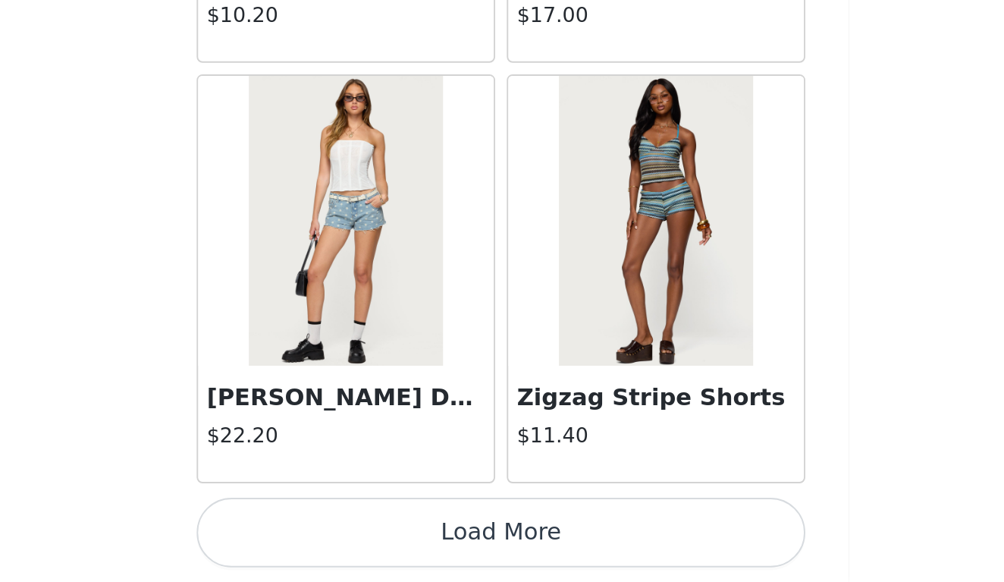
click at [343, 538] on button "Load More" at bounding box center [502, 556] width 318 height 36
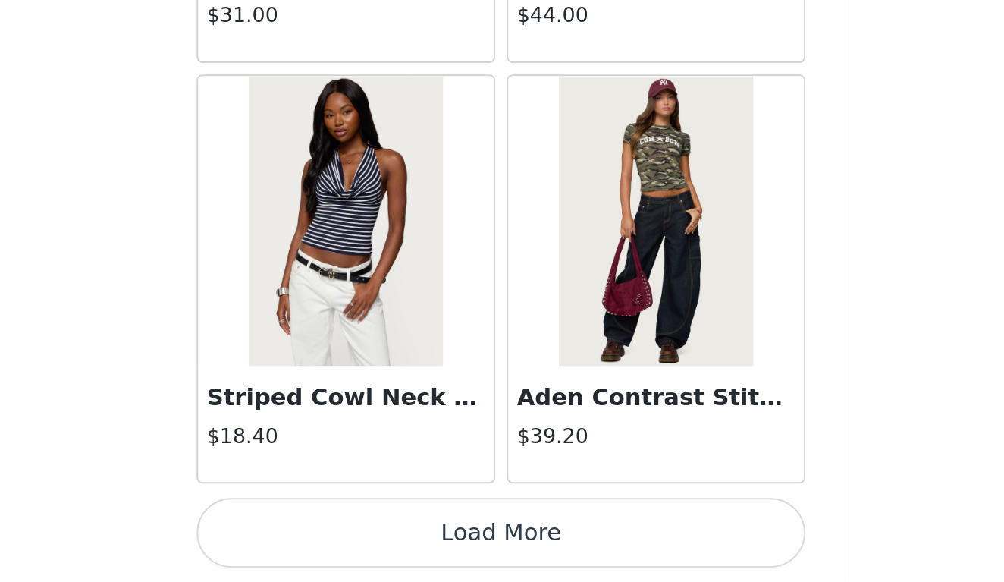
click at [343, 538] on button "Load More" at bounding box center [502, 556] width 318 height 36
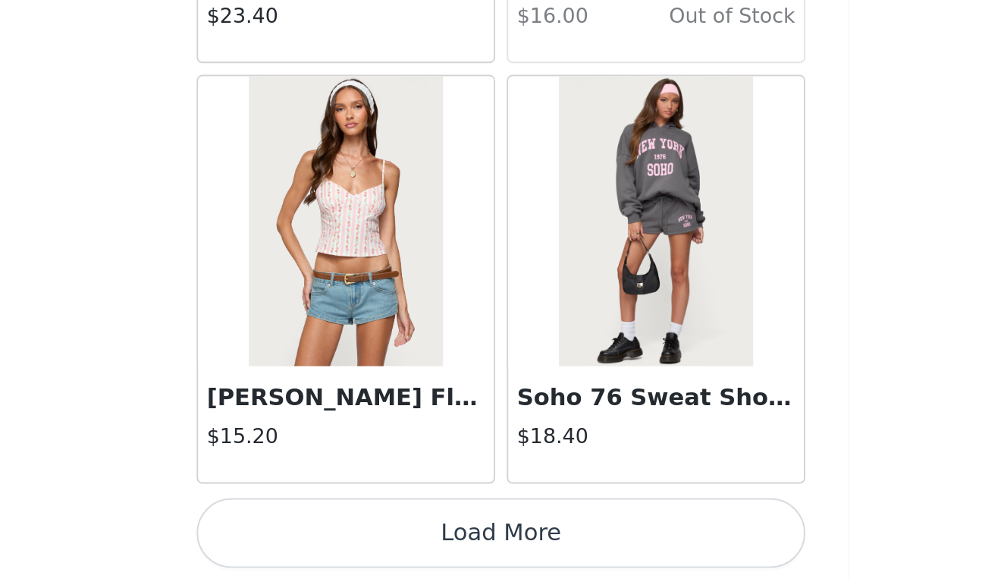
click at [343, 538] on button "Load More" at bounding box center [502, 556] width 318 height 36
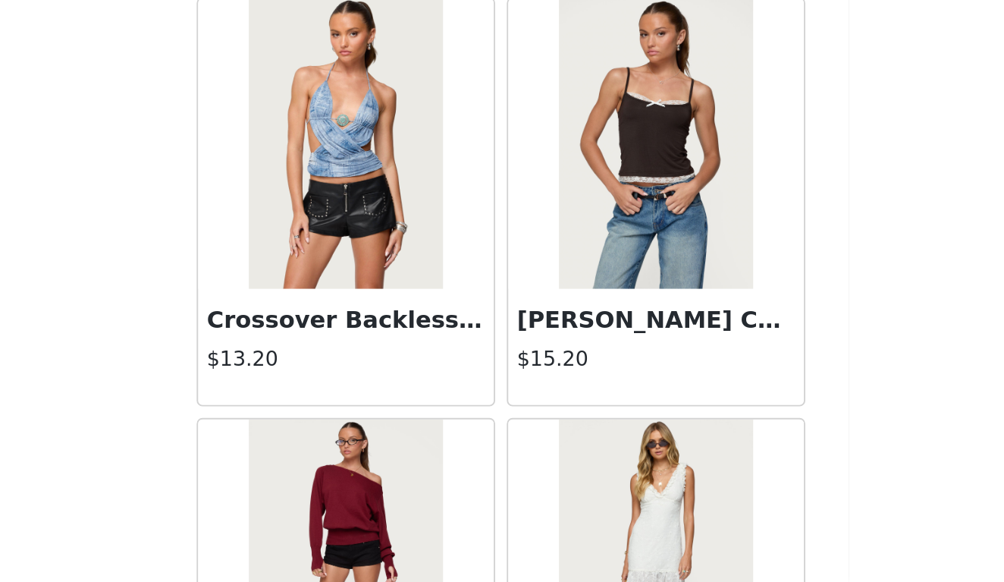
scroll to position [21358, 0]
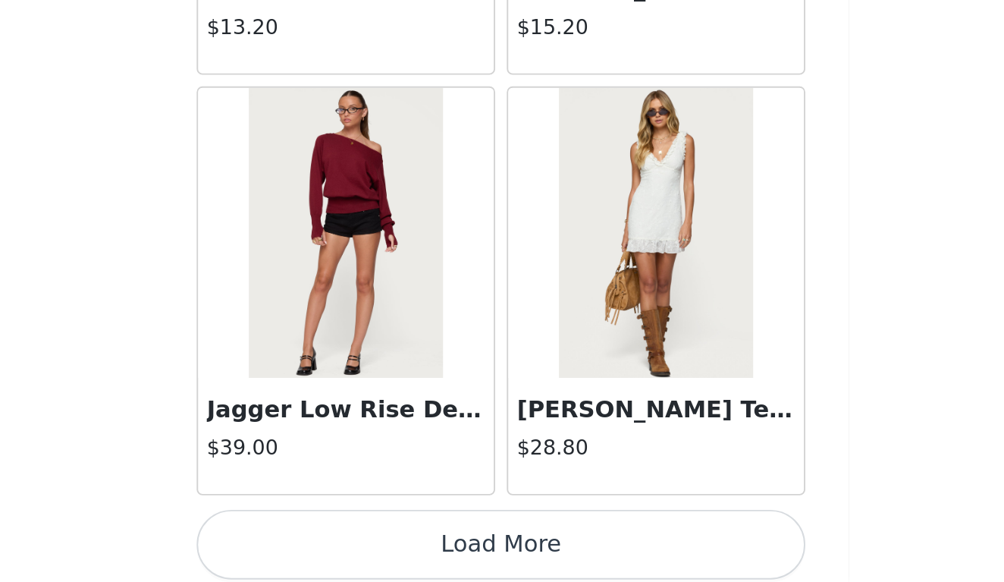
click at [343, 544] on button "Load More" at bounding box center [502, 562] width 318 height 36
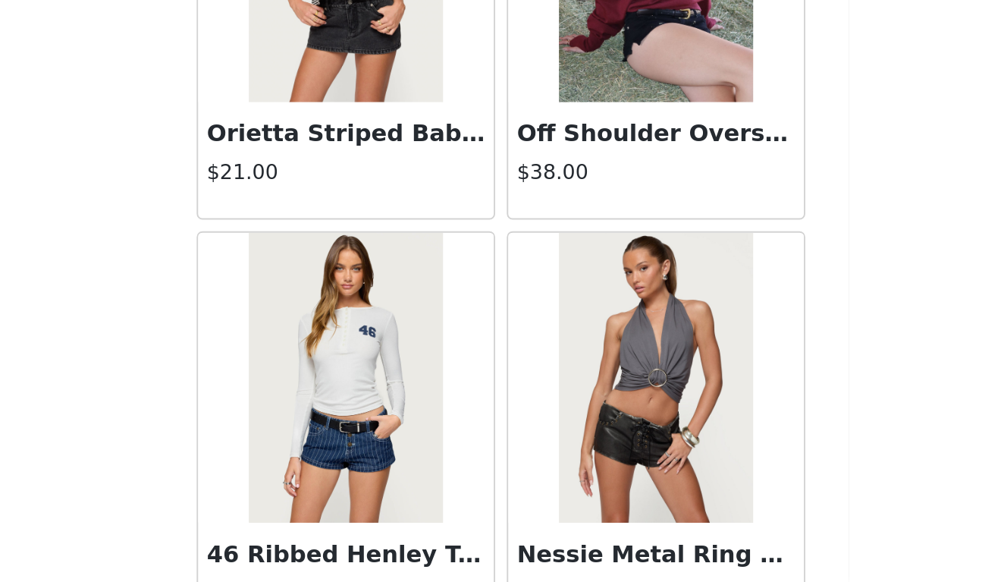
scroll to position [22327, 0]
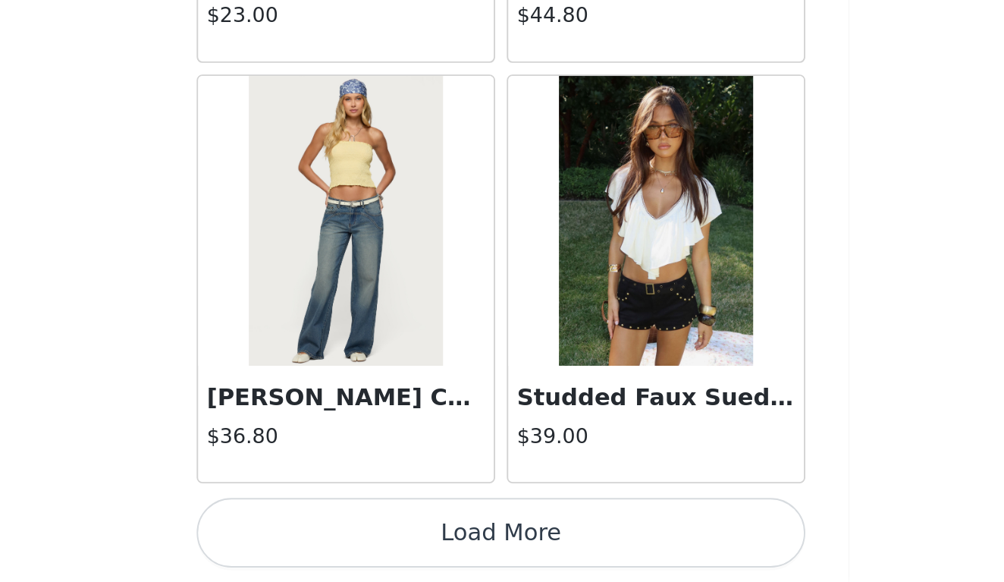
click at [343, 538] on button "Load More" at bounding box center [502, 556] width 318 height 36
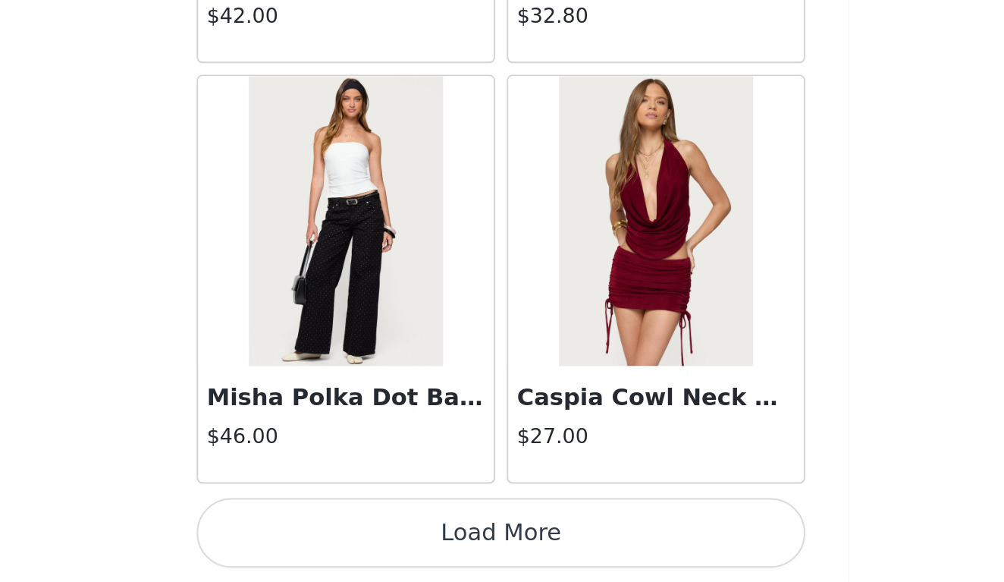
scroll to position [25925, 0]
click at [343, 538] on button "Load More" at bounding box center [502, 556] width 318 height 36
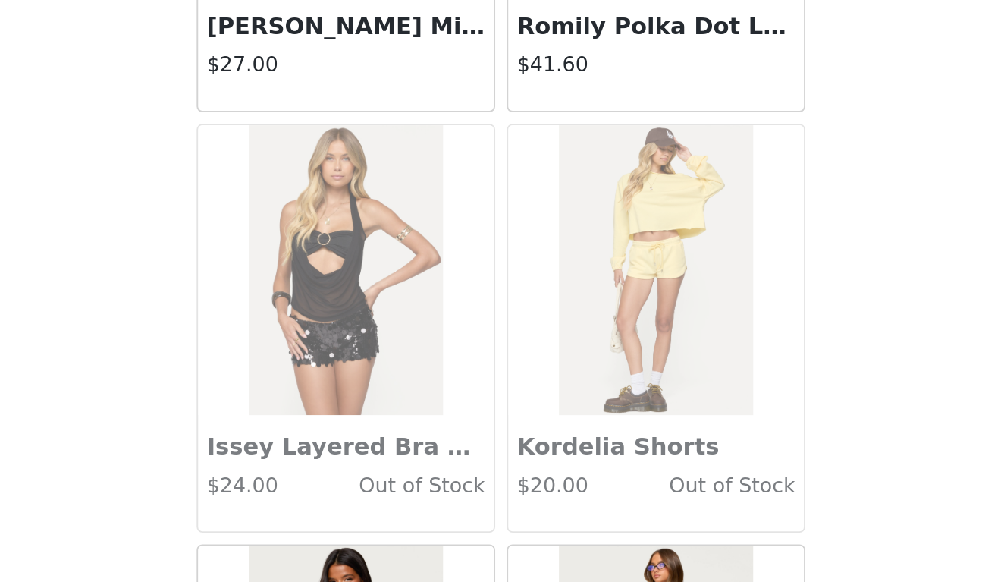
scroll to position [26560, 0]
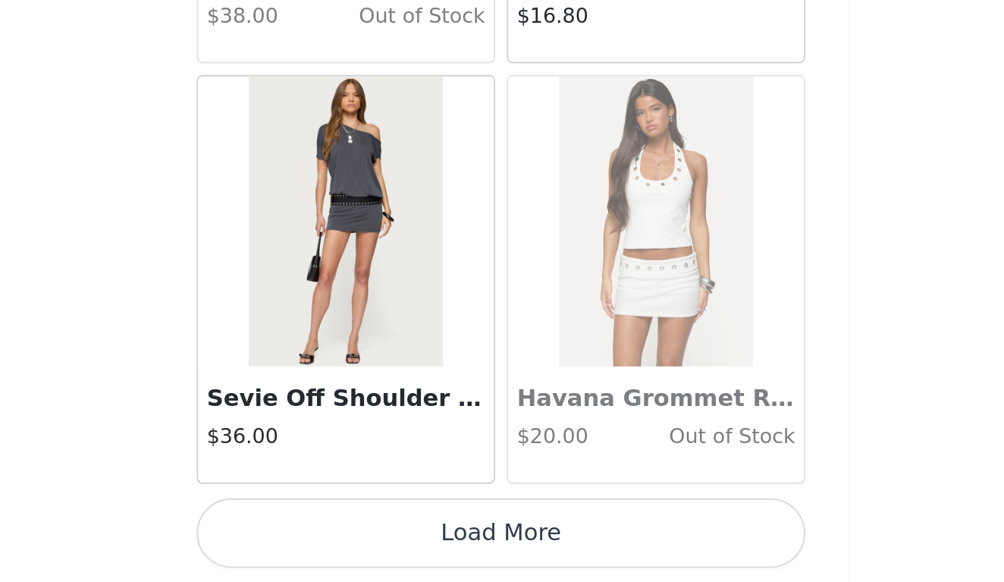
click at [343, 538] on button "Load More" at bounding box center [502, 556] width 318 height 36
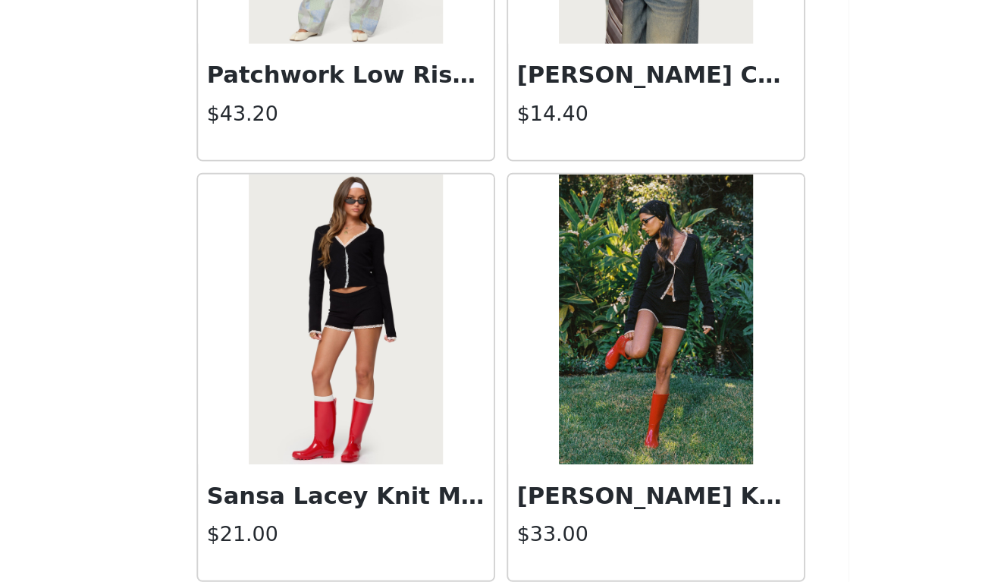
scroll to position [30053, 0]
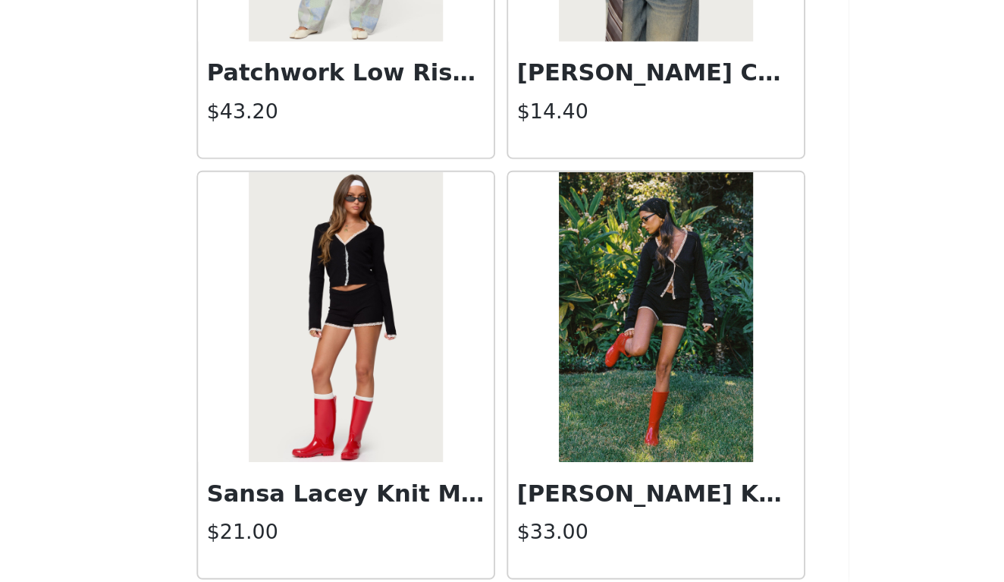
click at [370, 367] on img at bounding box center [420, 443] width 101 height 152
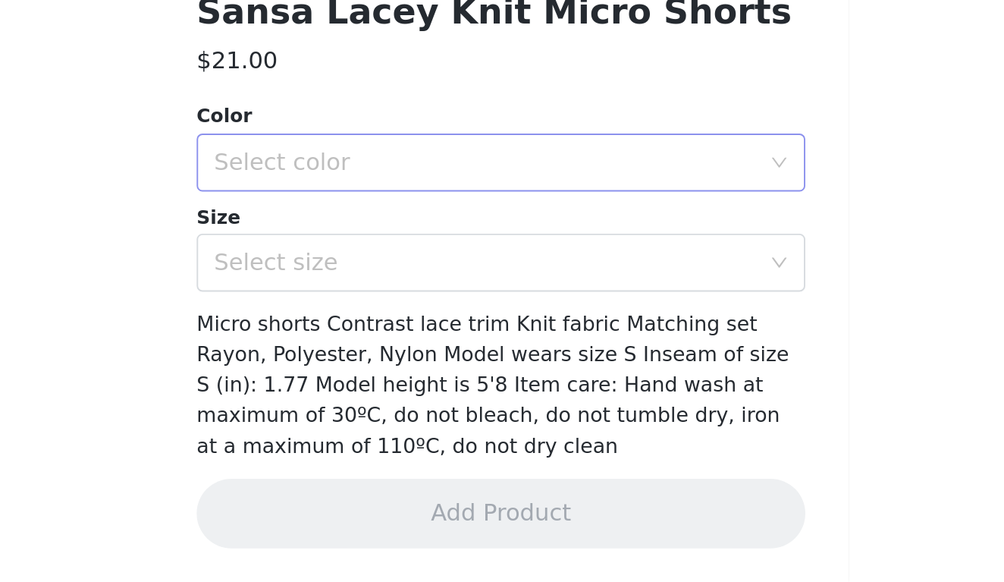
scroll to position [108, 0]
click at [352, 348] on div "Select color" at bounding box center [497, 362] width 290 height 29
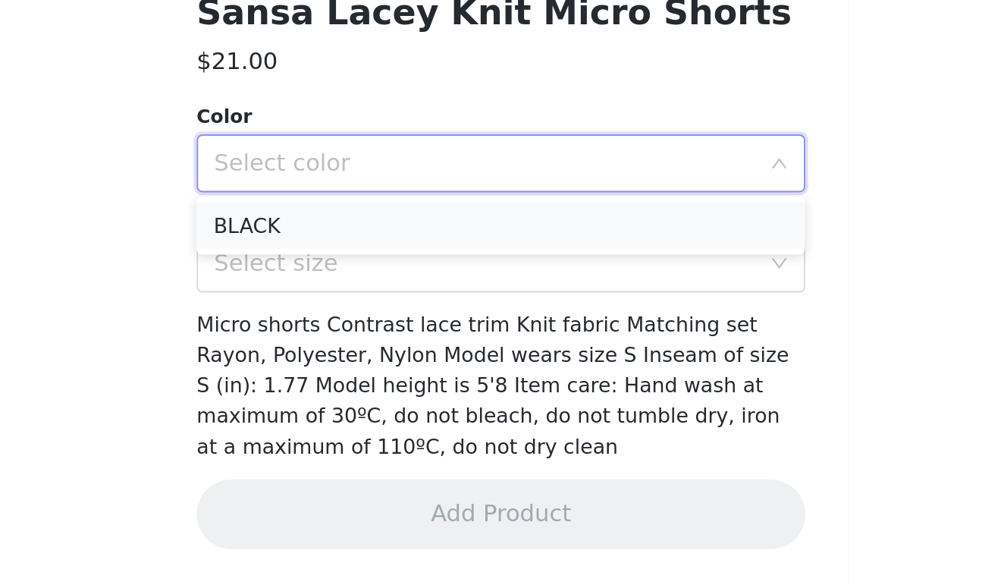
click at [343, 383] on li "BLACK" at bounding box center [502, 395] width 318 height 24
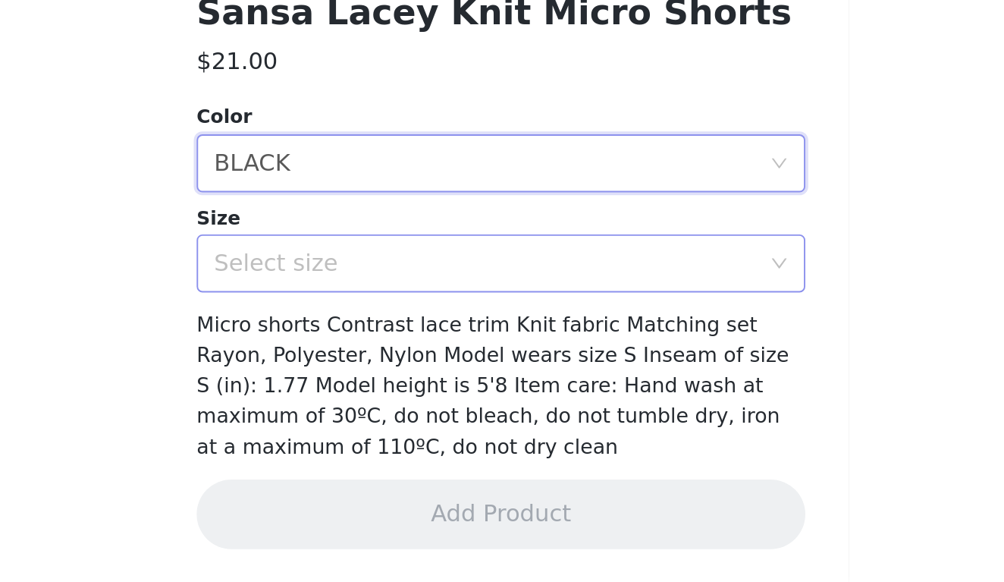
click at [352, 407] on div "Select size" at bounding box center [494, 414] width 284 height 15
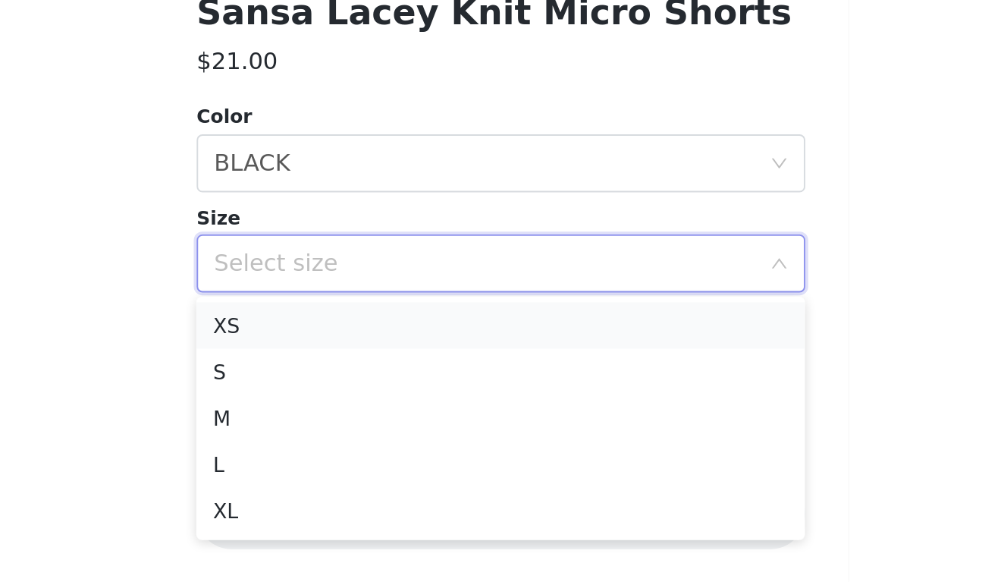
click at [343, 435] on li "XS" at bounding box center [502, 447] width 318 height 24
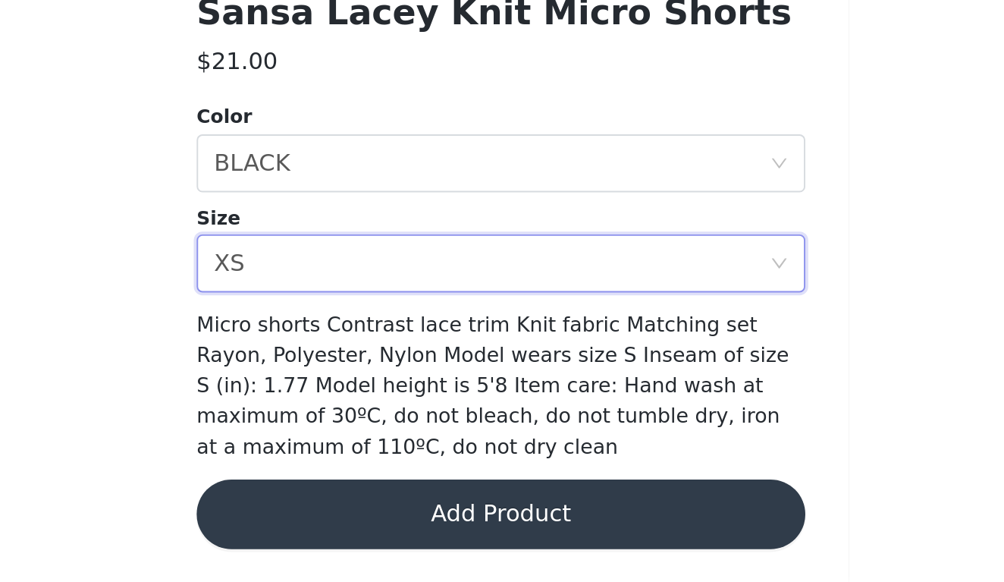
click at [343, 528] on button "Add Product" at bounding box center [502, 546] width 318 height 36
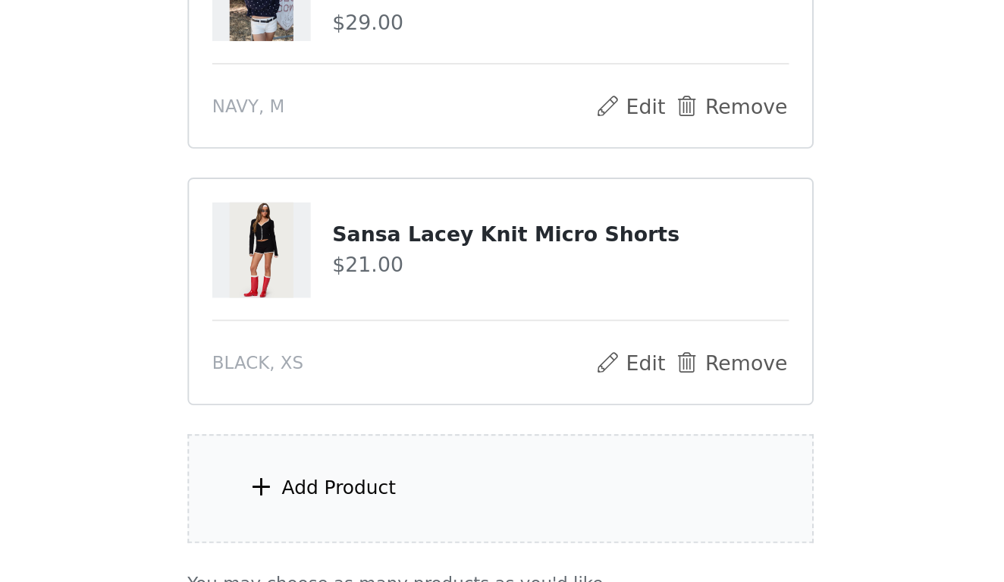
click at [338, 504] on div "Add Product" at bounding box center [502, 532] width 328 height 57
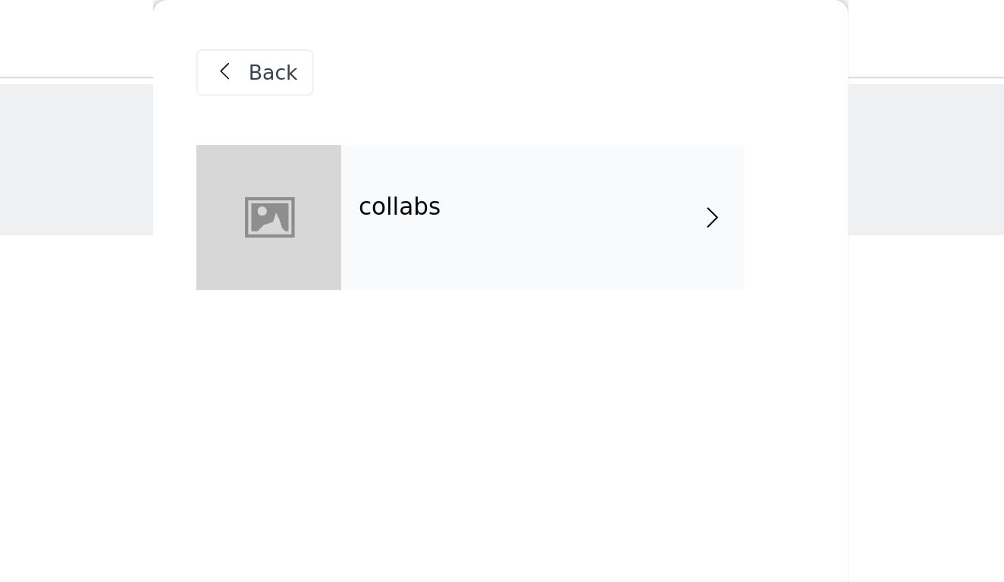
scroll to position [-1, 0]
click at [419, 105] on div "collabs" at bounding box center [524, 114] width 211 height 76
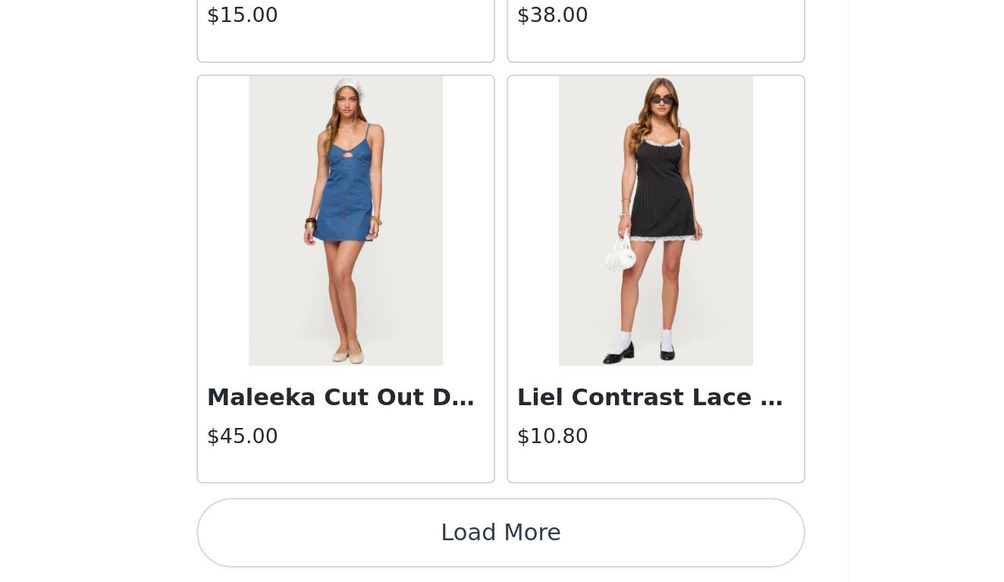
scroll to position [242, 0]
click at [343, 538] on button "Load More" at bounding box center [502, 556] width 318 height 36
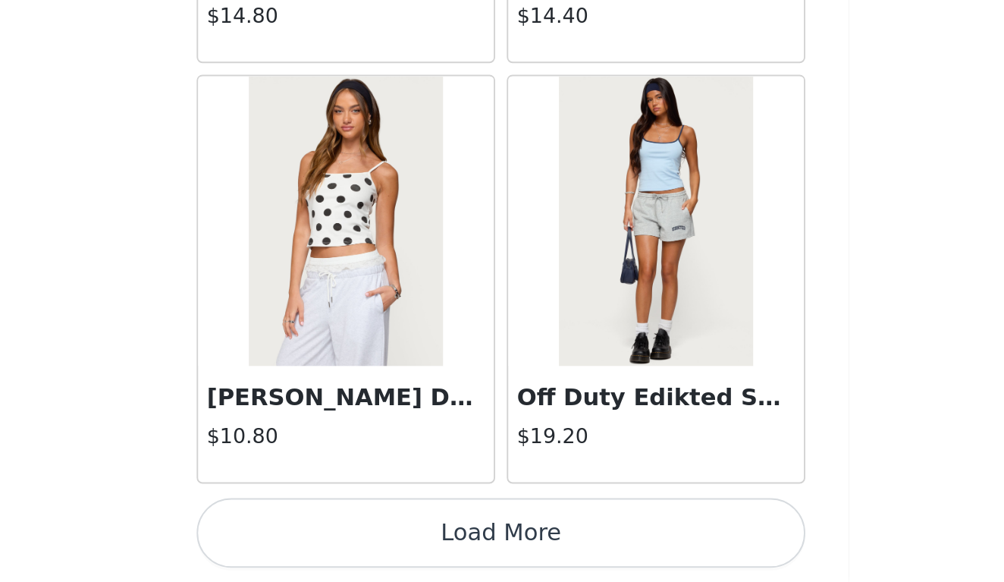
click at [343, 538] on button "Load More" at bounding box center [502, 556] width 318 height 36
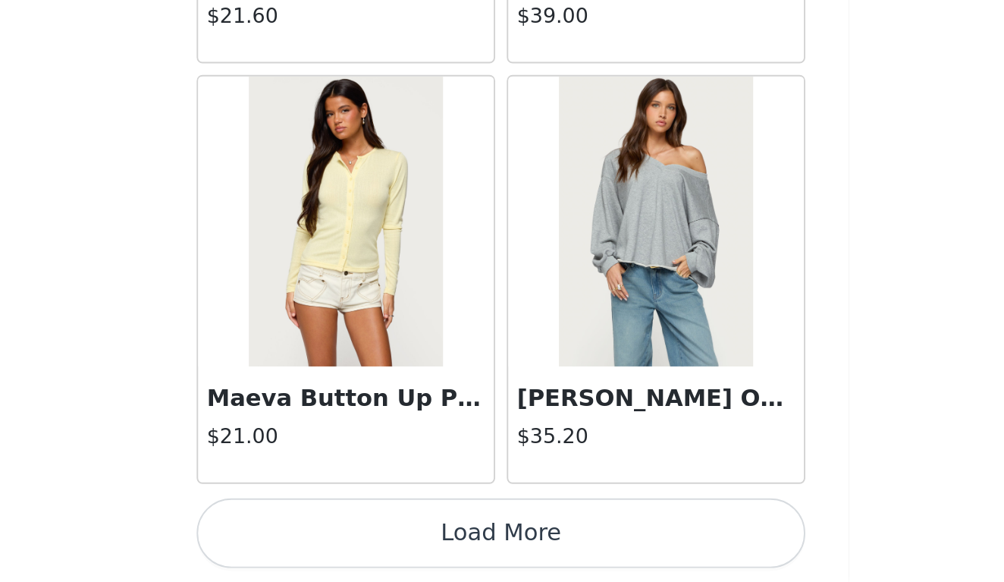
click at [343, 538] on button "Load More" at bounding box center [502, 556] width 318 height 36
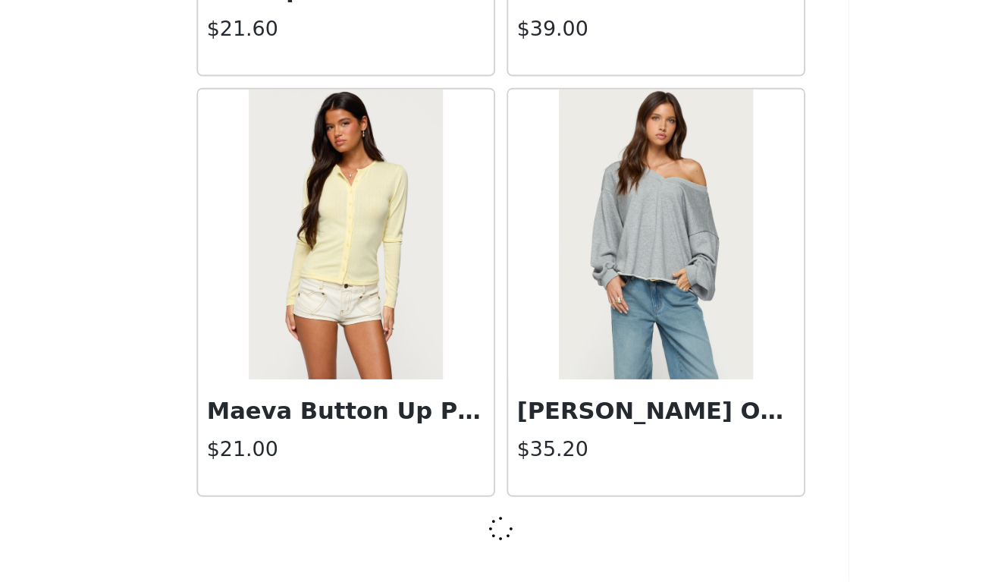
scroll to position [6129, 0]
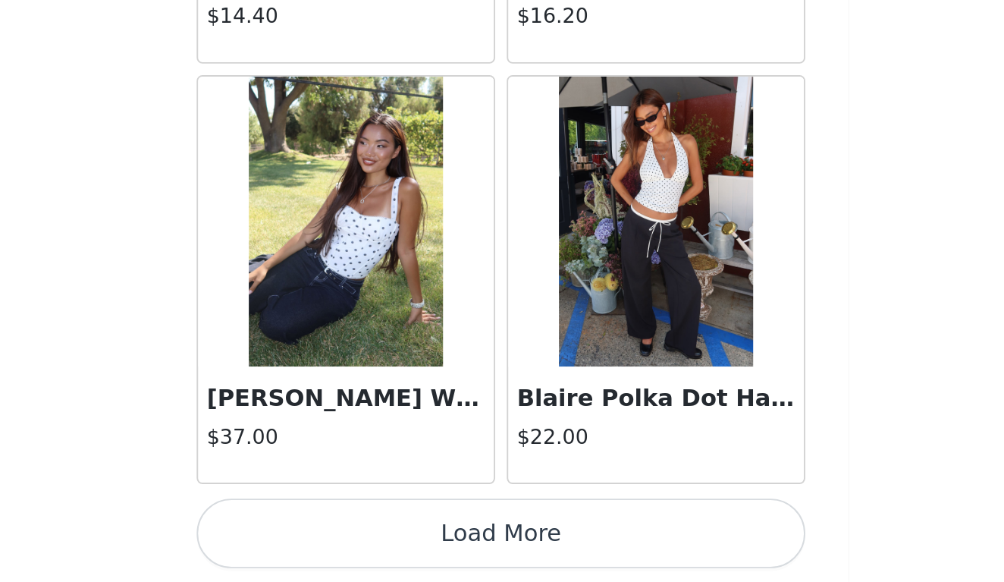
click at [343, 538] on button "Load More" at bounding box center [502, 556] width 318 height 36
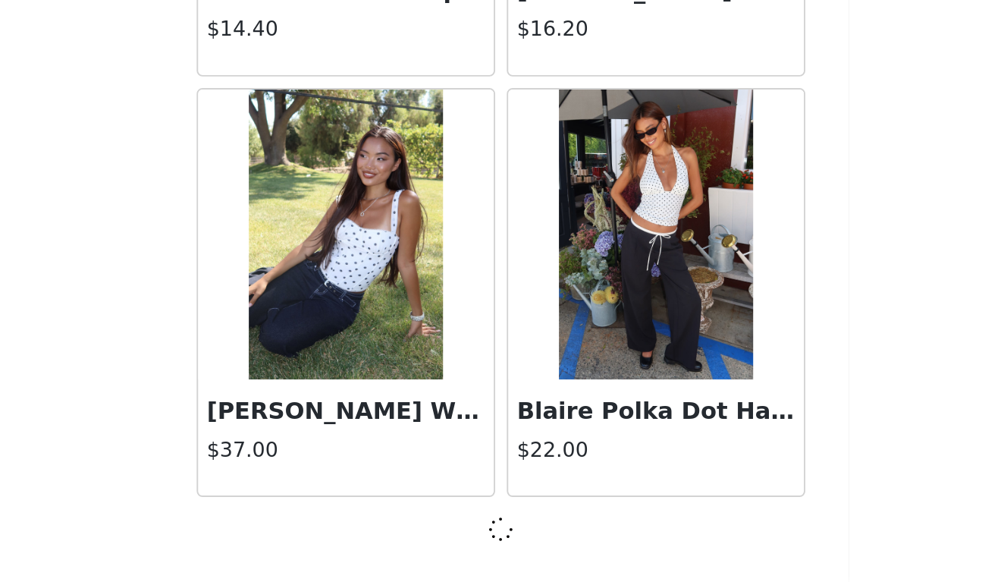
scroll to position [8328, 0]
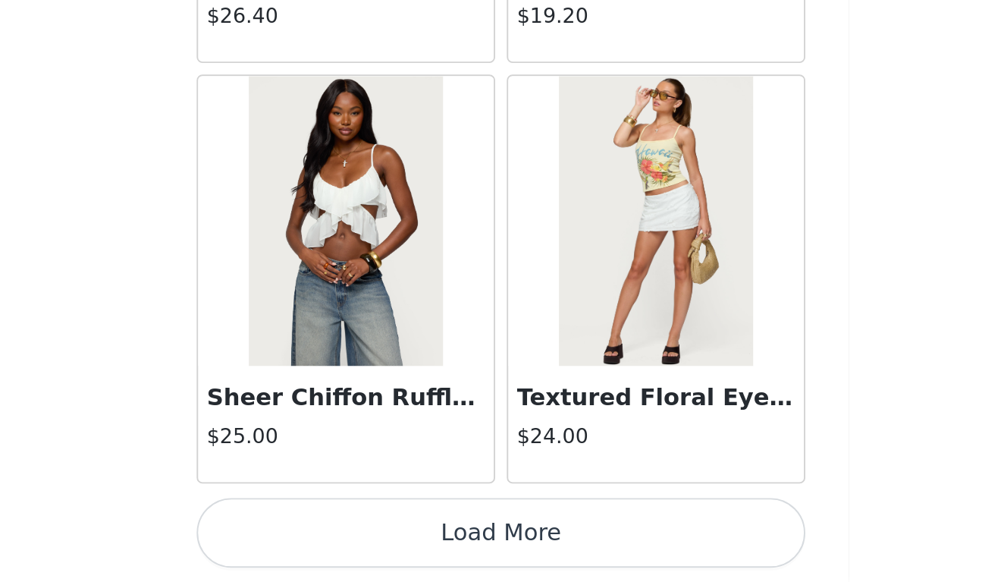
click at [343, 538] on button "Load More" at bounding box center [502, 556] width 318 height 36
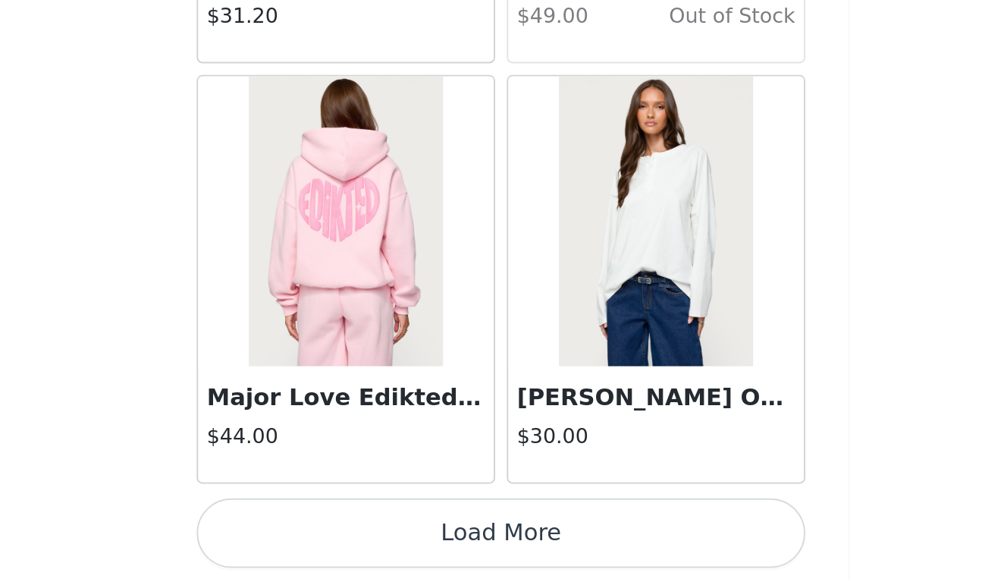
click at [343, 538] on button "Load More" at bounding box center [502, 556] width 318 height 36
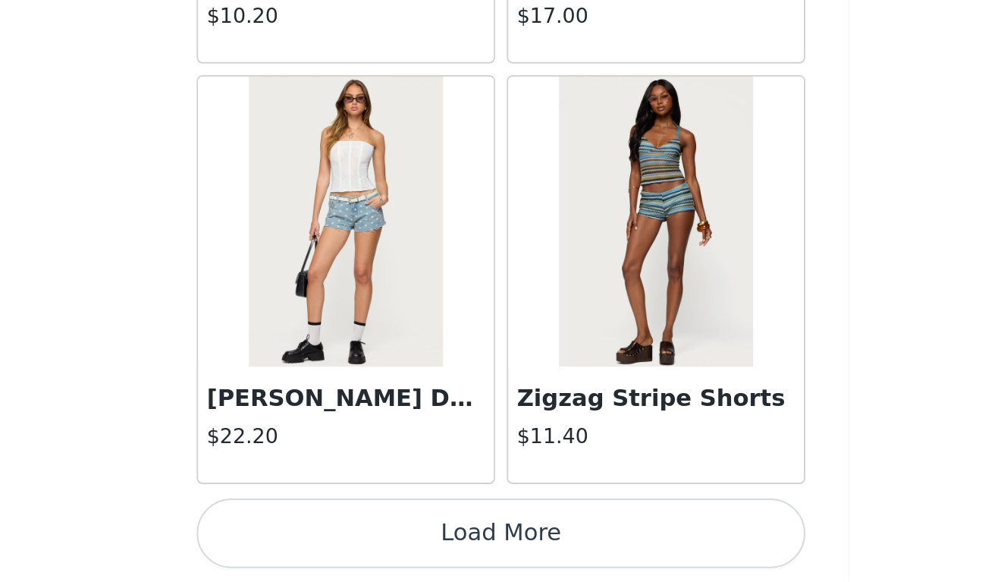
scroll to position [14931, 0]
click at [343, 538] on button "Load More" at bounding box center [502, 556] width 318 height 36
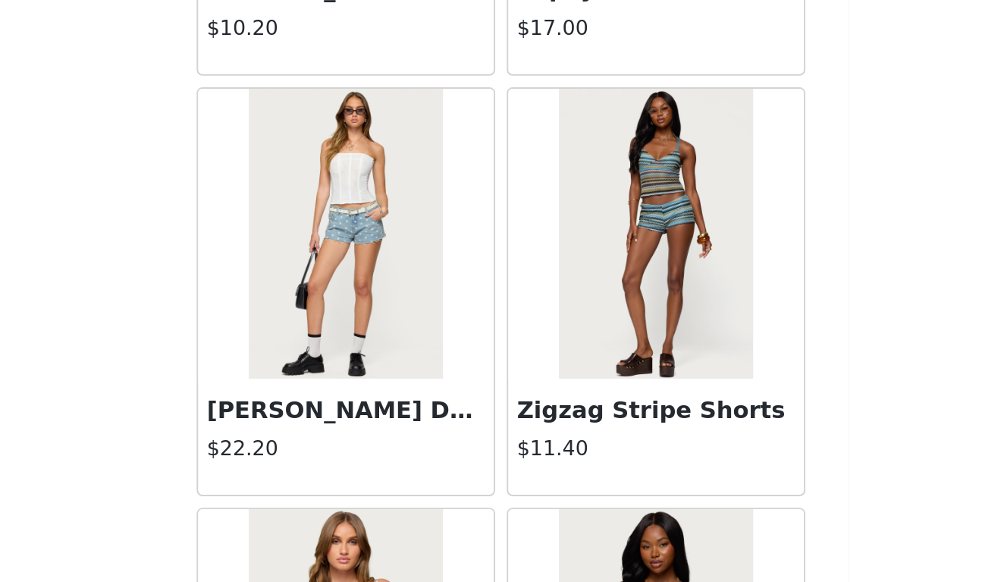
scroll to position [242, 0]
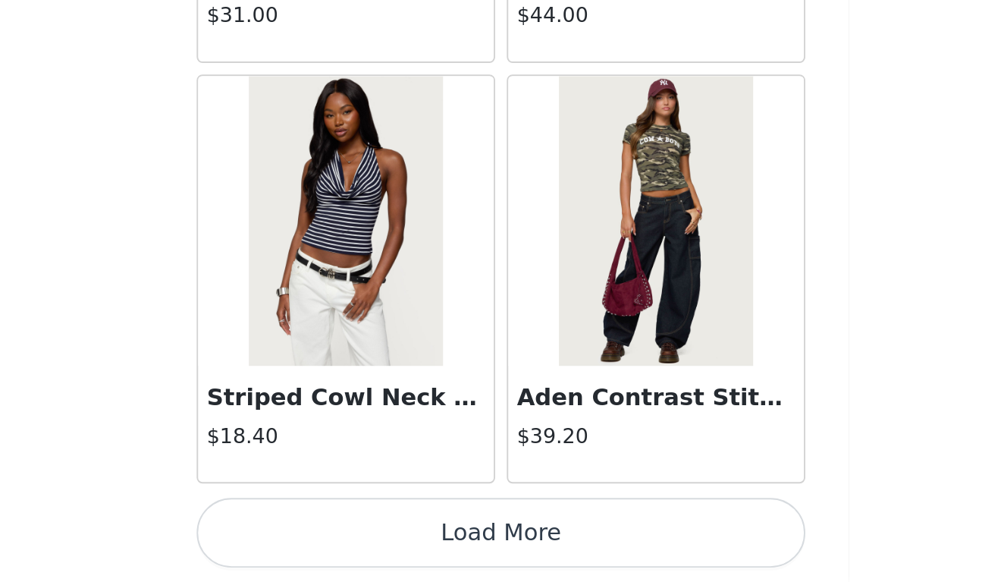
click at [343, 538] on button "Load More" at bounding box center [502, 556] width 318 height 36
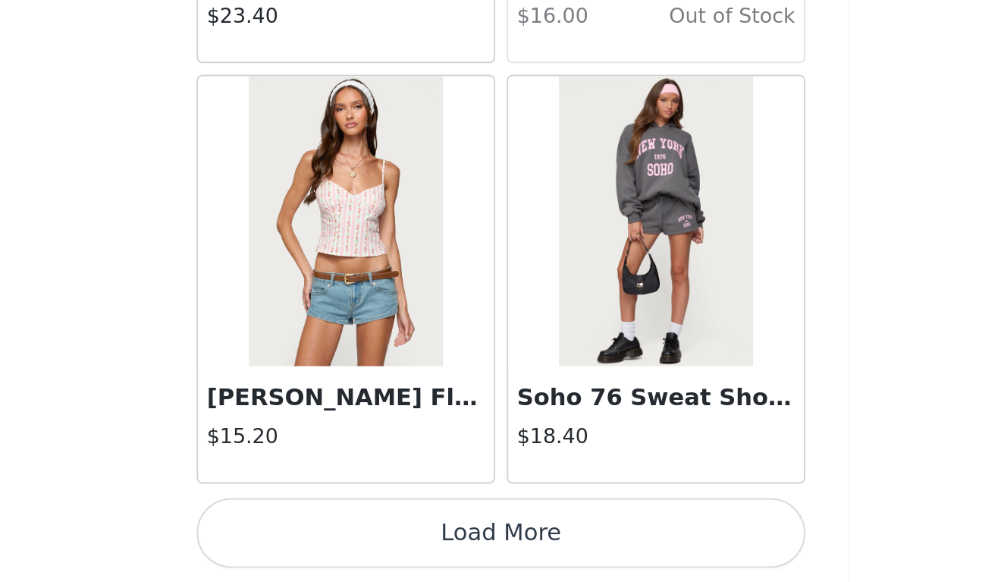
click at [343, 538] on button "Load More" at bounding box center [502, 556] width 318 height 36
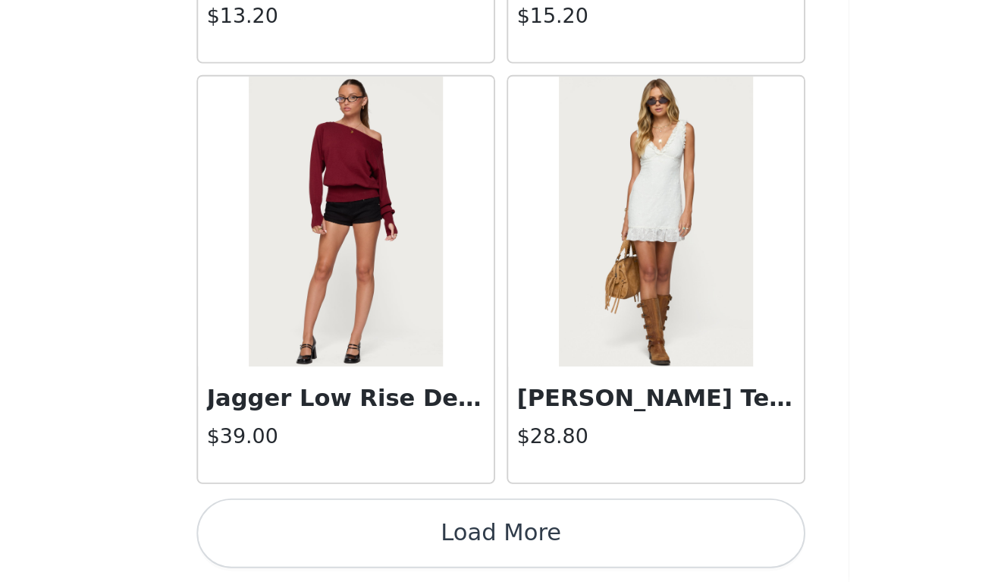
click at [343, 538] on button "Load More" at bounding box center [502, 556] width 318 height 36
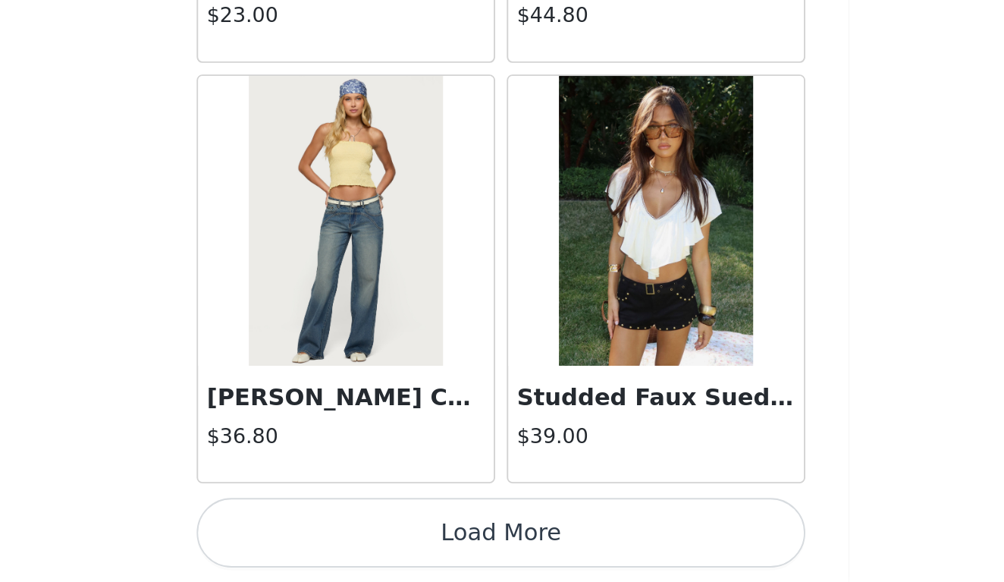
click at [343, 538] on button "Load More" at bounding box center [502, 556] width 318 height 36
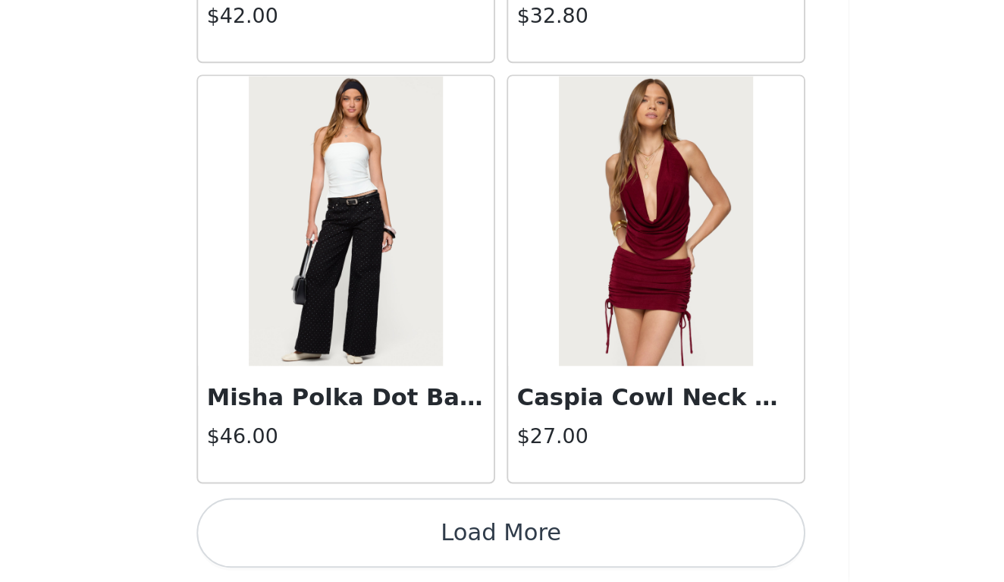
scroll to position [25925, 0]
click at [343, 538] on button "Load More" at bounding box center [502, 556] width 318 height 36
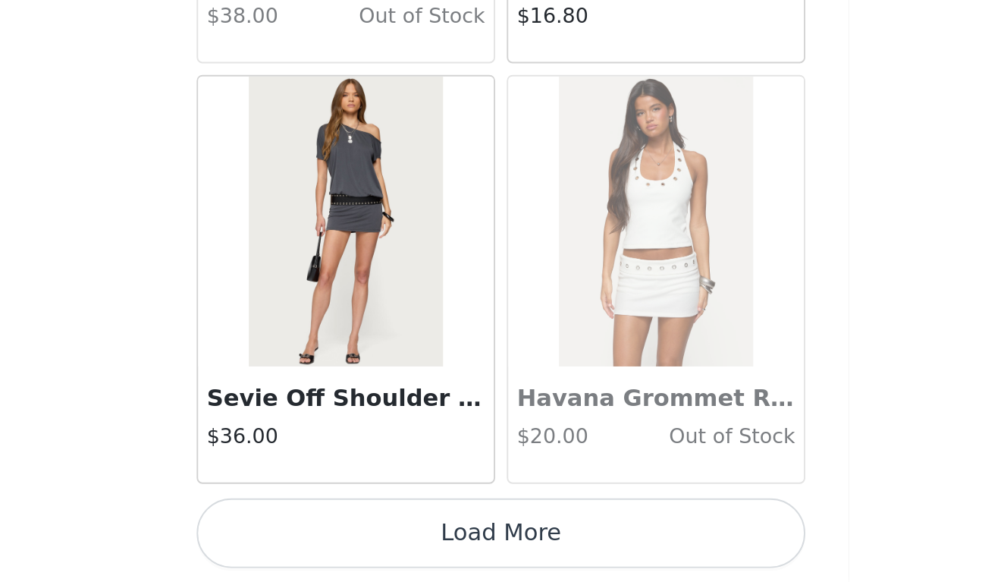
click at [343, 538] on button "Load More" at bounding box center [502, 556] width 318 height 36
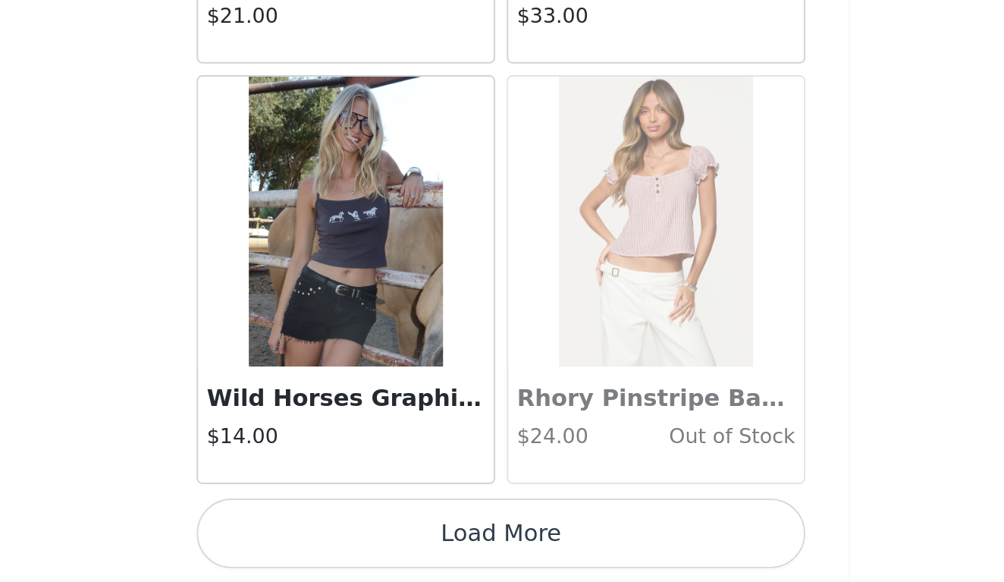
scroll to position [30323, 0]
click at [343, 538] on button "Load More" at bounding box center [502, 556] width 318 height 36
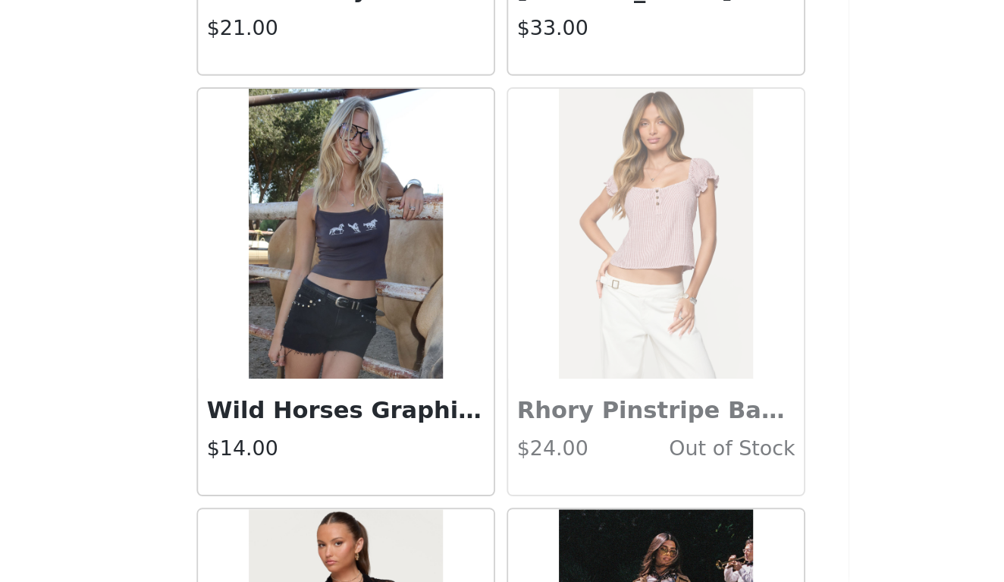
scroll to position [242, 0]
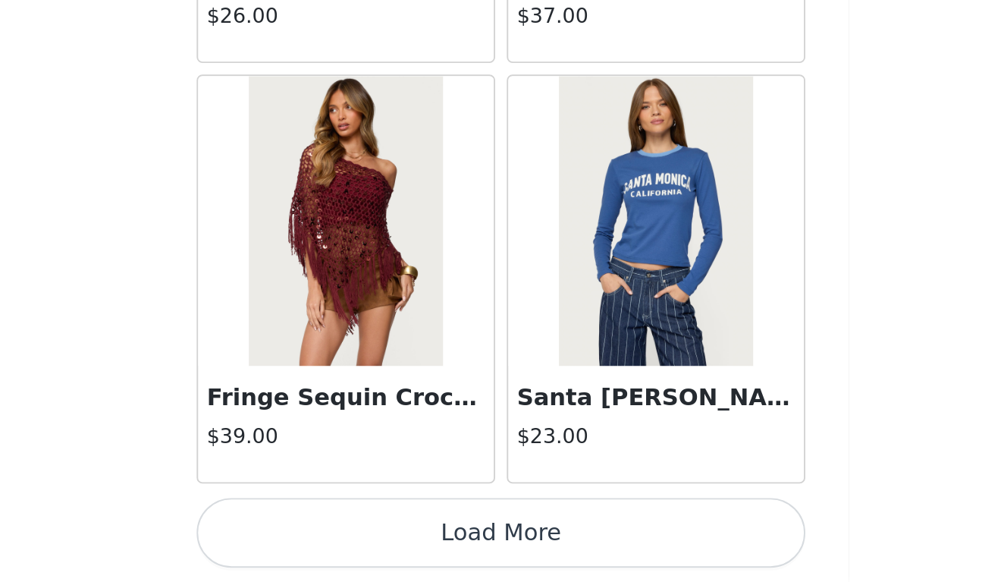
click at [343, 538] on button "Load More" at bounding box center [502, 556] width 318 height 36
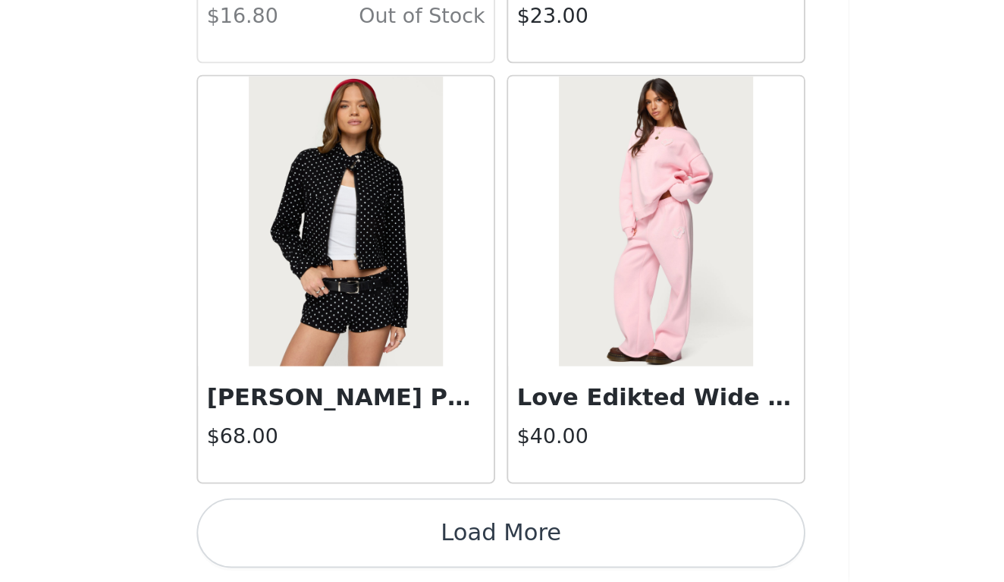
click at [343, 538] on button "Load More" at bounding box center [502, 556] width 318 height 36
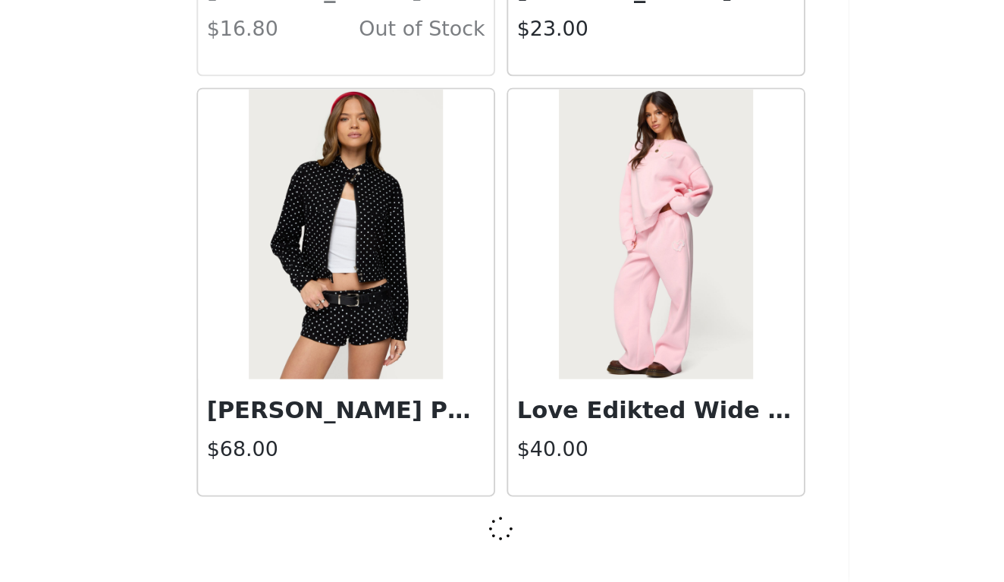
scroll to position [34714, 0]
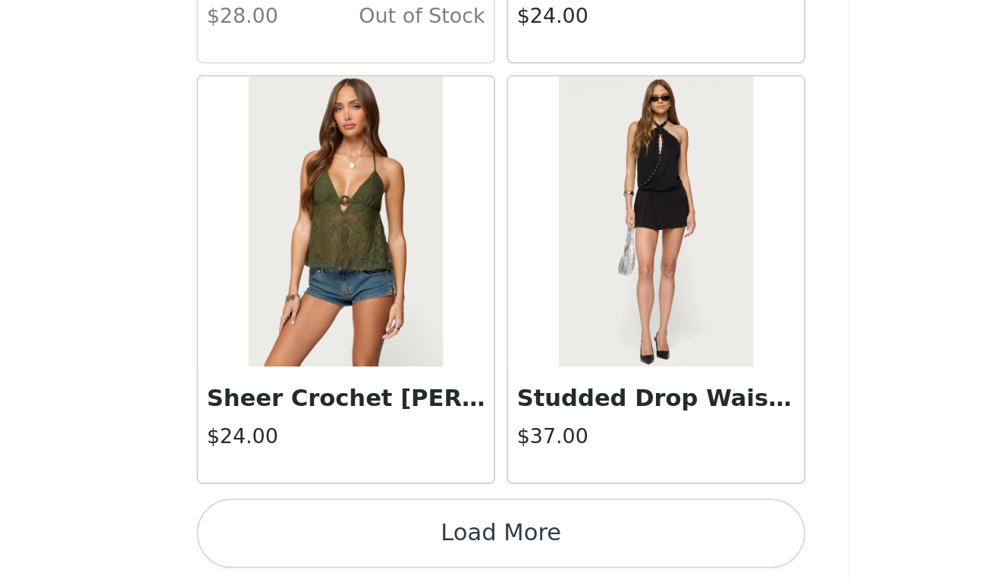
click at [343, 538] on button "Load More" at bounding box center [502, 556] width 318 height 36
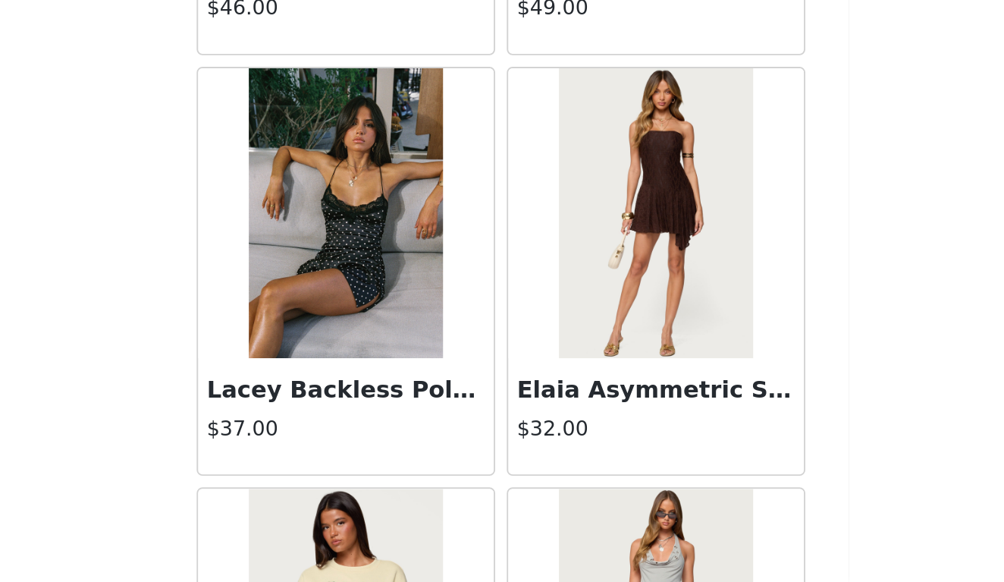
scroll to position [242, 0]
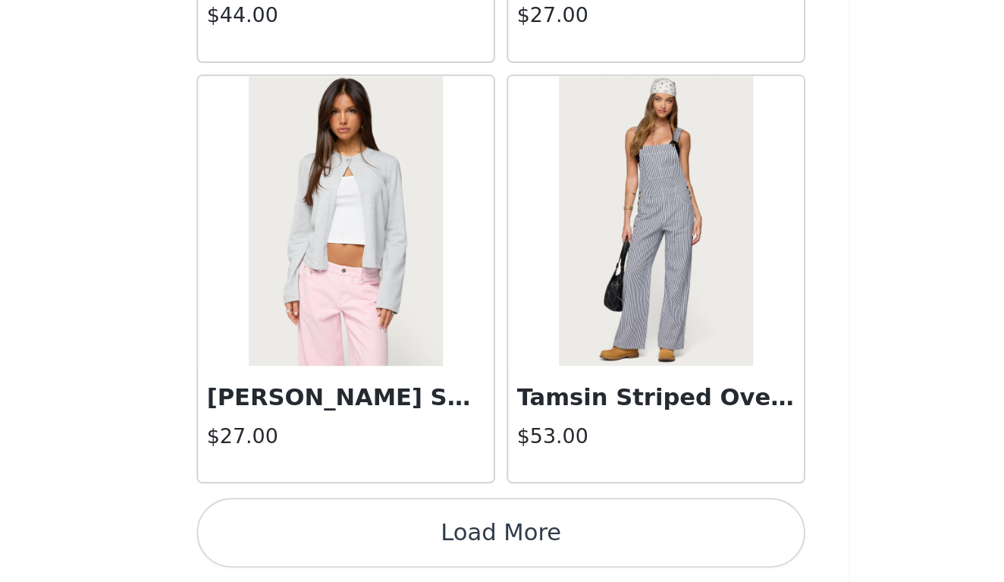
click at [343, 538] on button "Load More" at bounding box center [502, 556] width 318 height 36
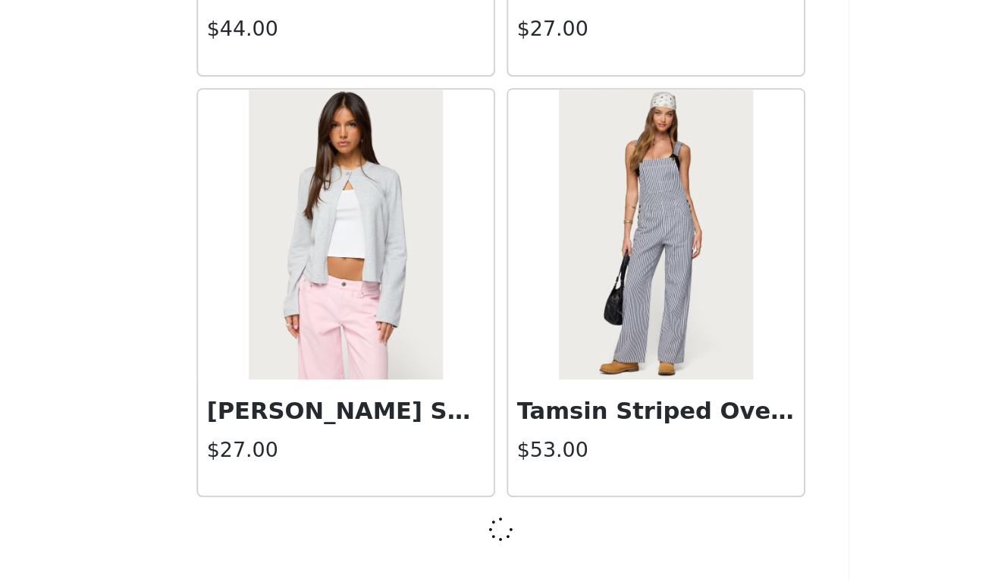
scroll to position [39111, 0]
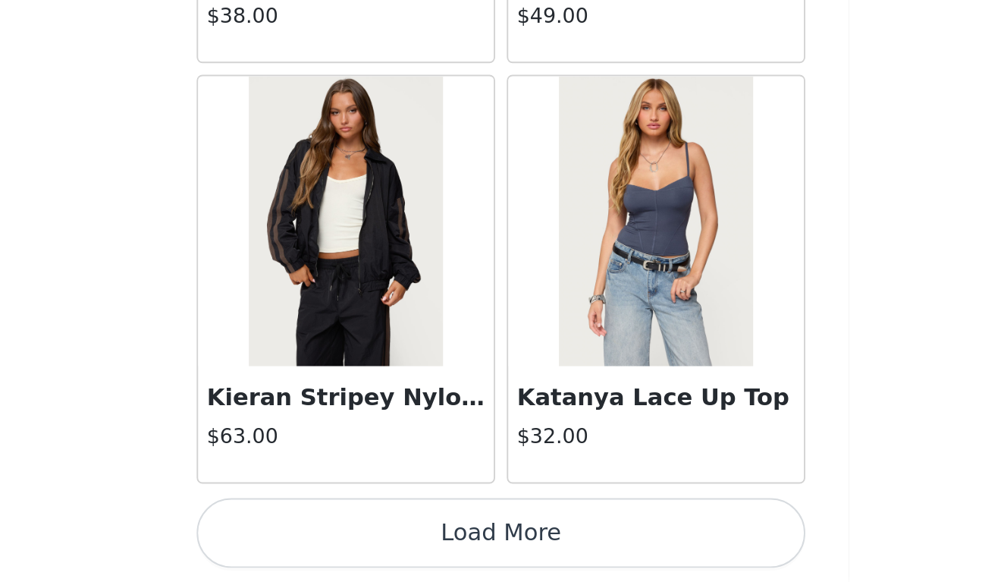
click at [343, 538] on button "Load More" at bounding box center [502, 556] width 318 height 36
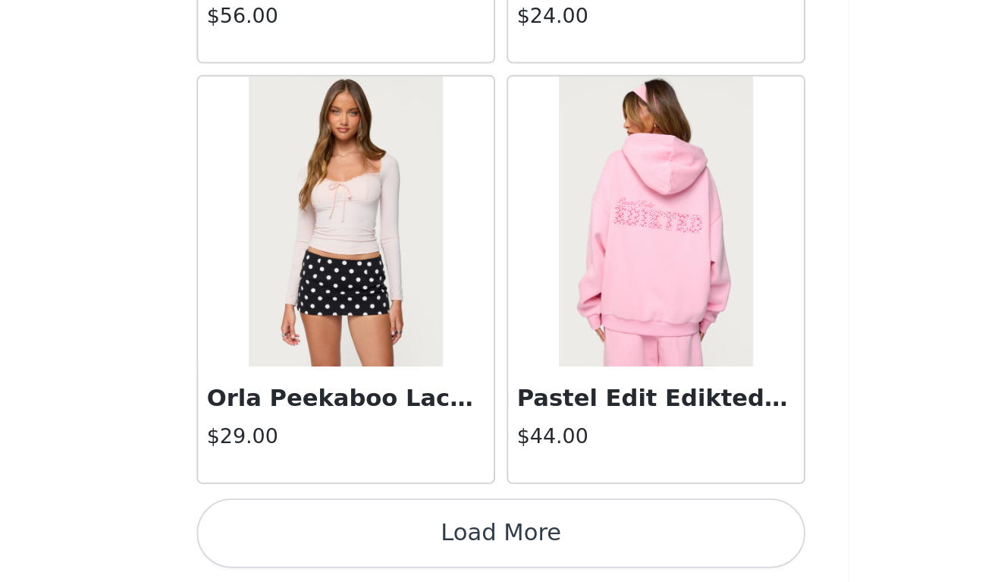
scroll to position [43516, 0]
click at [343, 538] on button "Load More" at bounding box center [502, 556] width 318 height 36
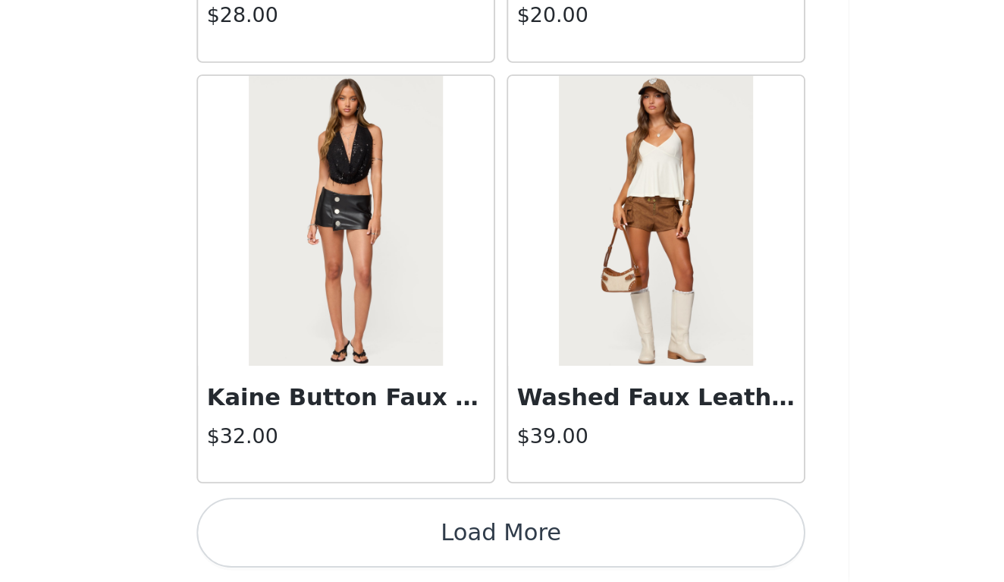
click at [343, 538] on button "Load More" at bounding box center [502, 556] width 318 height 36
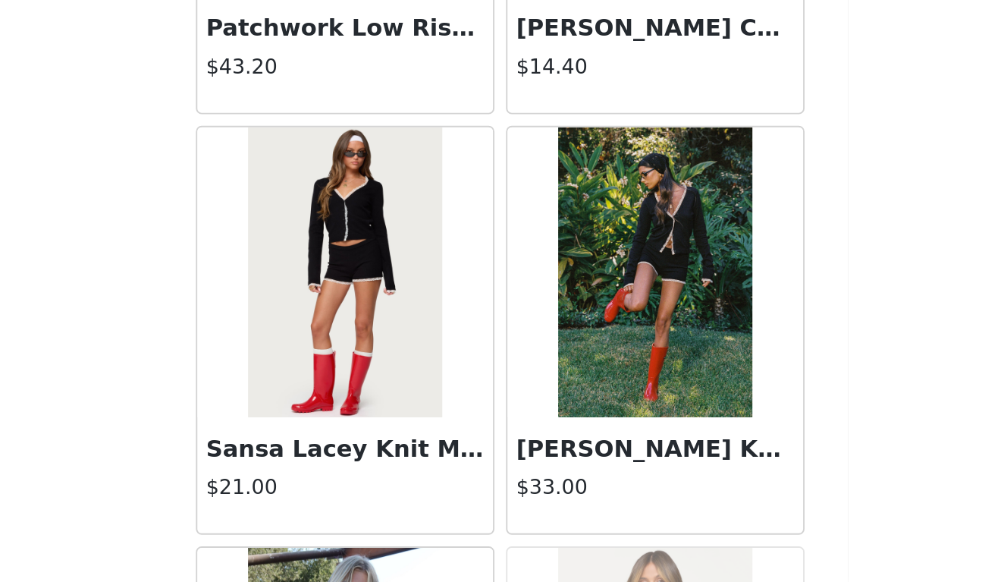
scroll to position [30044, 0]
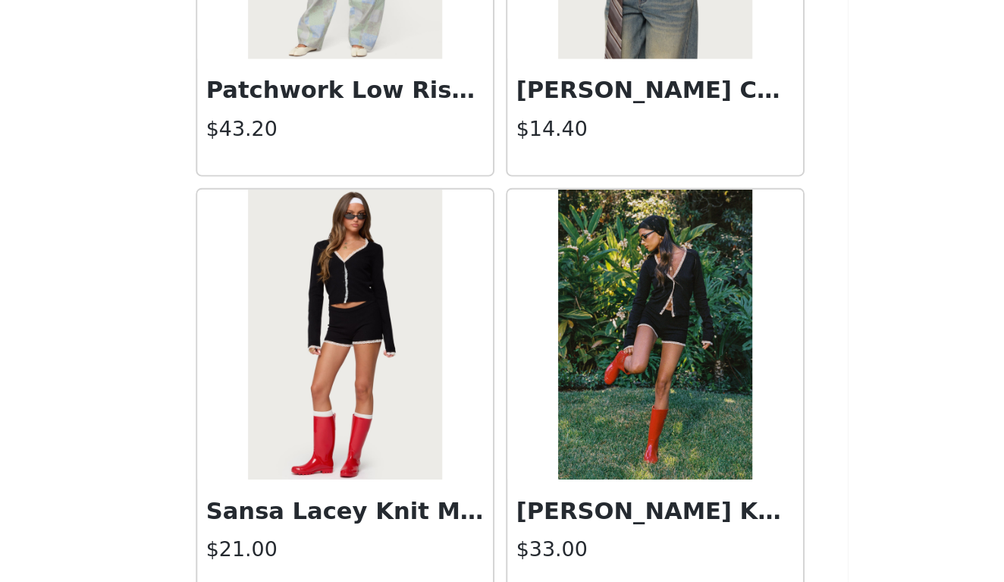
click at [532, 376] on img at bounding box center [582, 452] width 101 height 152
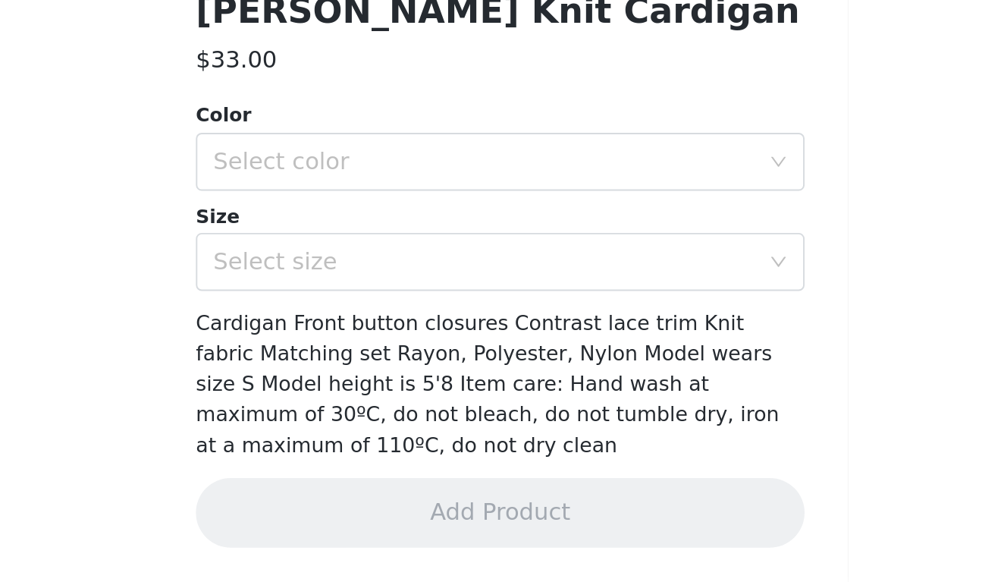
scroll to position [155, 0]
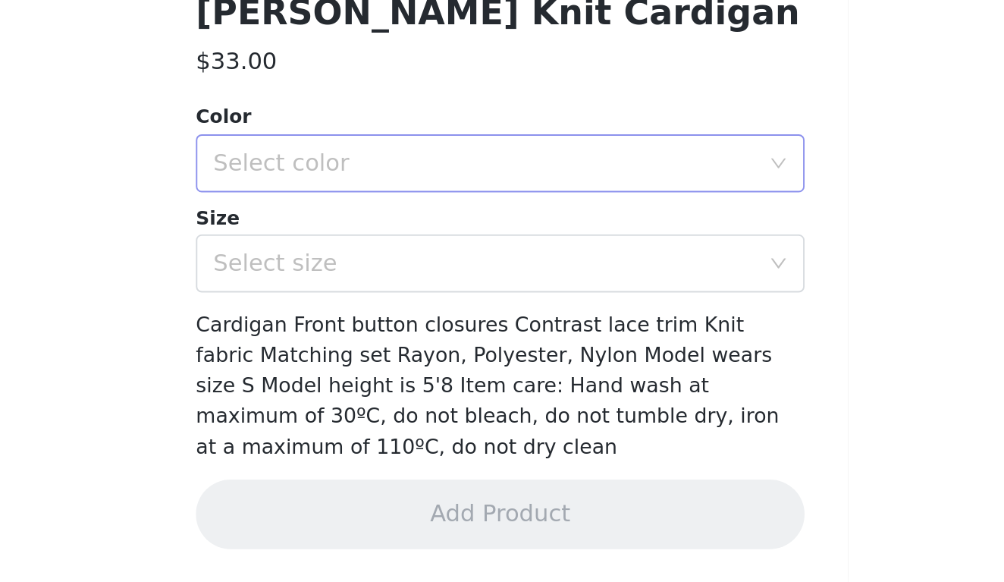
click at [352, 355] on div "Select color" at bounding box center [494, 362] width 284 height 15
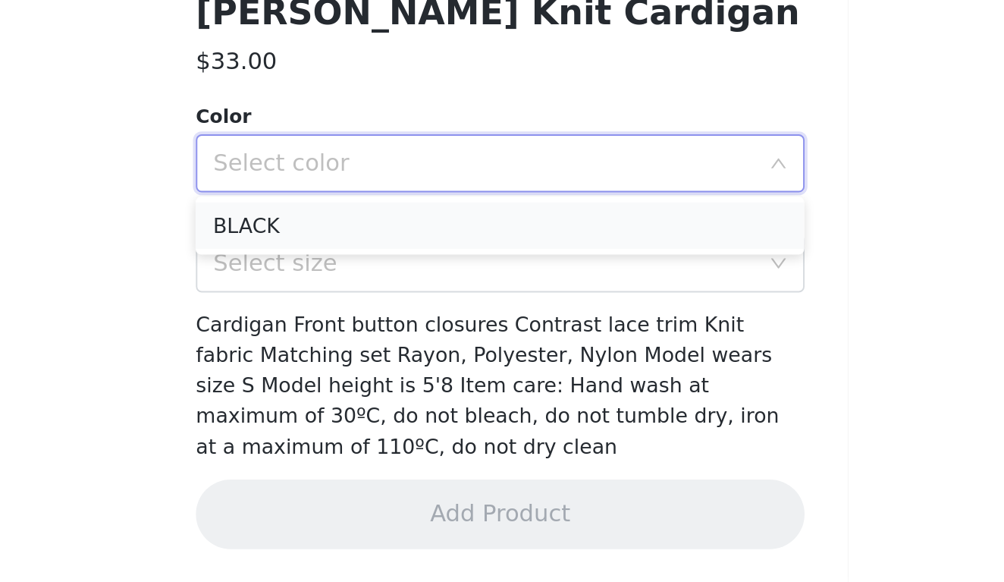
click at [343, 383] on li "BLACK" at bounding box center [502, 395] width 318 height 24
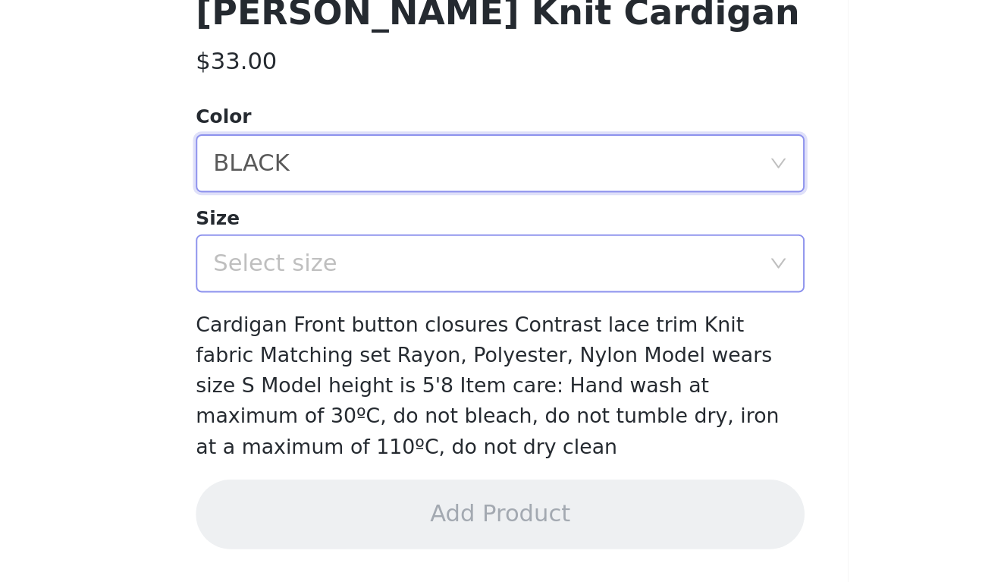
click at [352, 407] on div "Select size" at bounding box center [494, 414] width 284 height 15
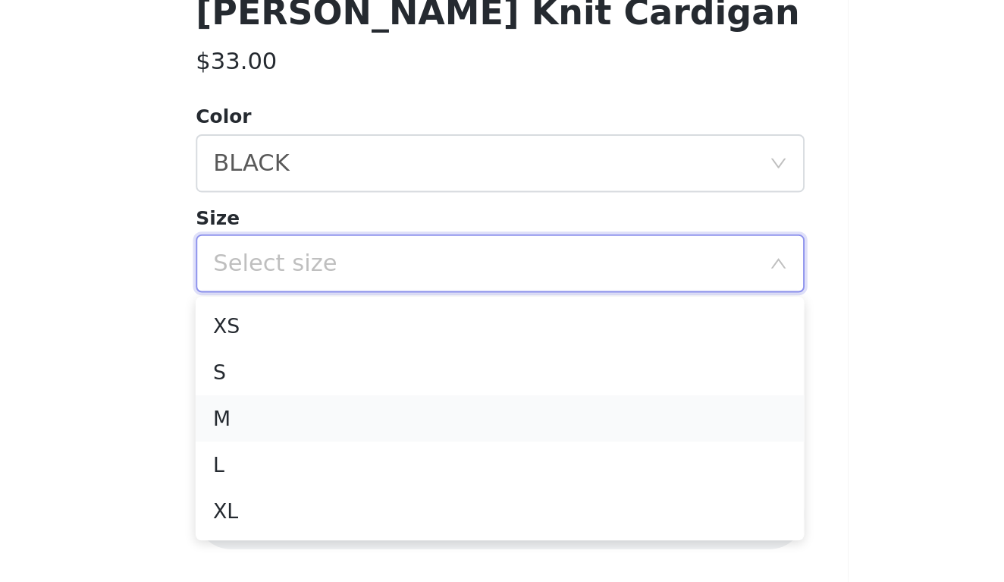
click at [343, 484] on li "M" at bounding box center [502, 496] width 318 height 24
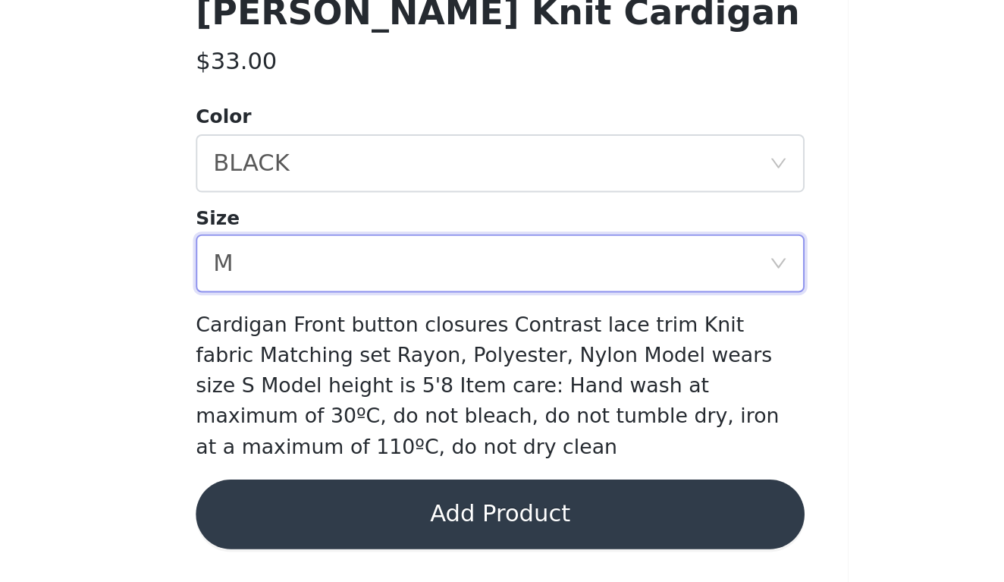
click at [343, 528] on button "Add Product" at bounding box center [502, 546] width 318 height 36
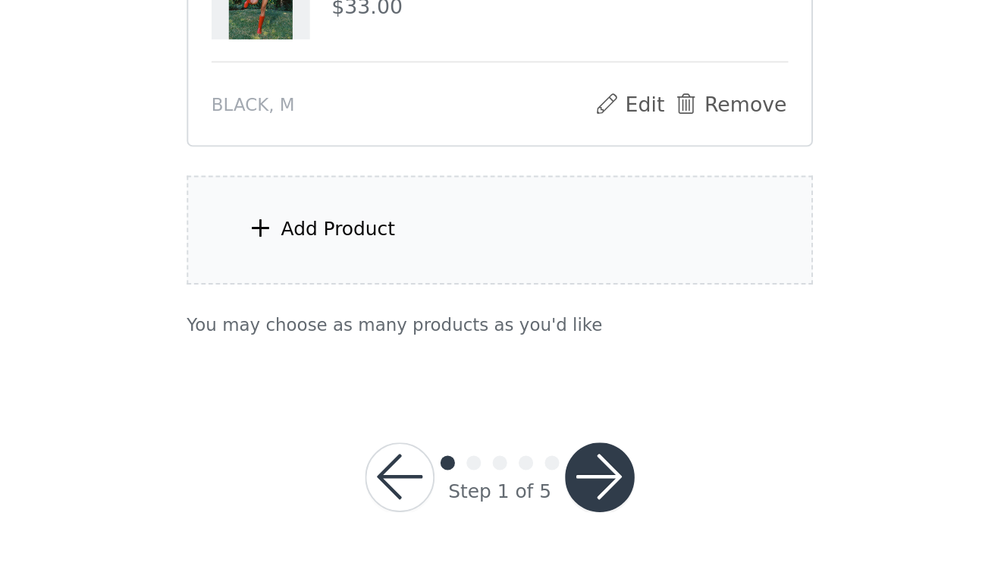
scroll to position [376, 0]
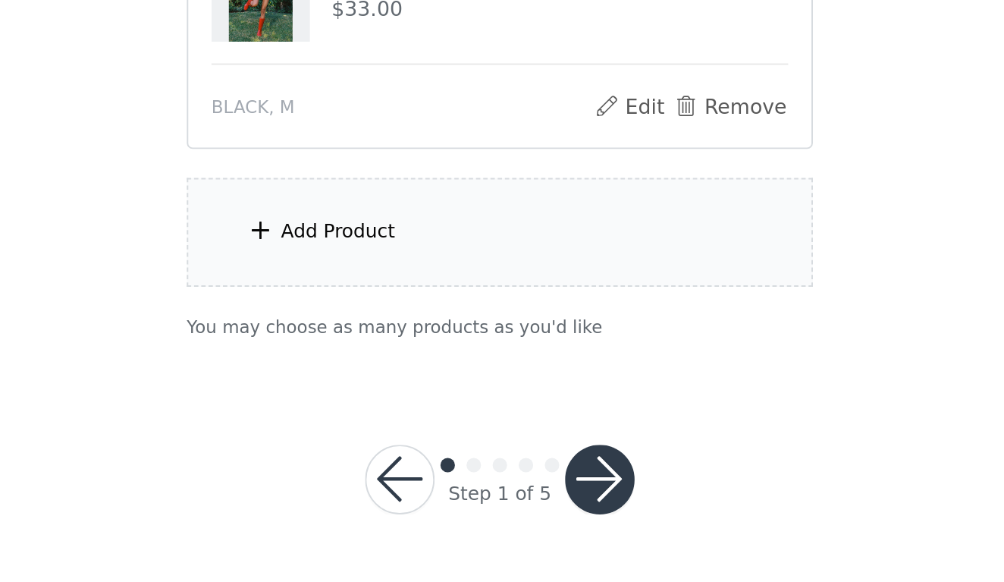
click at [338, 370] on div "Add Product" at bounding box center [502, 398] width 328 height 57
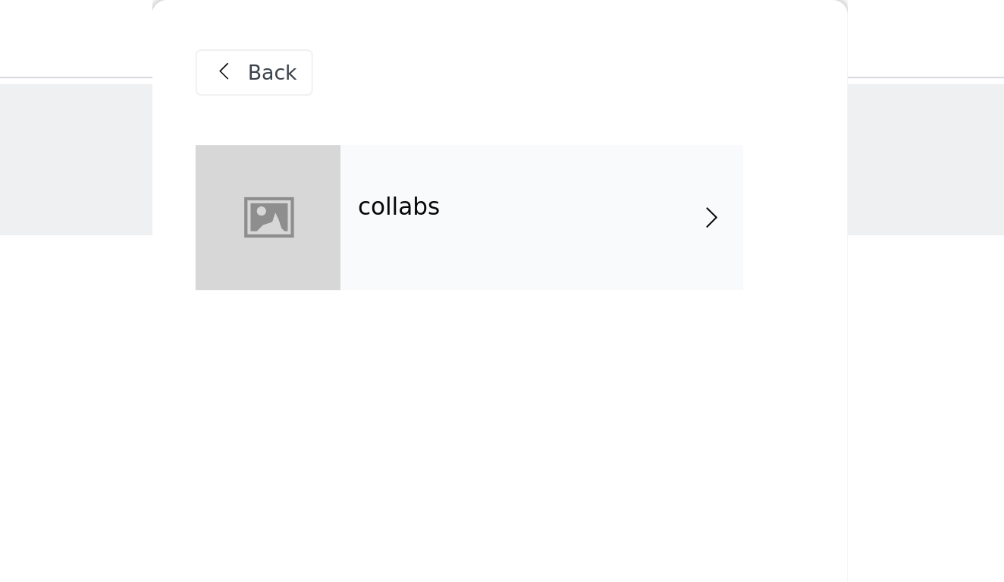
scroll to position [-1, 0]
click at [419, 140] on div "collabs" at bounding box center [524, 114] width 211 height 76
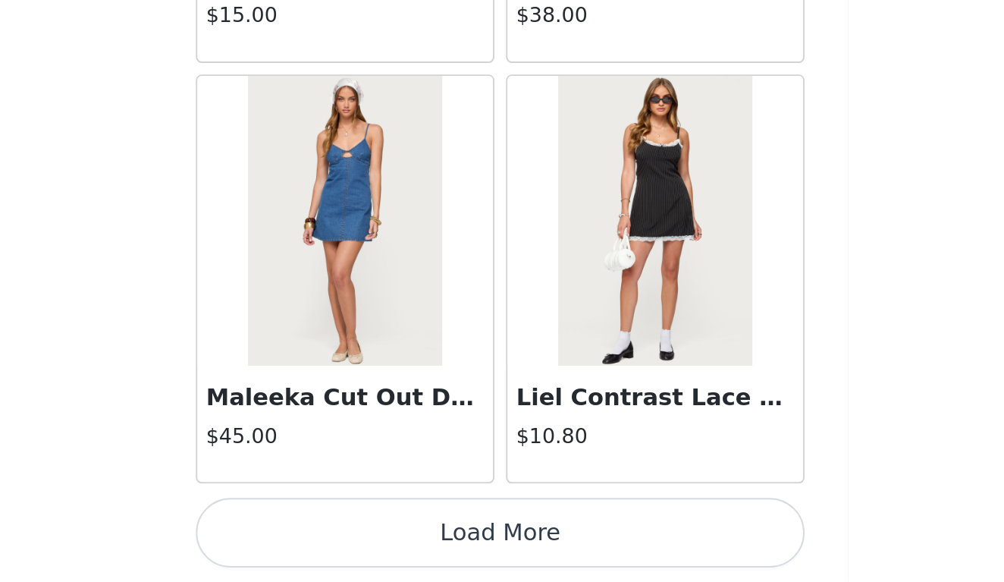
scroll to position [376, 0]
click at [343, 538] on button "Load More" at bounding box center [502, 556] width 318 height 36
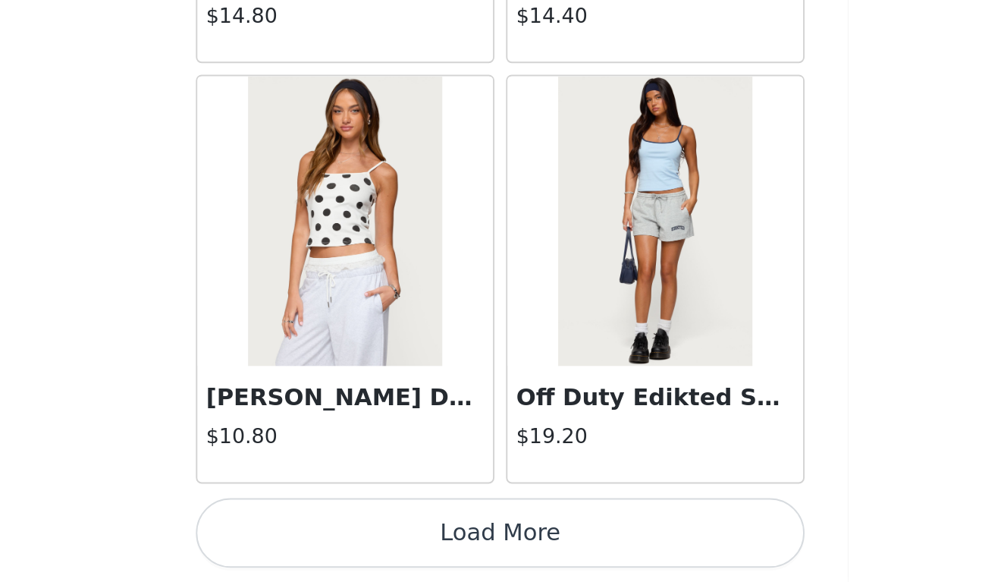
click at [343, 538] on button "Load More" at bounding box center [502, 556] width 318 height 36
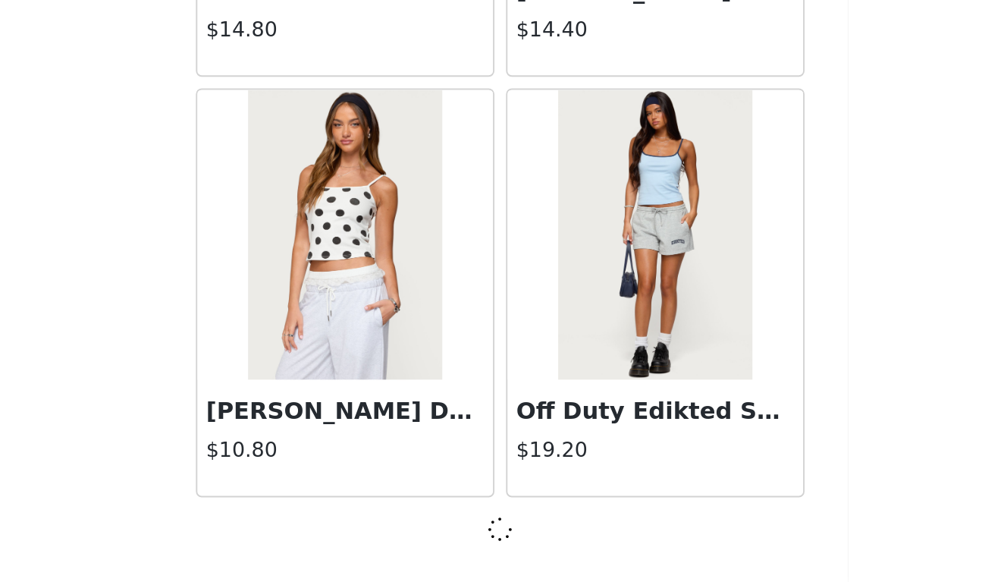
scroll to position [3931, 0]
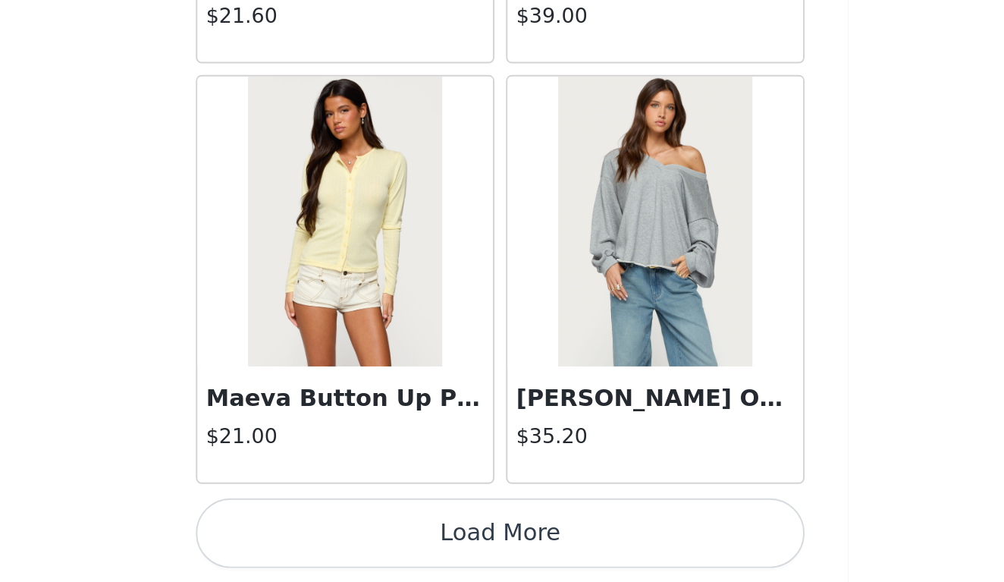
click at [343, 538] on button "Load More" at bounding box center [502, 556] width 318 height 36
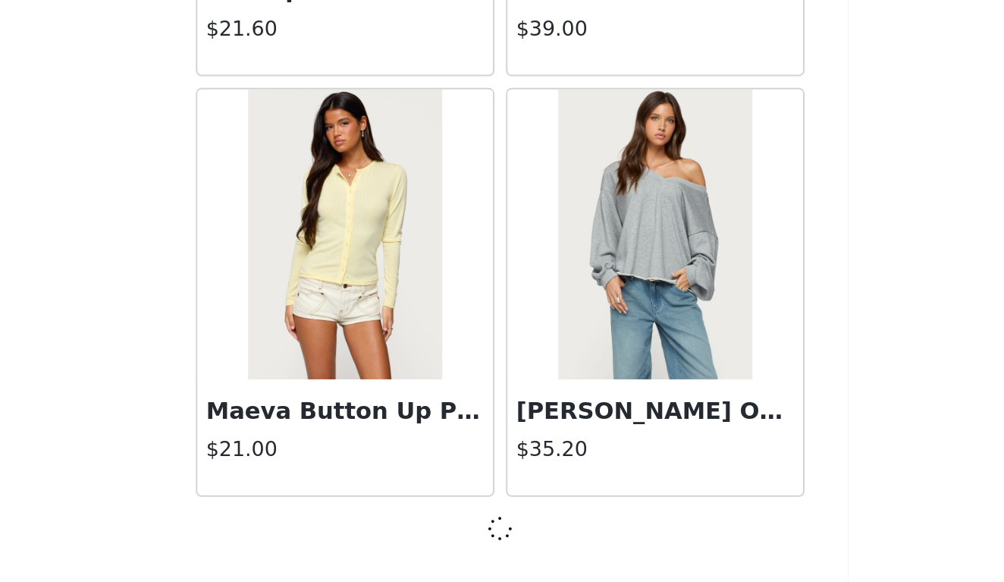
scroll to position [6129, 0]
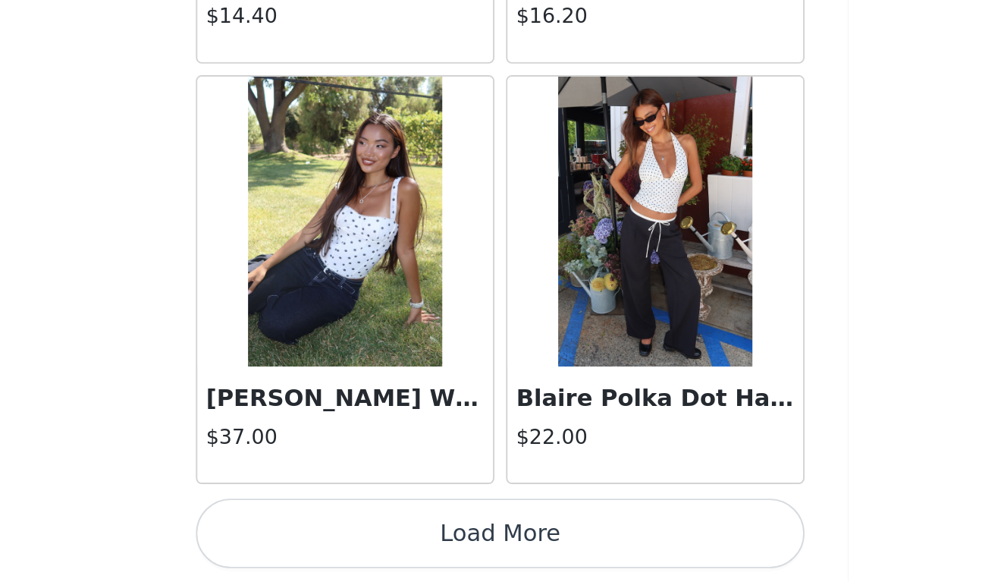
click at [343, 538] on button "Load More" at bounding box center [502, 556] width 318 height 36
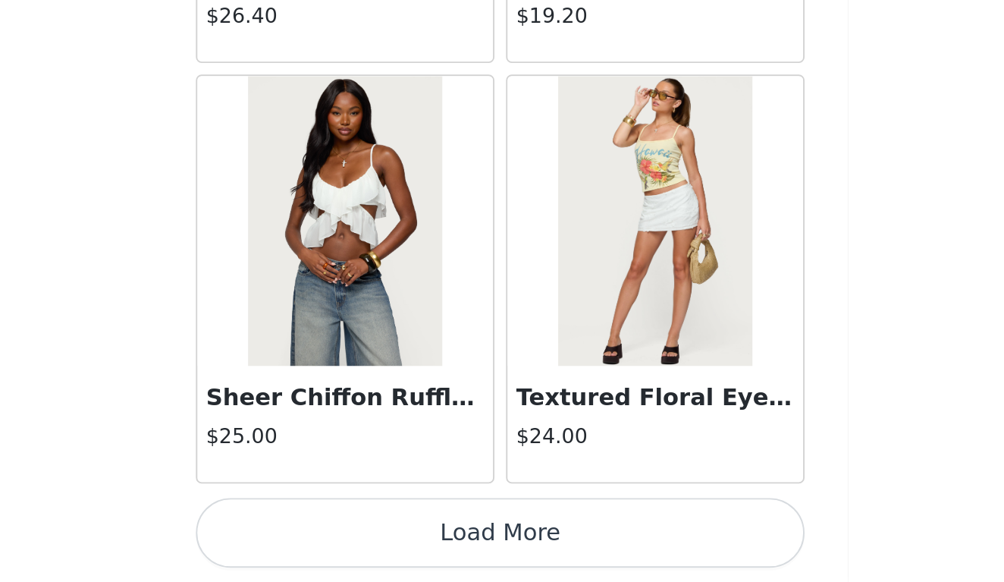
scroll to position [376, 0]
click at [343, 538] on button "Load More" at bounding box center [502, 556] width 318 height 36
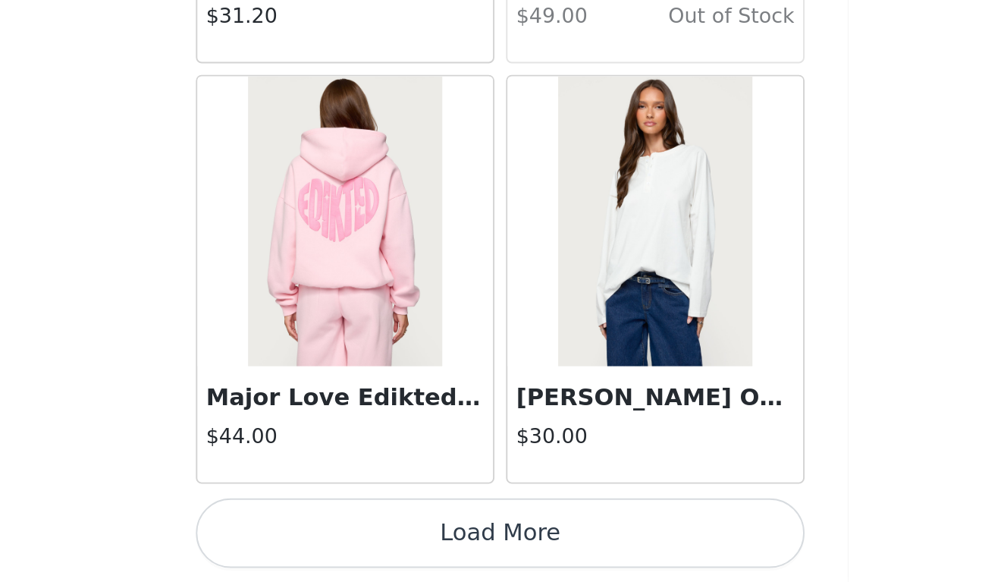
click at [343, 538] on button "Load More" at bounding box center [502, 556] width 318 height 36
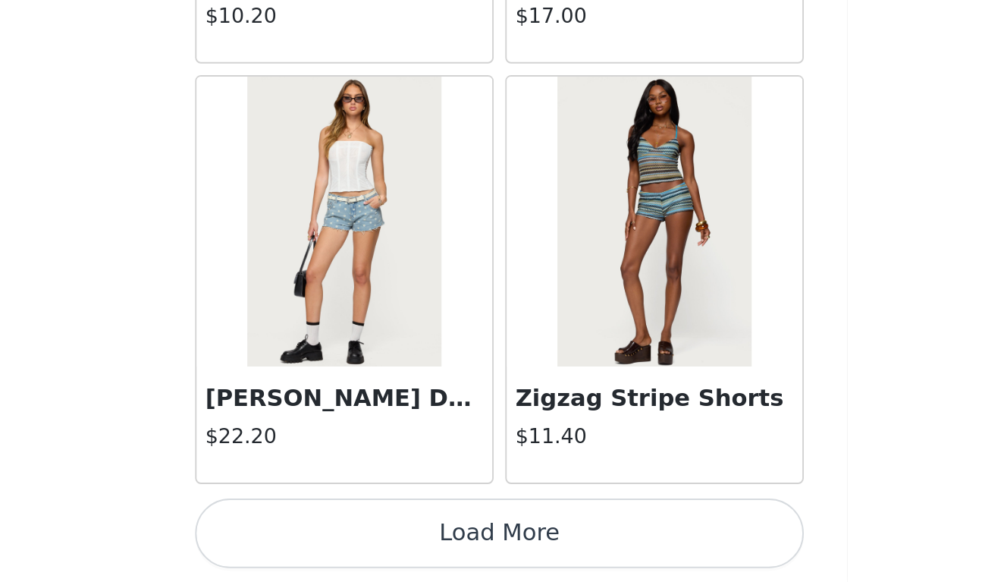
click at [343, 538] on button "Load More" at bounding box center [502, 556] width 318 height 36
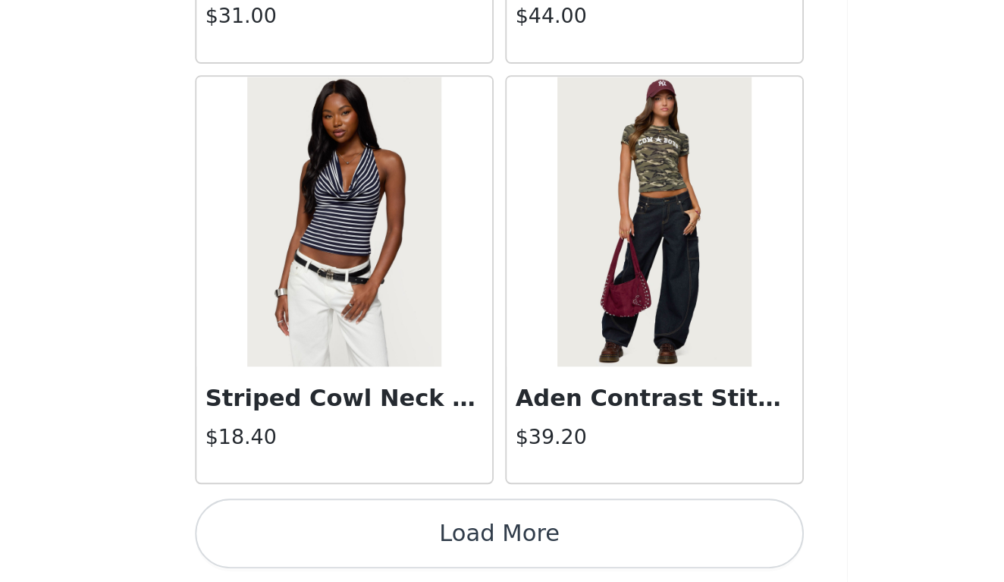
click at [343, 538] on button "Load More" at bounding box center [502, 556] width 318 height 36
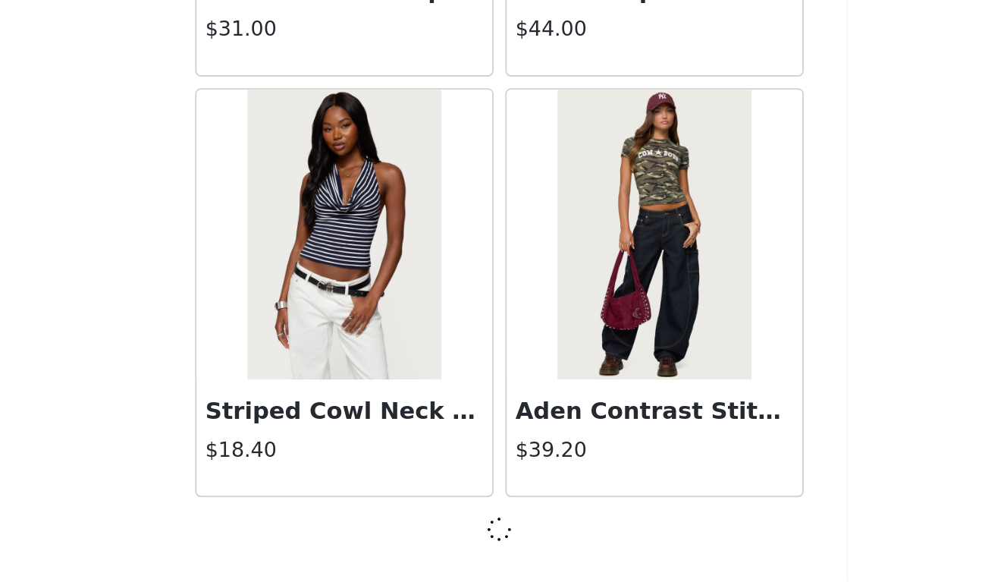
scroll to position [17123, 0]
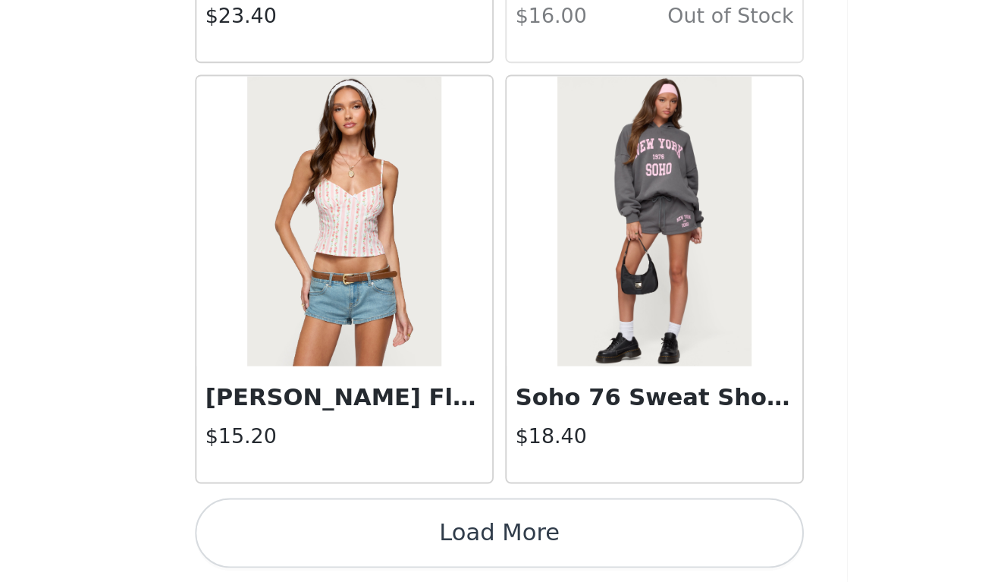
click at [343, 538] on button "Load More" at bounding box center [502, 556] width 318 height 36
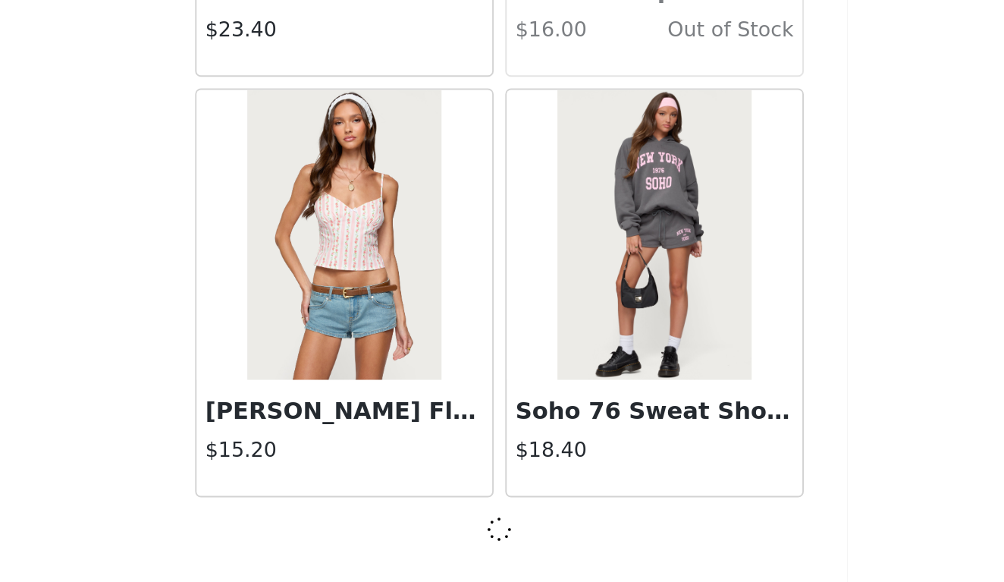
scroll to position [19322, 0]
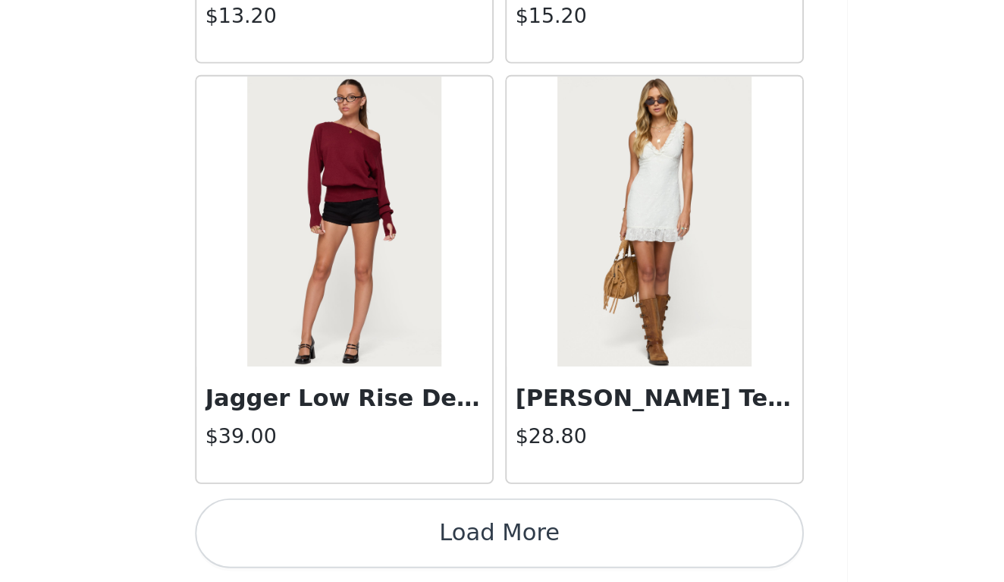
click at [343, 538] on button "Load More" at bounding box center [502, 556] width 318 height 36
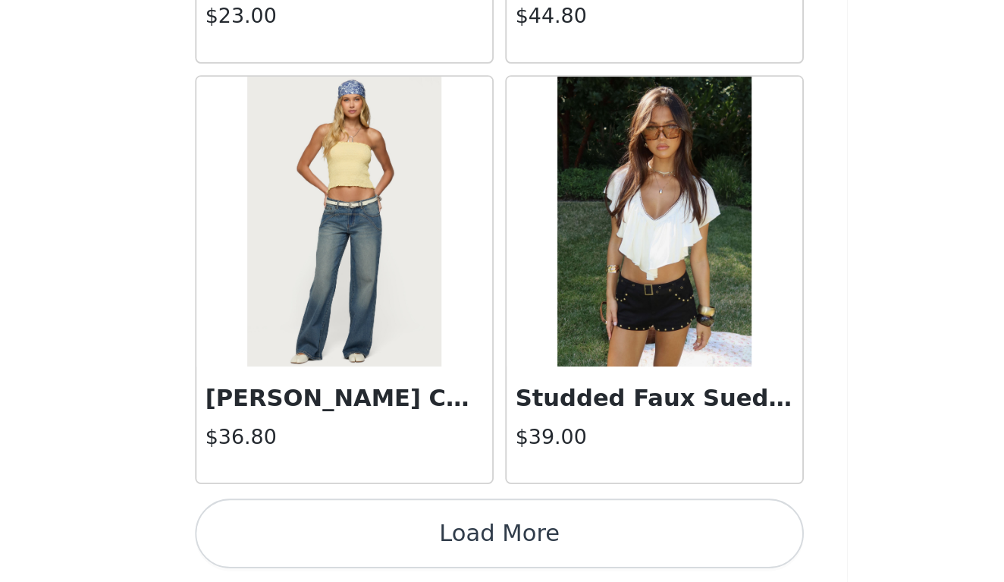
click at [343, 538] on button "Load More" at bounding box center [502, 556] width 318 height 36
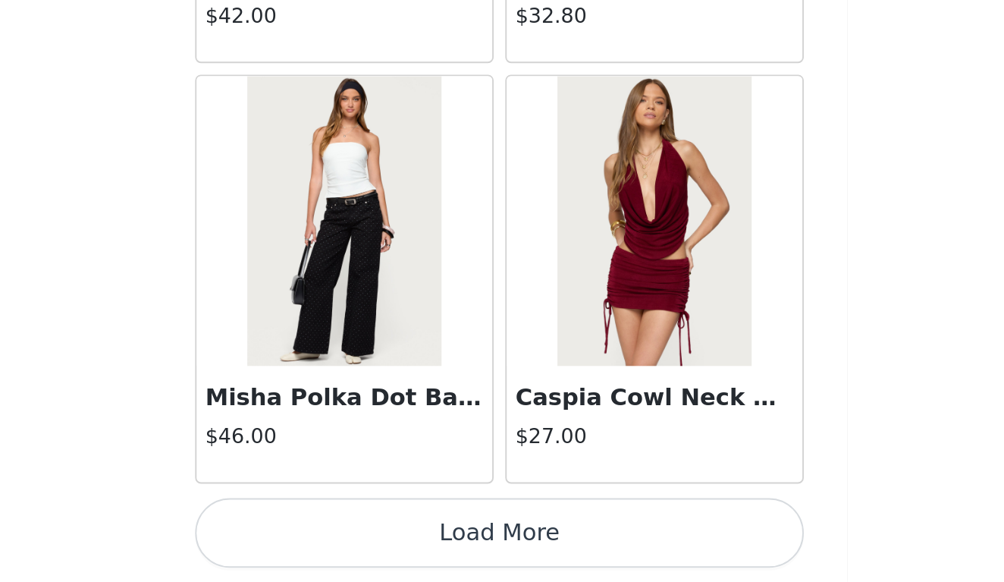
scroll to position [376, 0]
click at [343, 538] on button "Load More" at bounding box center [502, 556] width 318 height 36
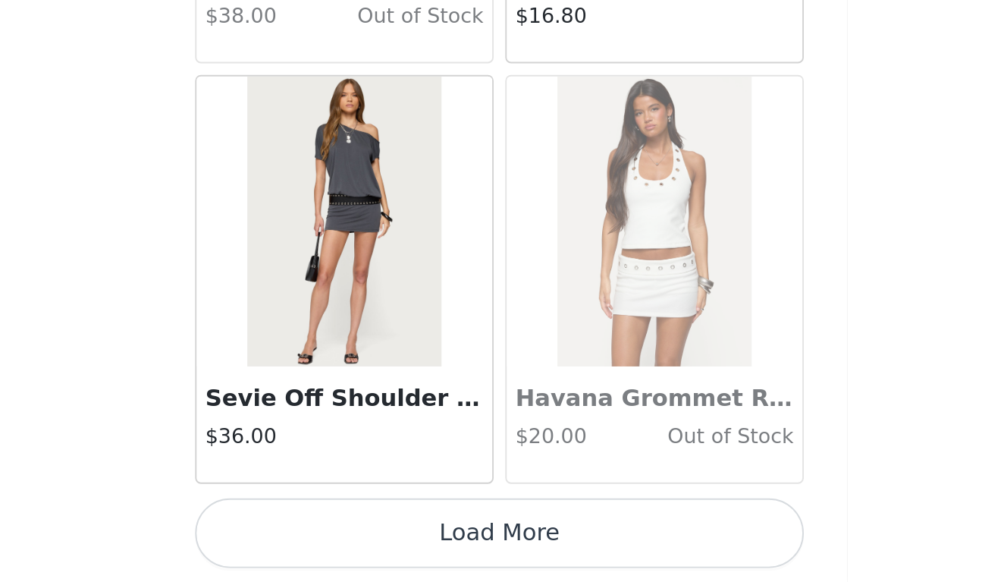
click at [343, 538] on button "Load More" at bounding box center [502, 556] width 318 height 36
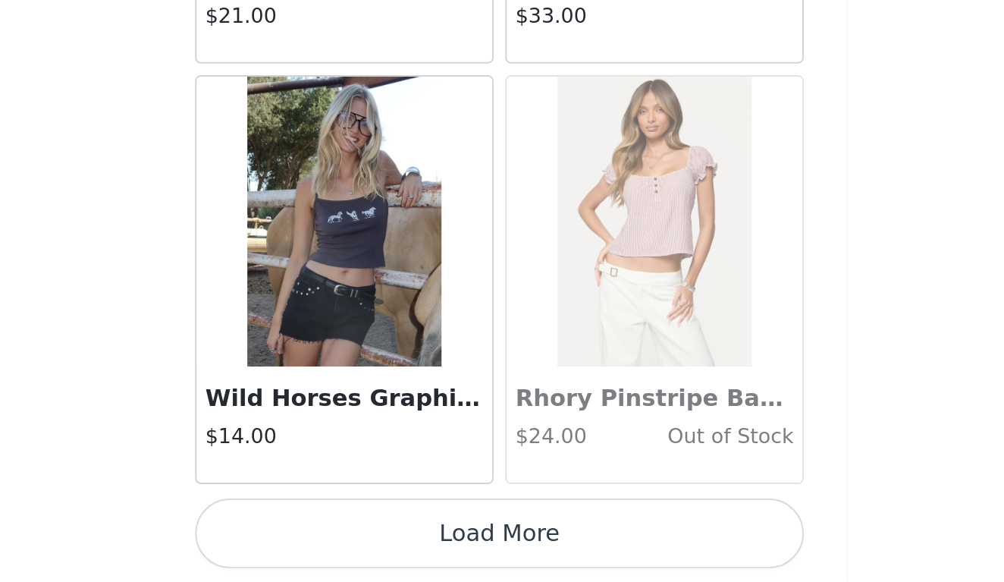
click at [343, 538] on button "Load More" at bounding box center [502, 556] width 318 height 36
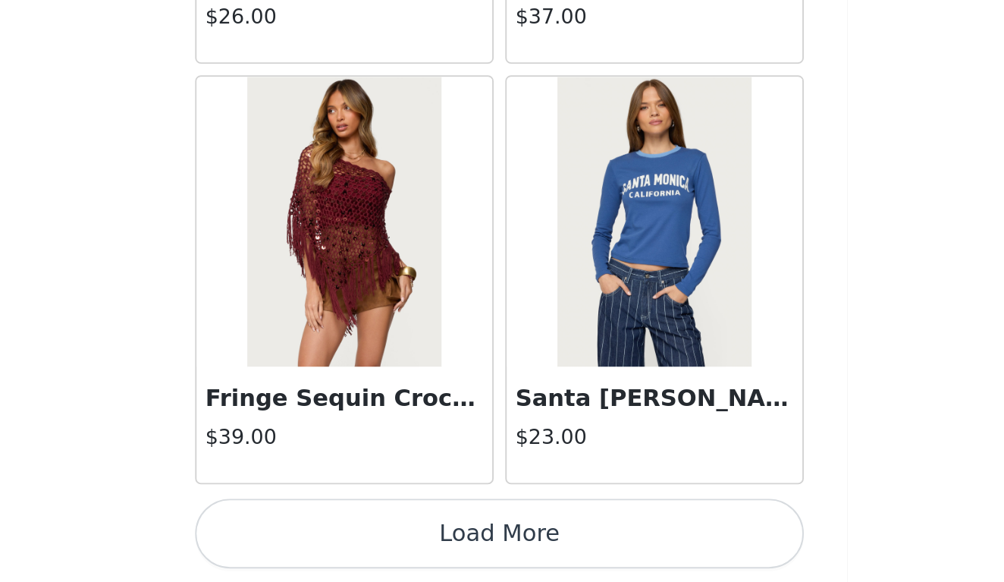
click at [343, 538] on button "Load More" at bounding box center [502, 556] width 318 height 36
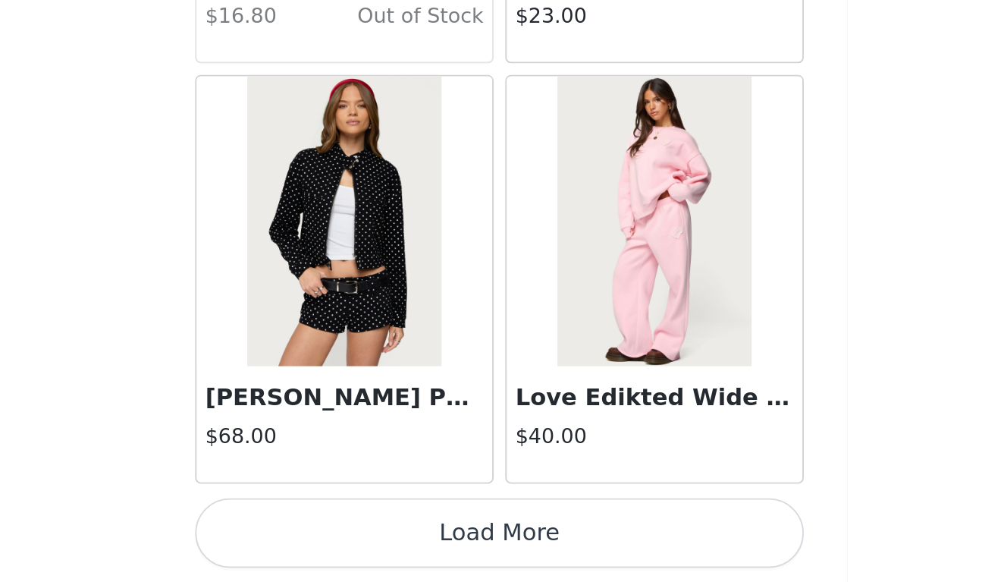
click at [343, 538] on button "Load More" at bounding box center [502, 556] width 318 height 36
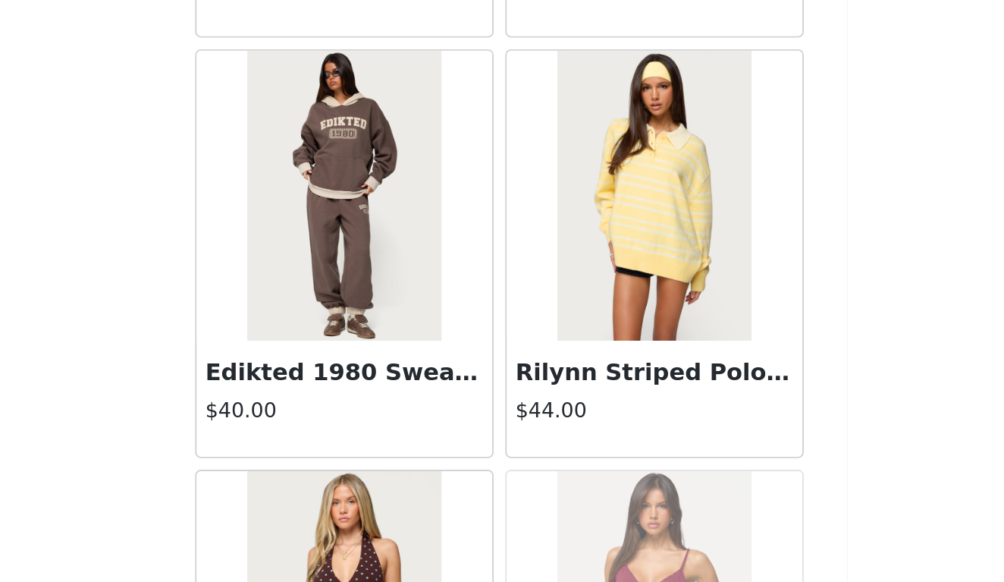
scroll to position [34959, 0]
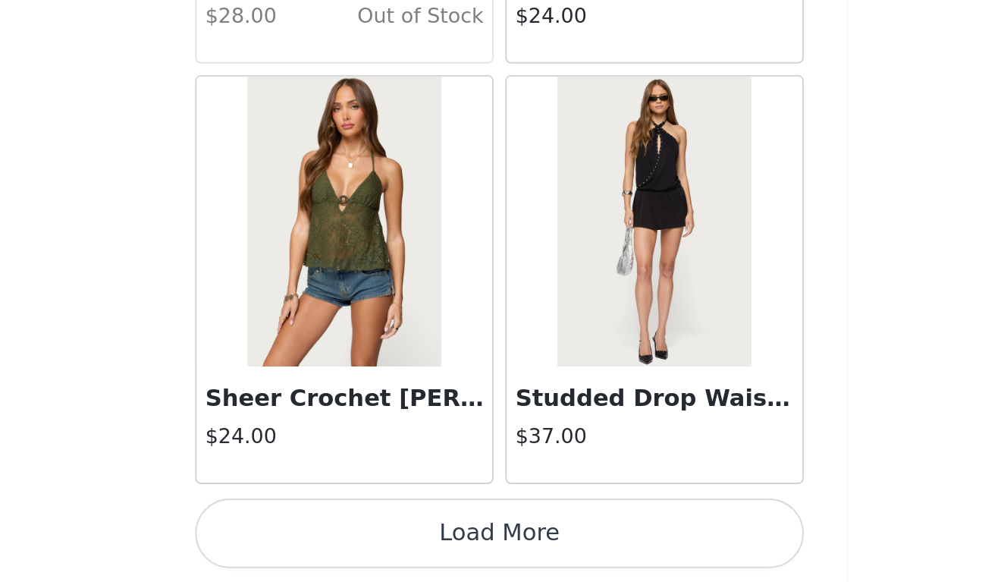
click at [343, 538] on button "Load More" at bounding box center [502, 556] width 318 height 36
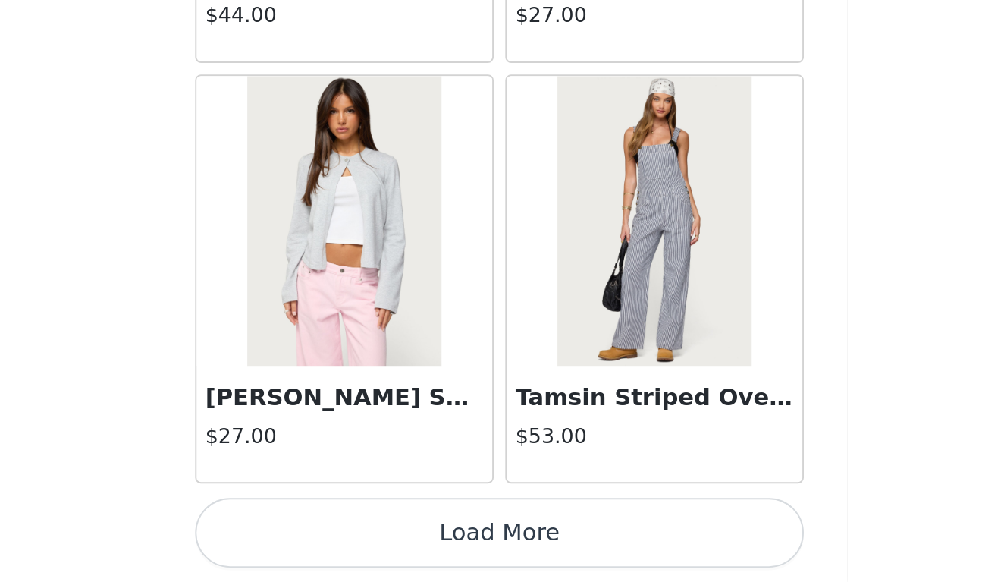
scroll to position [376, 0]
click at [343, 538] on button "Load More" at bounding box center [502, 556] width 318 height 36
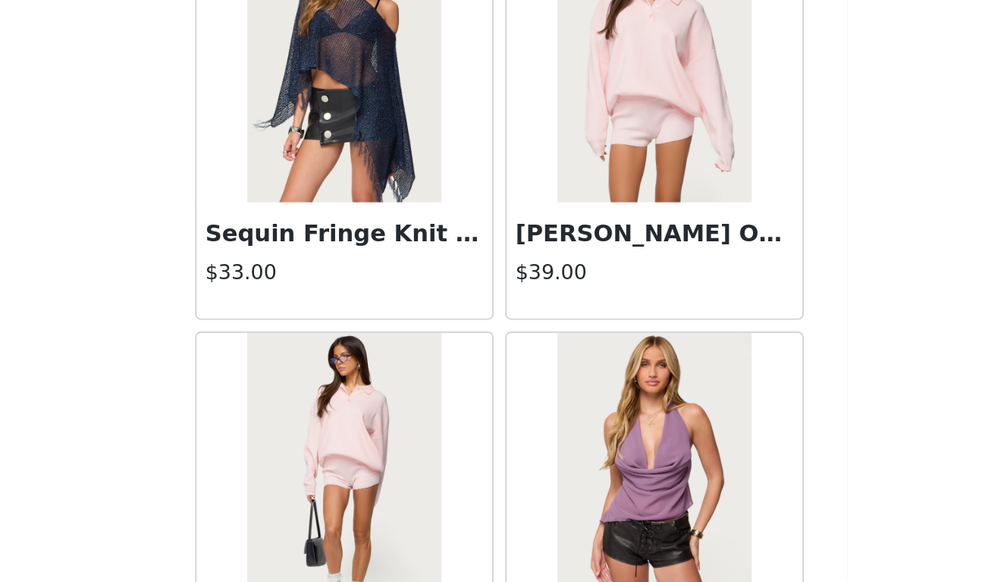
scroll to position [40580, 0]
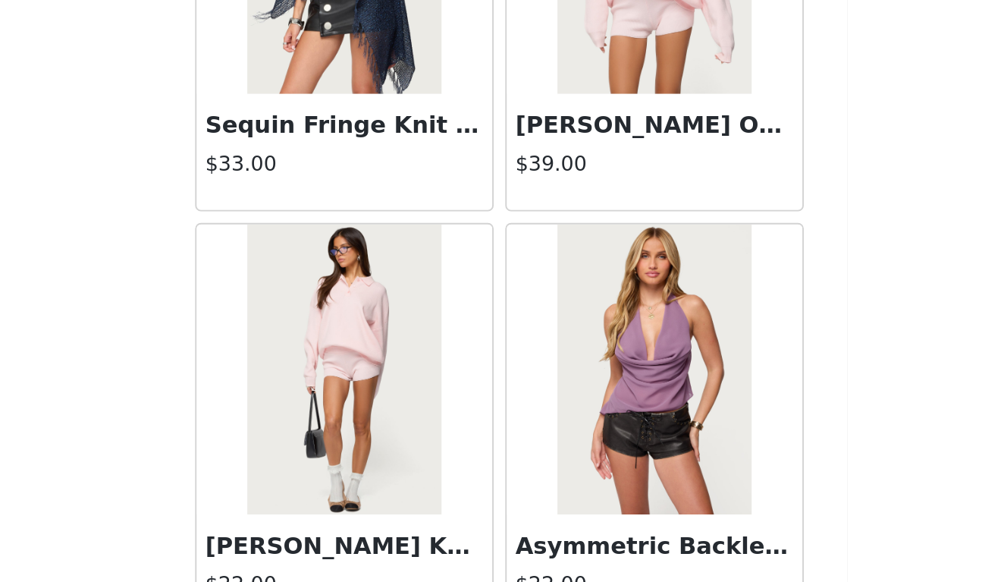
click at [510, 334] on h3 "[PERSON_NAME] Oversized Knit Polo Sweater" at bounding box center [583, 343] width 146 height 18
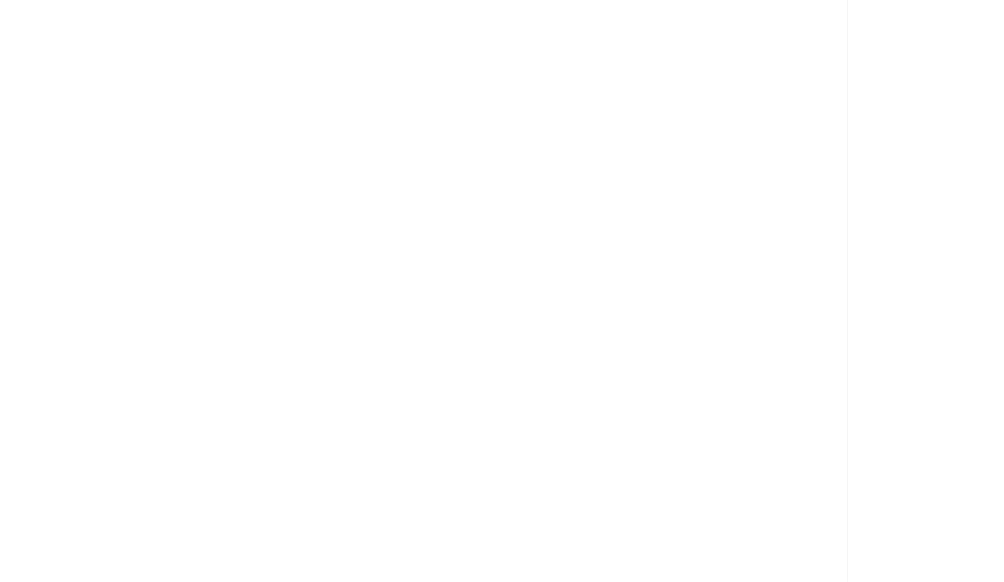
scroll to position [155, 0]
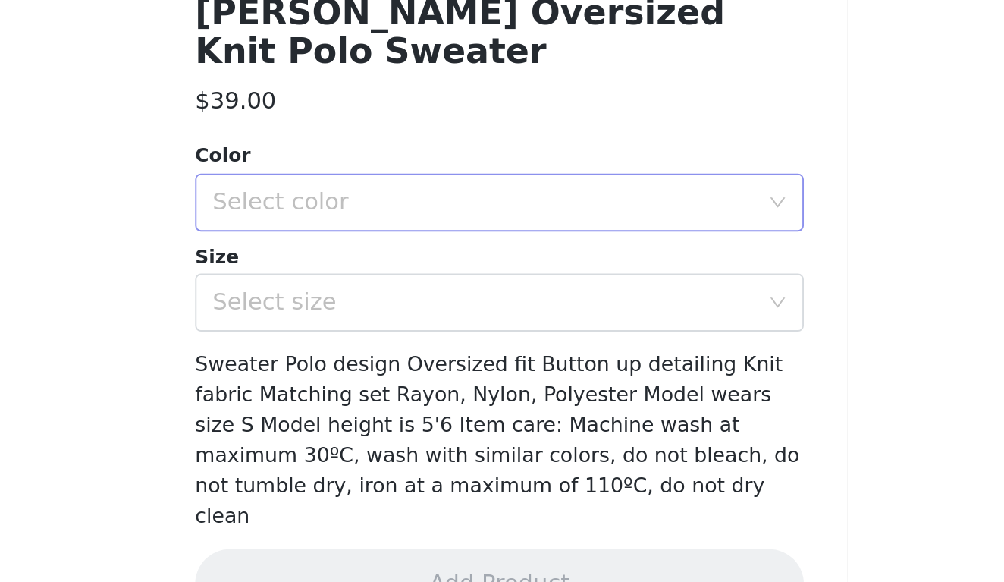
click at [352, 375] on div "Select color" at bounding box center [494, 382] width 284 height 15
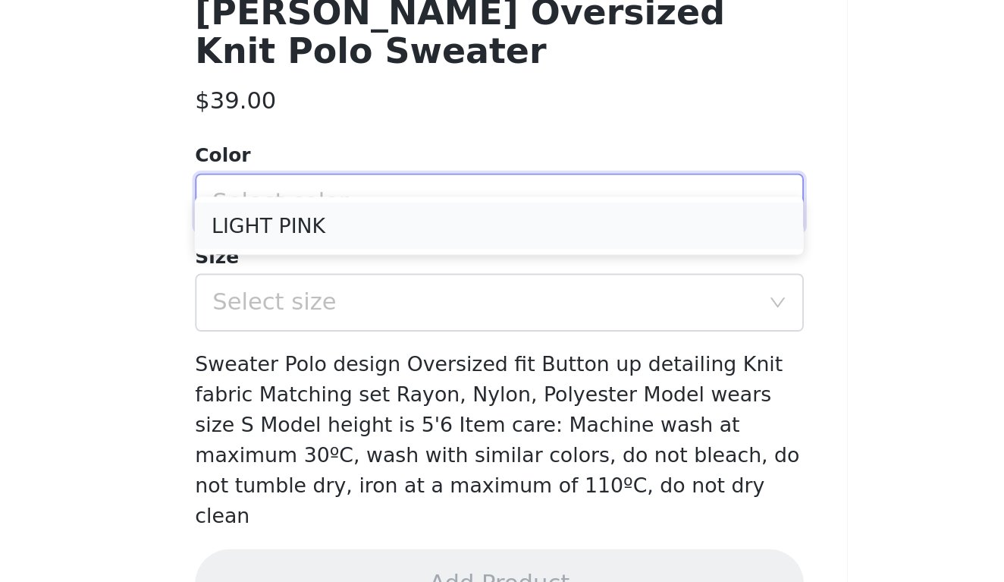
click at [343, 383] on li "LIGHT PINK" at bounding box center [502, 395] width 318 height 24
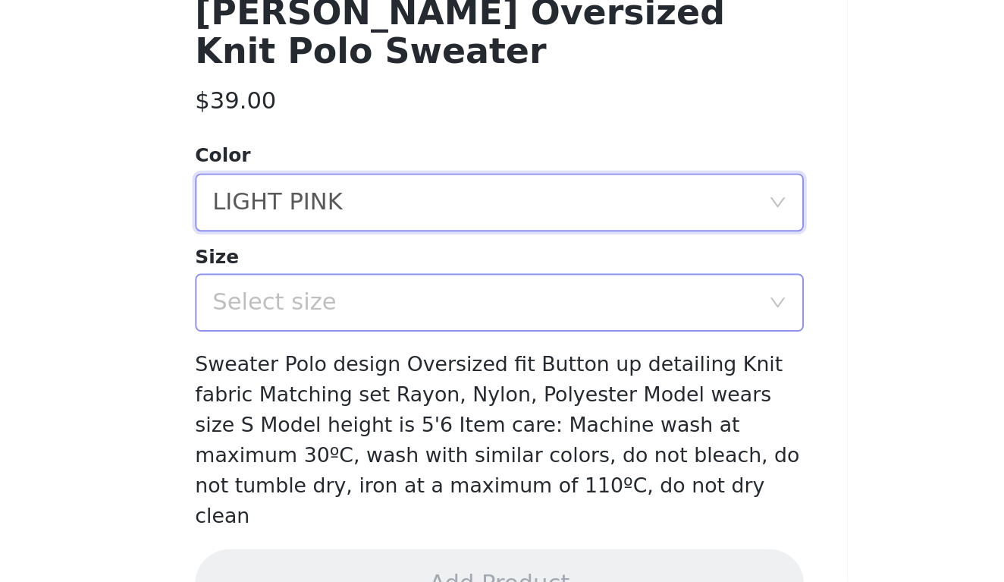
click at [352, 428] on div "Select size" at bounding box center [494, 435] width 284 height 15
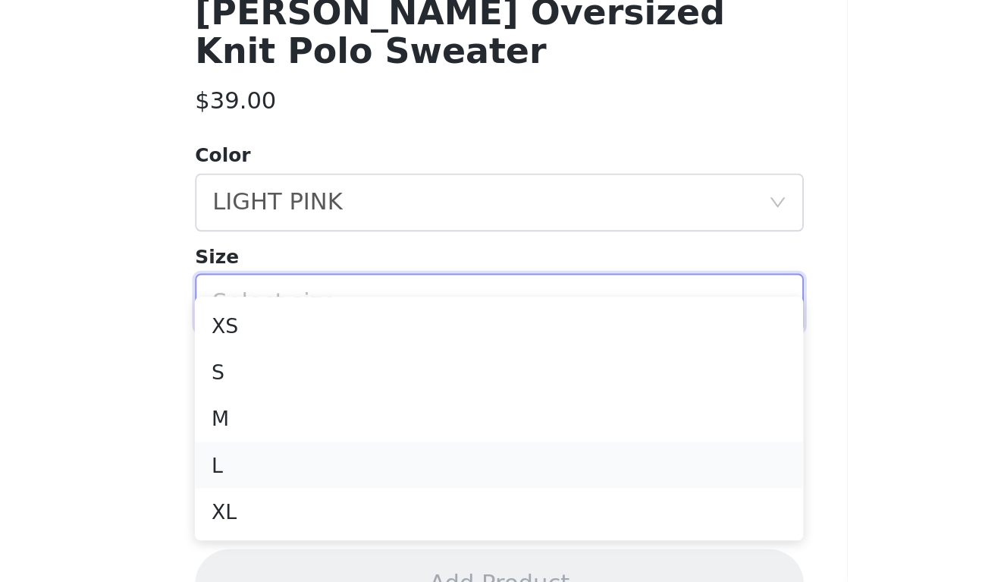
click at [343, 508] on li "L" at bounding box center [502, 520] width 318 height 24
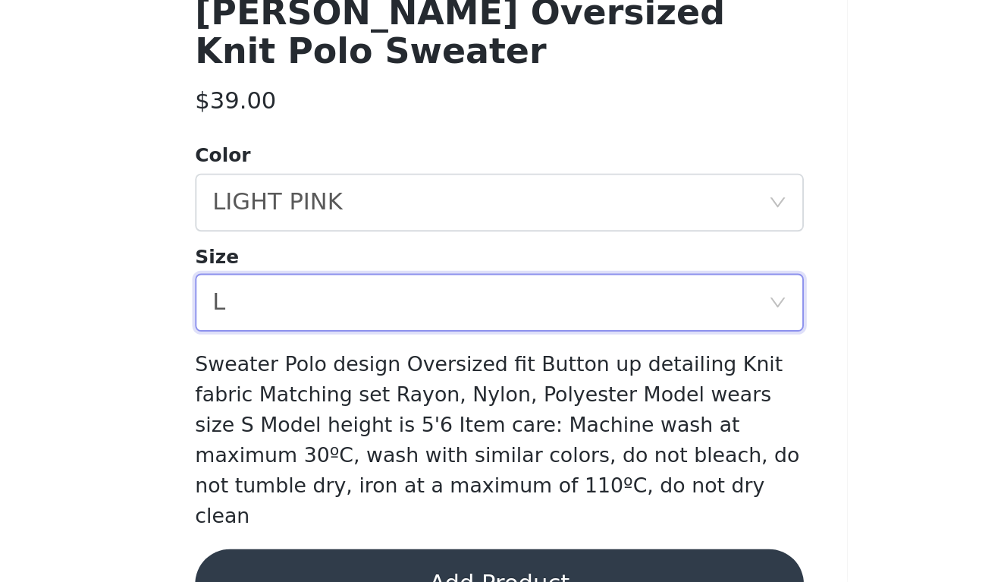
click at [343, 564] on button "Add Product" at bounding box center [502, 582] width 318 height 36
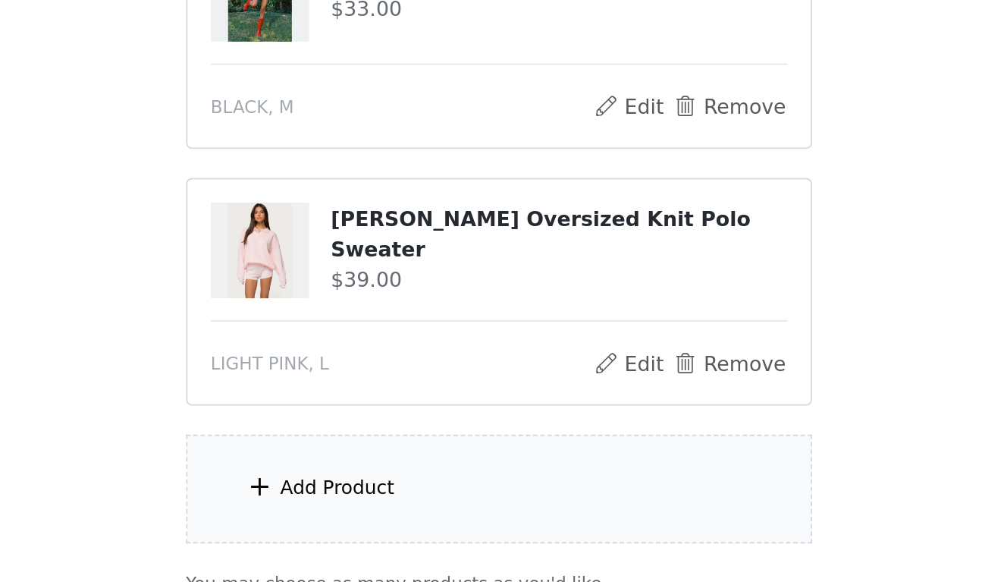
click at [387, 525] on div "Add Product" at bounding box center [417, 532] width 60 height 15
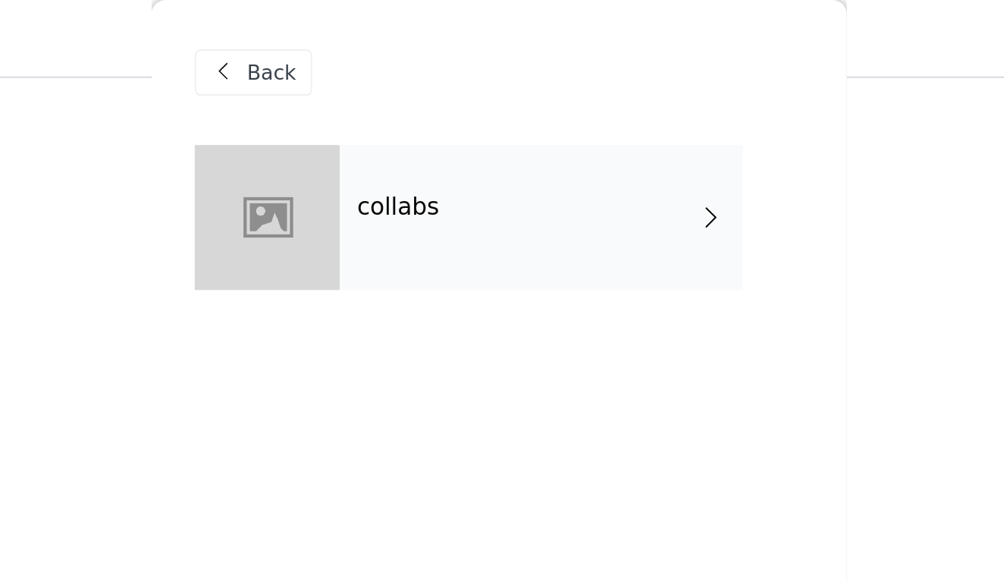
scroll to position [280, 0]
click at [419, 99] on div "collabs" at bounding box center [524, 114] width 211 height 76
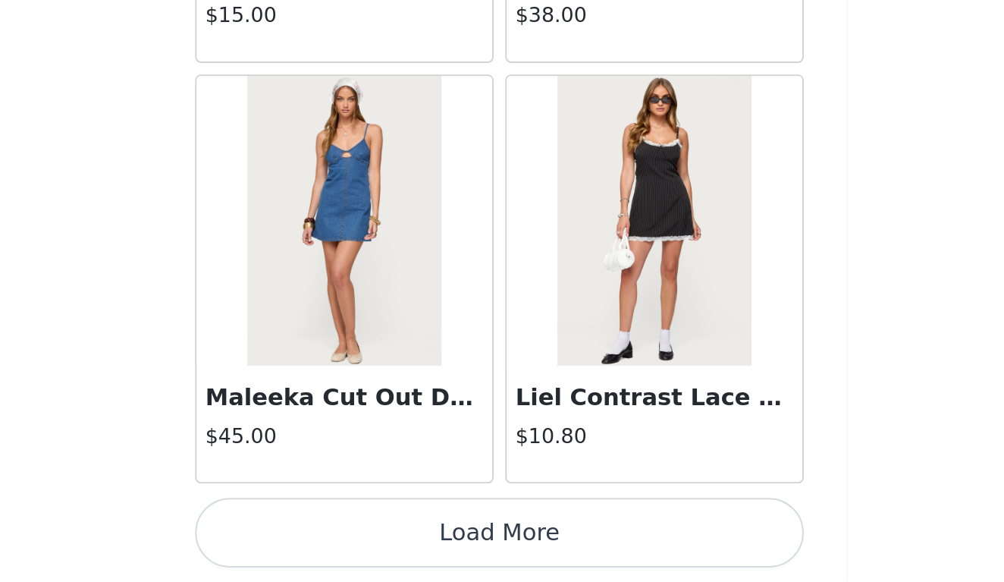
scroll to position [510, 0]
click at [343, 538] on button "Load More" at bounding box center [502, 556] width 318 height 36
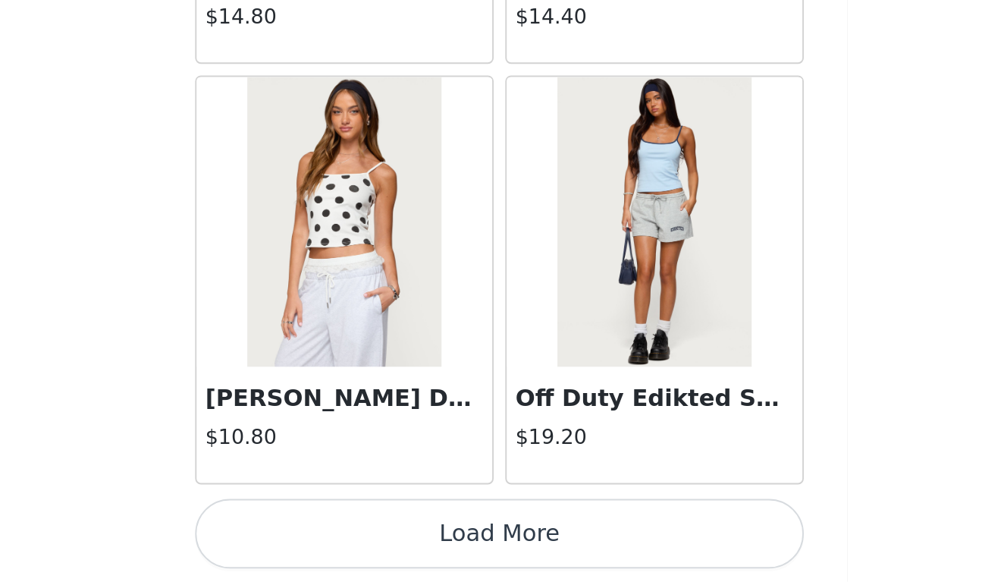
click at [343, 538] on button "Load More" at bounding box center [502, 556] width 318 height 36
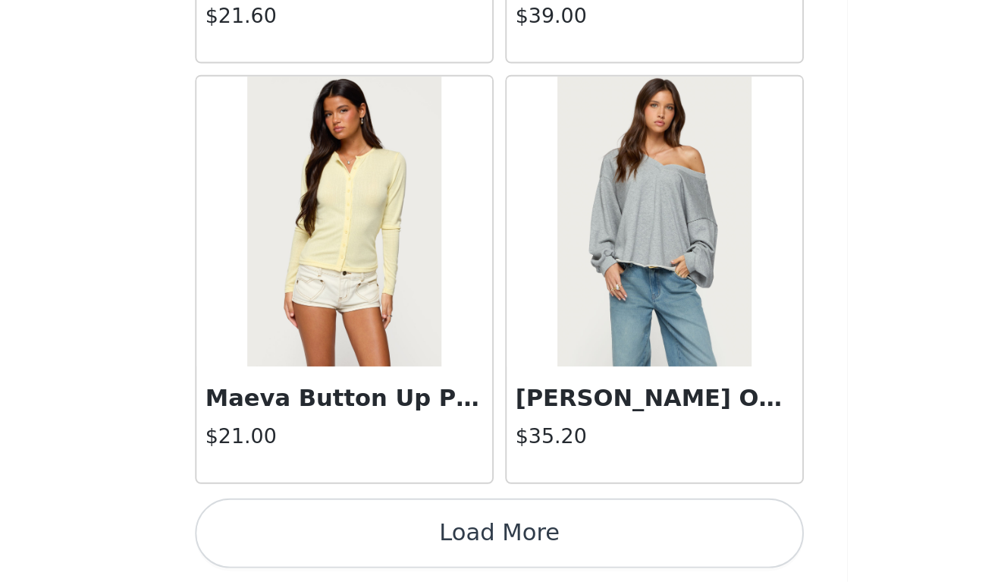
click at [343, 538] on button "Load More" at bounding box center [502, 556] width 318 height 36
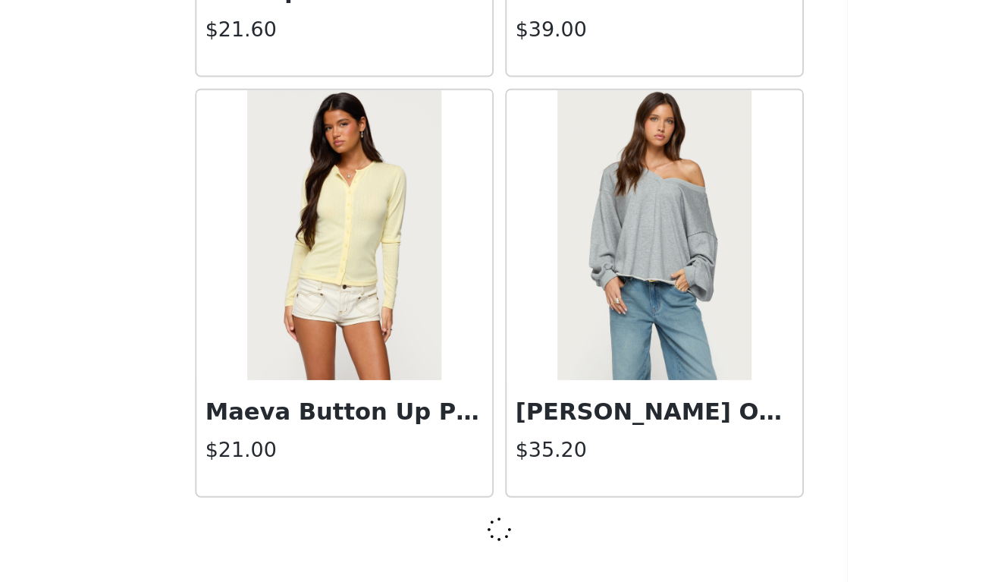
scroll to position [6129, 0]
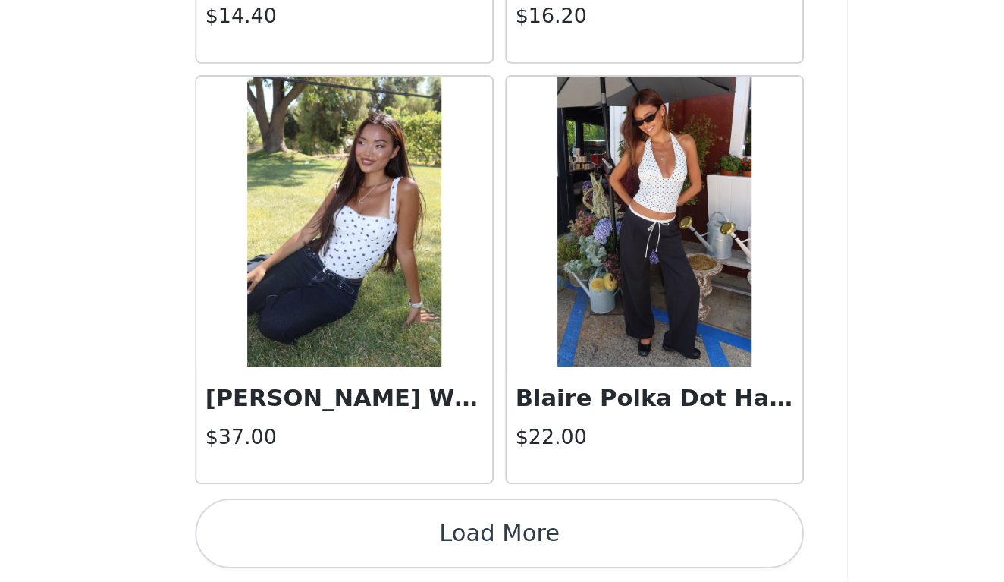
click at [343, 538] on button "Load More" at bounding box center [502, 556] width 318 height 36
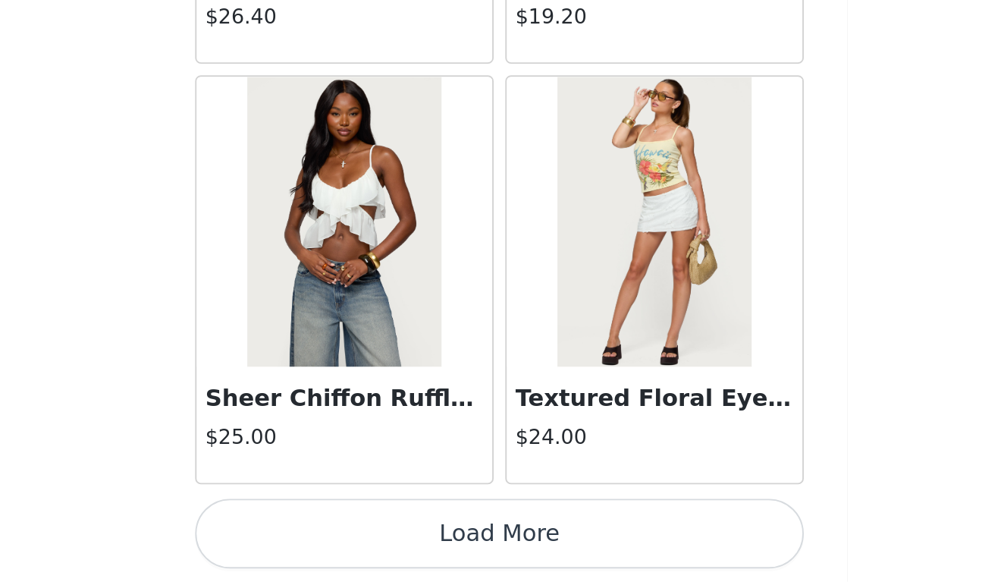
click at [343, 538] on button "Load More" at bounding box center [502, 556] width 318 height 36
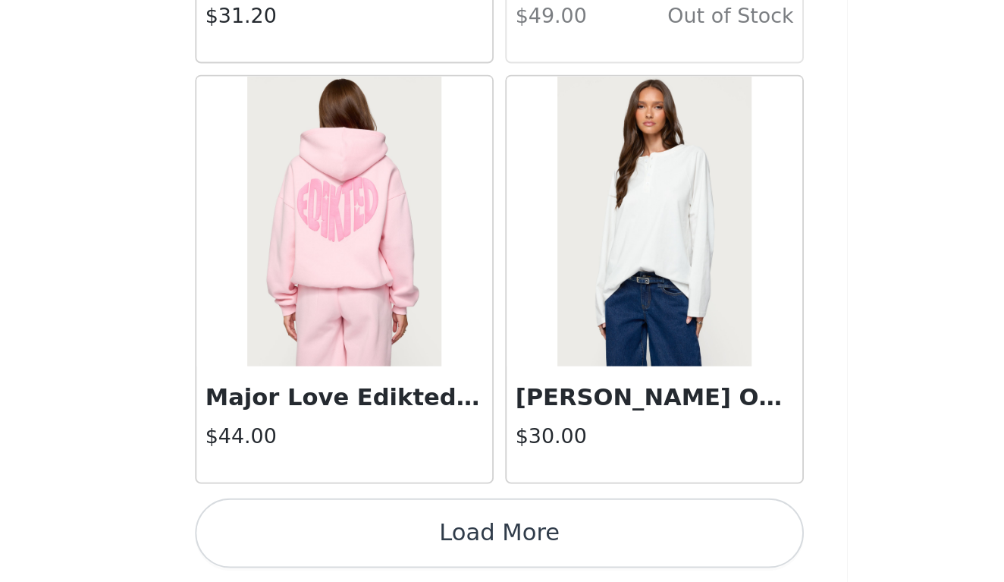
click at [343, 538] on button "Load More" at bounding box center [502, 556] width 318 height 36
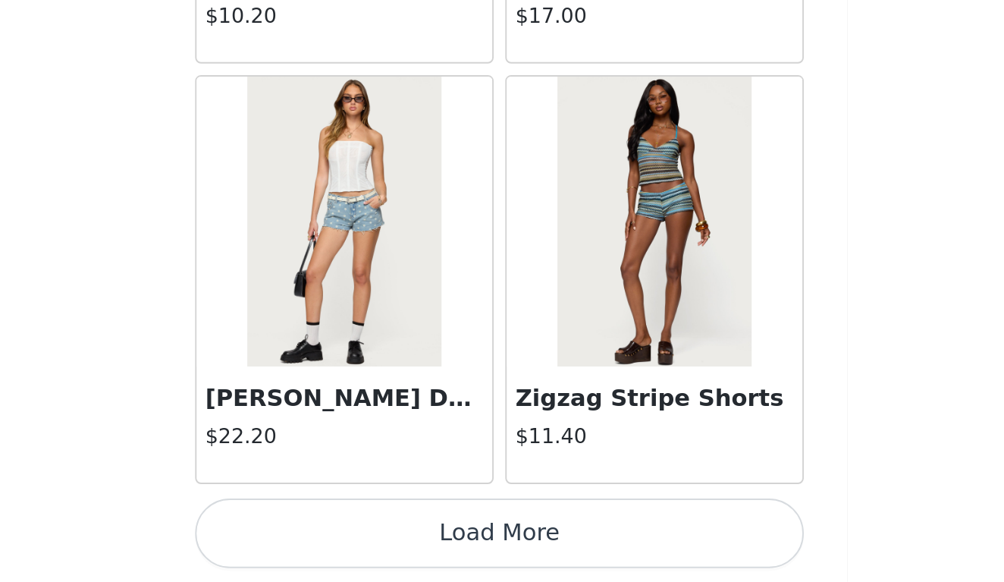
click at [343, 538] on button "Load More" at bounding box center [502, 556] width 318 height 36
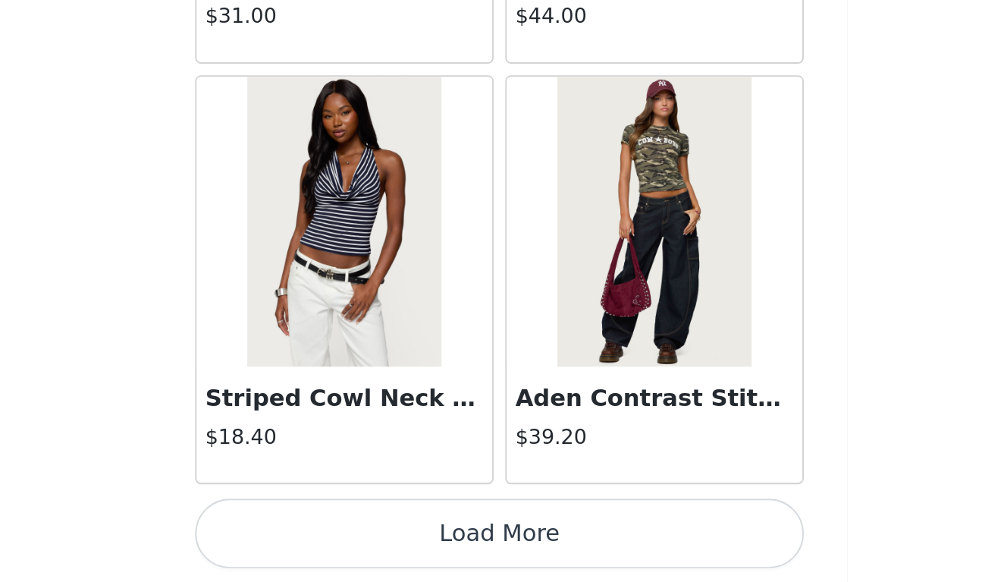
click at [343, 538] on button "Load More" at bounding box center [502, 556] width 318 height 36
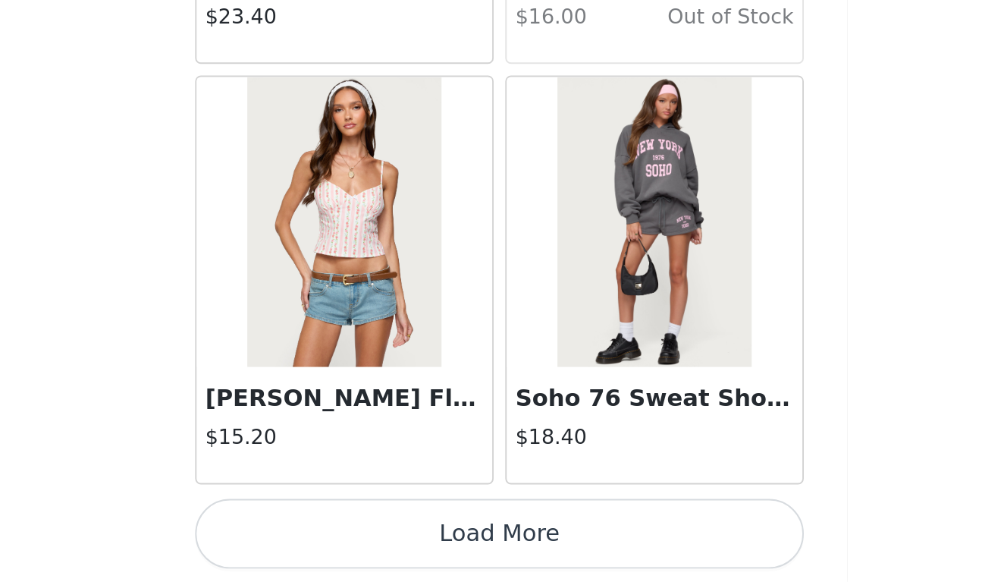
click at [343, 538] on button "Load More" at bounding box center [502, 556] width 318 height 36
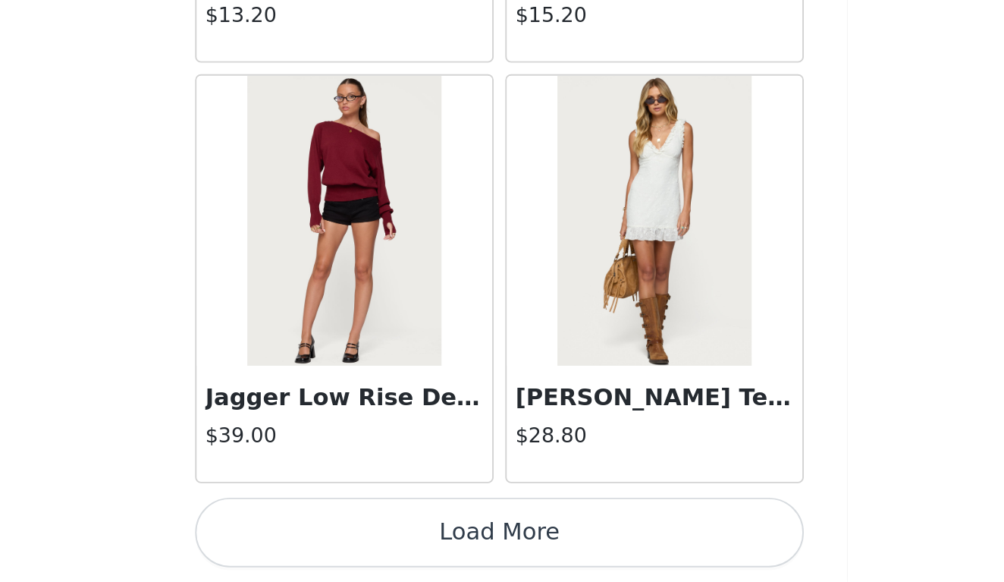
scroll to position [510, 0]
click at [343, 538] on button "Load More" at bounding box center [502, 556] width 318 height 36
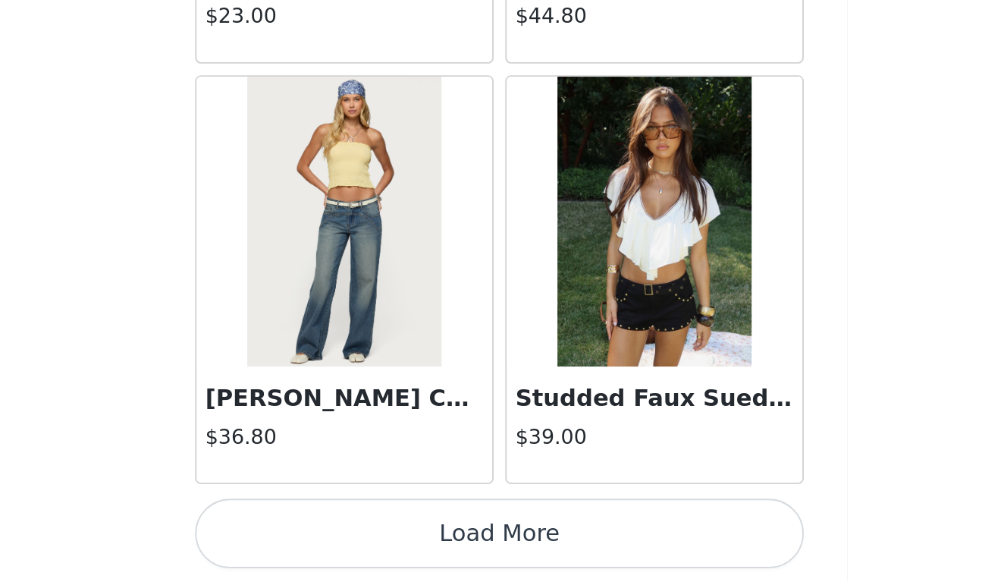
click at [343, 538] on button "Load More" at bounding box center [502, 556] width 318 height 36
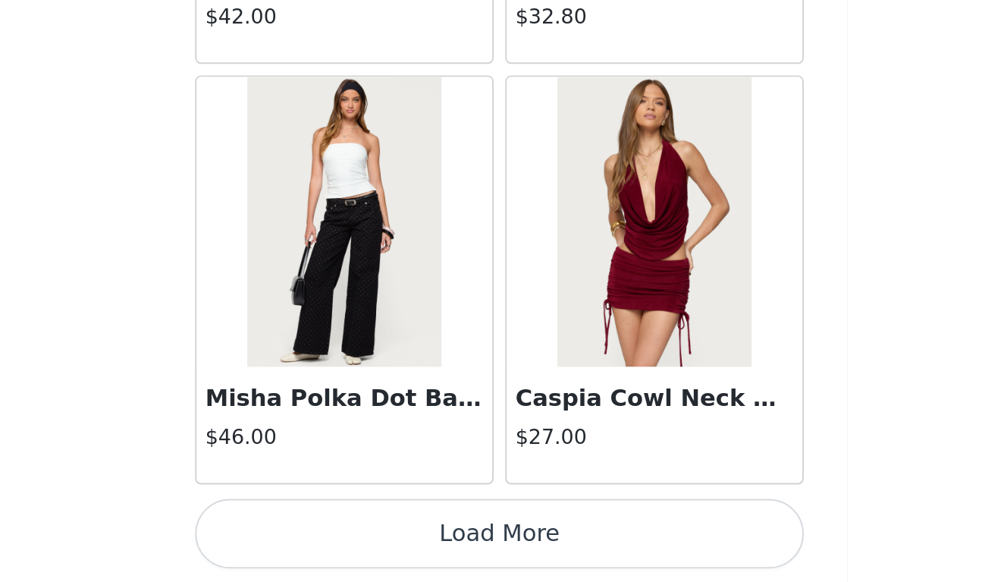
click at [343, 538] on button "Load More" at bounding box center [502, 556] width 318 height 36
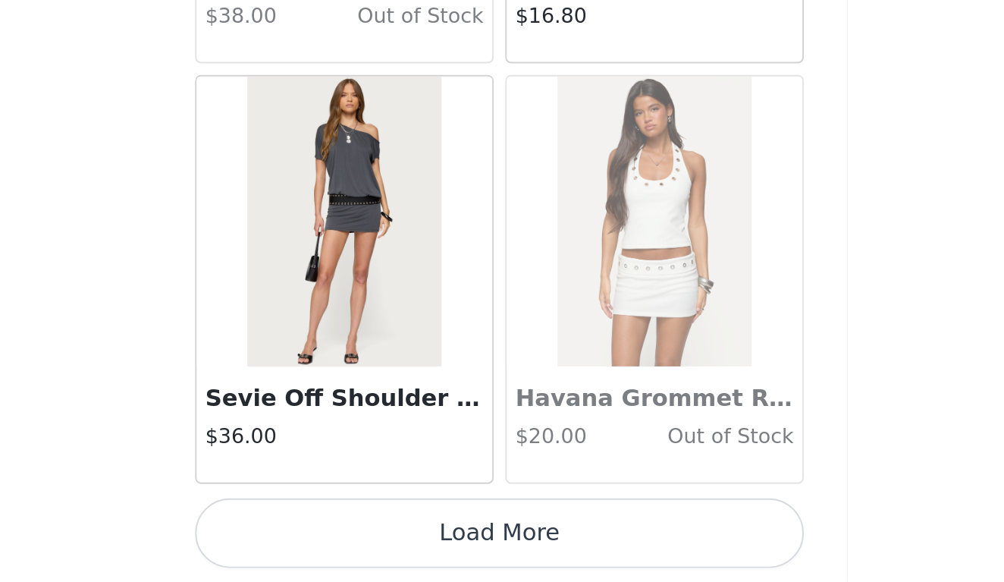
click at [343, 538] on button "Load More" at bounding box center [502, 556] width 318 height 36
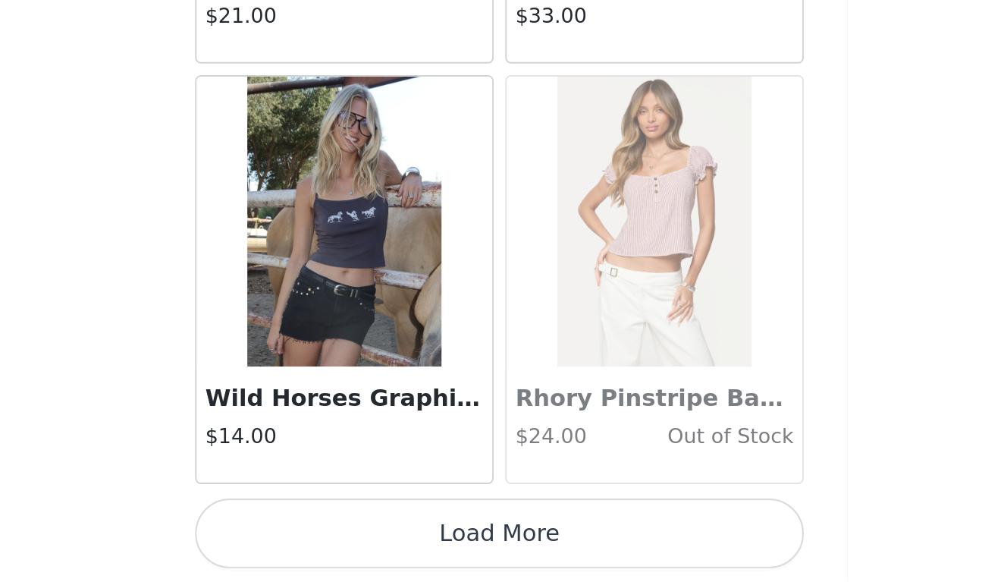
click at [343, 538] on button "Load More" at bounding box center [502, 556] width 318 height 36
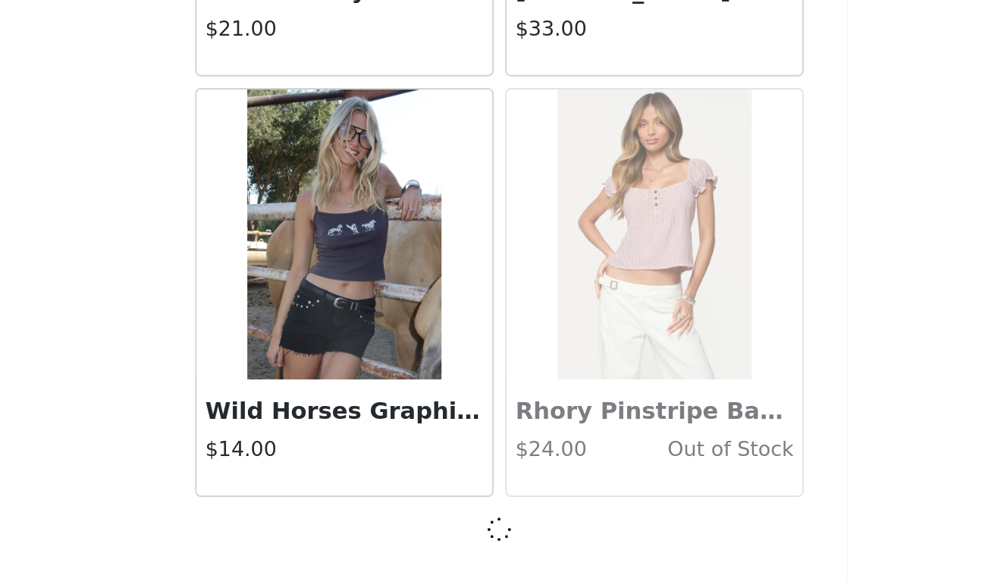
scroll to position [30316, 0]
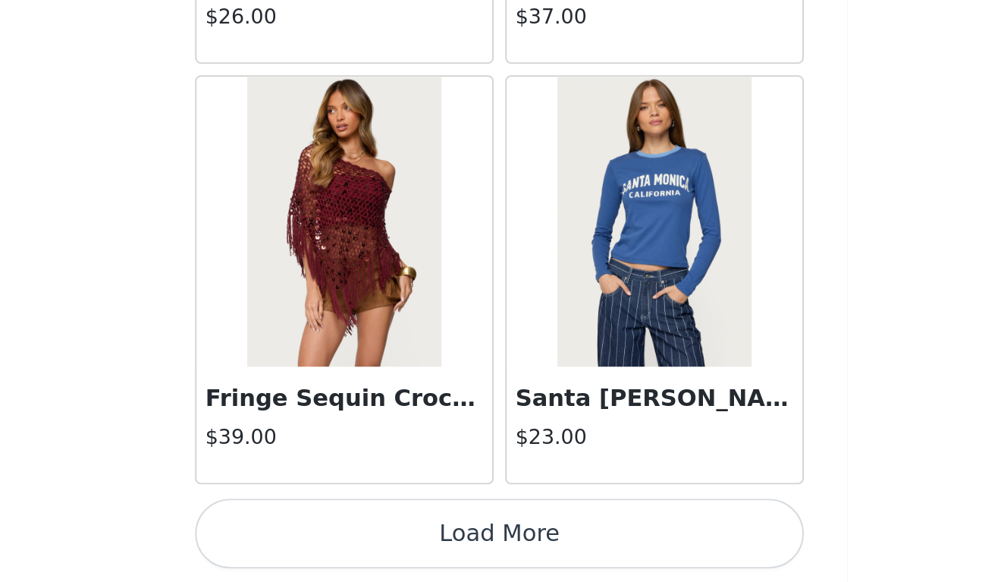
click at [343, 538] on button "Load More" at bounding box center [502, 556] width 318 height 36
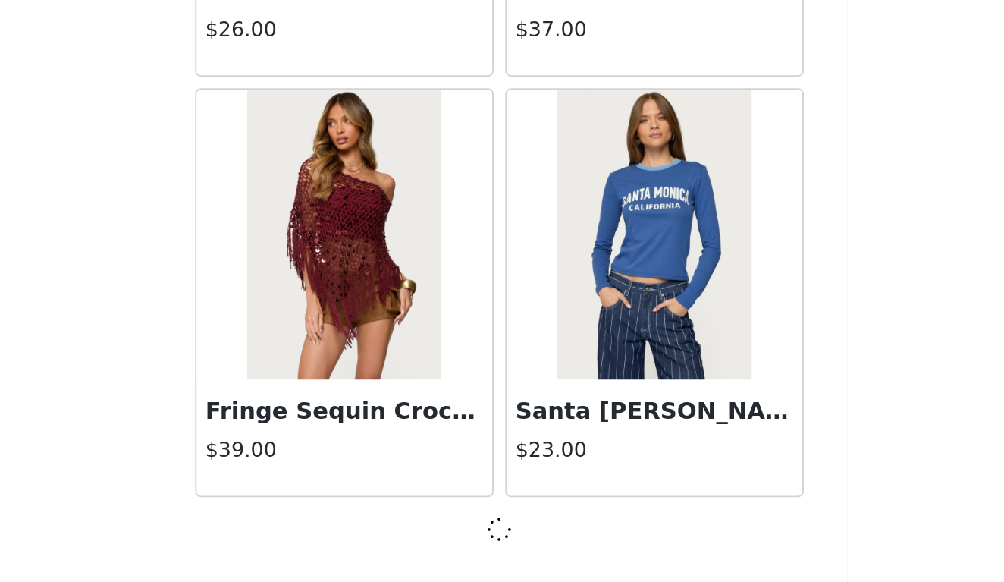
scroll to position [32515, 0]
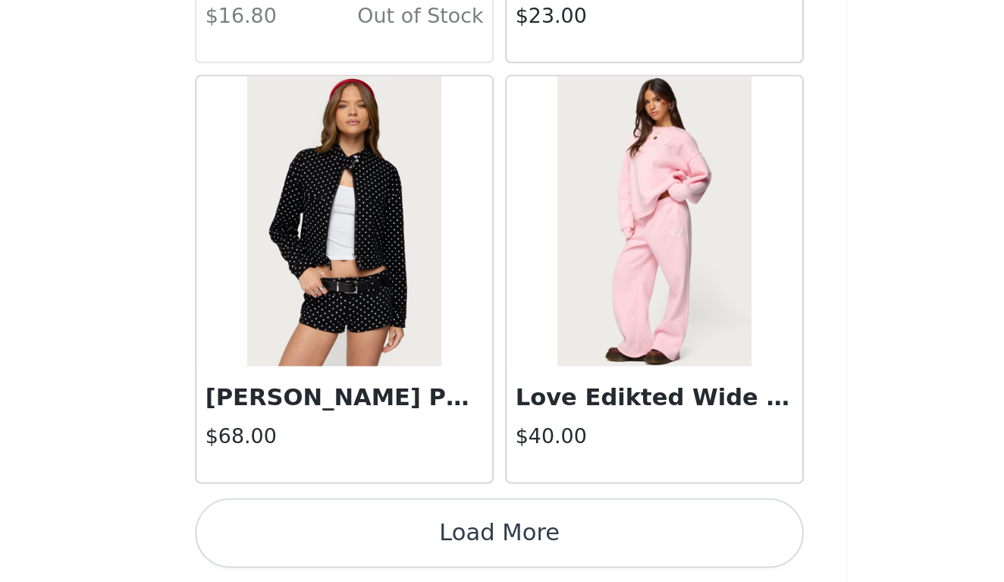
click at [343, 538] on button "Load More" at bounding box center [502, 556] width 318 height 36
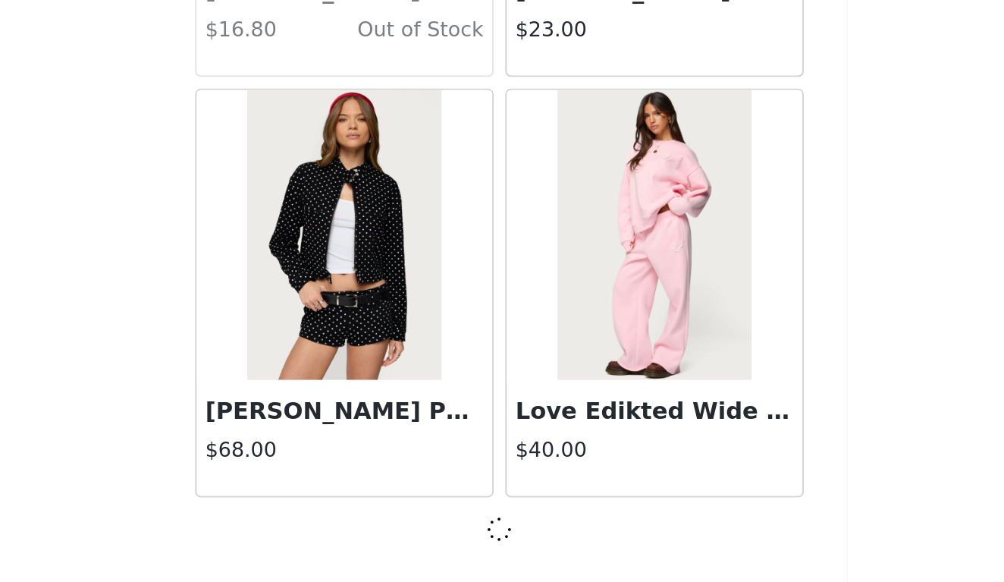
scroll to position [34714, 0]
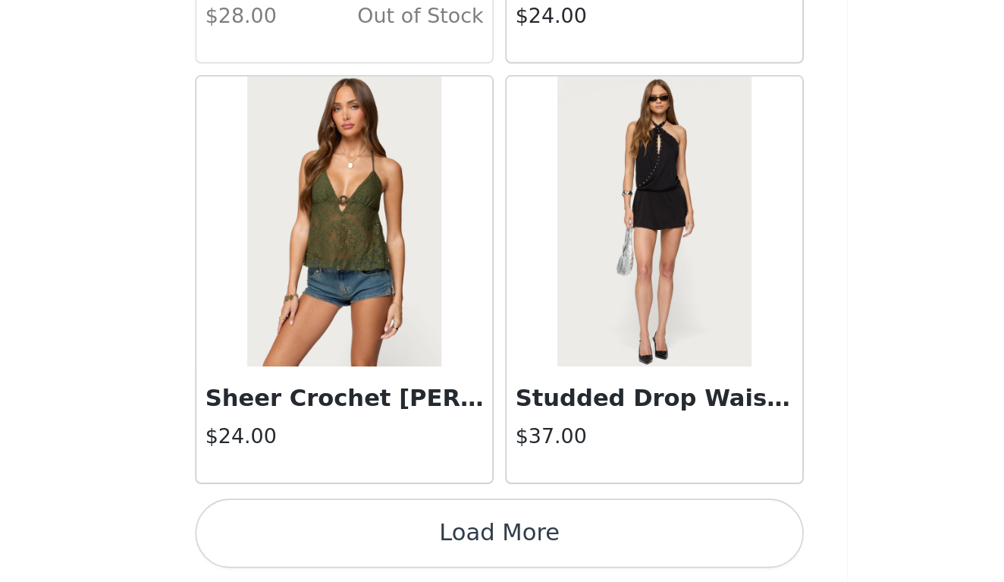
click at [343, 538] on button "Load More" at bounding box center [502, 556] width 318 height 36
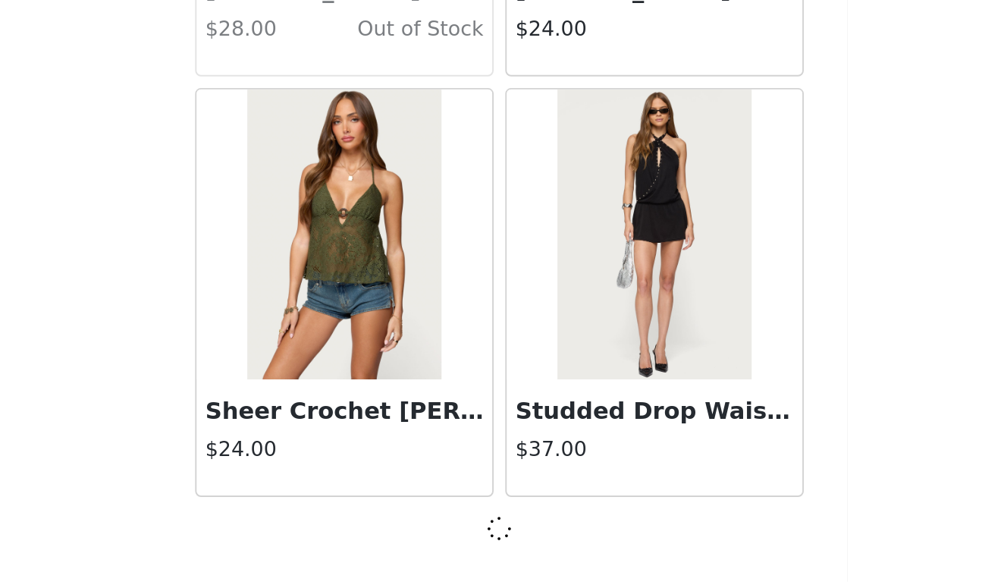
scroll to position [36912, 0]
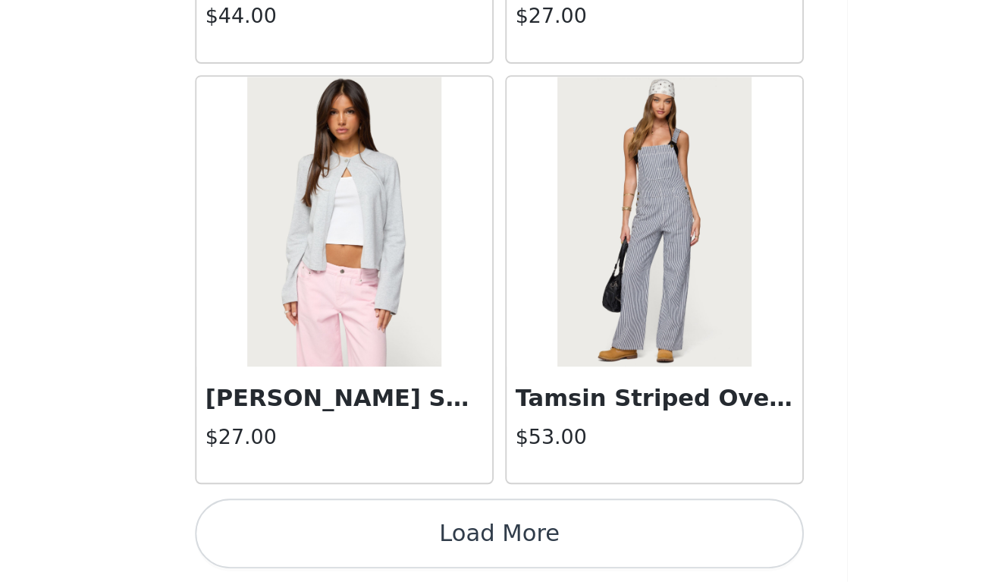
click at [343, 538] on button "Load More" at bounding box center [502, 556] width 318 height 36
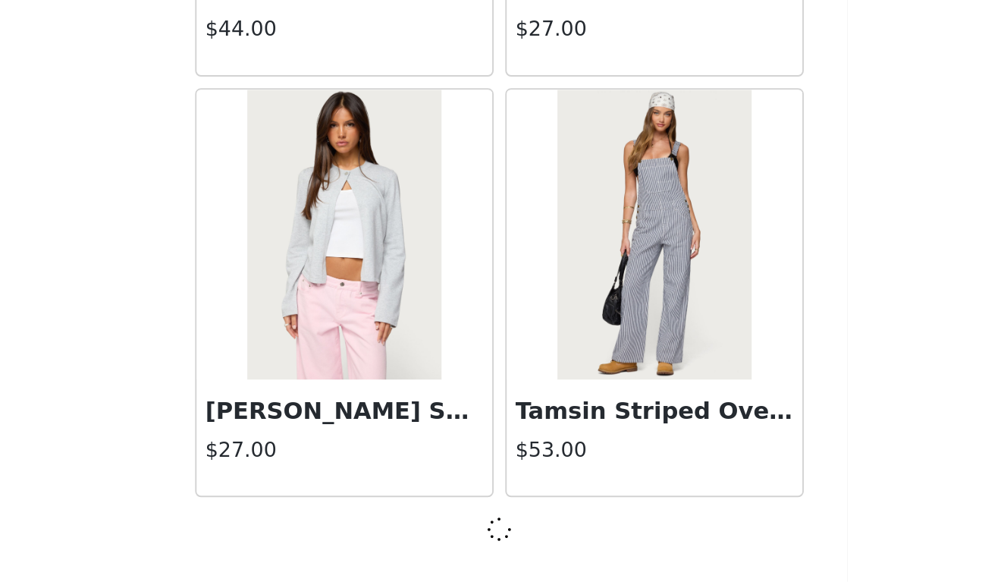
scroll to position [39111, 0]
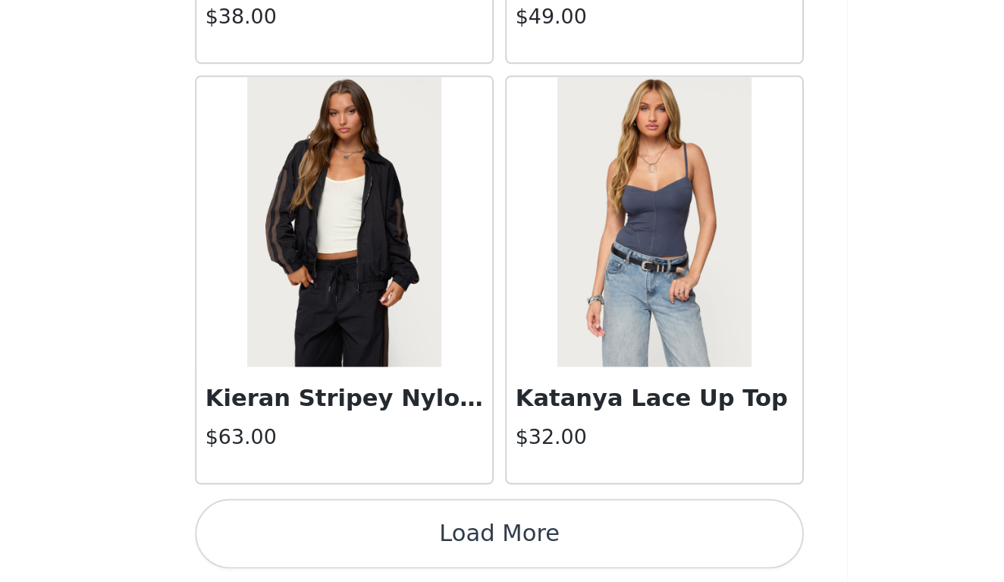
click at [343, 538] on button "Load More" at bounding box center [502, 556] width 318 height 36
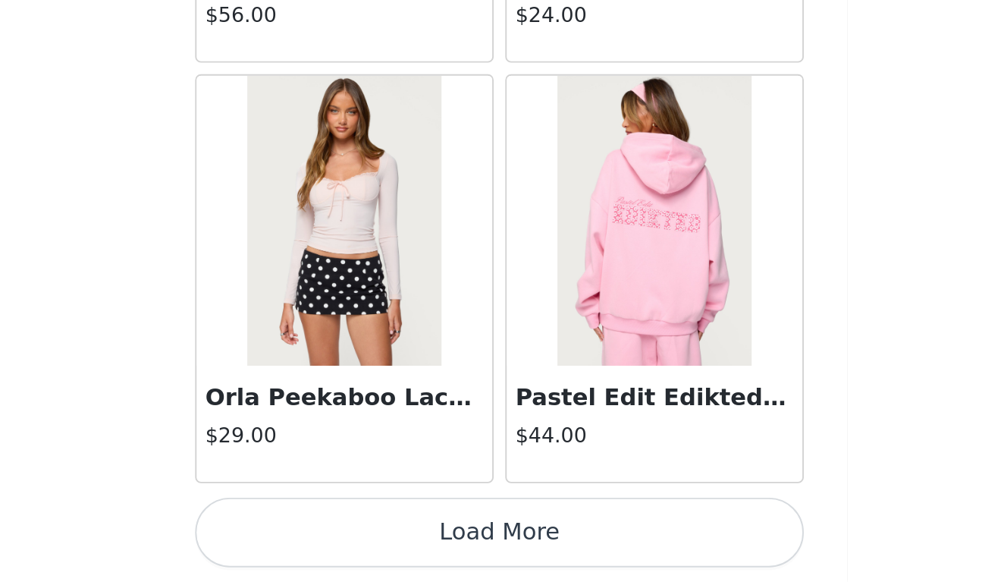
scroll to position [510, 0]
click at [343, 538] on button "Load More" at bounding box center [502, 556] width 318 height 36
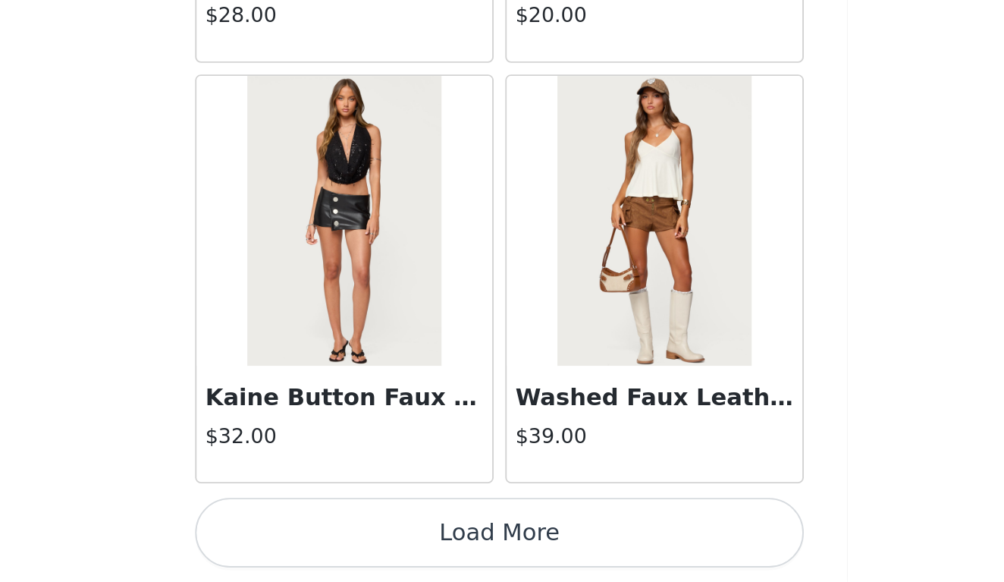
click at [343, 538] on button "Load More" at bounding box center [502, 556] width 318 height 36
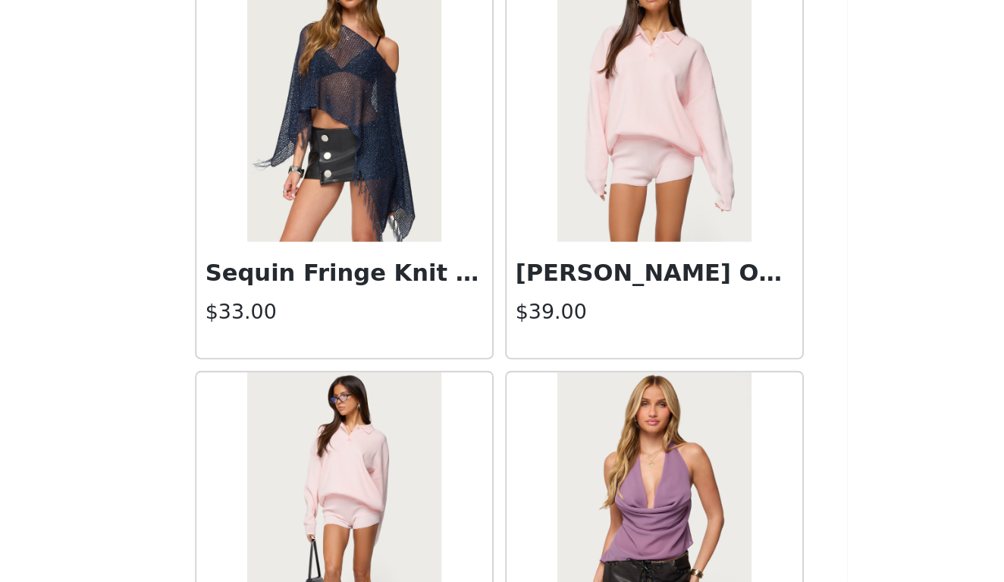
scroll to position [40615, 0]
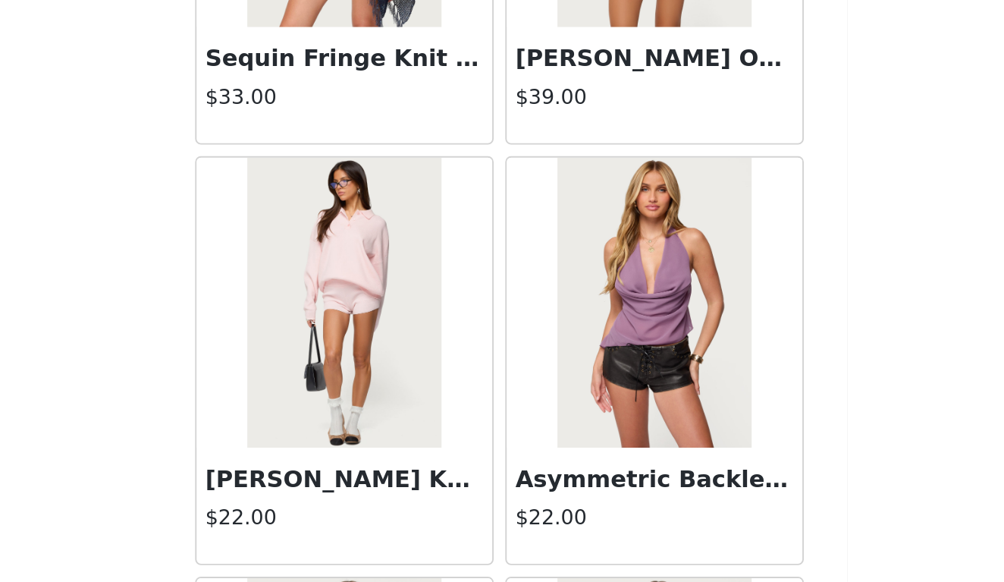
click at [370, 359] on img at bounding box center [420, 435] width 101 height 152
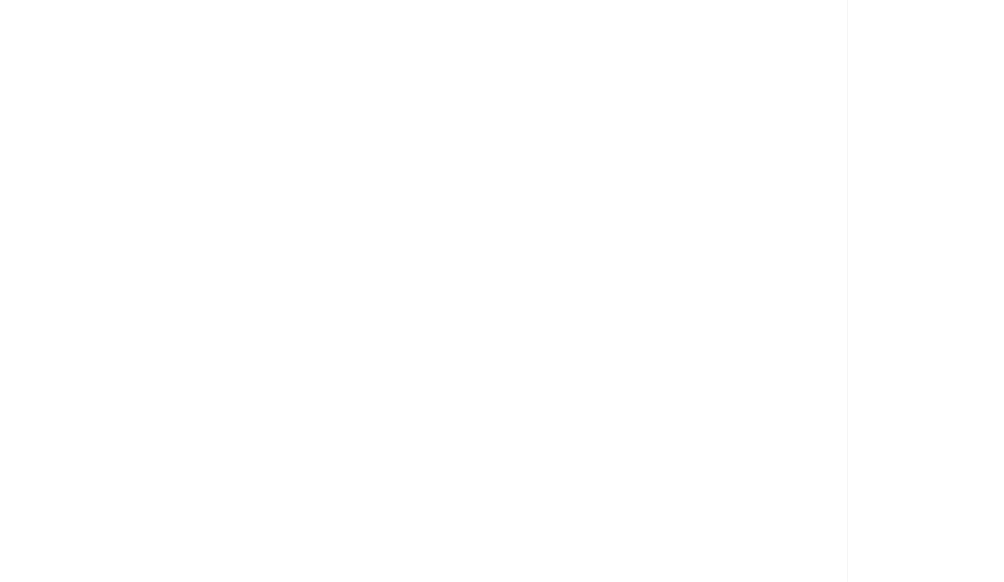
scroll to position [155, 0]
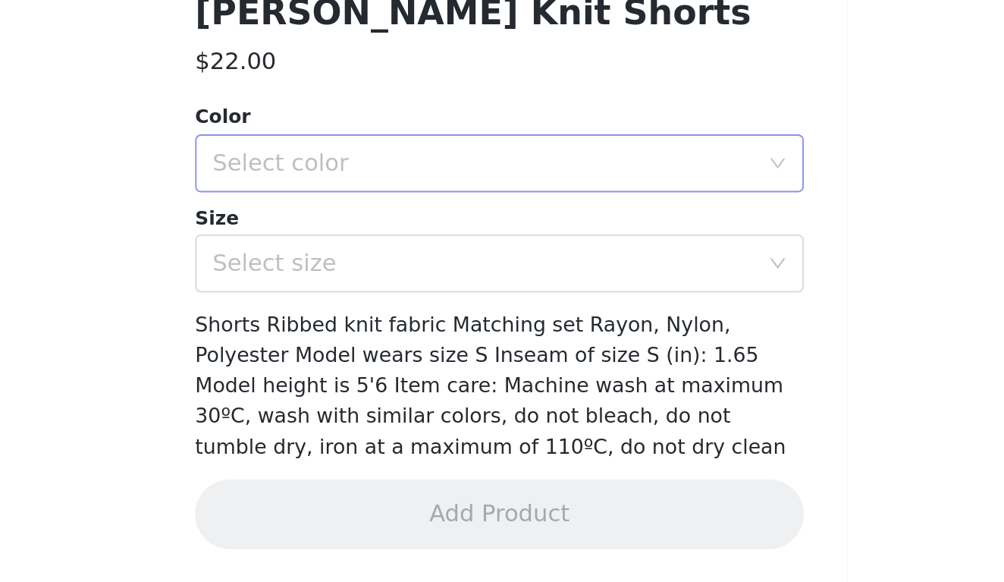
click at [352, 355] on div "Select color" at bounding box center [494, 362] width 284 height 15
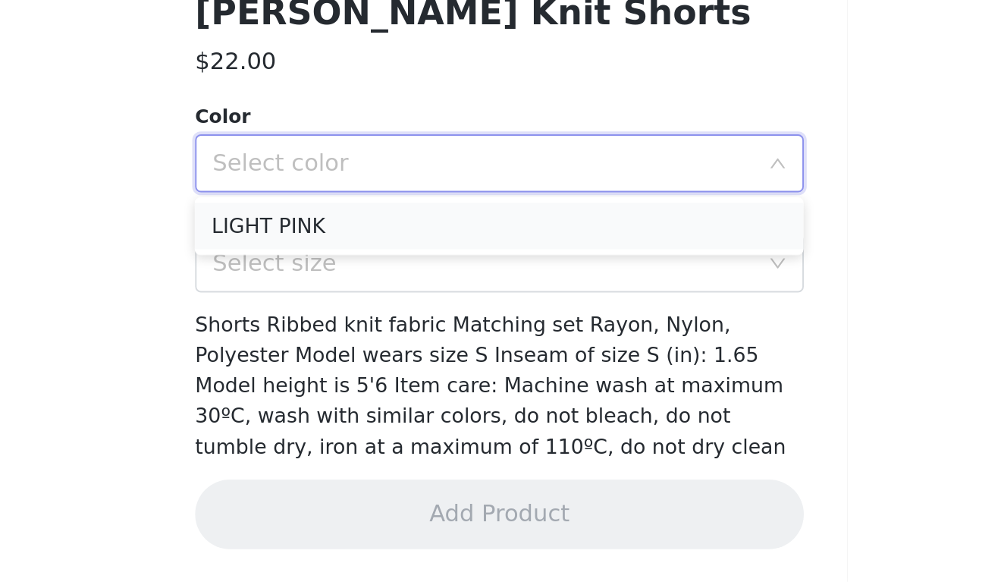
click at [343, 383] on li "LIGHT PINK" at bounding box center [502, 395] width 318 height 24
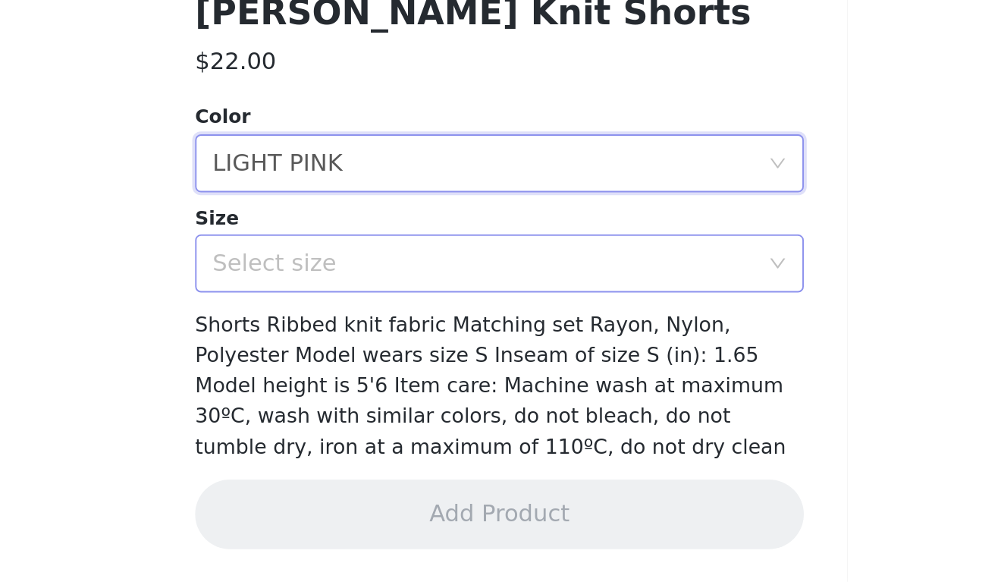
click at [352, 407] on div "Select size" at bounding box center [494, 414] width 284 height 15
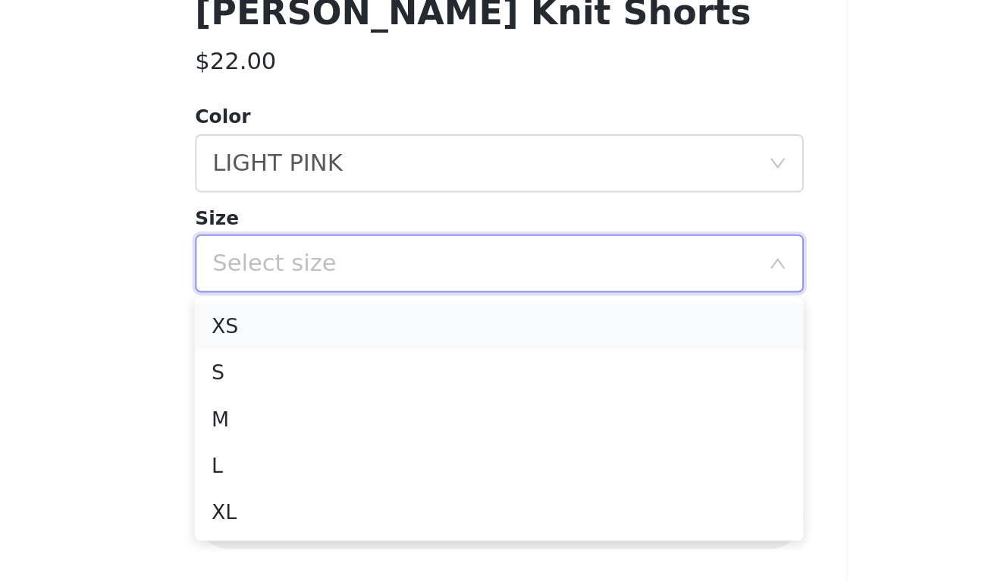
click at [343, 435] on li "XS" at bounding box center [502, 447] width 318 height 24
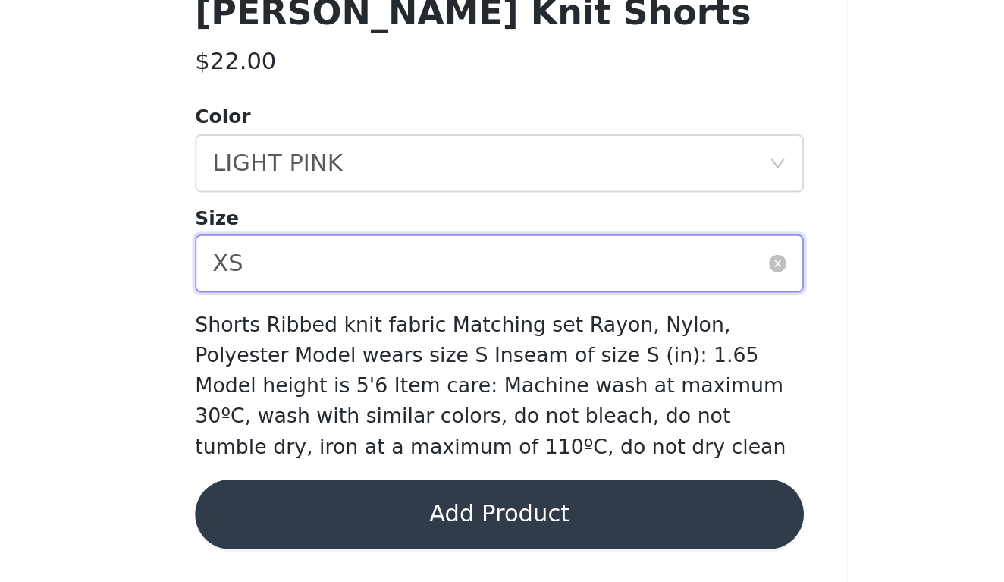
click at [352, 400] on div "Select size XS" at bounding box center [497, 414] width 290 height 29
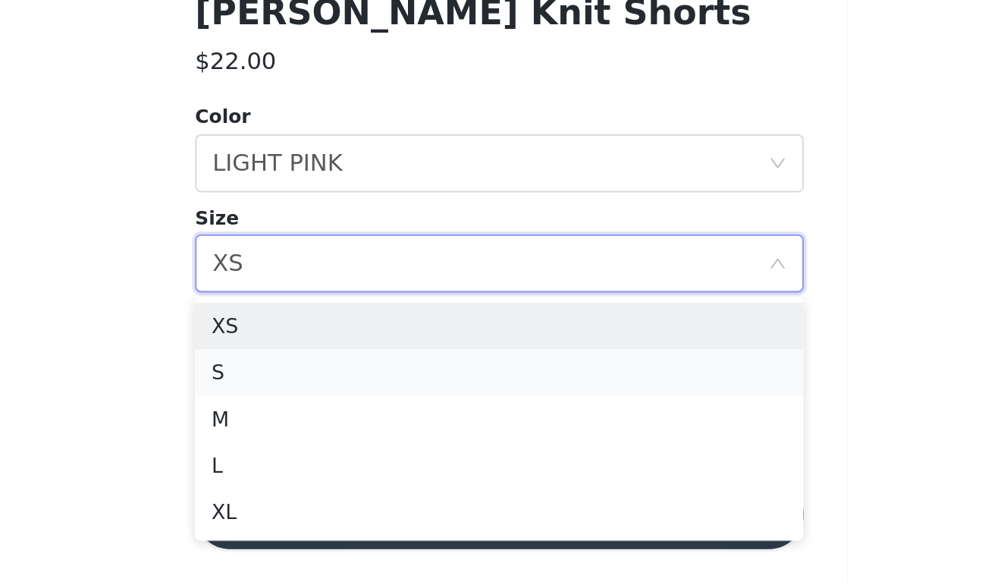
click at [343, 459] on li "S" at bounding box center [502, 471] width 318 height 24
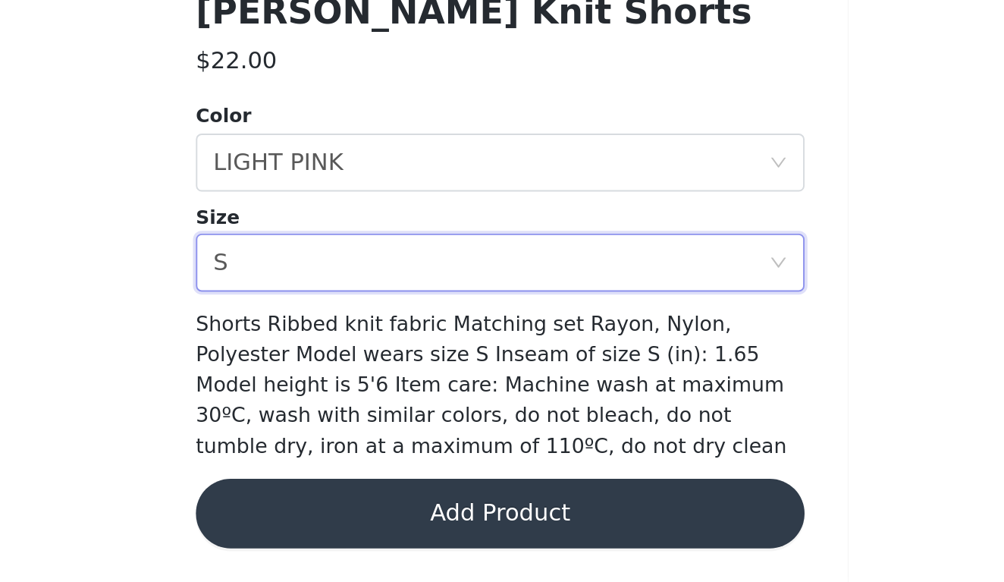
scroll to position [245, 0]
click at [343, 528] on button "Add Product" at bounding box center [502, 546] width 318 height 36
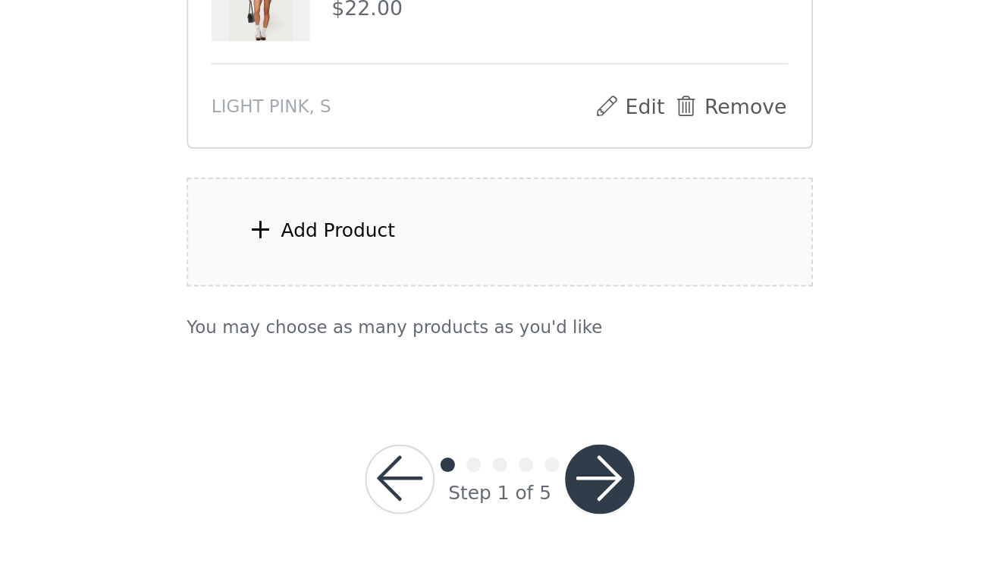
scroll to position [644, 0]
click at [338, 370] on div "Add Product" at bounding box center [502, 398] width 328 height 57
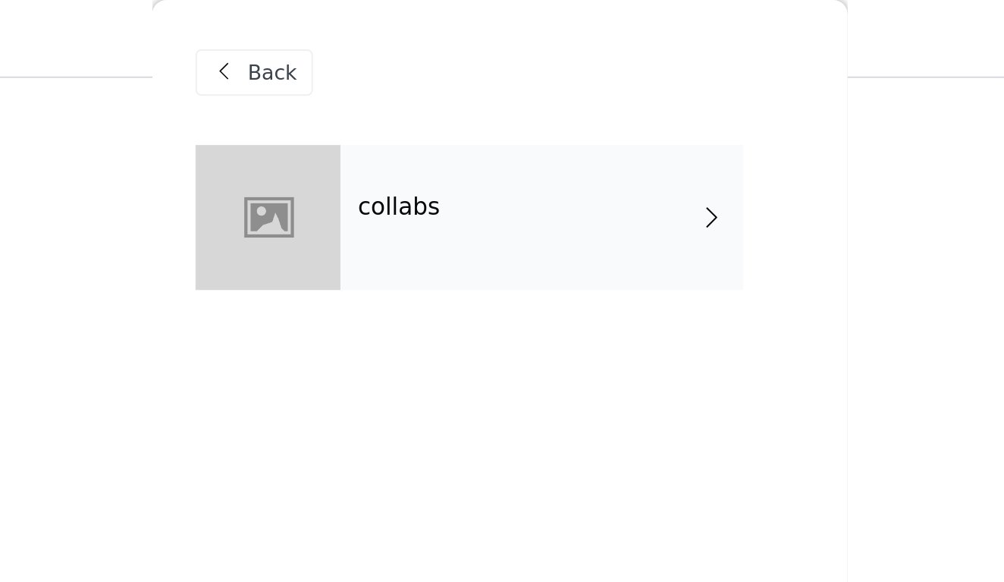
scroll to position [390, 0]
click at [419, 99] on div "collabs" at bounding box center [524, 114] width 211 height 76
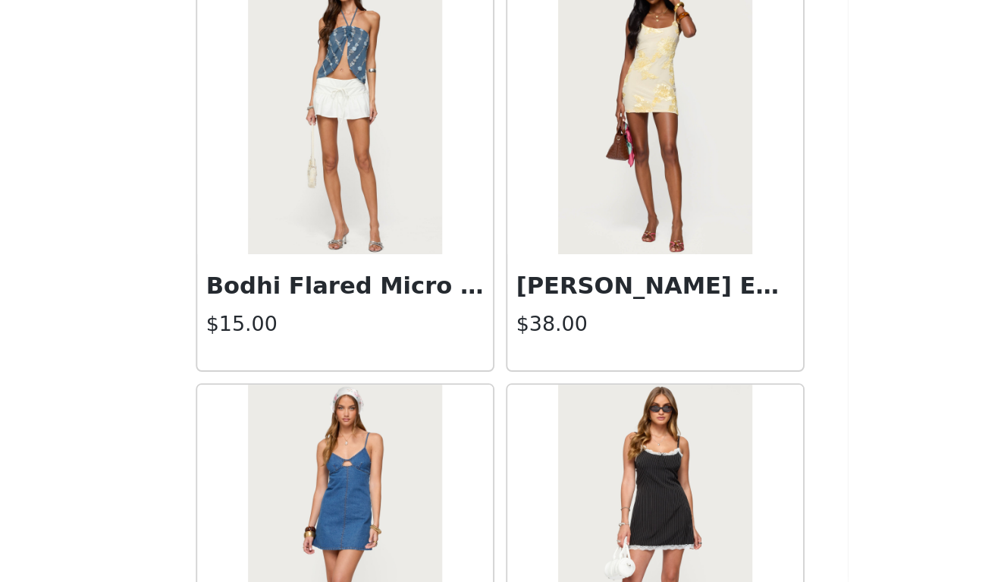
scroll to position [1561, 0]
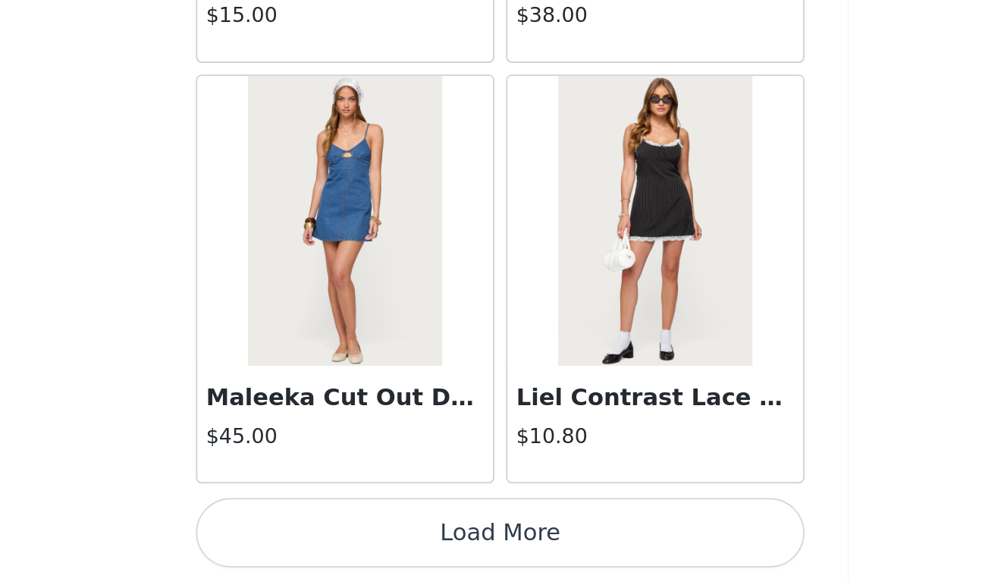
click at [343, 538] on button "Load More" at bounding box center [502, 556] width 318 height 36
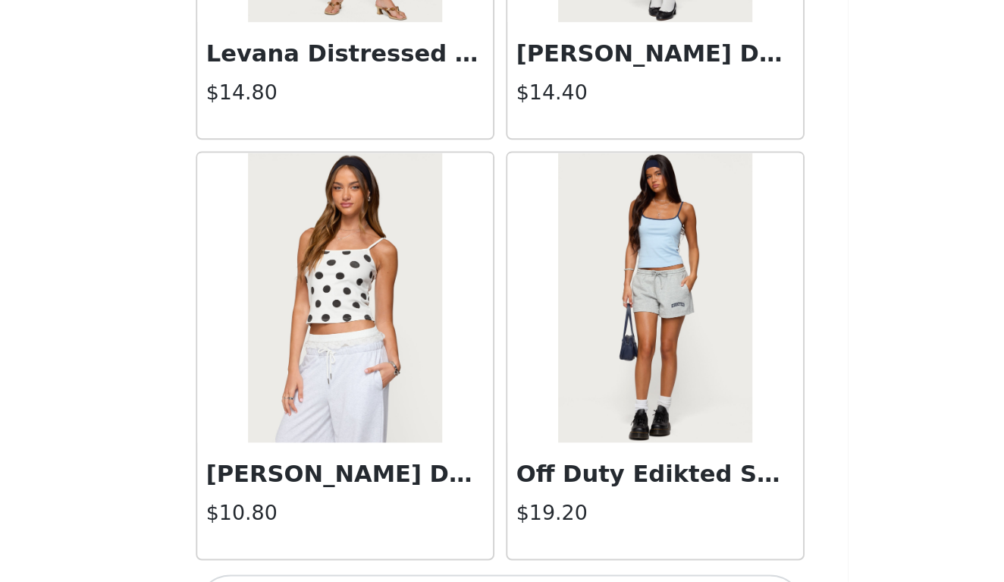
scroll to position [3901, 0]
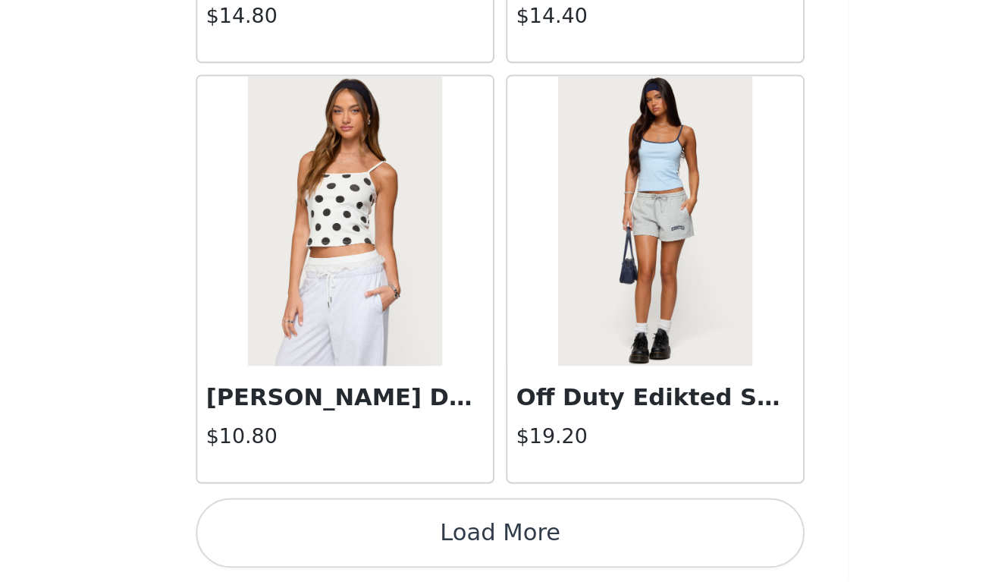
click at [343, 538] on button "Load More" at bounding box center [502, 556] width 318 height 36
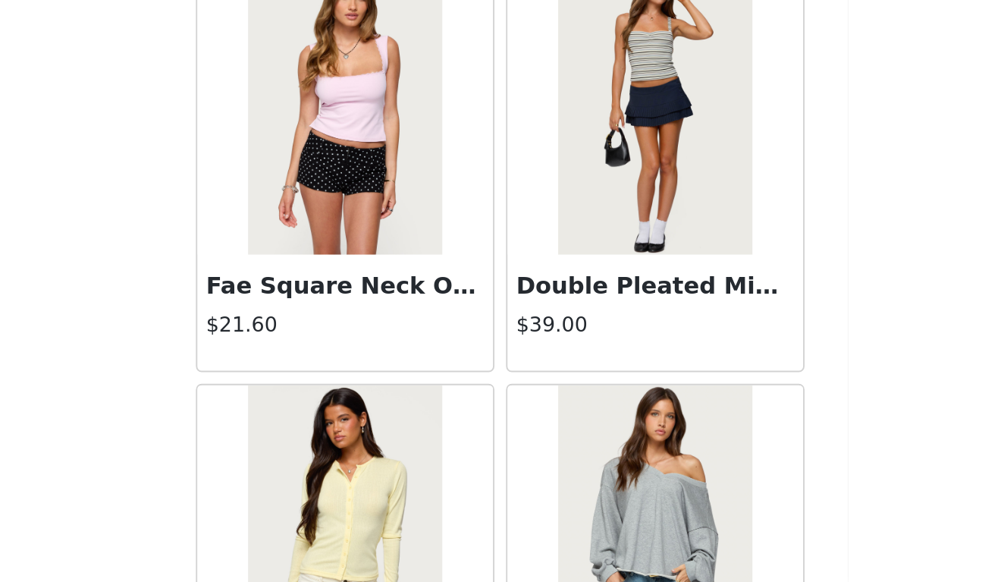
scroll to position [5990, 0]
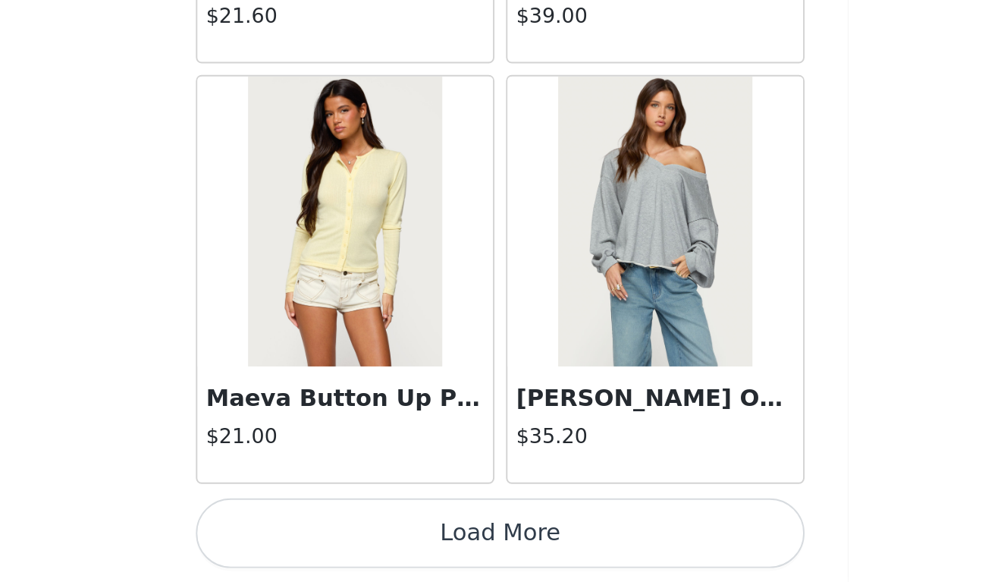
click at [343, 538] on button "Load More" at bounding box center [502, 556] width 318 height 36
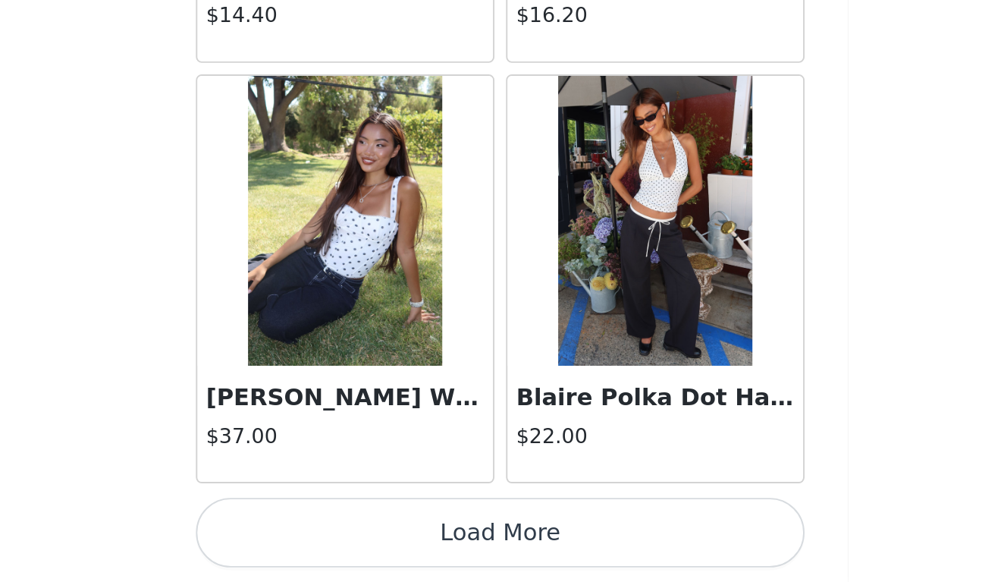
scroll to position [8335, 0]
click at [343, 538] on button "Load More" at bounding box center [502, 556] width 318 height 36
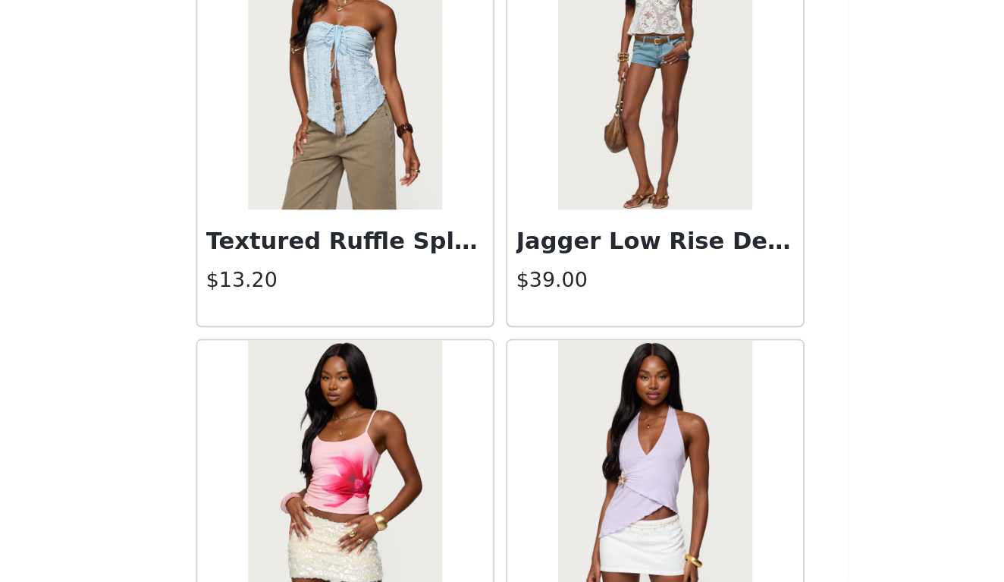
scroll to position [9737, 0]
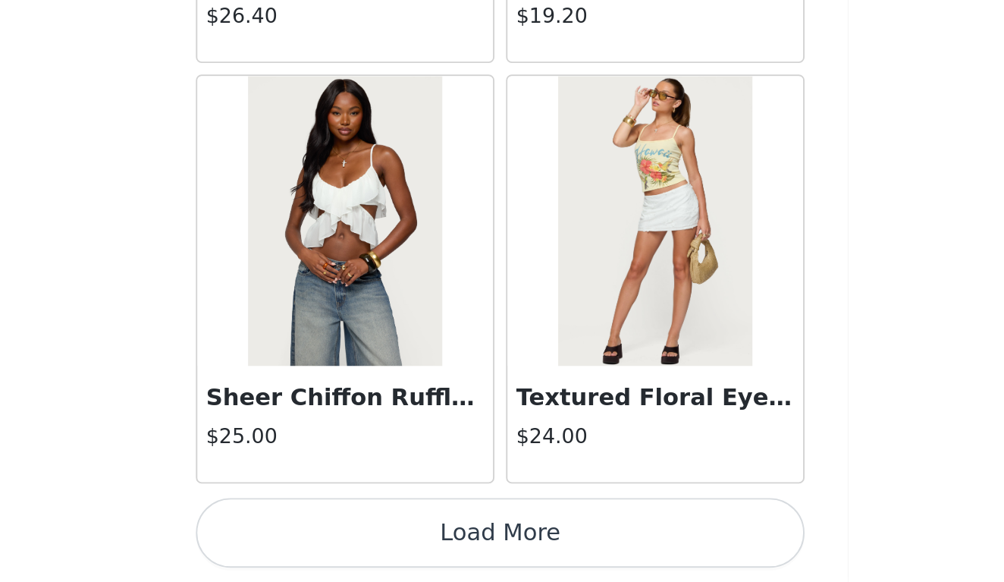
click at [343, 538] on button "Load More" at bounding box center [502, 556] width 318 height 36
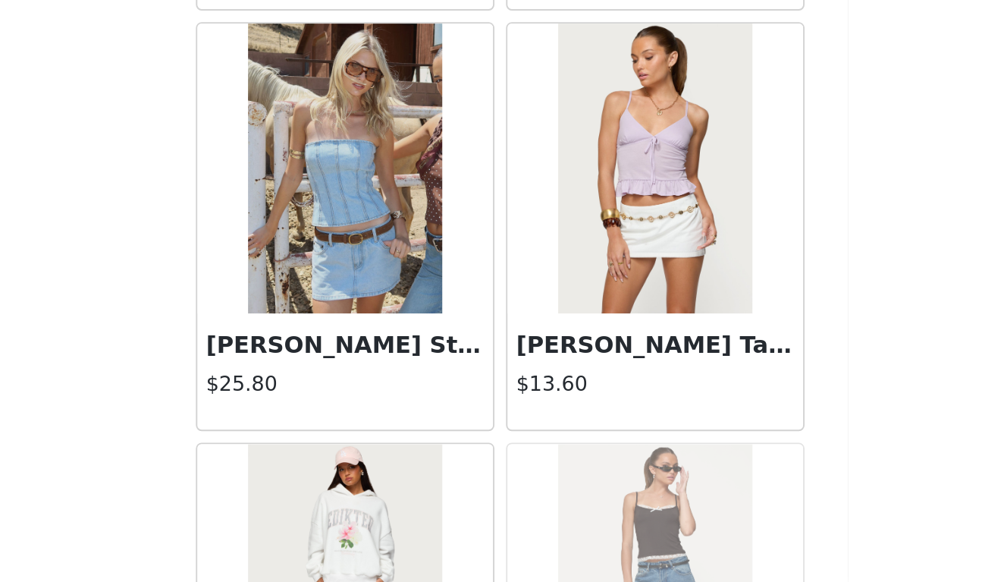
scroll to position [12321, 0]
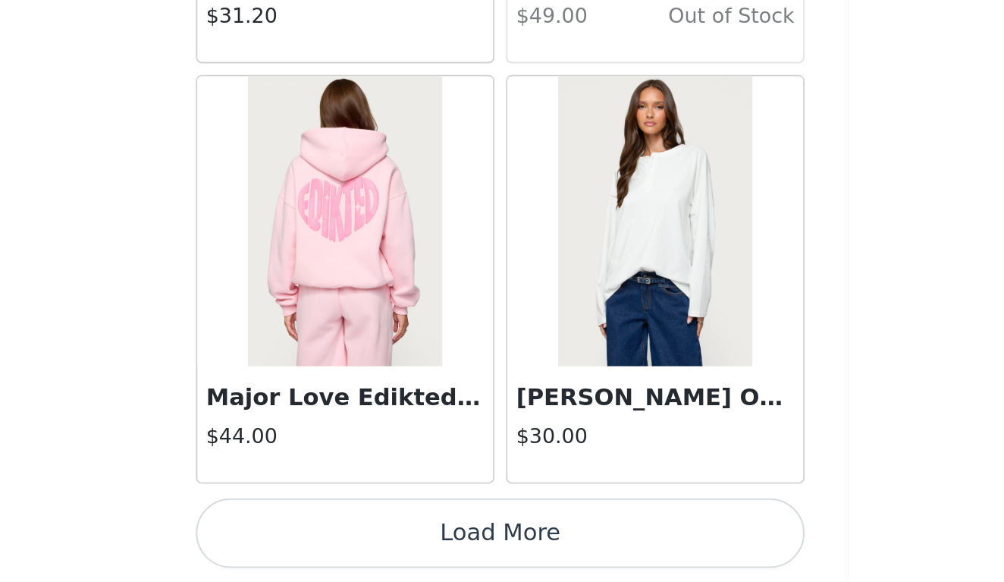
click at [343, 538] on button "Load More" at bounding box center [502, 556] width 318 height 36
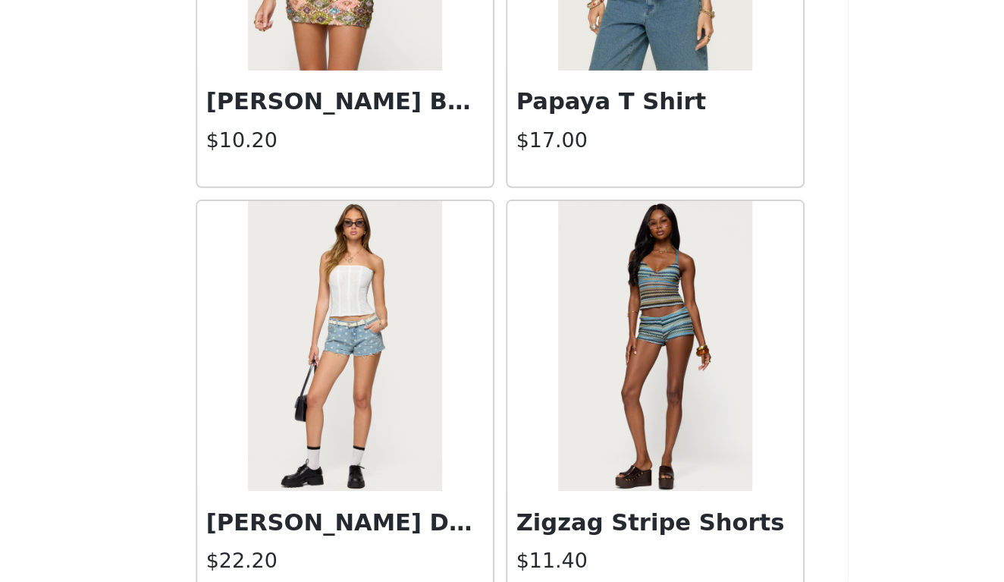
scroll to position [14865, 0]
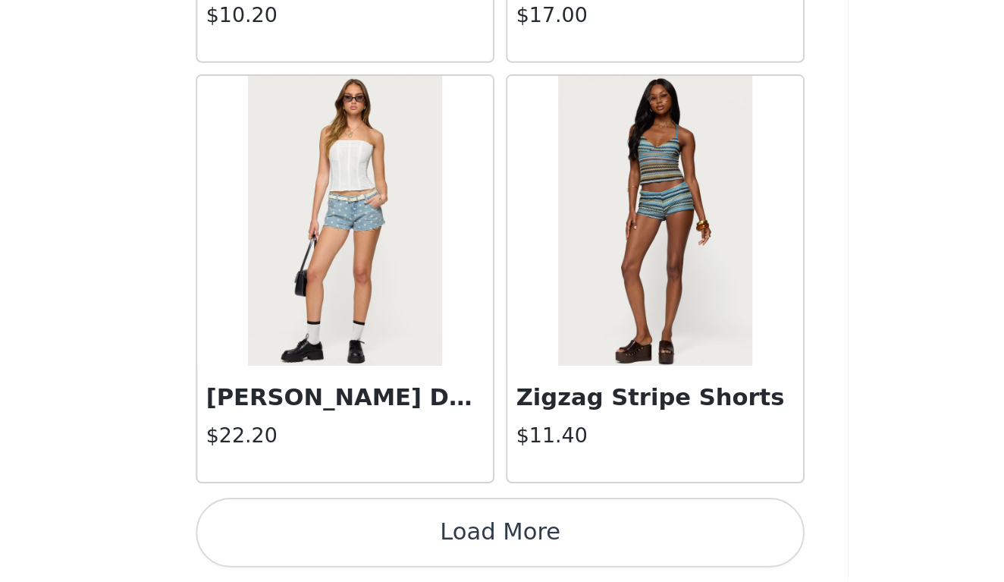
click at [343, 538] on button "Load More" at bounding box center [502, 556] width 318 height 36
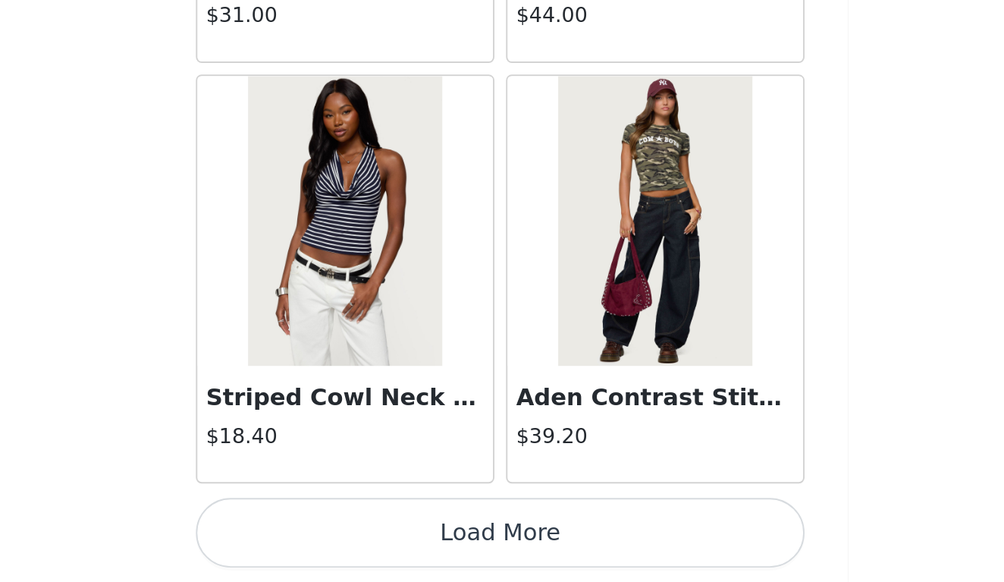
scroll to position [17130, 0]
click at [343, 538] on button "Load More" at bounding box center [502, 556] width 318 height 36
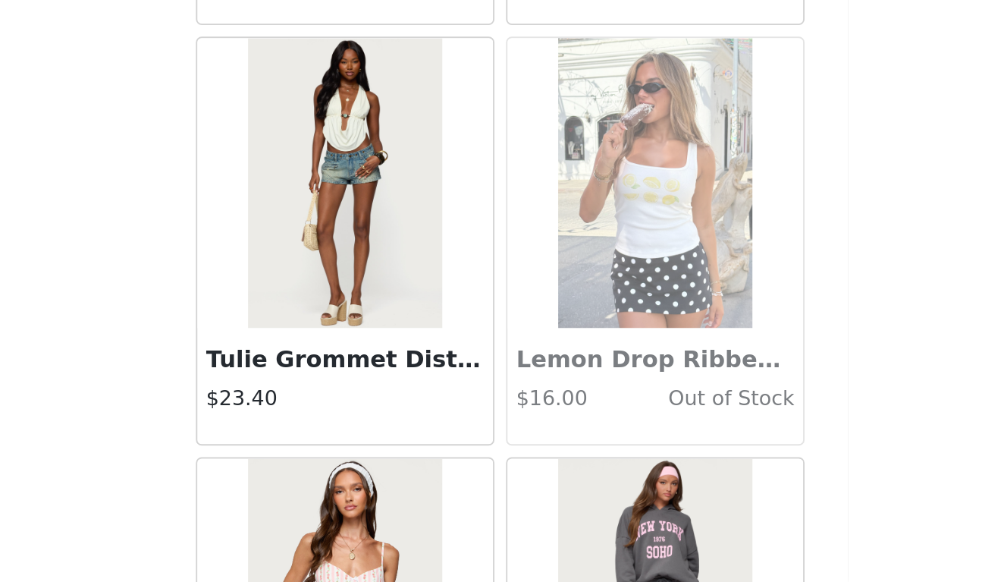
scroll to position [19130, 0]
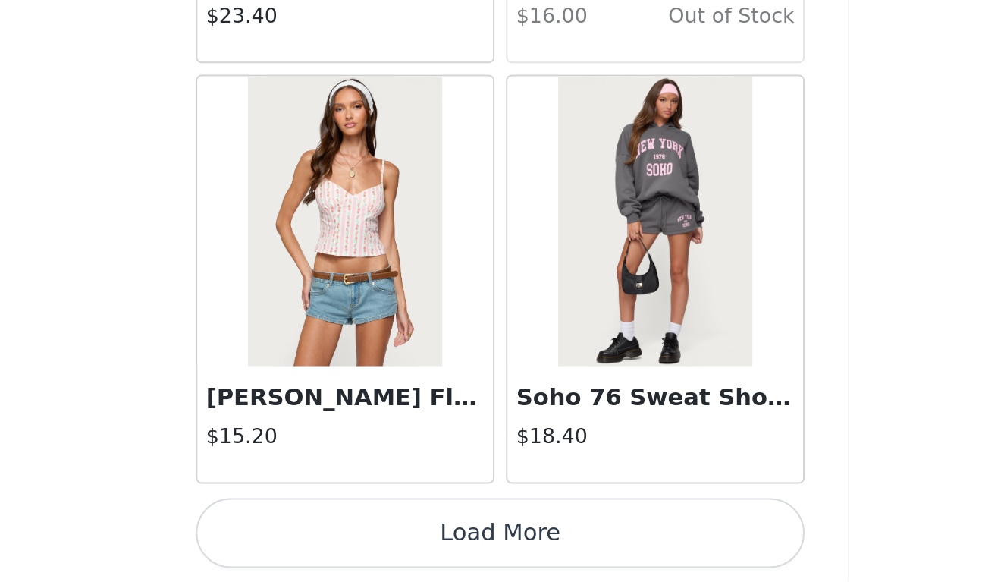
click at [343, 538] on button "Load More" at bounding box center [502, 556] width 318 height 36
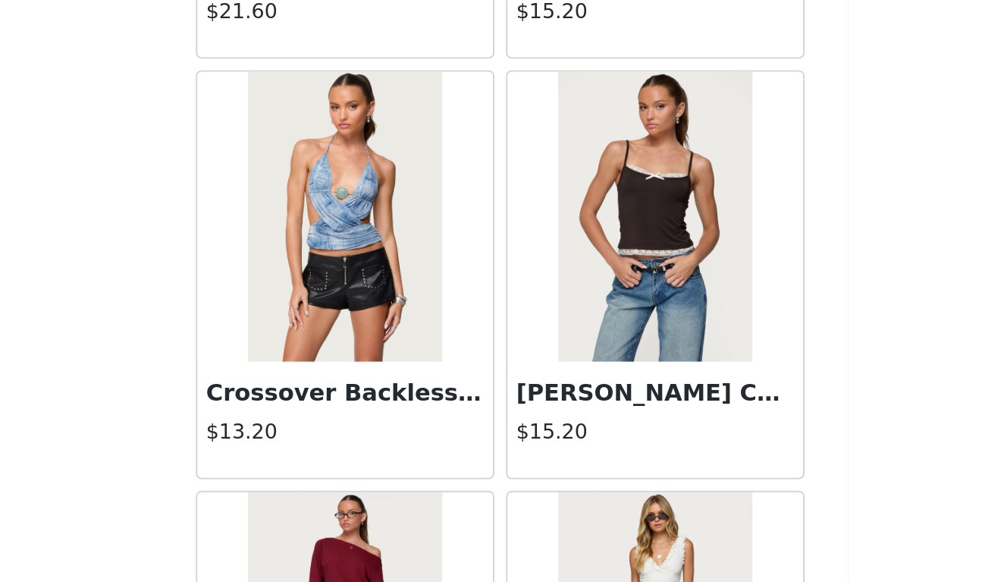
scroll to position [21331, 0]
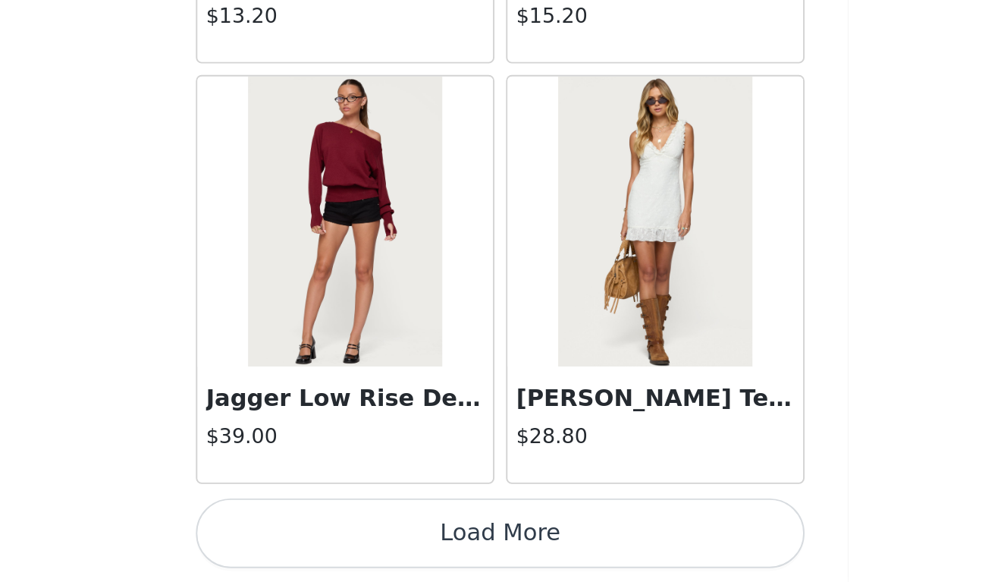
click at [343, 538] on button "Load More" at bounding box center [502, 556] width 318 height 36
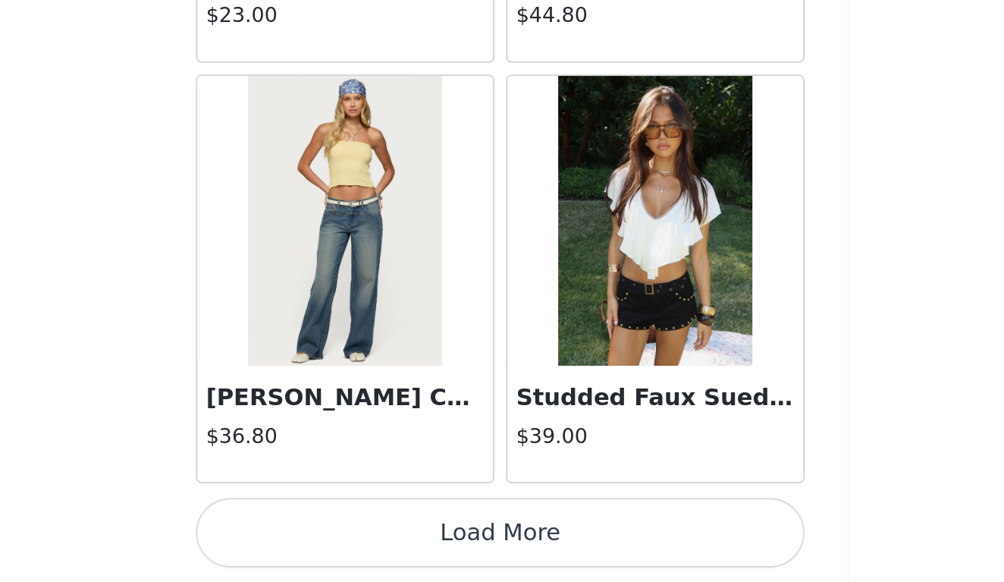
scroll to position [23726, 0]
click at [343, 538] on button "Load More" at bounding box center [502, 556] width 318 height 36
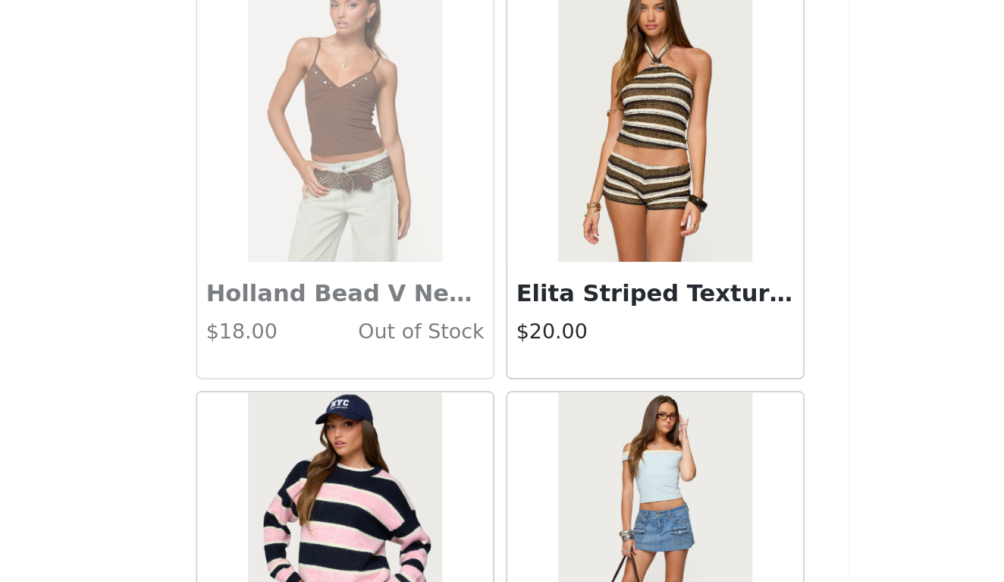
scroll to position [25549, 0]
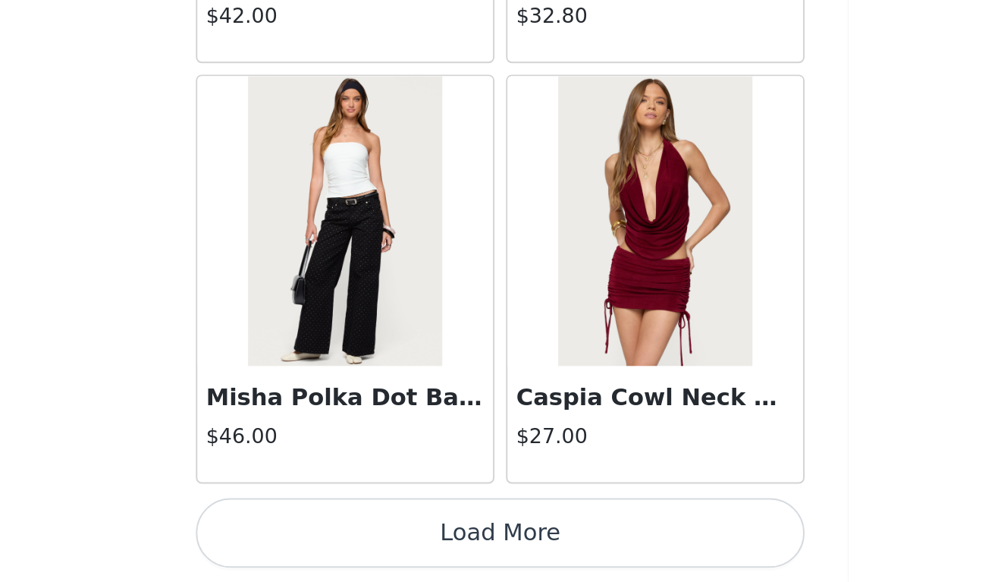
click at [343, 538] on button "Load More" at bounding box center [502, 556] width 318 height 36
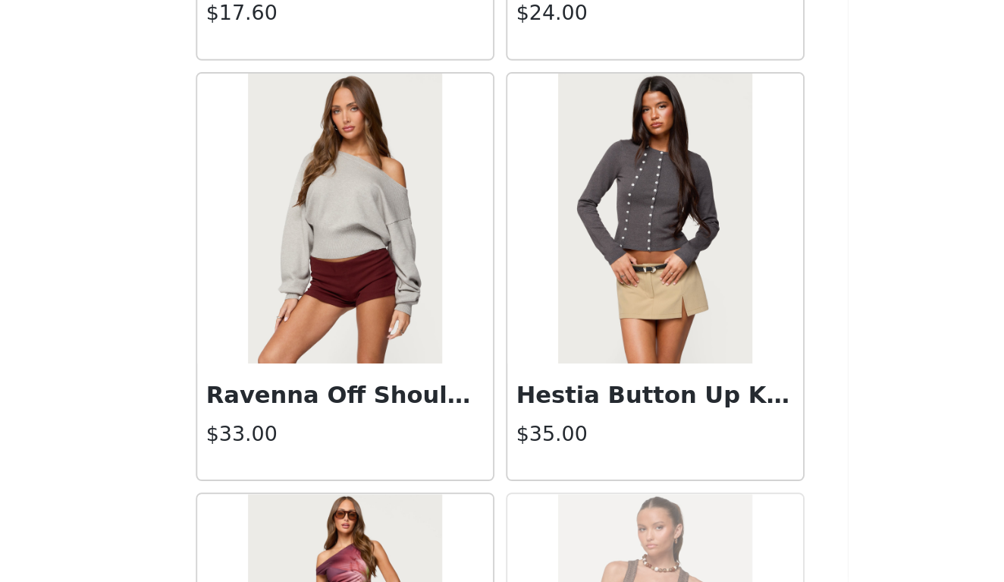
scroll to position [27470, 0]
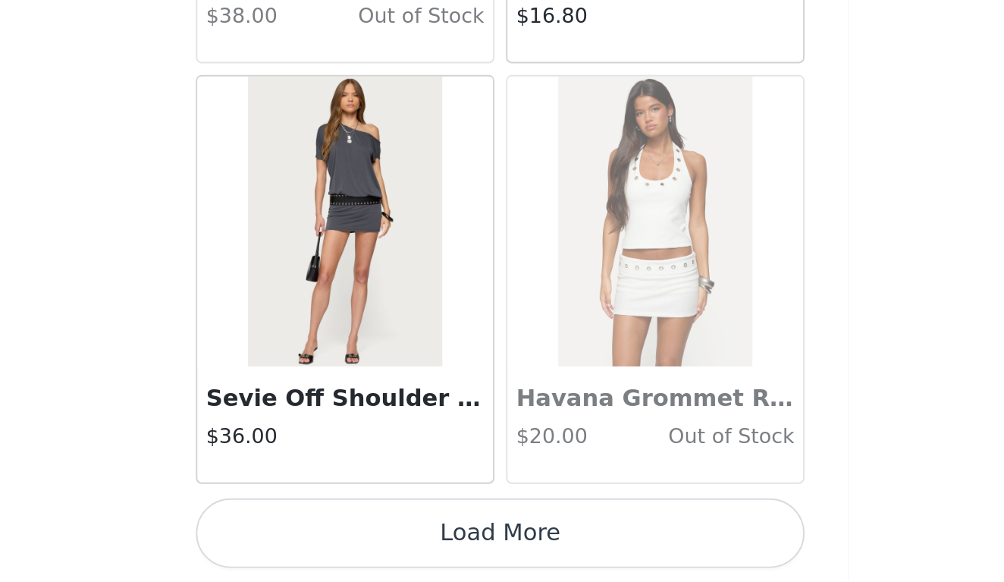
click at [343, 538] on button "Load More" at bounding box center [502, 556] width 318 height 36
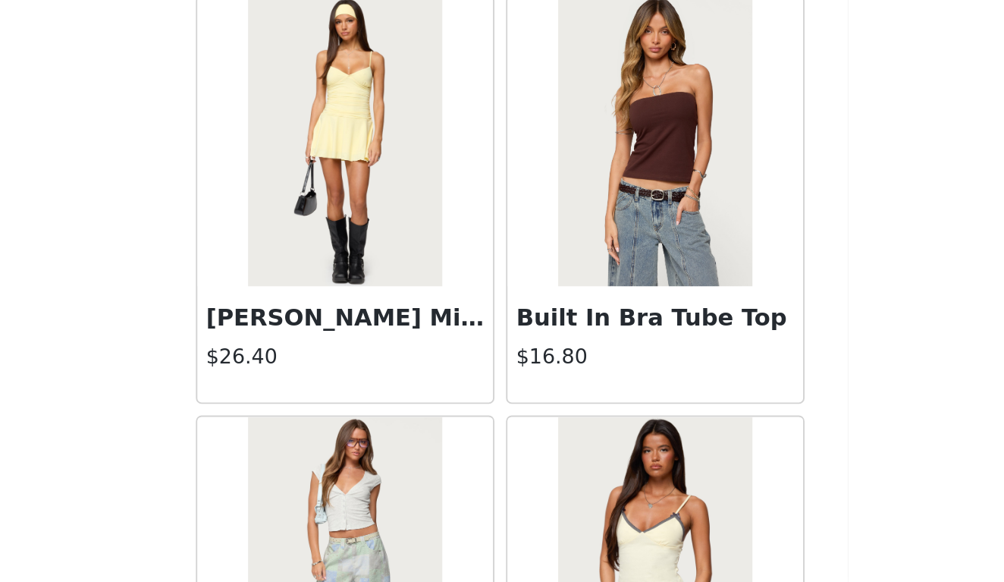
scroll to position [29706, 0]
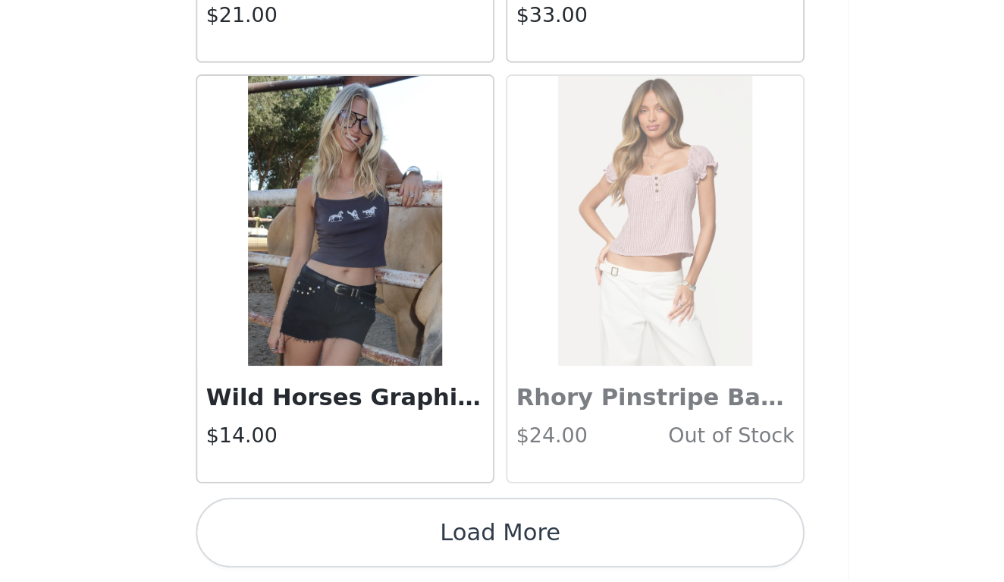
click at [343, 538] on button "Load More" at bounding box center [502, 556] width 318 height 36
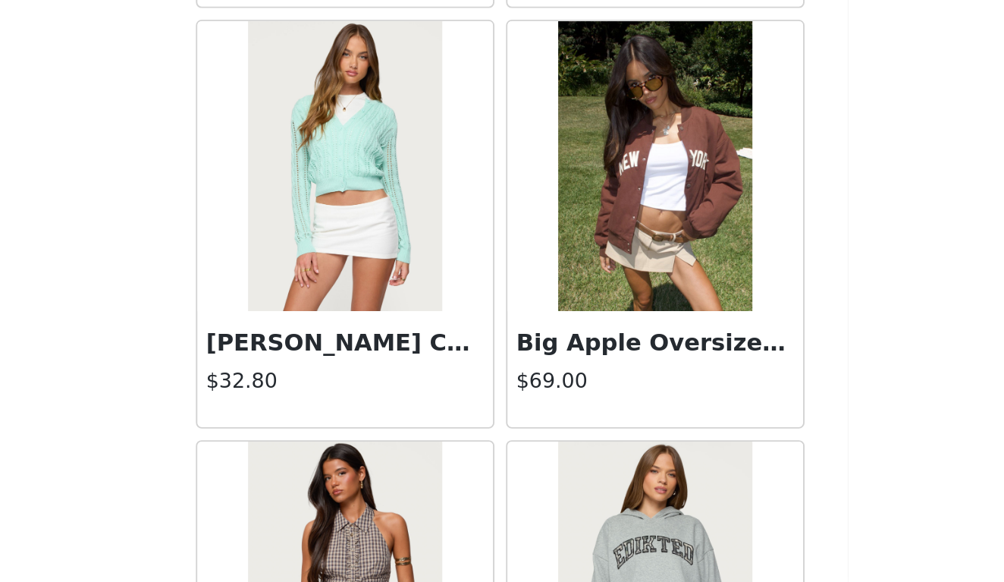
scroll to position [32113, 0]
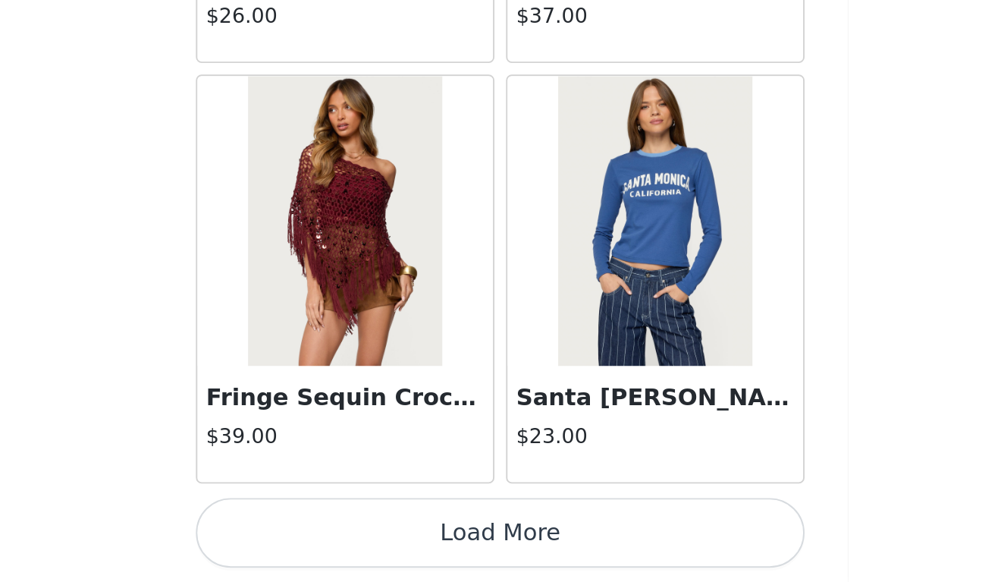
click at [343, 538] on button "Load More" at bounding box center [502, 556] width 318 height 36
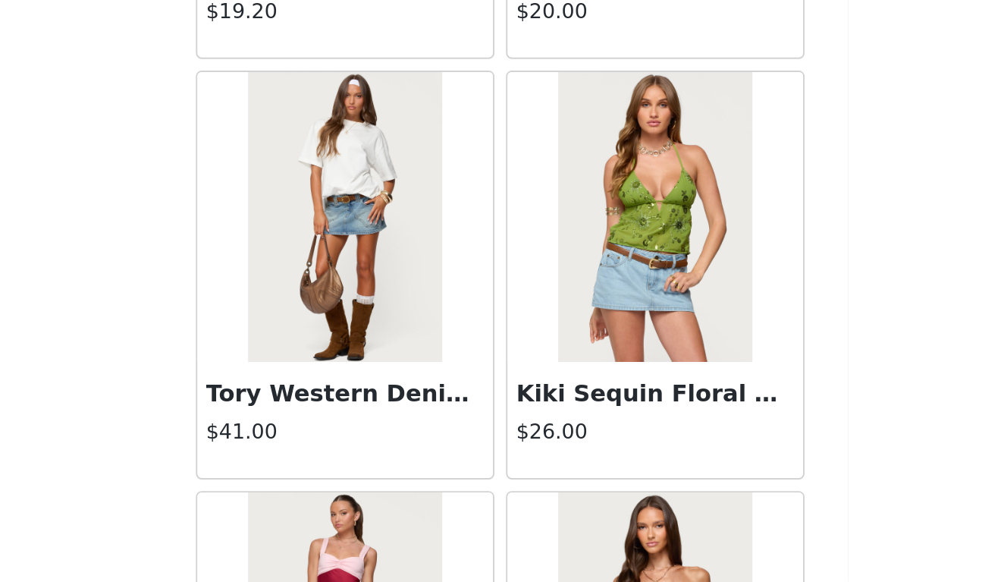
scroll to position [34059, 0]
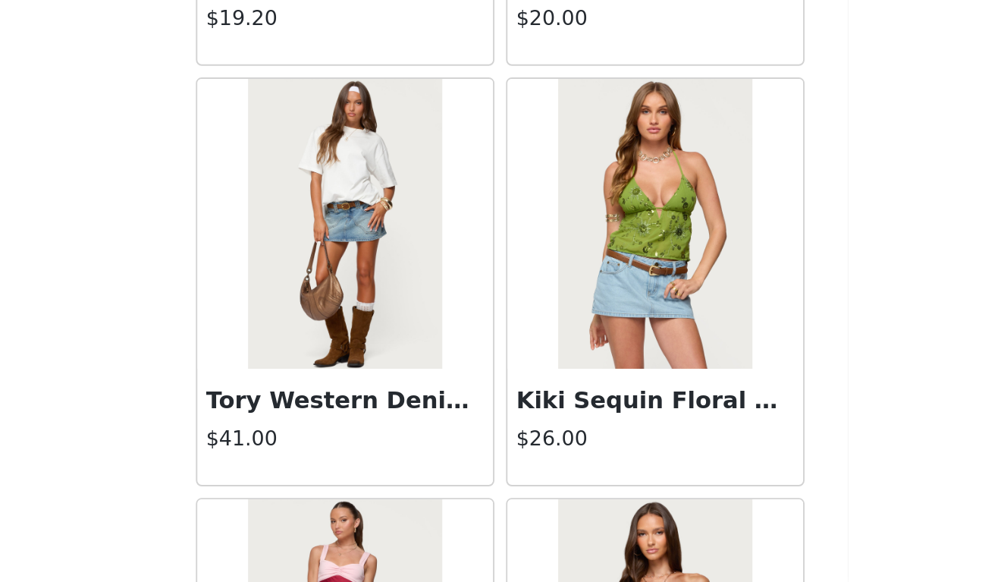
click at [370, 318] on img at bounding box center [420, 394] width 101 height 152
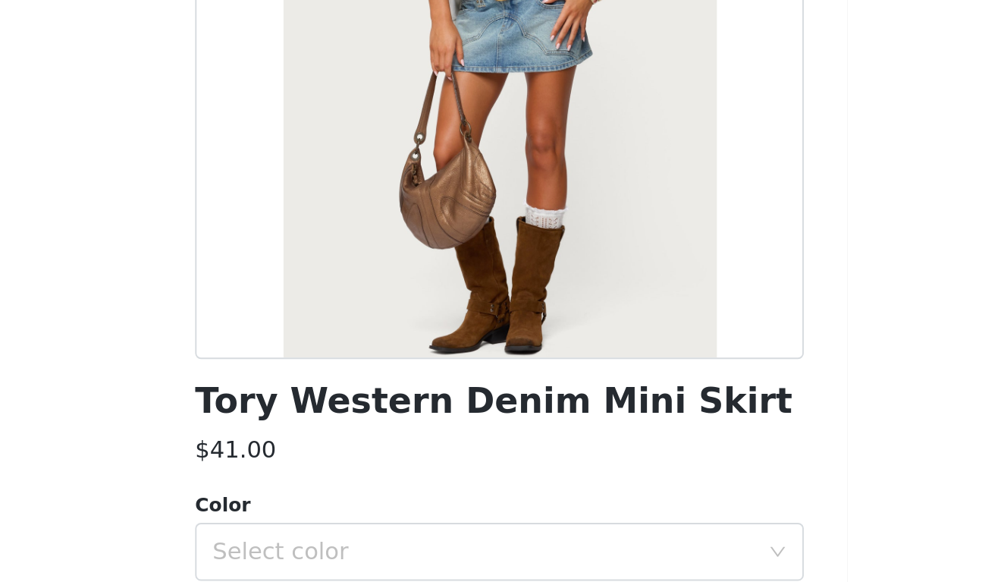
scroll to position [62, 0]
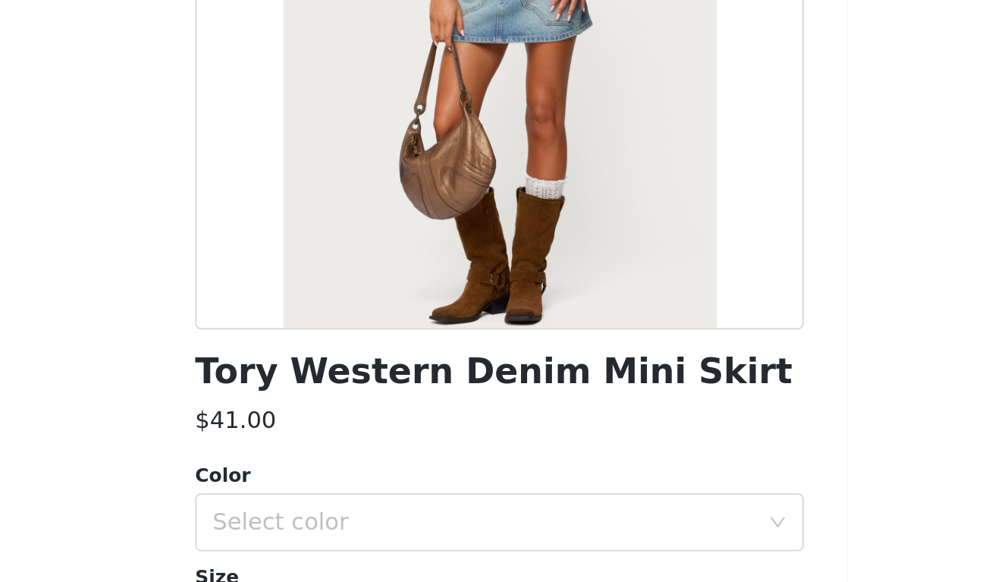
click at [343, 367] on h1 "Tory Western Denim Mini Skirt" at bounding box center [499, 377] width 312 height 20
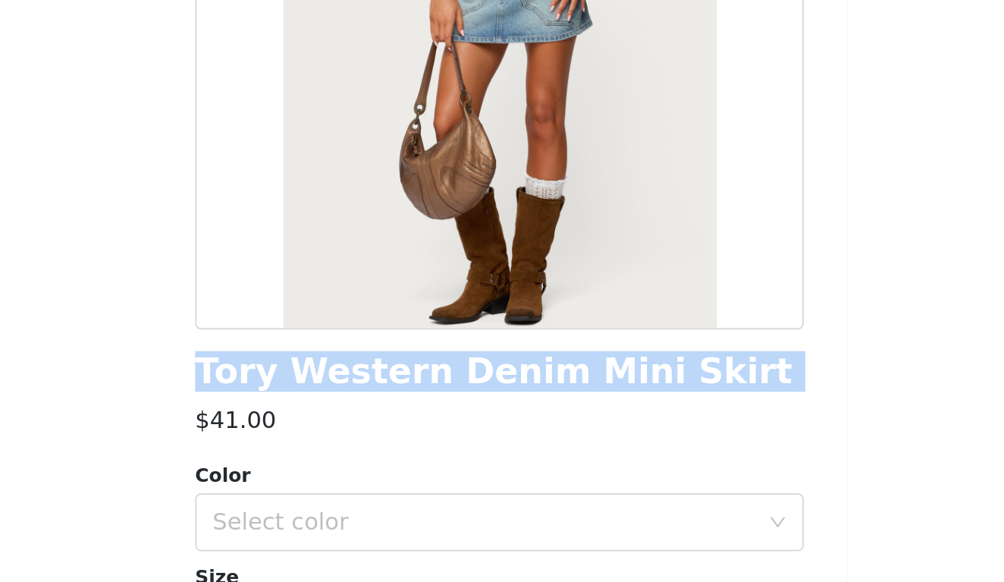
click at [343, 367] on h1 "Tory Western Denim Mini Skirt" at bounding box center [499, 377] width 312 height 20
copy div "Tory Western Denim Mini Skirt"
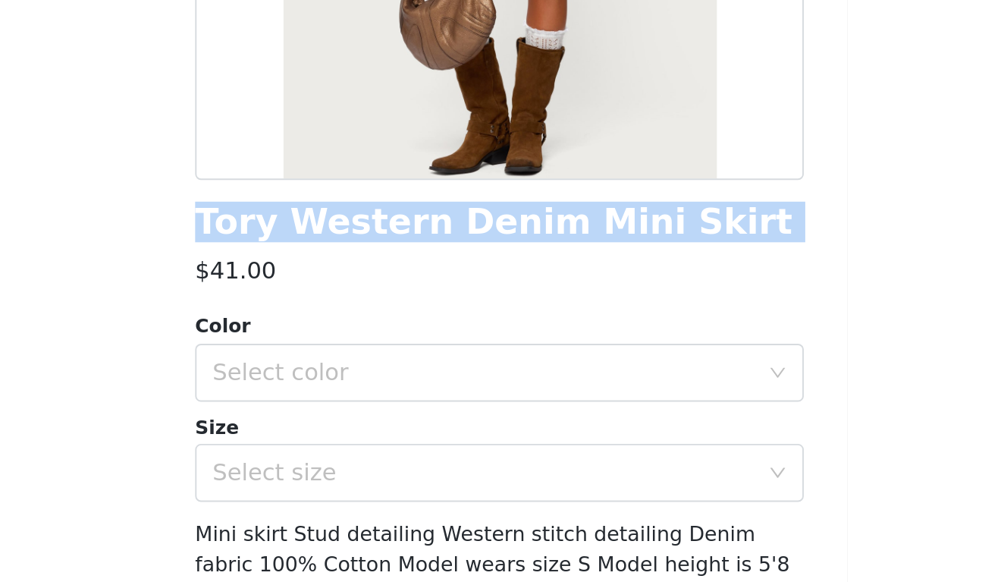
scroll to position [140, 0]
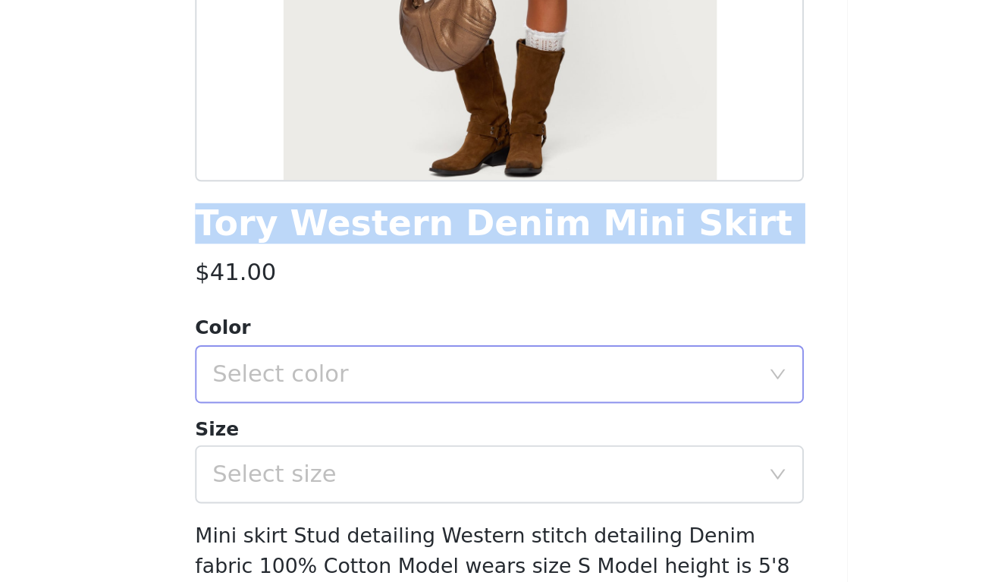
click at [352, 371] on div "Select color" at bounding box center [494, 378] width 284 height 15
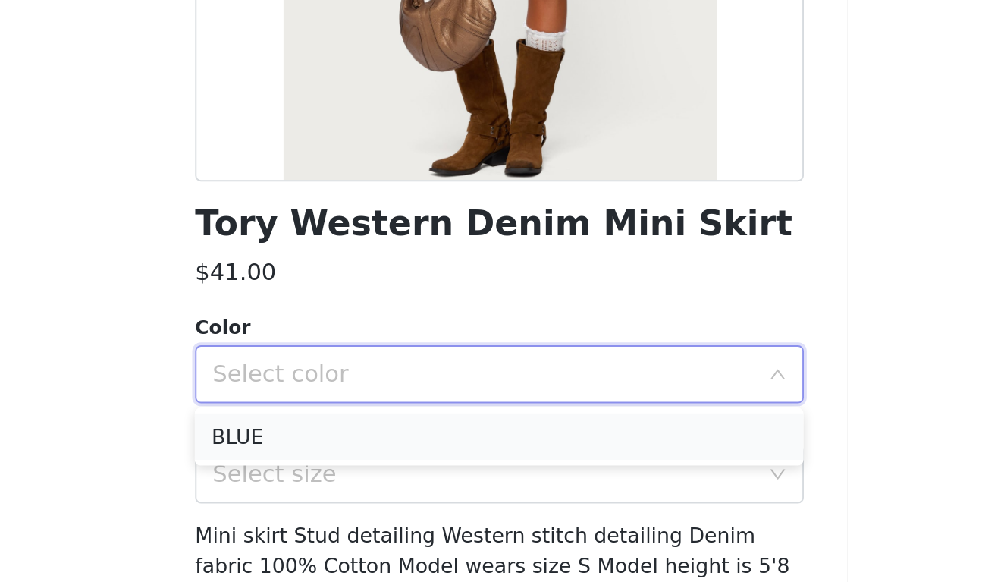
click at [343, 399] on li "BLUE" at bounding box center [502, 411] width 318 height 24
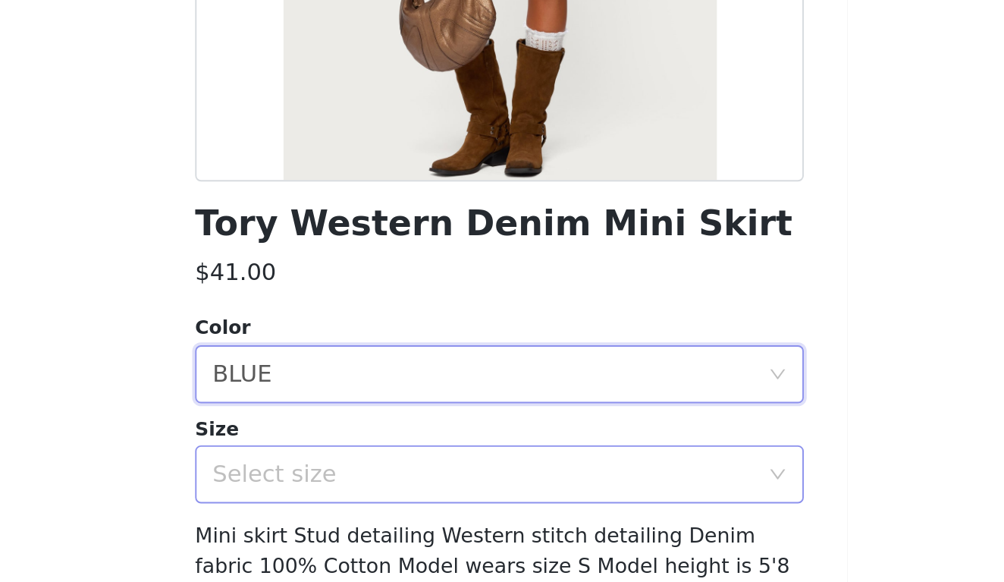
click at [352, 423] on div "Select size" at bounding box center [494, 430] width 284 height 15
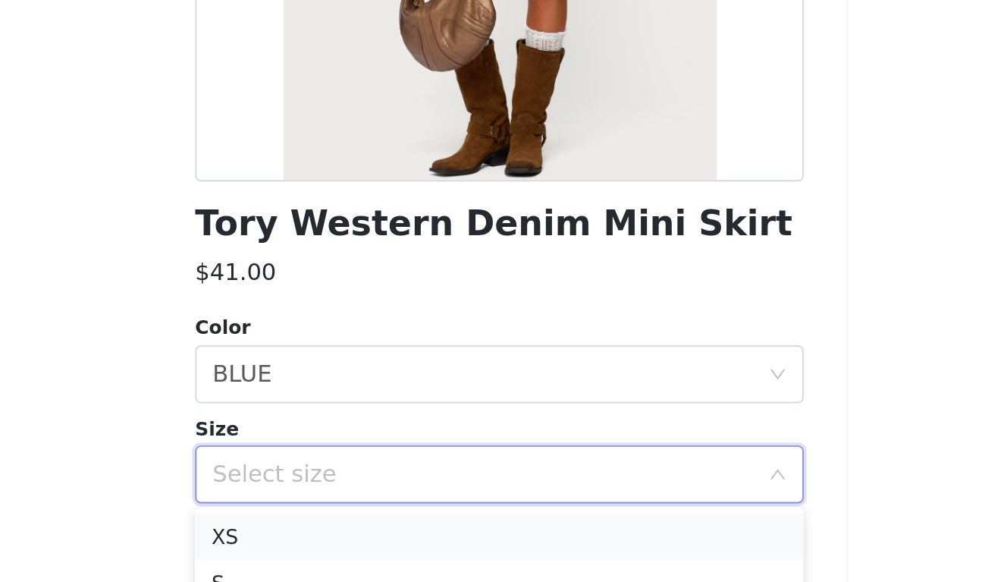
click at [343, 451] on li "XS" at bounding box center [502, 463] width 318 height 24
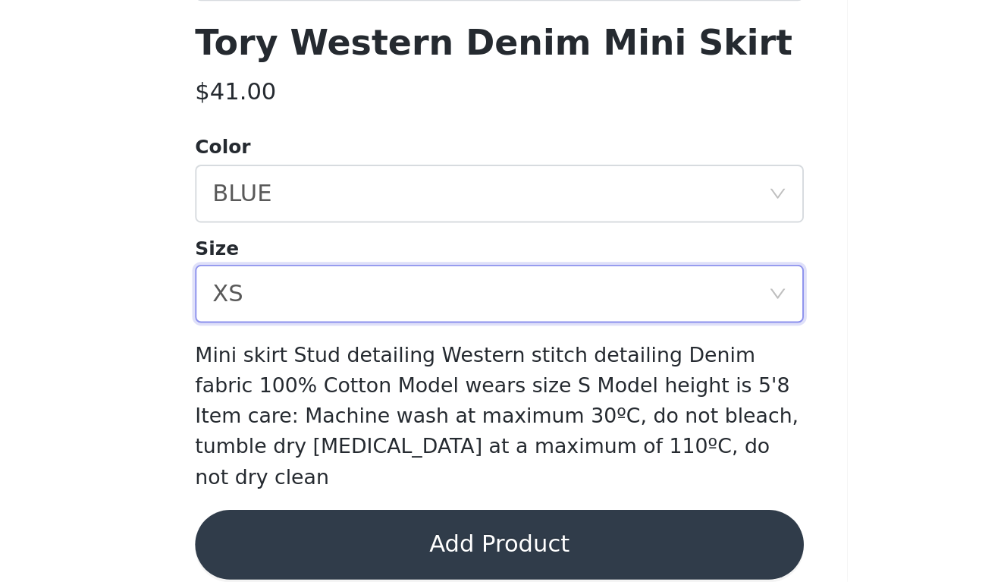
scroll to position [644, 0]
click at [343, 544] on button "Add Product" at bounding box center [502, 562] width 318 height 36
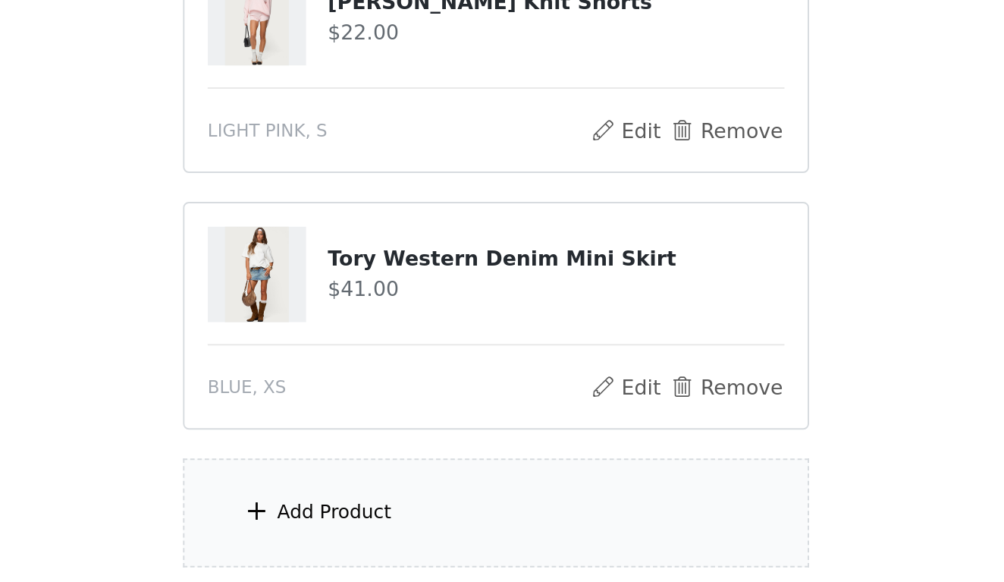
click at [387, 525] on div "Add Product" at bounding box center [417, 532] width 60 height 15
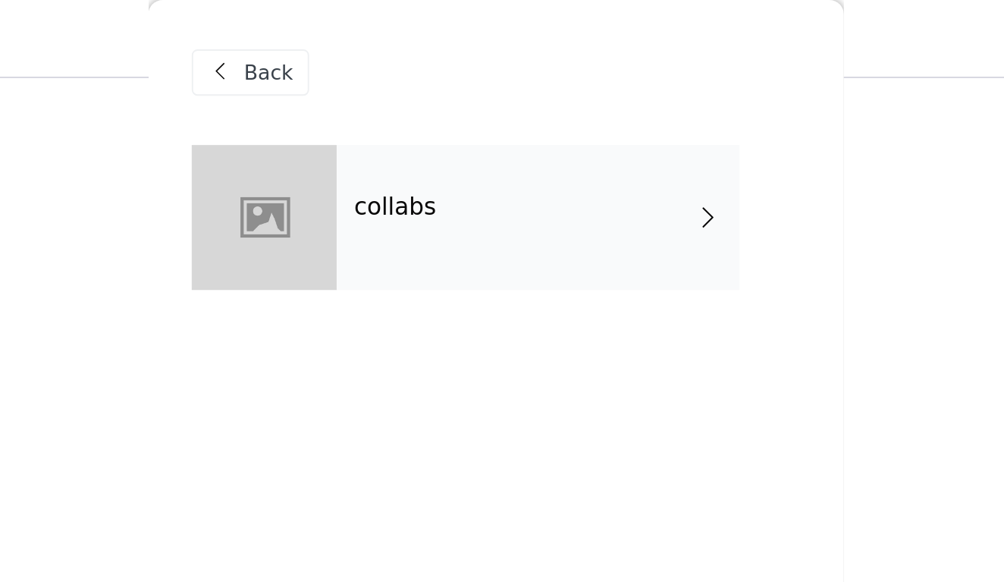
scroll to position [447, 0]
click at [419, 95] on div "collabs" at bounding box center [524, 114] width 211 height 76
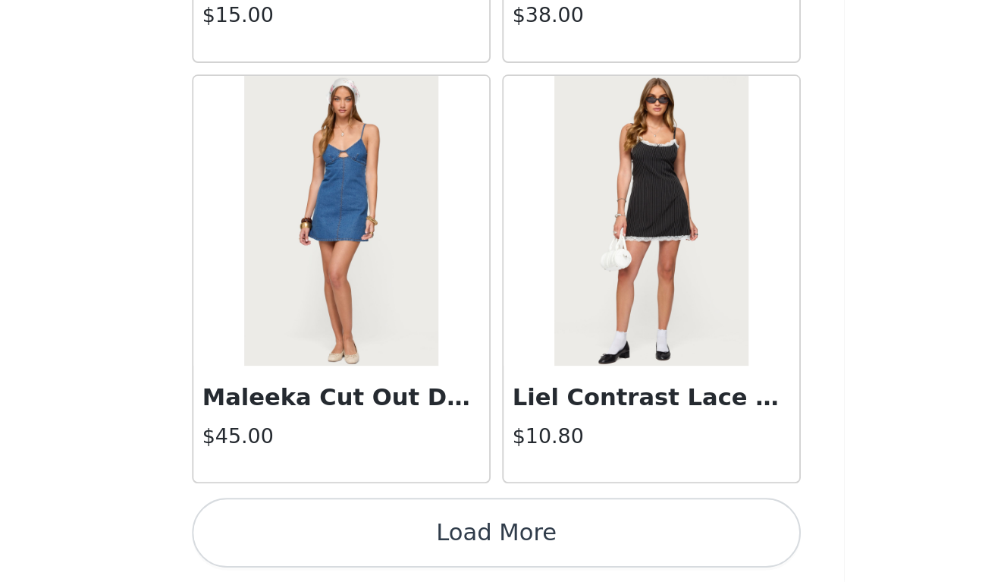
scroll to position [628, 0]
click at [343, 538] on button "Load More" at bounding box center [502, 556] width 318 height 36
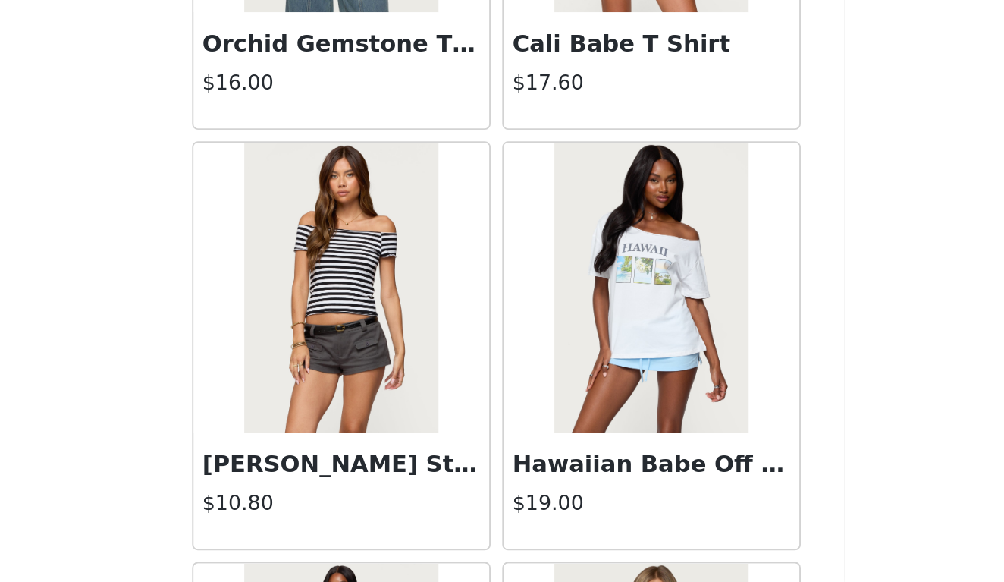
scroll to position [2817, 0]
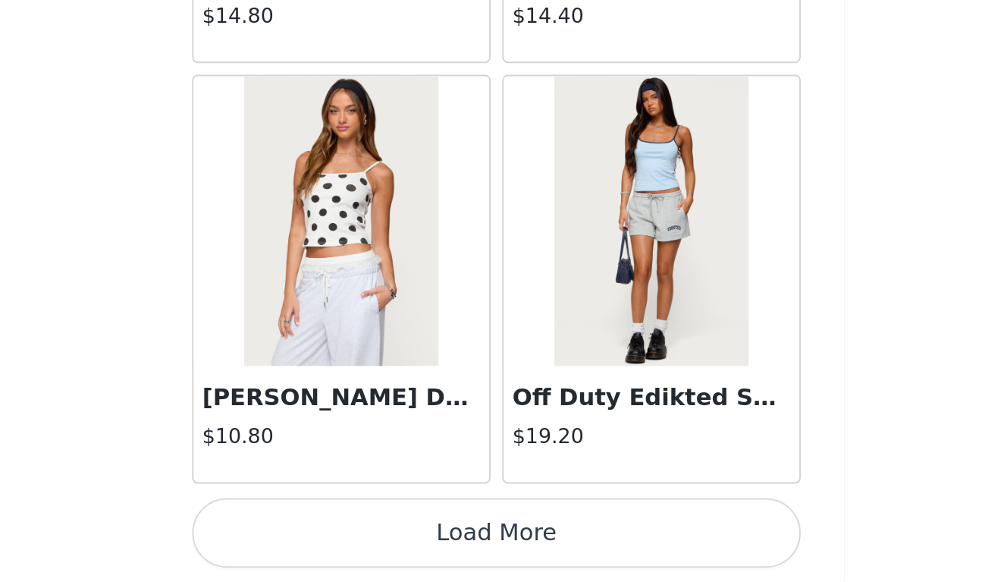
click at [343, 538] on button "Load More" at bounding box center [502, 556] width 318 height 36
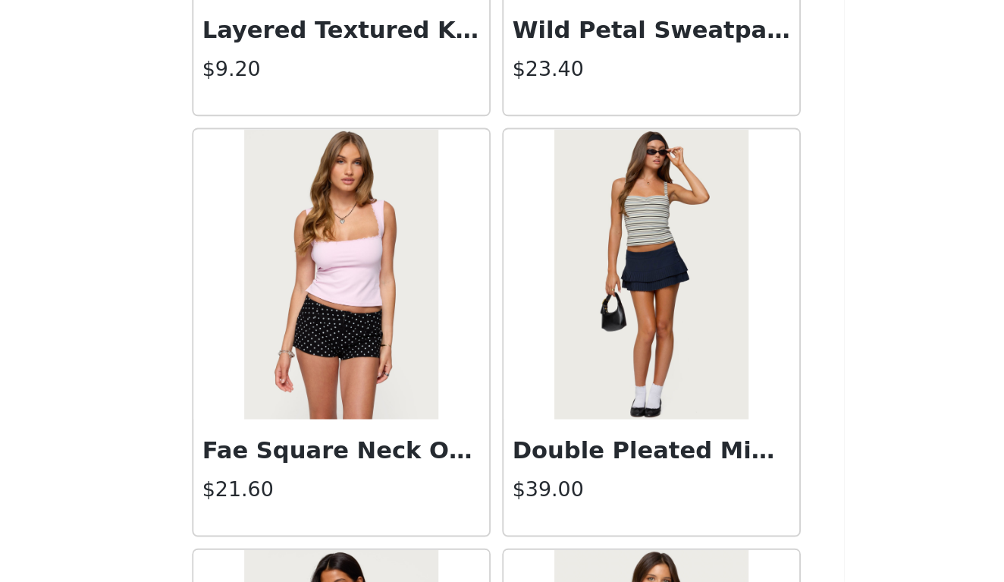
scroll to position [5891, 0]
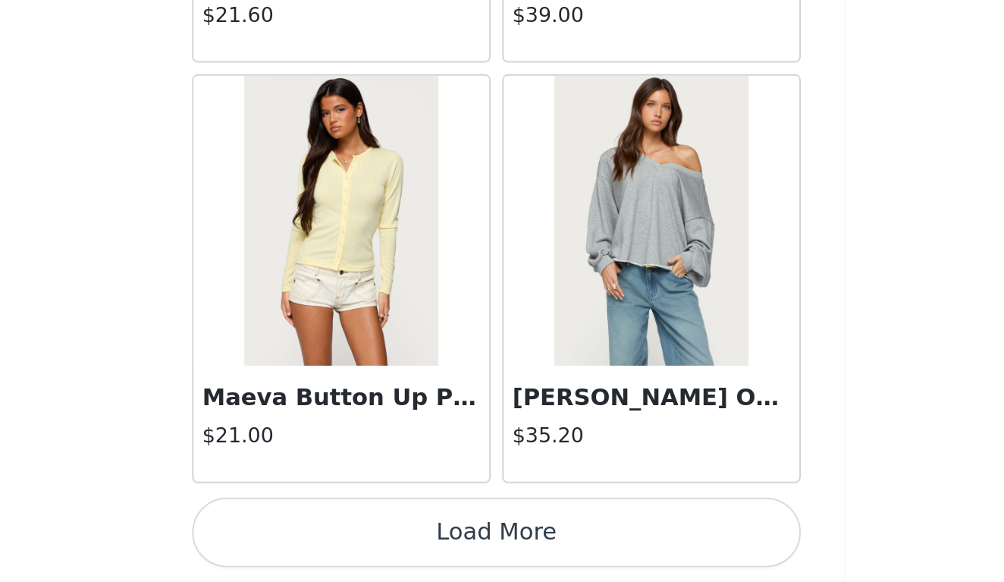
click at [343, 538] on button "Load More" at bounding box center [502, 556] width 318 height 36
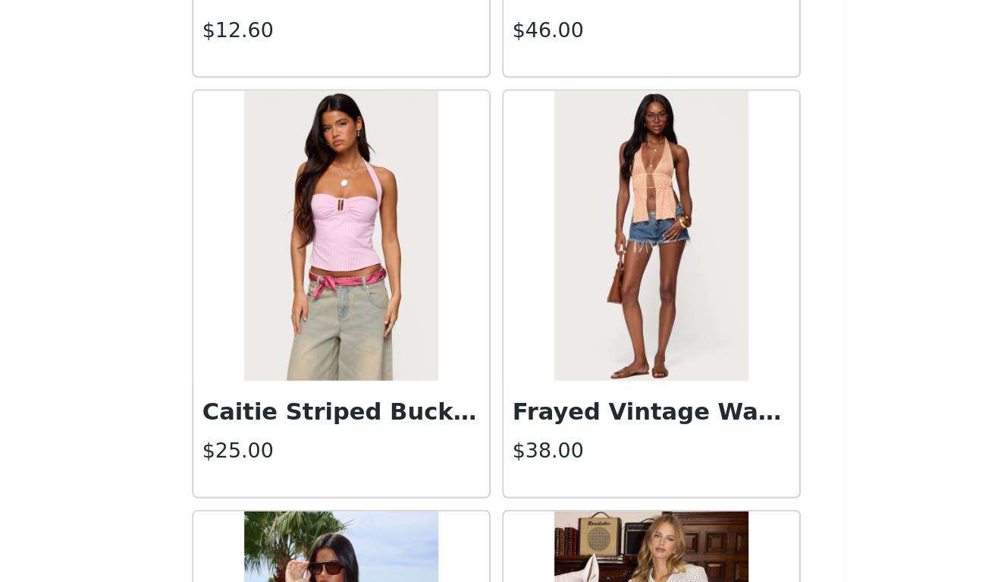
scroll to position [7085, 0]
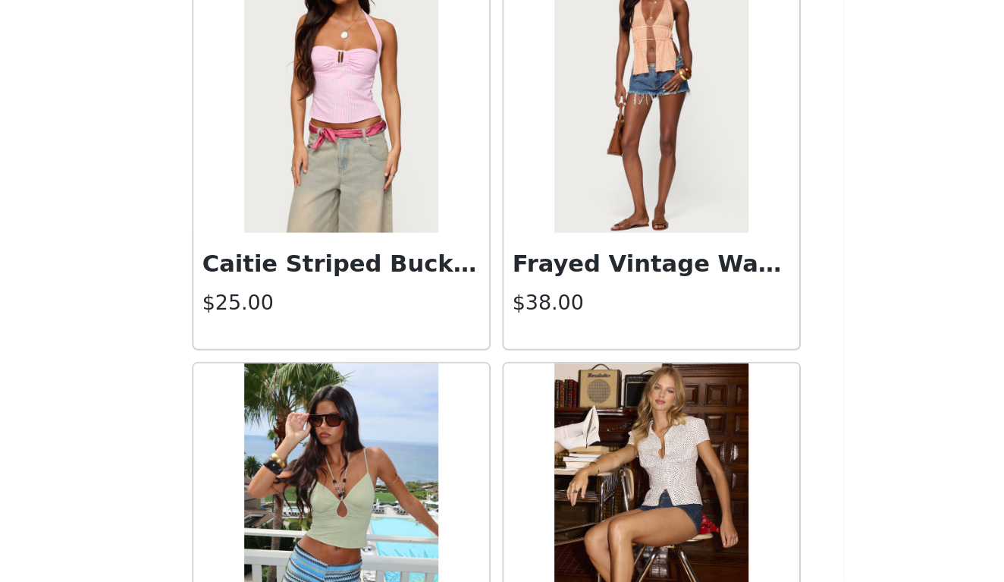
click at [532, 247] on img at bounding box center [582, 323] width 101 height 152
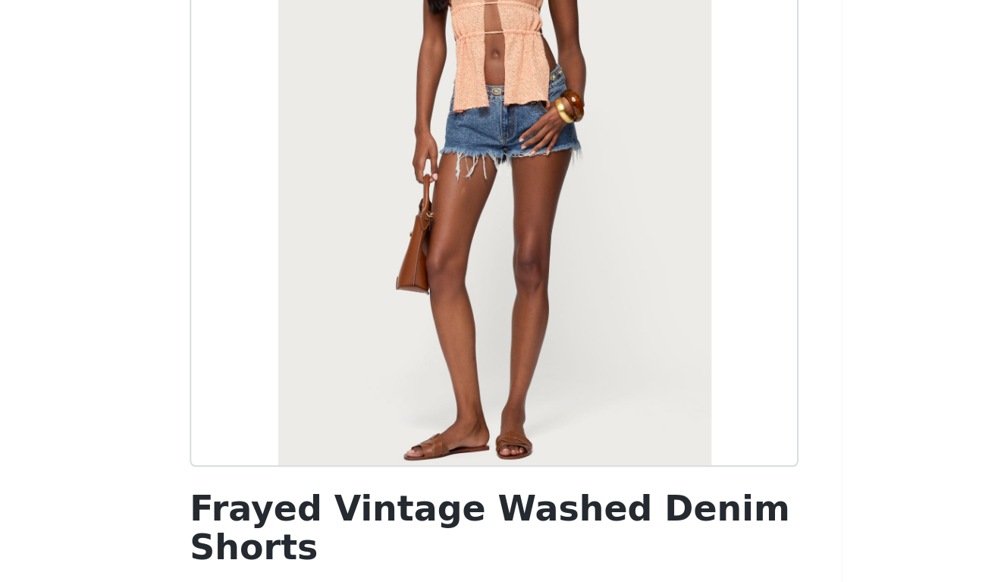
scroll to position [39, 0]
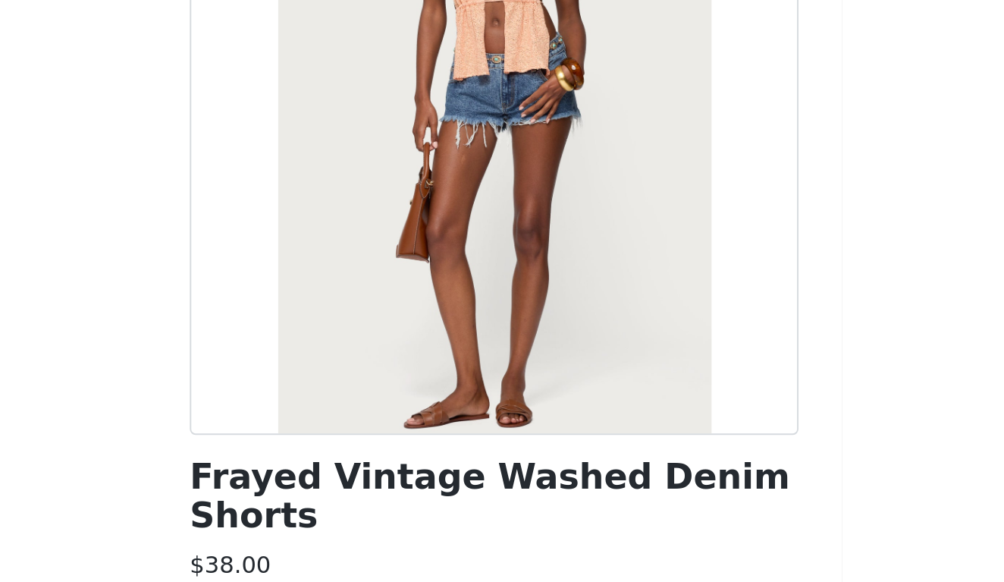
click at [343, 236] on div "Frayed Vintage Washed Denim Shorts $38.00 Color Select color Size Select size S…" at bounding box center [502, 378] width 318 height 682
click at [343, 390] on h1 "Frayed Vintage Washed Denim Shorts" at bounding box center [502, 410] width 318 height 41
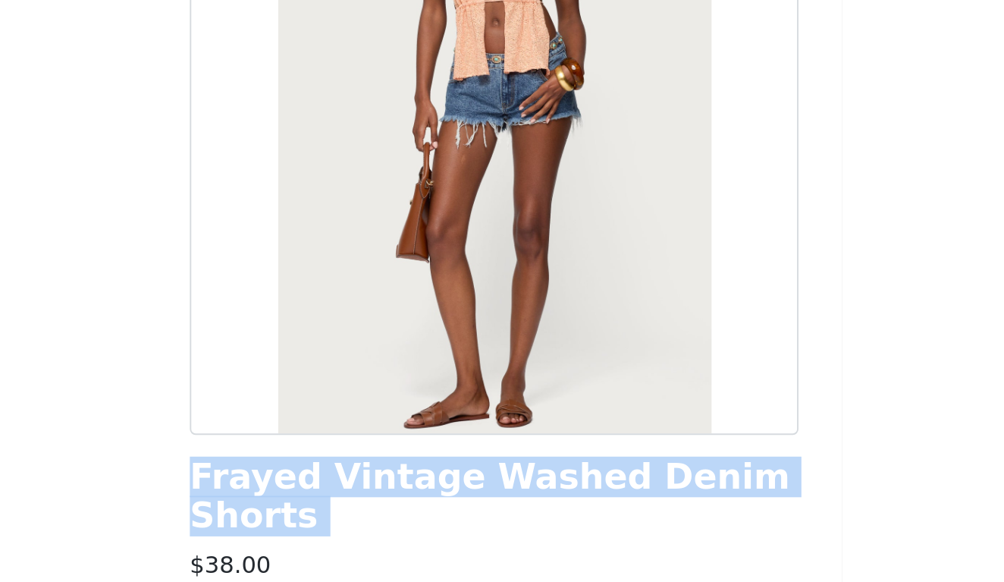
click at [343, 390] on h1 "Frayed Vintage Washed Denim Shorts" at bounding box center [502, 410] width 318 height 41
copy div "Frayed Vintage Washed Denim Shorts"
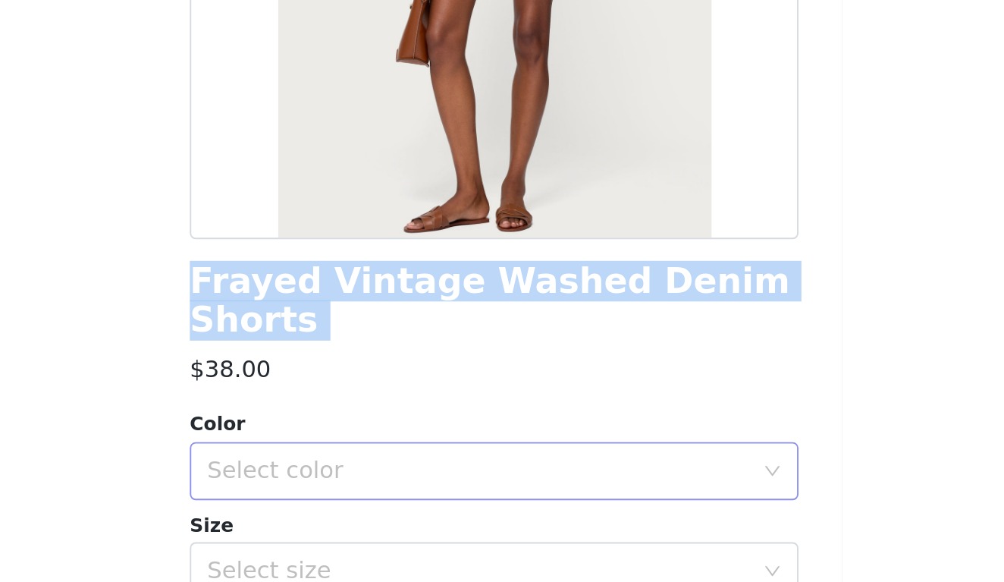
scroll to position [140, 0]
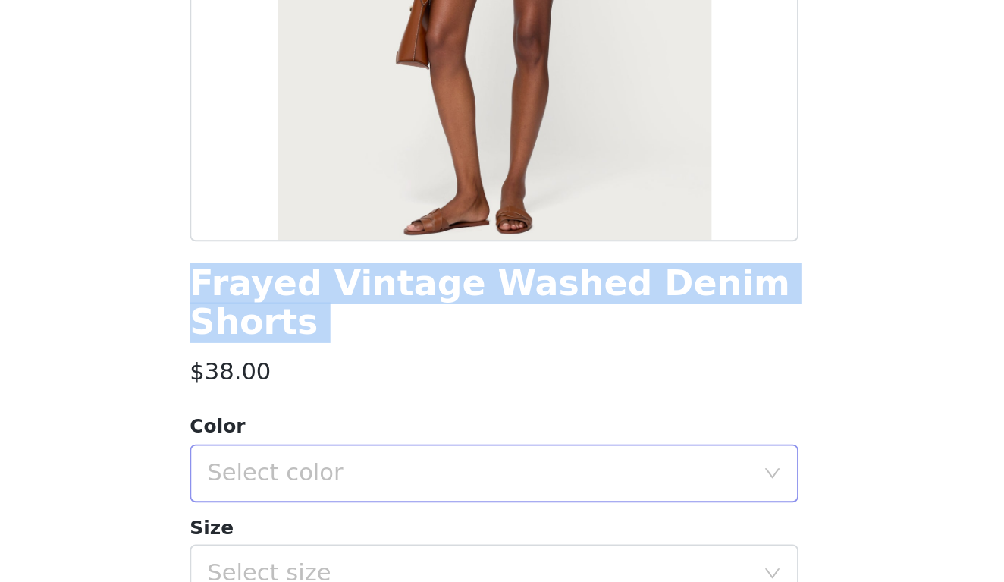
click at [352, 391] on div "Select color" at bounding box center [494, 398] width 284 height 15
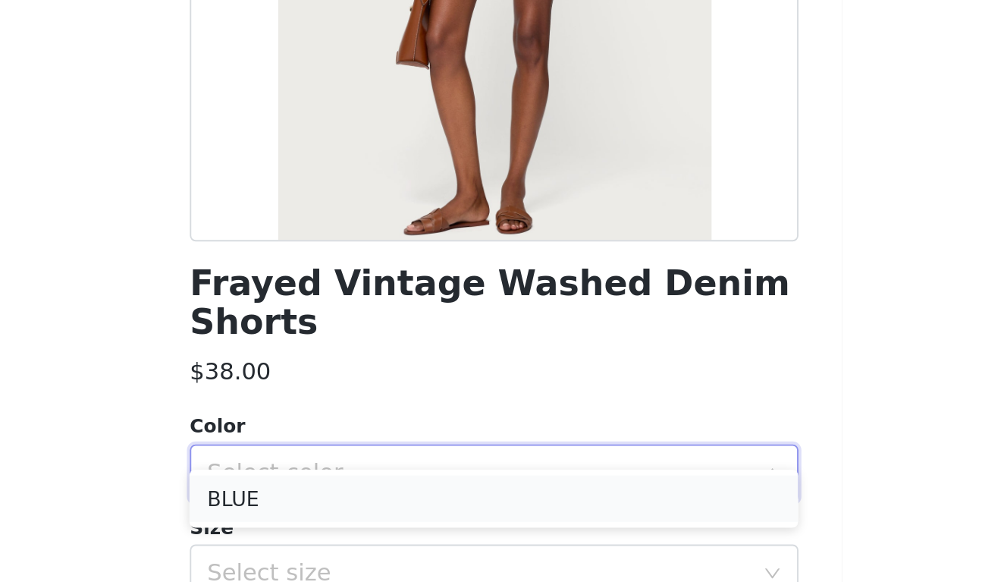
click at [343, 400] on li "BLUE" at bounding box center [502, 412] width 318 height 24
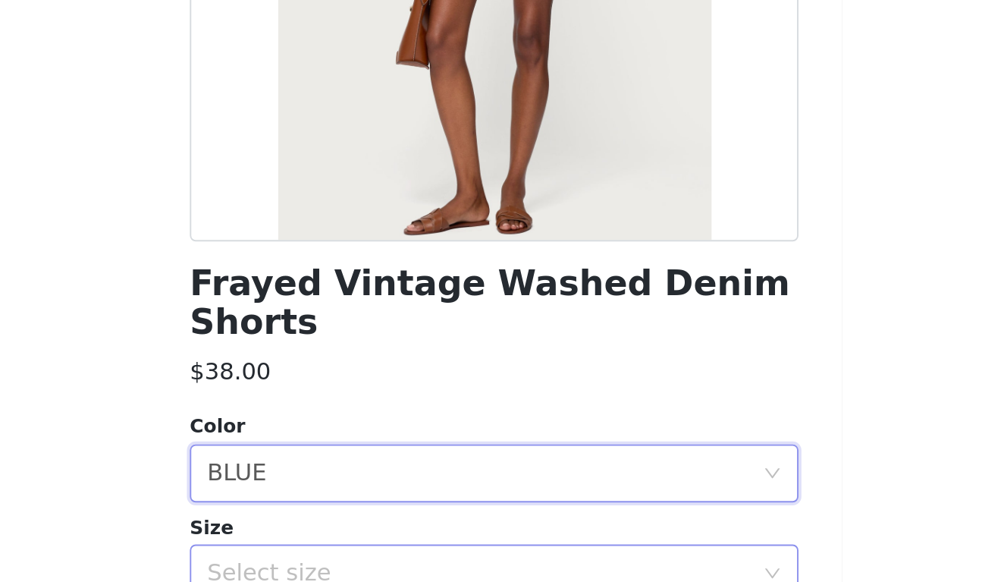
click at [352, 444] on div "Select size" at bounding box center [494, 451] width 284 height 15
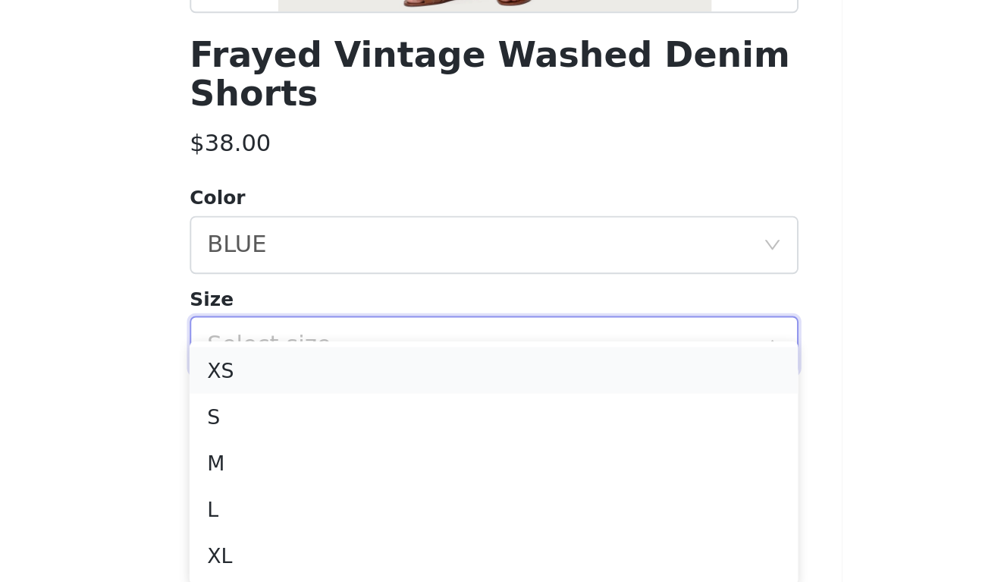
click at [343, 452] on li "XS" at bounding box center [502, 464] width 318 height 24
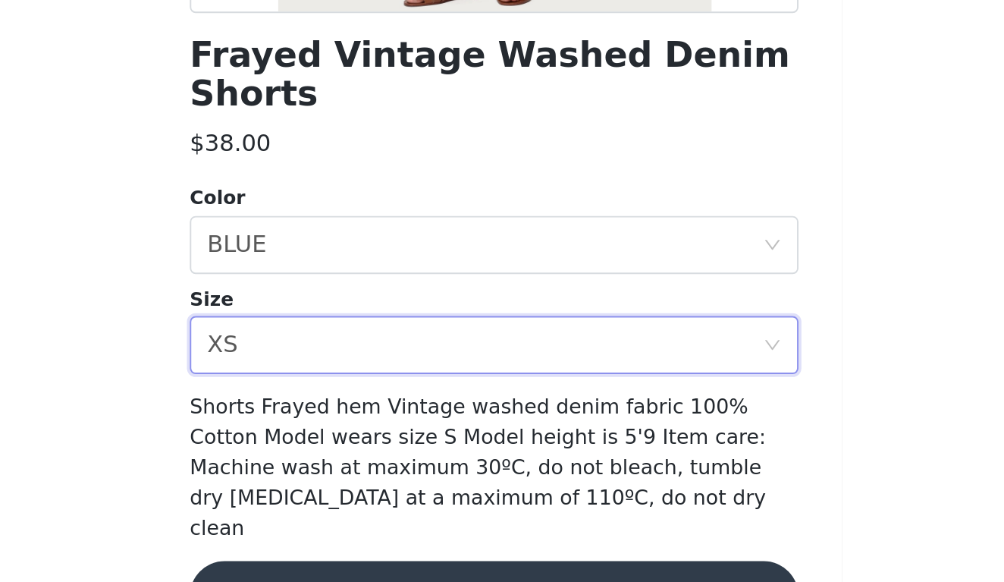
scroll to position [644, 0]
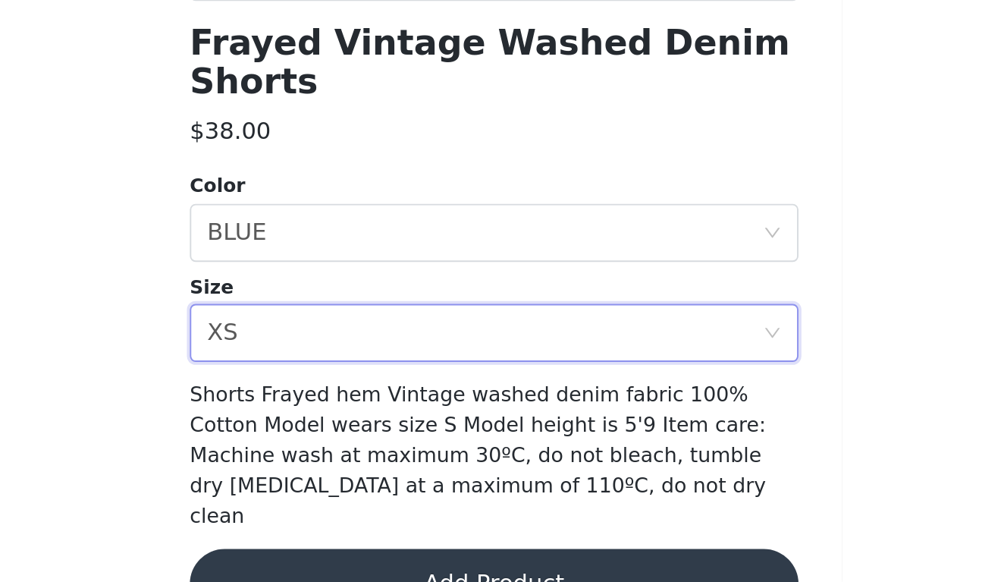
click at [343, 564] on button "Add Product" at bounding box center [502, 582] width 318 height 36
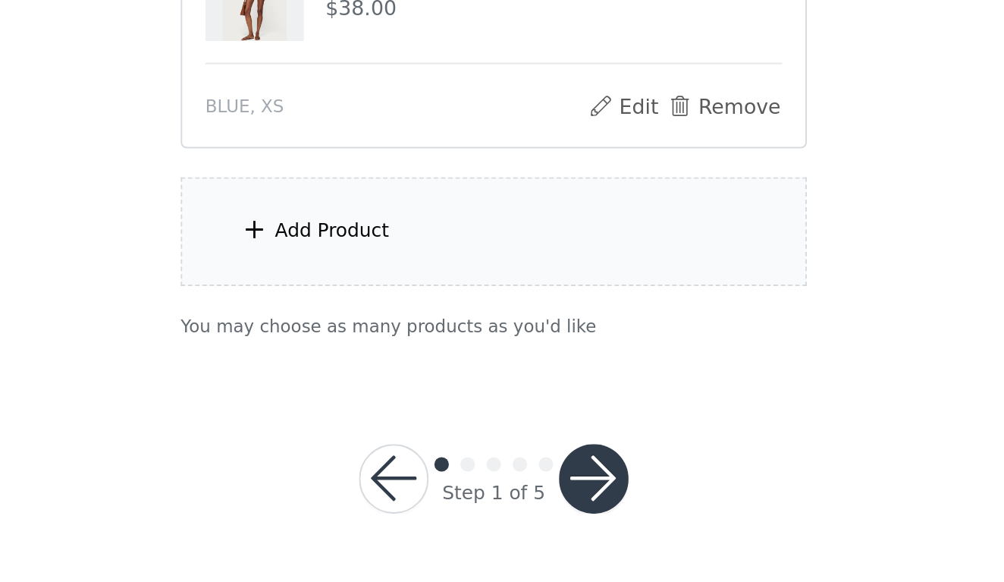
scroll to position [913, 0]
click at [387, 390] on div "Add Product" at bounding box center [417, 397] width 60 height 15
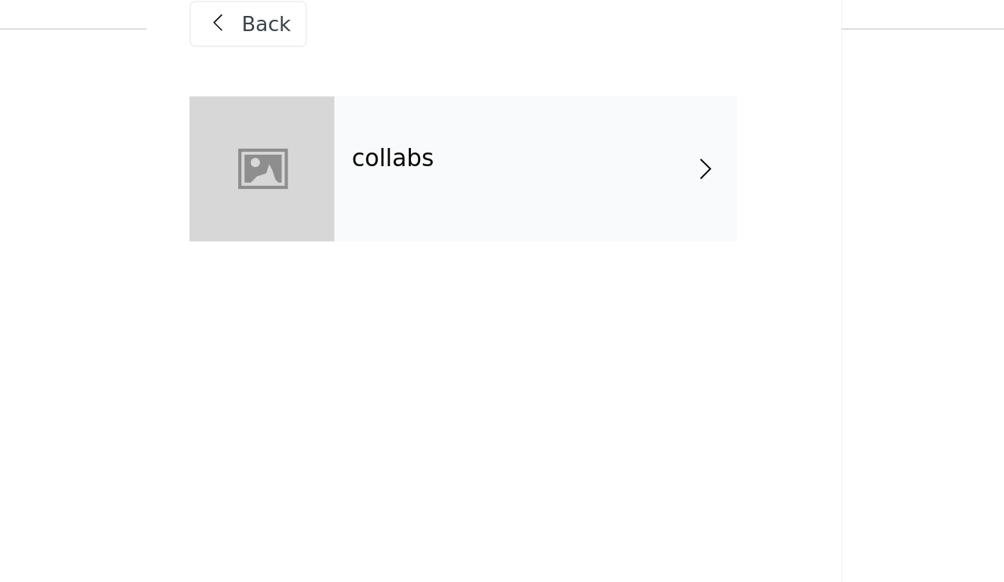
scroll to position [820, 0]
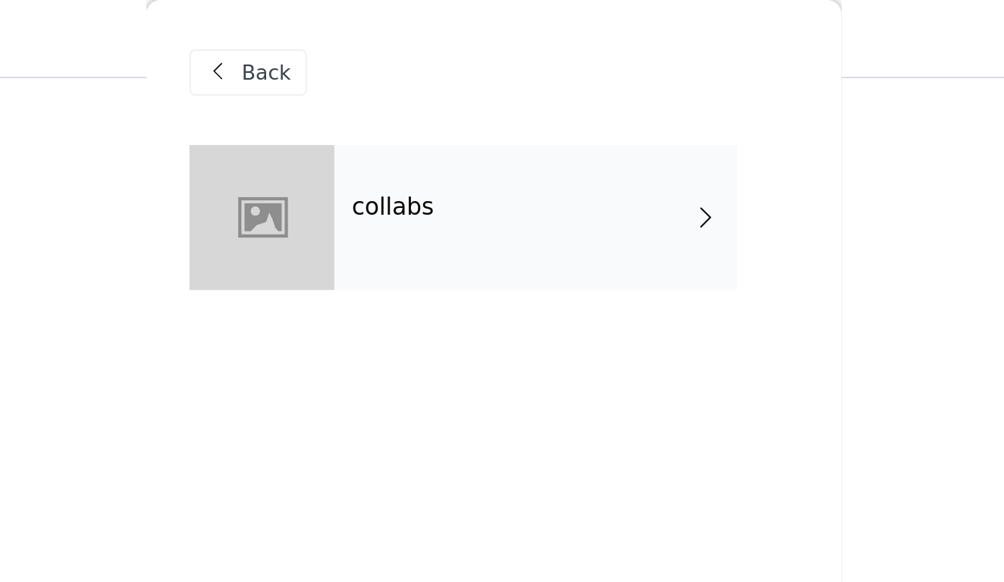
click at [419, 120] on div "collabs" at bounding box center [524, 114] width 211 height 76
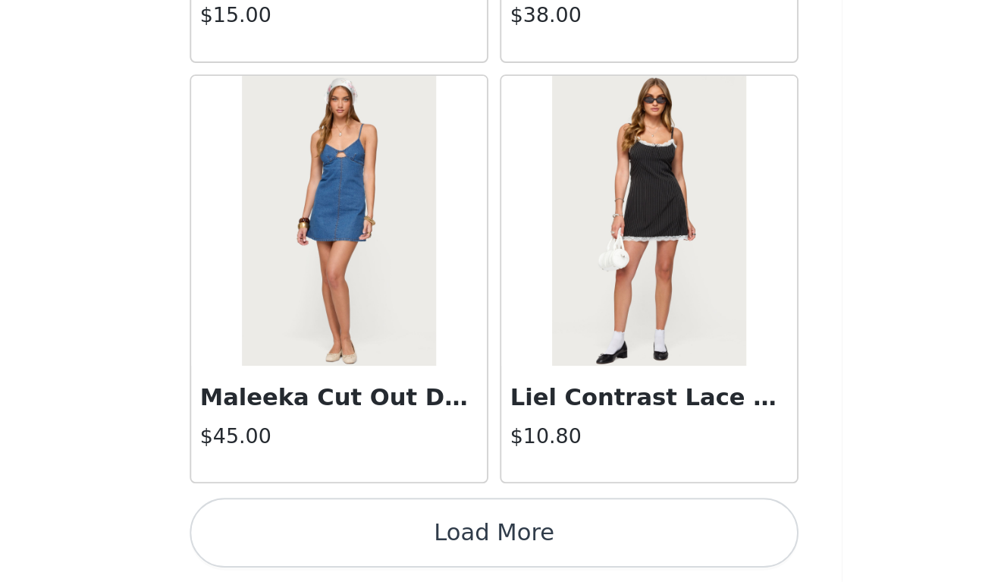
scroll to position [913, 0]
click at [343, 538] on button "Load More" at bounding box center [502, 556] width 318 height 36
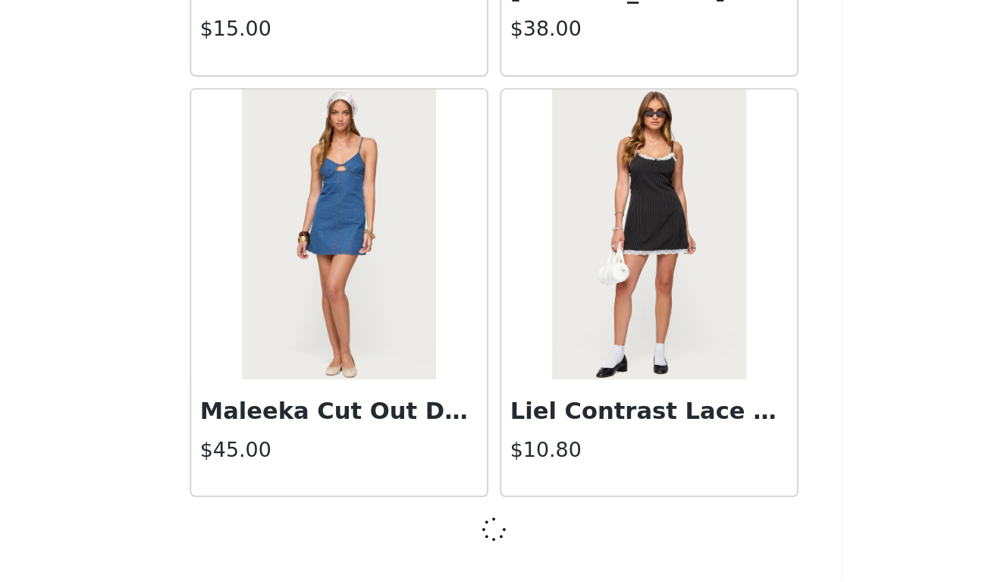
scroll to position [1732, 0]
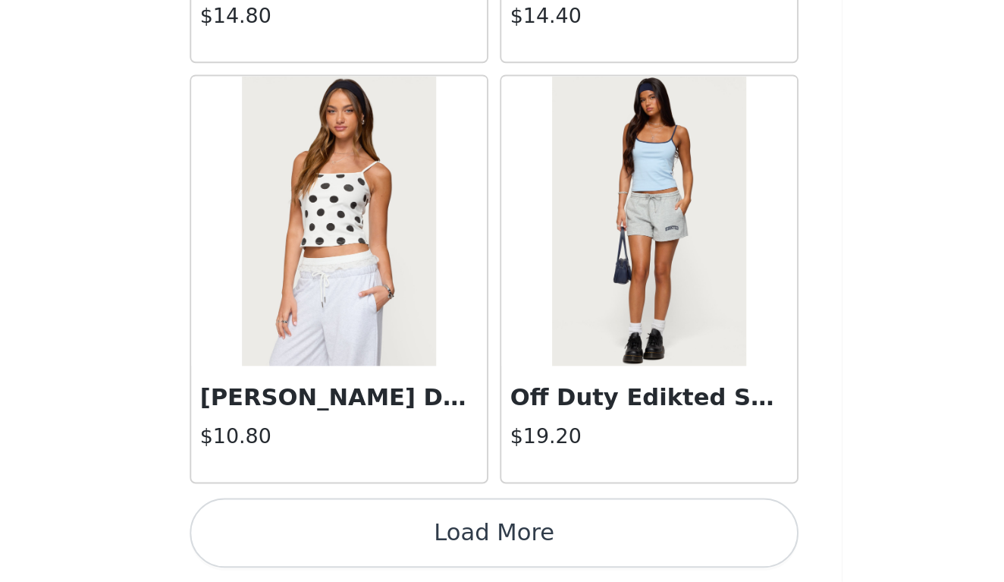
click at [343, 538] on button "Load More" at bounding box center [502, 556] width 318 height 36
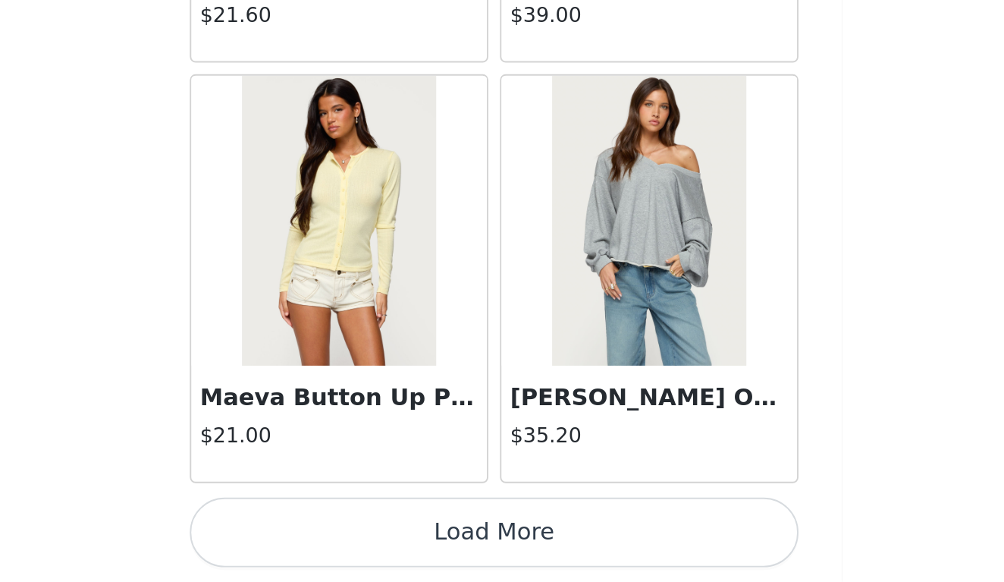
scroll to position [913, 0]
click at [343, 538] on button "Load More" at bounding box center [502, 556] width 318 height 36
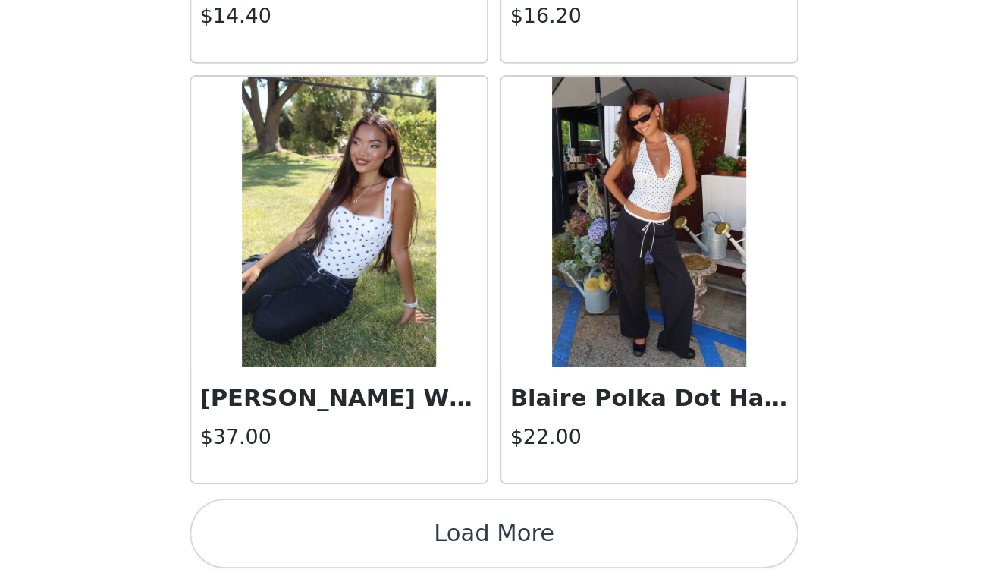
click at [343, 538] on button "Load More" at bounding box center [502, 556] width 318 height 36
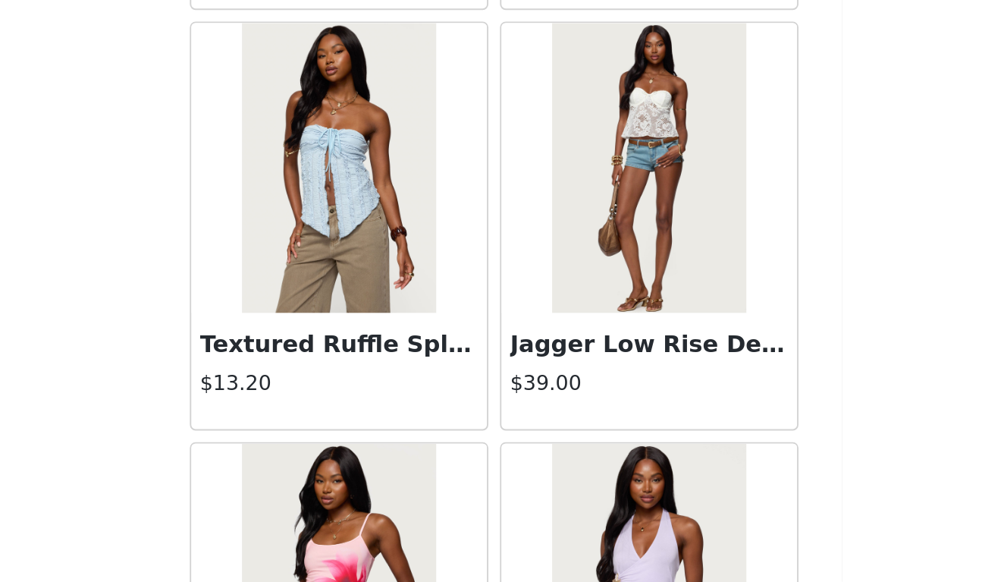
scroll to position [9714, 0]
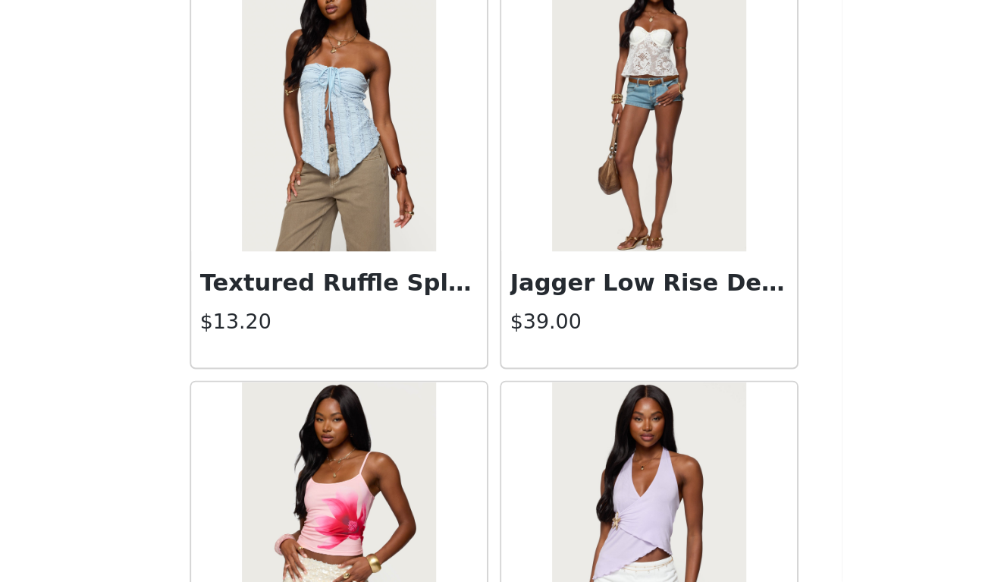
click at [532, 257] on img at bounding box center [582, 333] width 101 height 152
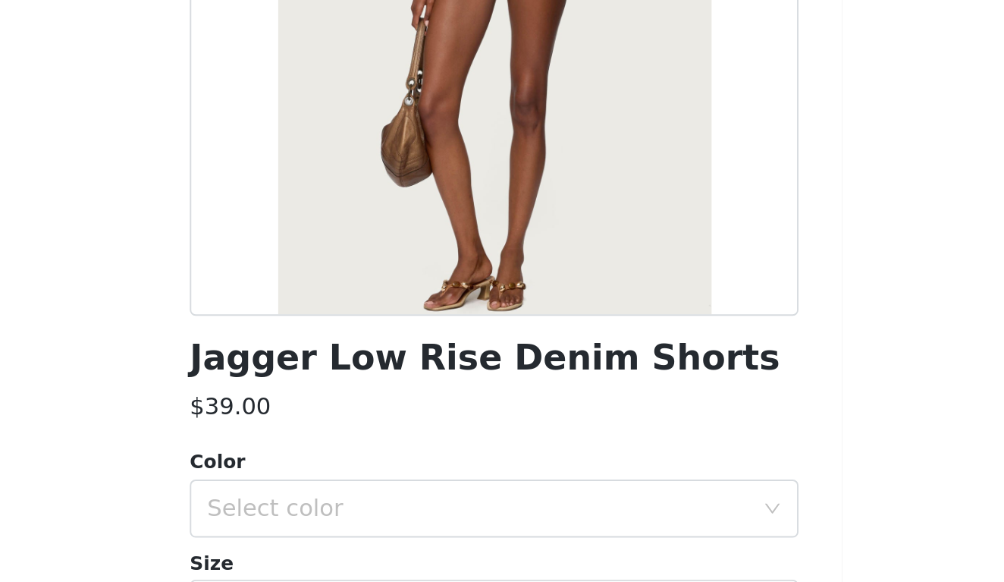
scroll to position [73, 0]
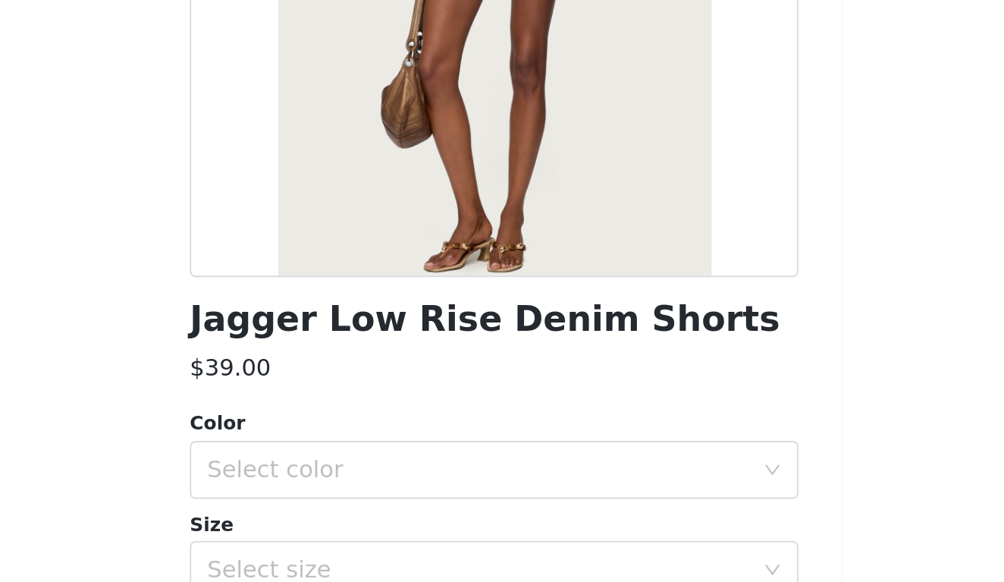
click at [343, 356] on h1 "Jagger Low Rise Denim Shorts" at bounding box center [497, 366] width 309 height 20
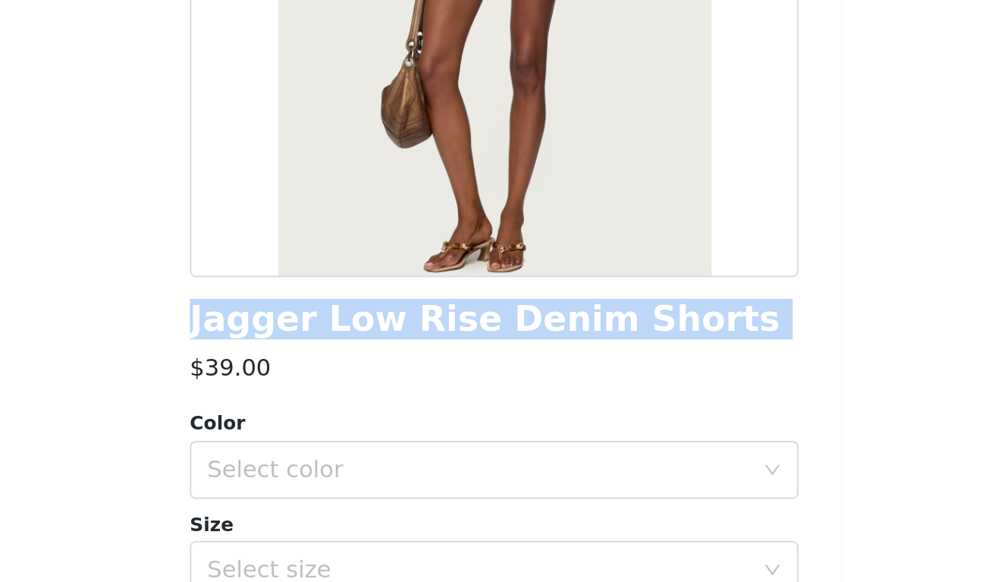
click at [343, 356] on h1 "Jagger Low Rise Denim Shorts" at bounding box center [497, 366] width 309 height 20
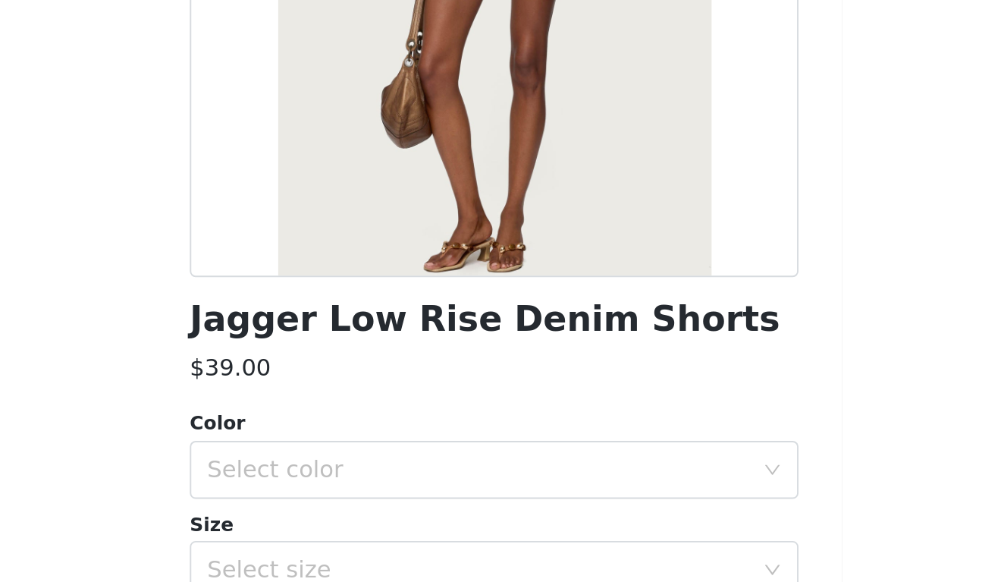
click at [343, 383] on div "$39.00" at bounding box center [502, 392] width 318 height 18
click at [352, 437] on div "Select color" at bounding box center [494, 444] width 284 height 15
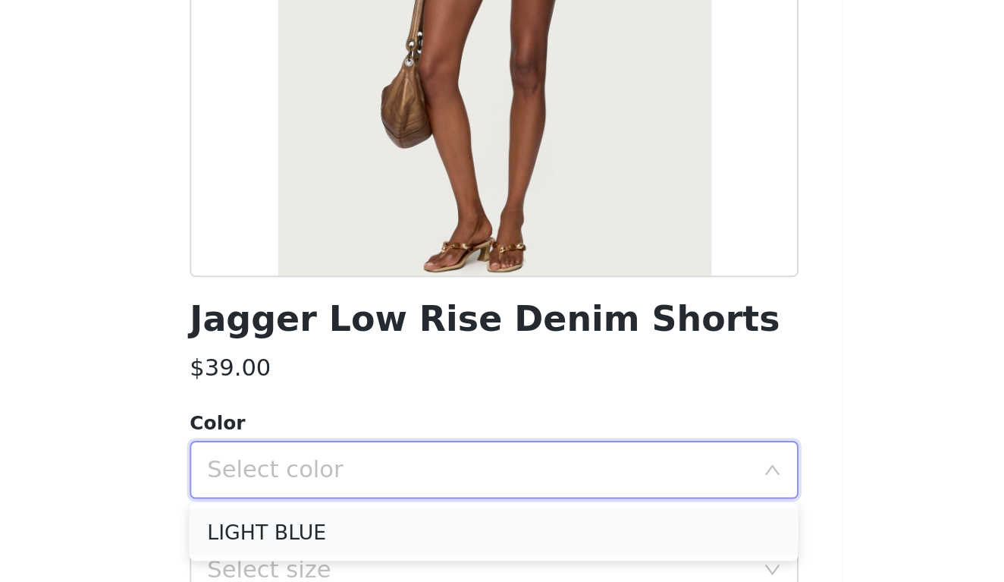
click at [343, 466] on li "LIGHT BLUE" at bounding box center [502, 478] width 318 height 24
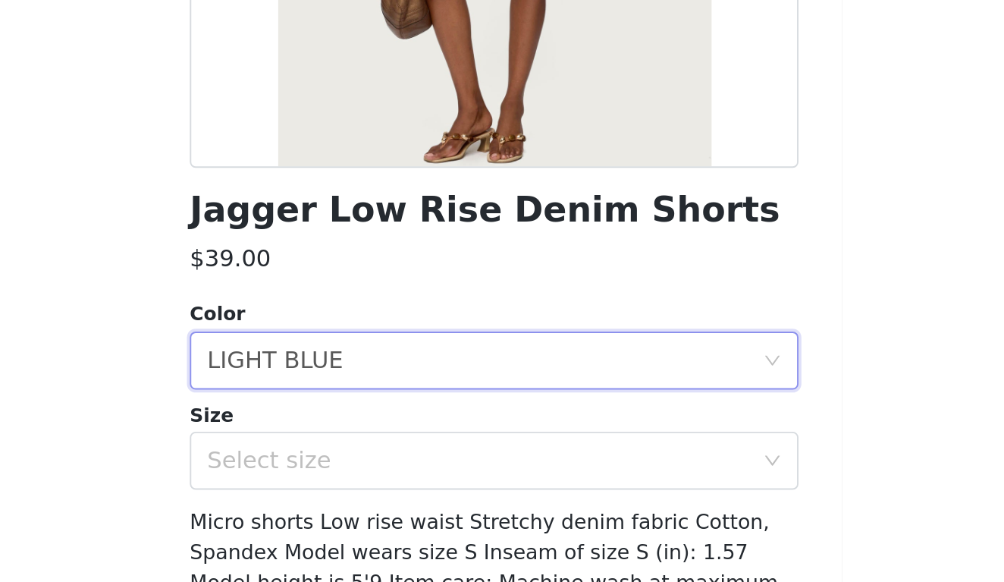
scroll to position [149, 0]
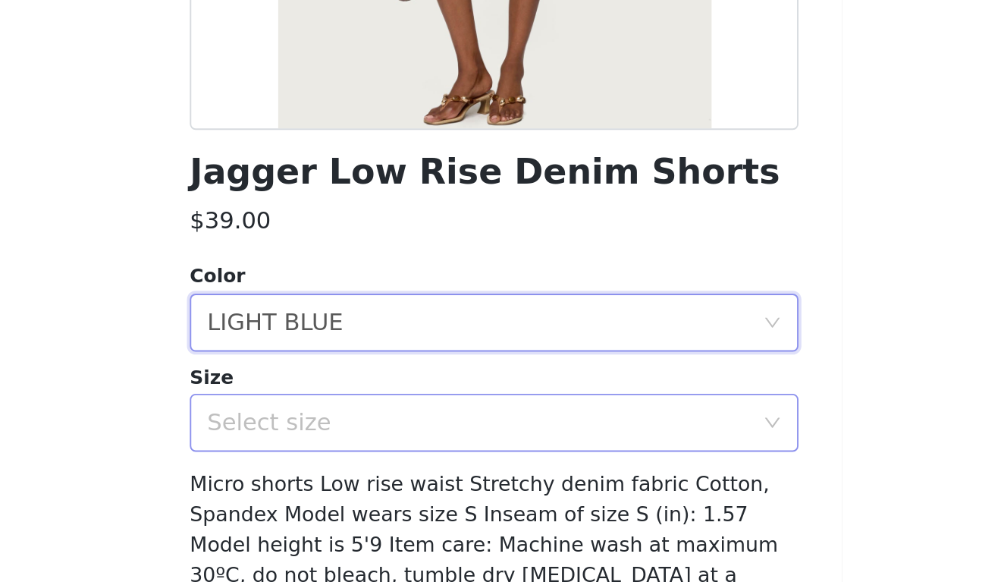
click at [352, 406] on div "Select size" at bounding box center [497, 420] width 290 height 29
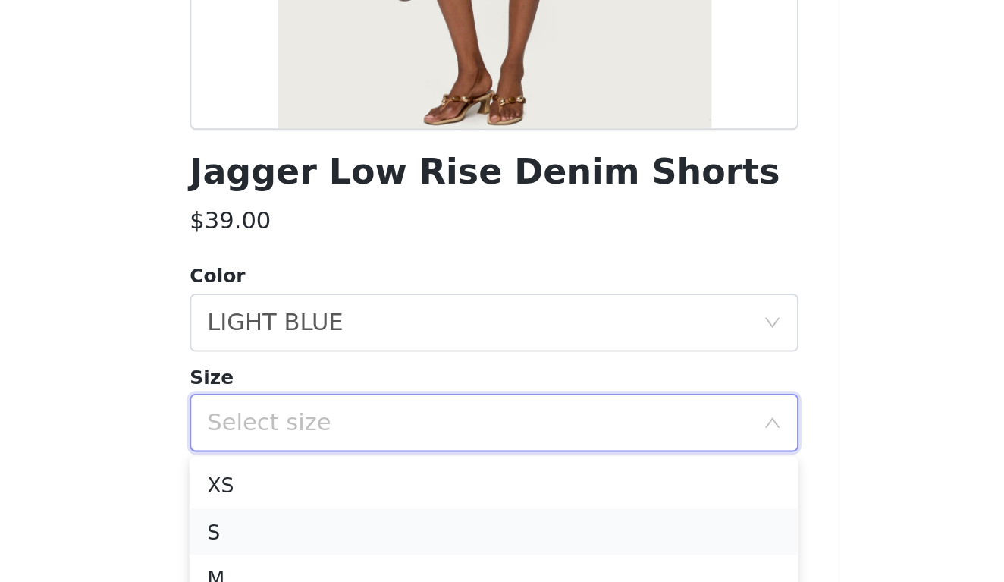
click at [343, 466] on li "S" at bounding box center [502, 478] width 318 height 24
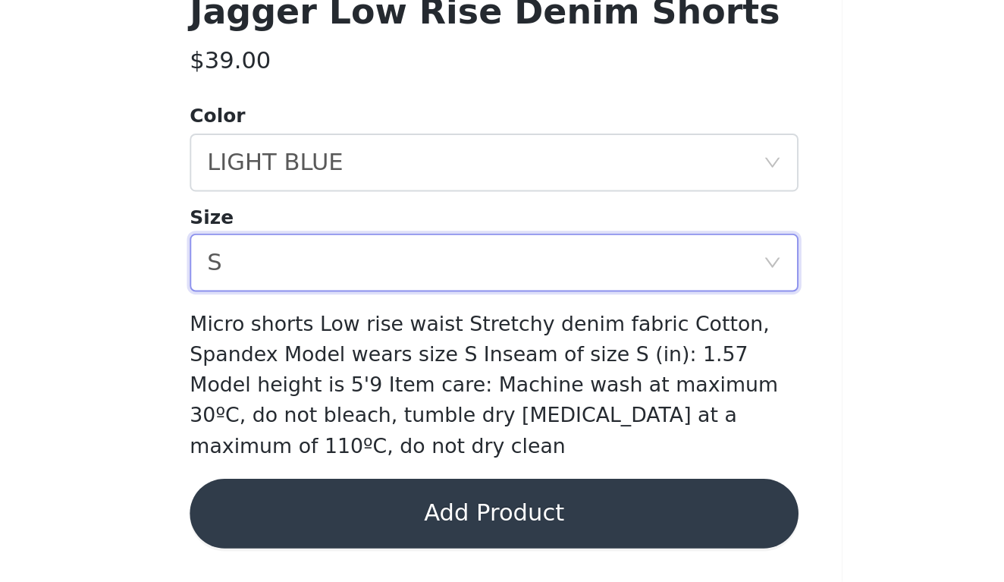
scroll to position [913, 0]
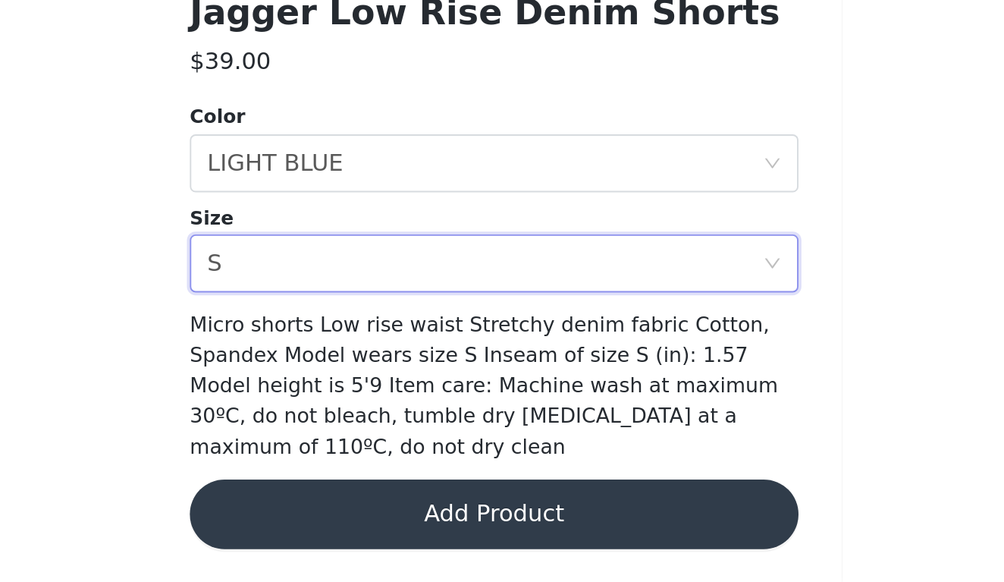
click at [343, 528] on button "Add Product" at bounding box center [502, 546] width 318 height 36
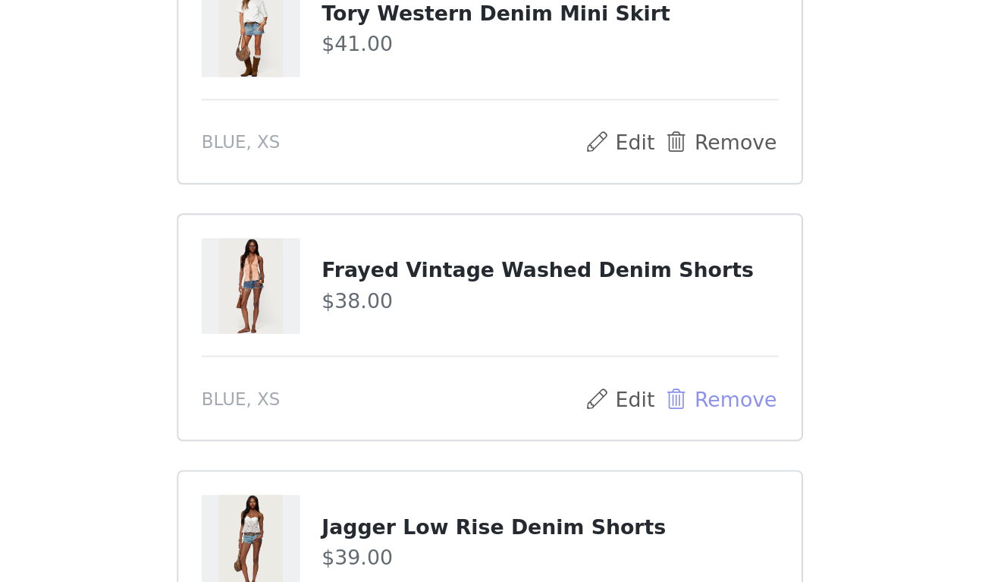
click at [592, 324] on button "Remove" at bounding box center [622, 333] width 61 height 18
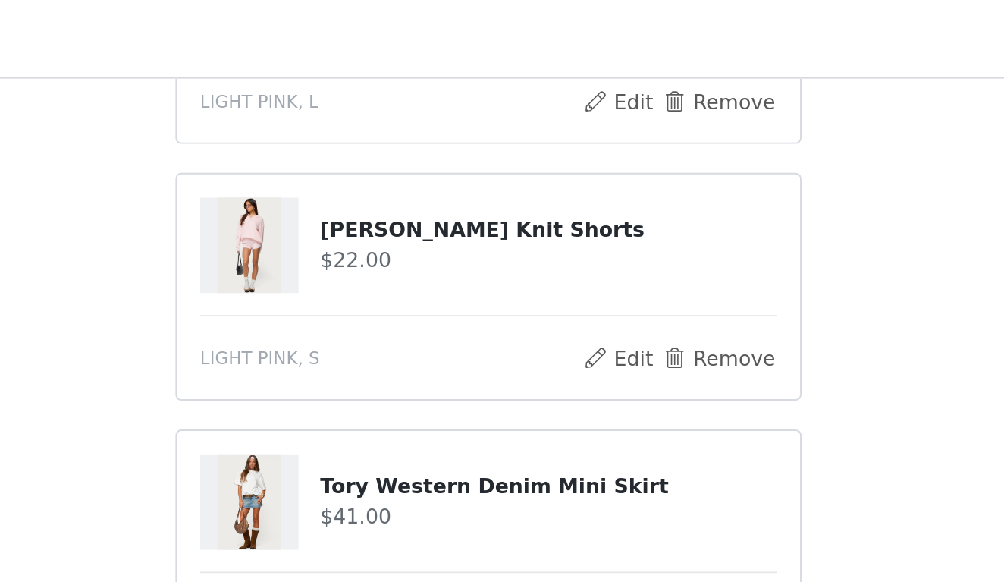
scroll to position [786, 0]
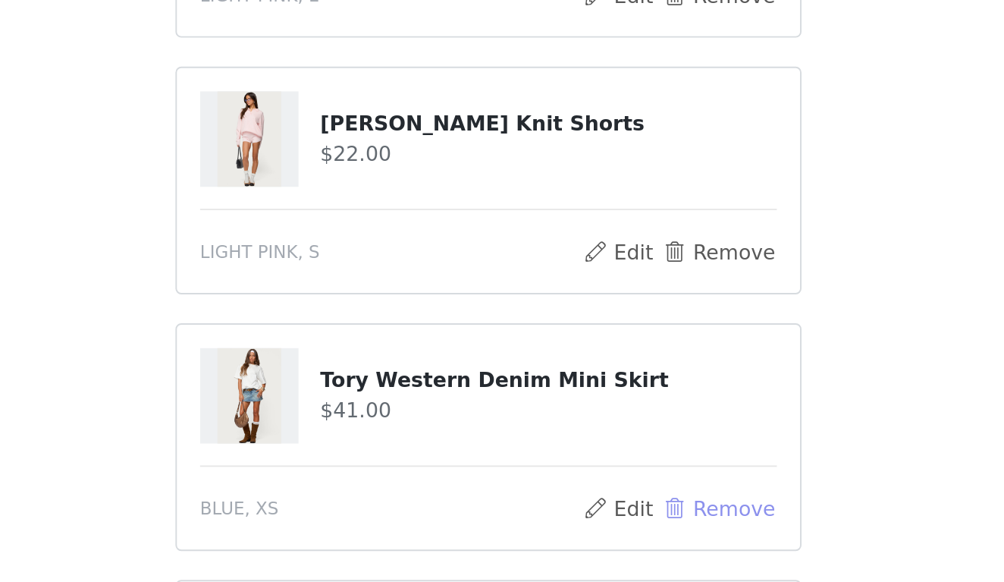
click at [592, 316] on button "Remove" at bounding box center [622, 325] width 61 height 18
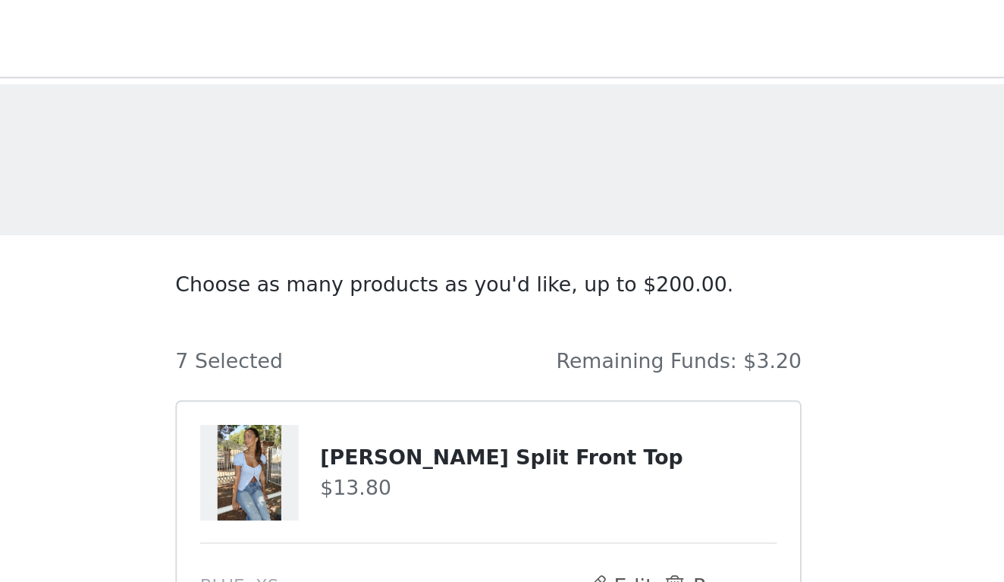
scroll to position [0, 0]
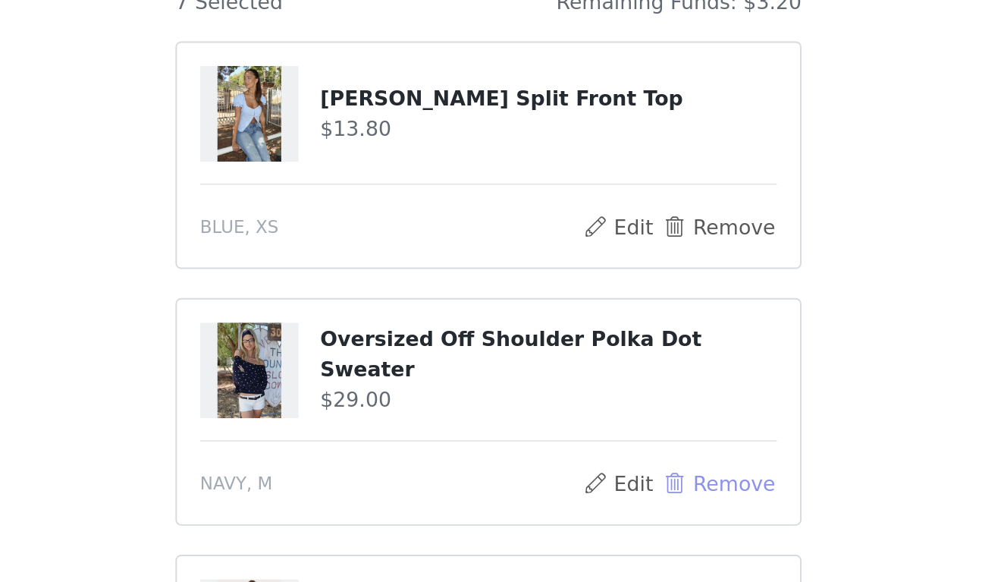
click at [592, 431] on button "Remove" at bounding box center [622, 440] width 61 height 18
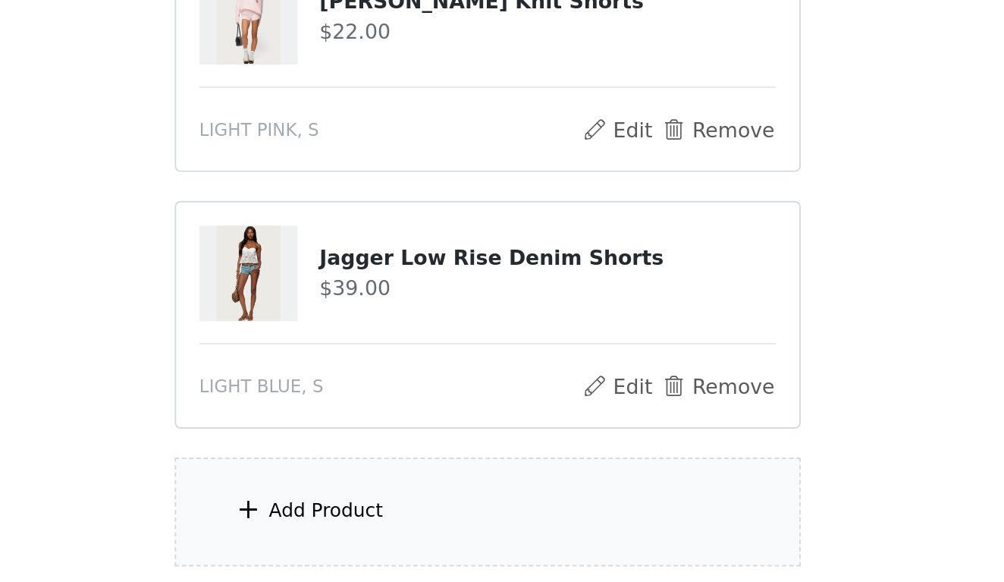
scroll to position [502, 0]
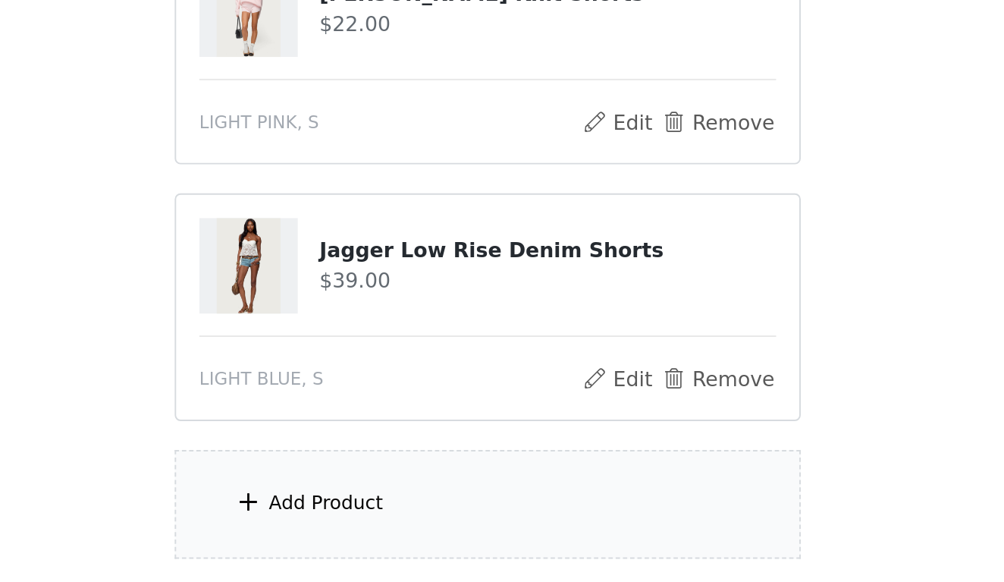
click at [338, 513] on div "Add Product" at bounding box center [502, 541] width 328 height 57
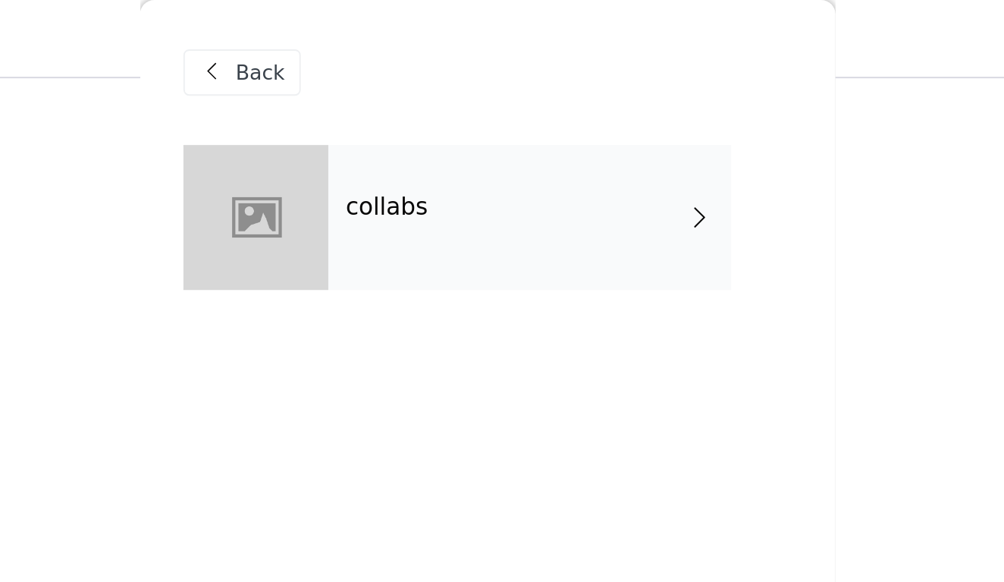
scroll to position [252, 0]
click at [419, 128] on div "collabs" at bounding box center [524, 114] width 211 height 76
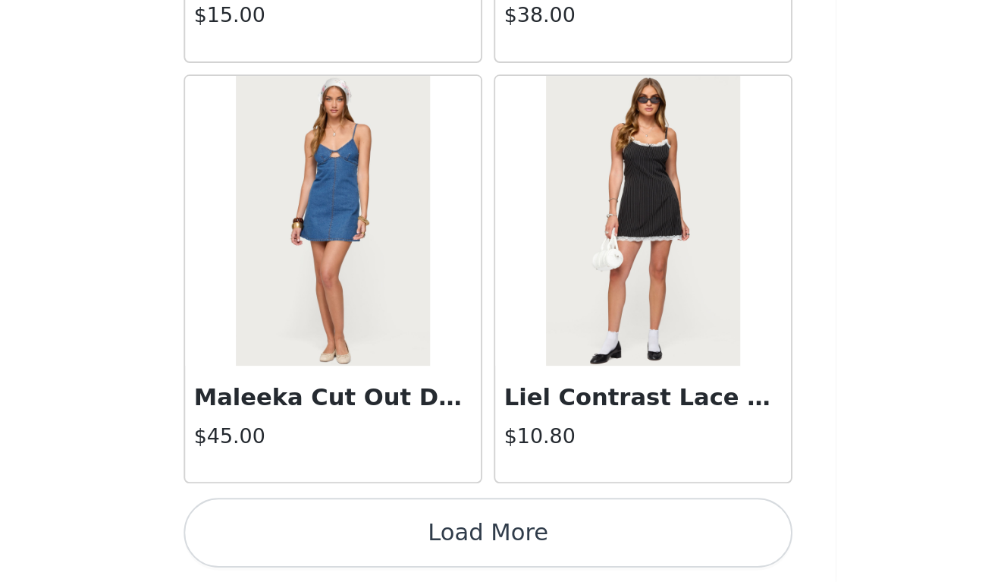
scroll to position [644, 0]
click at [343, 538] on button "Load More" at bounding box center [502, 556] width 318 height 36
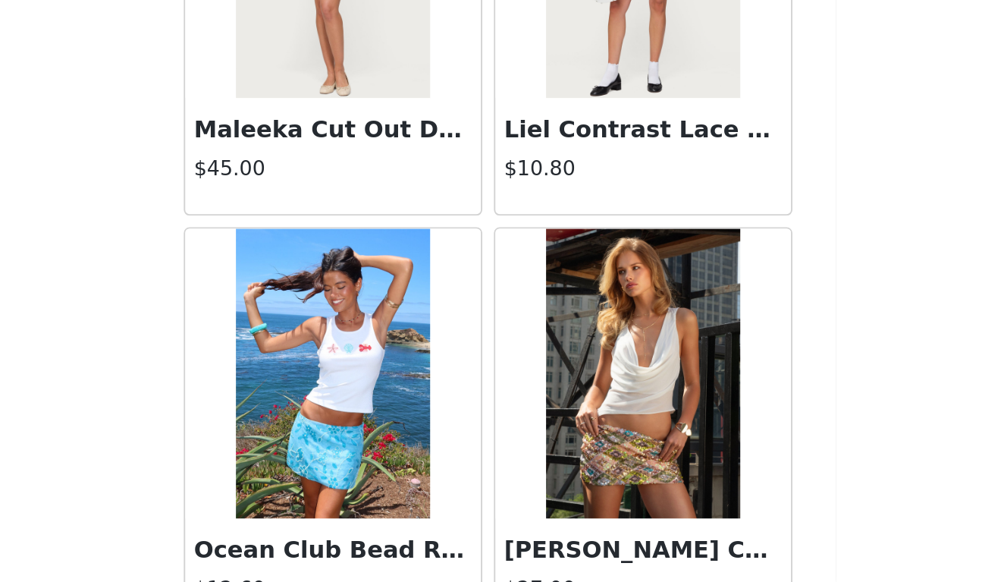
scroll to position [1880, 0]
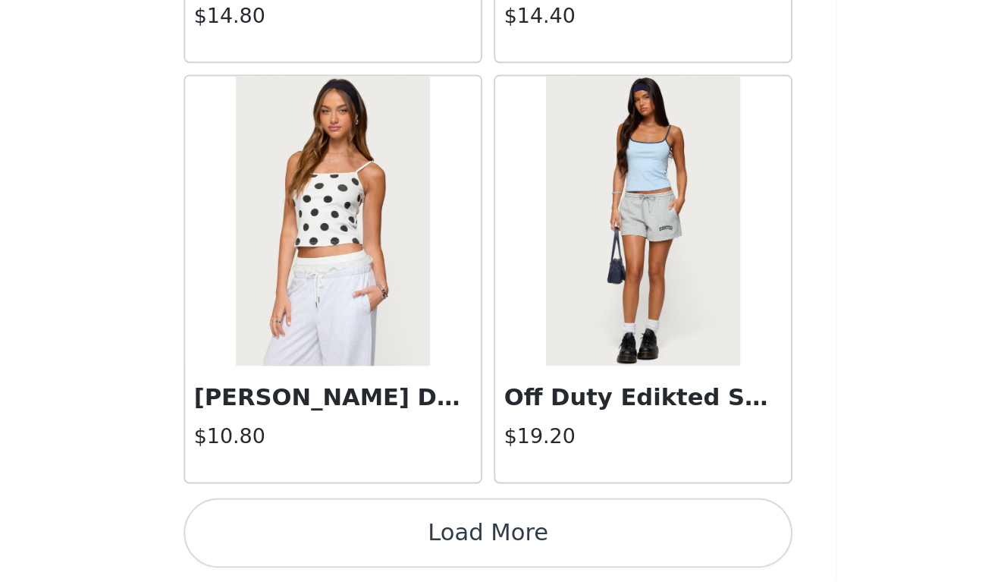
click at [343, 538] on button "Load More" at bounding box center [502, 556] width 318 height 36
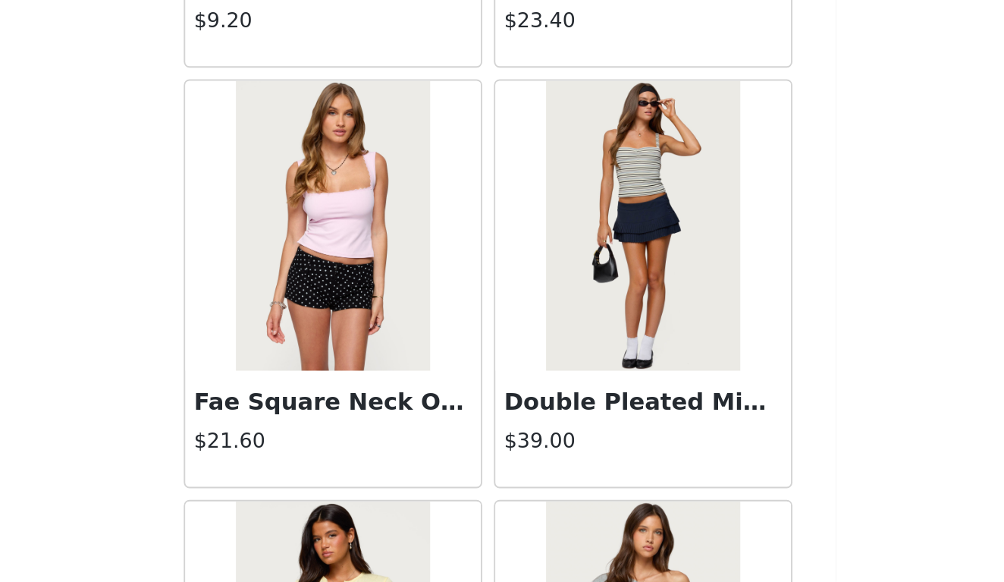
scroll to position [5915, 0]
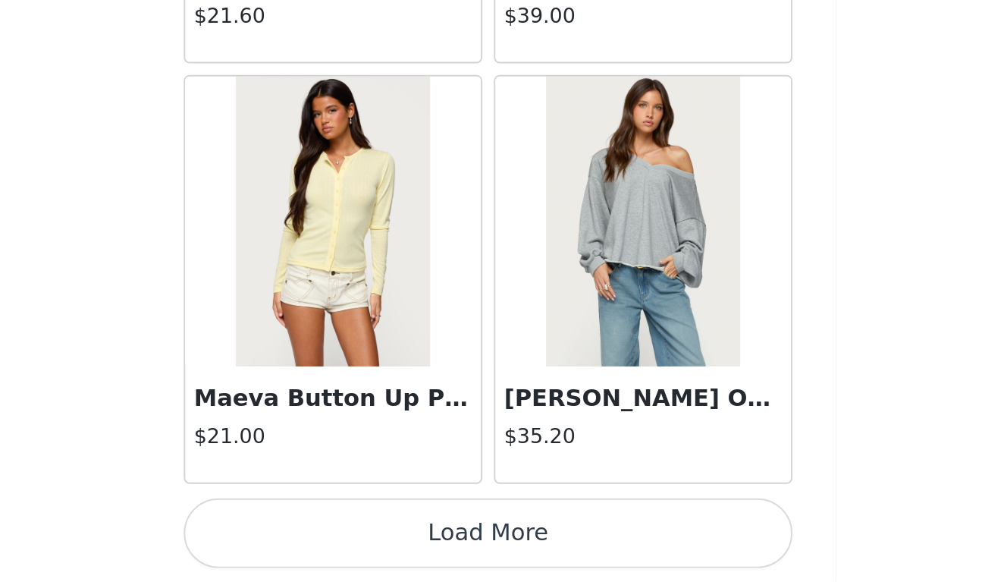
click at [343, 538] on button "Load More" at bounding box center [502, 556] width 318 height 36
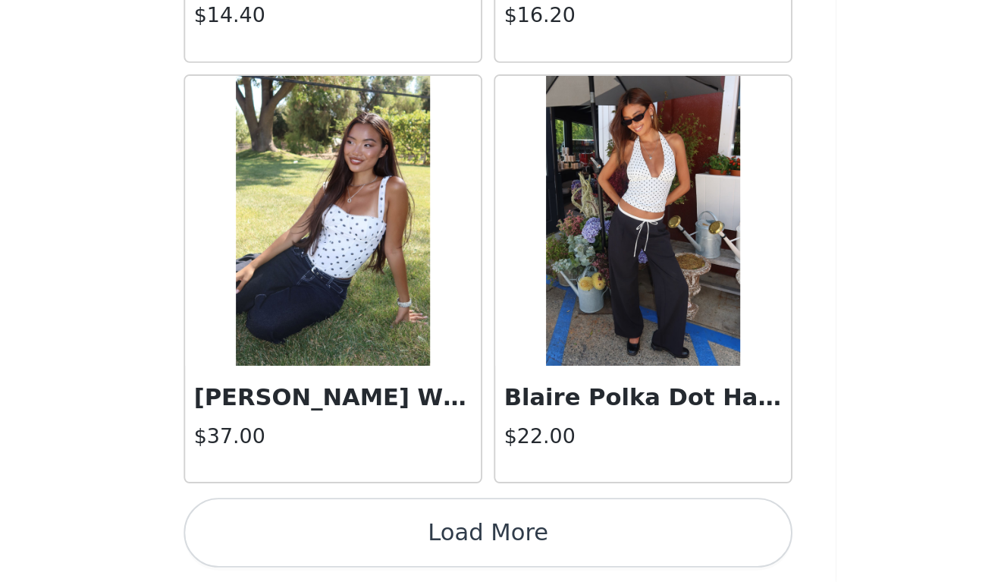
scroll to position [644, 0]
click at [343, 538] on button "Load More" at bounding box center [502, 556] width 318 height 36
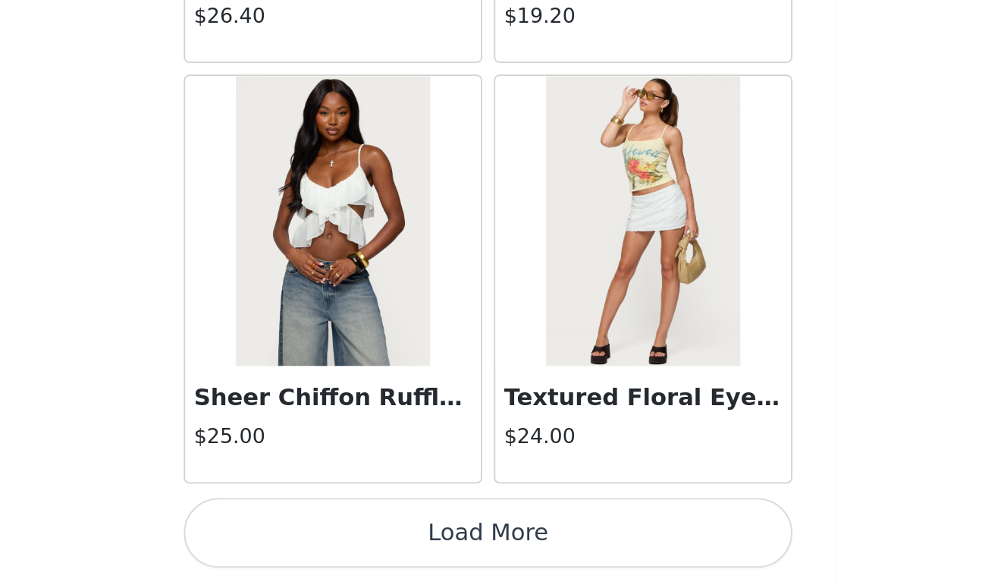
scroll to position [10534, 0]
click at [343, 538] on button "Load More" at bounding box center [502, 556] width 318 height 36
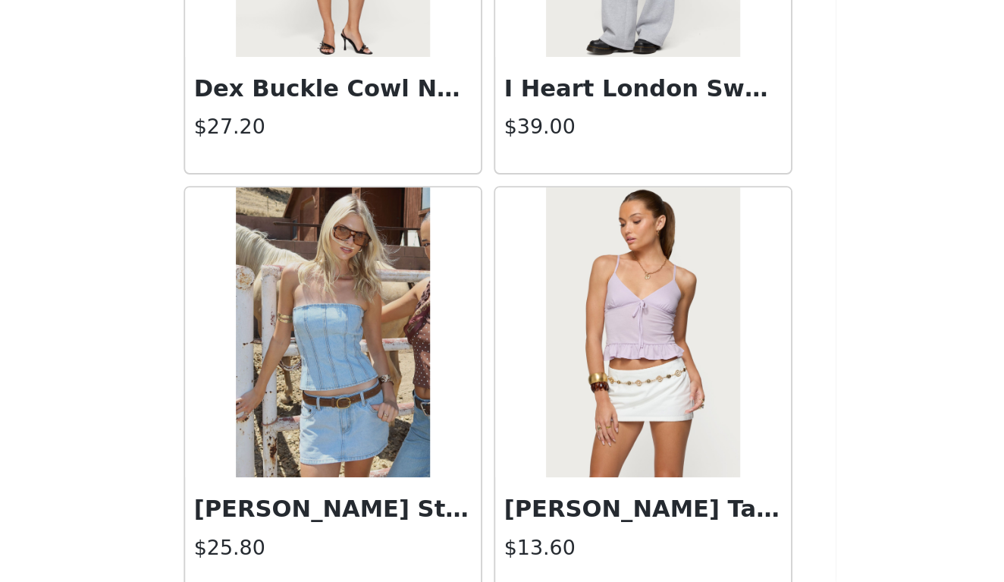
scroll to position [12269, 0]
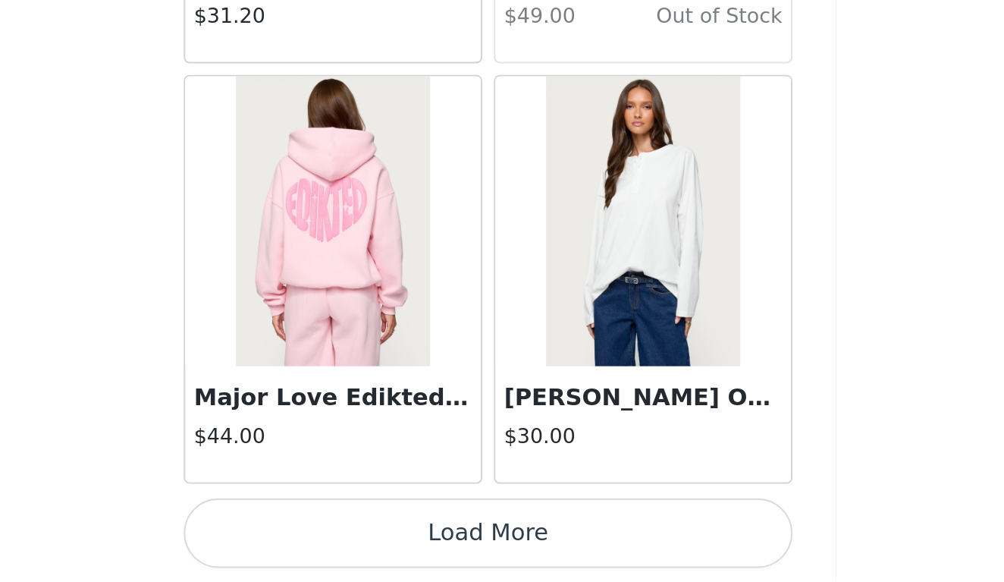
click at [343, 538] on button "Load More" at bounding box center [502, 556] width 318 height 36
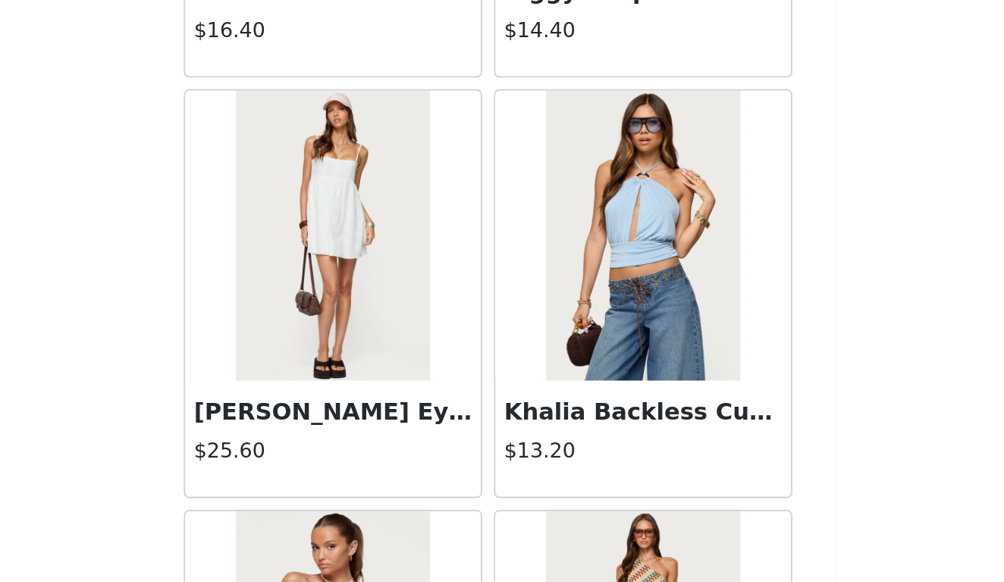
scroll to position [13606, 0]
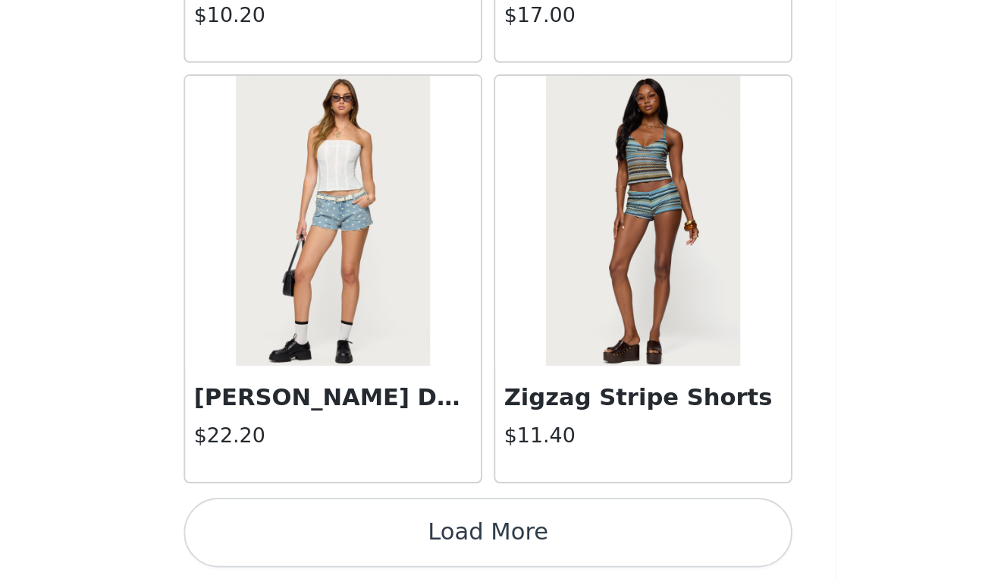
click at [343, 538] on button "Load More" at bounding box center [502, 556] width 318 height 36
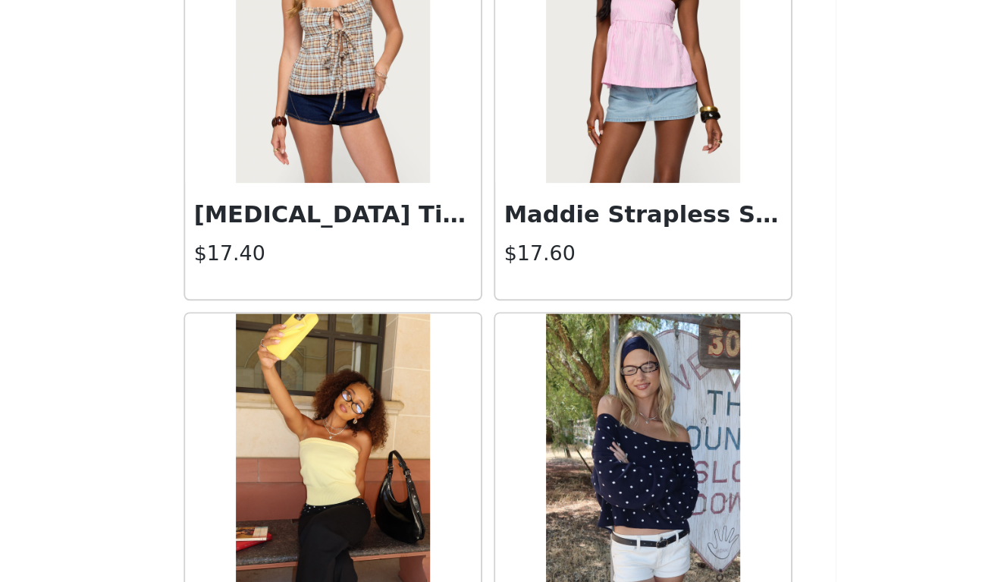
scroll to position [15262, 0]
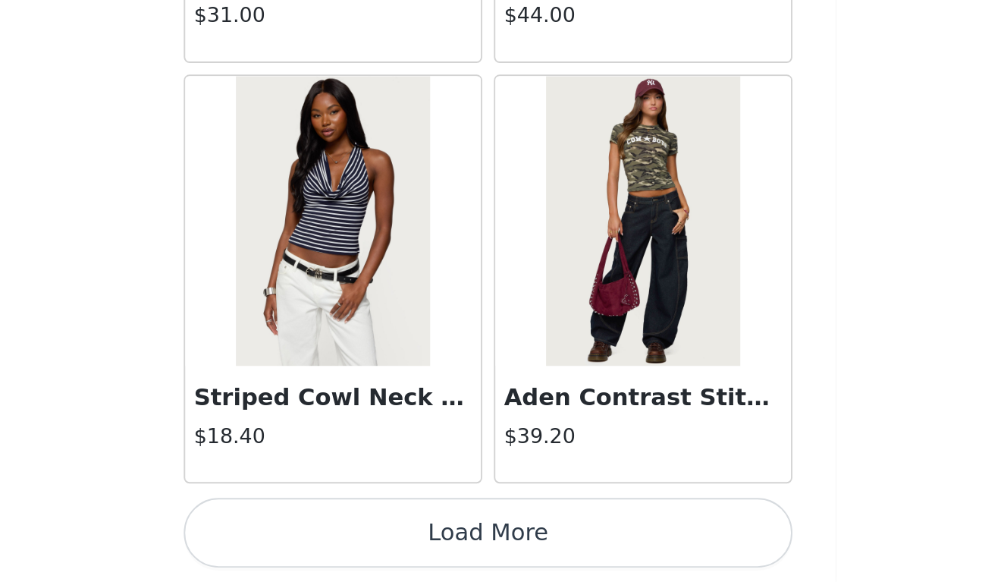
click at [343, 538] on button "Load More" at bounding box center [502, 556] width 318 height 36
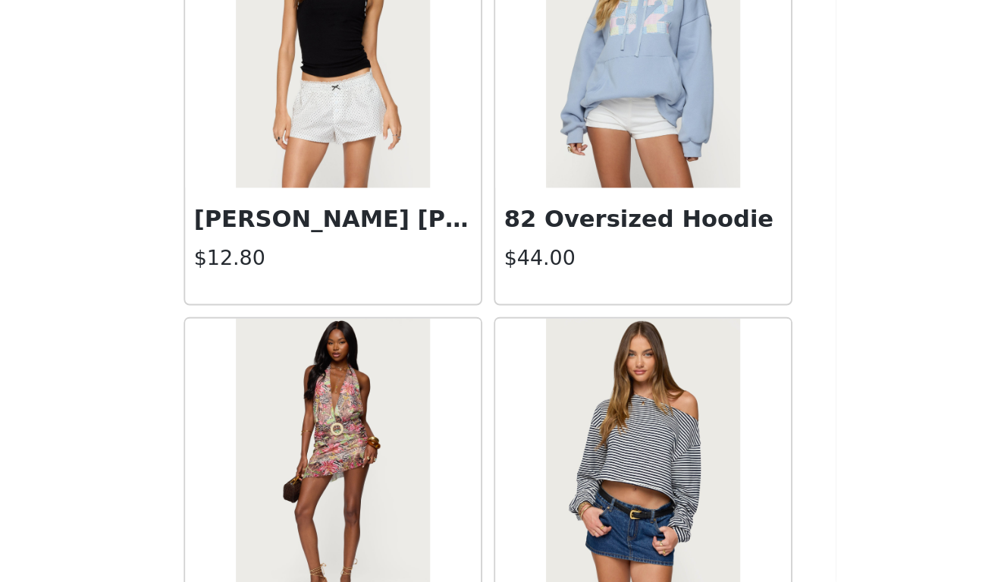
scroll to position [17442, 0]
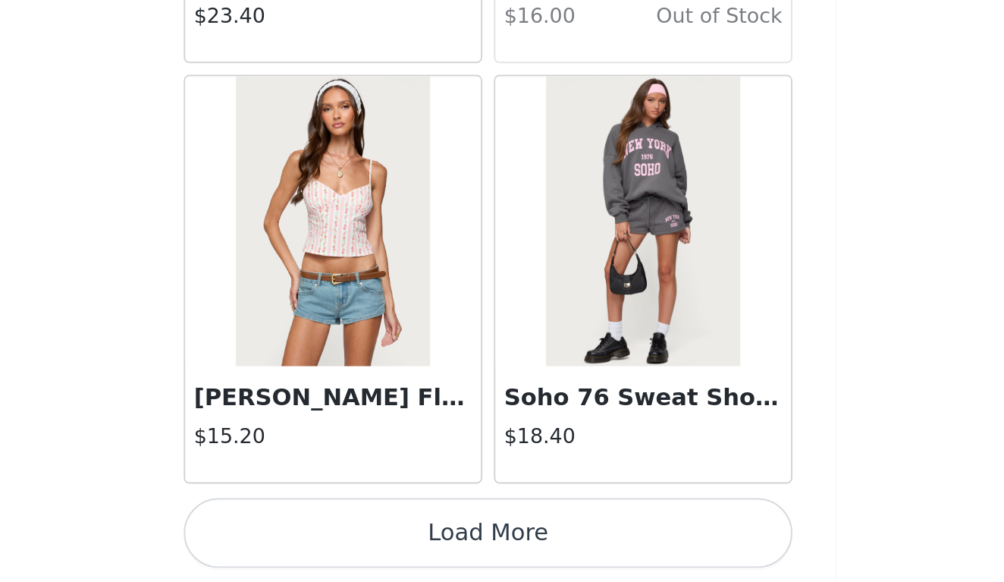
click at [343, 538] on button "Load More" at bounding box center [502, 556] width 318 height 36
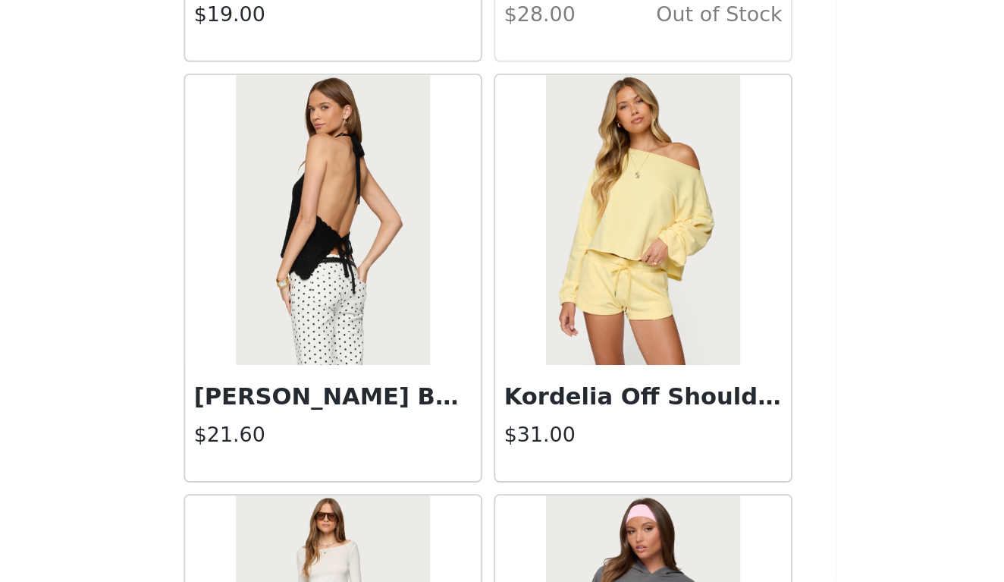
scroll to position [20713, 0]
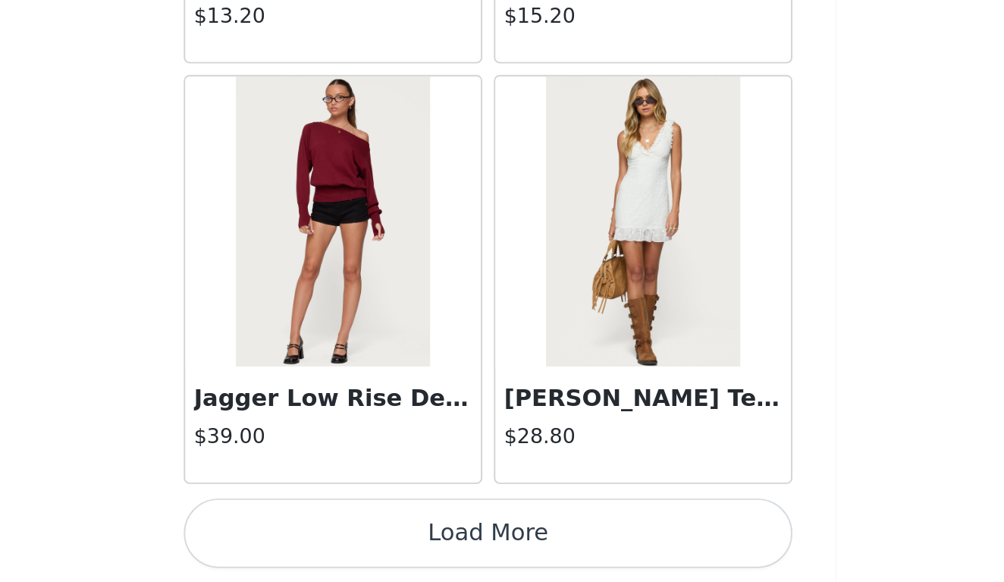
click at [343, 538] on button "Load More" at bounding box center [502, 556] width 318 height 36
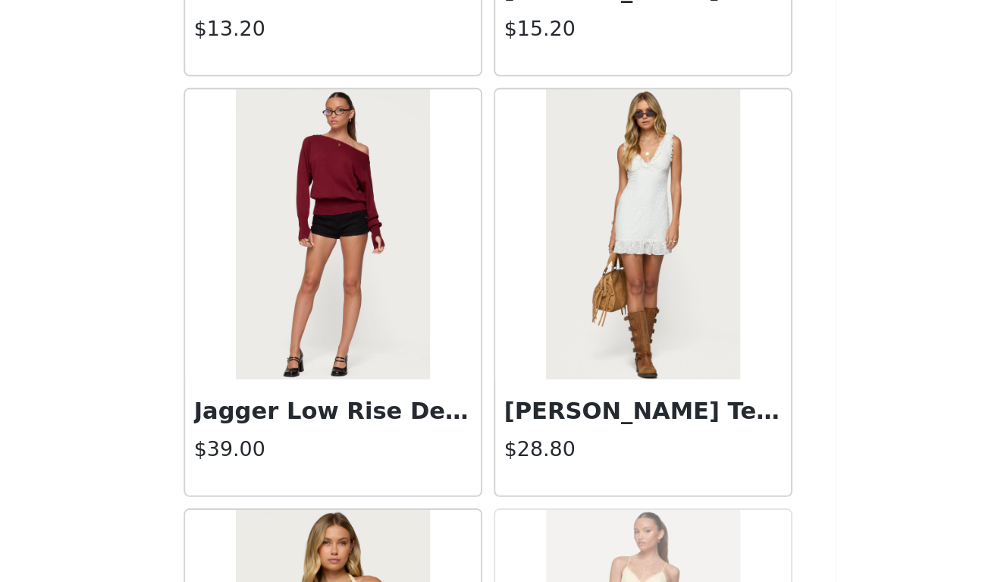
click at [370, 324] on img at bounding box center [420, 400] width 101 height 152
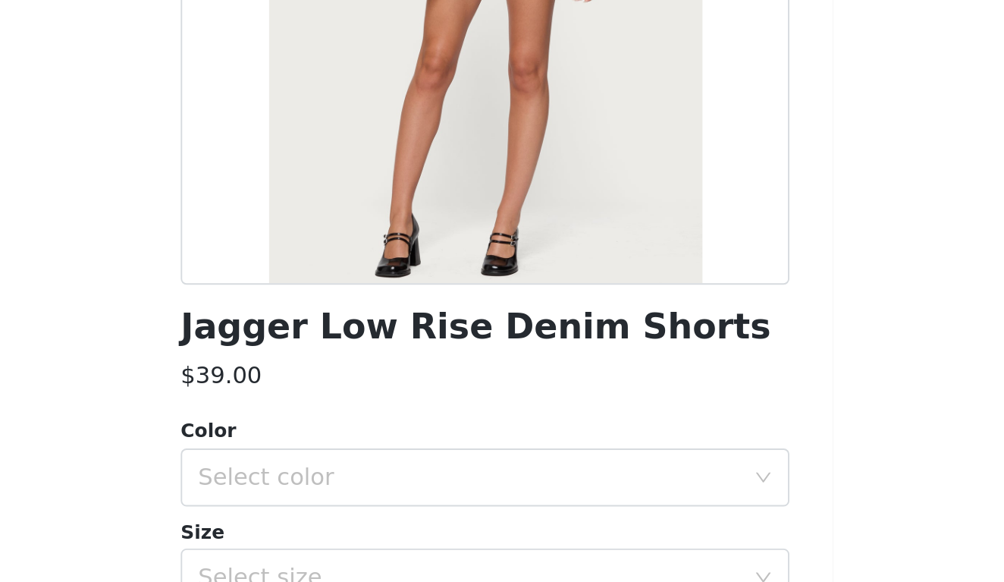
scroll to position [131, 0]
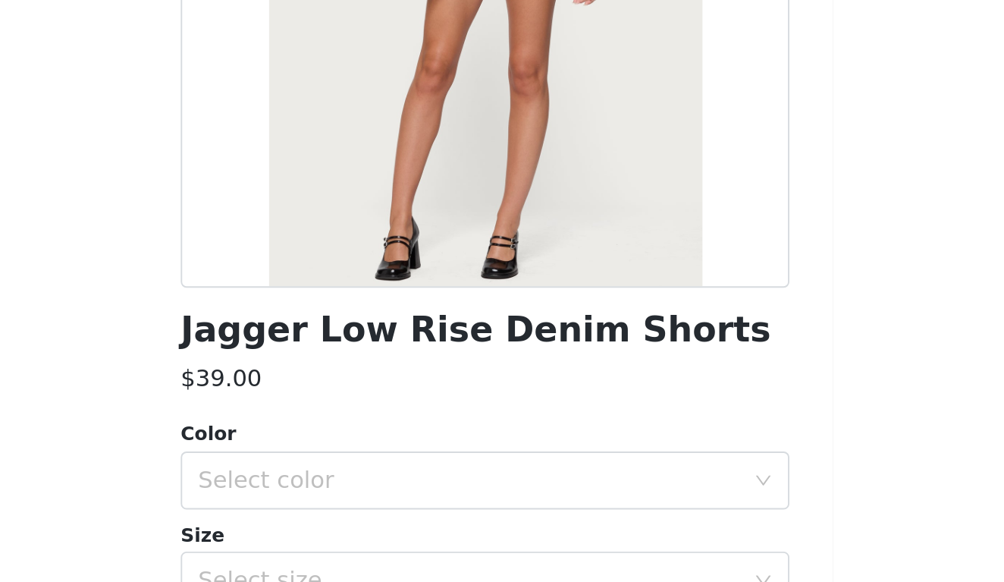
click at [343, 298] on h1 "Jagger Low Rise Denim Shorts" at bounding box center [497, 308] width 309 height 20
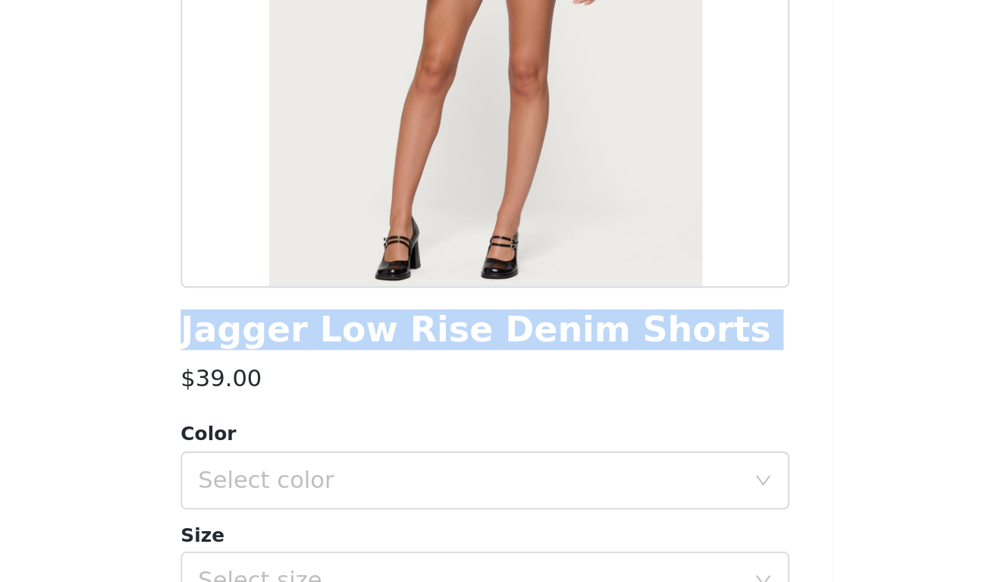
click at [343, 298] on h1 "Jagger Low Rise Denim Shorts" at bounding box center [497, 308] width 309 height 20
copy div "Jagger Low Rise Denim Shorts"
click at [343, 0] on div at bounding box center [502, 115] width 318 height 341
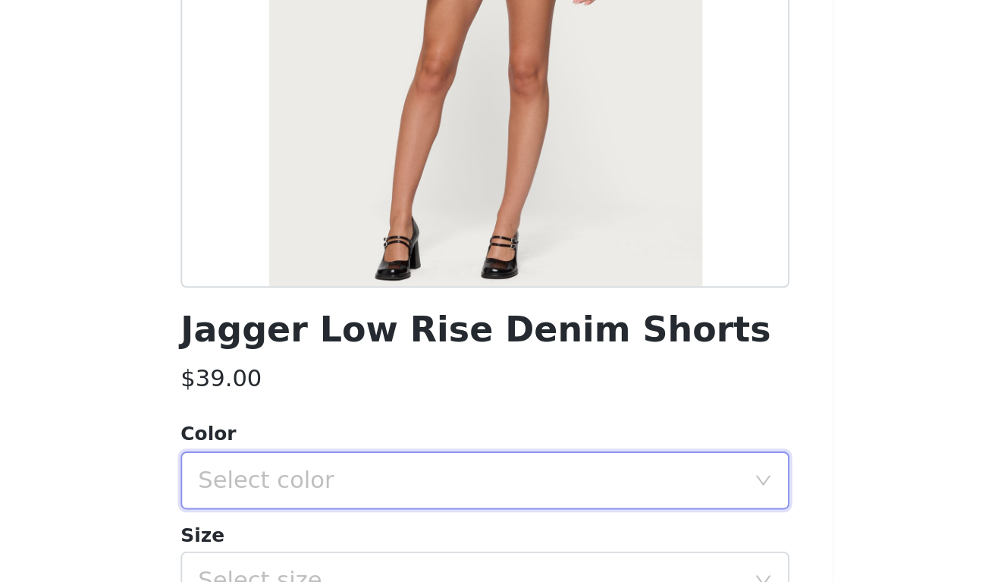
click at [352, 372] on div "Select color" at bounding box center [497, 386] width 290 height 29
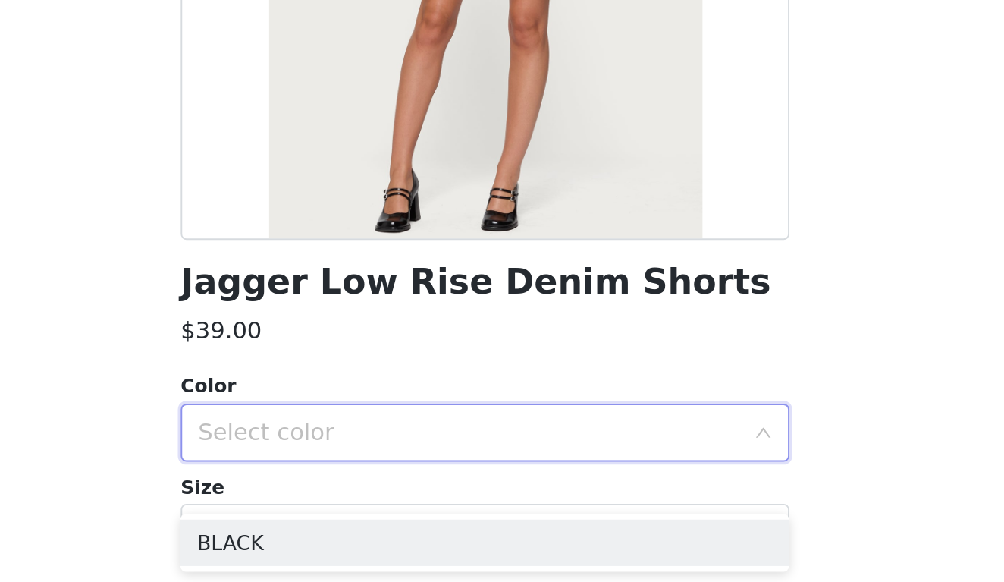
scroll to position [155, 0]
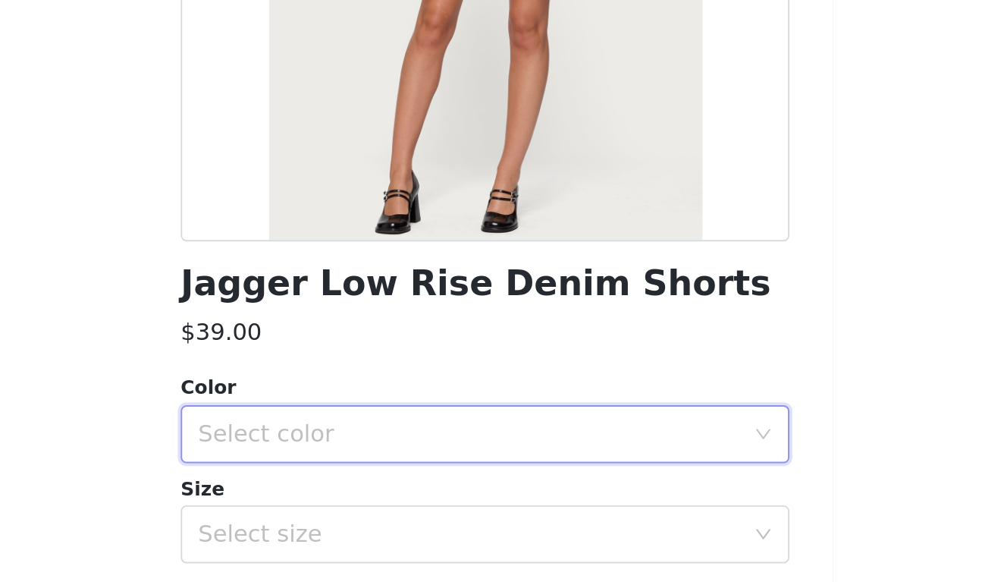
click at [343, 0] on div at bounding box center [502, 90] width 318 height 341
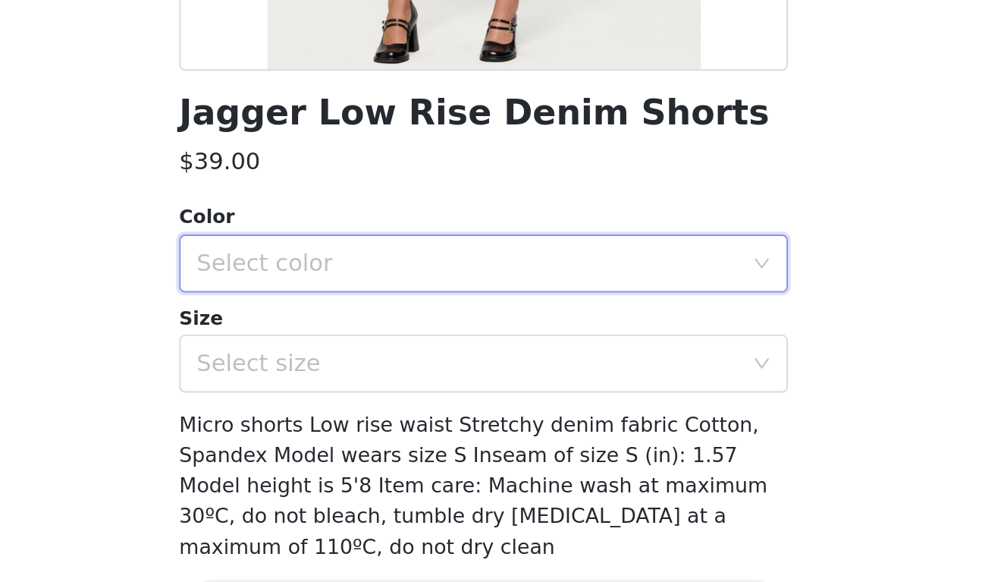
click at [352, 348] on div "Select color" at bounding box center [497, 362] width 290 height 29
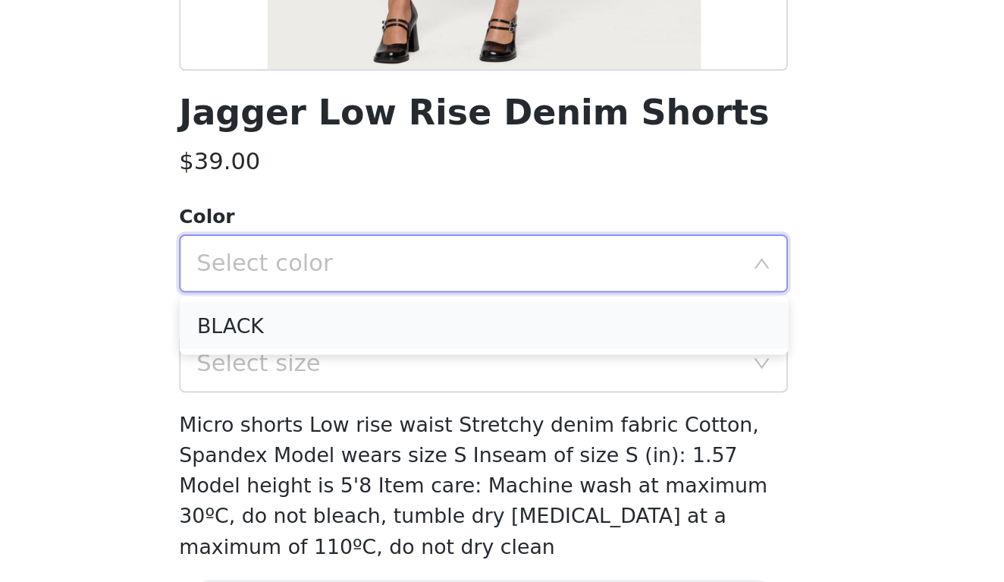
click at [343, 383] on li "BLACK" at bounding box center [502, 395] width 318 height 24
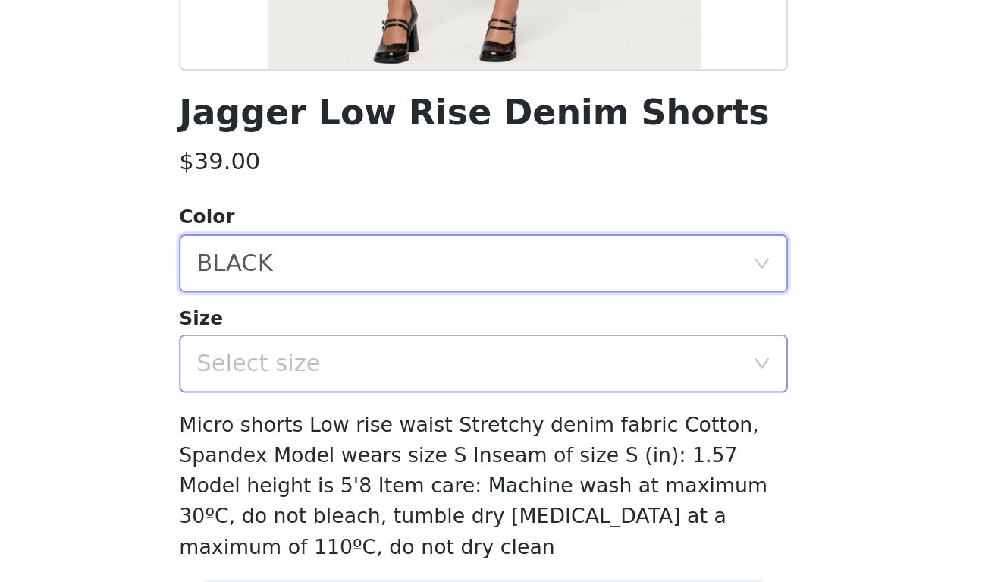
click at [352, 407] on div "Select size" at bounding box center [494, 414] width 284 height 15
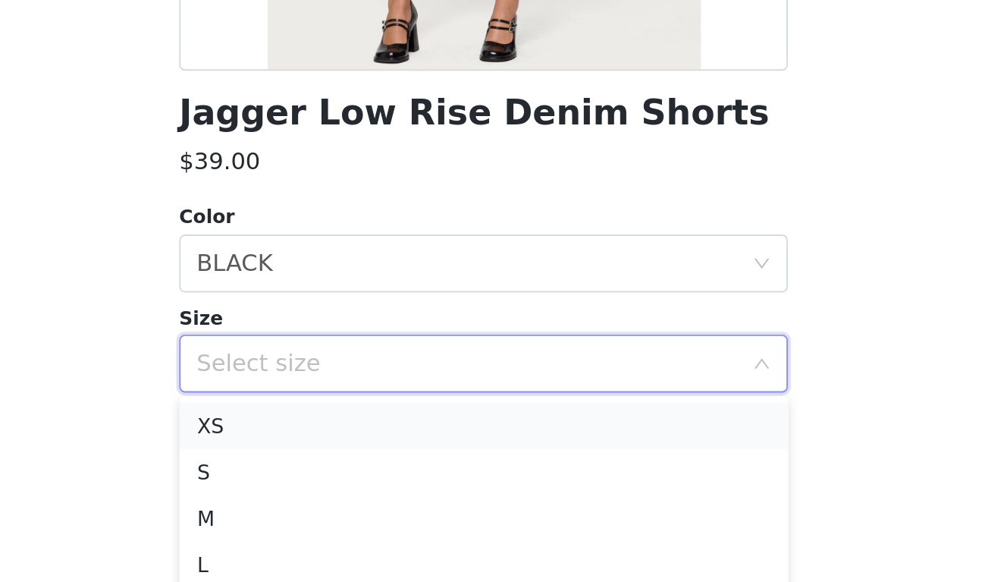
click at [343, 435] on li "XS" at bounding box center [502, 447] width 318 height 24
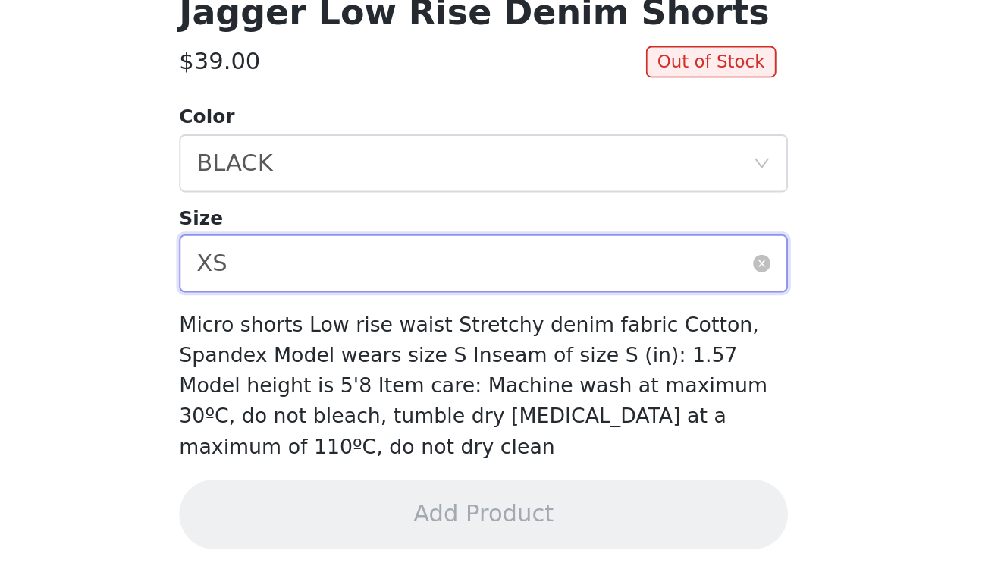
click at [352, 400] on div "Select size XS" at bounding box center [497, 414] width 290 height 29
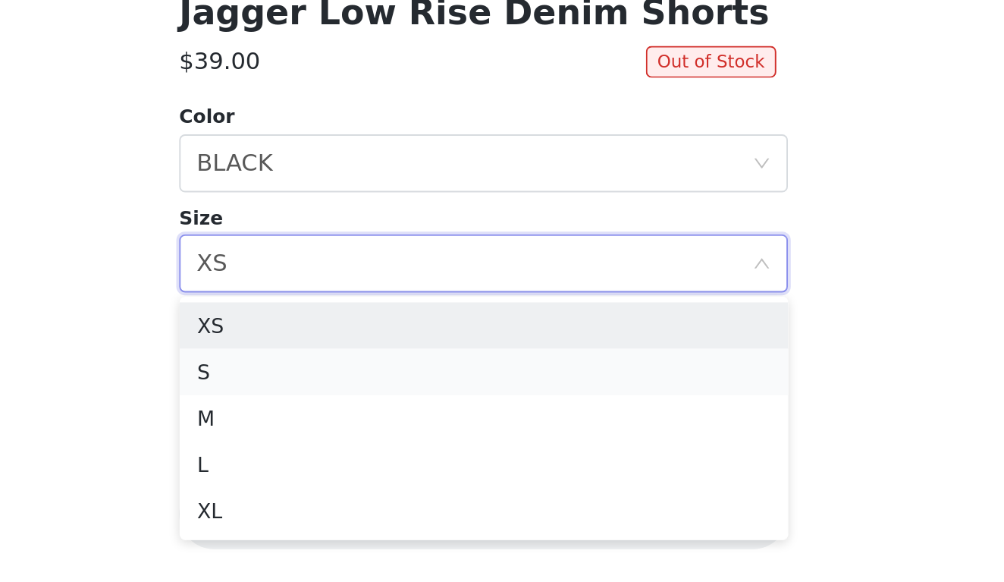
click at [343, 459] on li "S" at bounding box center [502, 471] width 318 height 24
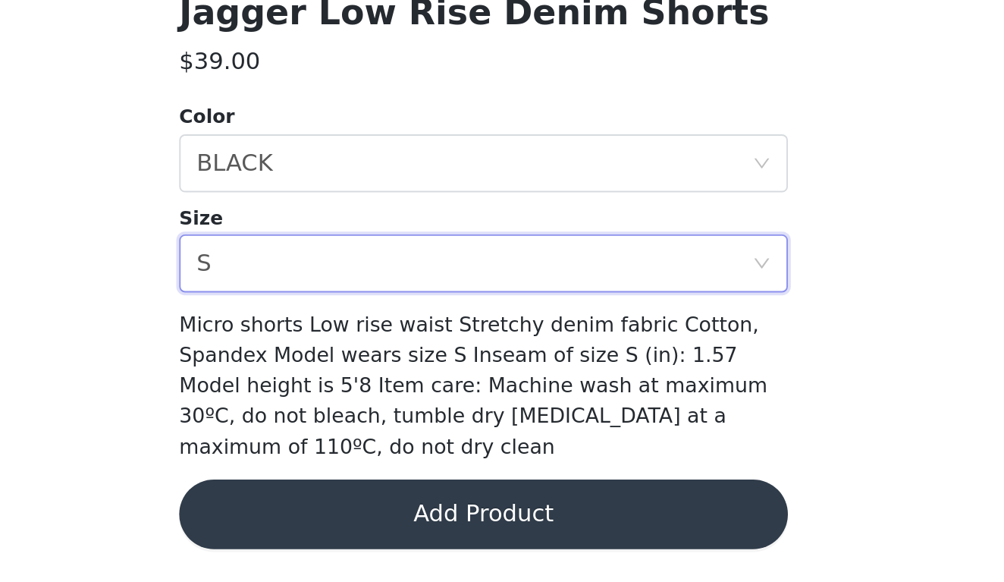
click at [343, 528] on button "Add Product" at bounding box center [502, 546] width 318 height 36
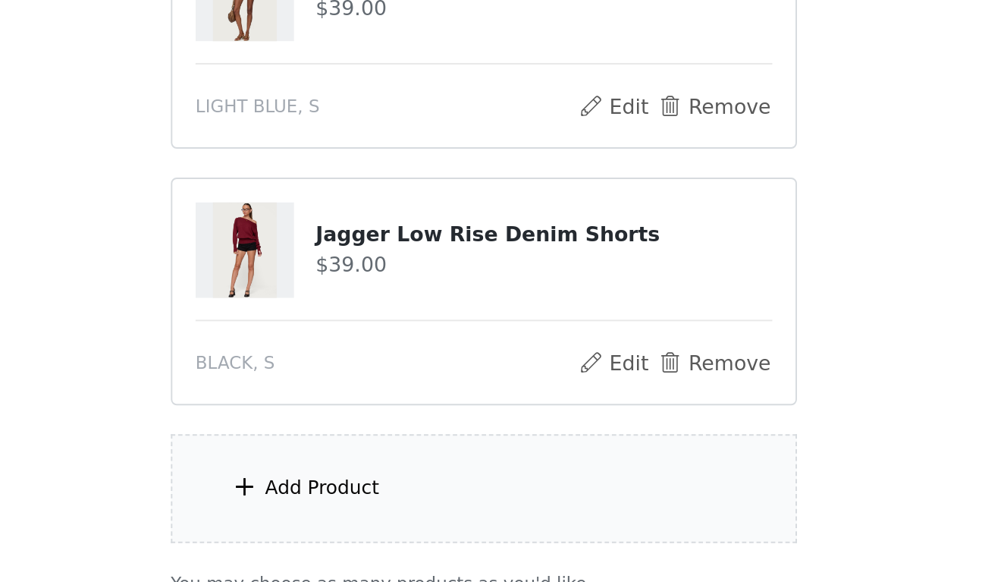
click at [387, 525] on div "Add Product" at bounding box center [417, 532] width 60 height 15
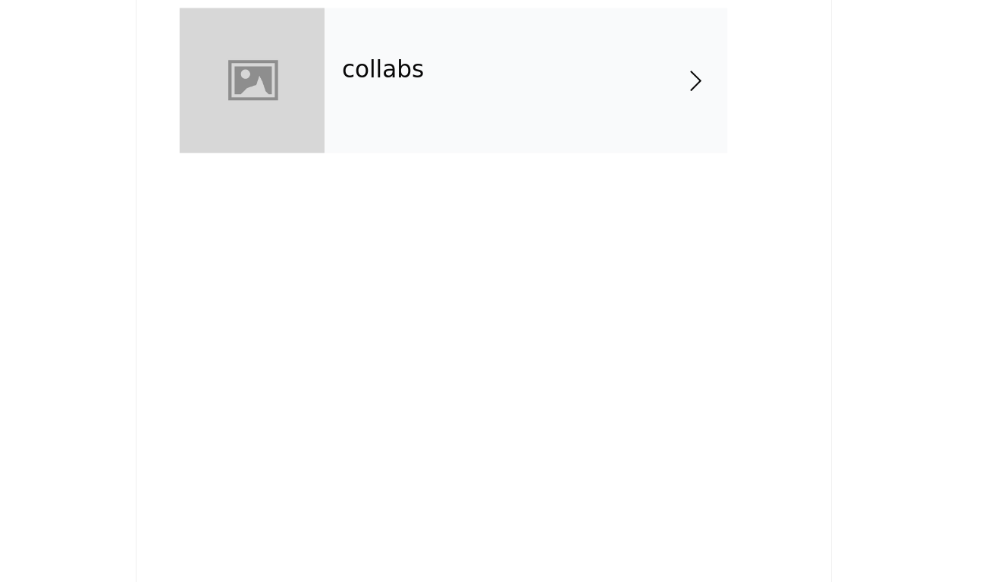
scroll to position [444, 0]
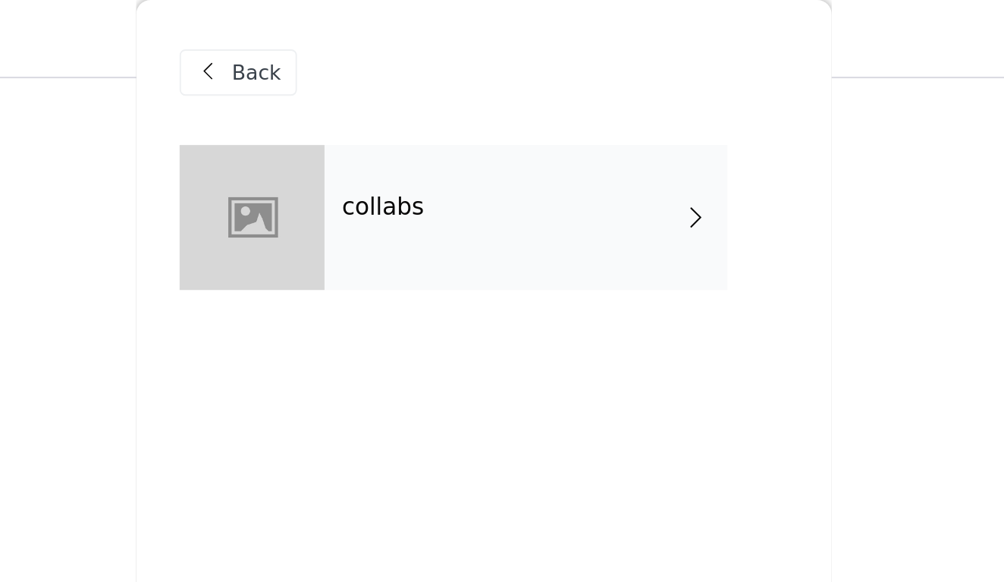
click at [419, 118] on div "collabs" at bounding box center [524, 114] width 211 height 76
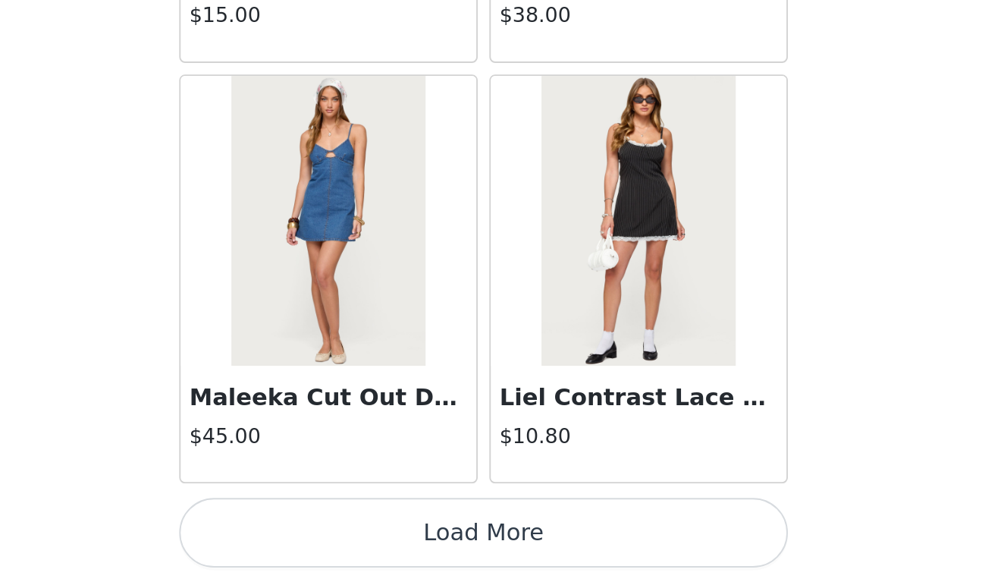
scroll to position [779, 0]
click at [343, 538] on button "Load More" at bounding box center [502, 556] width 318 height 36
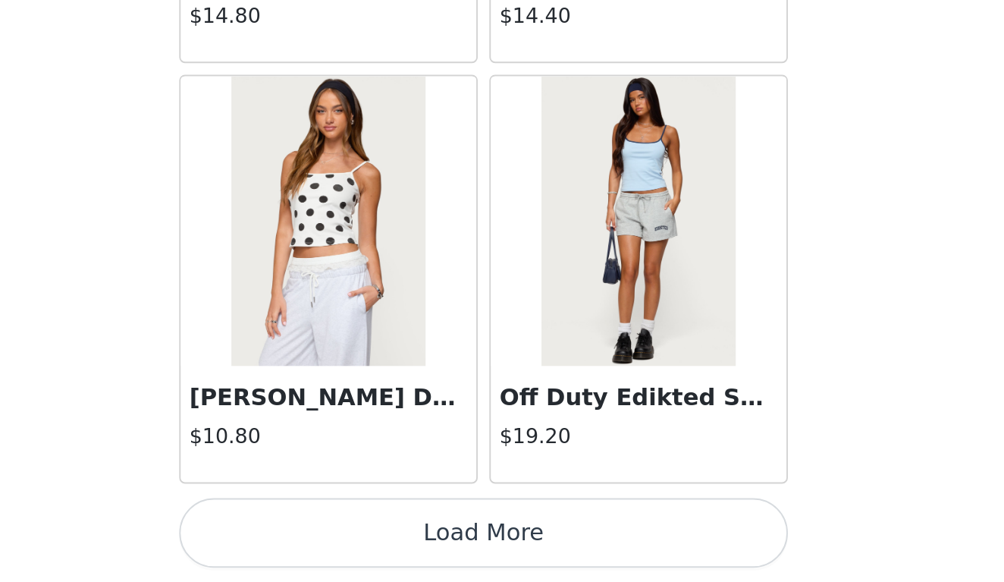
click at [343, 538] on button "Load More" at bounding box center [502, 556] width 318 height 36
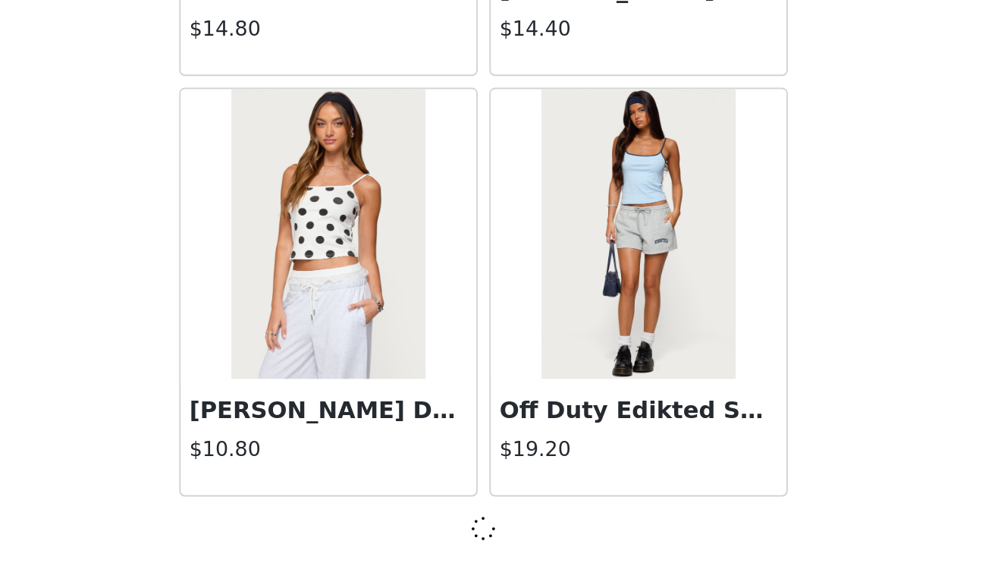
scroll to position [3931, 0]
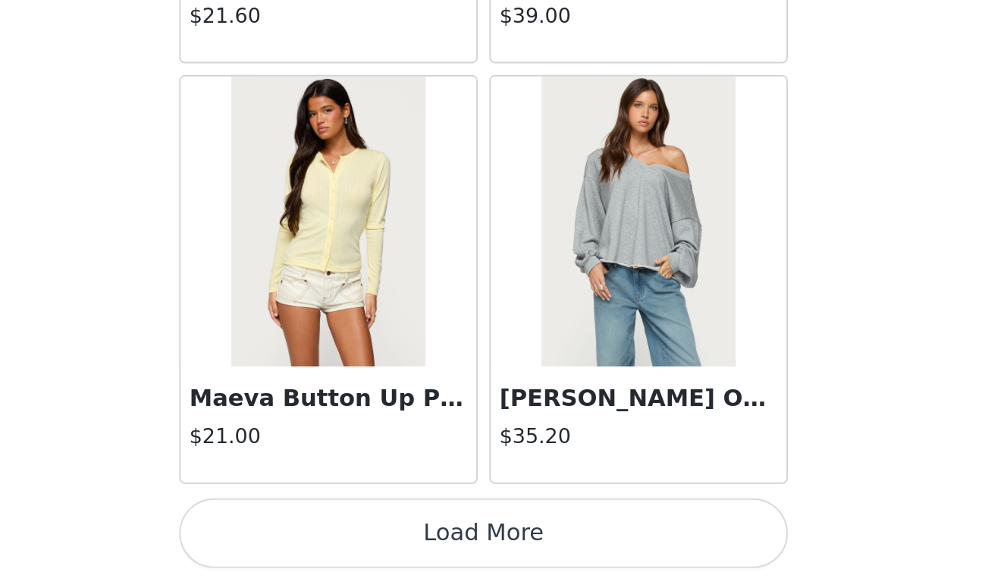
click at [343, 538] on button "Load More" at bounding box center [502, 556] width 318 height 36
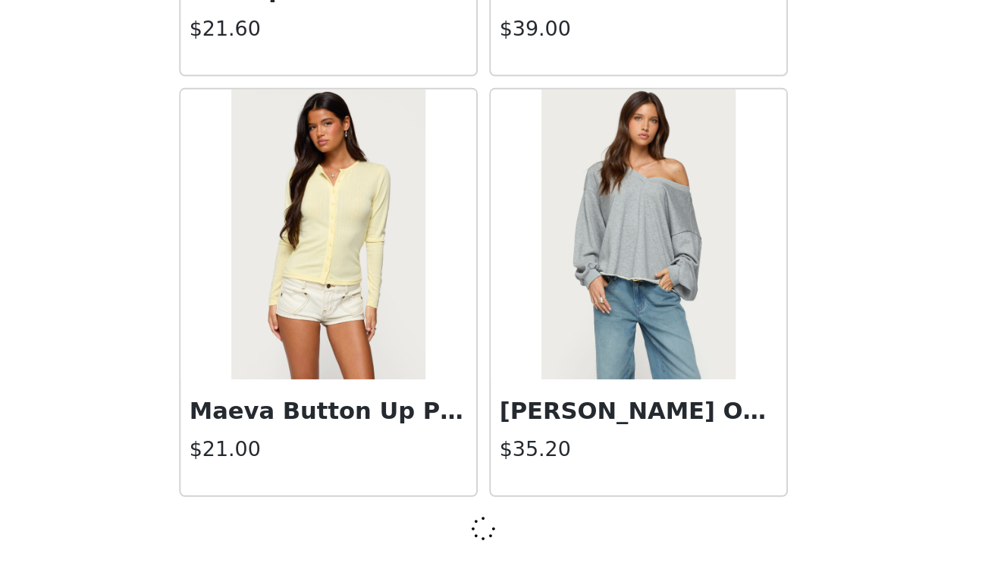
scroll to position [6129, 0]
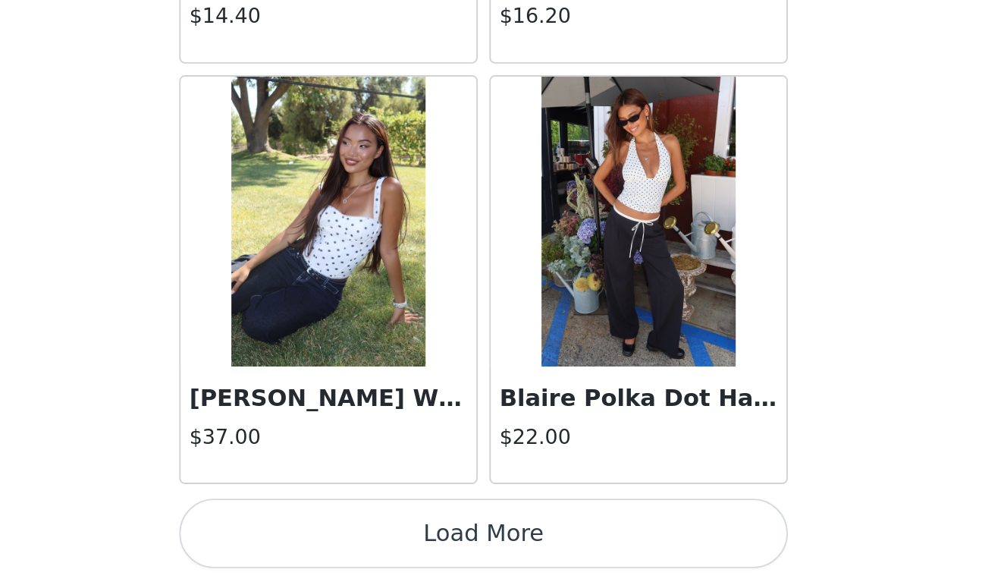
click at [343, 538] on button "Load More" at bounding box center [502, 556] width 318 height 36
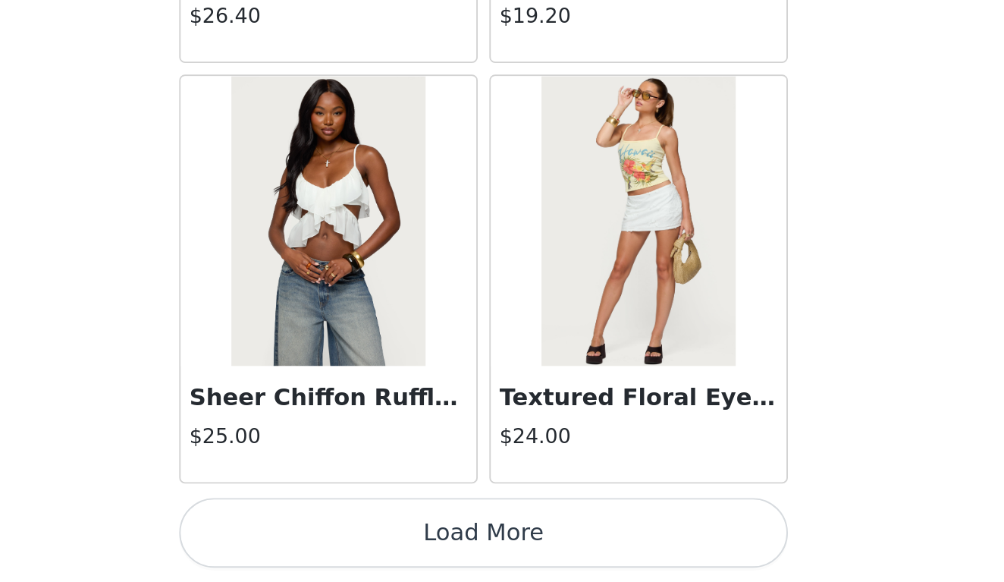
click at [343, 538] on button "Load More" at bounding box center [502, 556] width 318 height 36
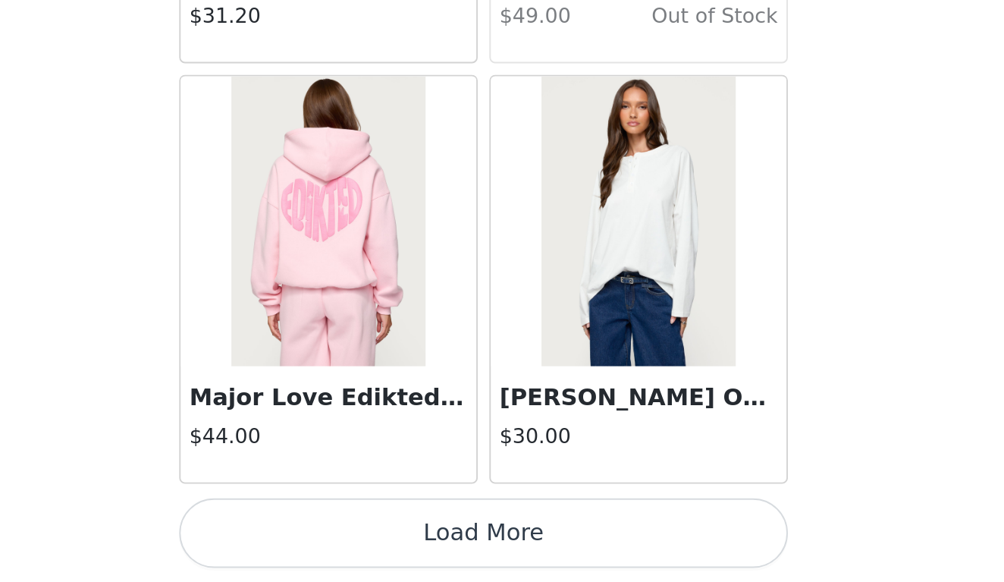
click at [343, 538] on button "Load More" at bounding box center [502, 556] width 318 height 36
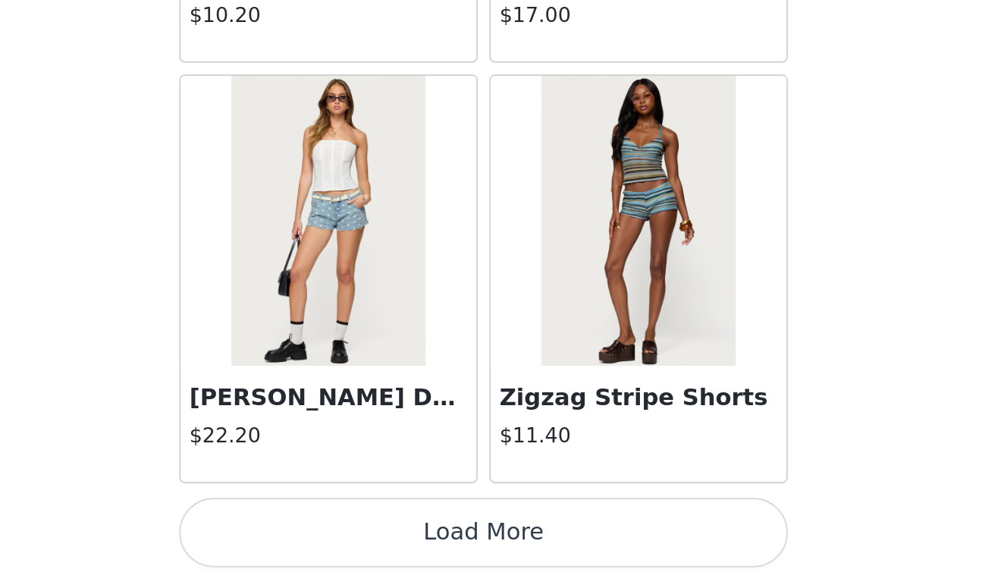
scroll to position [779, 0]
click at [343, 538] on button "Load More" at bounding box center [502, 556] width 318 height 36
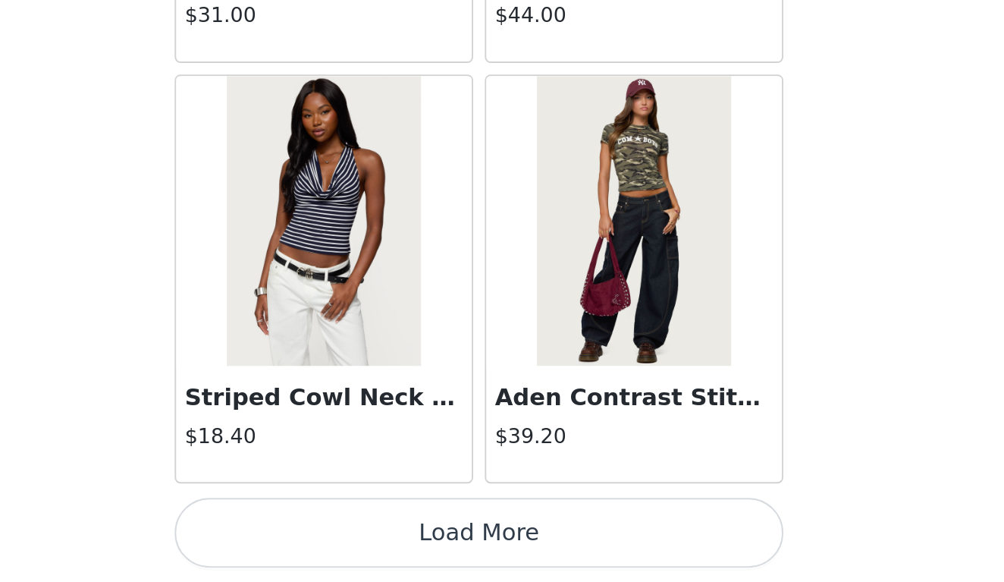
click at [343, 538] on button "Load More" at bounding box center [502, 556] width 318 height 36
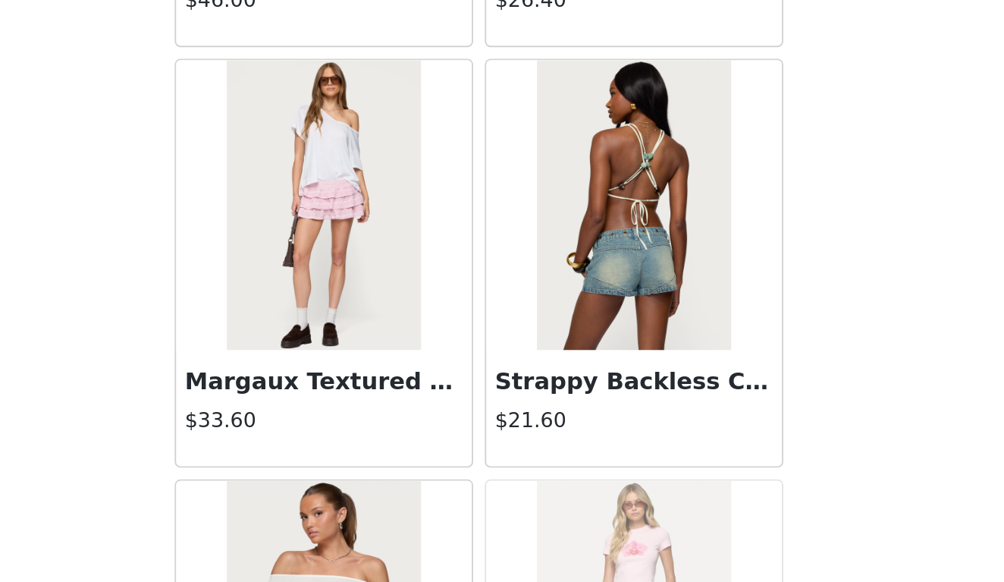
scroll to position [18242, 0]
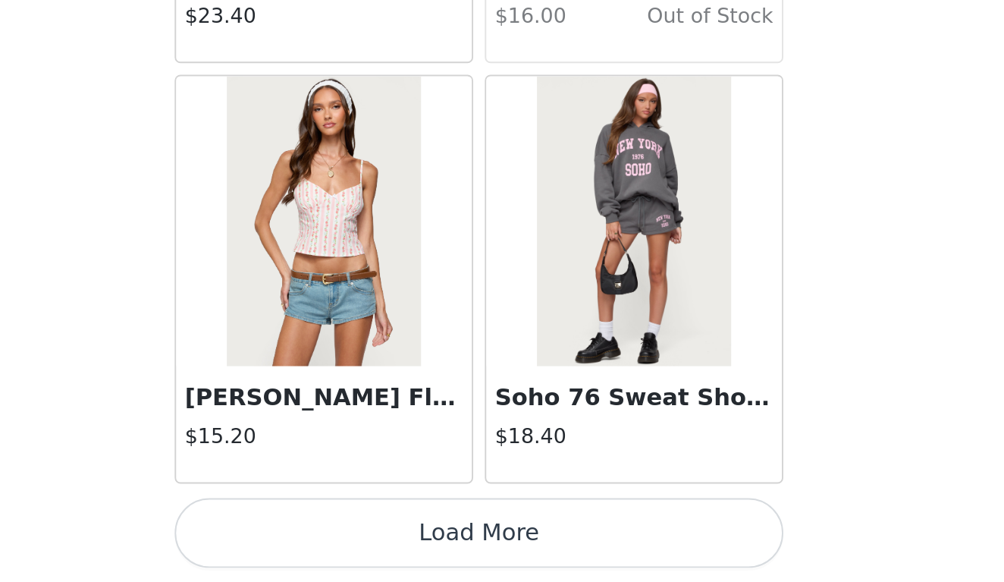
click at [343, 538] on button "Load More" at bounding box center [502, 556] width 318 height 36
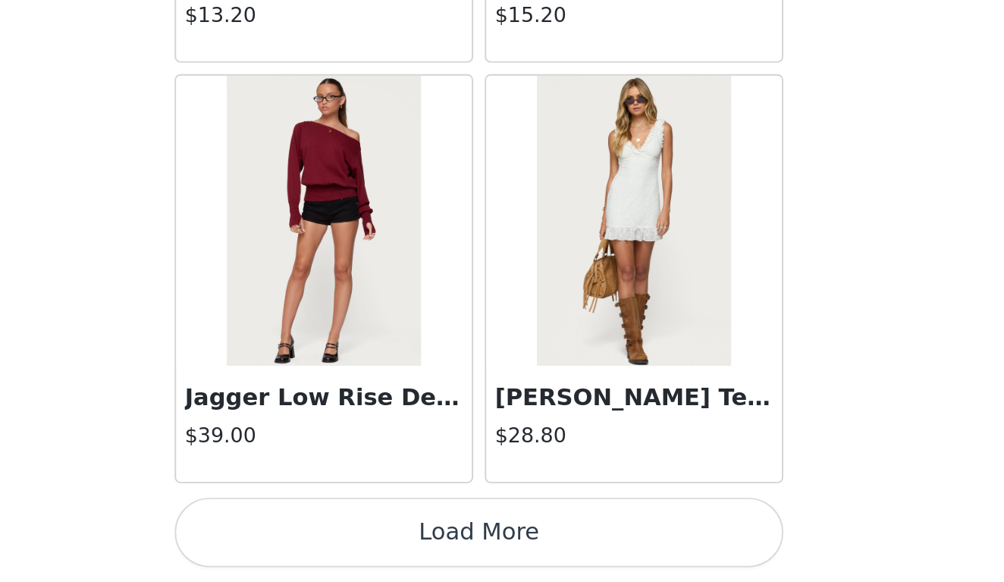
scroll to position [779, 0]
click at [343, 538] on button "Load More" at bounding box center [502, 556] width 318 height 36
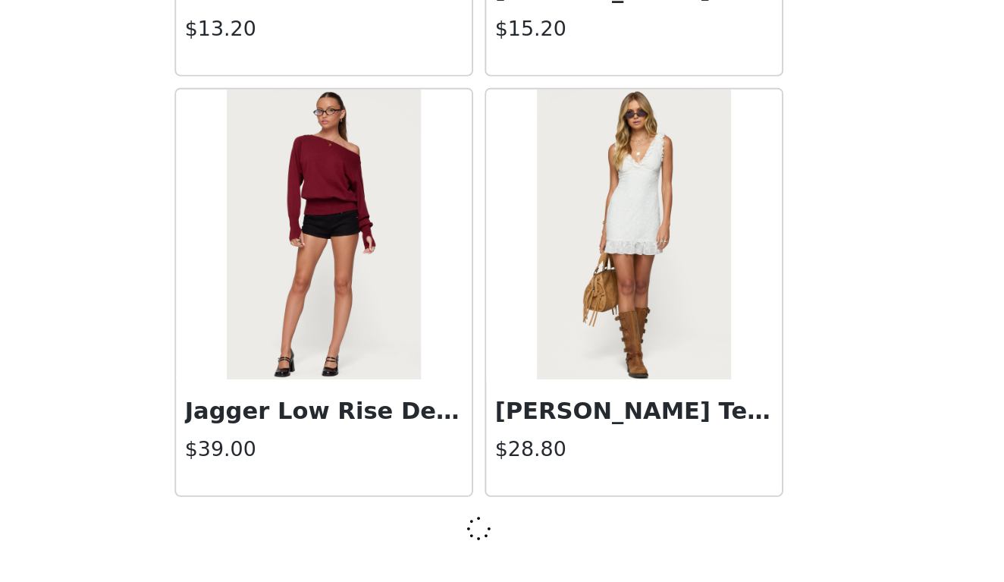
scroll to position [21521, 0]
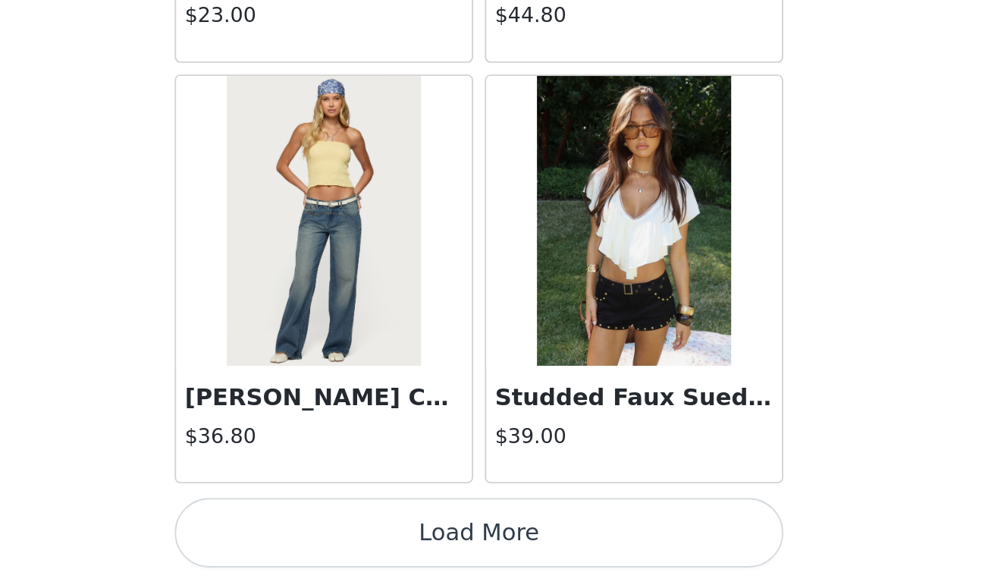
click at [343, 538] on button "Load More" at bounding box center [502, 556] width 318 height 36
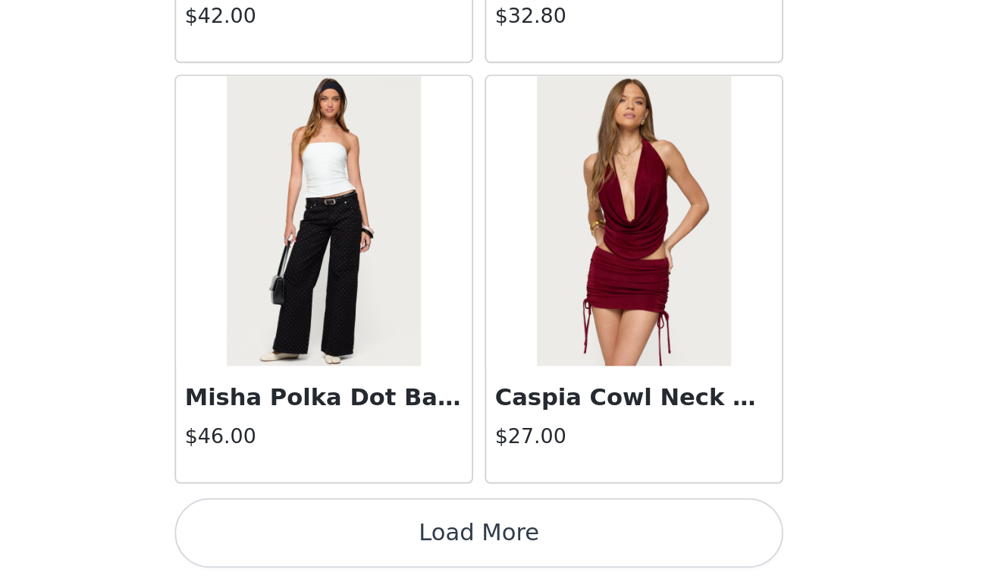
scroll to position [25925, 0]
click at [343, 538] on button "Load More" at bounding box center [502, 556] width 318 height 36
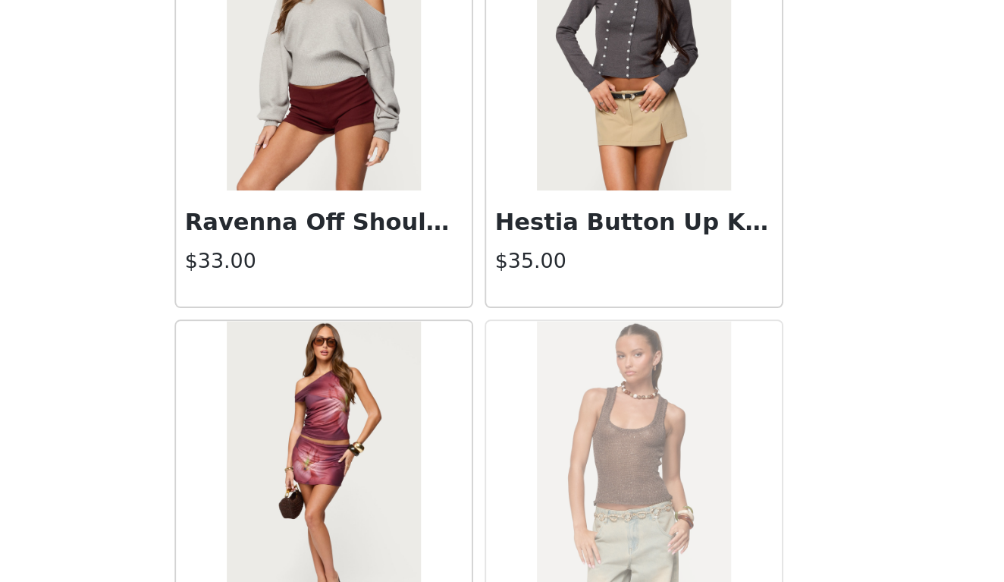
scroll to position [27625, 0]
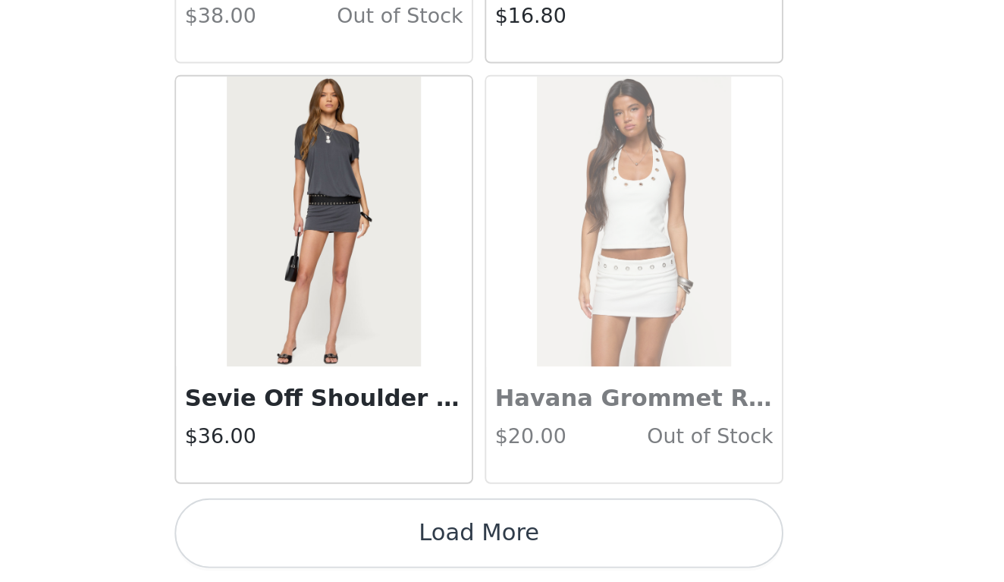
click at [343, 538] on button "Load More" at bounding box center [502, 556] width 318 height 36
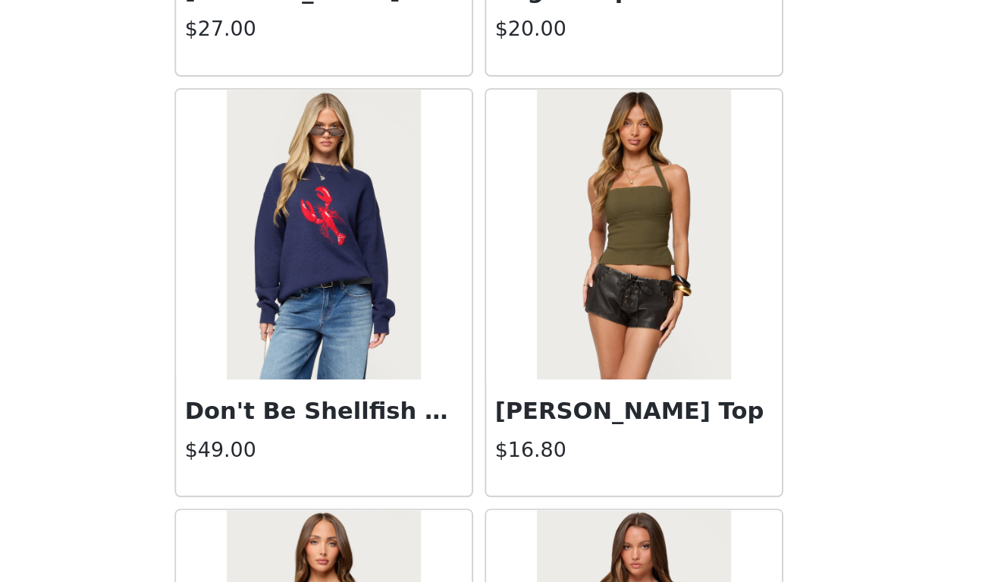
scroll to position [28797, 0]
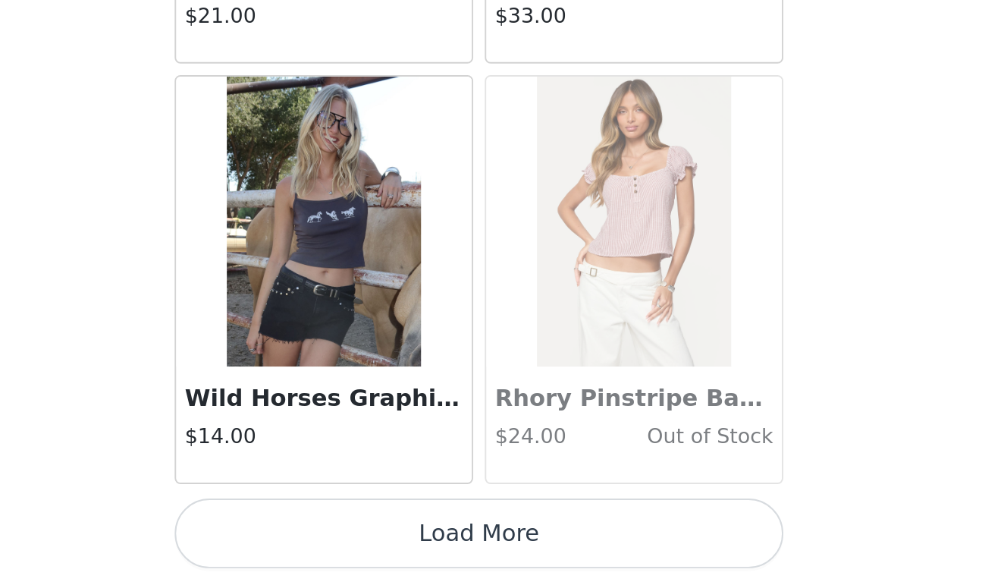
click at [343, 538] on button "Load More" at bounding box center [502, 556] width 318 height 36
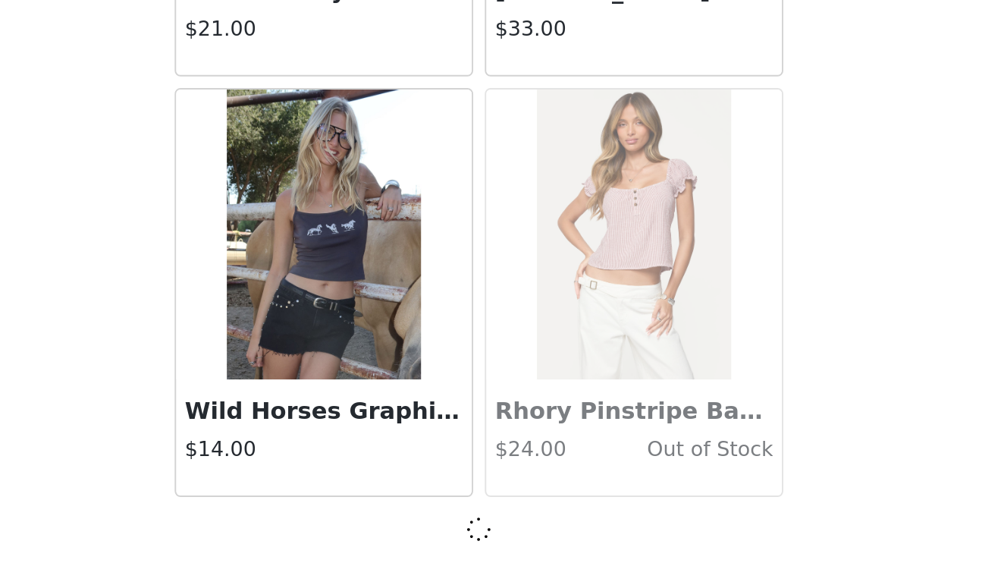
scroll to position [30316, 0]
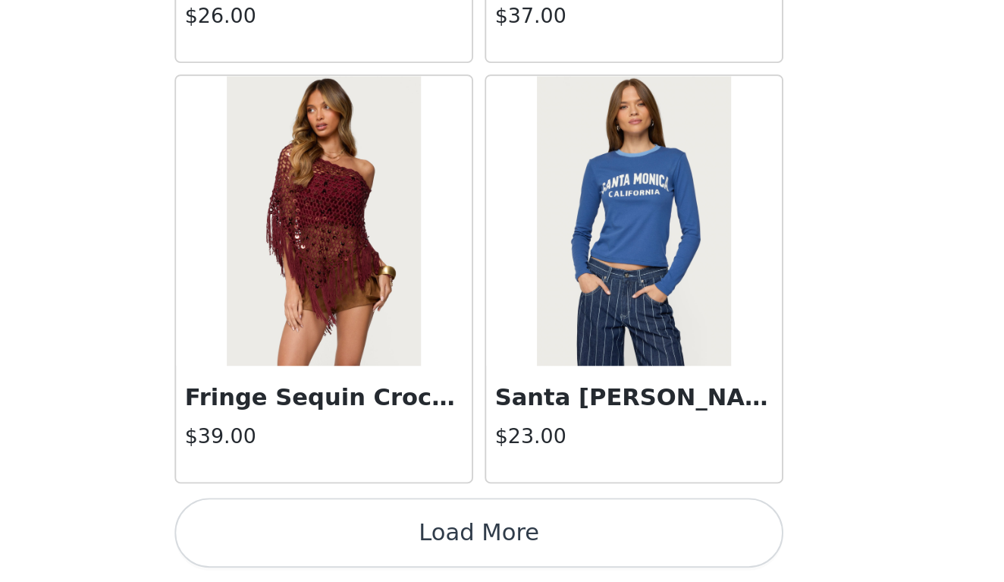
click at [343, 538] on button "Load More" at bounding box center [502, 556] width 318 height 36
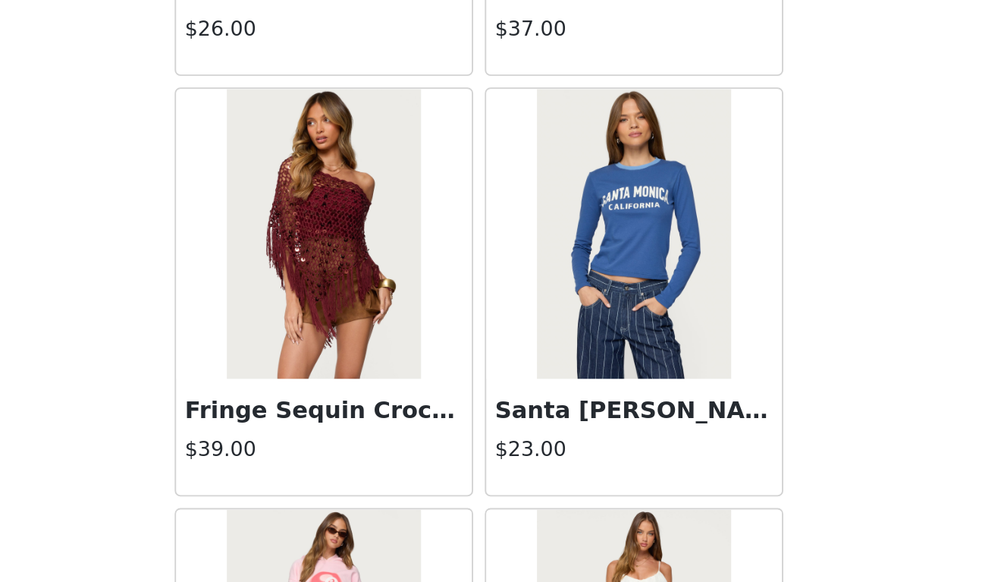
scroll to position [779, 0]
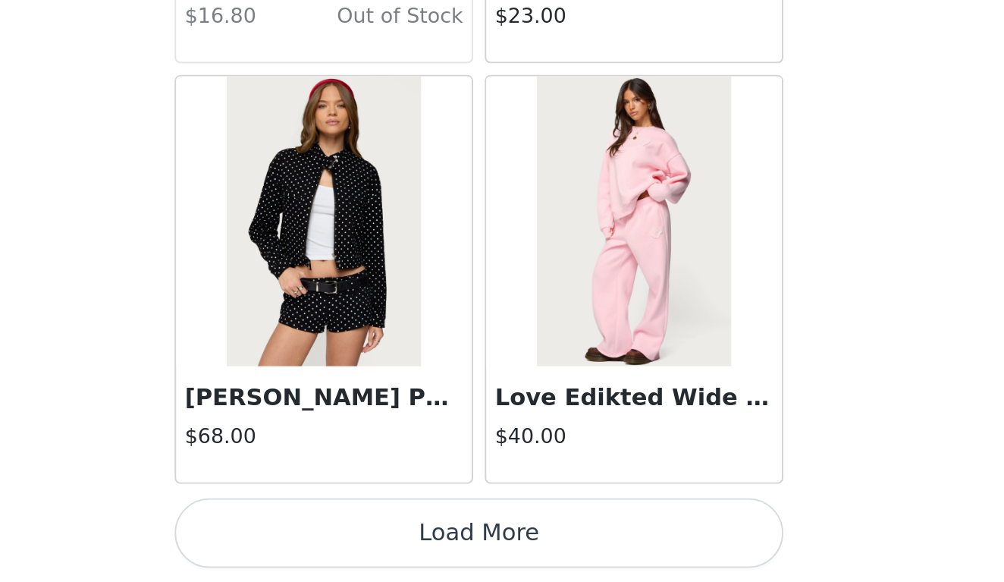
click at [343, 538] on button "Load More" at bounding box center [502, 556] width 318 height 36
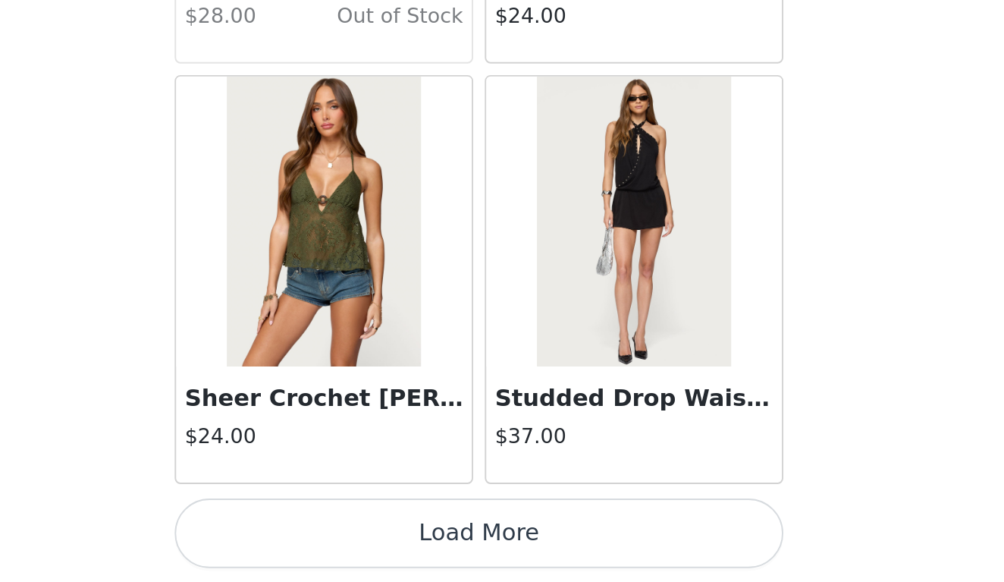
scroll to position [36919, 0]
click at [343, 538] on button "Load More" at bounding box center [502, 556] width 318 height 36
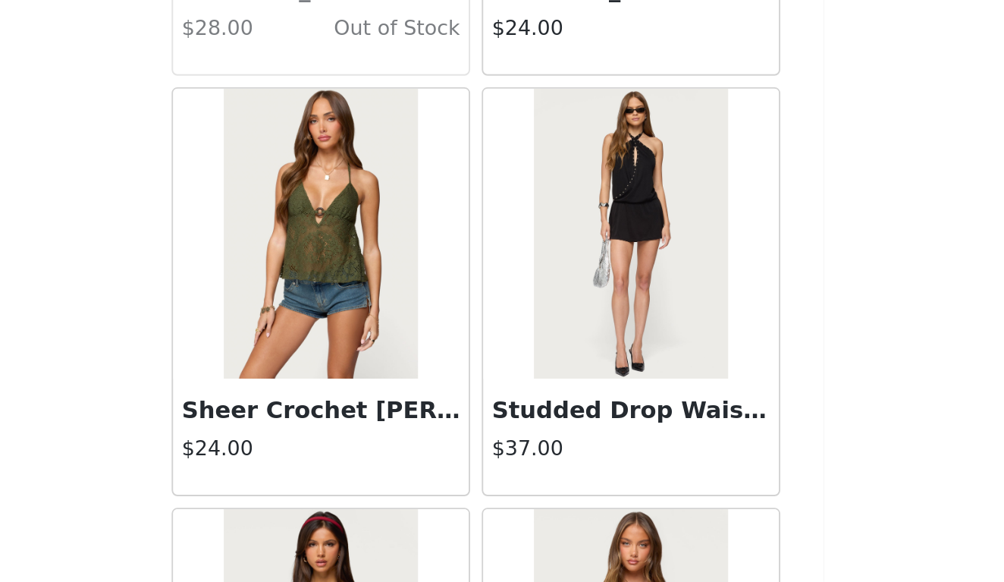
scroll to position [779, 0]
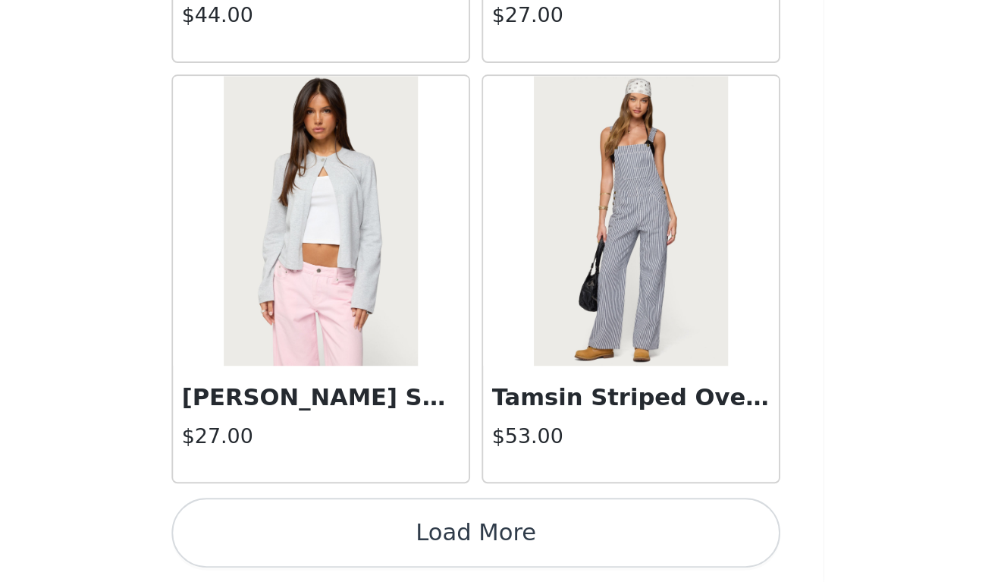
click at [343, 538] on button "Load More" at bounding box center [502, 556] width 318 height 36
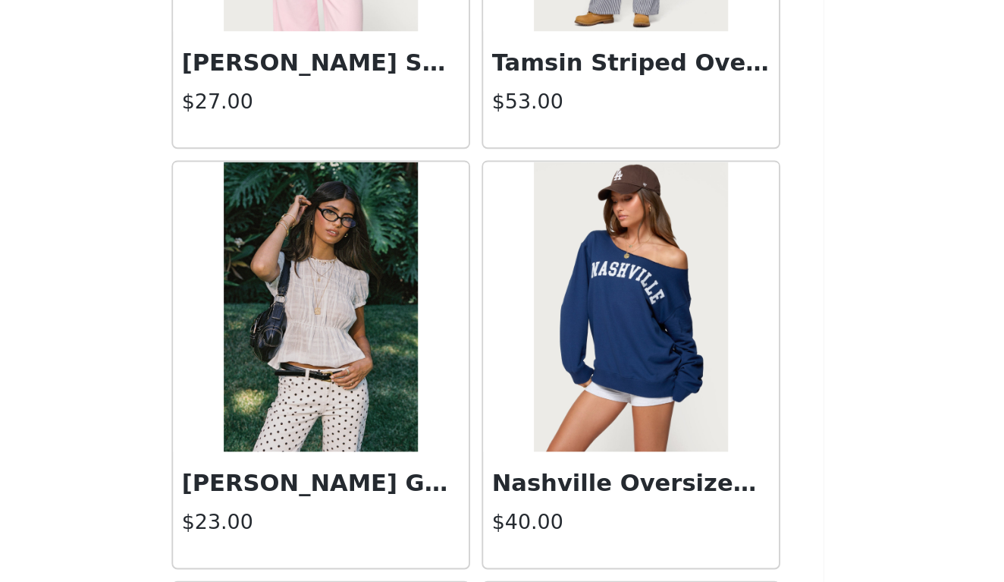
click at [370, 362] on img at bounding box center [420, 438] width 101 height 152
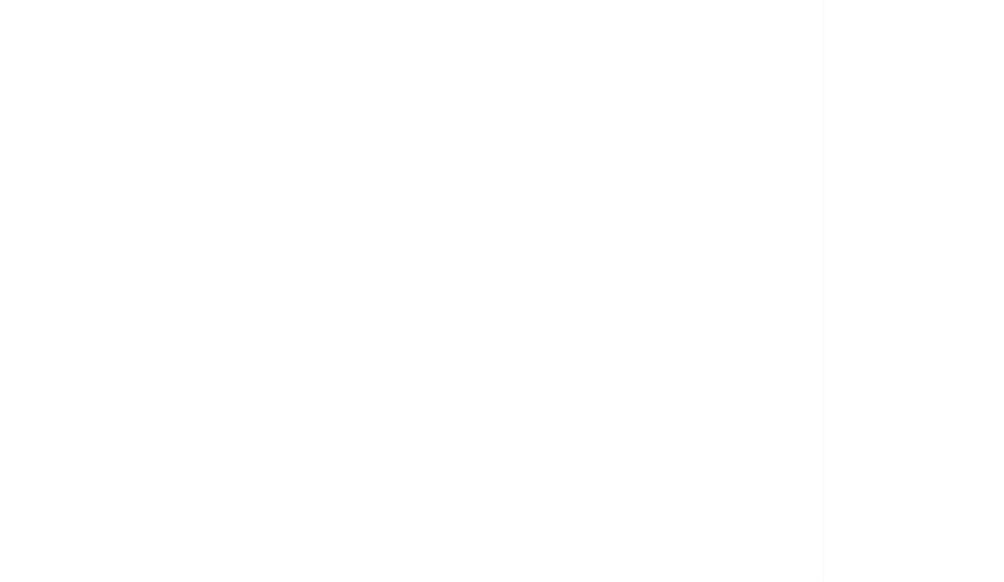
scroll to position [155, 0]
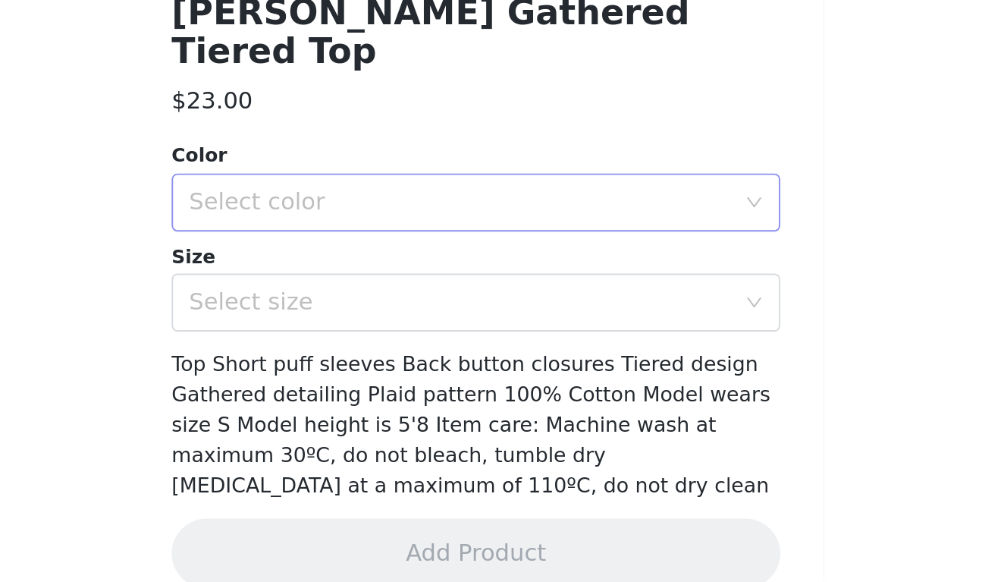
click at [352, 368] on div "Select color" at bounding box center [497, 382] width 290 height 29
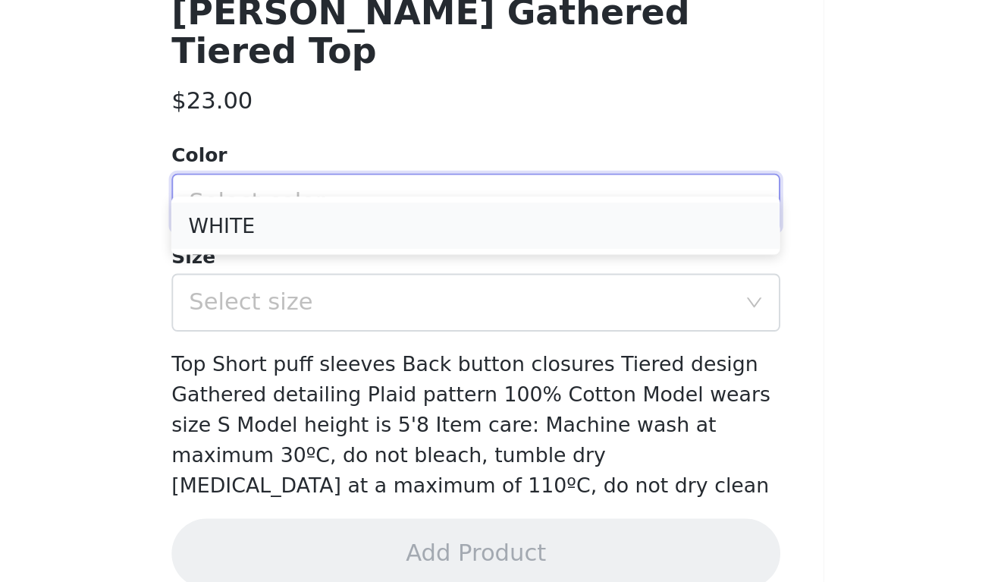
click at [343, 383] on li "WHITE" at bounding box center [502, 395] width 318 height 24
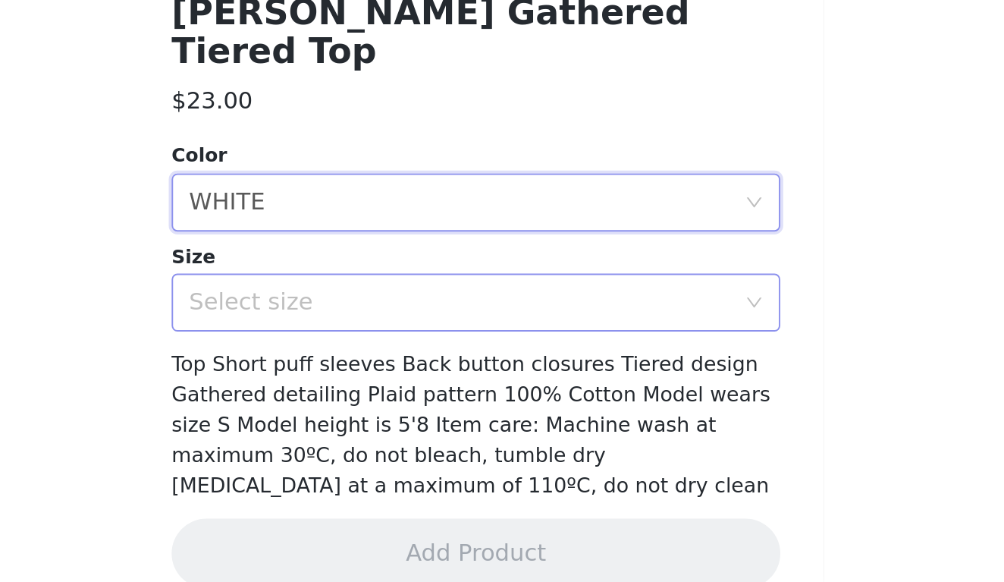
click at [352, 428] on div "Select size" at bounding box center [494, 435] width 284 height 15
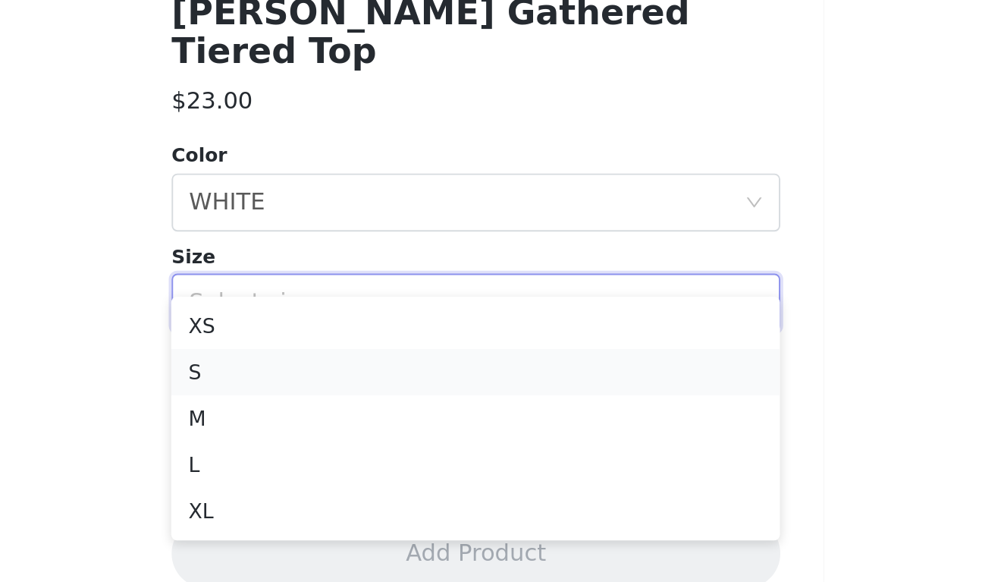
click at [343, 459] on li "S" at bounding box center [502, 471] width 318 height 24
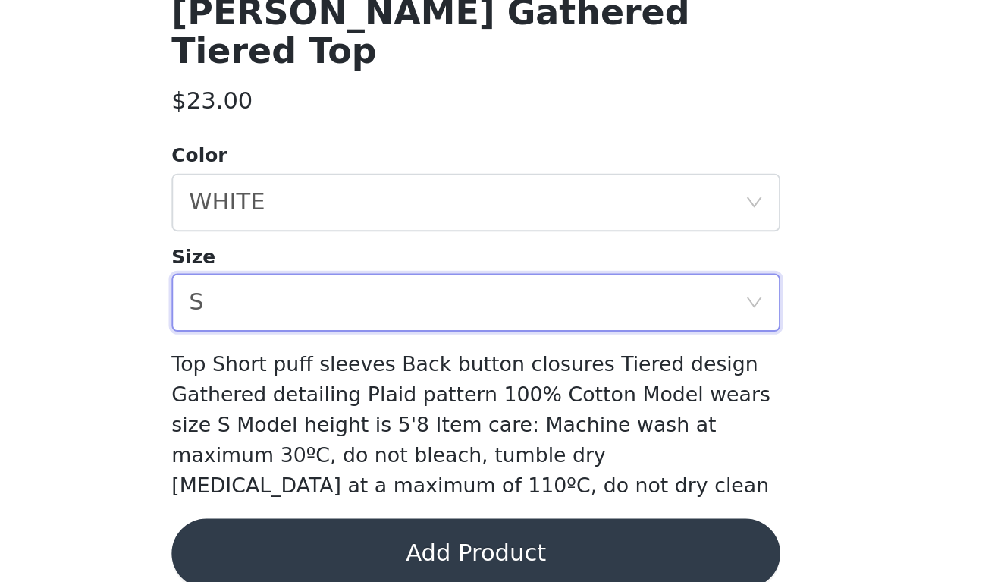
click at [343, 548] on button "Add Product" at bounding box center [502, 566] width 318 height 36
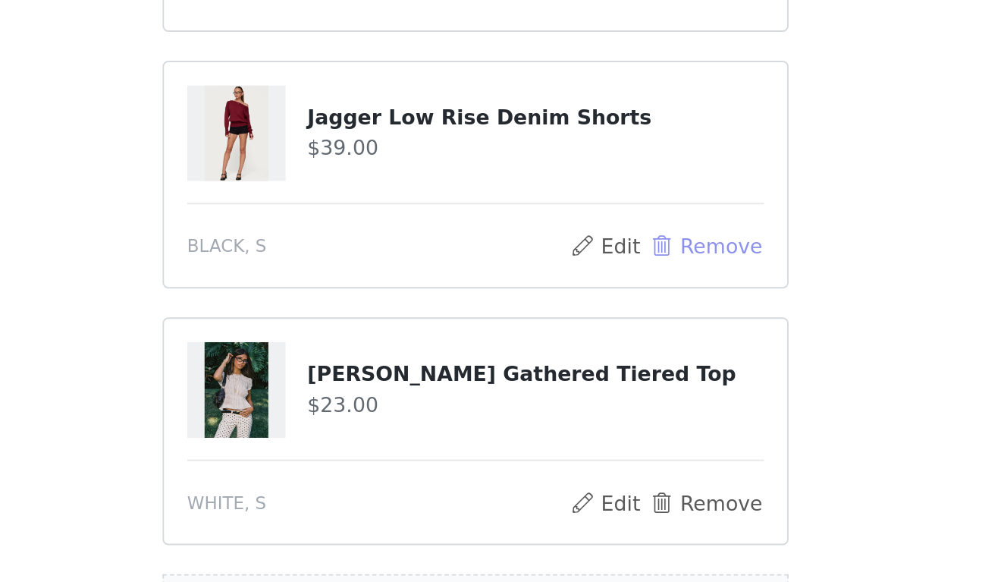
click at [592, 324] on button "Remove" at bounding box center [622, 333] width 61 height 18
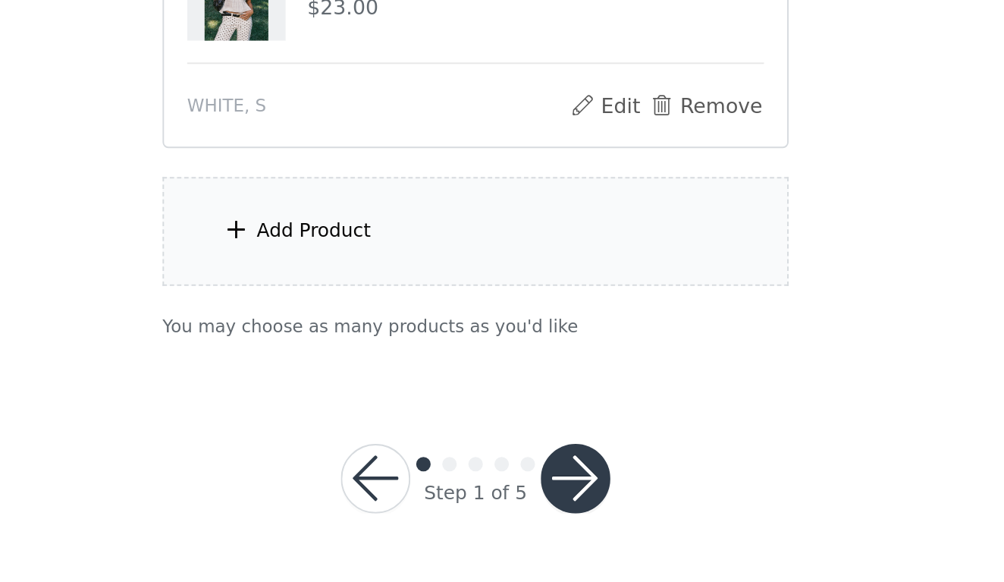
scroll to position [779, 0]
click at [387, 390] on div "Add Product" at bounding box center [417, 397] width 60 height 15
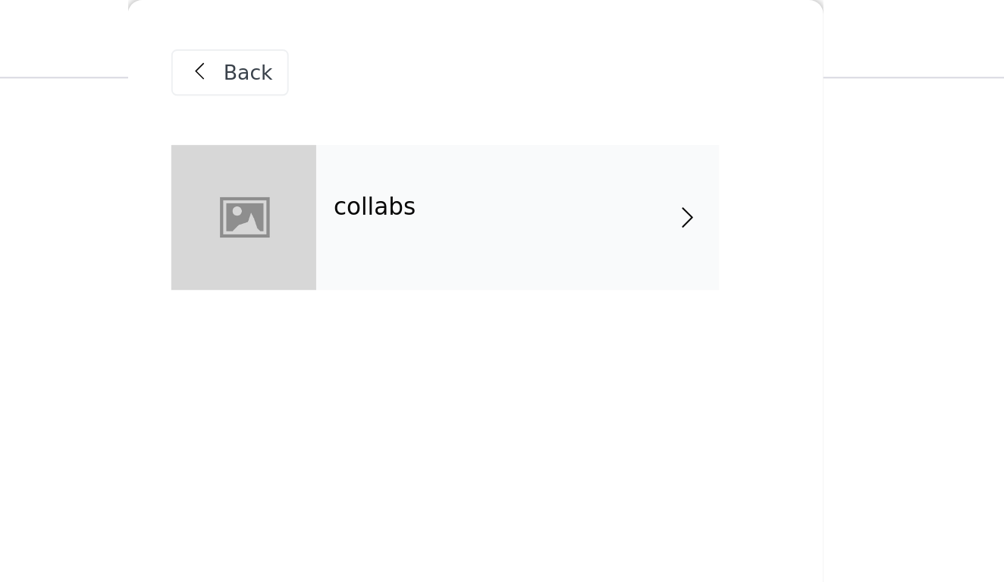
scroll to position [472, 0]
click at [419, 118] on div "collabs" at bounding box center [524, 114] width 211 height 76
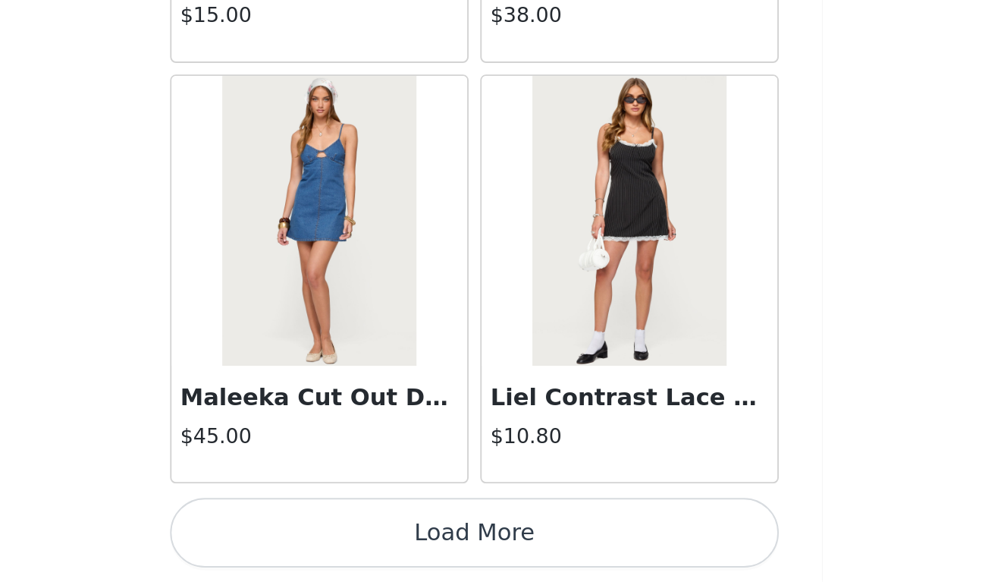
scroll to position [629, 0]
click at [343, 538] on button "Load More" at bounding box center [502, 556] width 318 height 36
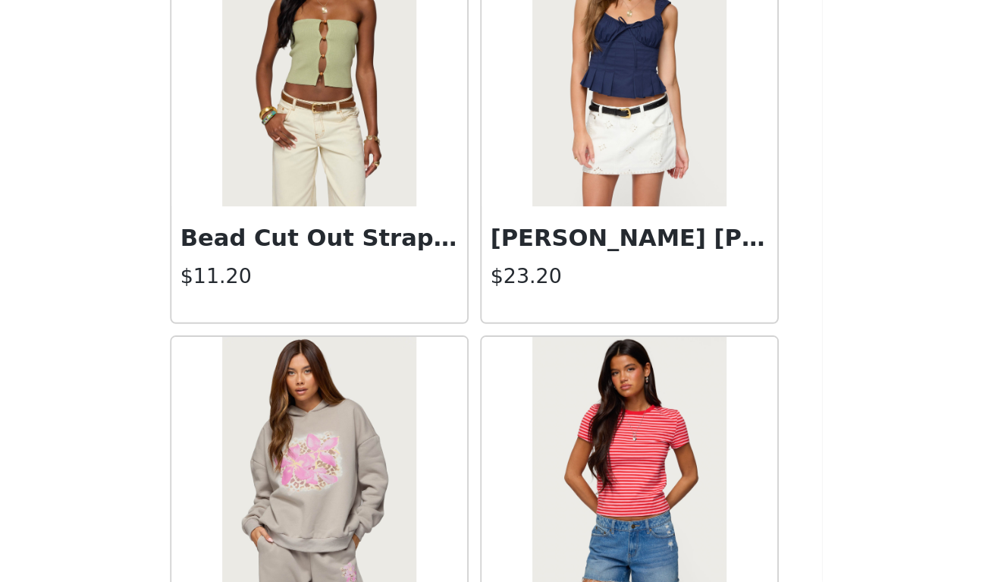
scroll to position [3346, 0]
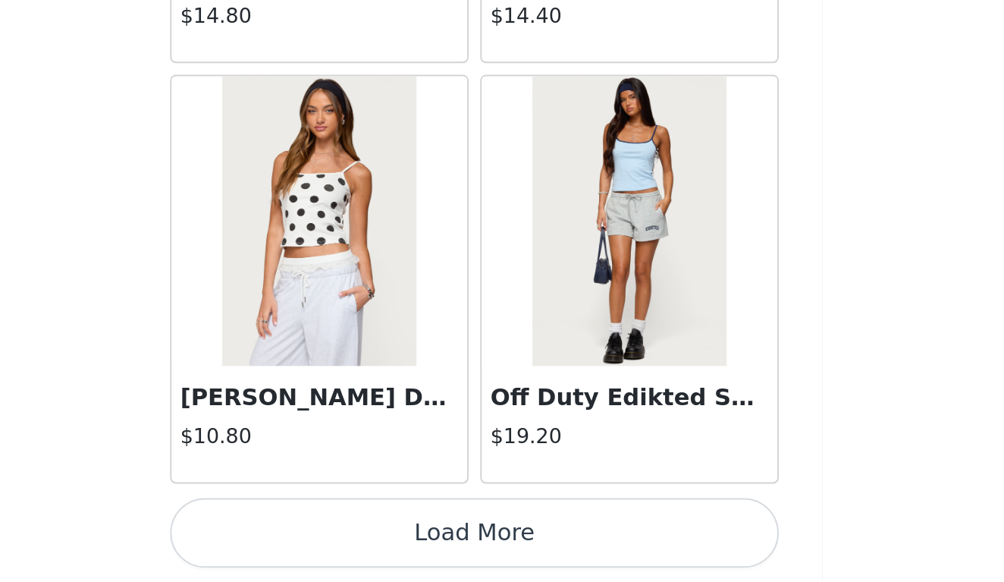
click at [343, 538] on button "Load More" at bounding box center [502, 556] width 318 height 36
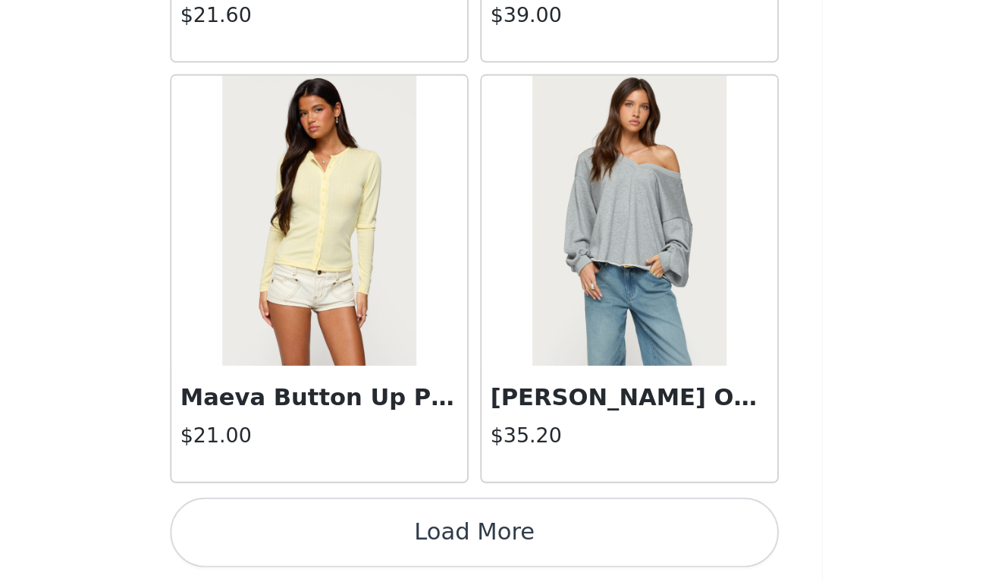
scroll to position [6136, 0]
click at [343, 538] on button "Load More" at bounding box center [502, 556] width 318 height 36
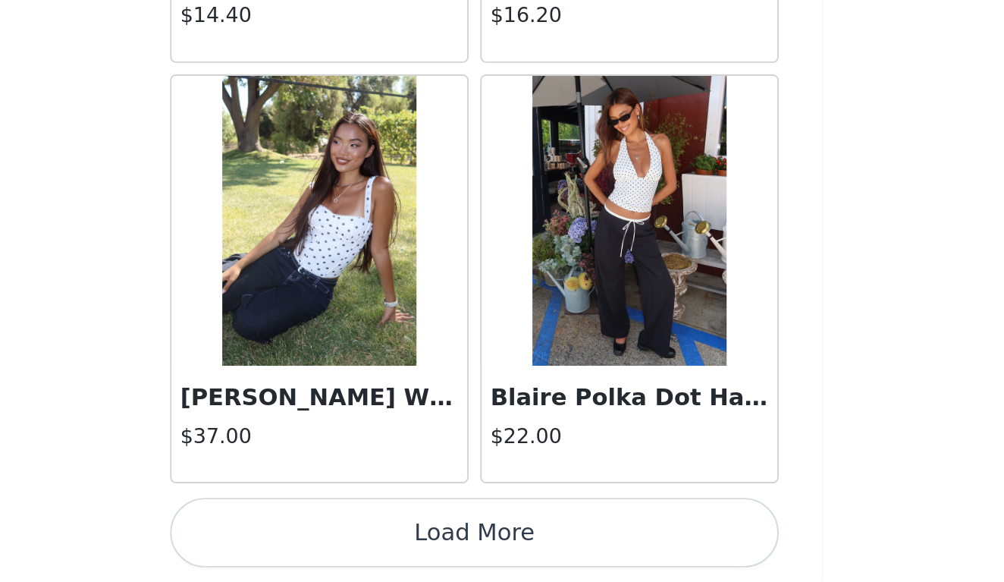
scroll to position [8335, 0]
click at [343, 538] on button "Load More" at bounding box center [502, 556] width 318 height 36
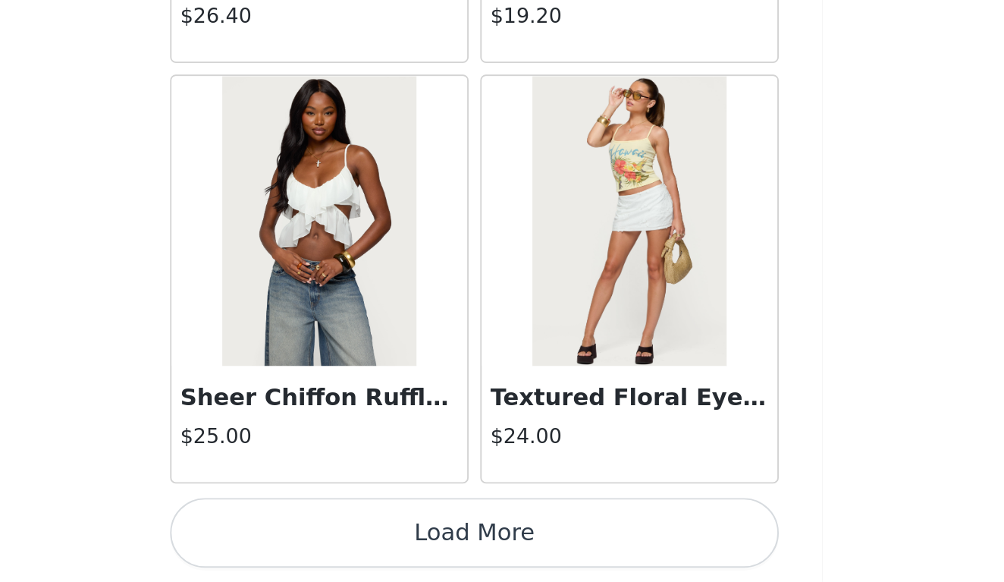
scroll to position [10534, 0]
click at [343, 538] on button "Load More" at bounding box center [502, 556] width 318 height 36
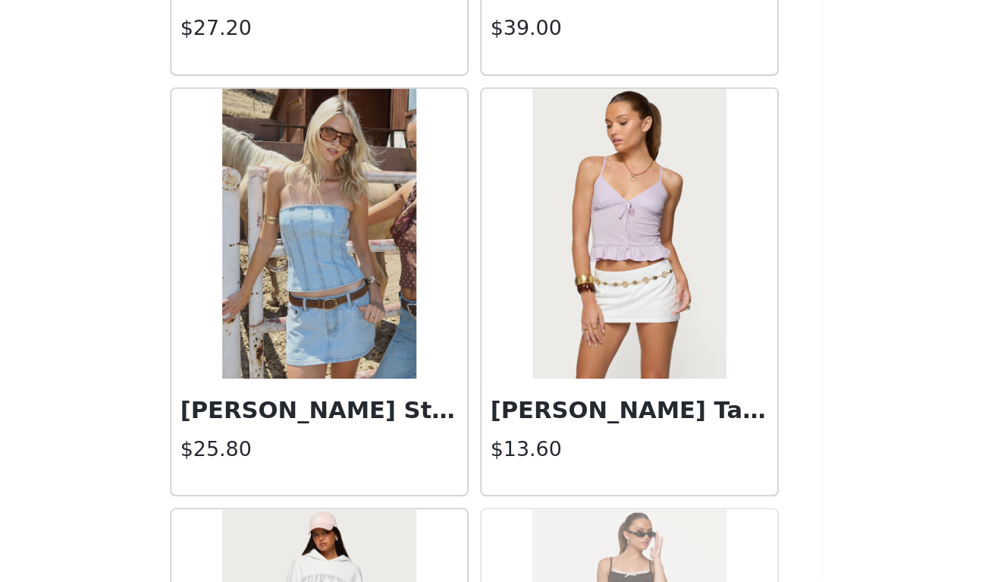
scroll to position [12288, 0]
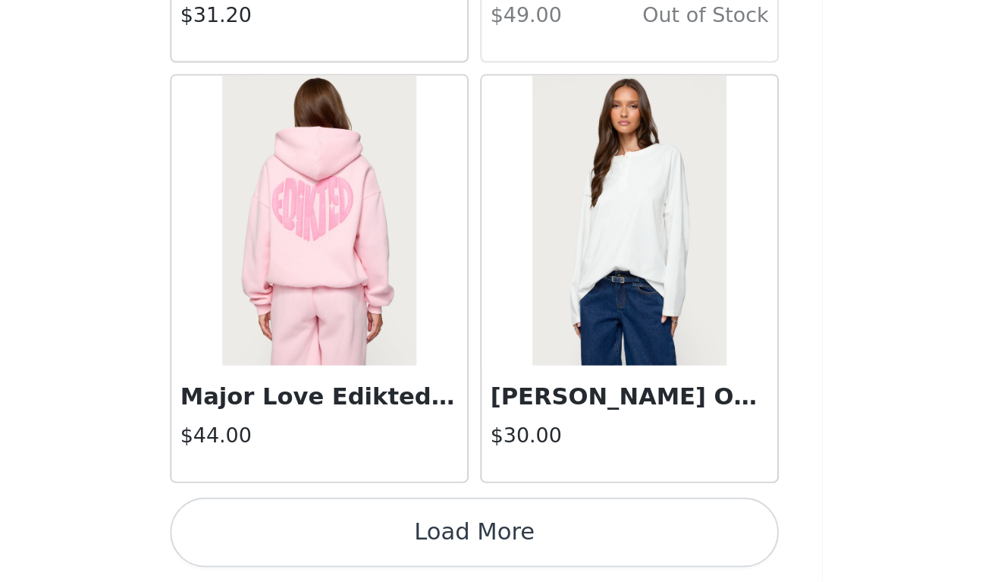
click at [343, 538] on button "Load More" at bounding box center [502, 556] width 318 height 36
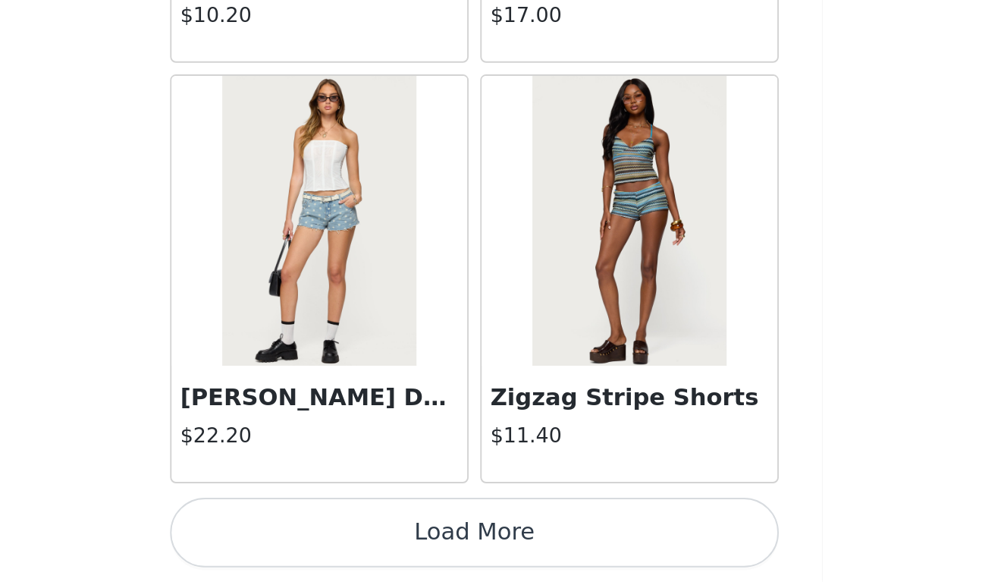
scroll to position [728, 0]
click at [343, 538] on button "Load More" at bounding box center [502, 556] width 318 height 36
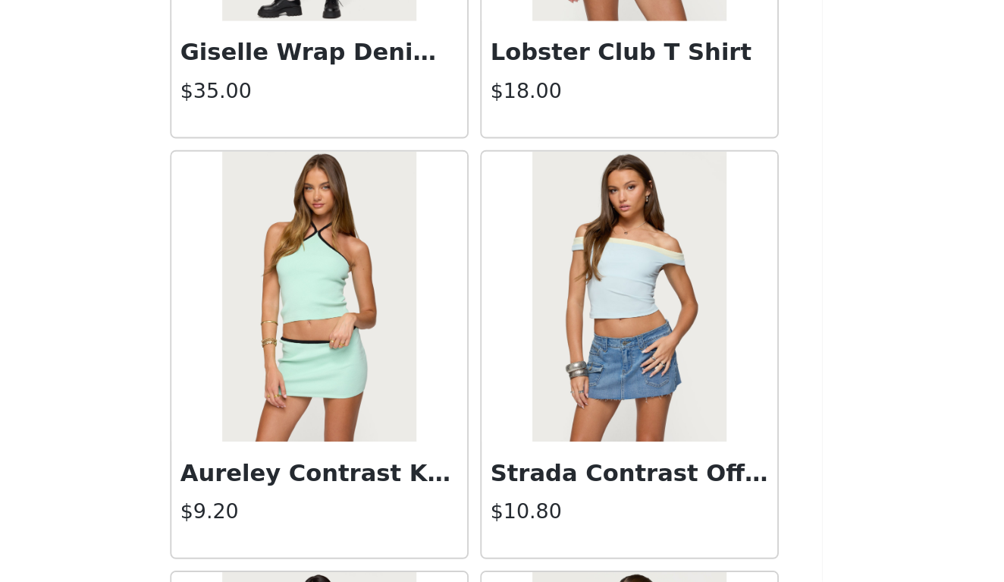
scroll to position [16670, 0]
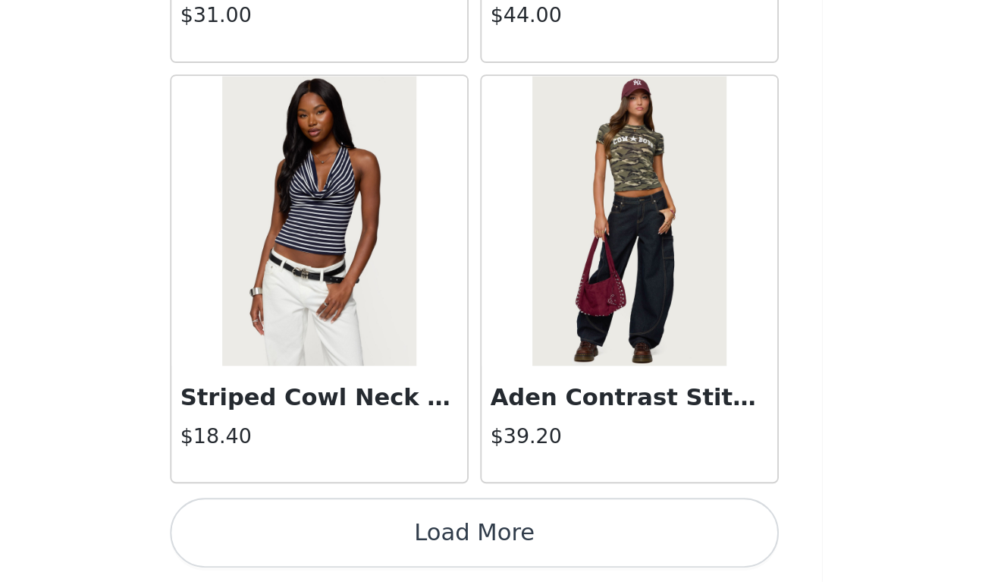
click at [343, 538] on button "Load More" at bounding box center [502, 556] width 318 height 36
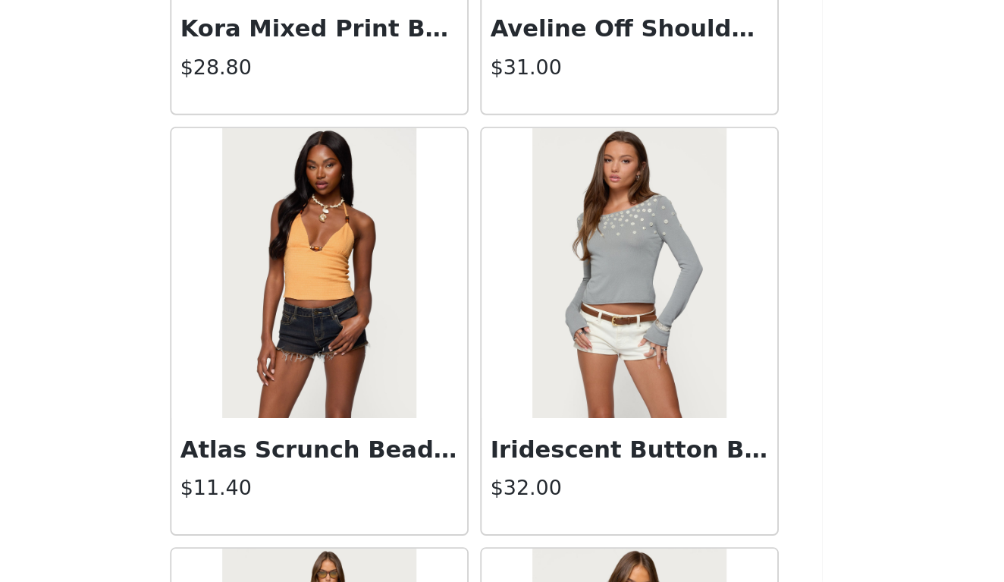
scroll to position [17784, 0]
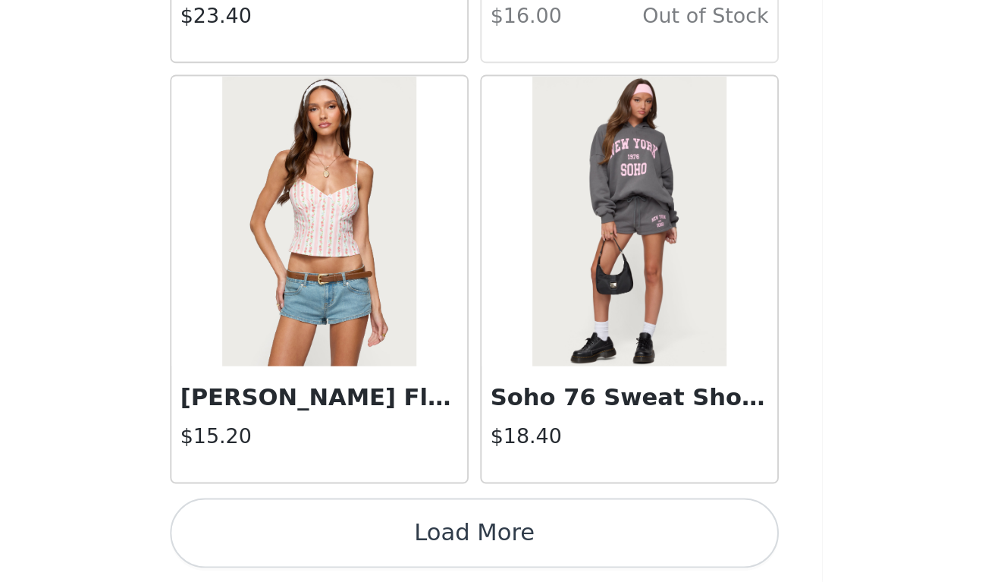
click at [343, 538] on button "Load More" at bounding box center [502, 556] width 318 height 36
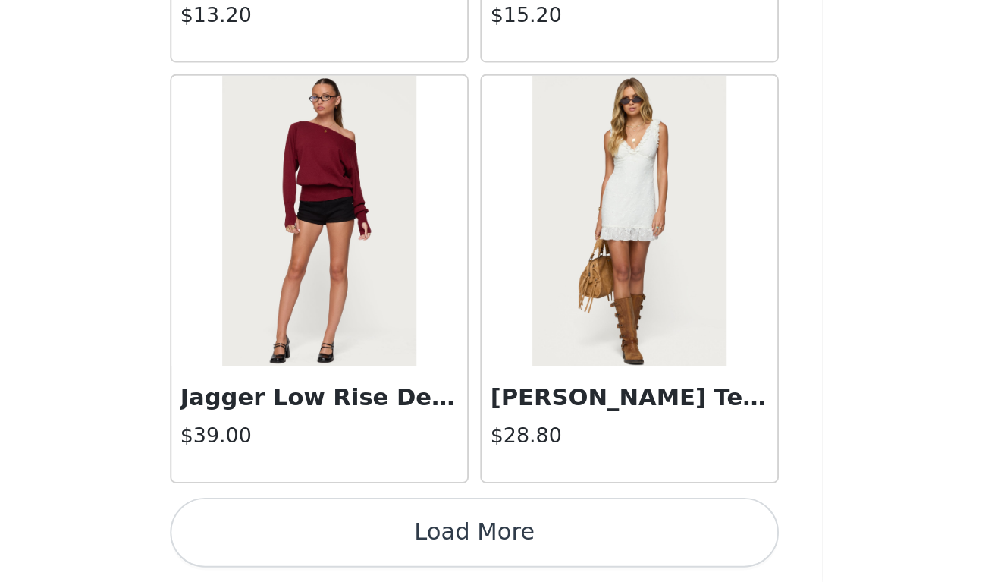
scroll to position [21528, 0]
click at [343, 538] on button "Load More" at bounding box center [502, 556] width 318 height 36
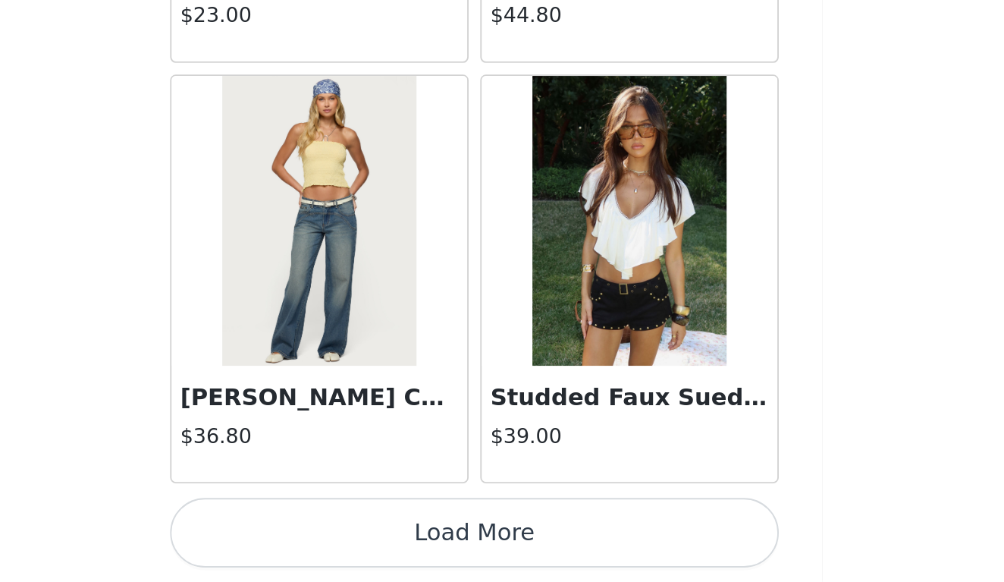
scroll to position [755, 0]
click at [343, 538] on button "Load More" at bounding box center [502, 556] width 318 height 36
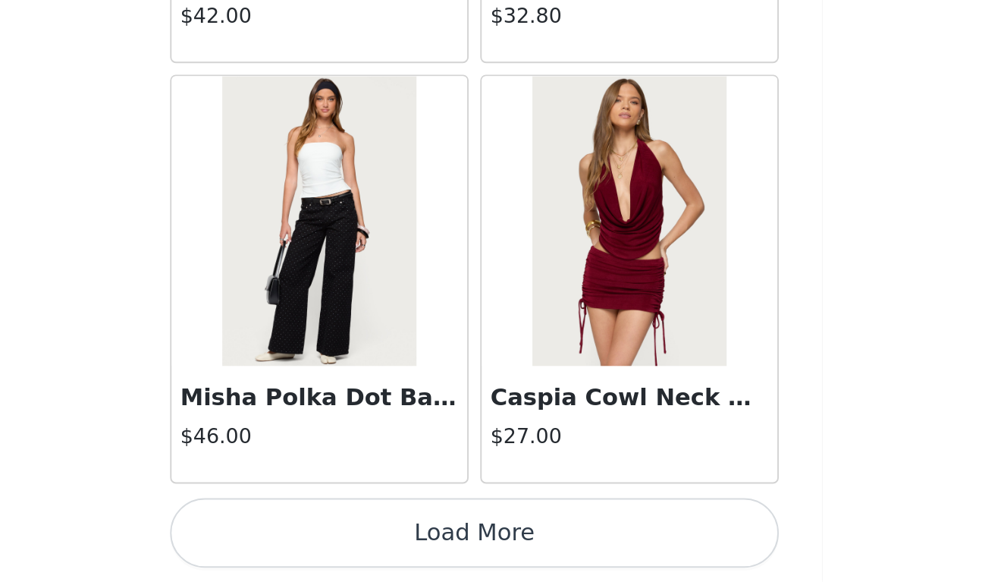
scroll to position [779, 0]
click at [343, 538] on button "Load More" at bounding box center [502, 556] width 318 height 36
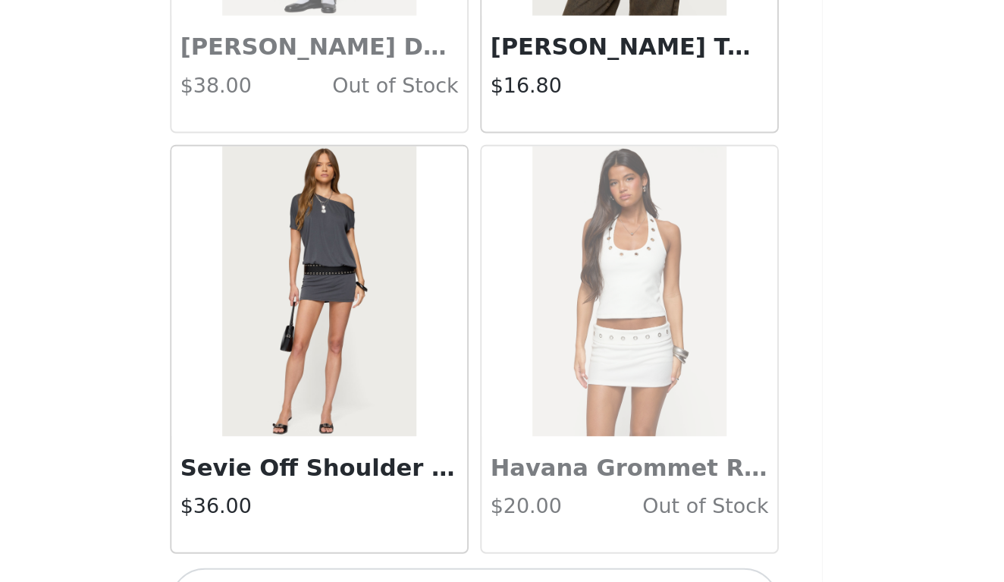
scroll to position [28110, 0]
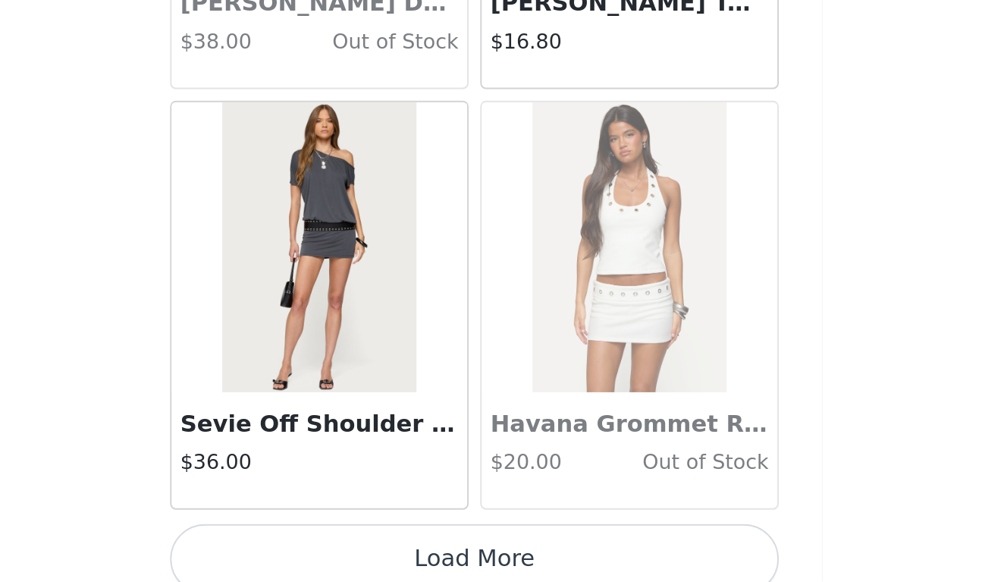
click at [343, 551] on button "Load More" at bounding box center [502, 569] width 318 height 36
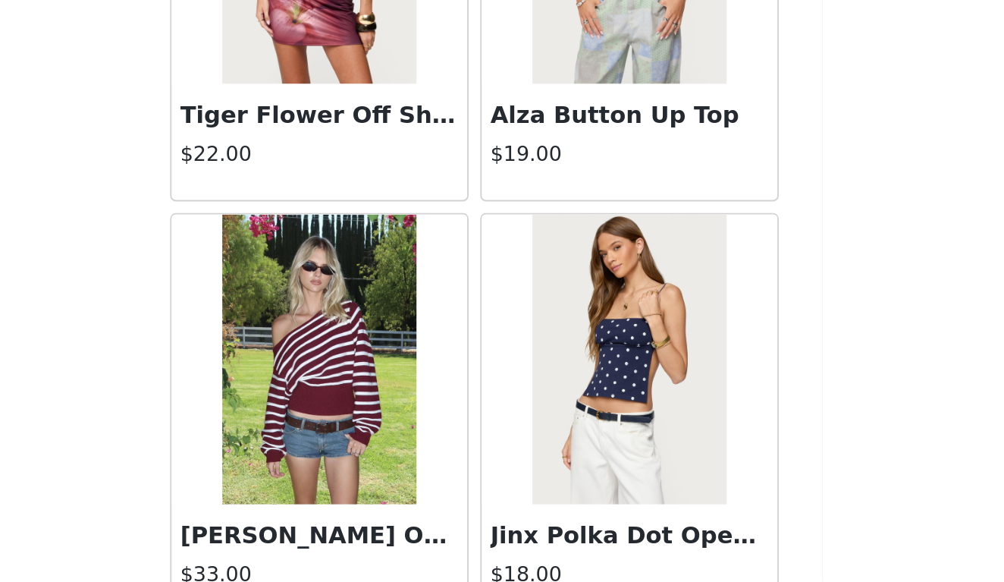
scroll to position [29020, 0]
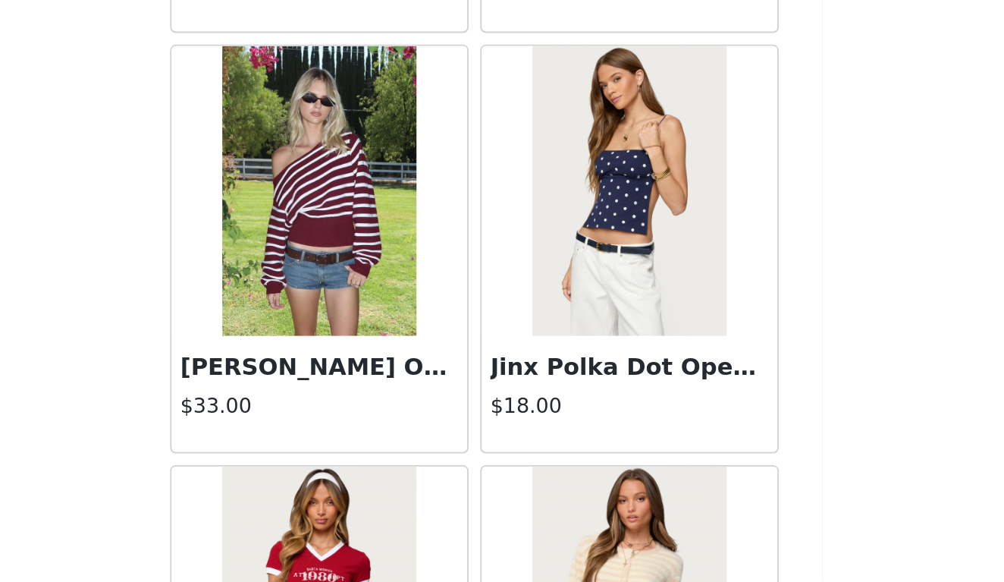
click at [532, 301] on img at bounding box center [582, 377] width 101 height 152
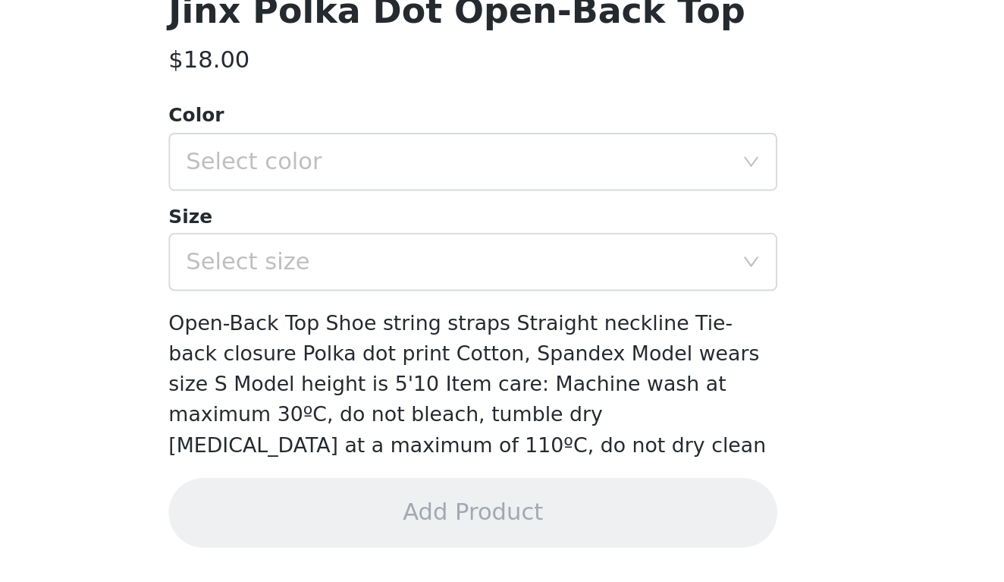
scroll to position [155, 0]
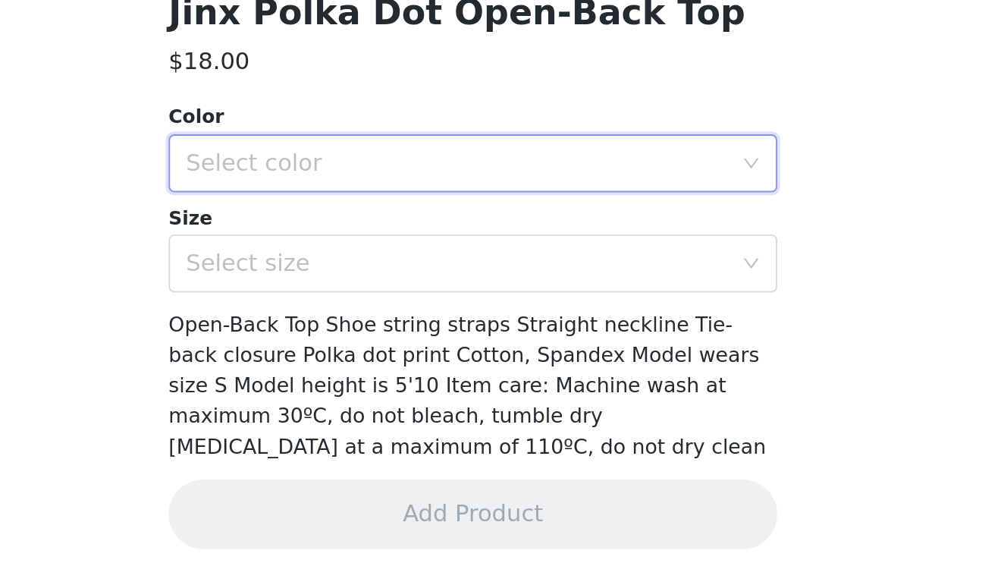
click at [352, 348] on div "Select color" at bounding box center [497, 362] width 290 height 29
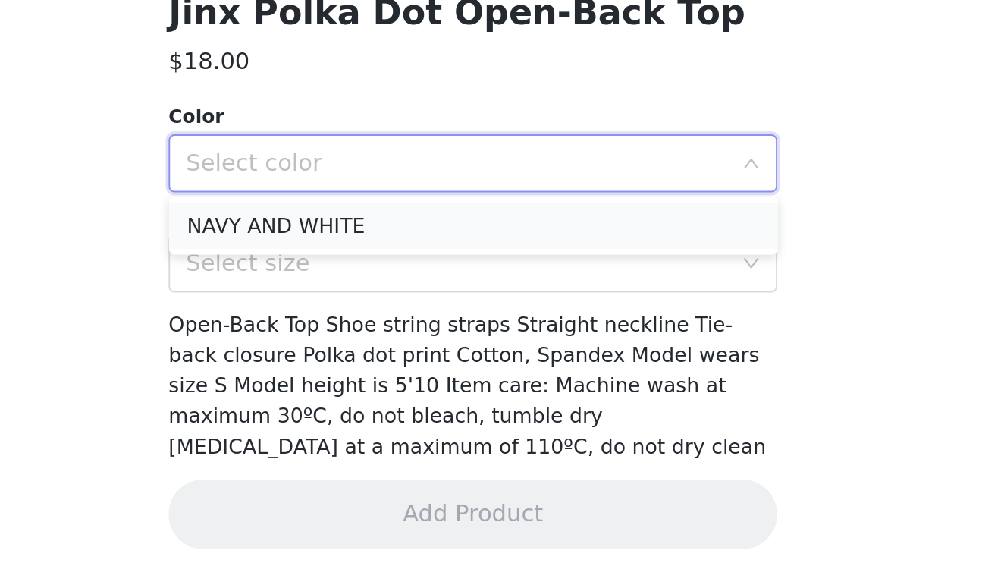
click at [343, 383] on li "NAVY AND WHITE" at bounding box center [502, 395] width 318 height 24
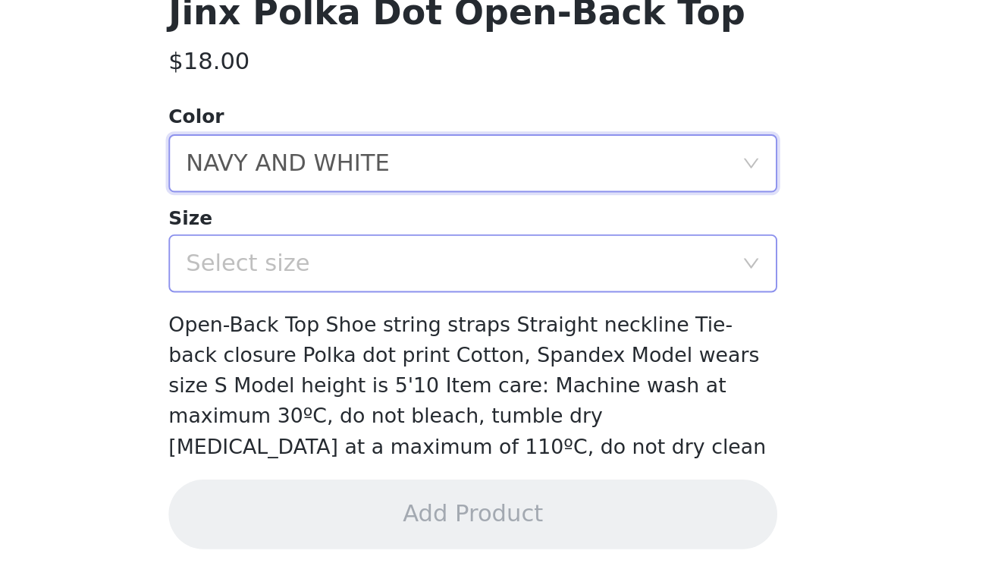
click at [352, 407] on div "Select size" at bounding box center [494, 414] width 284 height 15
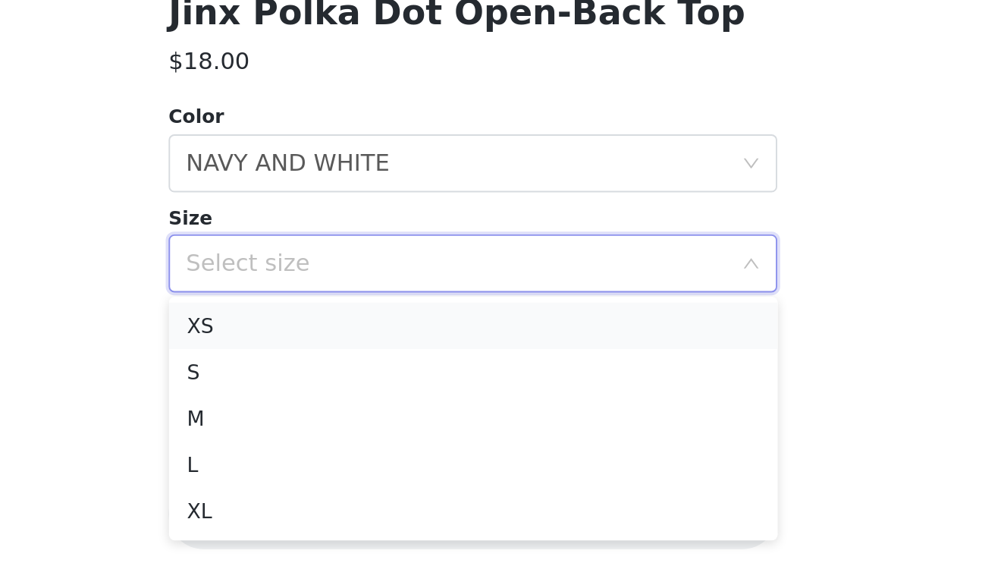
click at [343, 435] on li "XS" at bounding box center [502, 447] width 318 height 24
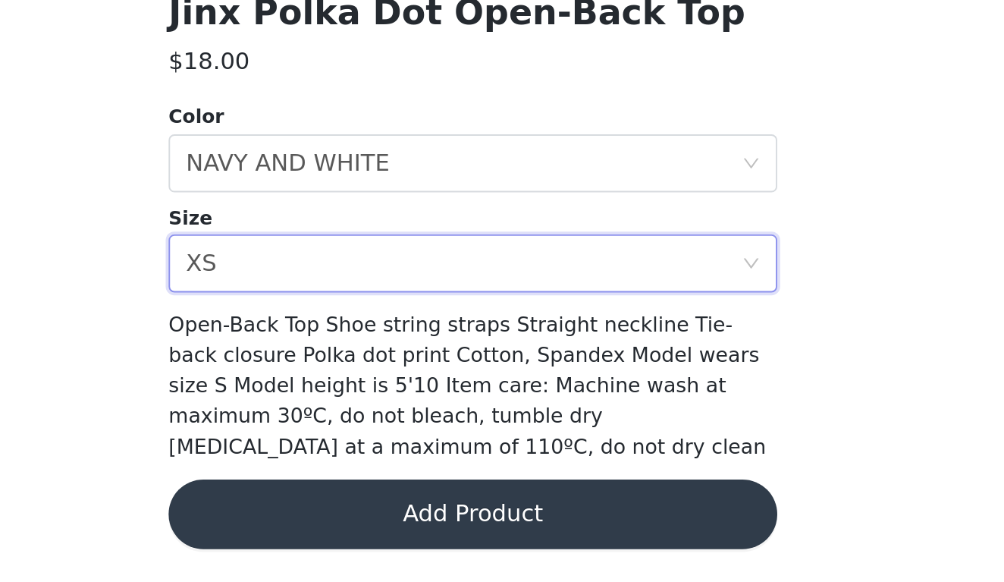
click at [343, 528] on button "Add Product" at bounding box center [502, 546] width 318 height 36
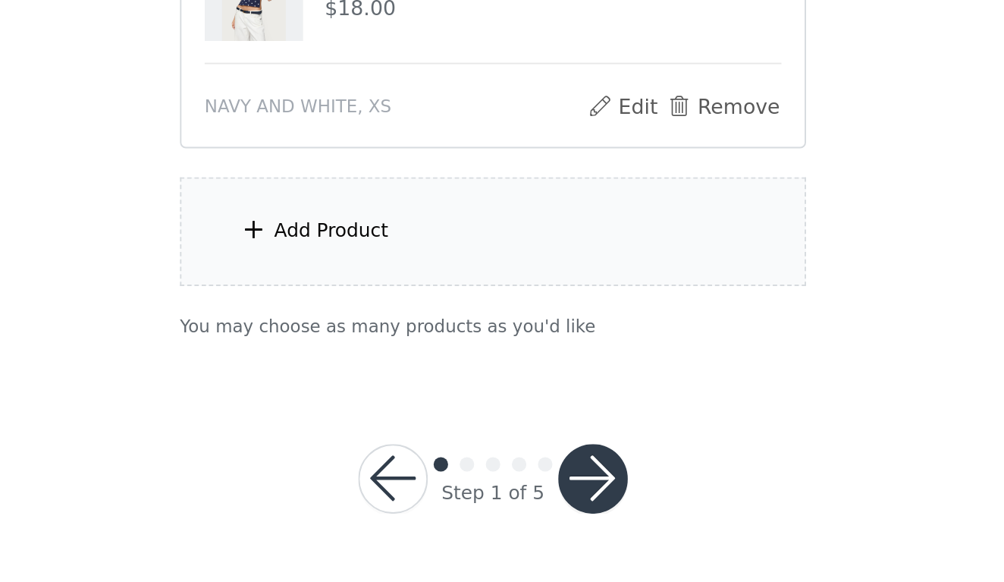
scroll to position [913, 0]
click at [536, 510] on button "button" at bounding box center [554, 528] width 36 height 36
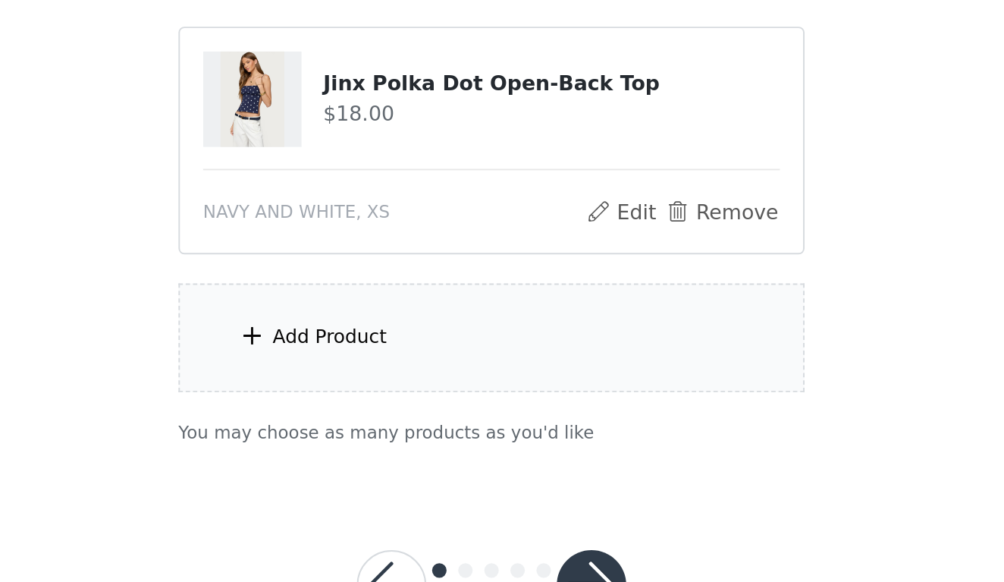
scroll to position [930, 0]
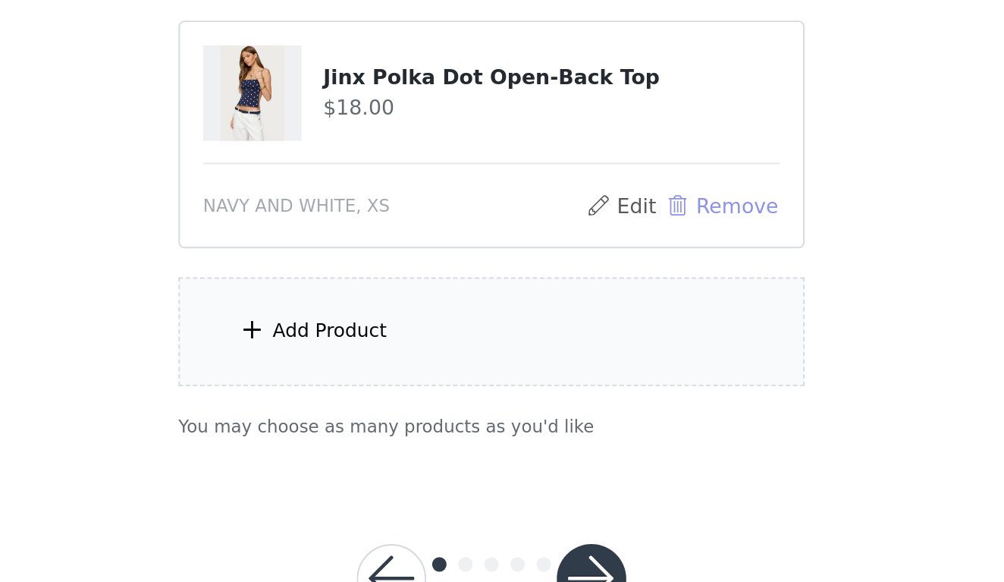
click at [592, 376] on button "Remove" at bounding box center [622, 385] width 61 height 18
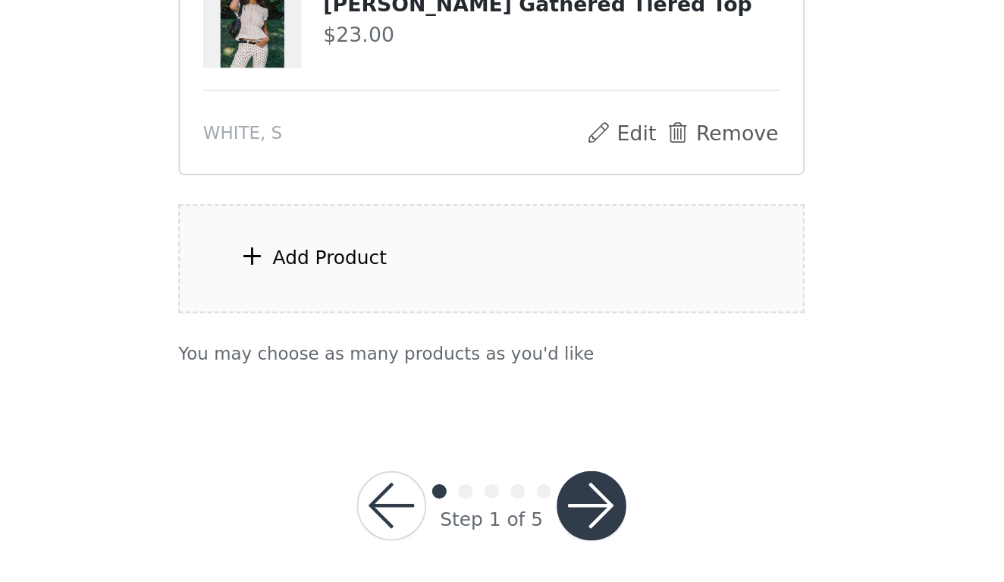
click at [536, 523] on button "button" at bounding box center [554, 541] width 36 height 36
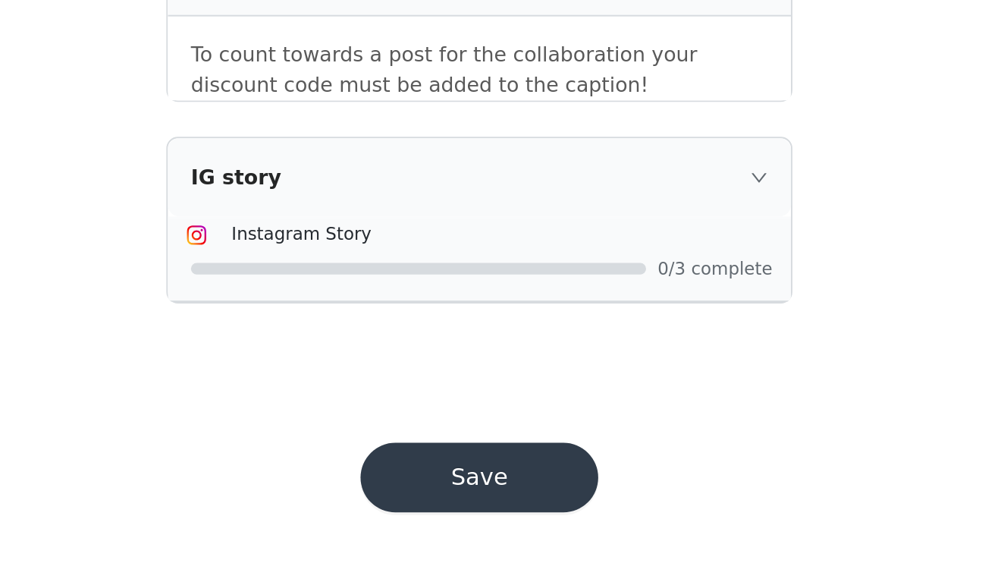
scroll to position [1417, 0]
click at [440, 509] on button "Save" at bounding box center [502, 527] width 124 height 36
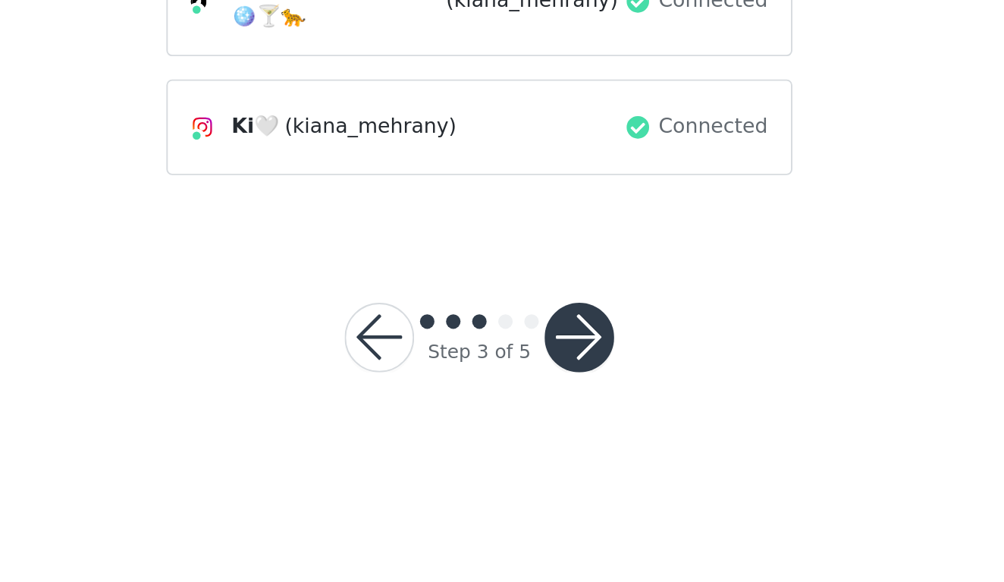
click at [351, 334] on div "Ki🤍 (kiana_mehrany)" at bounding box center [464, 343] width 227 height 18
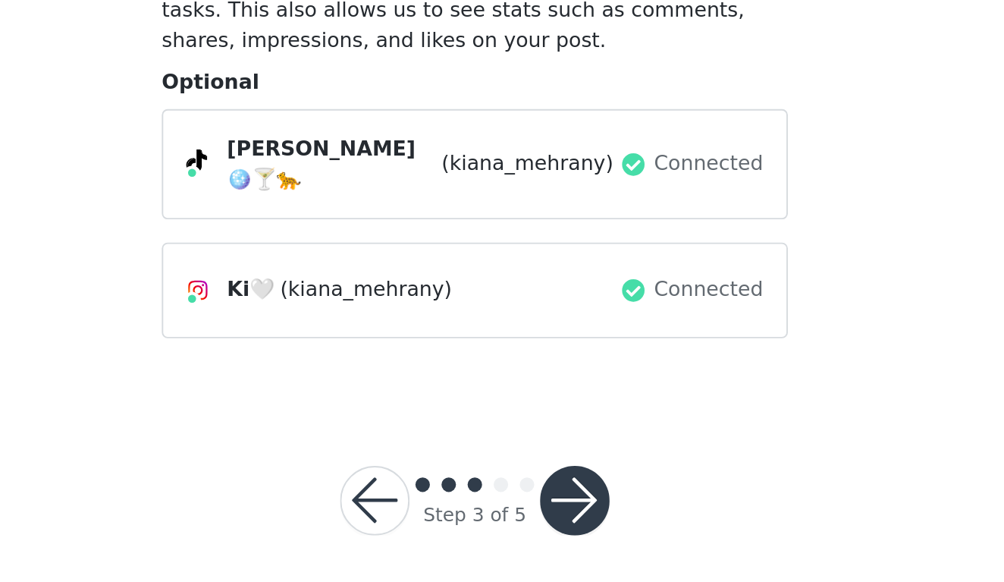
click at [536, 435] on button "button" at bounding box center [554, 453] width 36 height 36
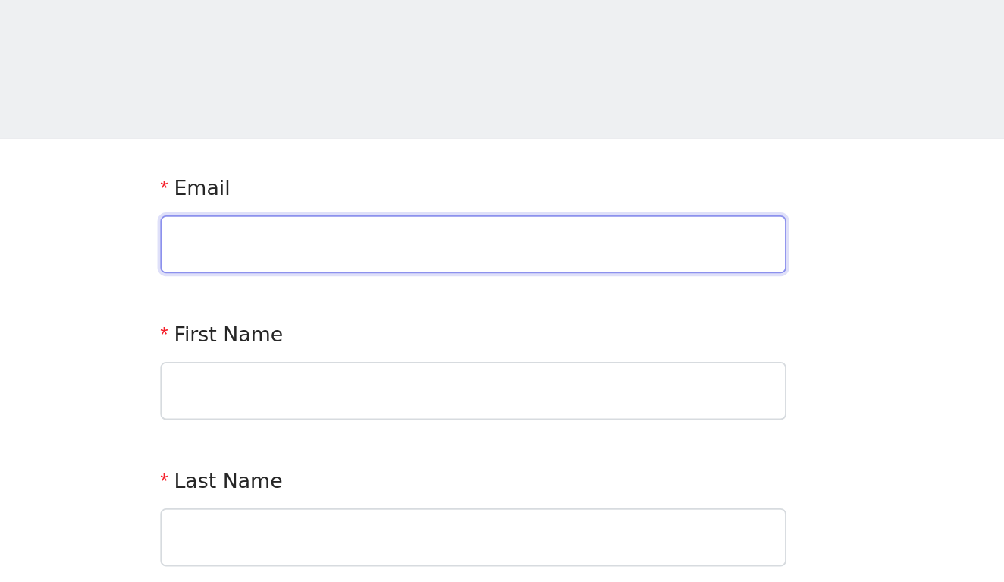
type input "[EMAIL_ADDRESS][DOMAIN_NAME]"
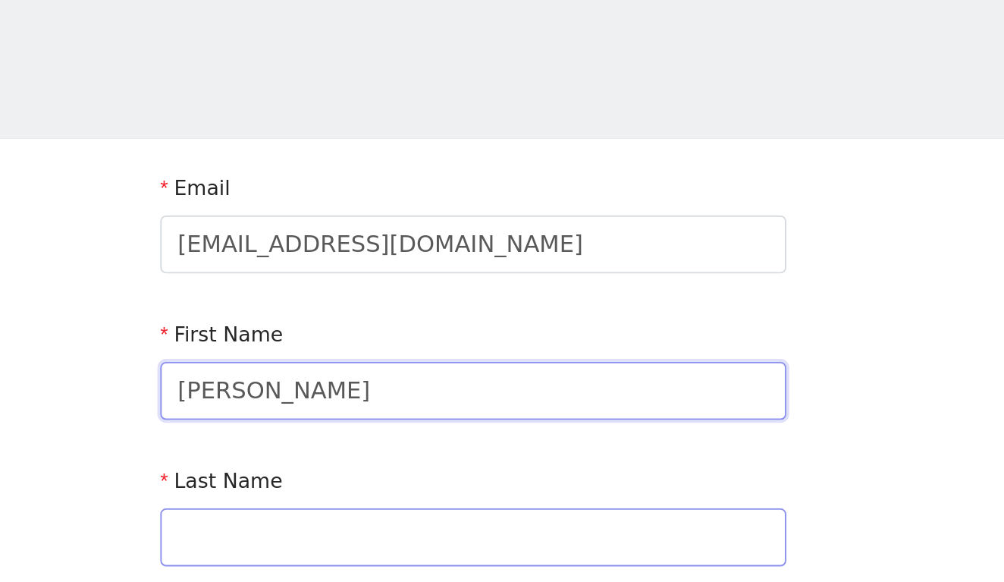
type input "[PERSON_NAME]"
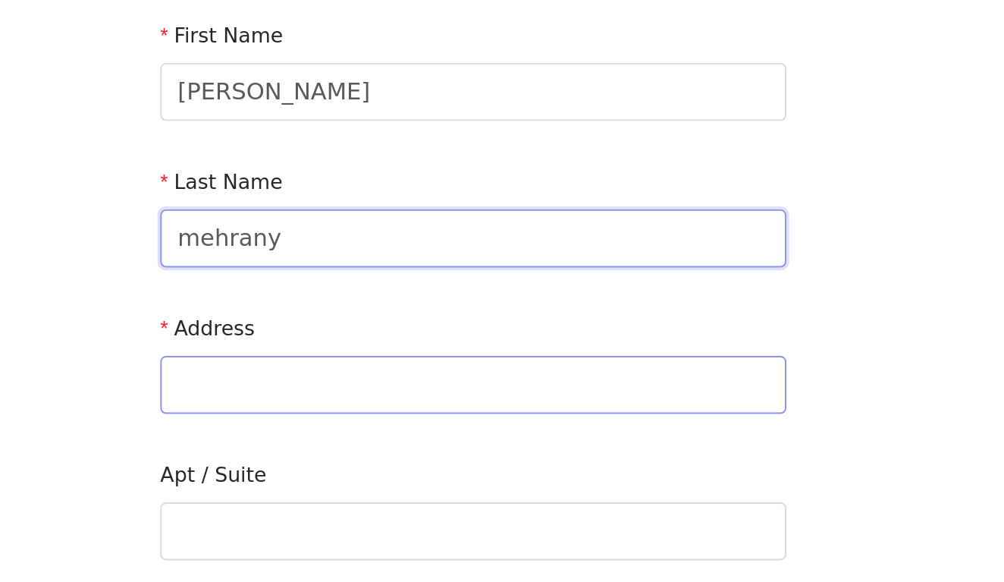
type input "mehrany"
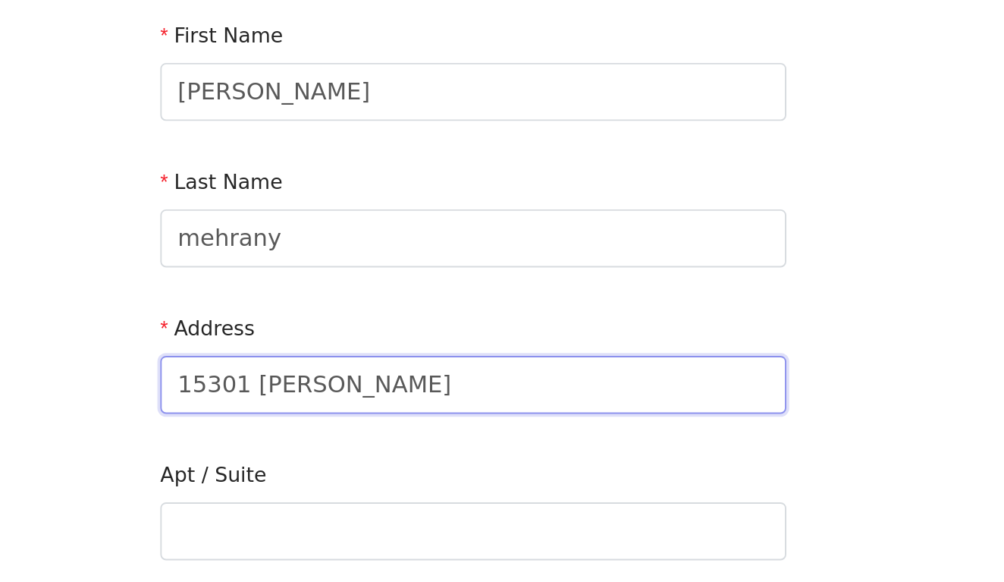
type input "15301 [PERSON_NAME]"
type input "[STREET_ADDRESS][PERSON_NAME]"
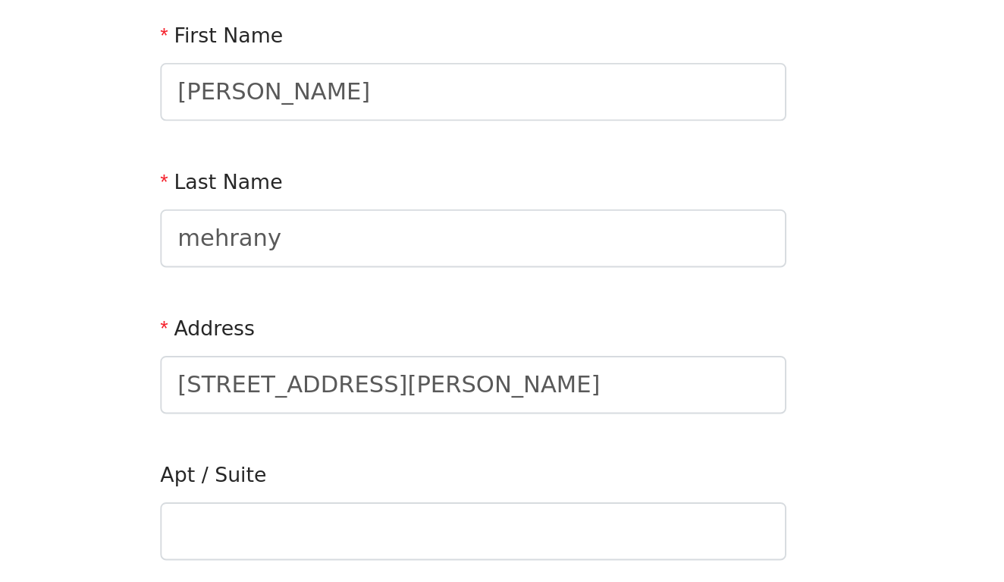
type input "Los Gatos"
type input "95030"
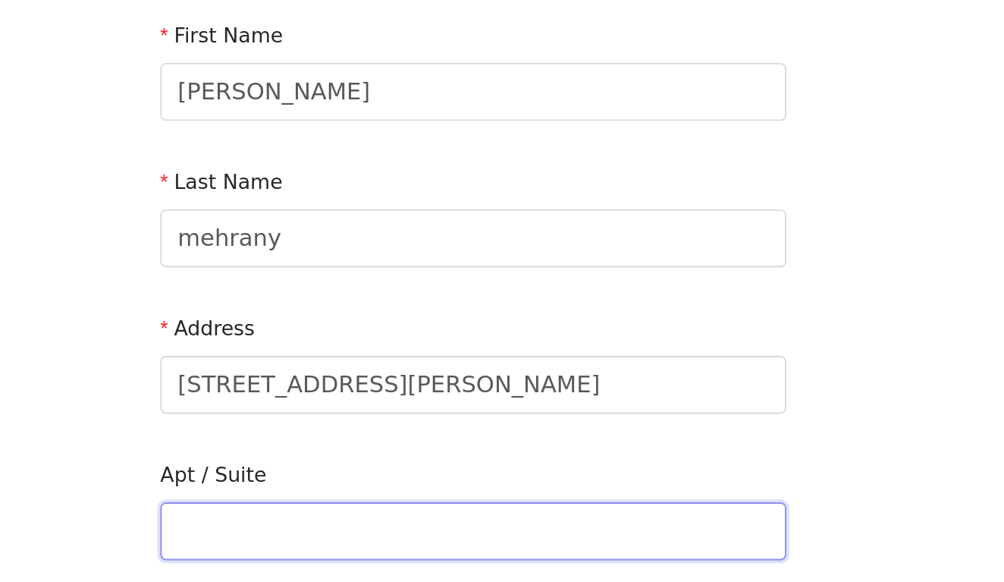
click at [338, 469] on input "text" at bounding box center [502, 484] width 328 height 30
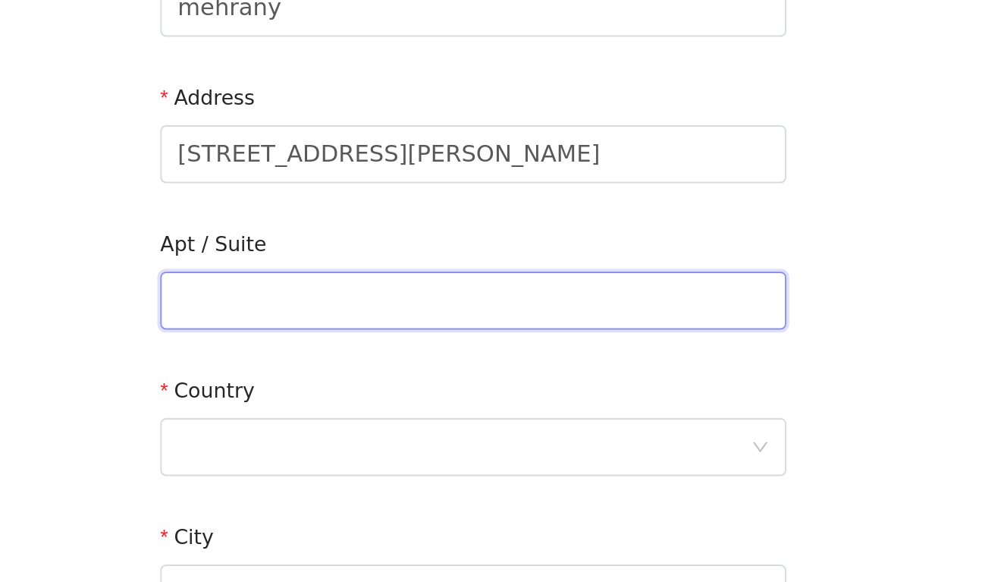
scroll to position [68, 0]
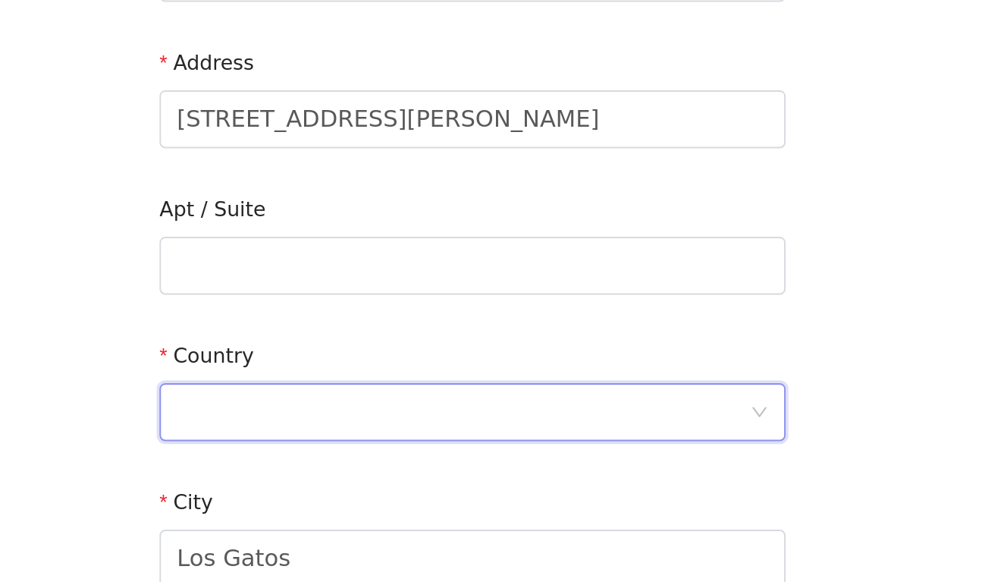
click at [347, 478] on div at bounding box center [496, 492] width 299 height 29
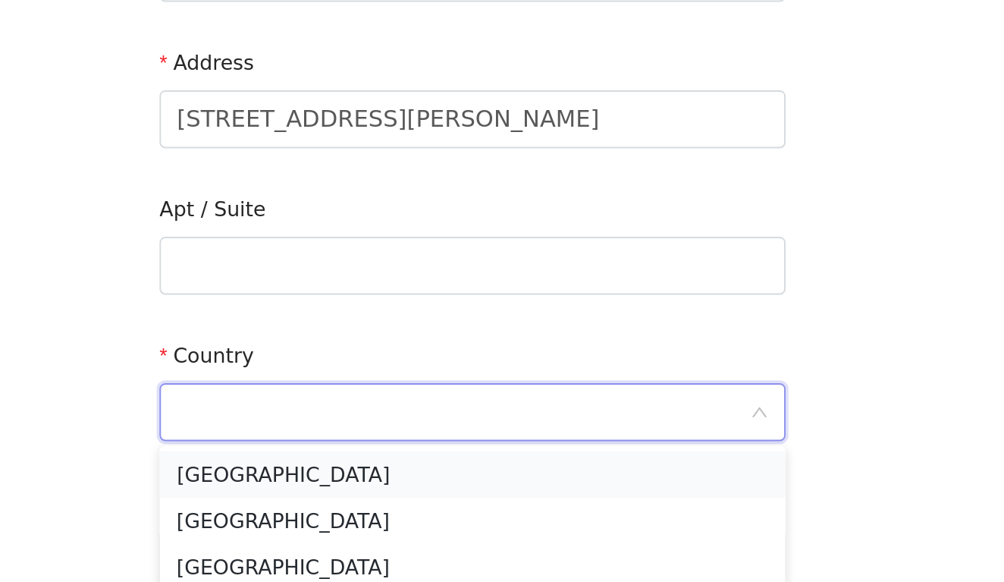
click at [338, 513] on li "[GEOGRAPHIC_DATA]" at bounding box center [502, 525] width 328 height 24
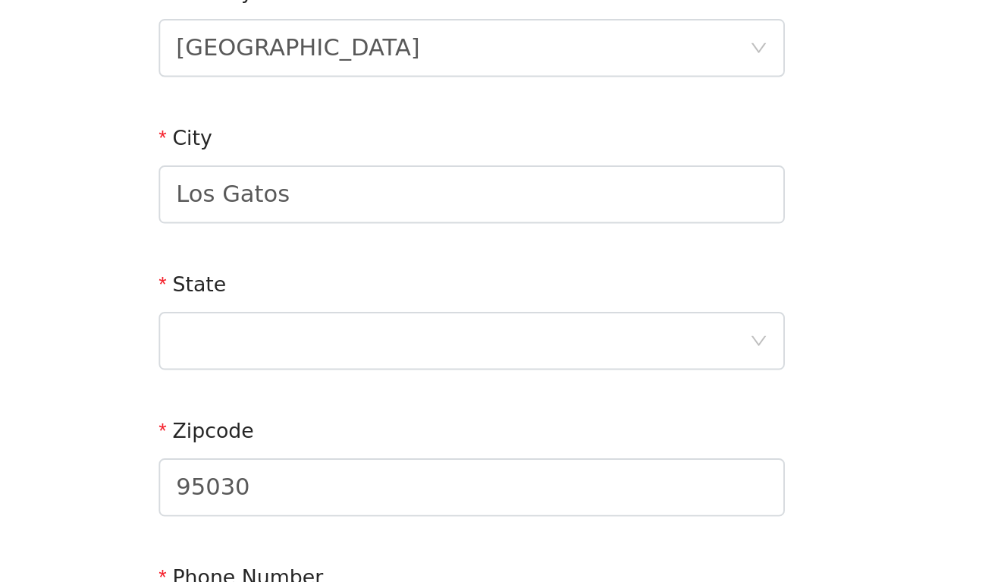
scroll to position [261, 0]
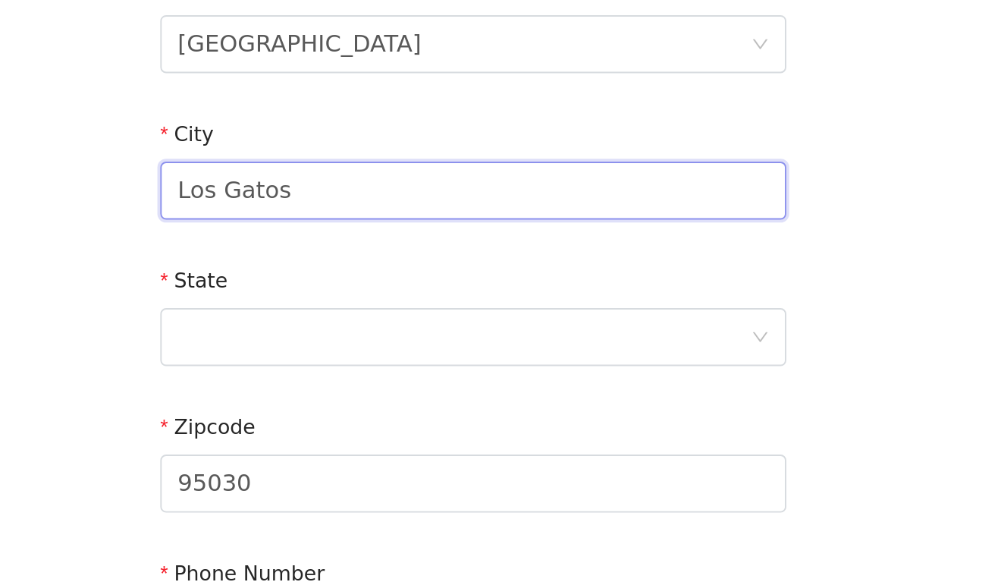
click at [338, 362] on input "Los Gatos" at bounding box center [502, 377] width 328 height 30
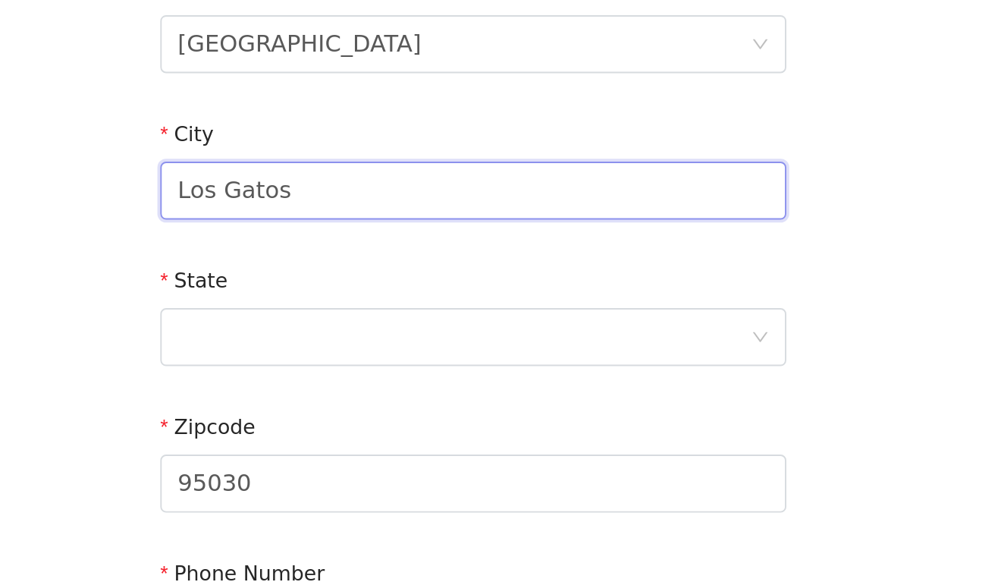
type input "m"
type input "Monte Sereno"
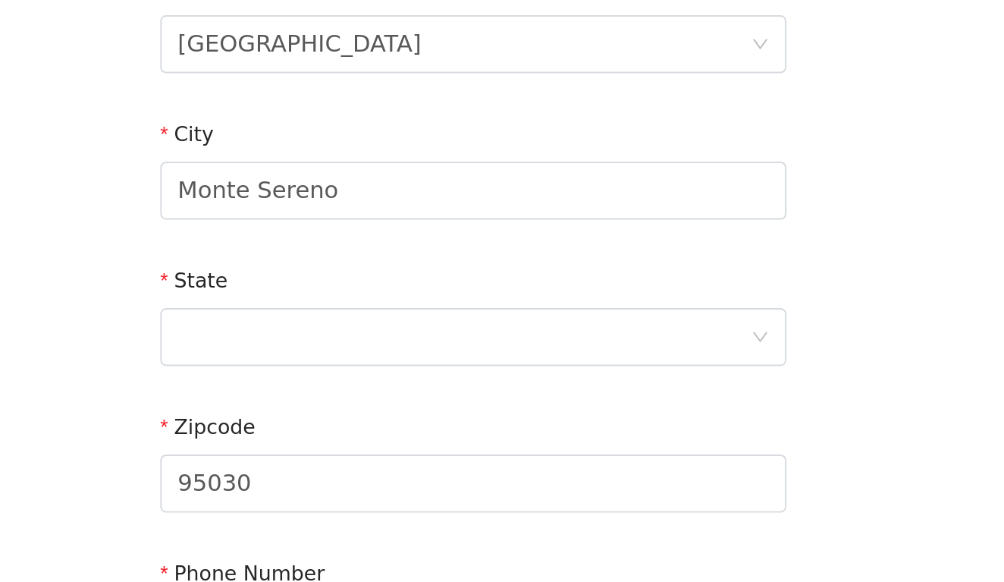
click at [338, 416] on div "State" at bounding box center [502, 445] width 328 height 58
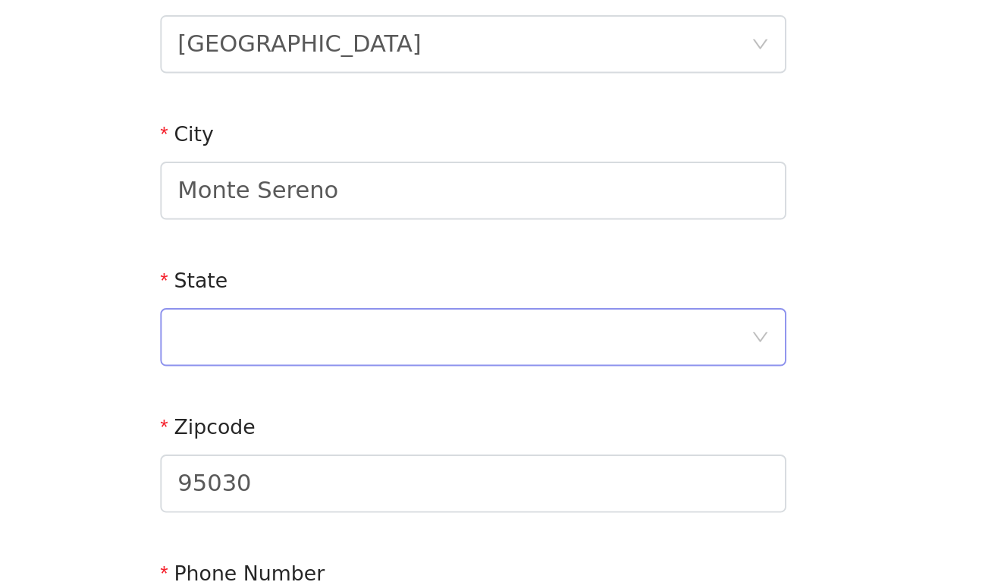
click at [347, 439] on div at bounding box center [496, 453] width 299 height 29
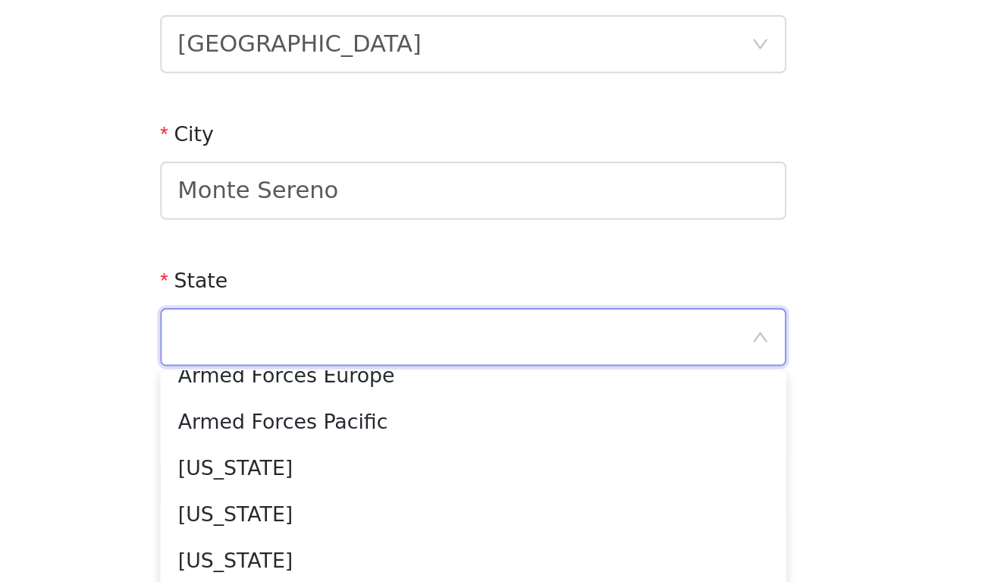
scroll to position [160, 0]
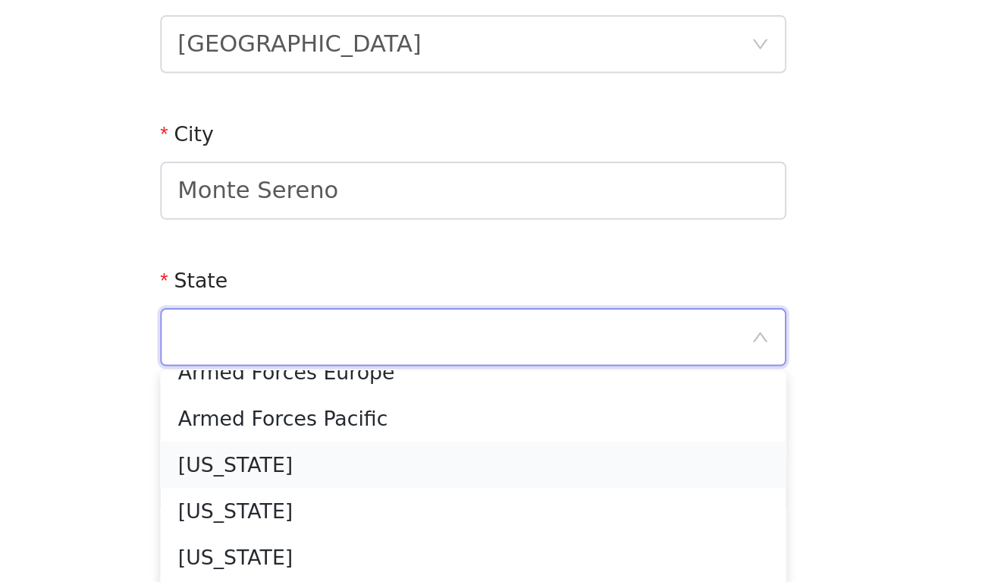
click at [338, 508] on li "[US_STATE]" at bounding box center [502, 520] width 328 height 24
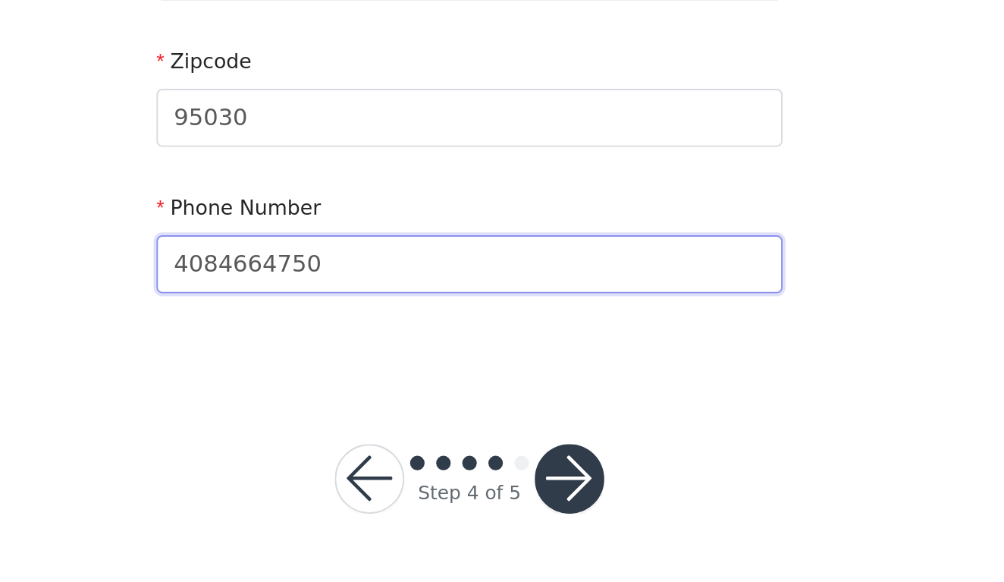
scroll to position [452, 0]
type input "4084664750"
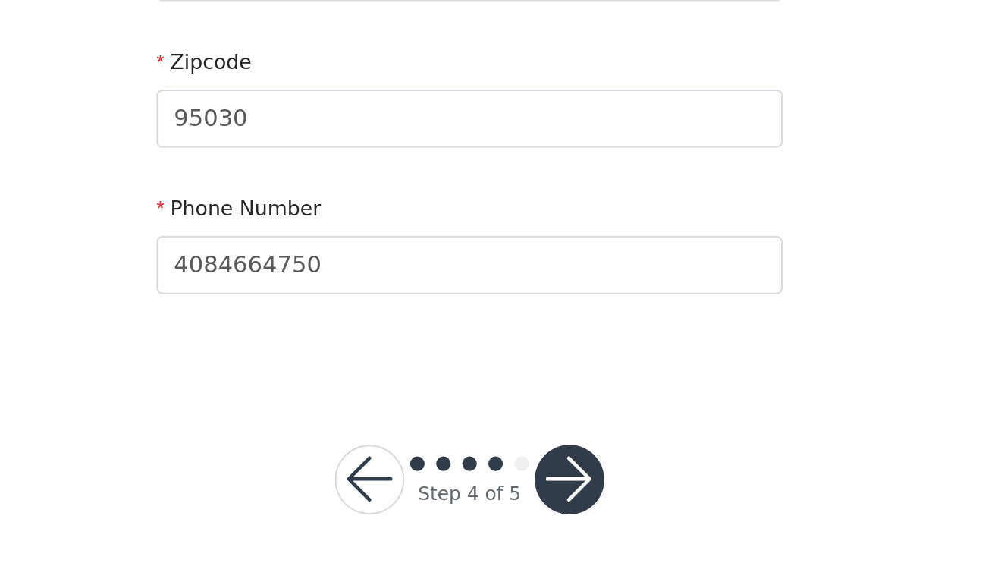
click at [536, 510] on button "button" at bounding box center [554, 528] width 36 height 36
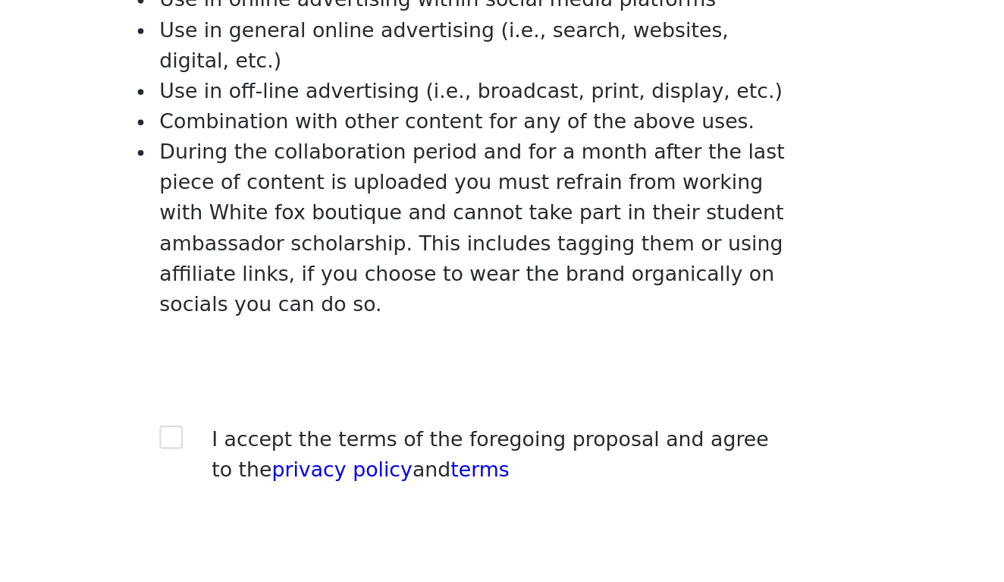
scroll to position [113, 0]
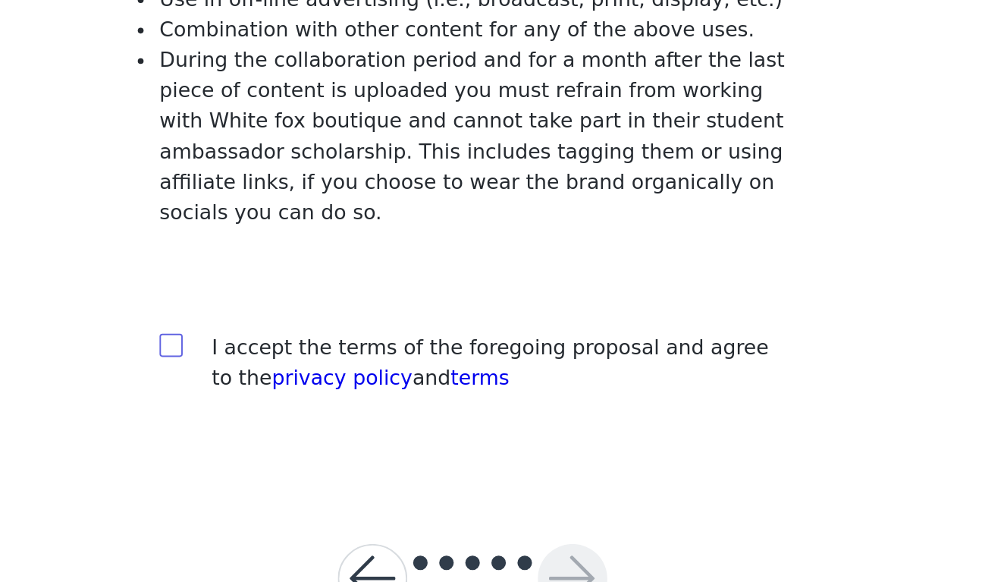
click at [338, 452] on input "checkbox" at bounding box center [343, 457] width 11 height 11
checkbox input "true"
click at [536, 562] on button "button" at bounding box center [554, 580] width 36 height 36
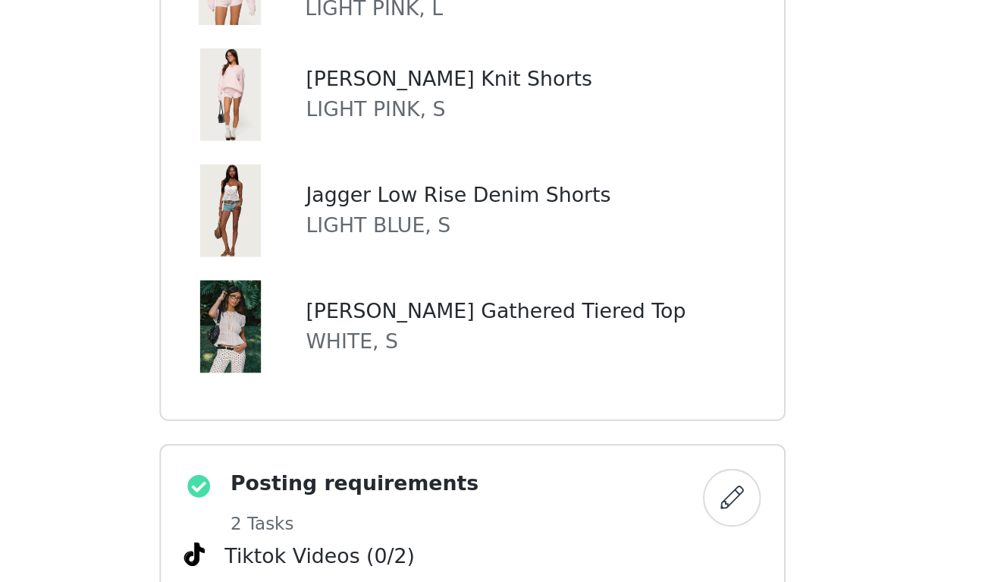
scroll to position [658, 0]
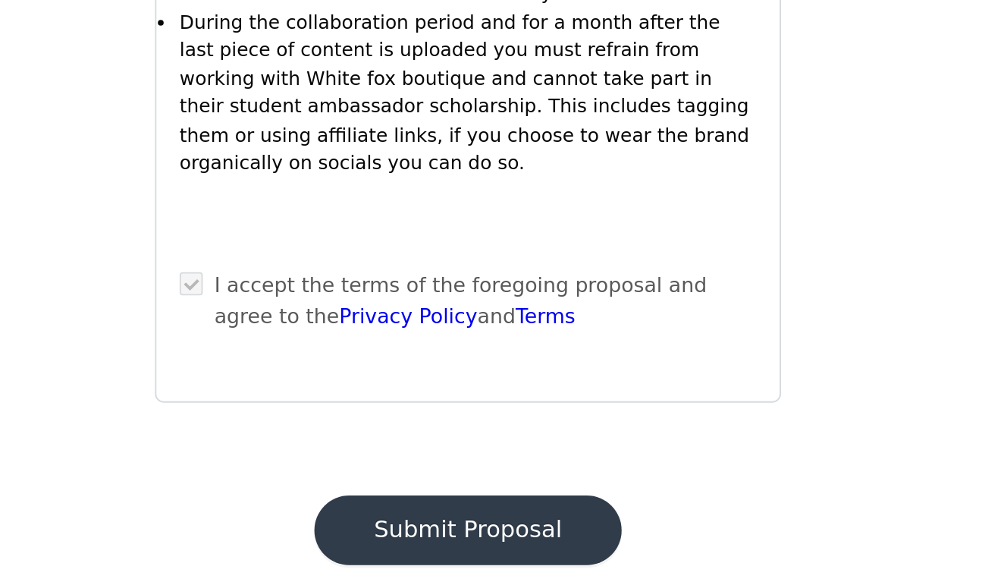
click at [422, 536] on button "Submit Proposal" at bounding box center [502, 554] width 161 height 36
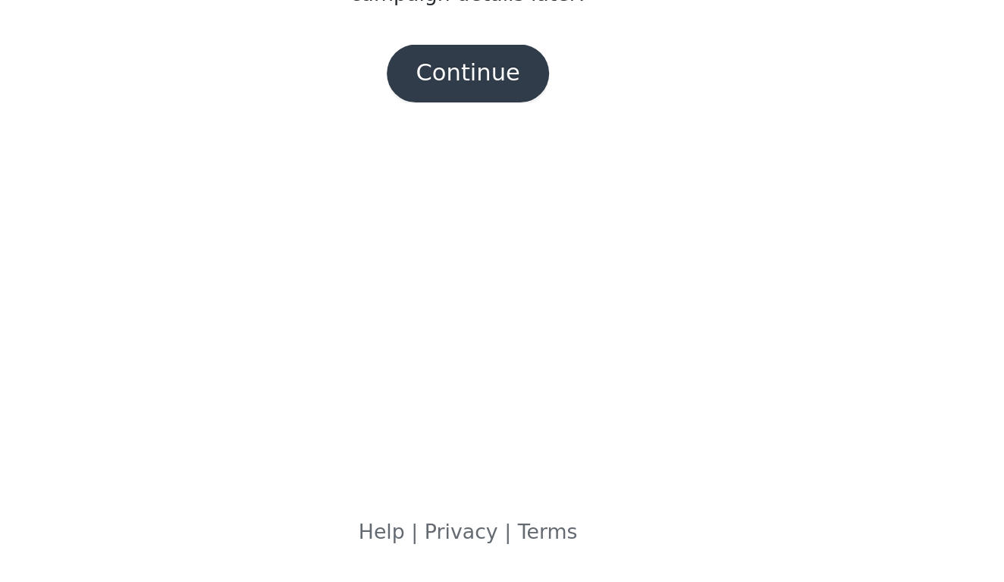
scroll to position [0, 0]
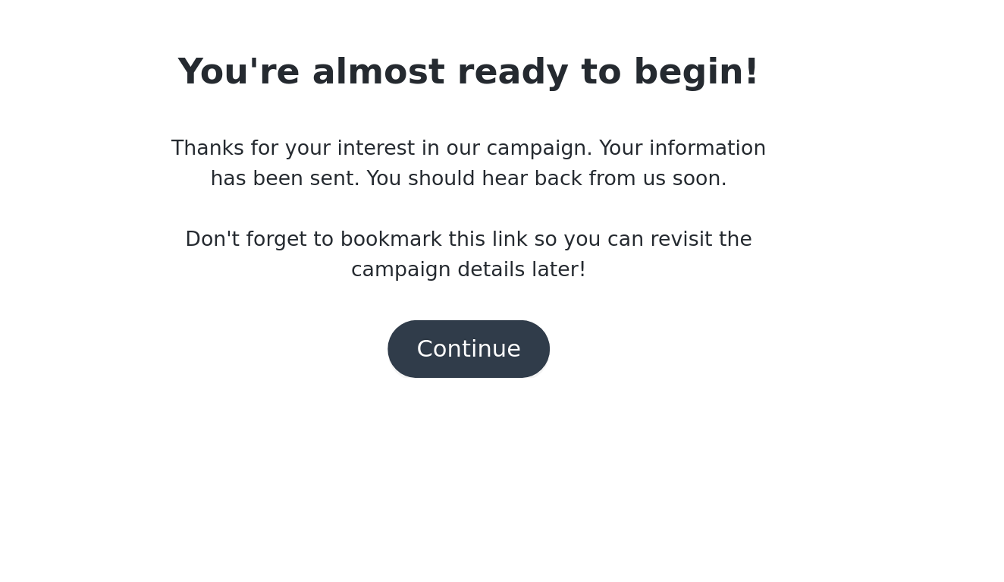
click at [459, 300] on button "Continue" at bounding box center [501, 315] width 85 height 30
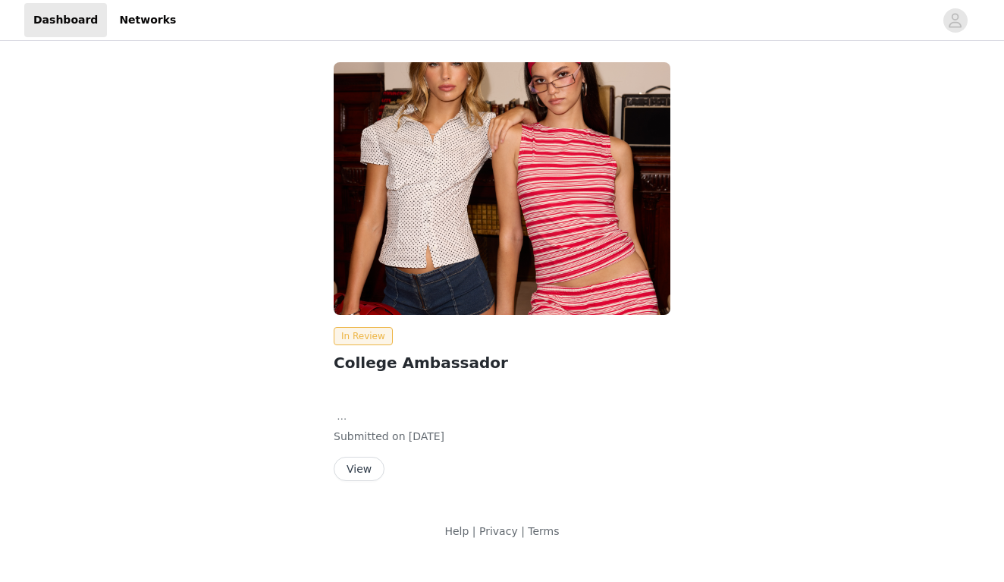
click at [360, 478] on button "View" at bounding box center [359, 468] width 51 height 24
